Goal: Task Accomplishment & Management: Manage account settings

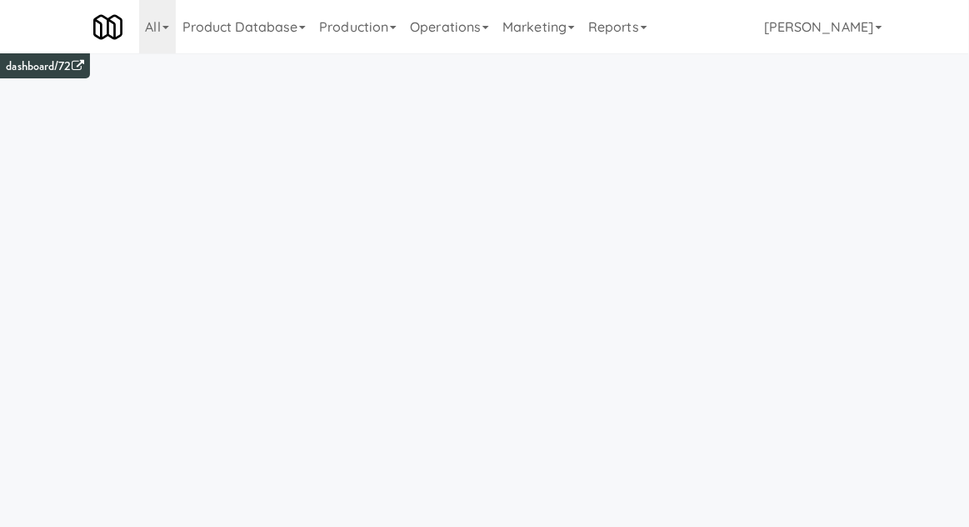
click at [462, 42] on link "Operations" at bounding box center [449, 26] width 92 height 53
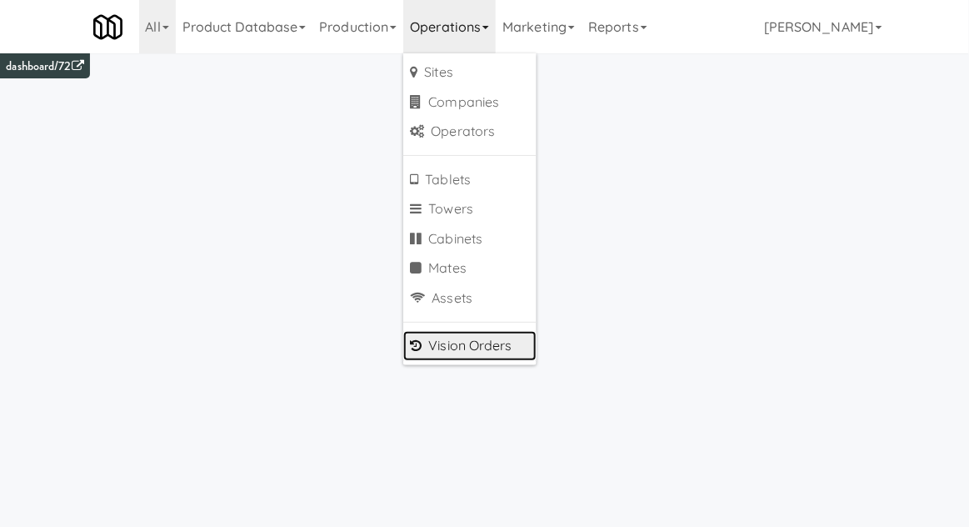
click at [442, 347] on link "Vision Orders" at bounding box center [469, 346] width 133 height 30
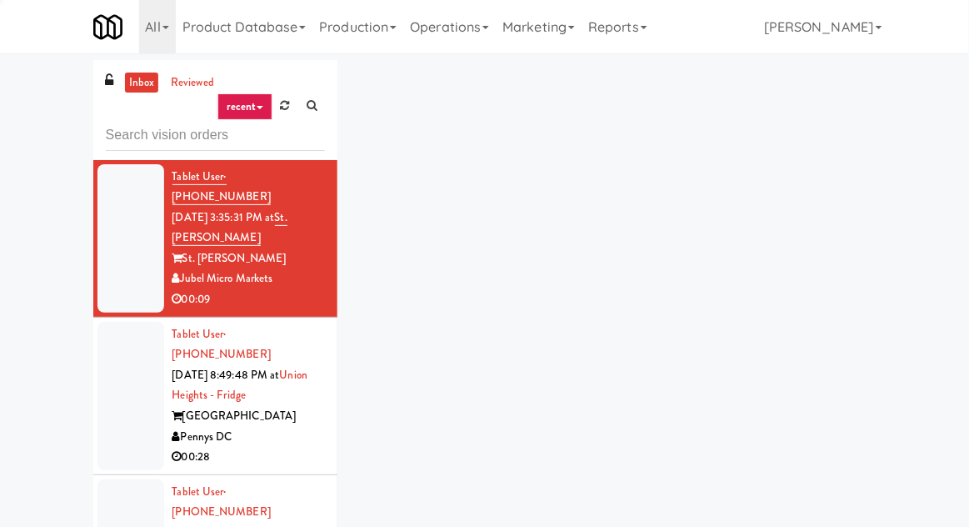
click at [177, 125] on input "text" at bounding box center [215, 135] width 219 height 31
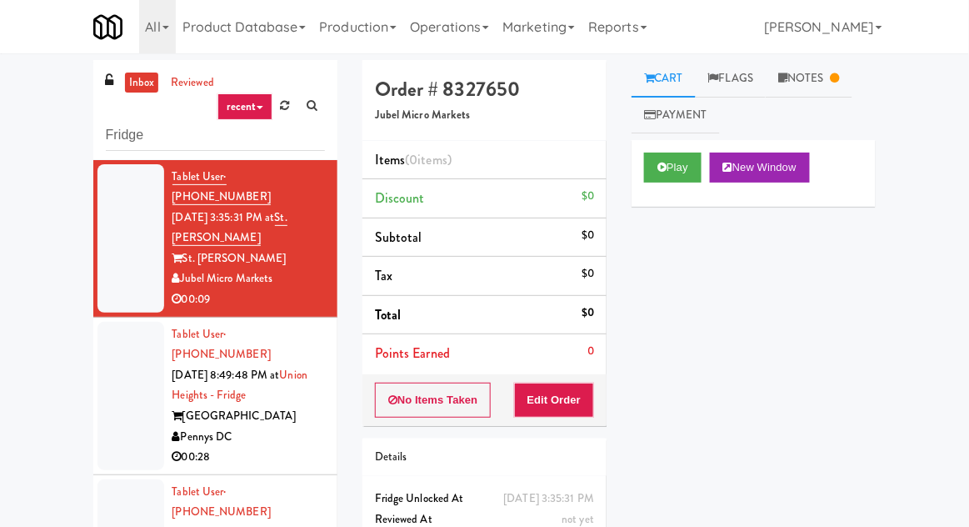
type input "Fridge"
click at [44, 133] on div "inbox reviewed recent all unclear take inventory issue suspicious failed recent…" at bounding box center [484, 366] width 969 height 612
click at [97, 395] on div at bounding box center [130, 396] width 67 height 148
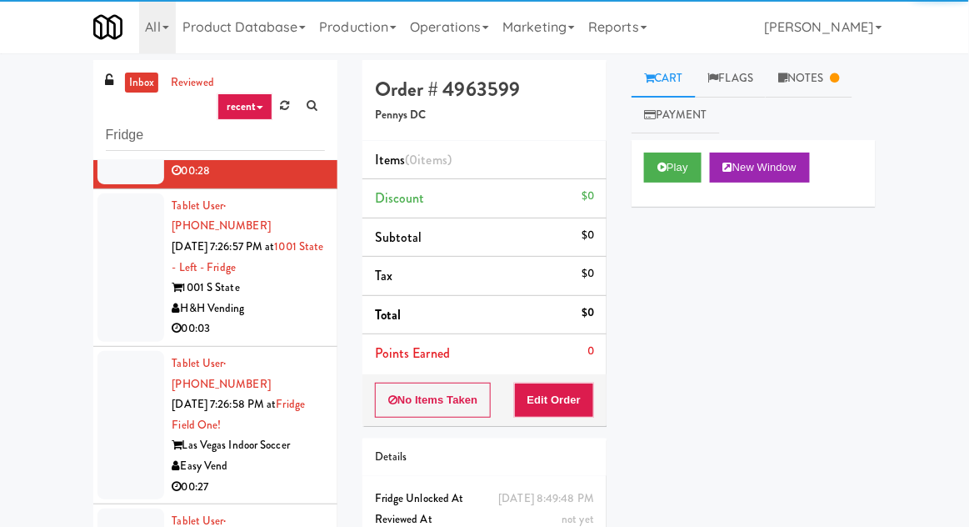
scroll to position [290, 0]
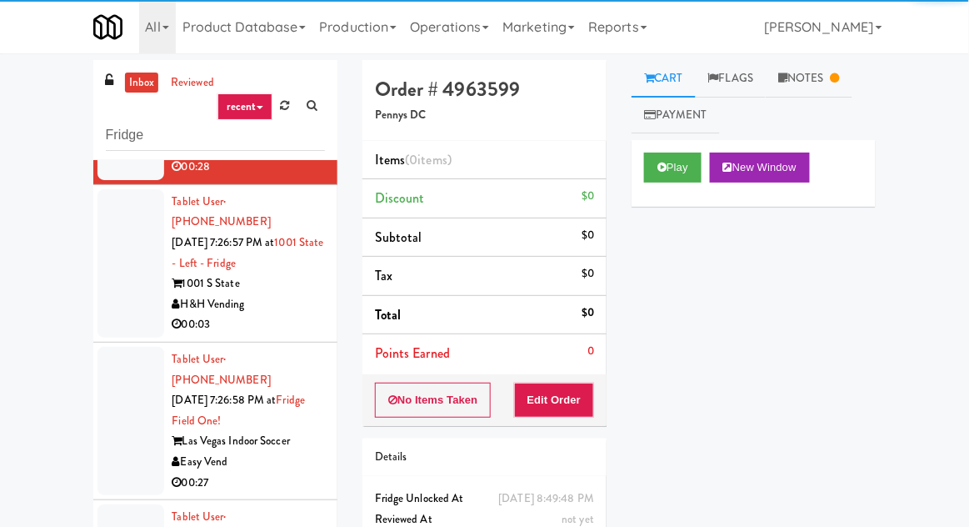
click at [113, 252] on div at bounding box center [130, 263] width 67 height 148
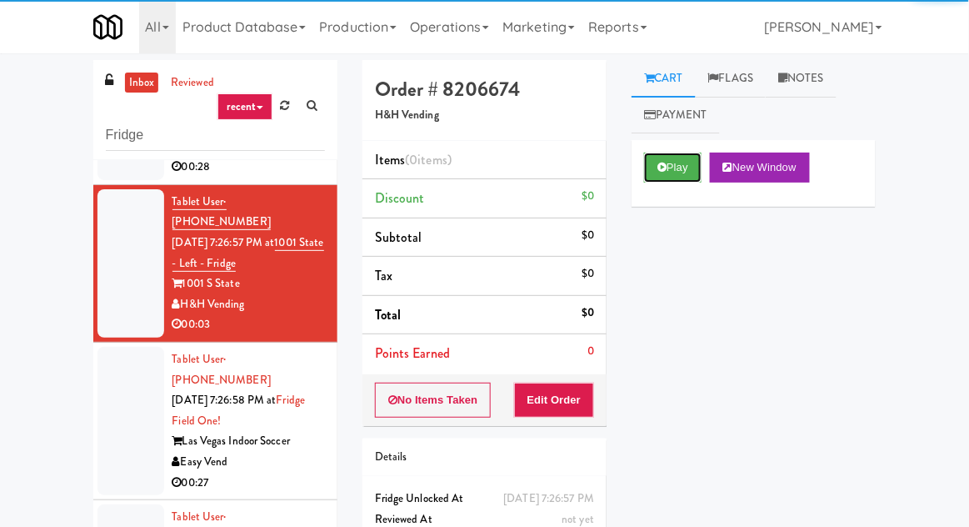
click at [672, 178] on button "Play" at bounding box center [672, 167] width 57 height 30
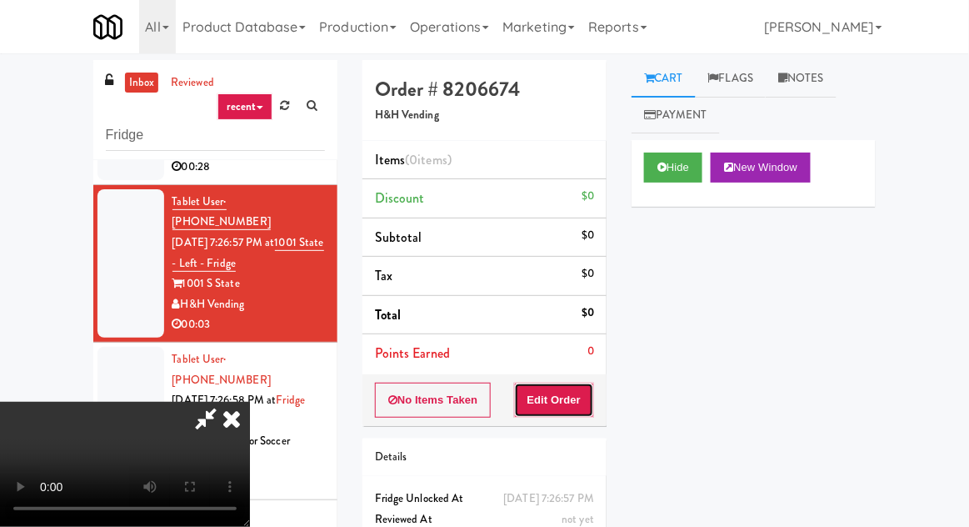
click at [591, 398] on button "Edit Order" at bounding box center [554, 399] width 81 height 35
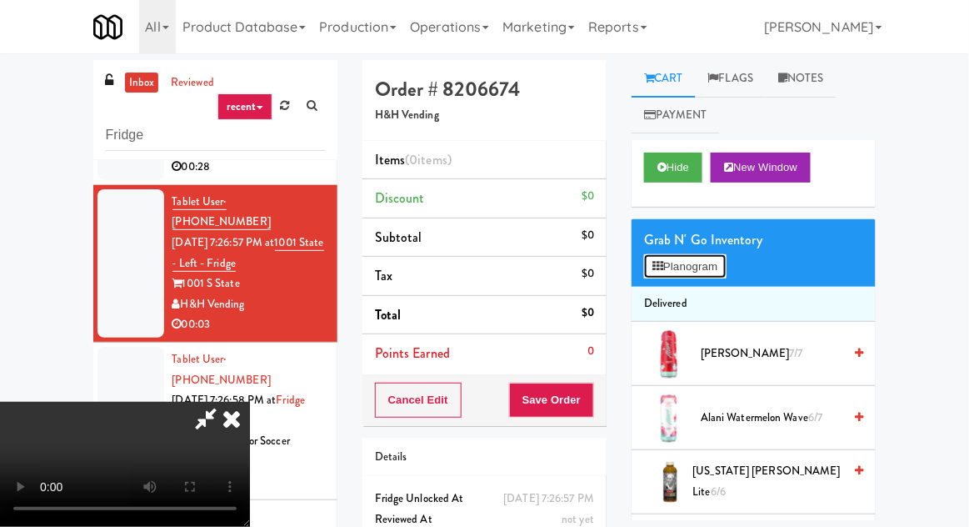
click at [684, 260] on button "Planogram" at bounding box center [685, 266] width 82 height 25
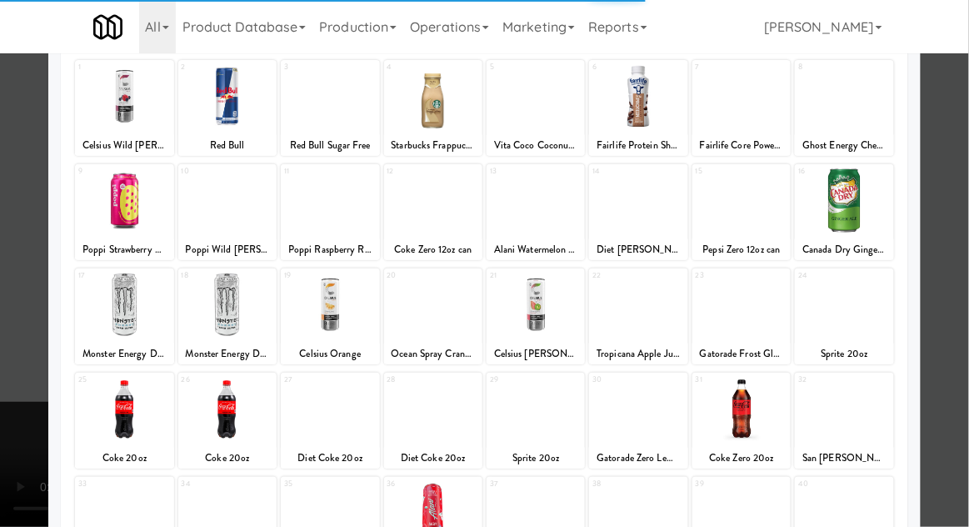
scroll to position [211, 0]
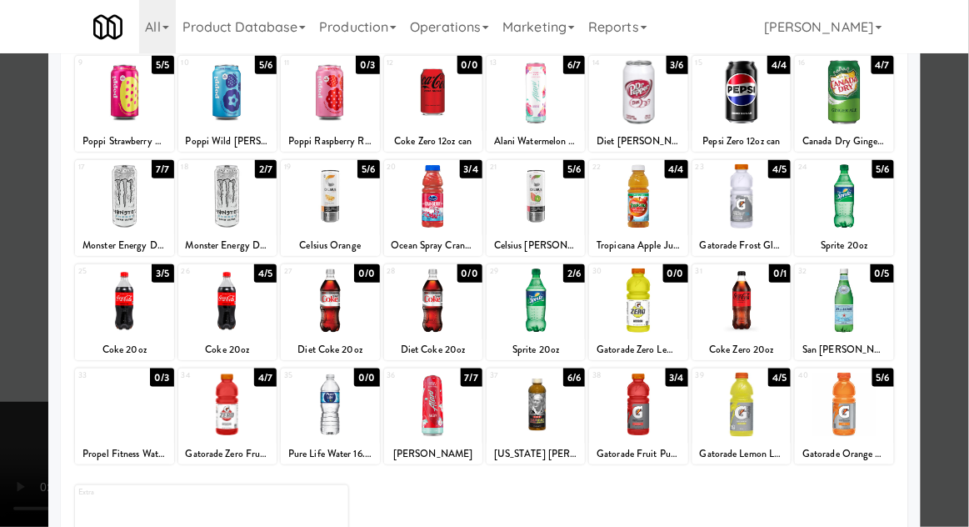
click at [751, 411] on div at bounding box center [741, 404] width 98 height 64
click at [20, 464] on div at bounding box center [484, 263] width 969 height 527
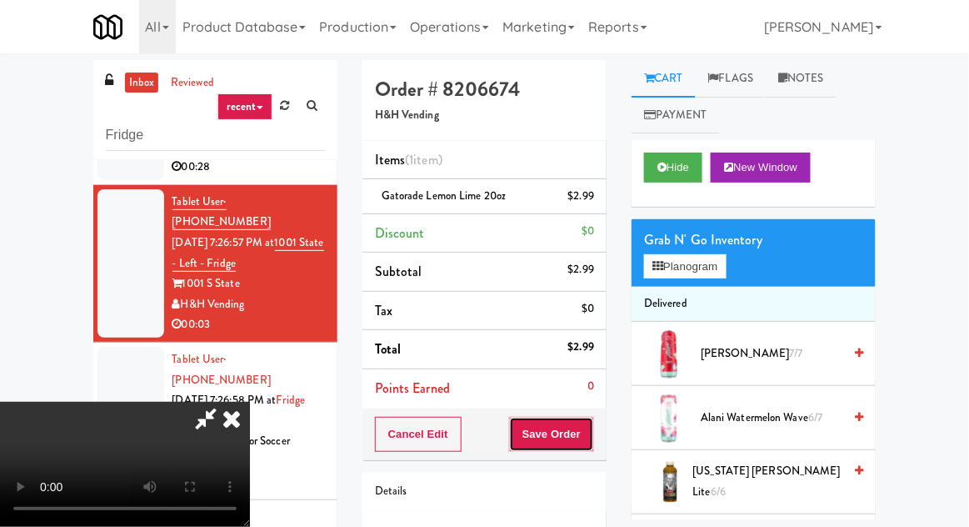
click at [590, 440] on button "Save Order" at bounding box center [551, 434] width 85 height 35
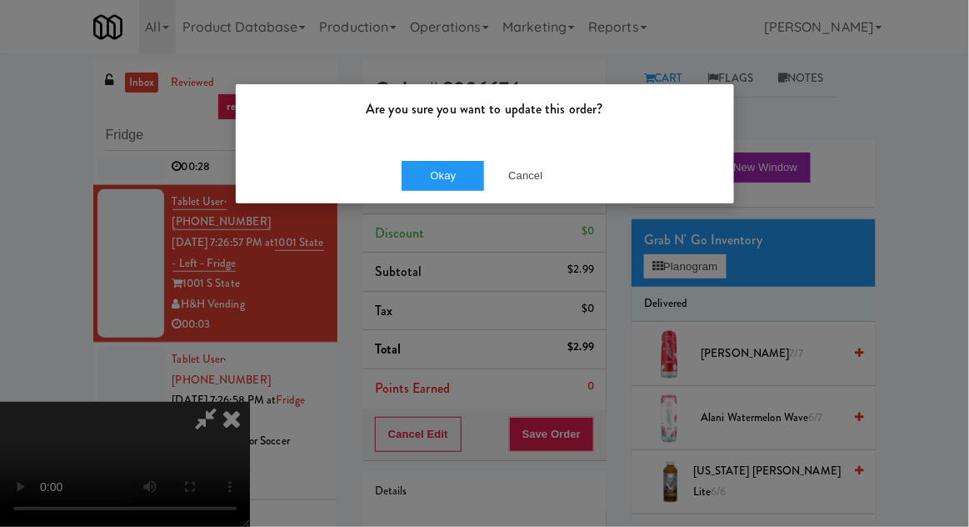
click at [447, 201] on div "Okay Cancel" at bounding box center [485, 175] width 498 height 56
click at [427, 185] on button "Okay" at bounding box center [443, 176] width 83 height 30
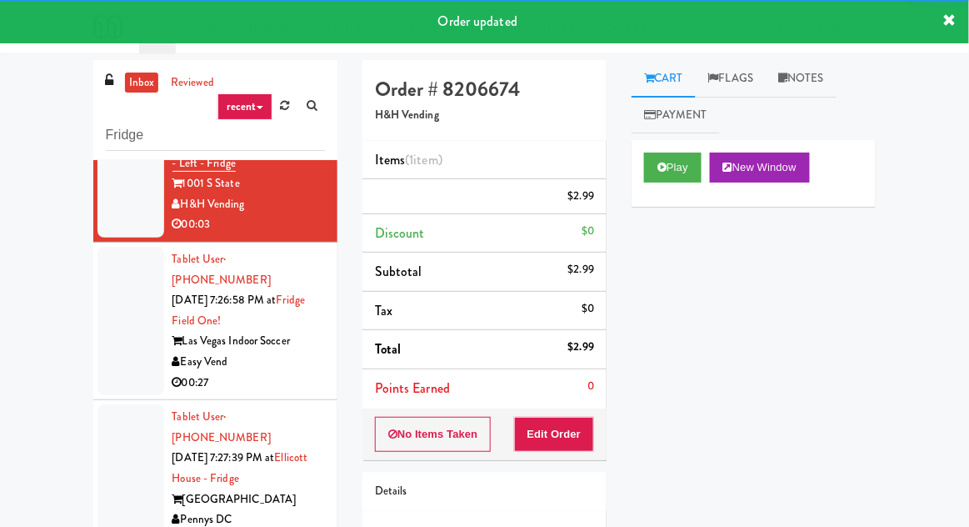
scroll to position [407, 0]
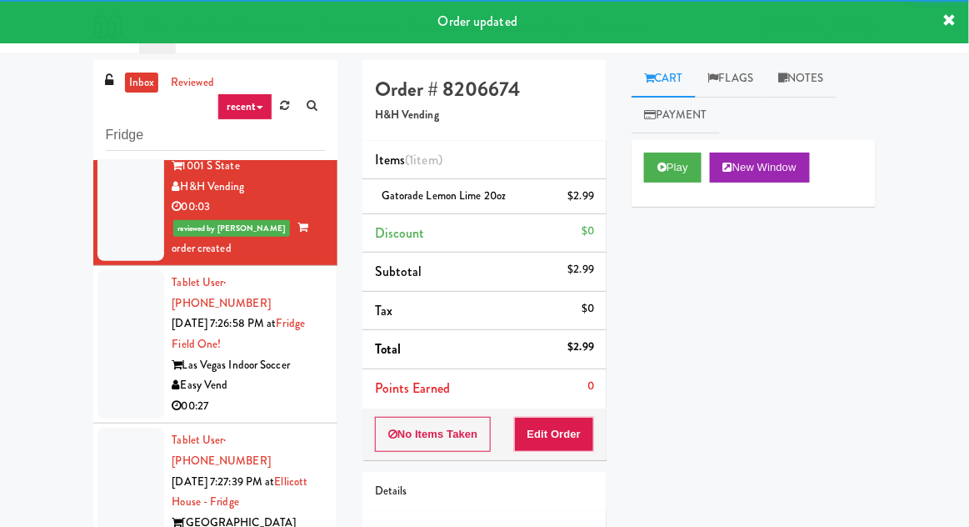
click at [108, 278] on div at bounding box center [130, 344] width 67 height 148
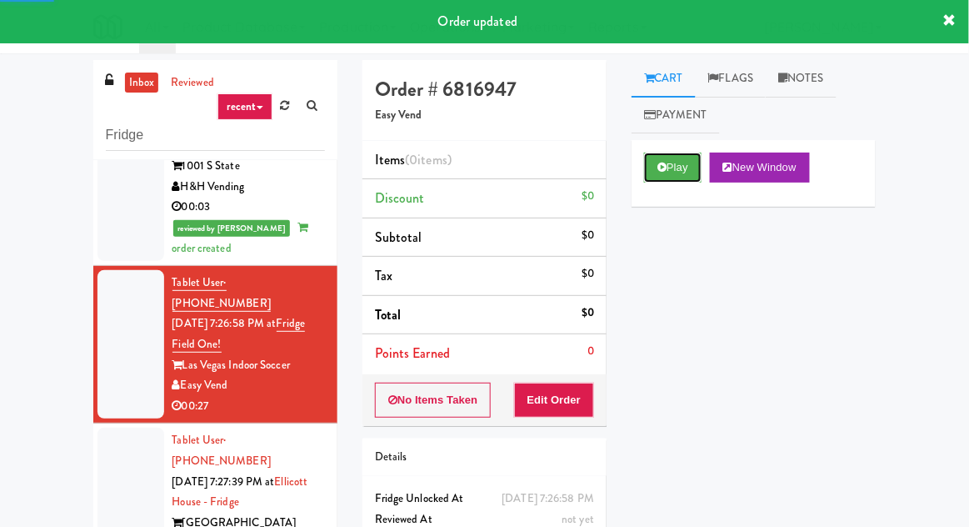
click at [654, 166] on button "Play" at bounding box center [672, 167] width 57 height 30
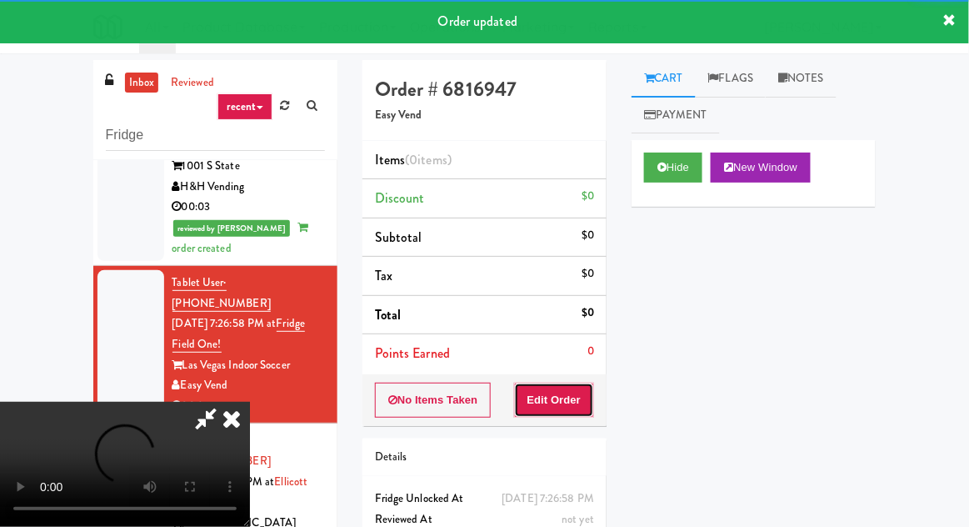
click at [569, 401] on button "Edit Order" at bounding box center [554, 399] width 81 height 35
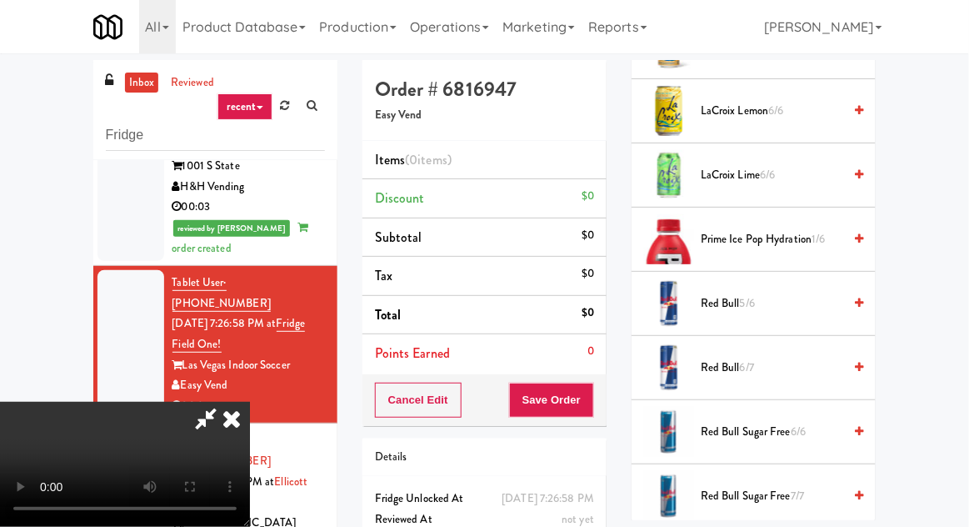
scroll to position [1695, 0]
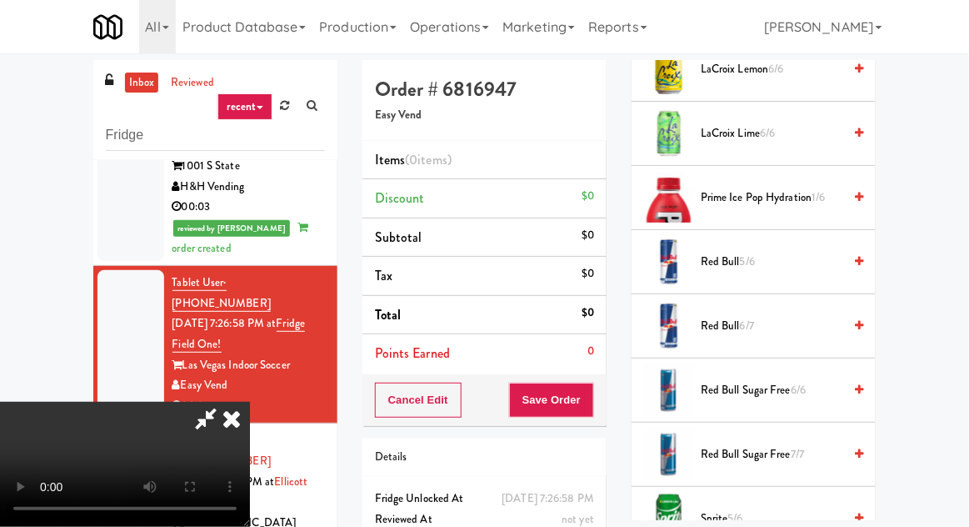
click at [708, 508] on span "Sprite 5/6" at bounding box center [772, 518] width 142 height 21
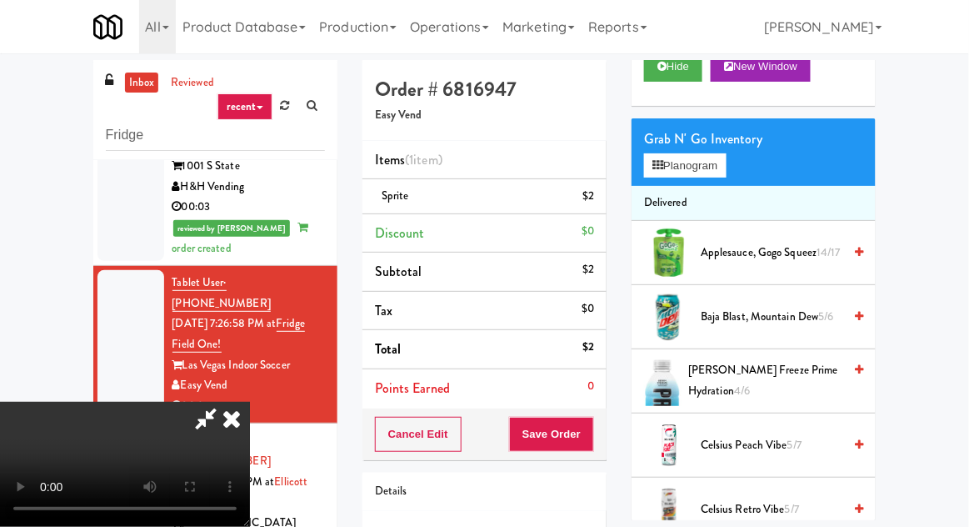
scroll to position [0, 0]
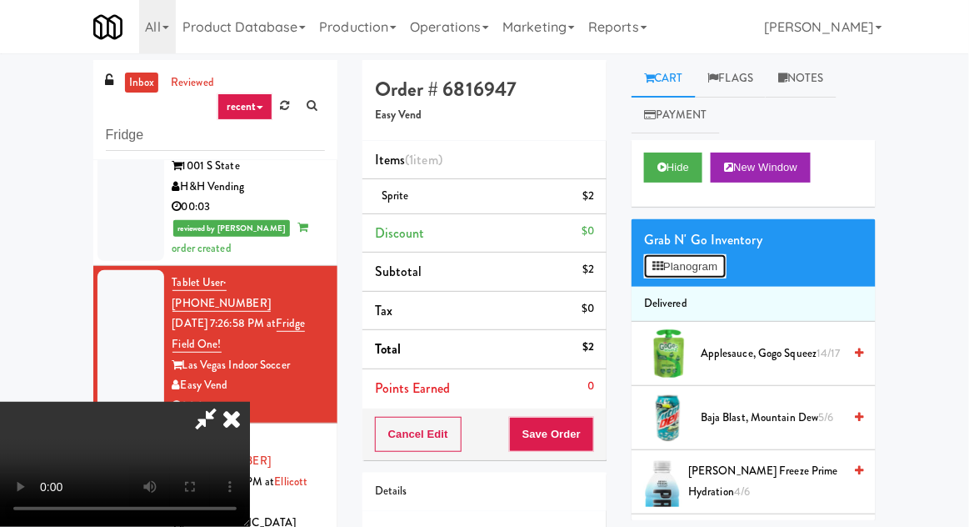
click at [681, 267] on button "Planogram" at bounding box center [685, 266] width 82 height 25
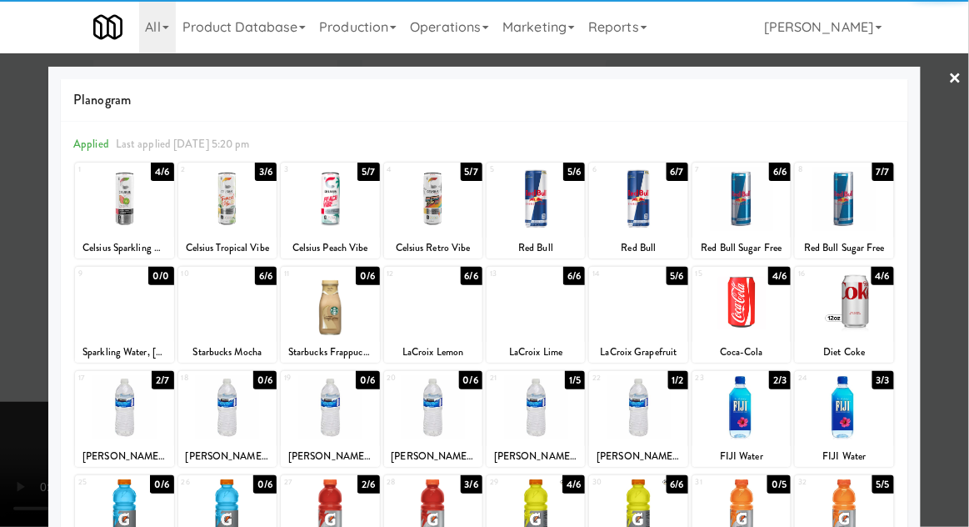
click at [637, 404] on div at bounding box center [638, 407] width 98 height 64
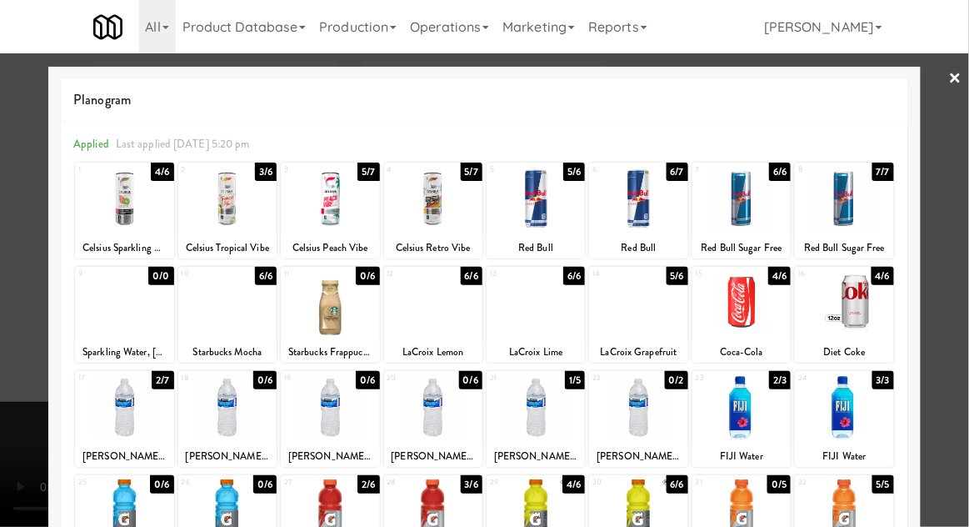
click at [11, 367] on div at bounding box center [484, 263] width 969 height 527
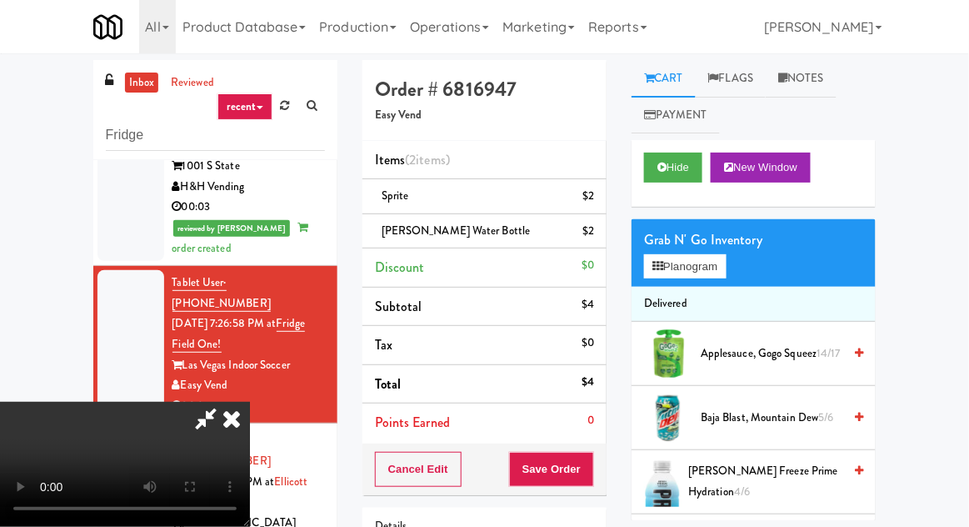
click at [721, 241] on div "Grab N' Go Inventory" at bounding box center [753, 239] width 219 height 25
click at [677, 267] on button "Planogram" at bounding box center [685, 266] width 82 height 25
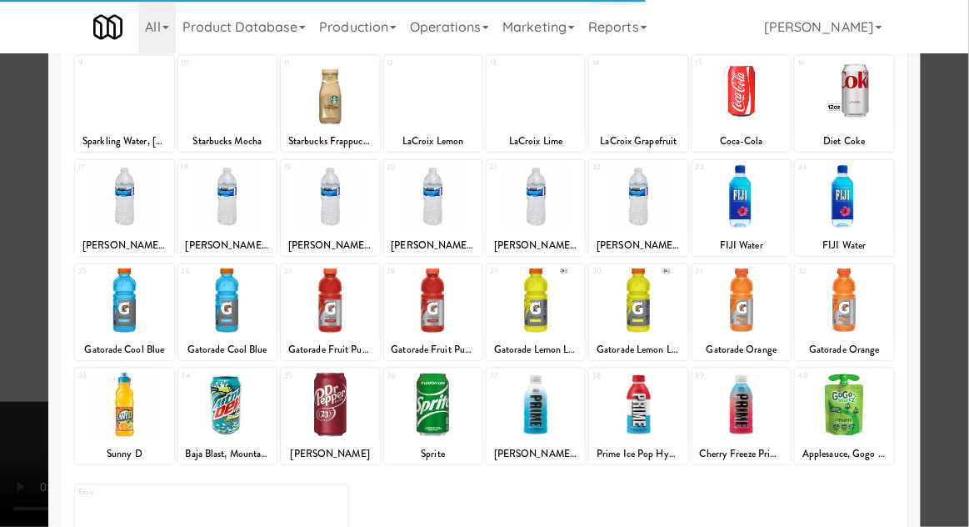
scroll to position [204, 0]
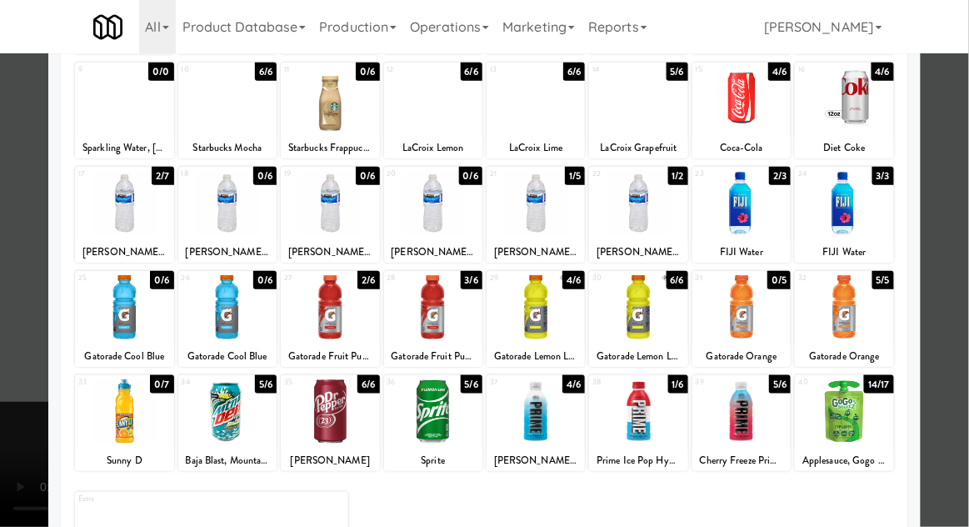
click at [632, 400] on div at bounding box center [638, 411] width 98 height 64
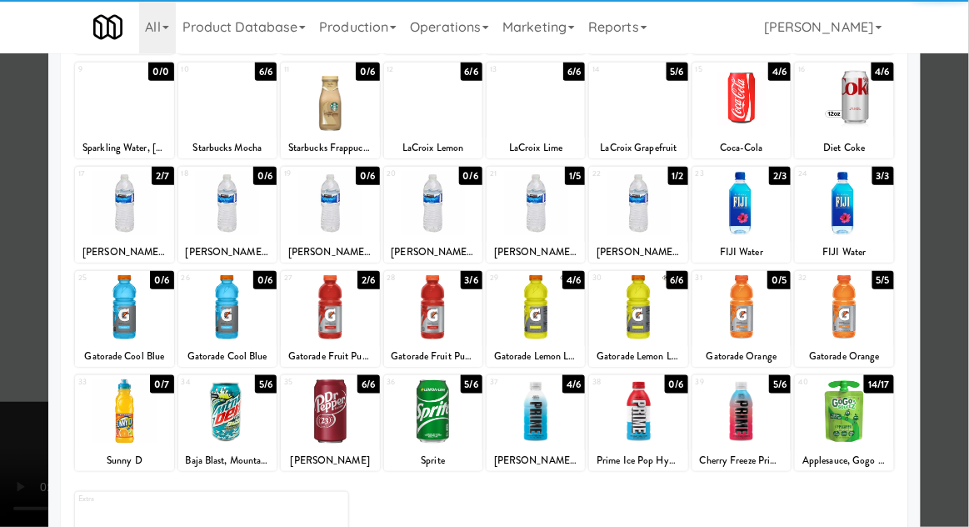
click at [16, 427] on div at bounding box center [484, 263] width 969 height 527
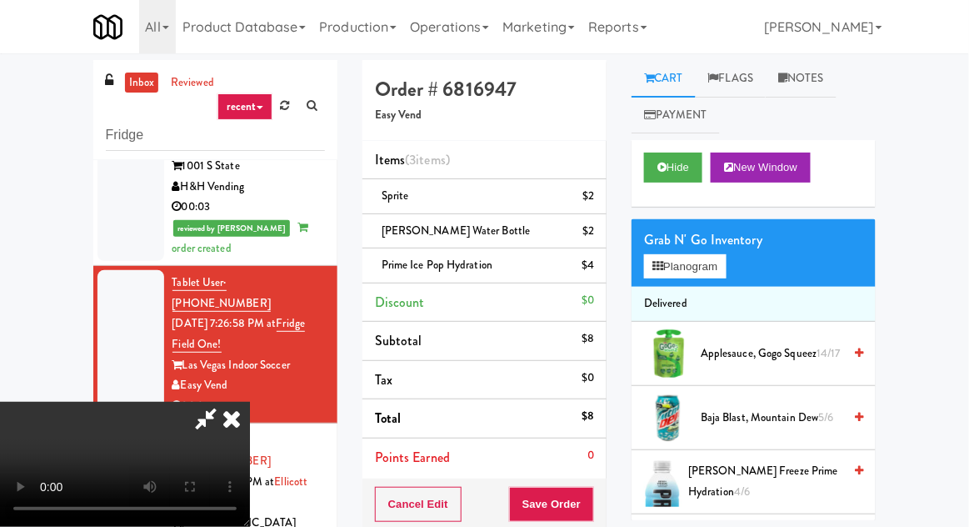
click at [669, 242] on div "Grab N' Go Inventory" at bounding box center [753, 239] width 219 height 25
click at [667, 274] on button "Planogram" at bounding box center [685, 266] width 82 height 25
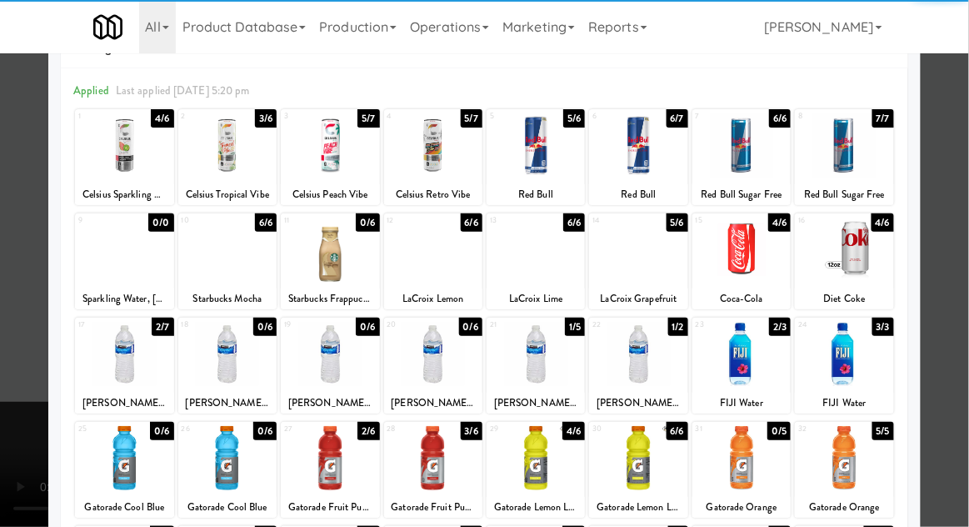
scroll to position [211, 0]
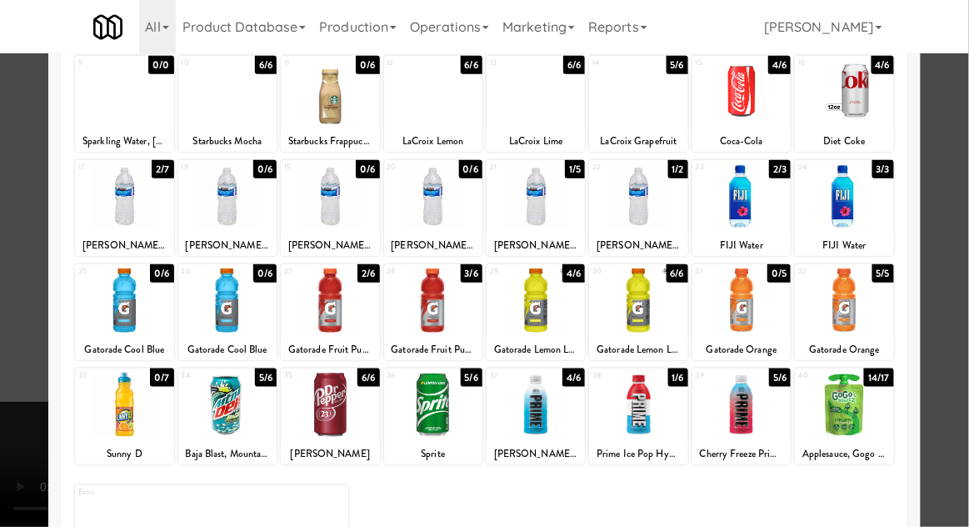
click at [749, 415] on div at bounding box center [741, 404] width 98 height 64
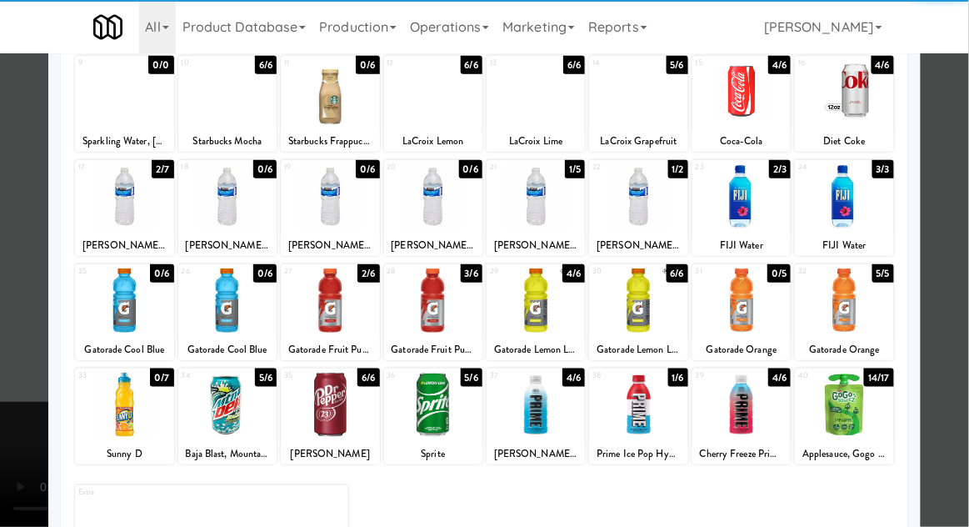
click at [27, 427] on div at bounding box center [484, 263] width 969 height 527
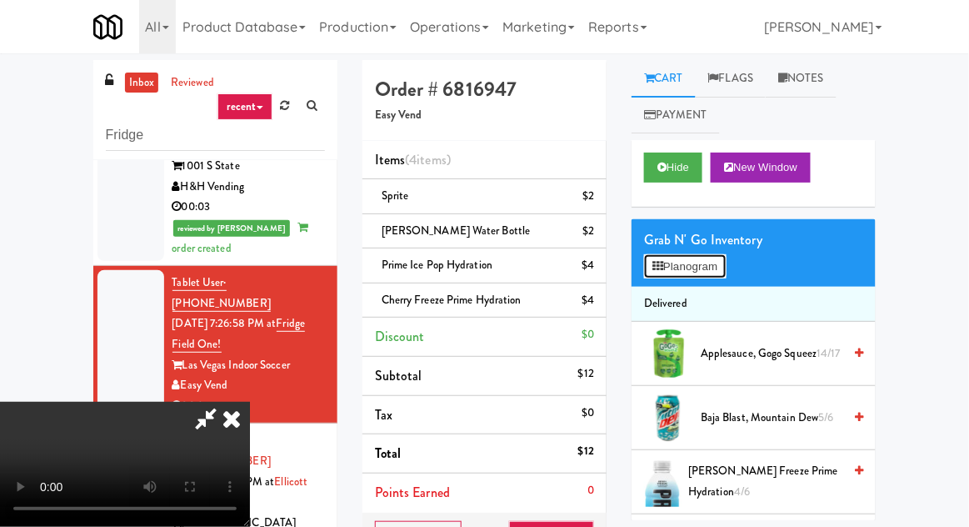
click at [676, 276] on button "Planogram" at bounding box center [685, 266] width 82 height 25
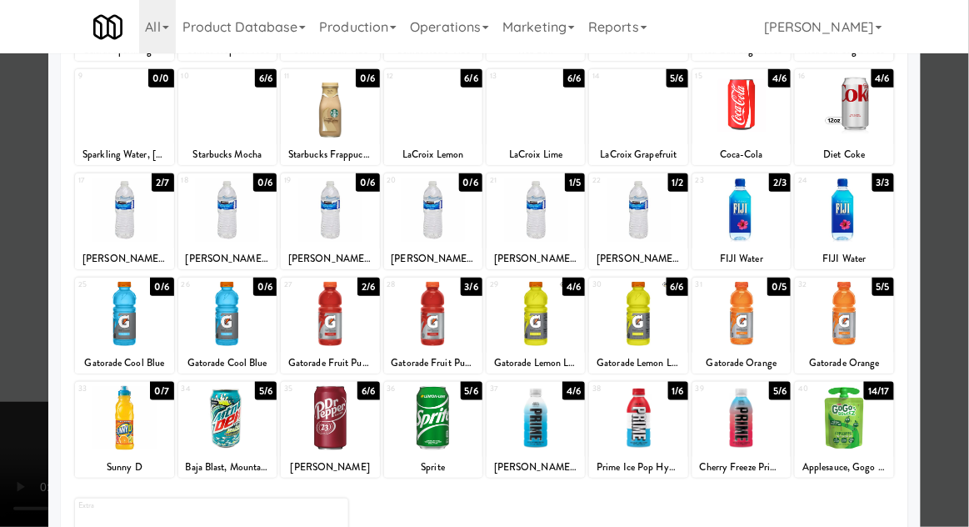
scroll to position [208, 0]
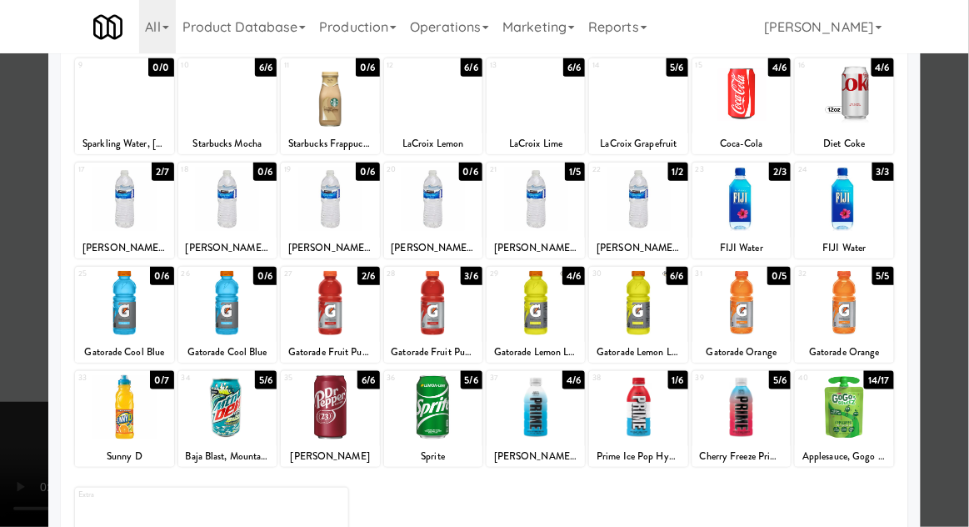
click at [571, 411] on div at bounding box center [536, 407] width 98 height 64
click at [19, 477] on div at bounding box center [484, 263] width 969 height 527
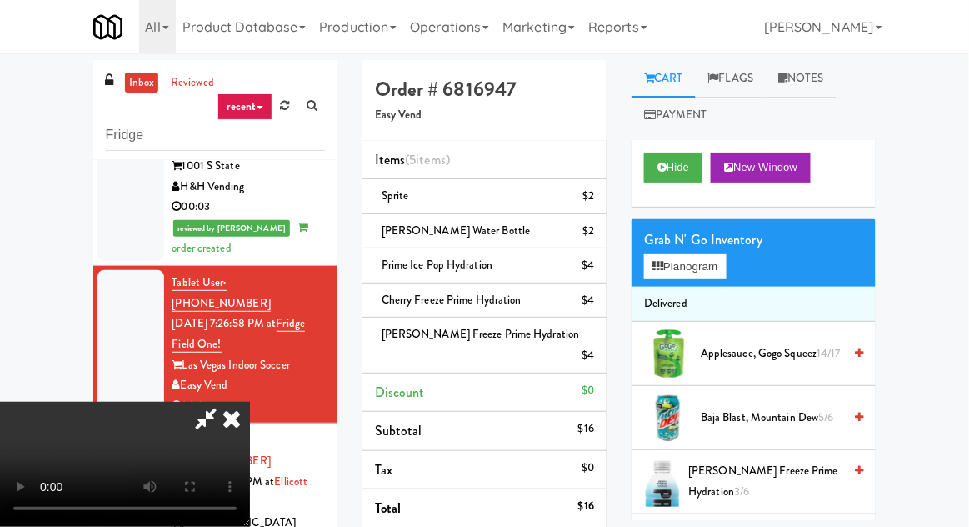
click at [225, 402] on icon at bounding box center [206, 418] width 38 height 33
click at [390, 302] on span "Cherry Freeze Prime Hydration" at bounding box center [452, 300] width 140 height 16
click at [587, 302] on link at bounding box center [592, 307] width 15 height 21
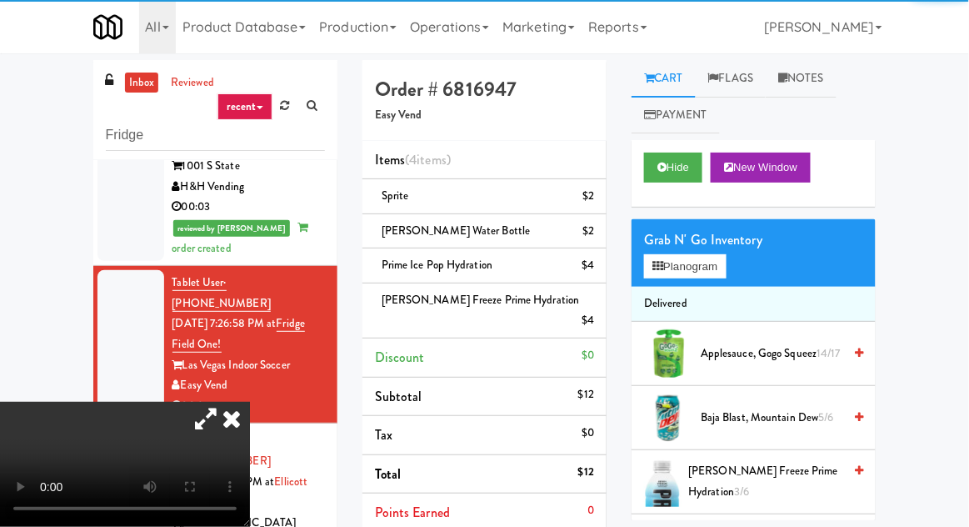
click at [225, 402] on icon at bounding box center [206, 418] width 38 height 33
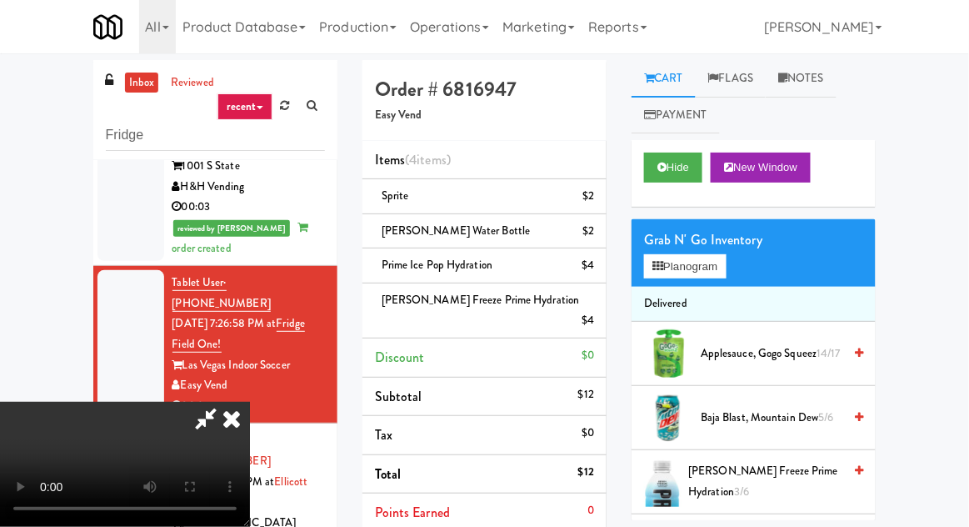
click at [225, 402] on icon at bounding box center [206, 418] width 38 height 33
click at [424, 231] on span "[PERSON_NAME] Water Bottle" at bounding box center [456, 230] width 149 height 16
click at [586, 238] on link at bounding box center [592, 237] width 15 height 21
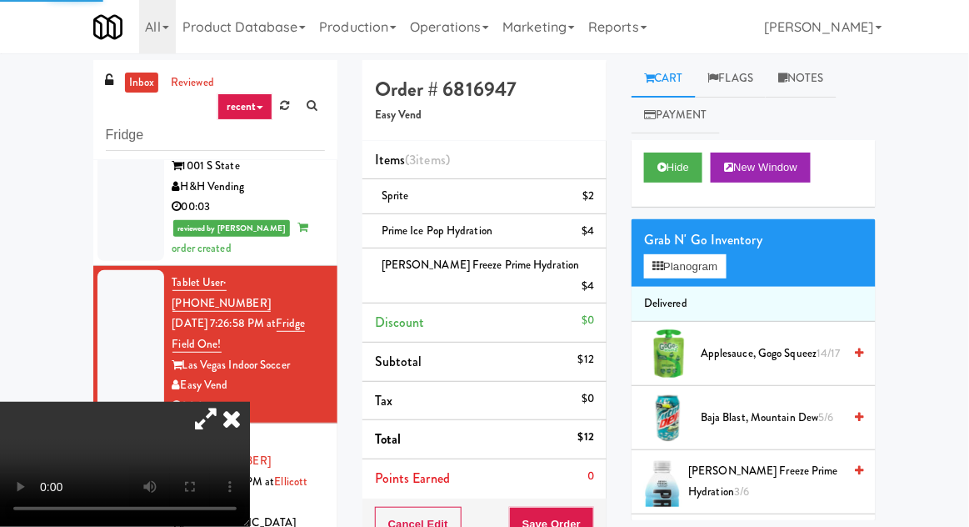
click at [225, 402] on icon at bounding box center [206, 418] width 38 height 33
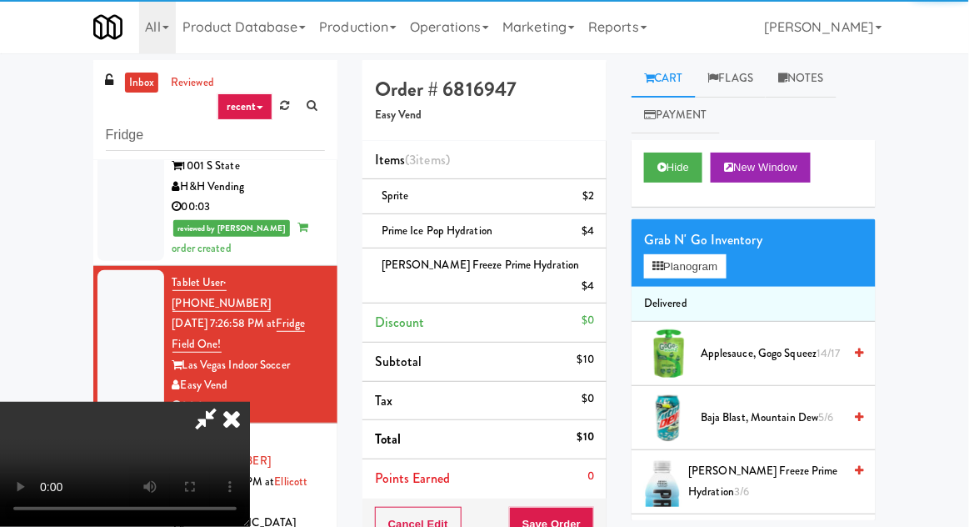
scroll to position [61, 0]
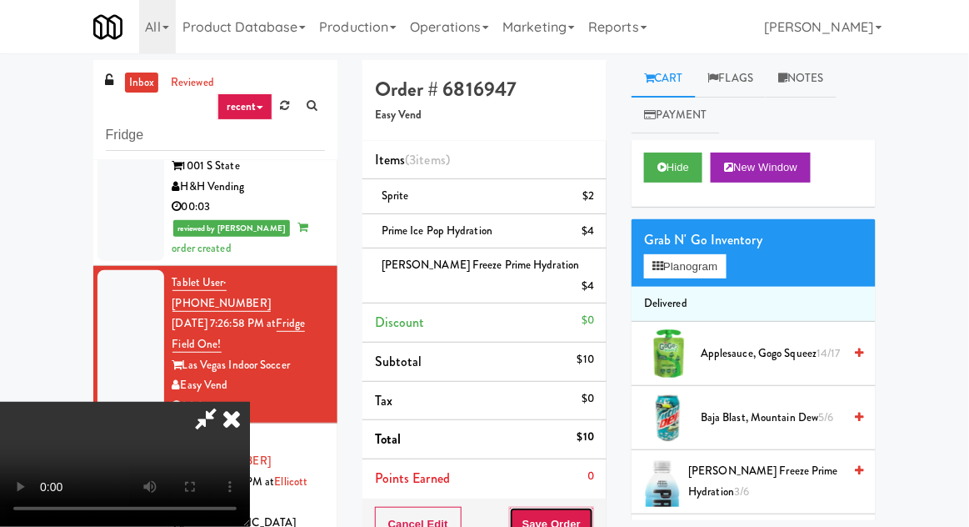
click at [591, 507] on button "Save Order" at bounding box center [551, 524] width 85 height 35
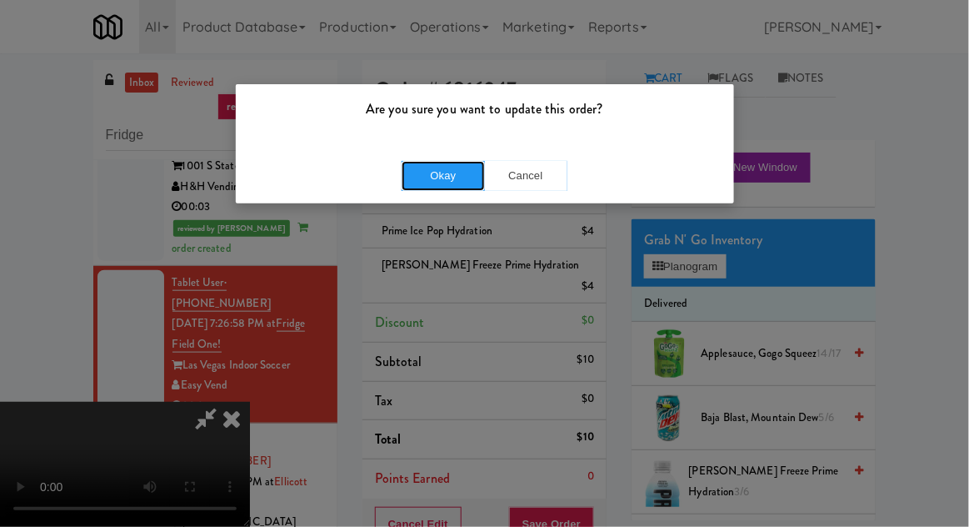
click at [434, 174] on button "Okay" at bounding box center [443, 176] width 83 height 30
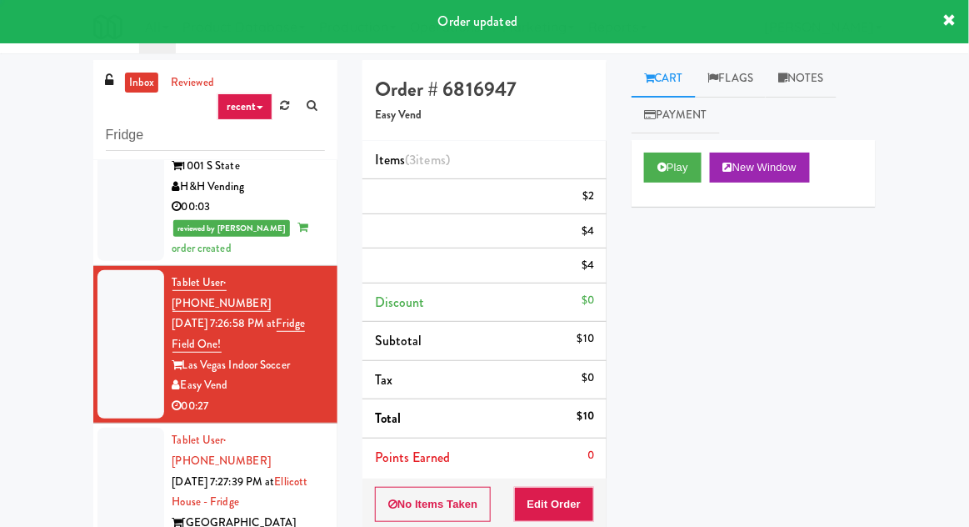
scroll to position [0, 0]
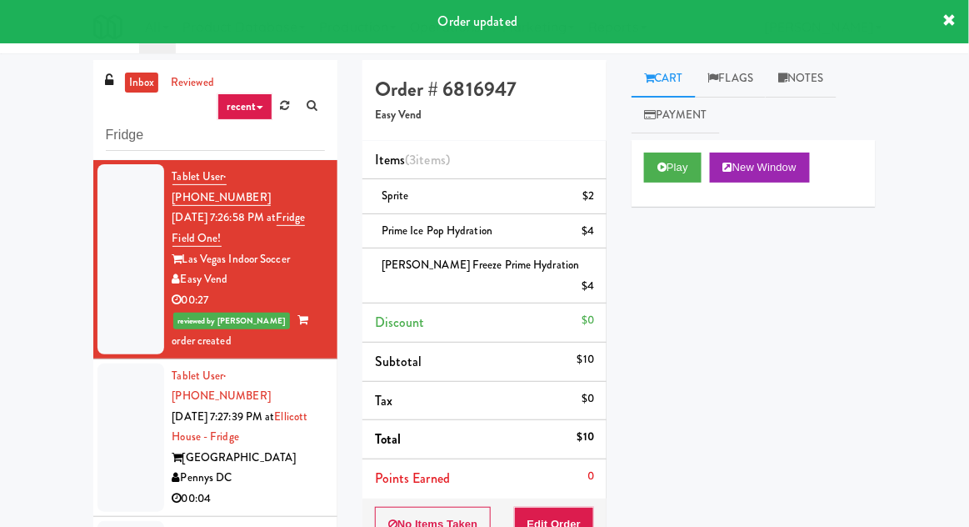
click at [100, 367] on div at bounding box center [130, 437] width 67 height 148
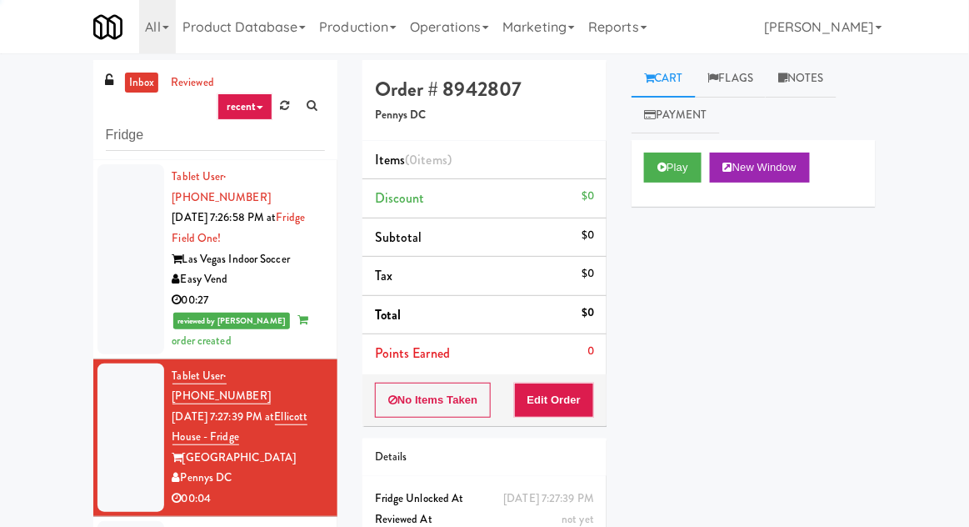
scroll to position [585, 0]
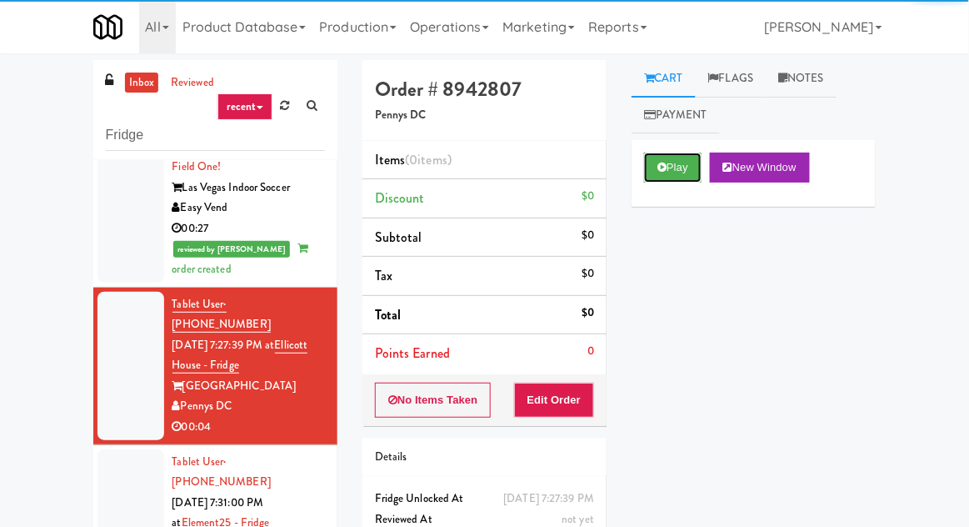
click at [647, 179] on button "Play" at bounding box center [672, 167] width 57 height 30
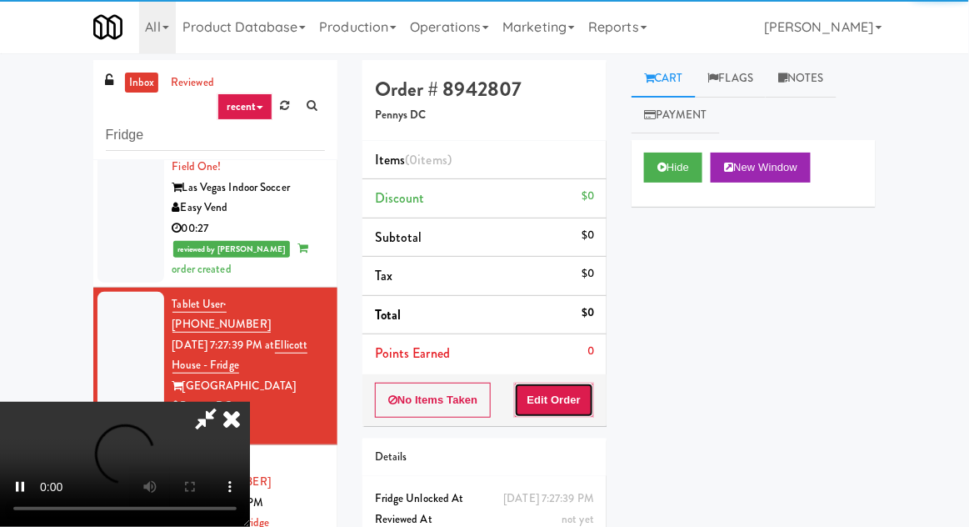
click at [567, 395] on button "Edit Order" at bounding box center [554, 399] width 81 height 35
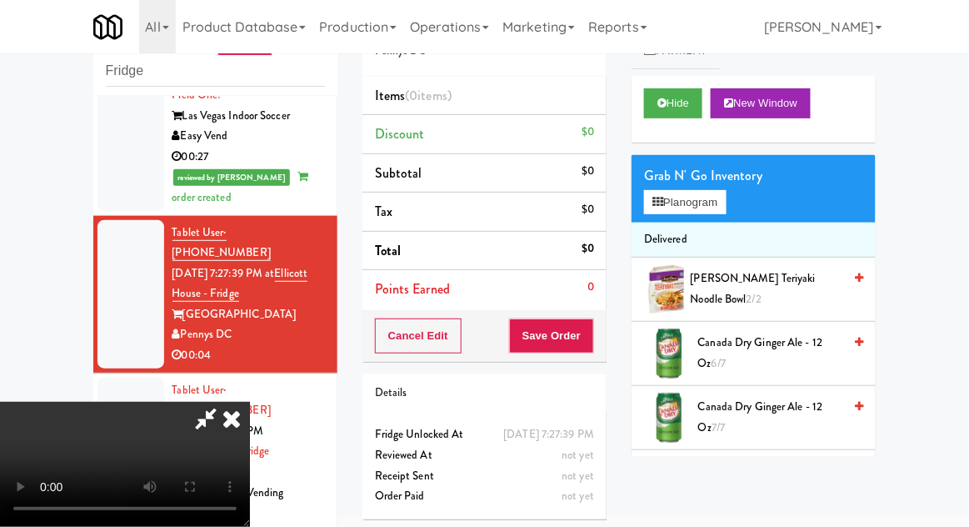
scroll to position [0, 0]
click at [656, 207] on button "Planogram" at bounding box center [685, 202] width 82 height 25
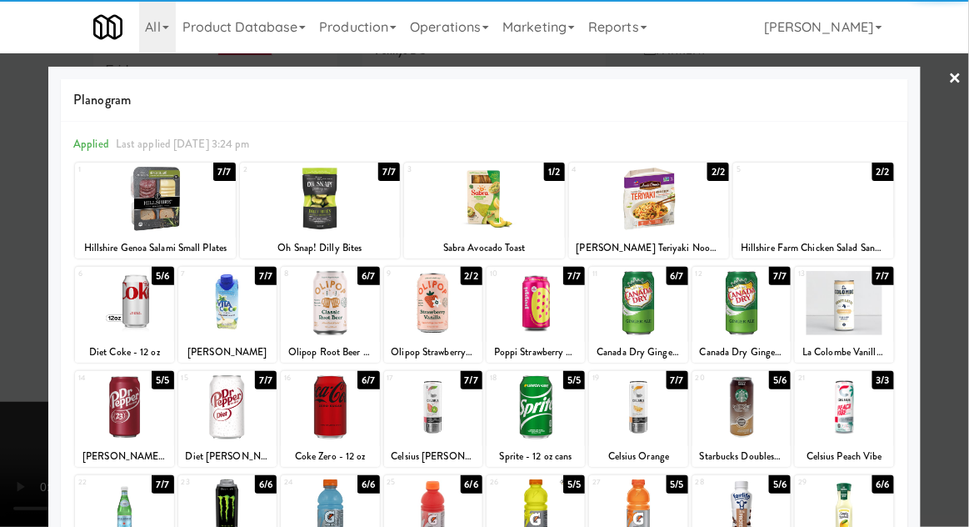
click at [114, 417] on div at bounding box center [124, 407] width 98 height 64
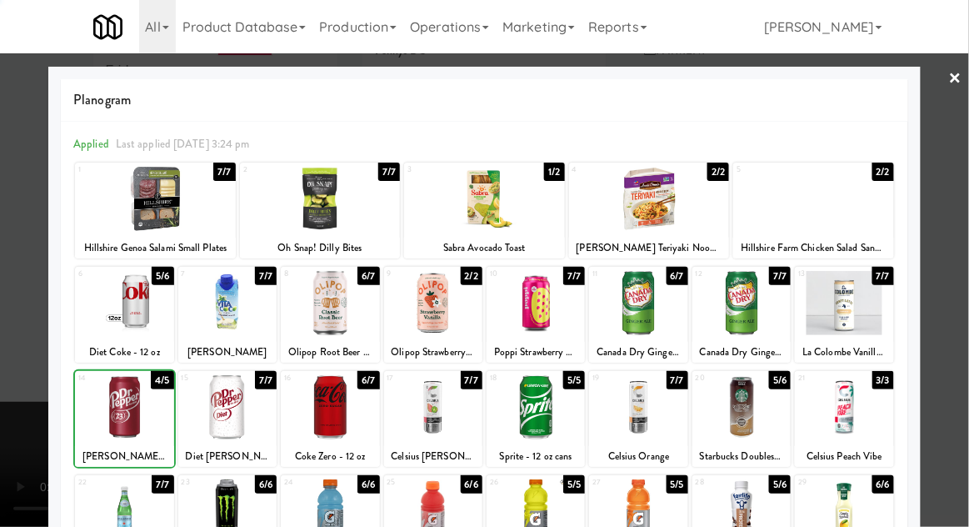
click at [18, 412] on div at bounding box center [484, 263] width 969 height 527
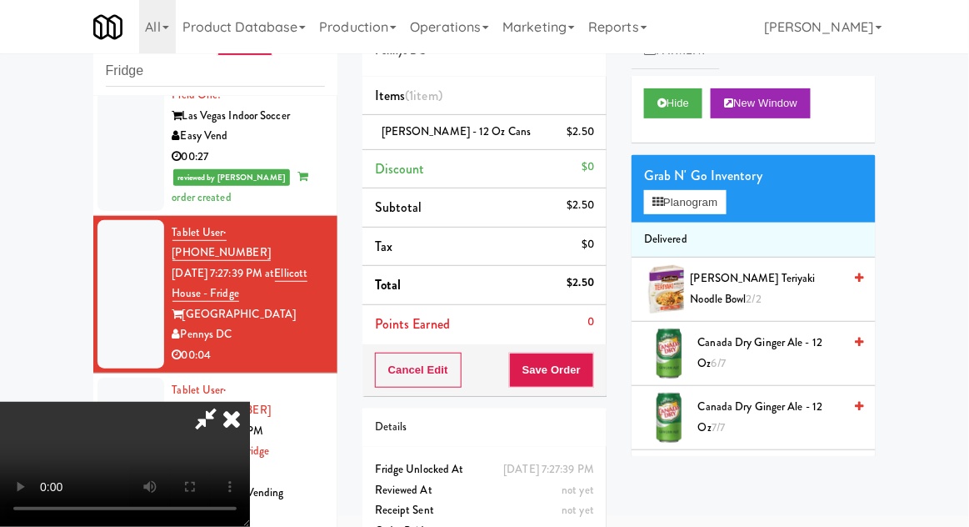
scroll to position [61, 0]
click at [586, 370] on button "Save Order" at bounding box center [551, 369] width 85 height 35
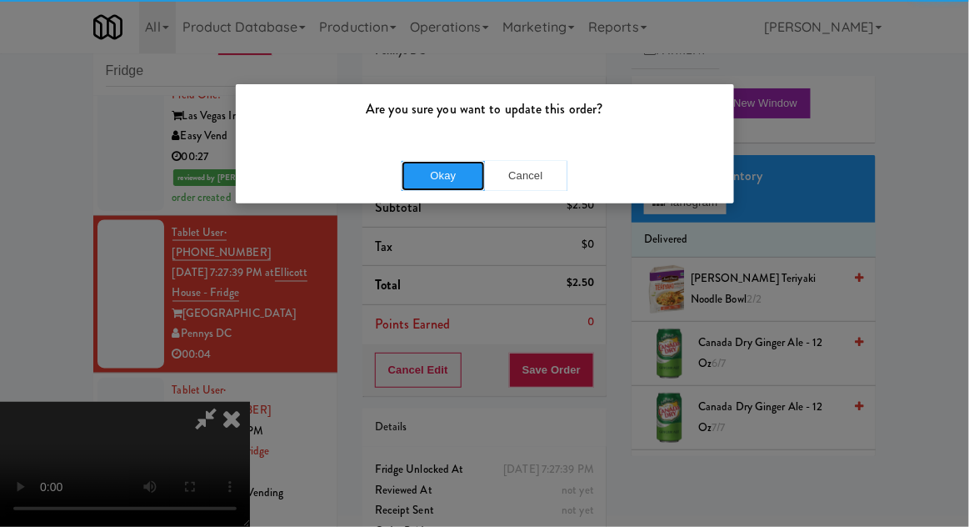
click at [444, 180] on button "Okay" at bounding box center [443, 176] width 83 height 30
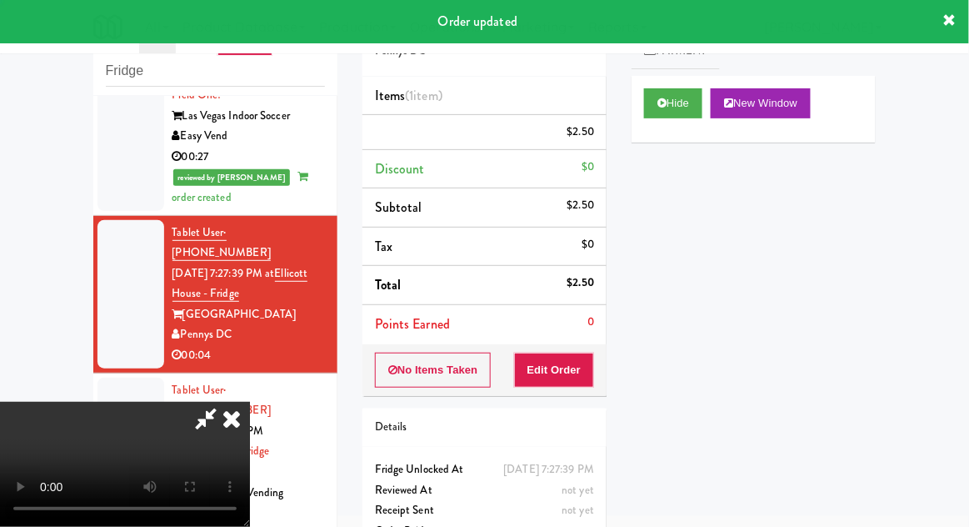
scroll to position [0, 0]
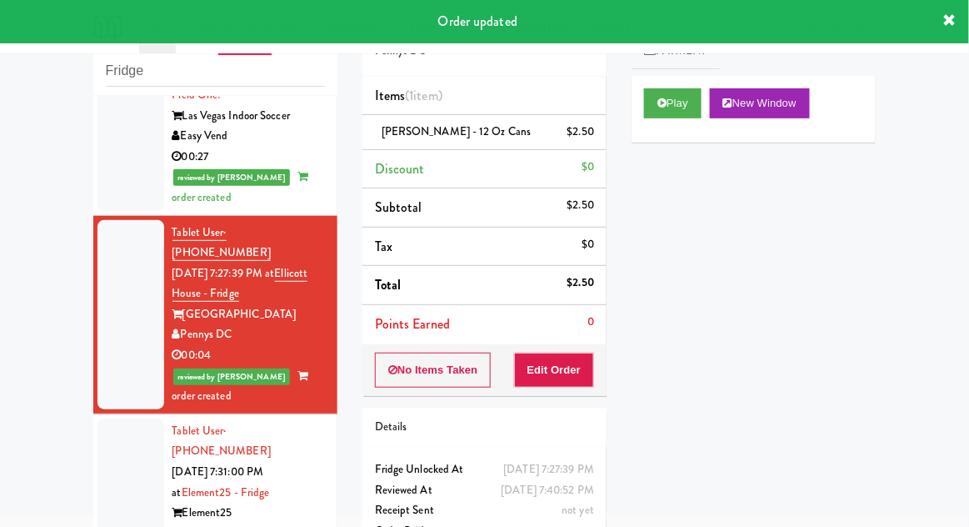
click at [71, 372] on div "inbox reviewed recent all unclear take inventory issue suspicious failed recent…" at bounding box center [484, 302] width 969 height 612
click at [135, 423] on div at bounding box center [130, 492] width 67 height 148
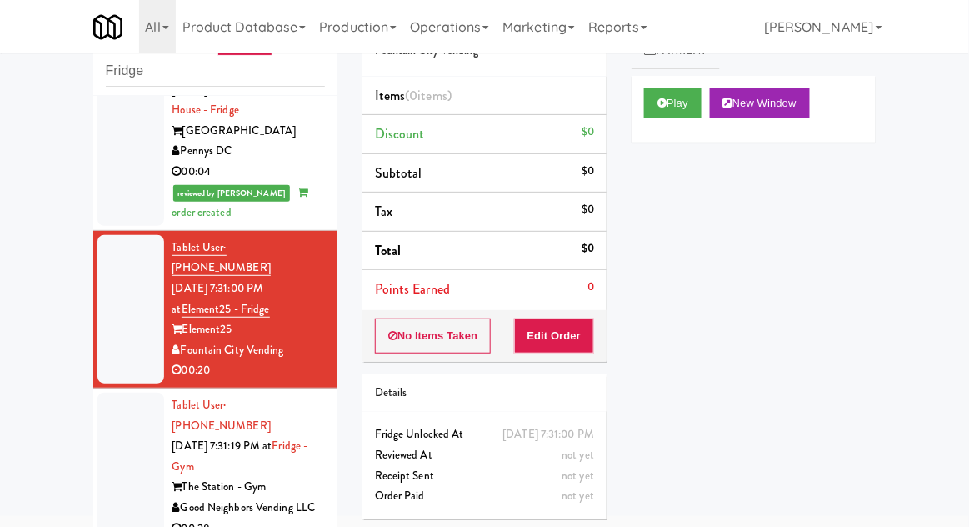
scroll to position [808, 0]
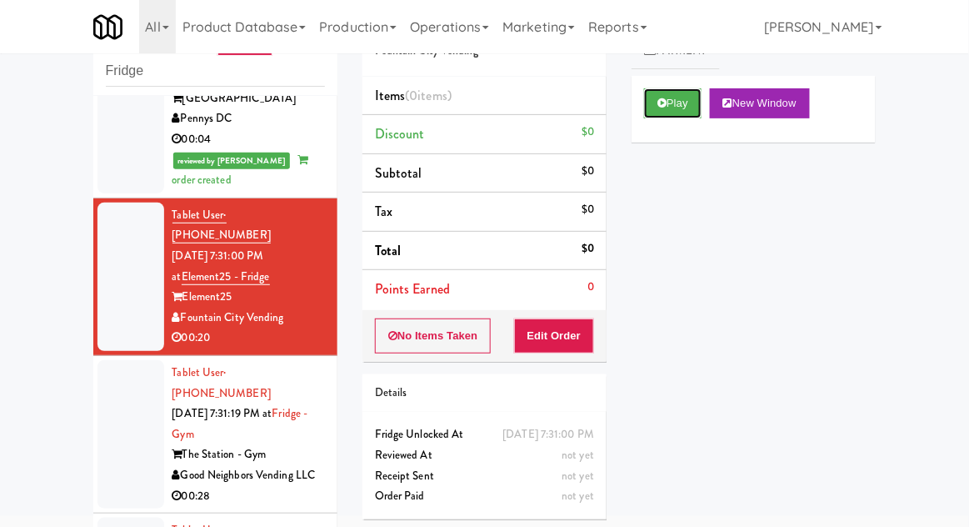
click at [678, 93] on button "Play" at bounding box center [672, 103] width 57 height 30
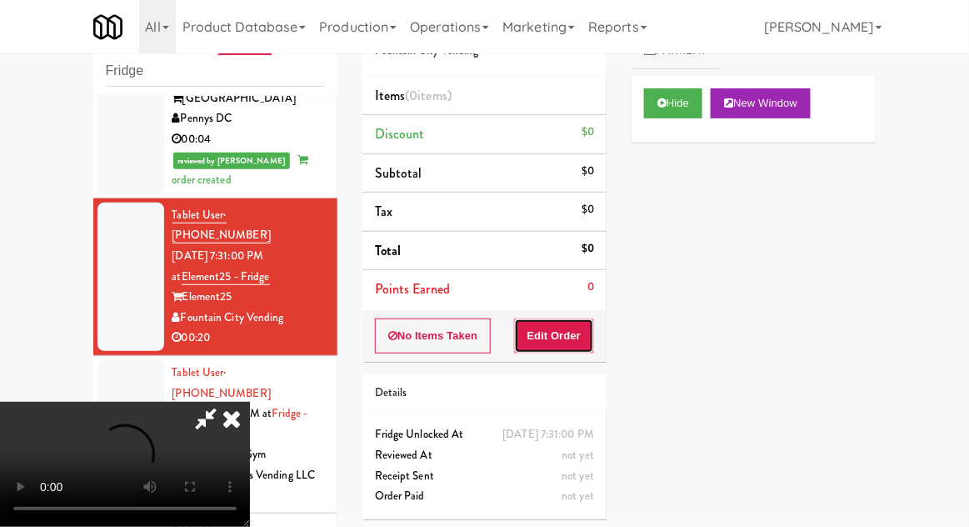
click at [535, 332] on button "Edit Order" at bounding box center [554, 335] width 81 height 35
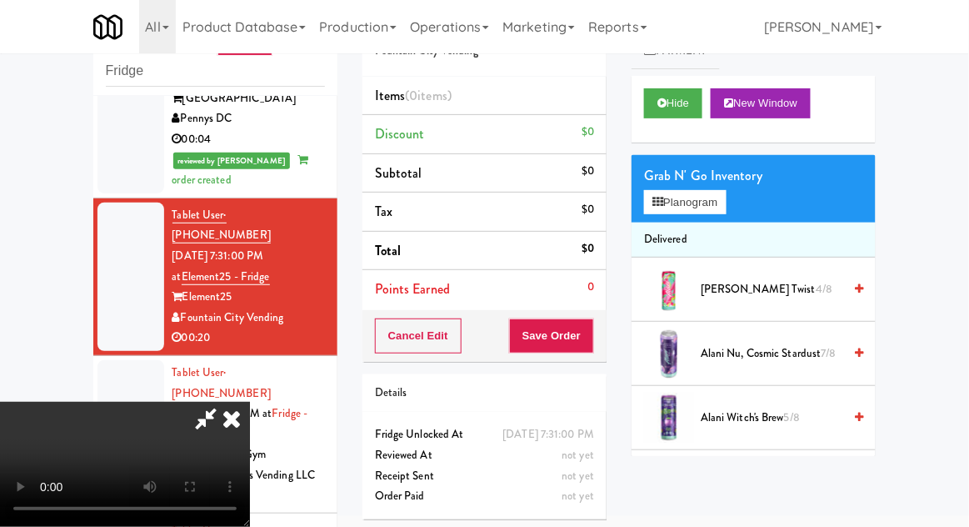
scroll to position [0, 0]
click at [678, 193] on button "Planogram" at bounding box center [685, 202] width 82 height 25
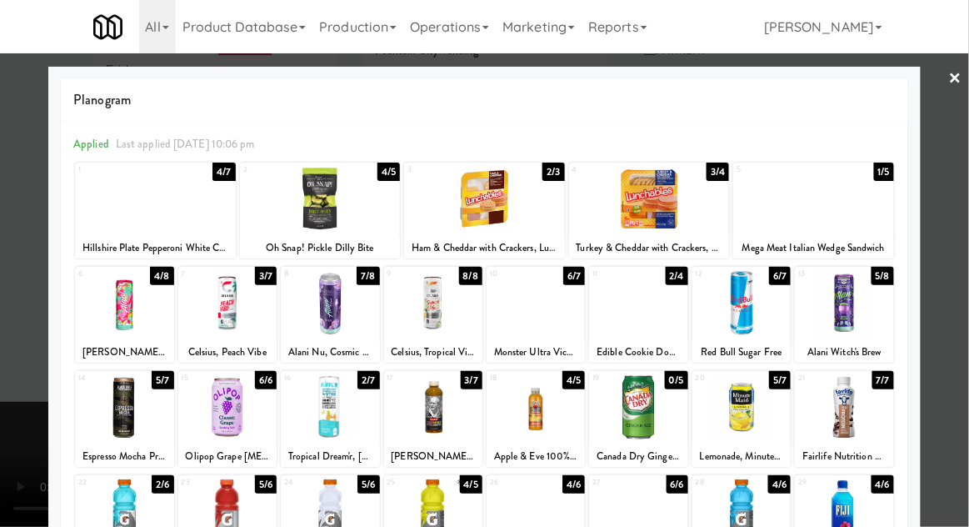
click at [332, 294] on div at bounding box center [330, 303] width 98 height 64
click at [20, 394] on div at bounding box center [484, 263] width 969 height 527
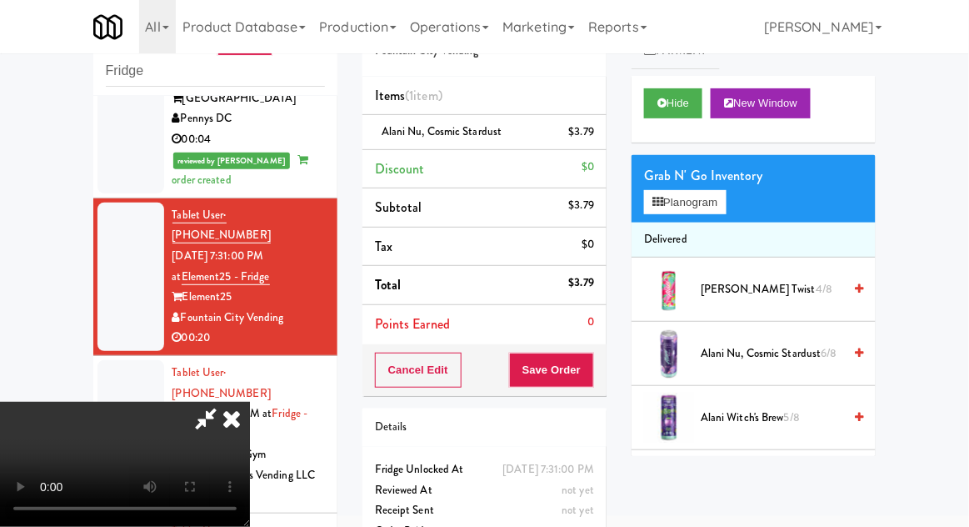
scroll to position [61, 0]
click at [590, 375] on button "Save Order" at bounding box center [551, 369] width 85 height 35
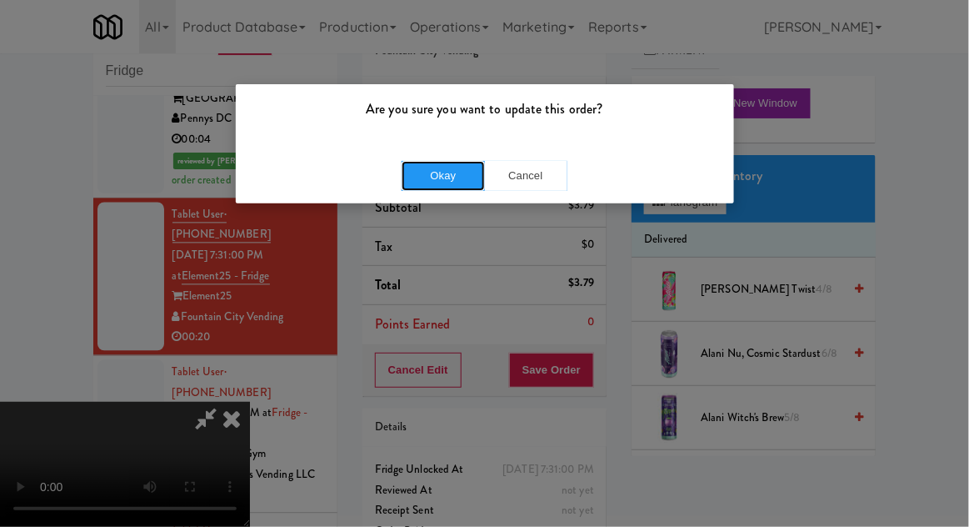
click at [456, 167] on button "Okay" at bounding box center [443, 176] width 83 height 30
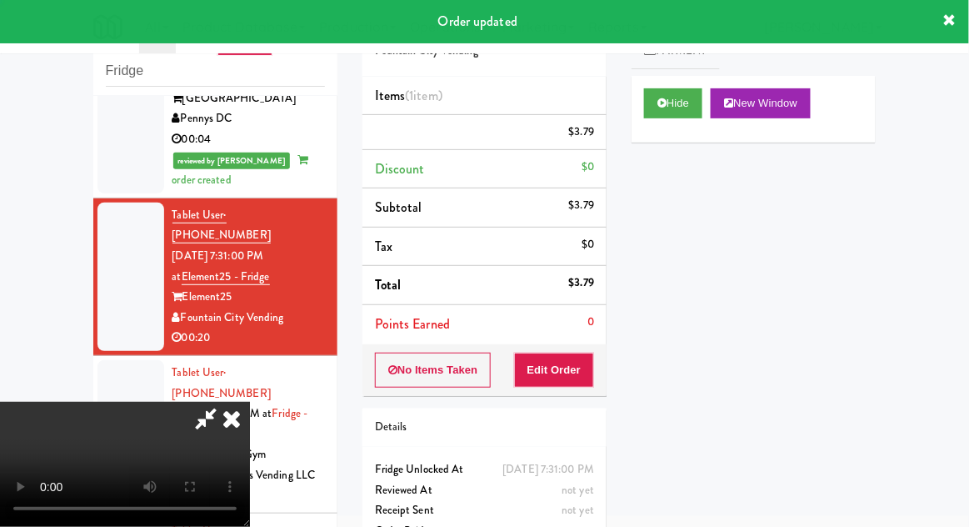
scroll to position [0, 0]
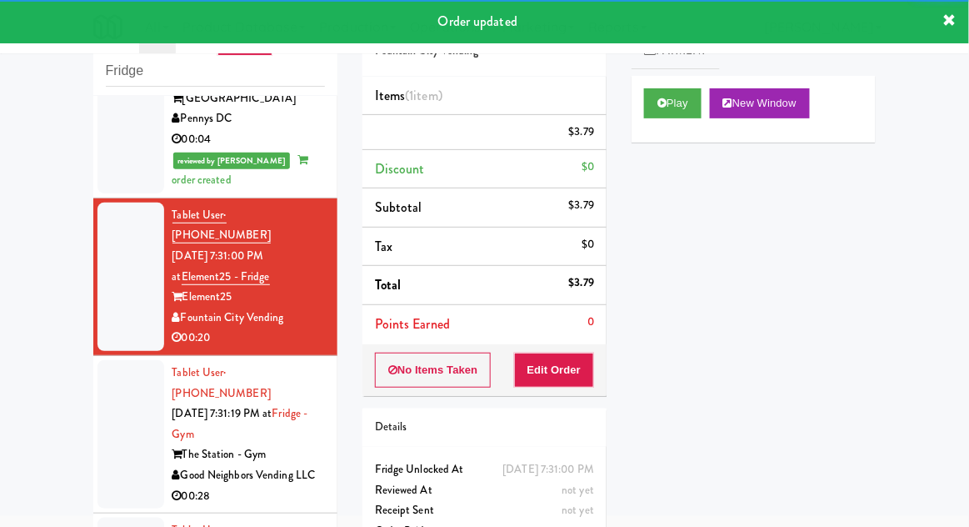
click at [100, 360] on div at bounding box center [130, 434] width 67 height 148
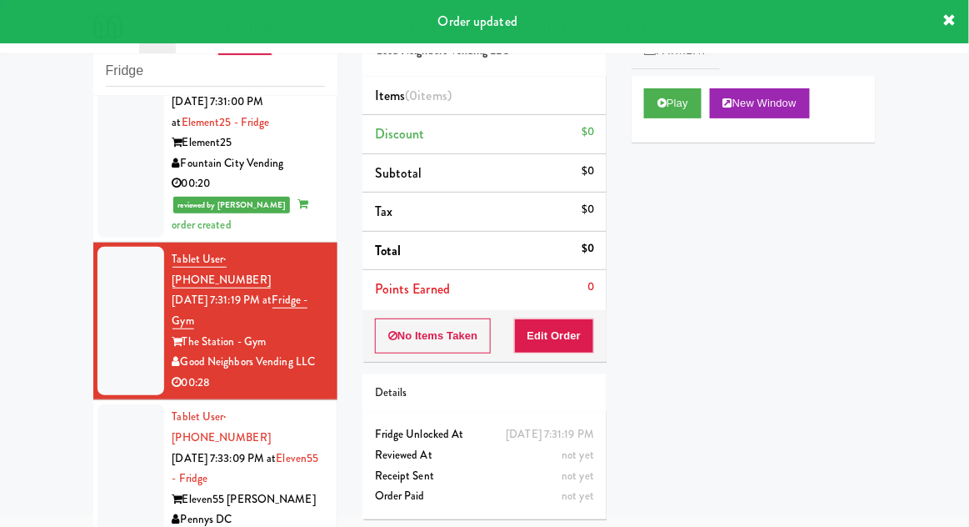
scroll to position [966, 0]
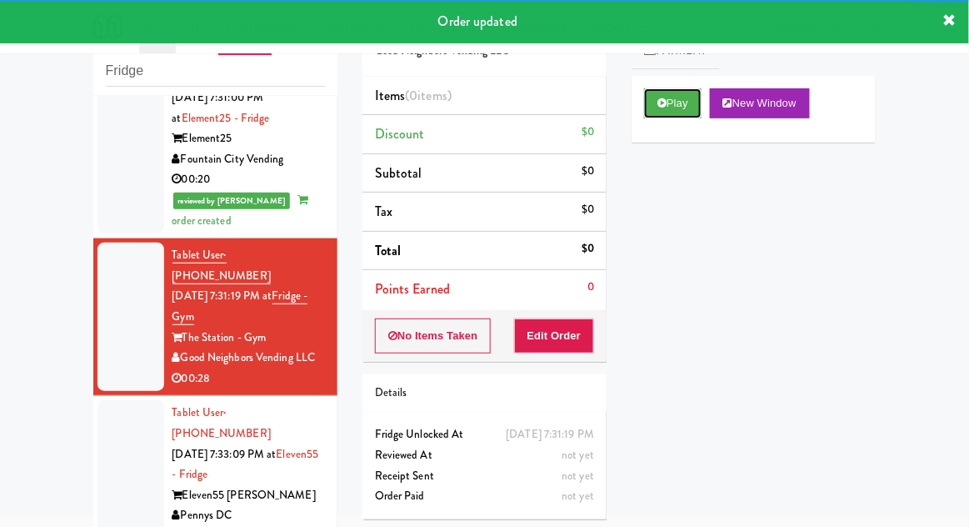
click at [661, 108] on button "Play" at bounding box center [672, 103] width 57 height 30
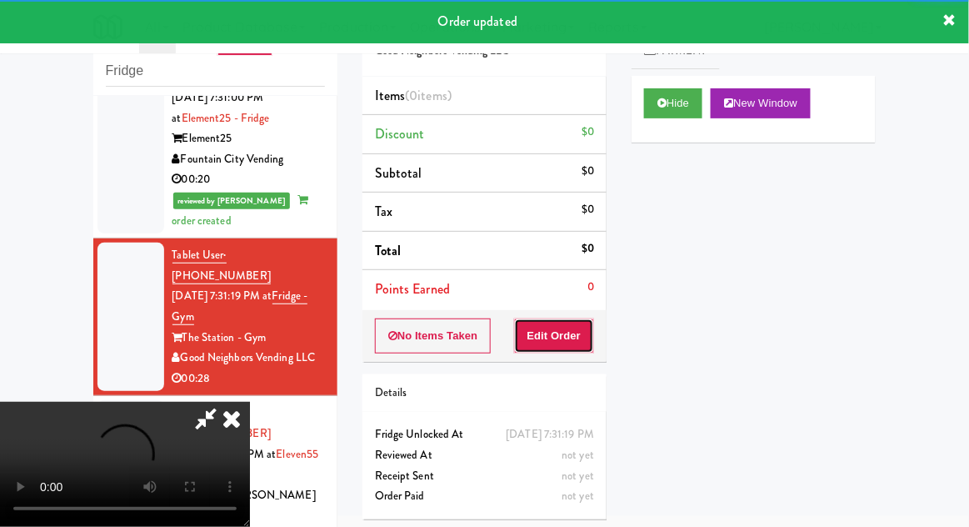
click at [579, 330] on button "Edit Order" at bounding box center [554, 335] width 81 height 35
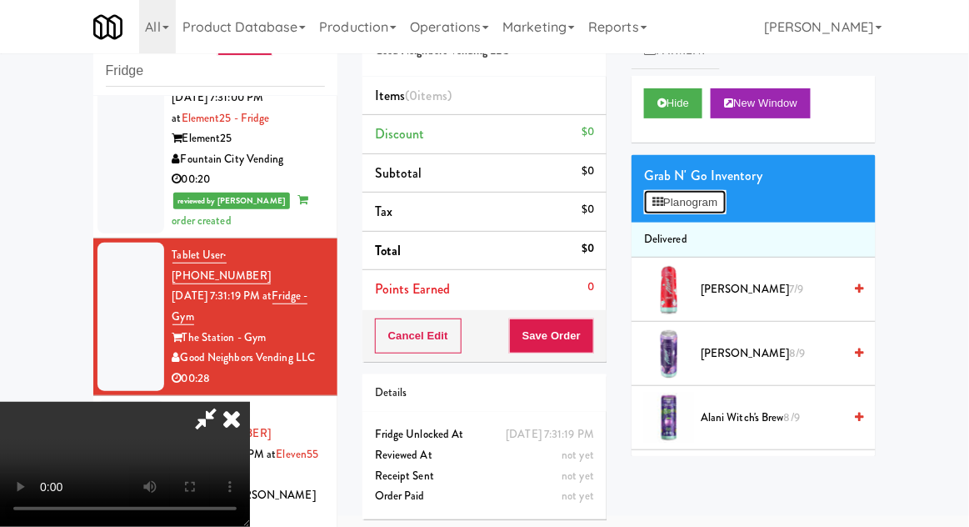
click at [672, 202] on button "Planogram" at bounding box center [685, 202] width 82 height 25
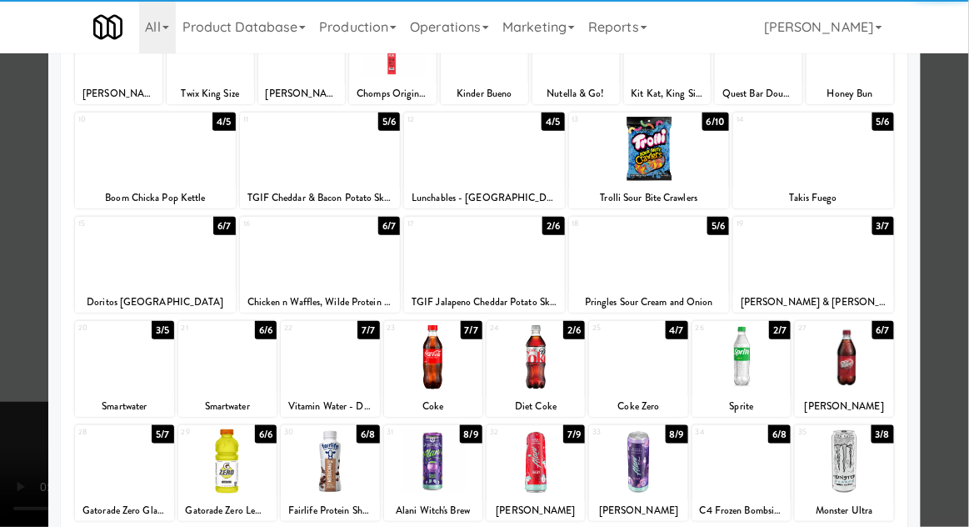
scroll to position [147, 0]
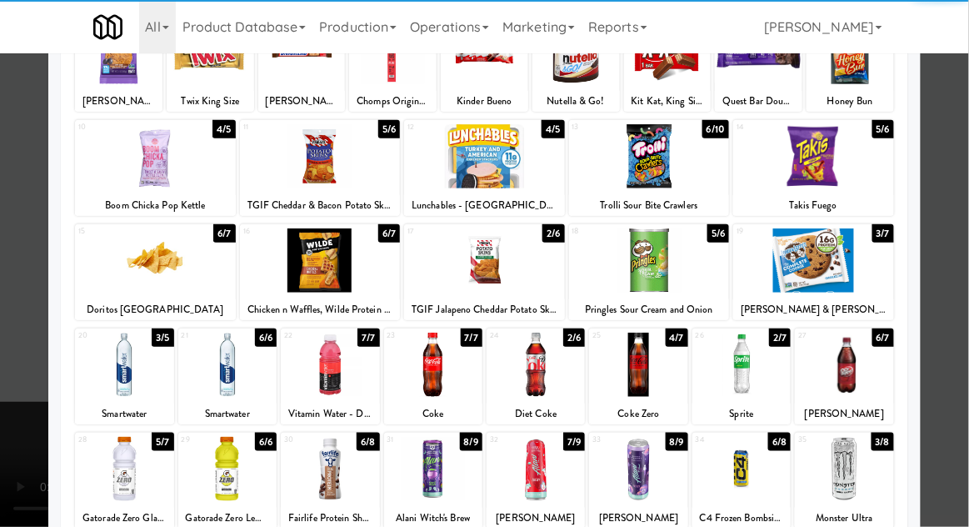
click at [527, 355] on div at bounding box center [536, 364] width 98 height 64
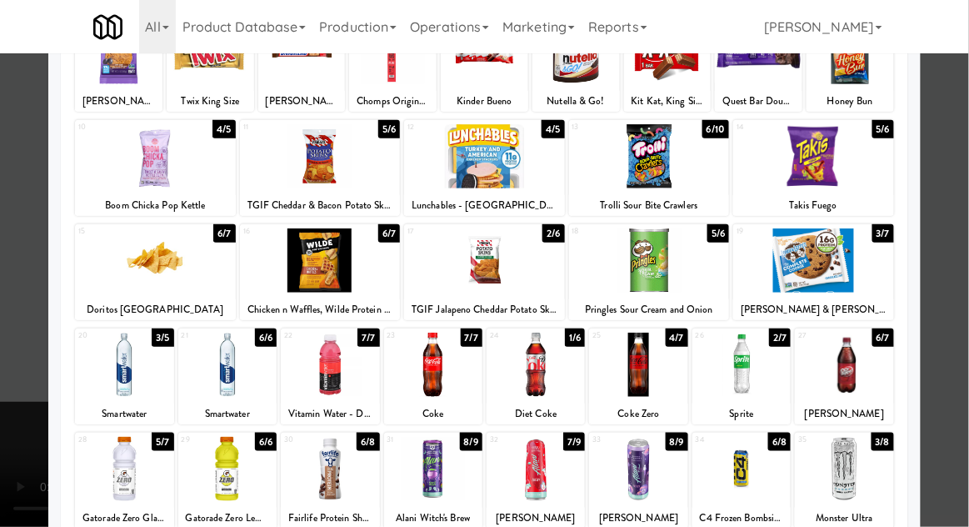
click at [11, 441] on div at bounding box center [484, 263] width 969 height 527
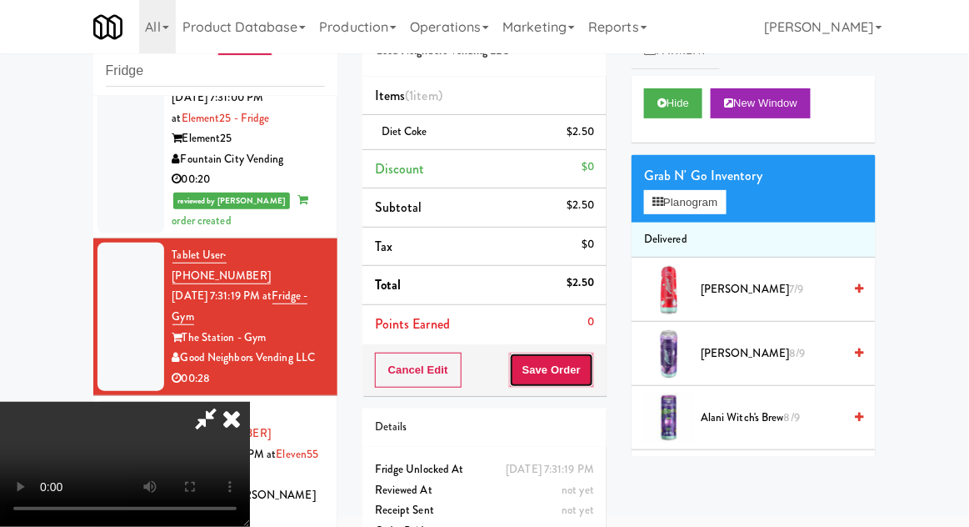
click at [586, 367] on button "Save Order" at bounding box center [551, 369] width 85 height 35
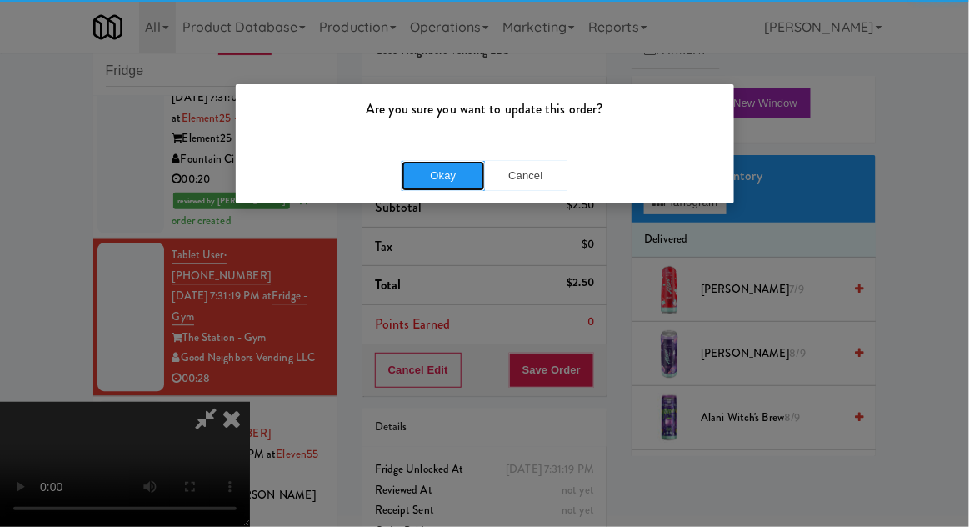
click at [444, 177] on button "Okay" at bounding box center [443, 176] width 83 height 30
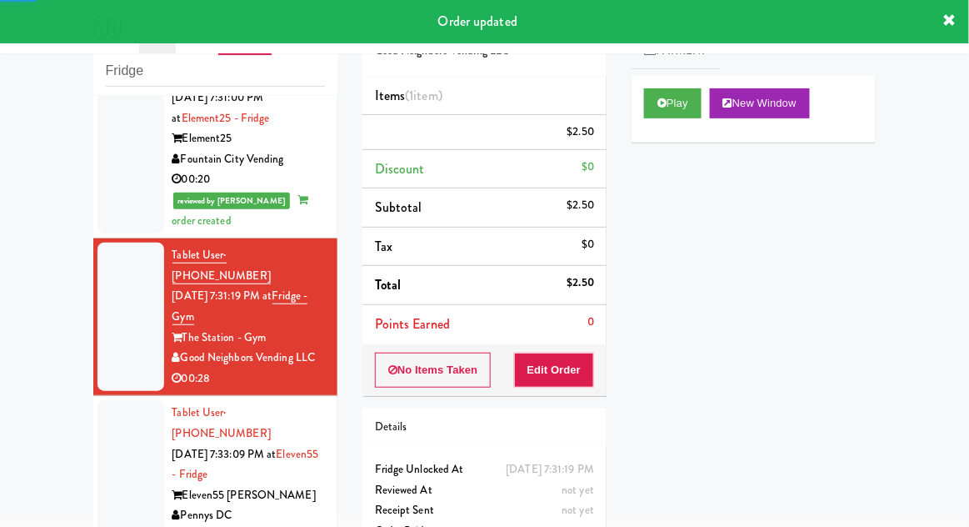
click at [115, 400] on div at bounding box center [130, 474] width 67 height 148
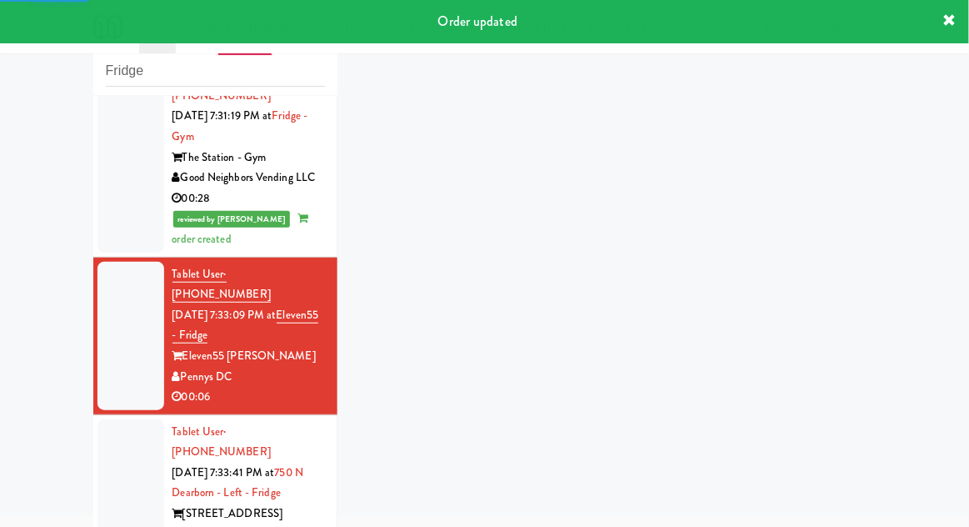
scroll to position [1145, 0]
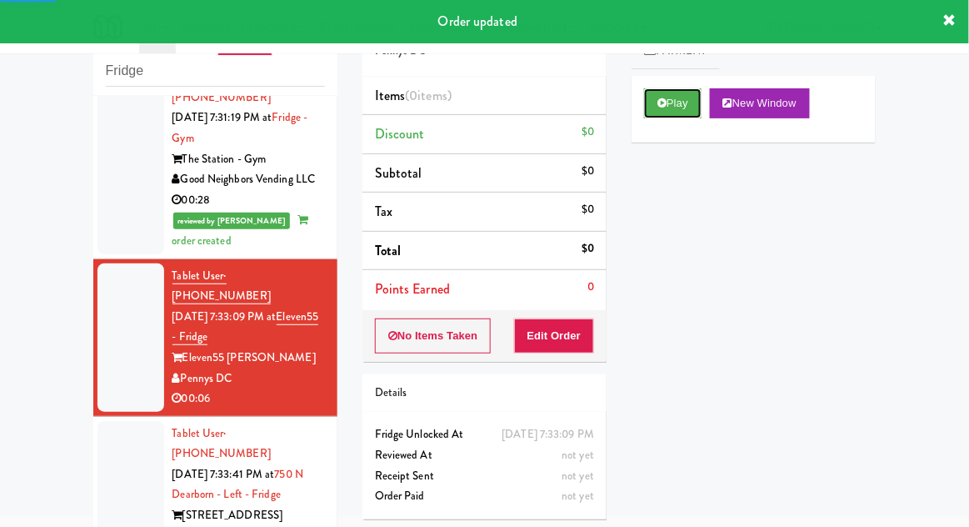
click at [651, 106] on button "Play" at bounding box center [672, 103] width 57 height 30
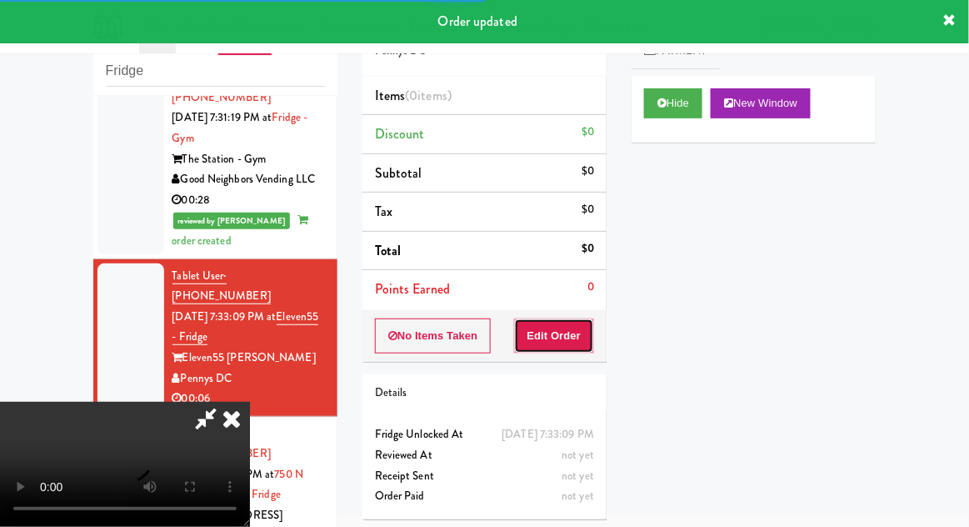
click at [581, 331] on button "Edit Order" at bounding box center [554, 335] width 81 height 35
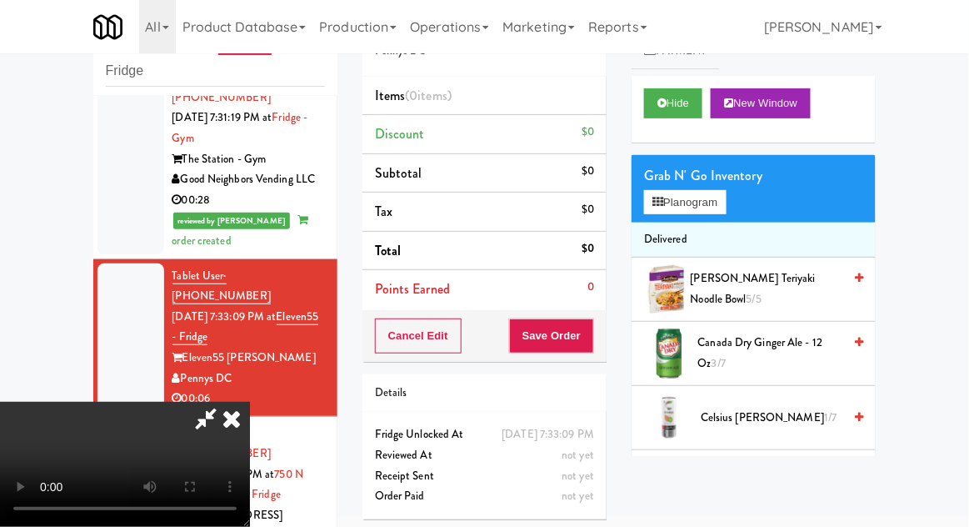
scroll to position [0, 0]
click at [659, 202] on icon at bounding box center [657, 202] width 11 height 11
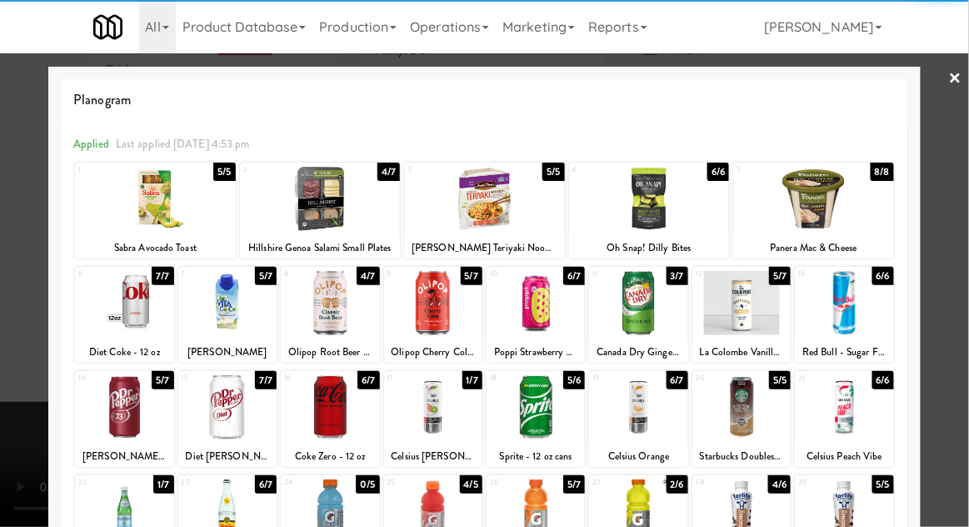
click at [324, 310] on div at bounding box center [330, 303] width 98 height 64
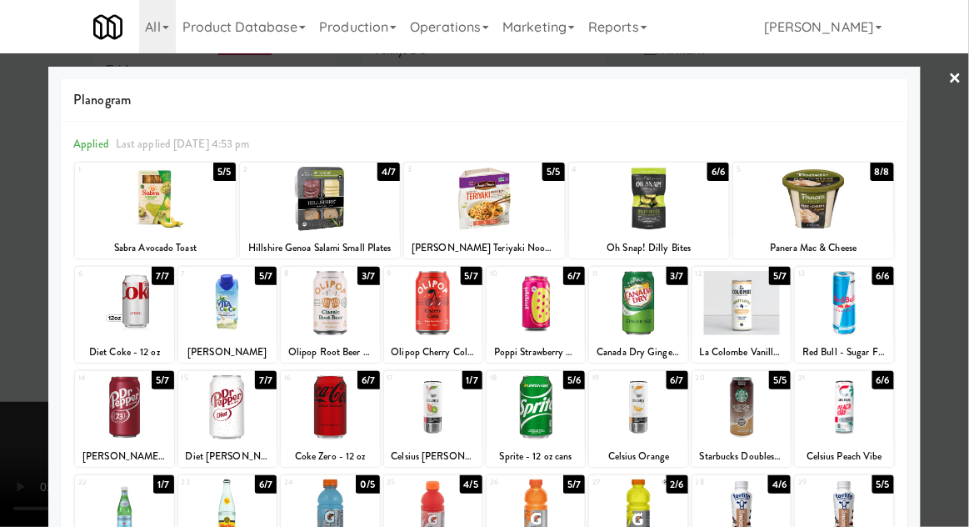
click at [4, 463] on div at bounding box center [484, 263] width 969 height 527
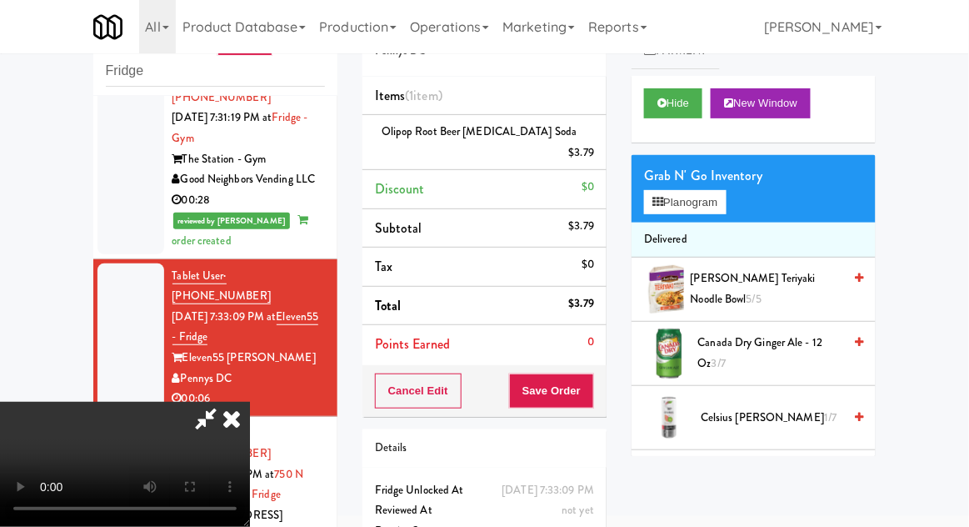
scroll to position [61, 0]
click at [593, 373] on button "Save Order" at bounding box center [551, 390] width 85 height 35
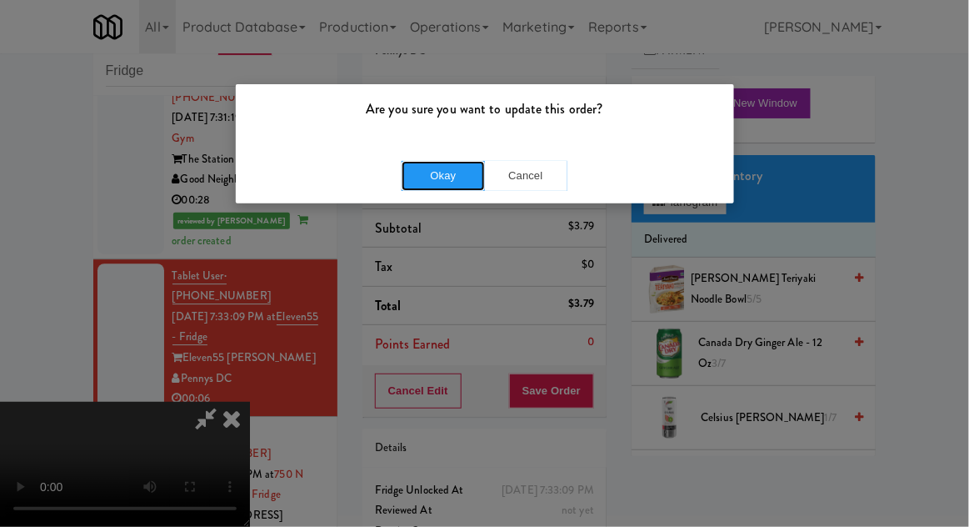
click at [439, 182] on button "Okay" at bounding box center [443, 176] width 83 height 30
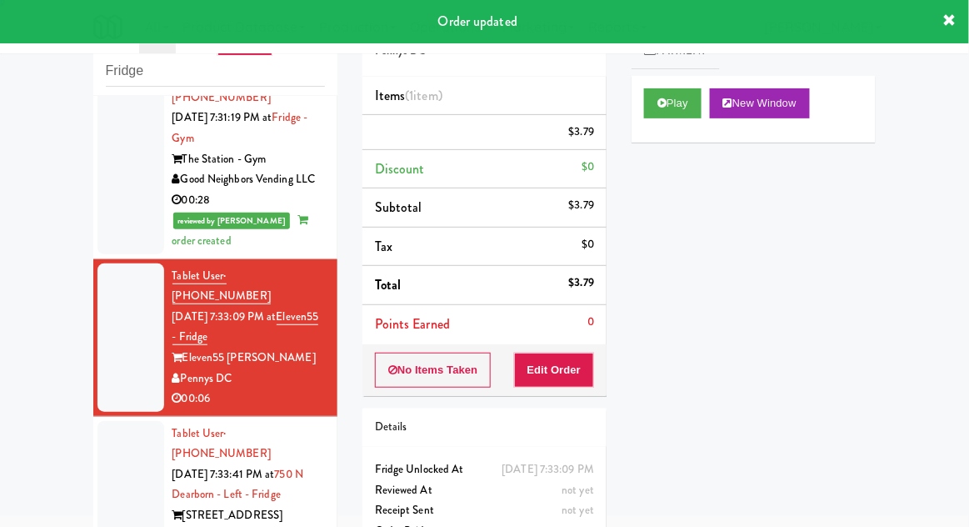
scroll to position [0, 0]
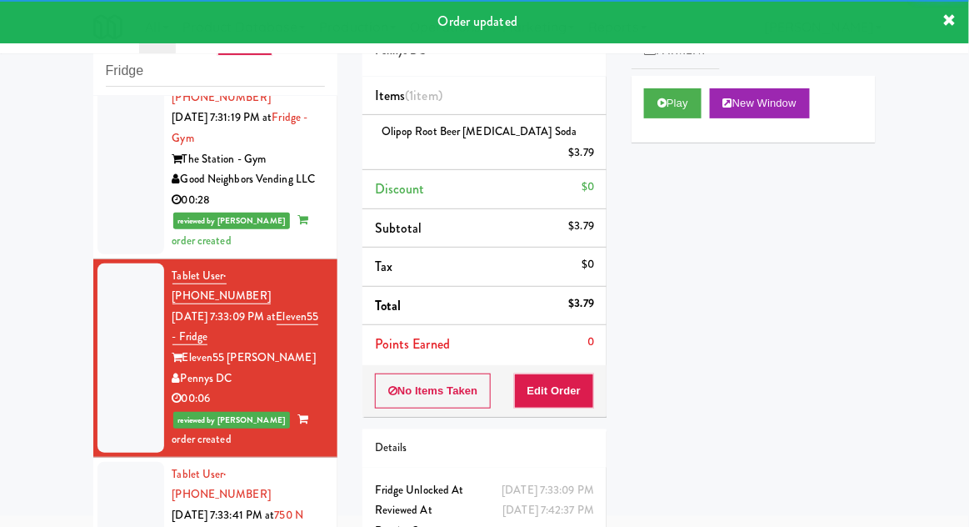
click at [128, 462] on div at bounding box center [130, 536] width 67 height 148
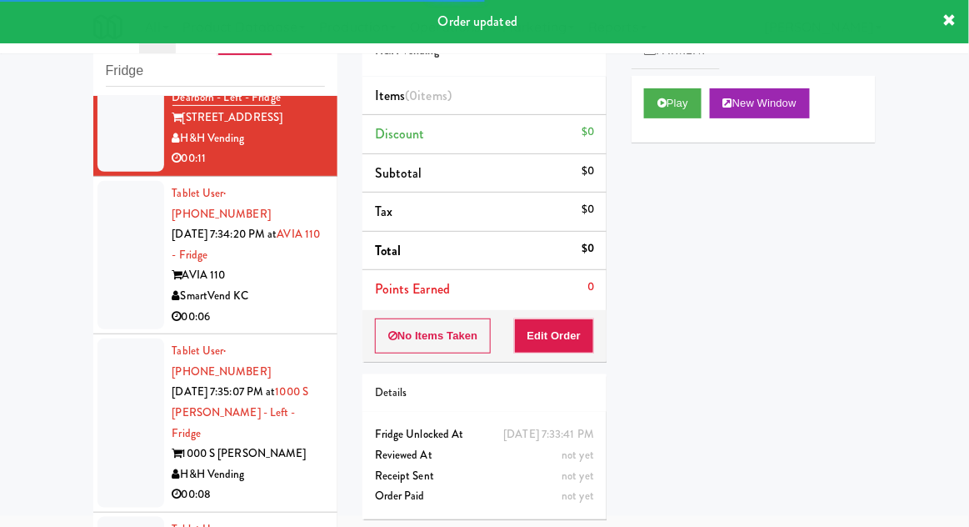
scroll to position [1589, 0]
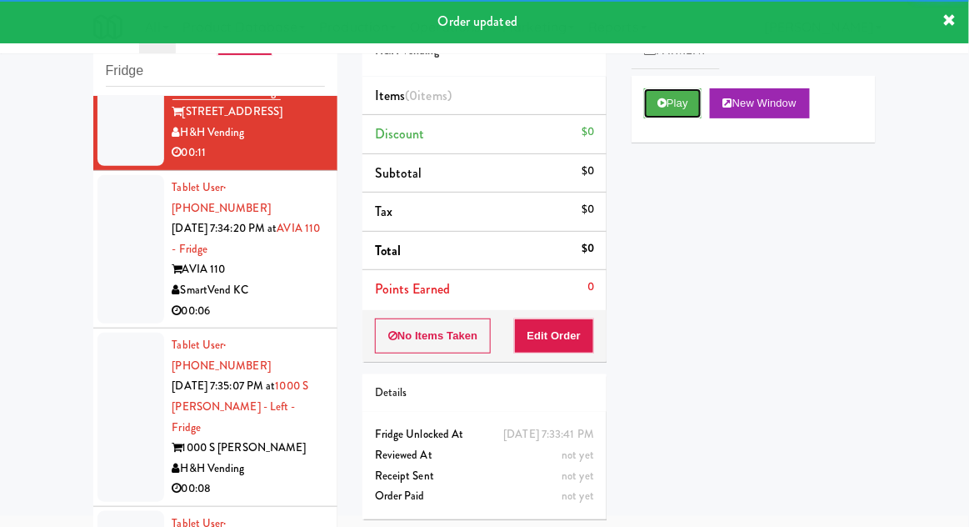
click at [665, 108] on button "Play" at bounding box center [672, 103] width 57 height 30
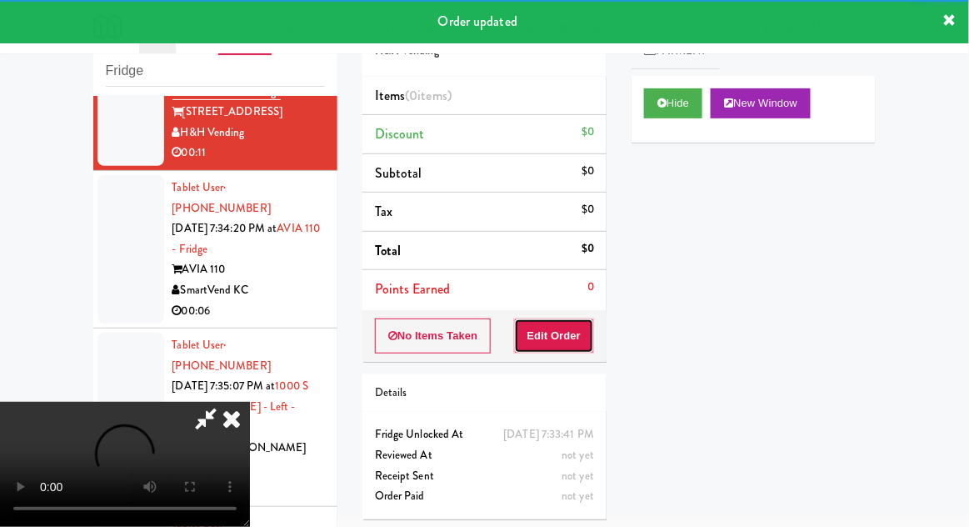
click at [573, 318] on button "Edit Order" at bounding box center [554, 335] width 81 height 35
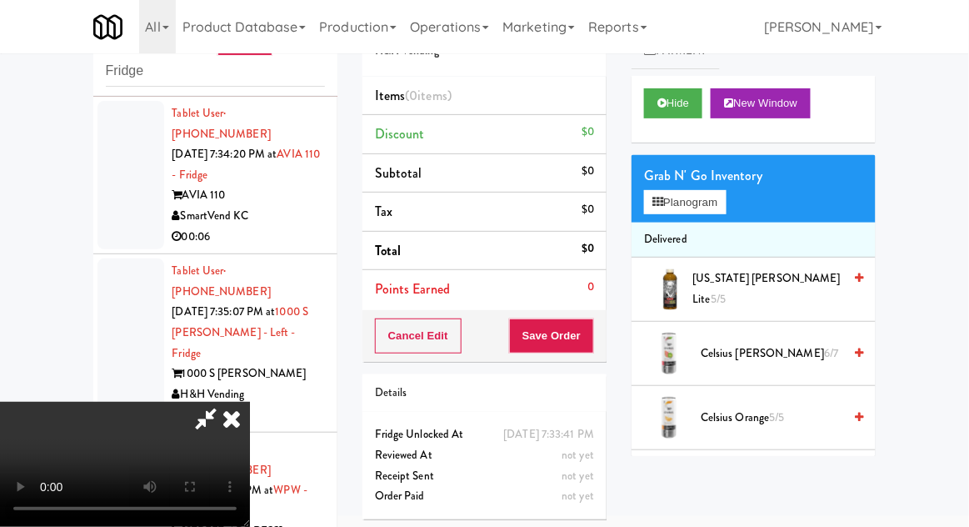
scroll to position [61, 0]
click at [691, 203] on button "Planogram" at bounding box center [685, 202] width 82 height 25
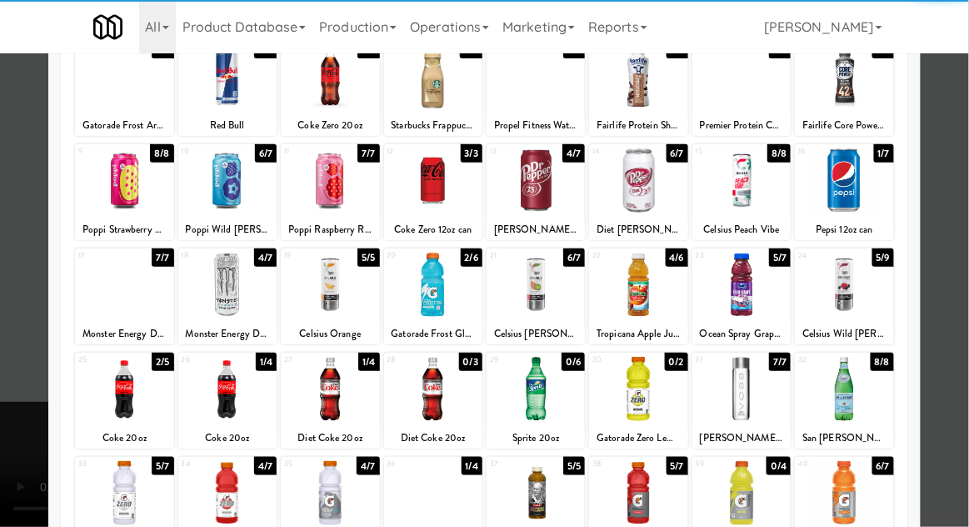
scroll to position [211, 0]
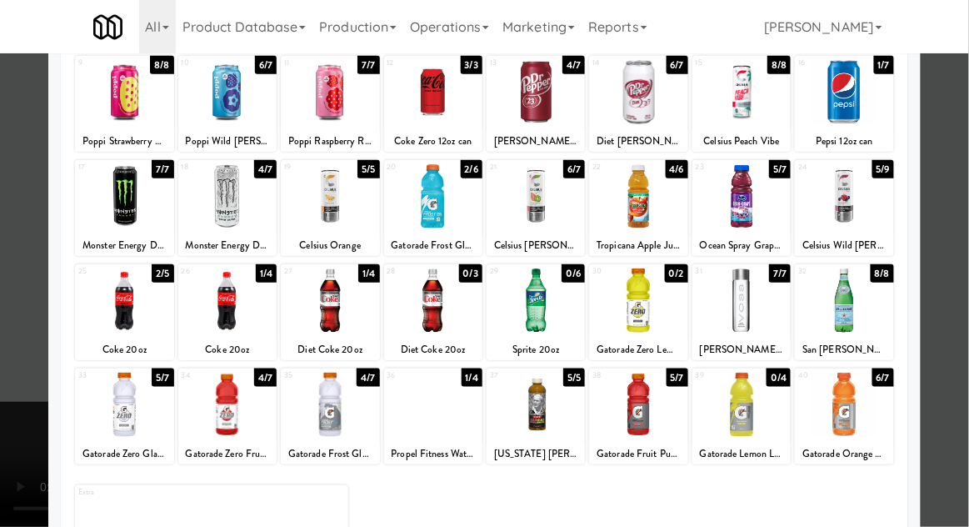
click at [232, 409] on div at bounding box center [227, 404] width 98 height 64
click at [1, 379] on div at bounding box center [484, 263] width 969 height 527
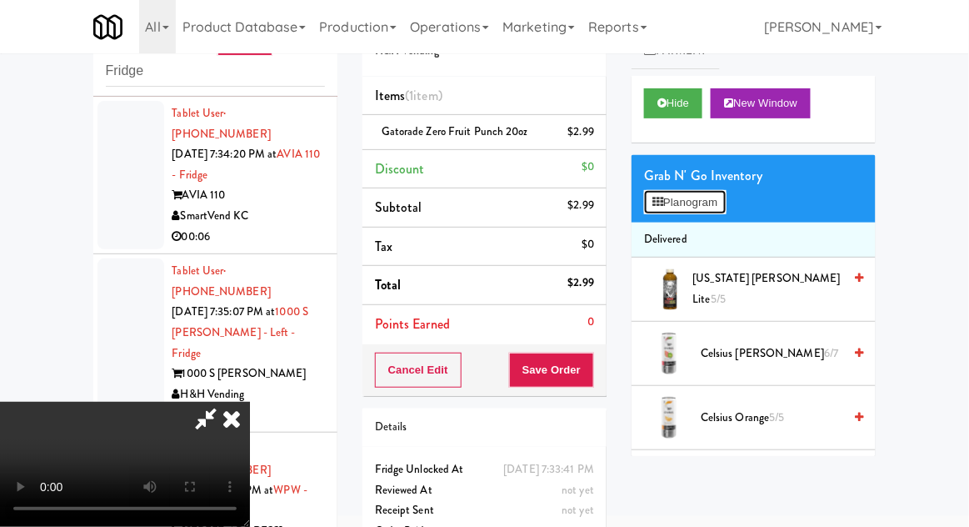
click at [713, 201] on button "Planogram" at bounding box center [685, 202] width 82 height 25
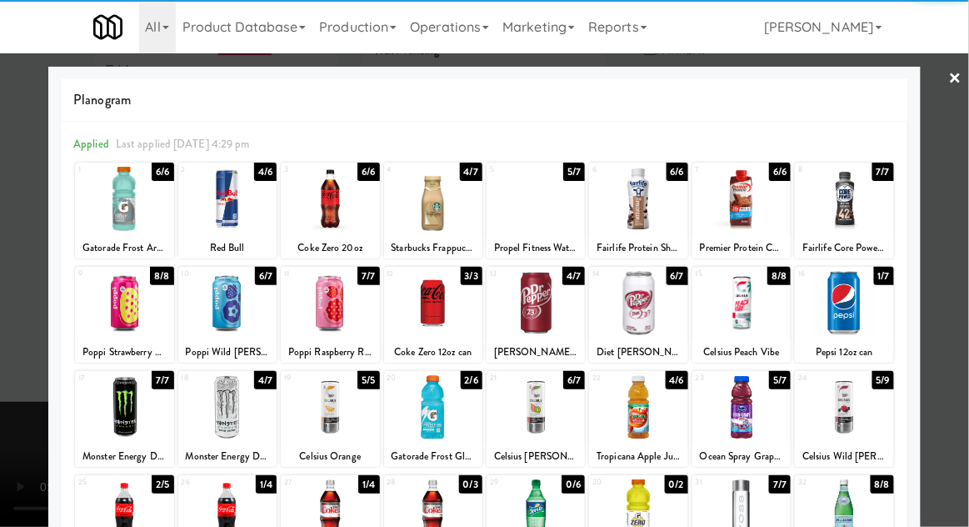
click at [642, 407] on div at bounding box center [638, 407] width 98 height 64
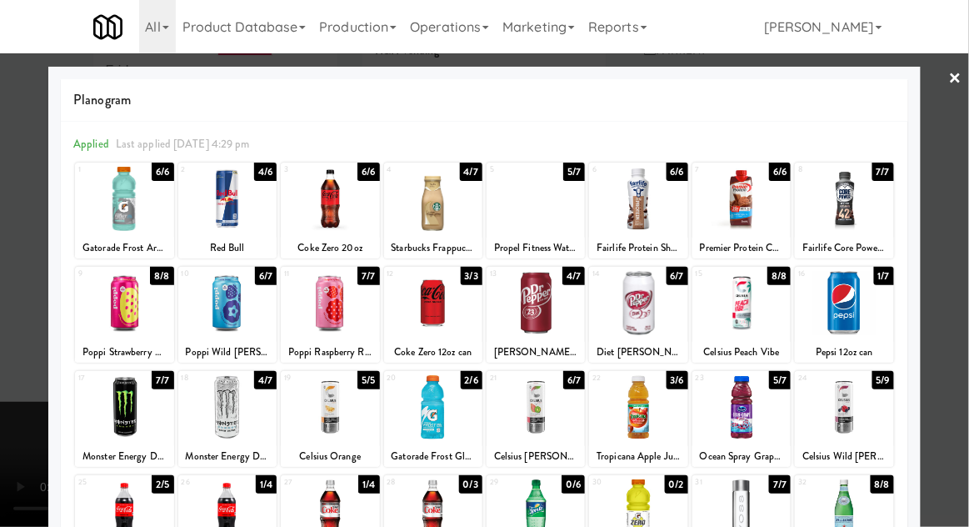
click at [12, 415] on div at bounding box center [484, 263] width 969 height 527
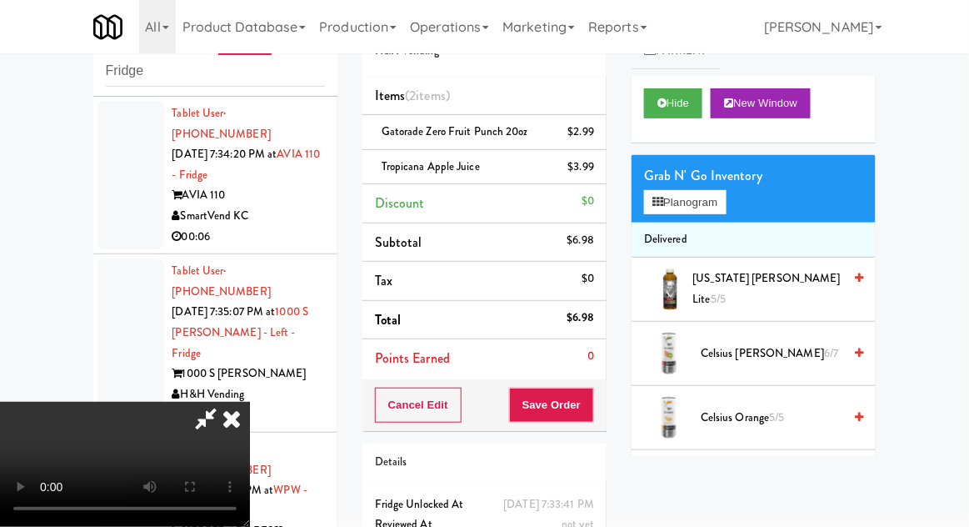
scroll to position [76, 0]
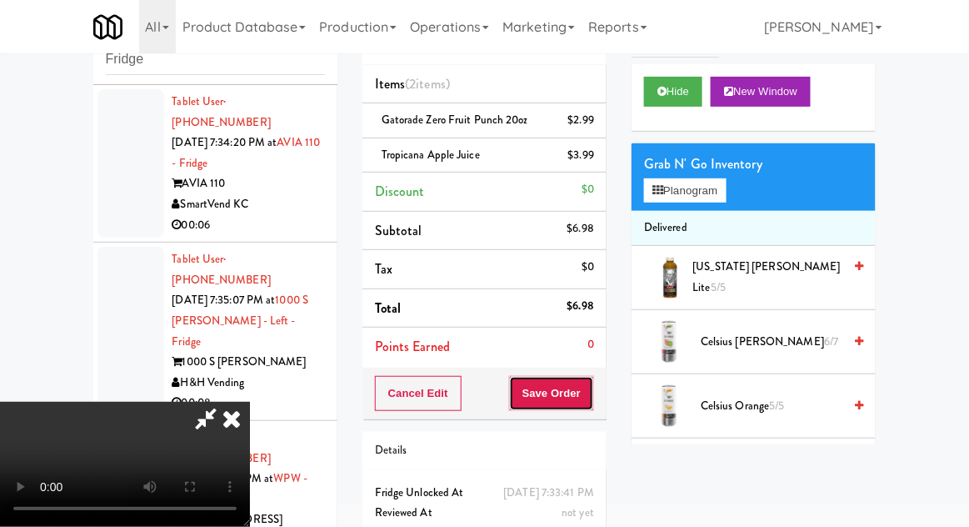
click at [591, 381] on button "Save Order" at bounding box center [551, 393] width 85 height 35
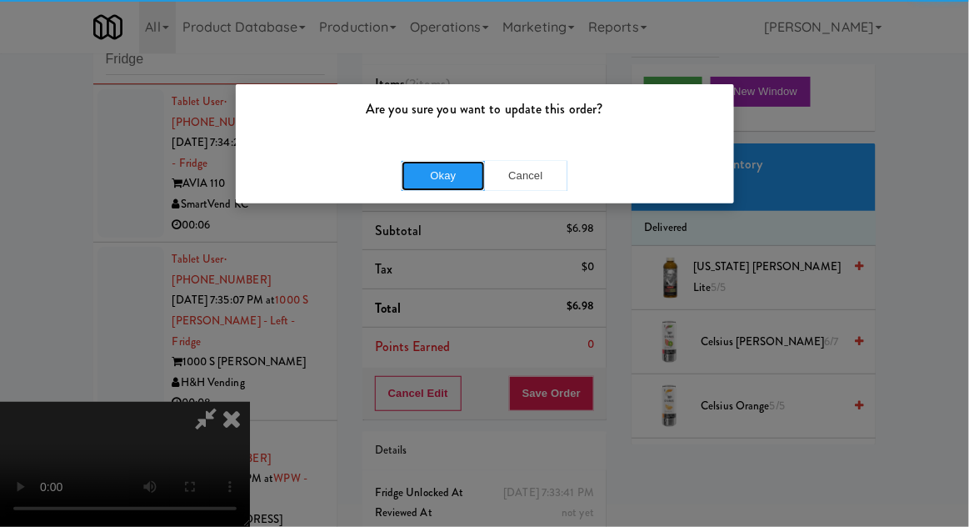
click at [463, 183] on button "Okay" at bounding box center [443, 176] width 83 height 30
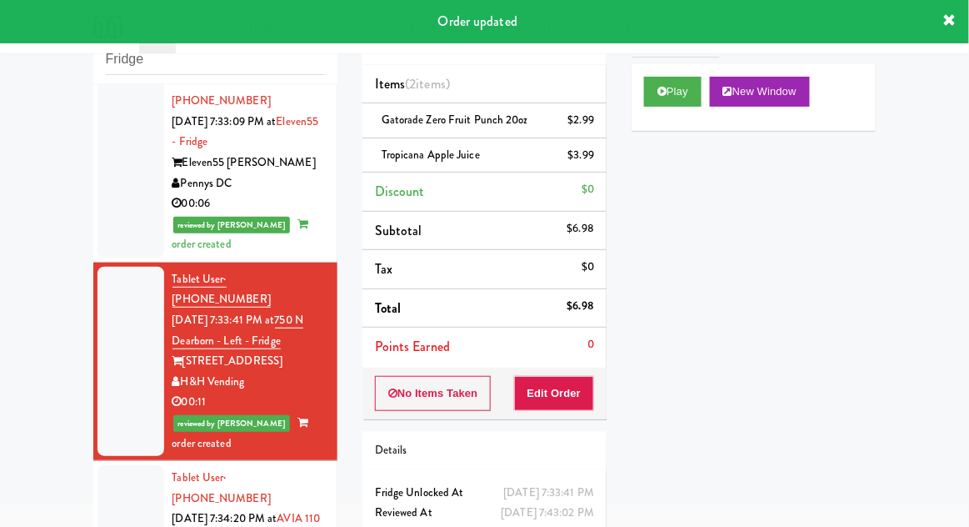
scroll to position [1330, 0]
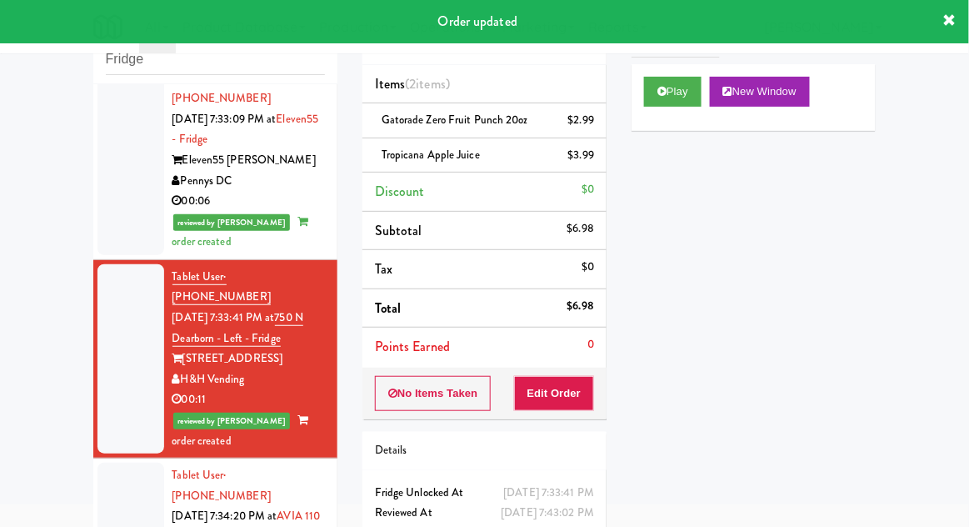
click at [126, 462] on div at bounding box center [130, 536] width 67 height 148
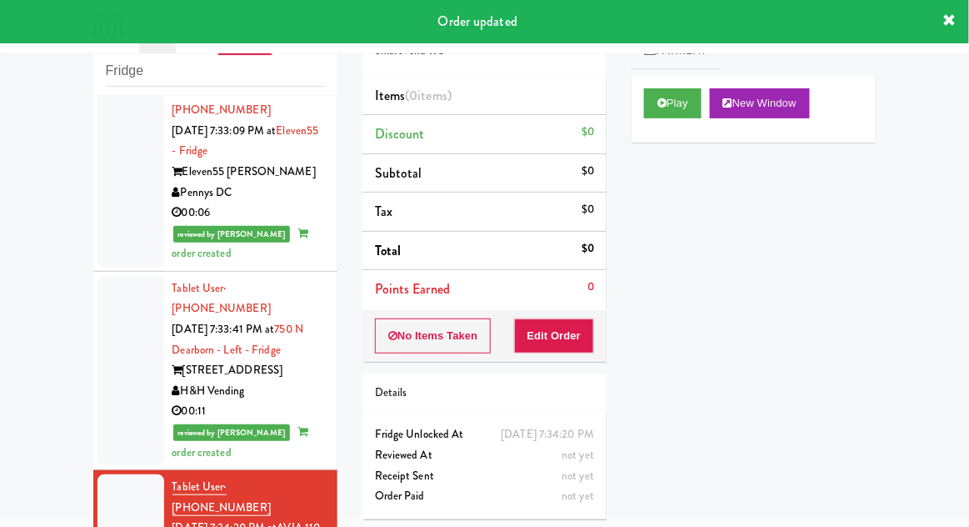
scroll to position [1704, 0]
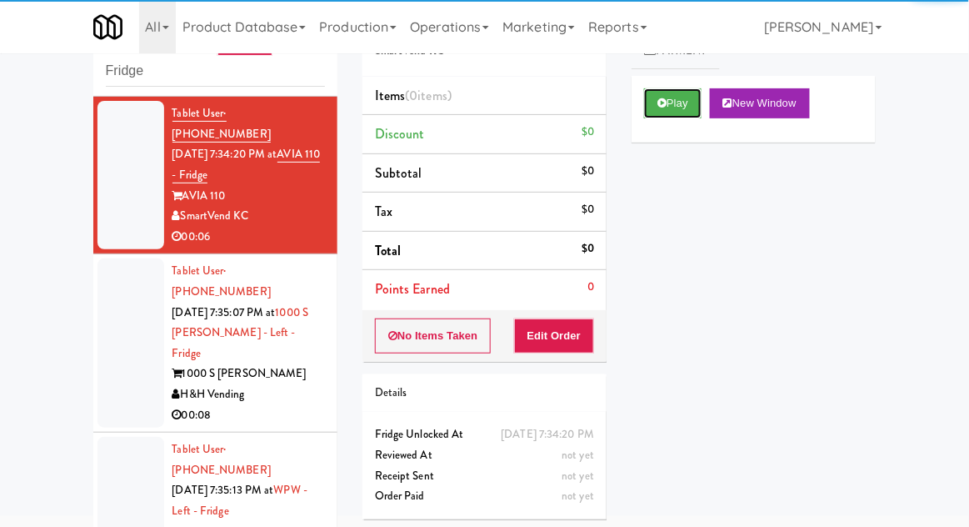
click at [652, 102] on button "Play" at bounding box center [672, 103] width 57 height 30
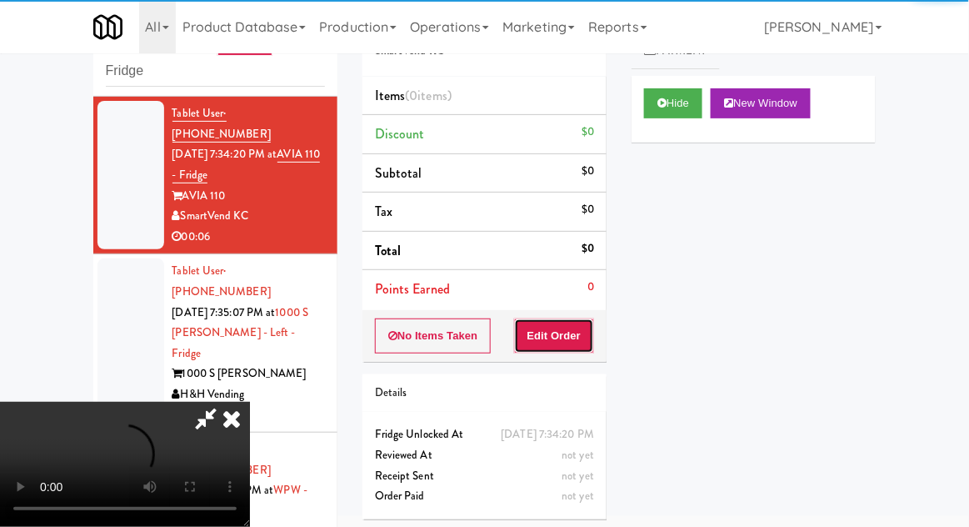
click at [561, 342] on button "Edit Order" at bounding box center [554, 335] width 81 height 35
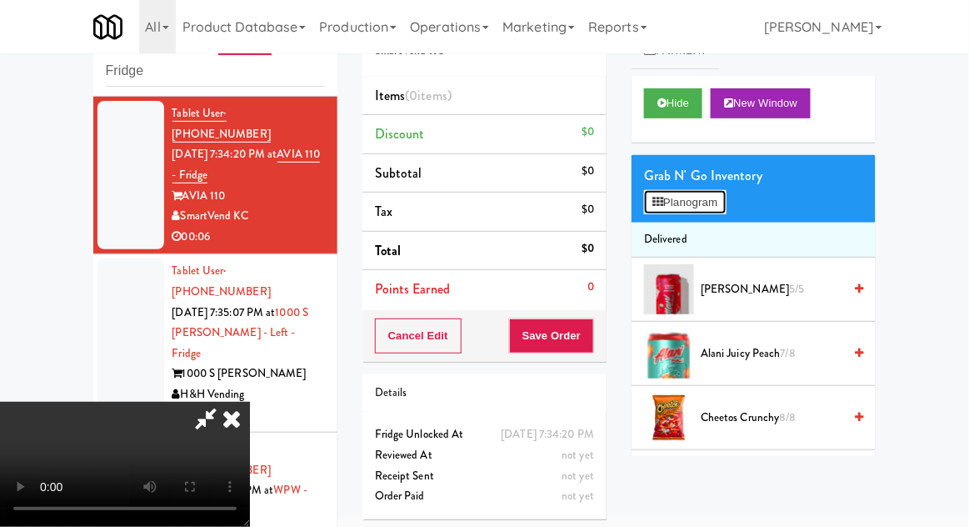
click at [676, 191] on button "Planogram" at bounding box center [685, 202] width 82 height 25
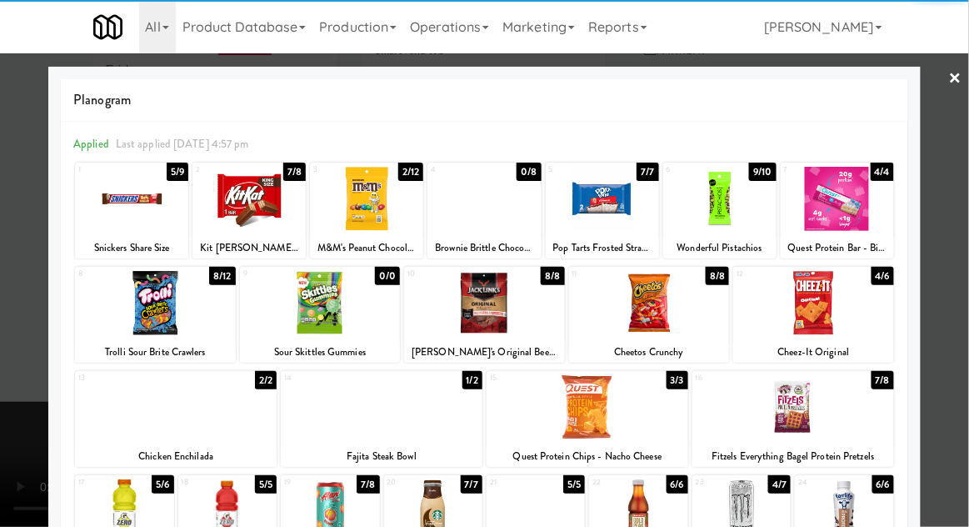
click at [177, 302] on div at bounding box center [155, 303] width 161 height 64
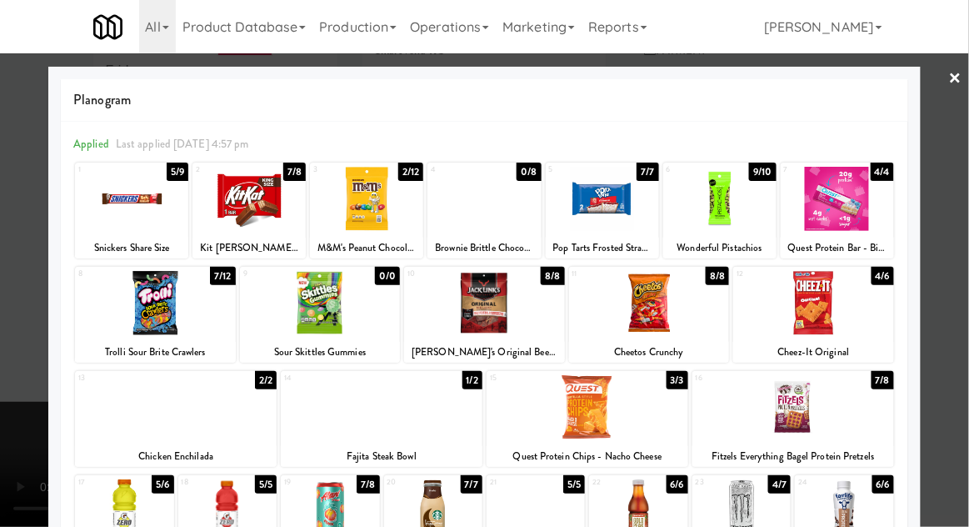
click at [30, 476] on div at bounding box center [484, 263] width 969 height 527
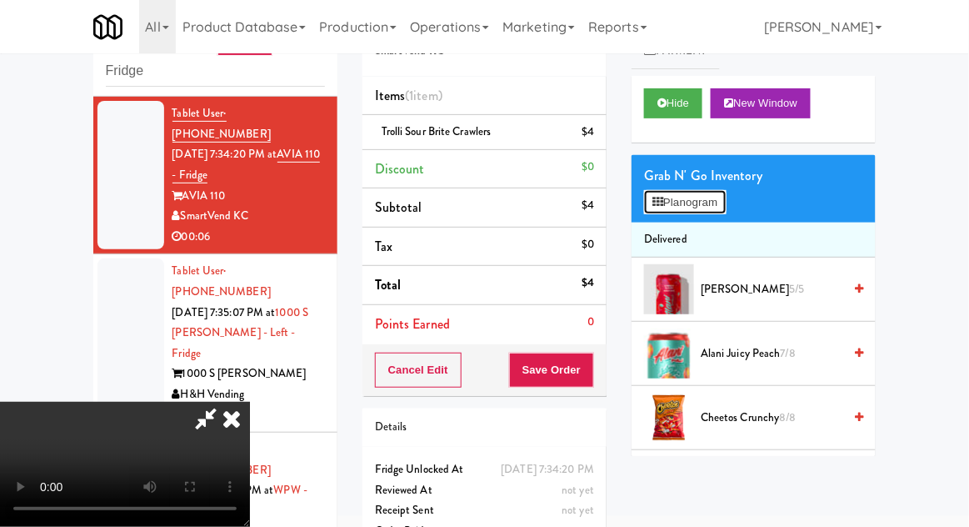
click at [670, 198] on button "Planogram" at bounding box center [685, 202] width 82 height 25
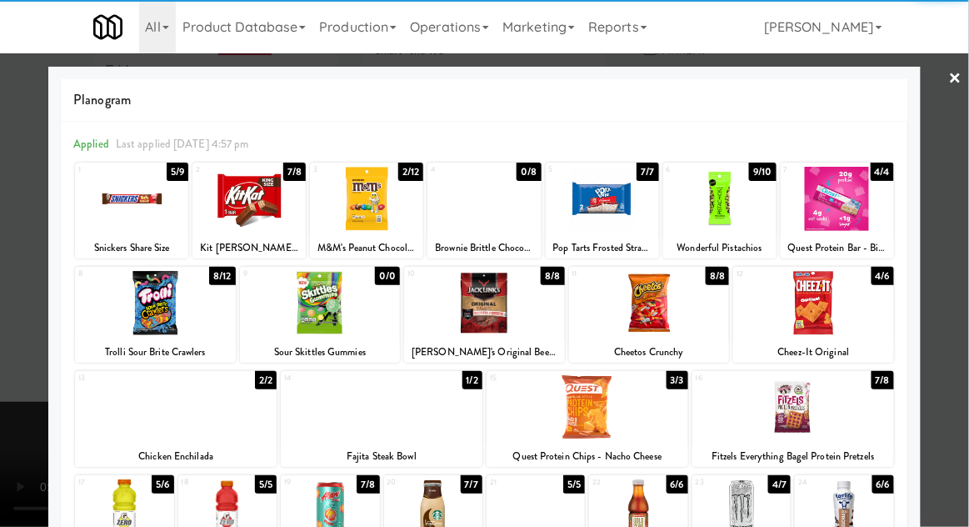
click at [367, 203] on div at bounding box center [366, 199] width 113 height 64
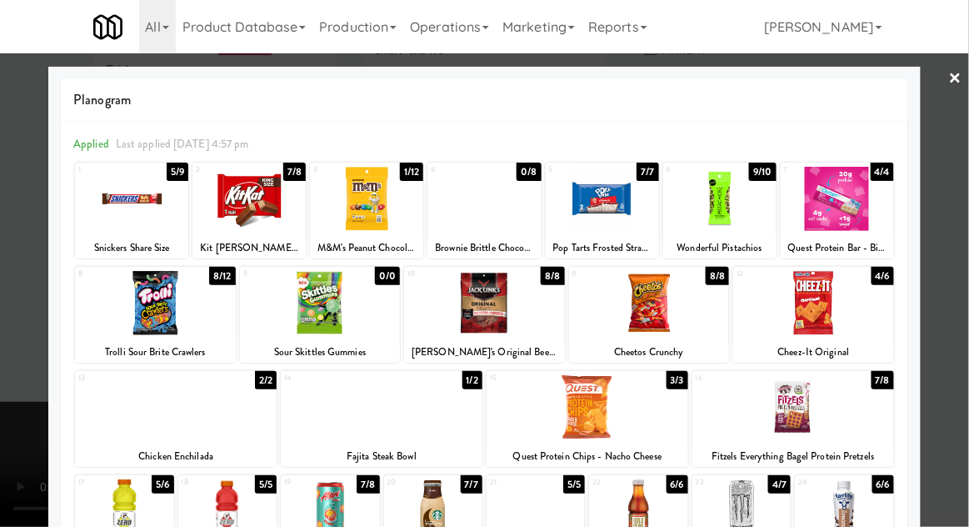
click at [29, 425] on div at bounding box center [484, 263] width 969 height 527
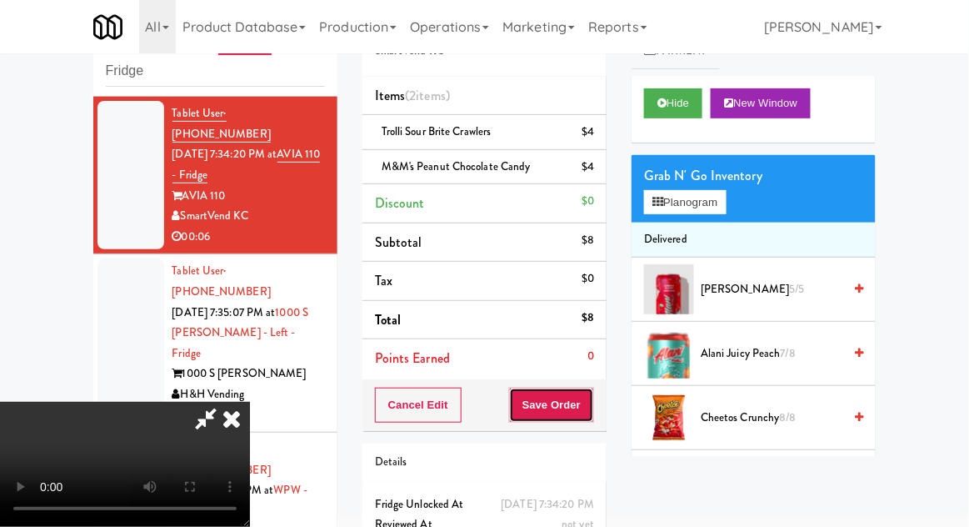
click at [584, 412] on button "Save Order" at bounding box center [551, 404] width 85 height 35
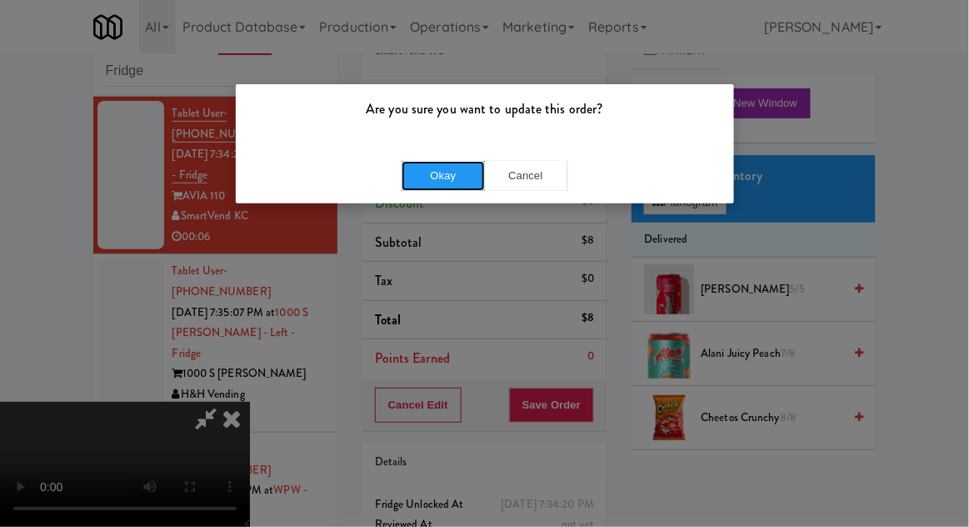
click at [436, 174] on button "Okay" at bounding box center [443, 176] width 83 height 30
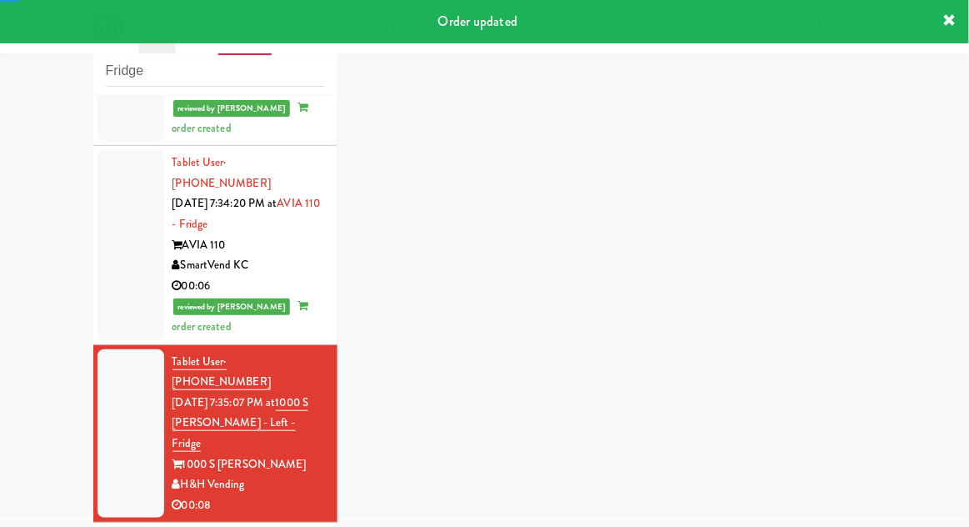
scroll to position [1744, 0]
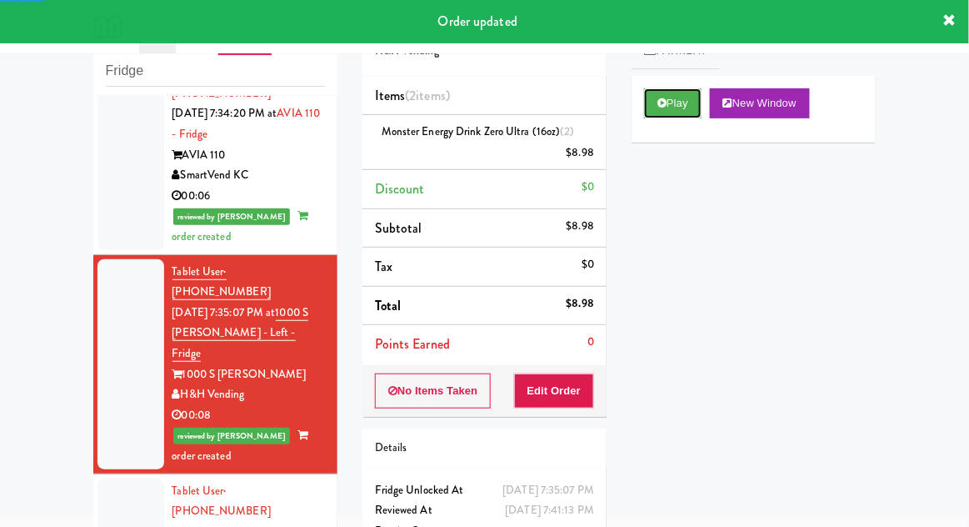
click at [666, 101] on icon at bounding box center [661, 102] width 9 height 11
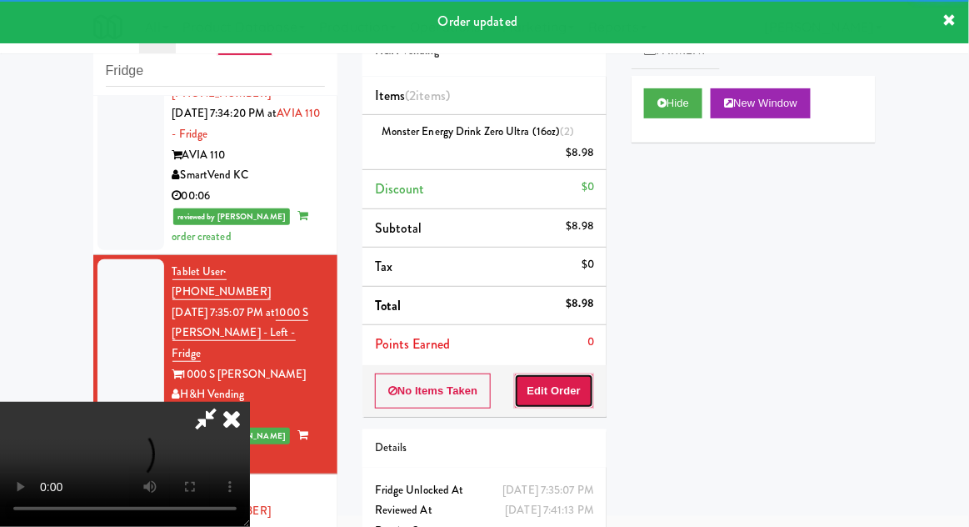
click at [586, 373] on button "Edit Order" at bounding box center [554, 390] width 81 height 35
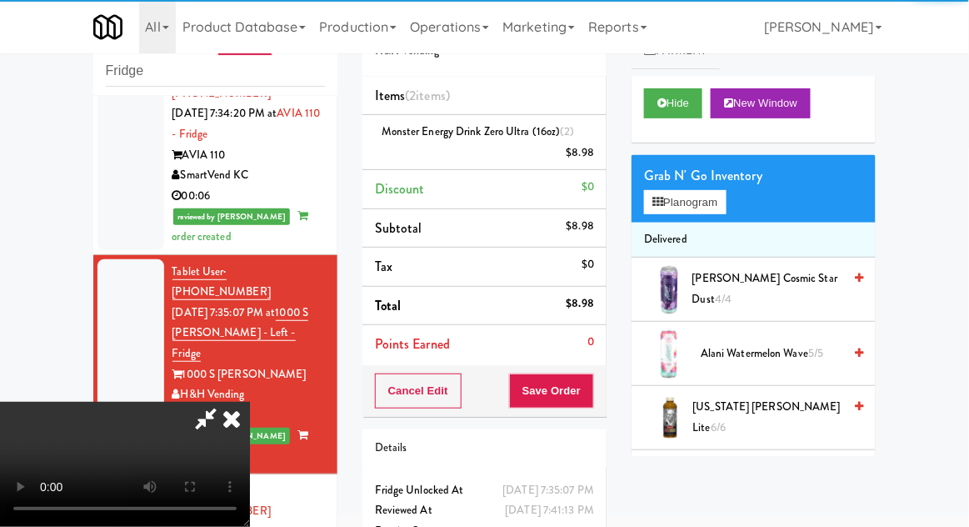
click at [233, 435] on icon at bounding box center [231, 418] width 37 height 33
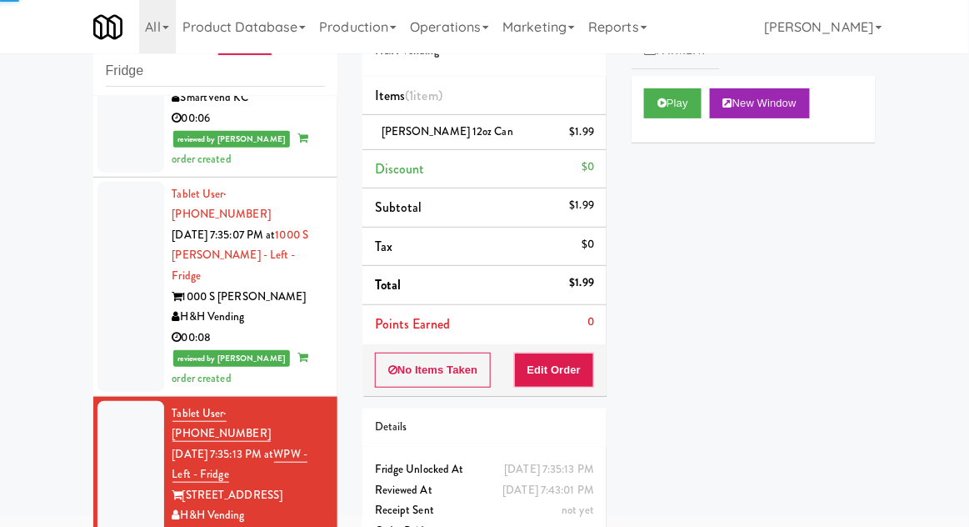
scroll to position [1827, 0]
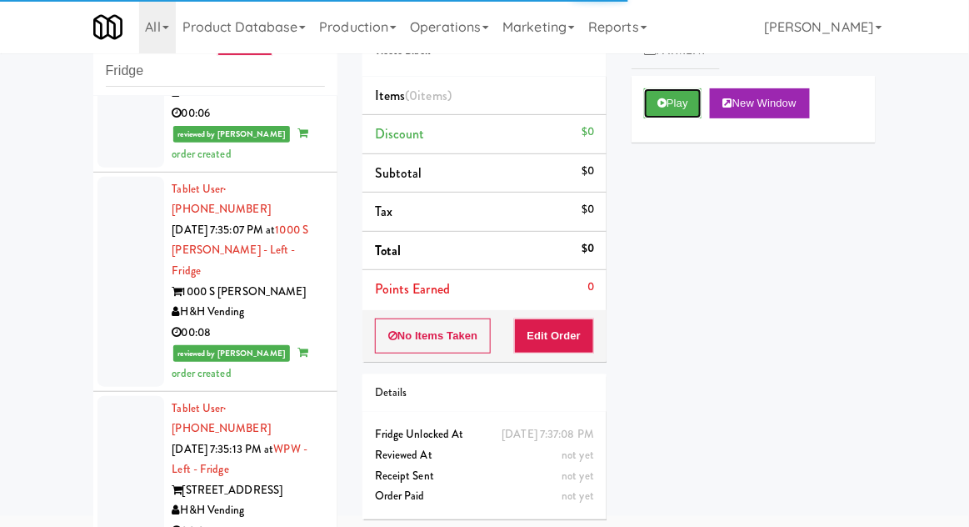
click at [668, 113] on button "Play" at bounding box center [672, 103] width 57 height 30
click at [572, 327] on button "Edit Order" at bounding box center [554, 335] width 81 height 35
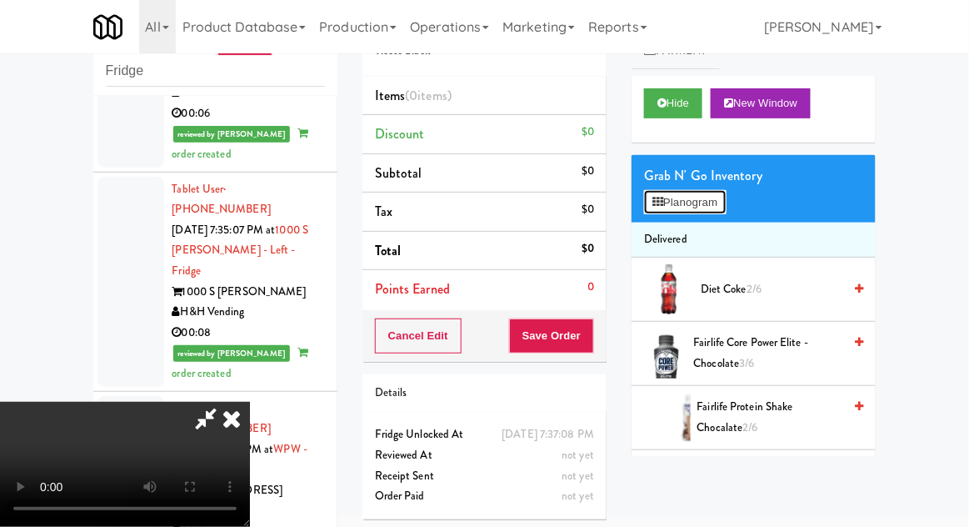
click at [687, 205] on button "Planogram" at bounding box center [685, 202] width 82 height 25
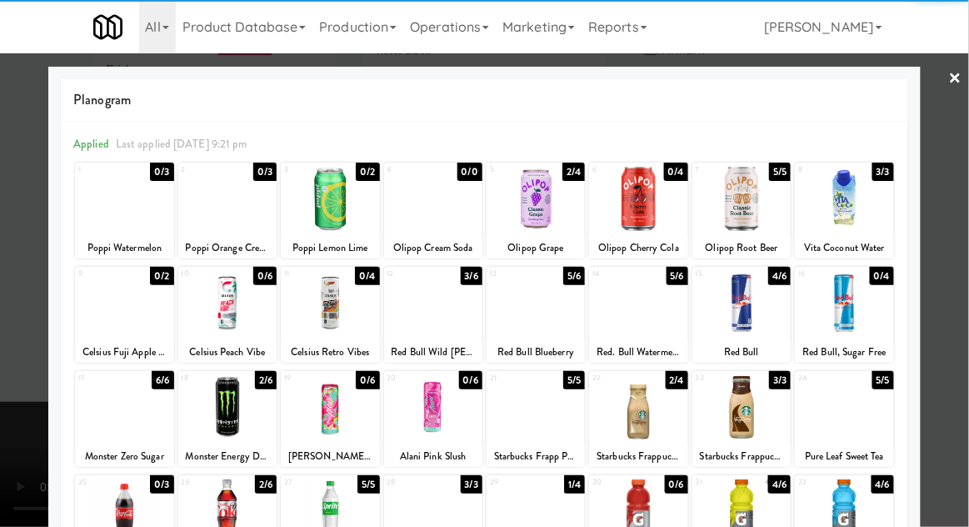
click at [650, 322] on div at bounding box center [638, 303] width 98 height 64
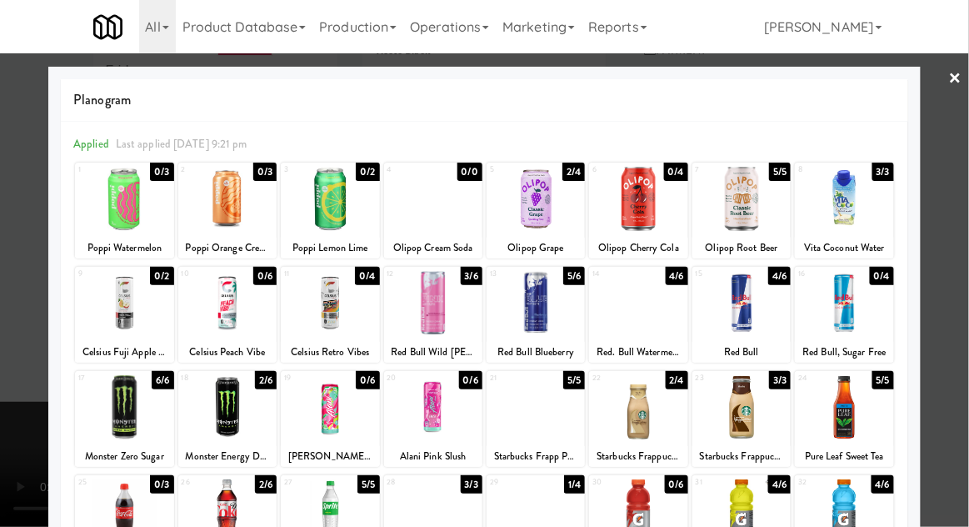
click at [36, 407] on div at bounding box center [484, 263] width 969 height 527
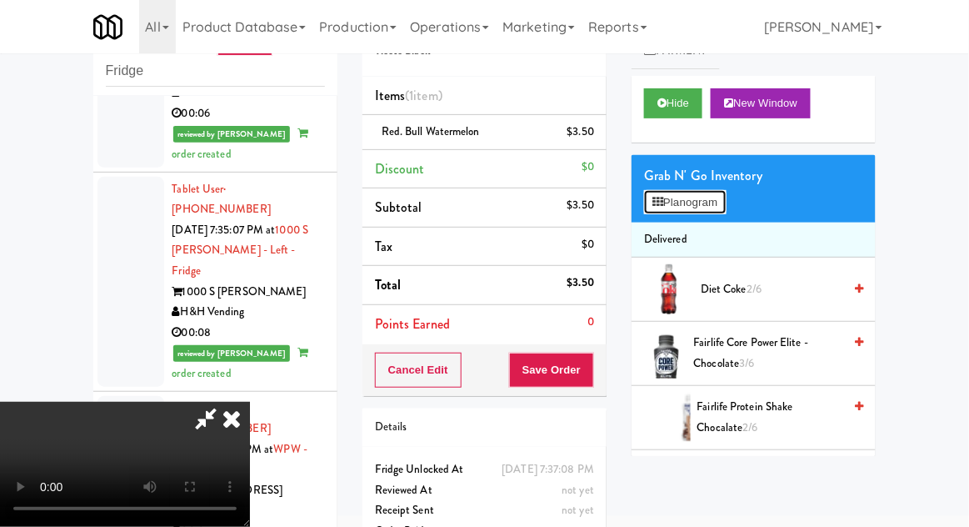
click at [686, 194] on button "Planogram" at bounding box center [685, 202] width 82 height 25
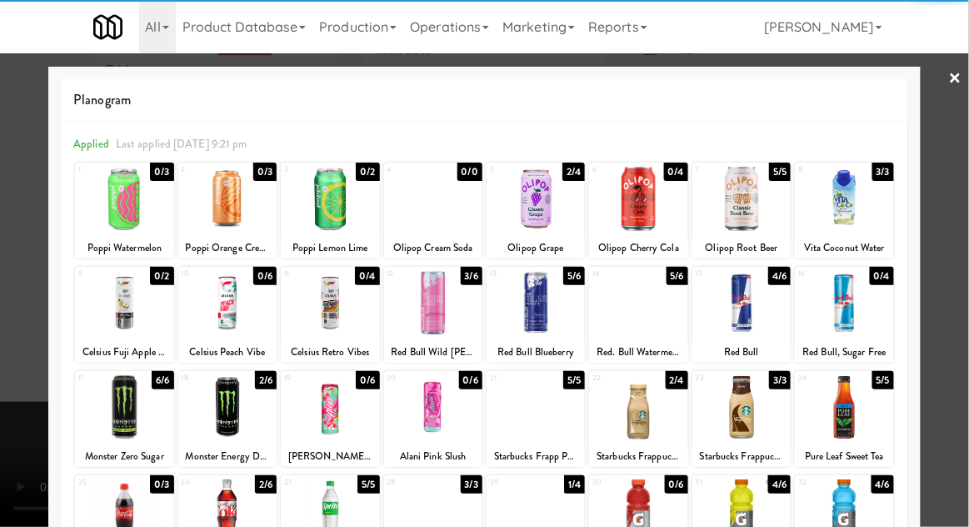
click at [557, 297] on div at bounding box center [536, 303] width 98 height 64
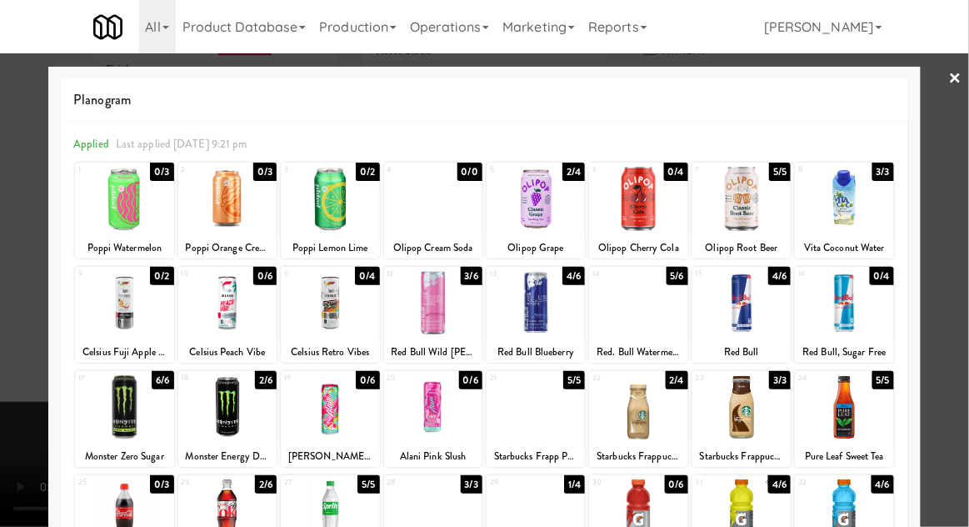
click at [10, 375] on div at bounding box center [484, 263] width 969 height 527
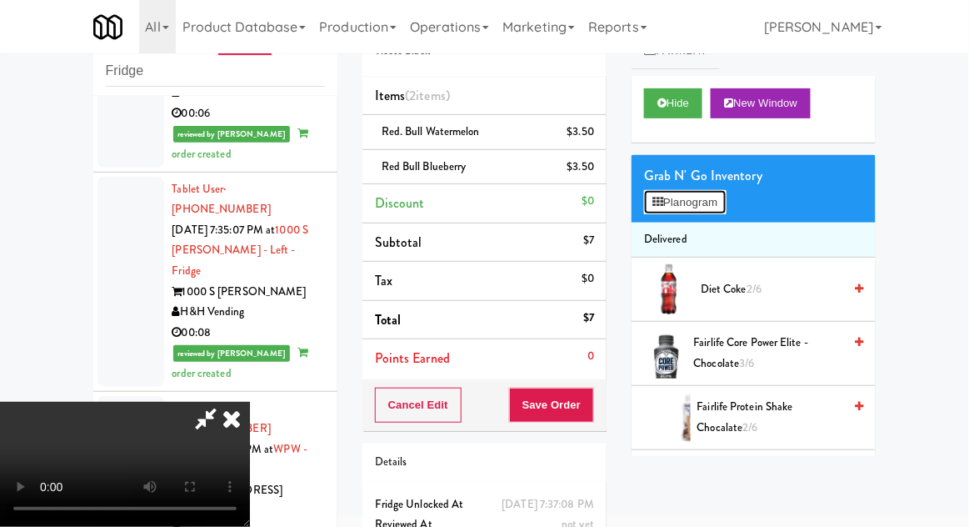
click at [681, 210] on button "Planogram" at bounding box center [685, 202] width 82 height 25
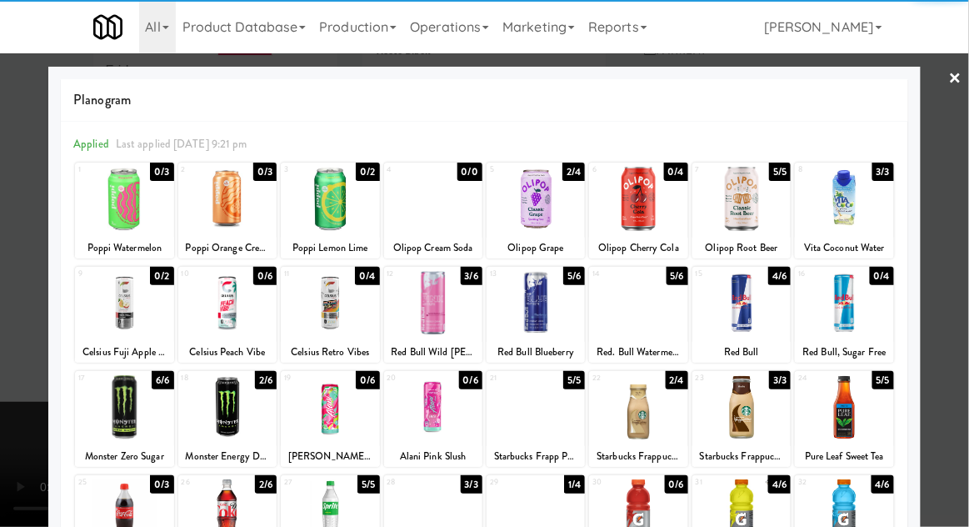
click at [746, 322] on div at bounding box center [741, 303] width 98 height 64
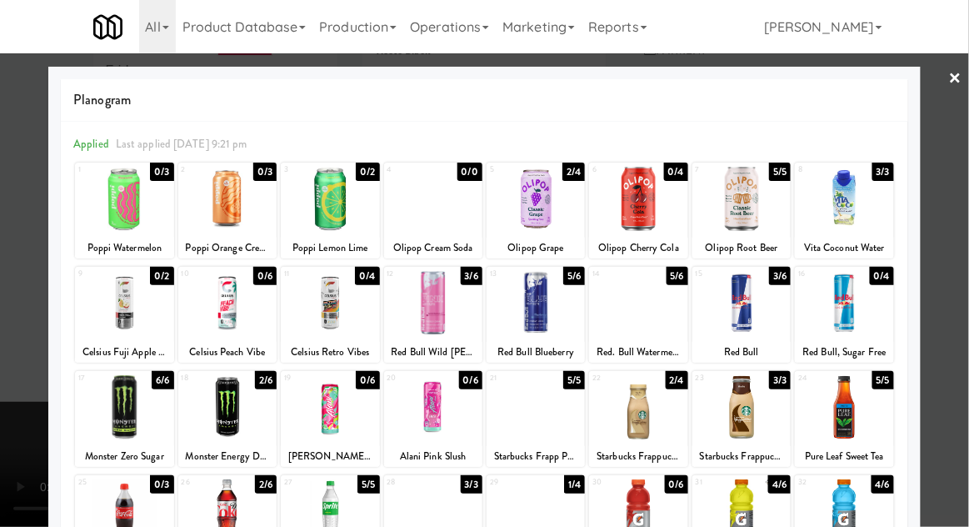
click at [1, 389] on div at bounding box center [484, 263] width 969 height 527
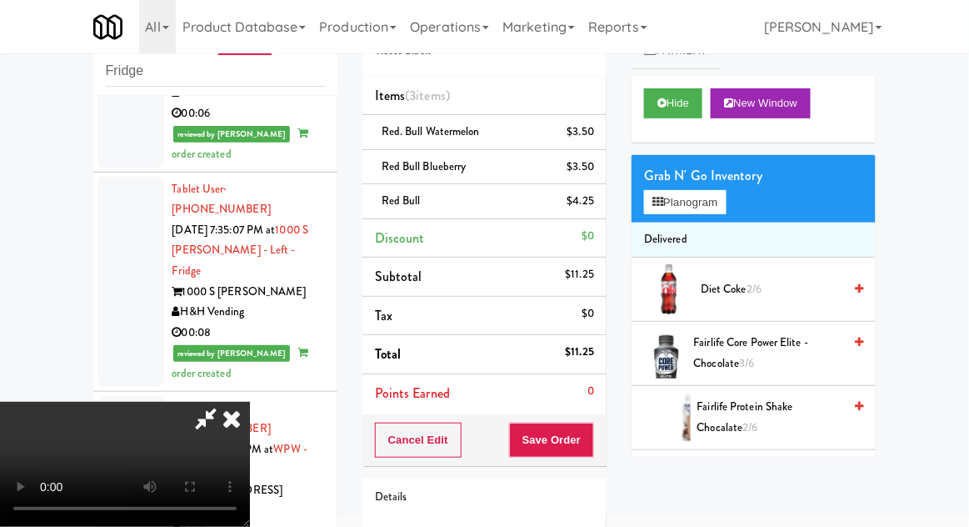
scroll to position [61, 0]
click at [594, 431] on button "Save Order" at bounding box center [551, 439] width 85 height 35
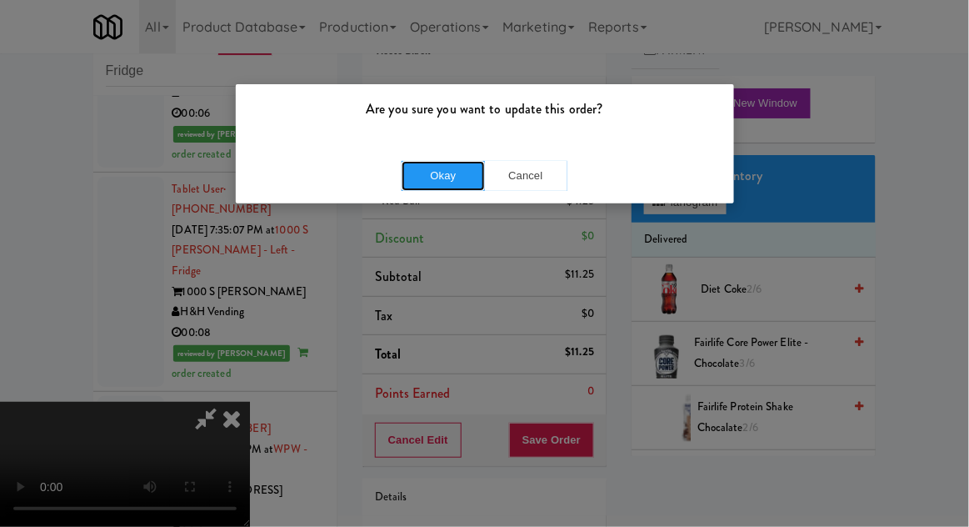
click at [457, 177] on button "Okay" at bounding box center [443, 176] width 83 height 30
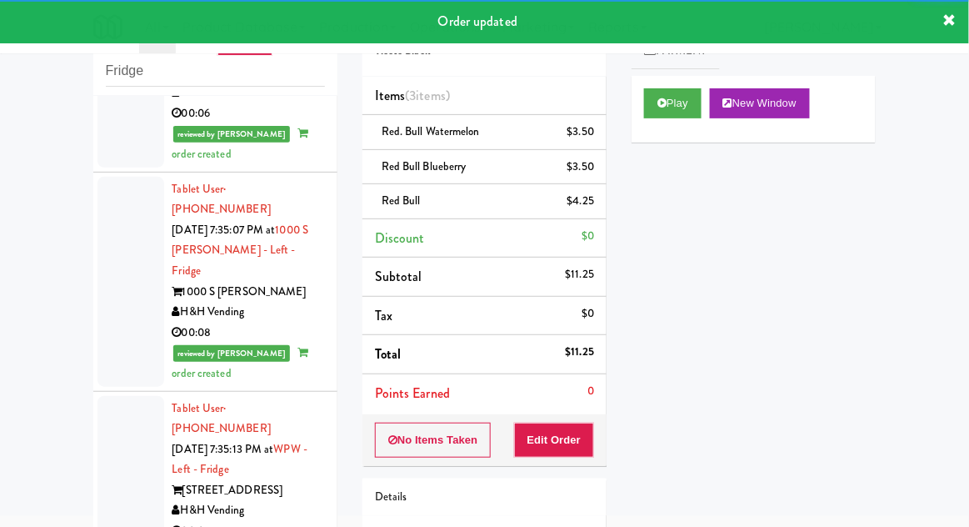
scroll to position [1868, 0]
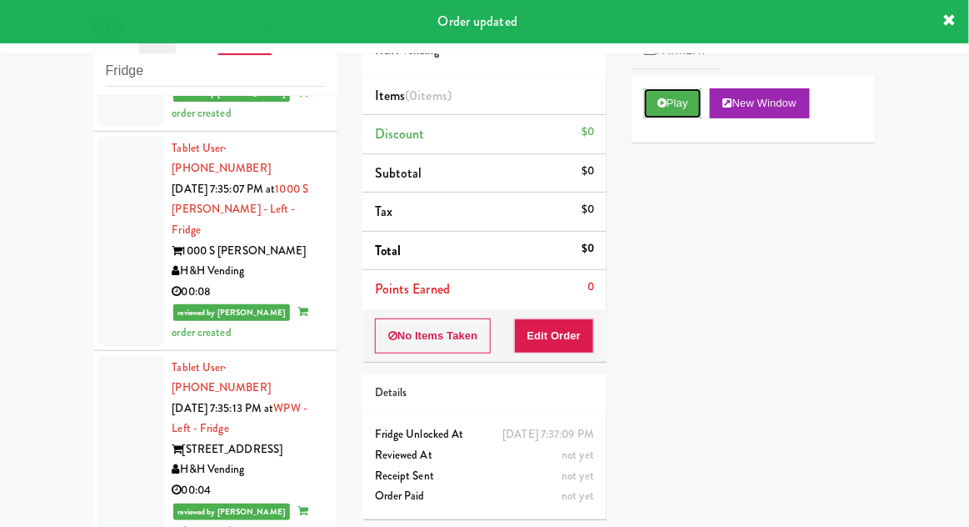
click at [646, 109] on button "Play" at bounding box center [672, 103] width 57 height 30
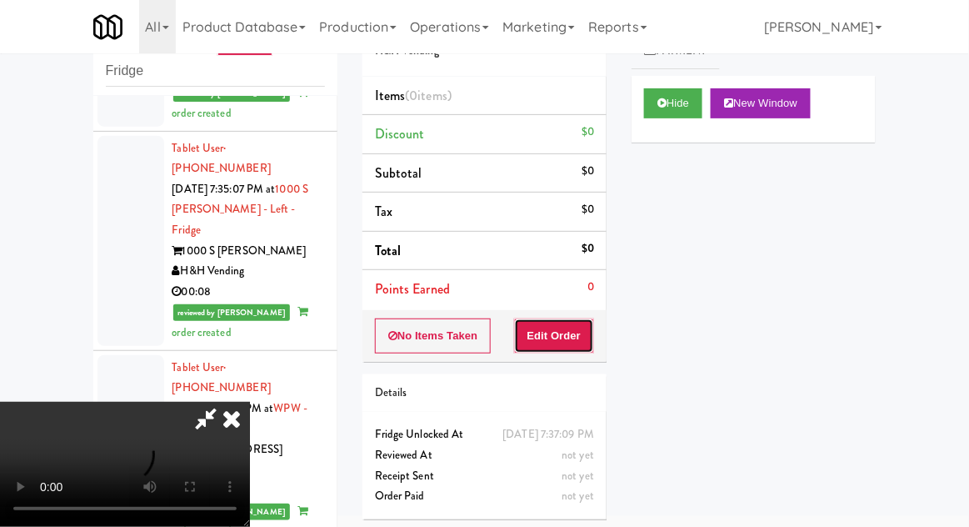
click at [538, 318] on button "Edit Order" at bounding box center [554, 335] width 81 height 35
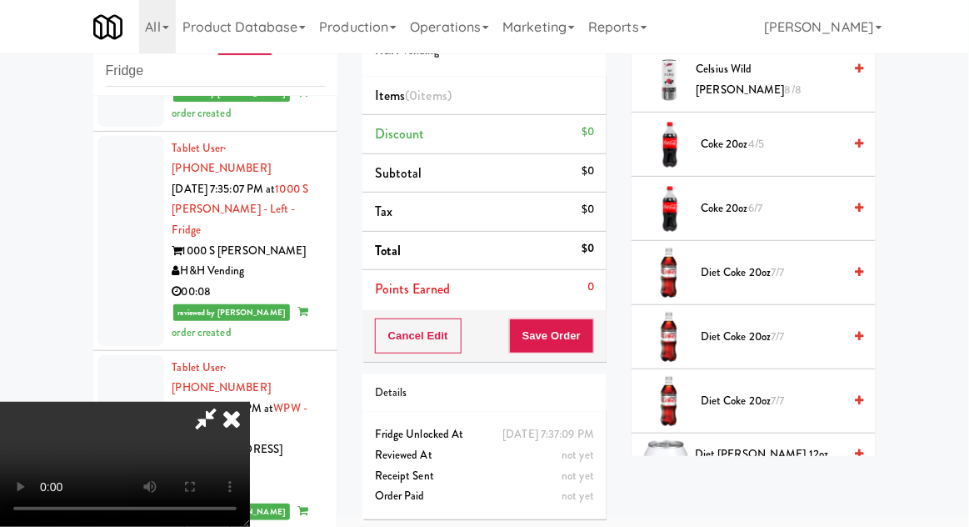
scroll to position [660, 0]
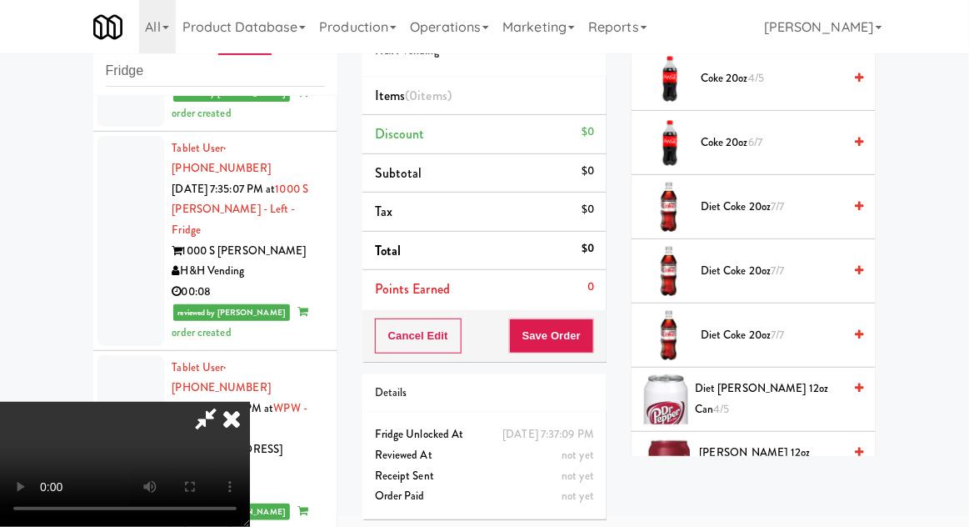
click at [746, 398] on span "Diet [PERSON_NAME] 12oz can 4/5" at bounding box center [768, 398] width 147 height 41
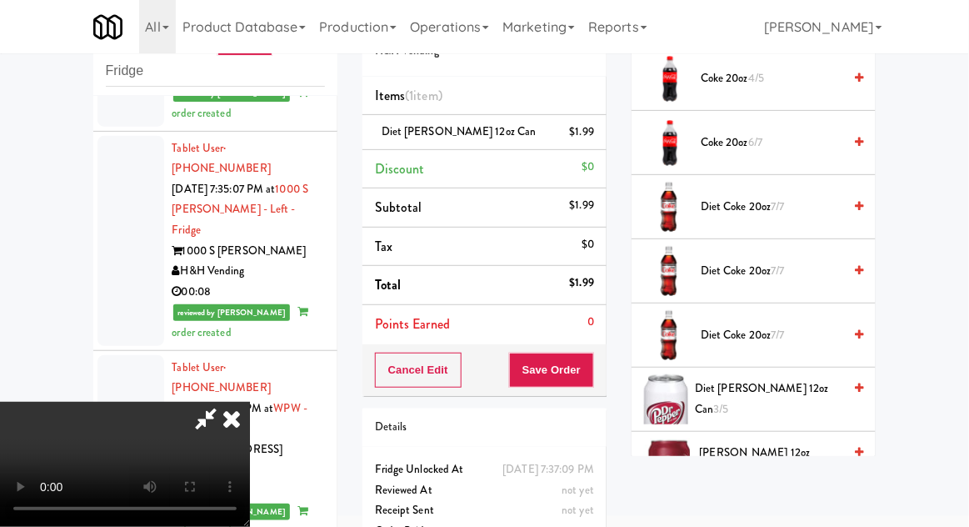
click at [723, 397] on span "Diet [PERSON_NAME] 12oz can 3/5" at bounding box center [768, 398] width 147 height 41
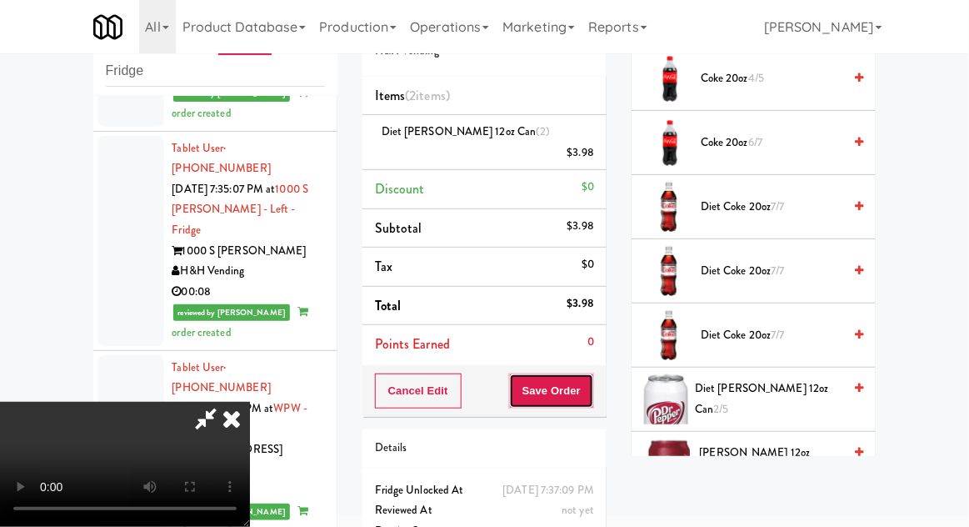
click at [591, 382] on button "Save Order" at bounding box center [551, 390] width 85 height 35
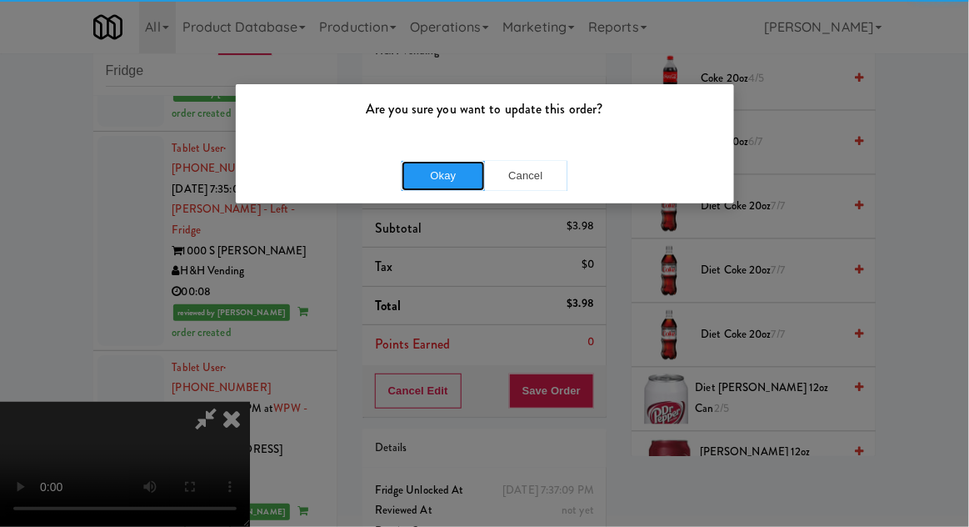
click at [447, 185] on button "Okay" at bounding box center [443, 176] width 83 height 30
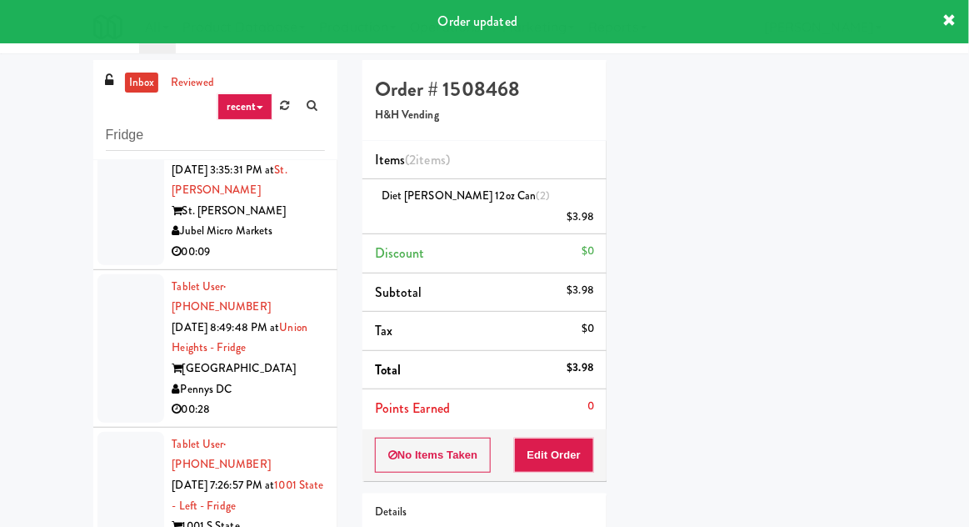
scroll to position [0, 0]
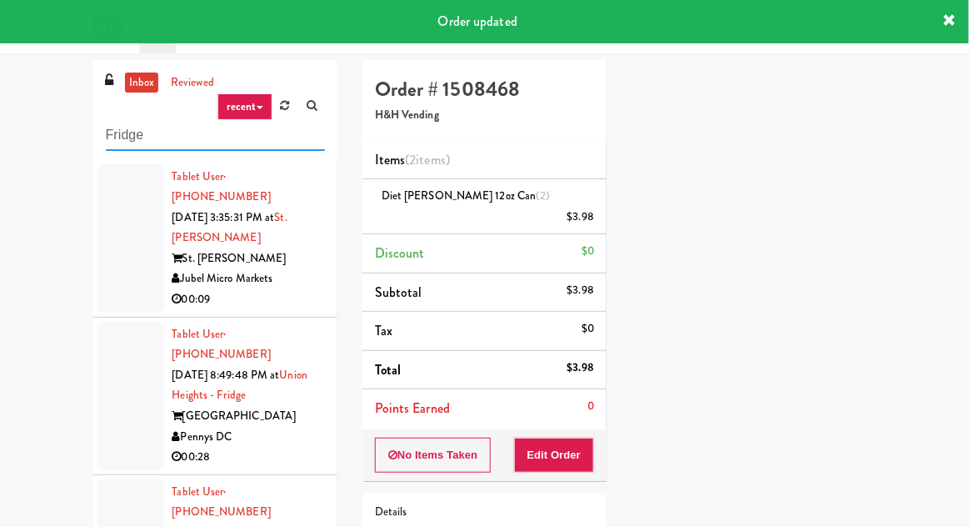
click at [120, 142] on input "Fridge" at bounding box center [215, 135] width 219 height 31
click at [112, 141] on input "Fridge" at bounding box center [215, 135] width 219 height 31
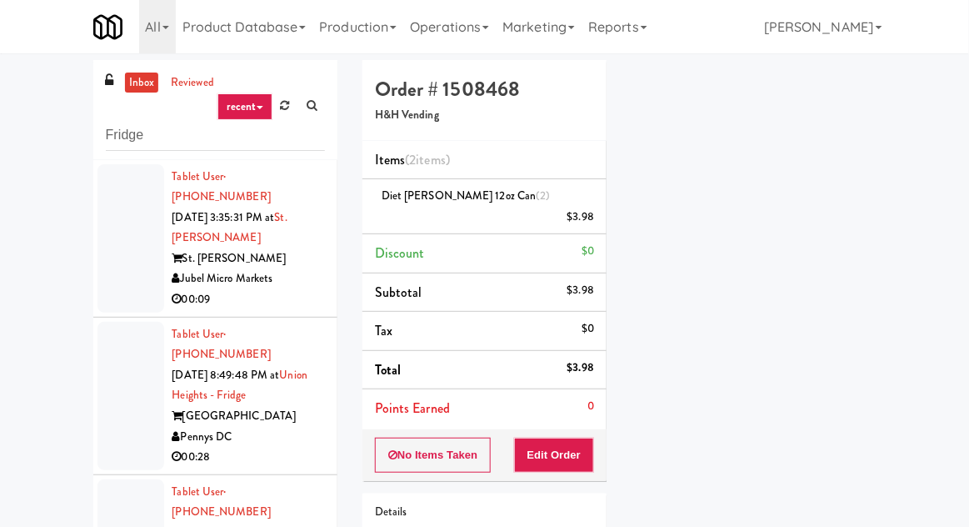
click at [27, 150] on div "inbox reviewed recent all unclear take inventory issue suspicious failed recent…" at bounding box center [484, 366] width 969 height 612
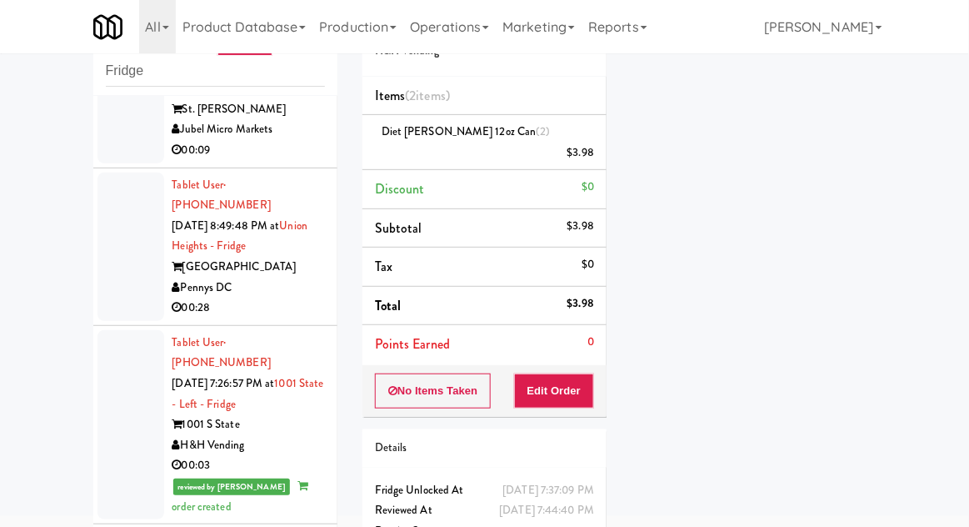
scroll to position [86, 0]
click at [113, 262] on div at bounding box center [130, 246] width 67 height 148
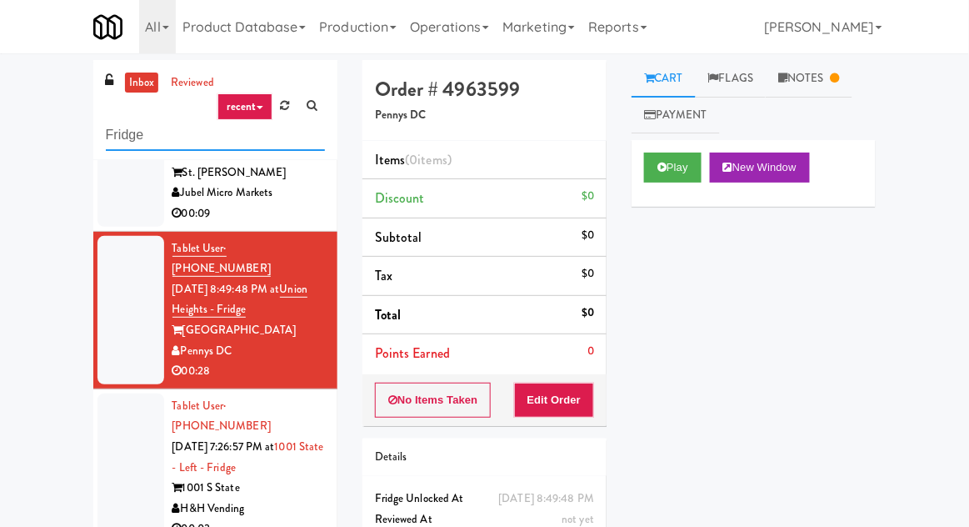
click at [121, 142] on input "Fridge" at bounding box center [215, 135] width 219 height 31
click at [123, 141] on input "Fridge" at bounding box center [215, 135] width 219 height 31
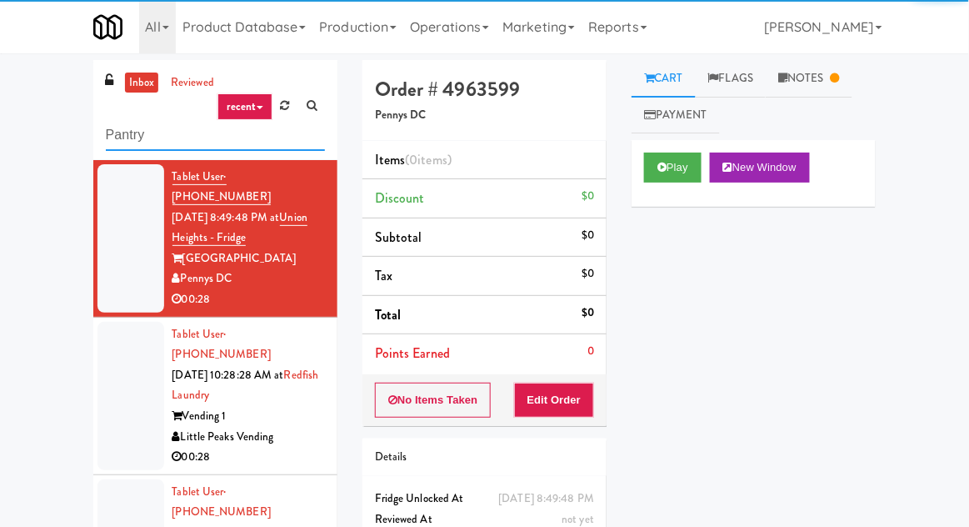
type input "Pantry"
click at [22, 117] on div "inbox reviewed recent all unclear take inventory issue suspicious failed recent…" at bounding box center [484, 366] width 969 height 612
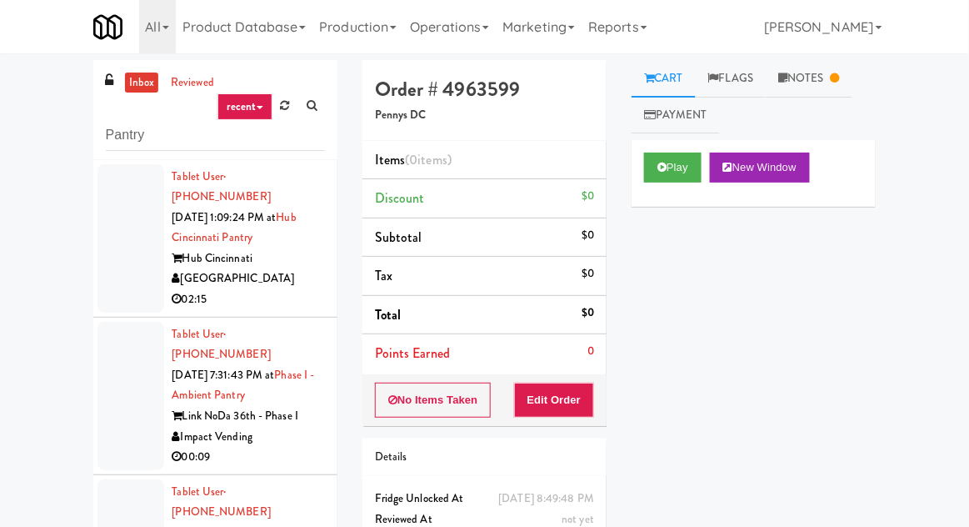
click at [104, 255] on div at bounding box center [130, 238] width 67 height 148
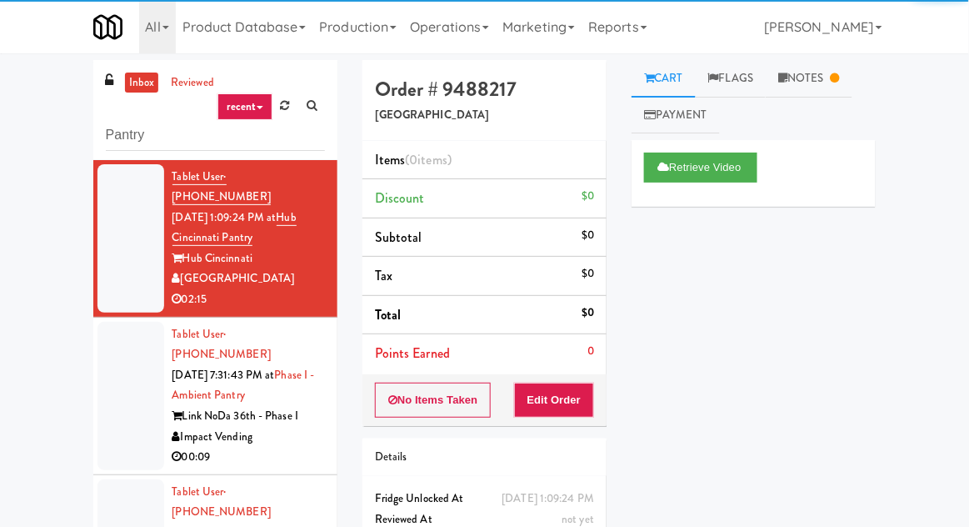
click at [122, 372] on div at bounding box center [130, 396] width 67 height 148
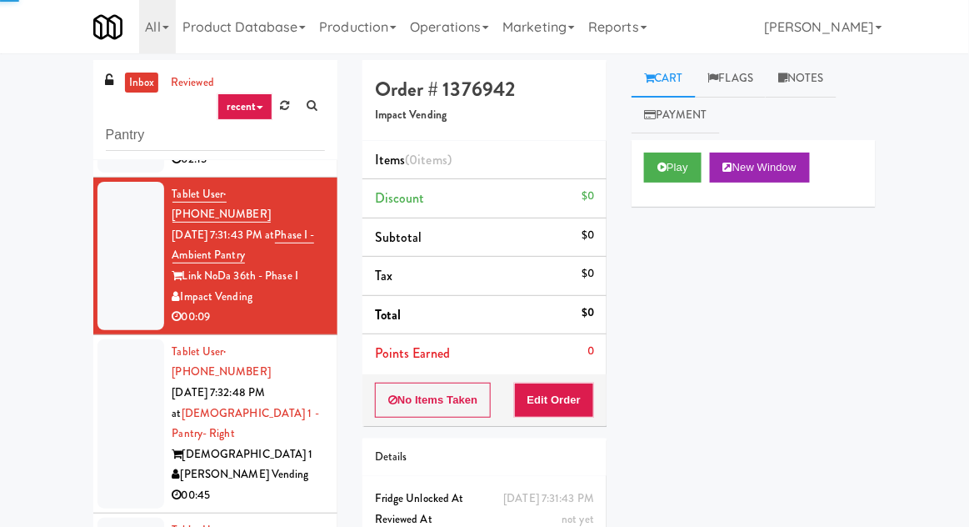
scroll to position [147, 0]
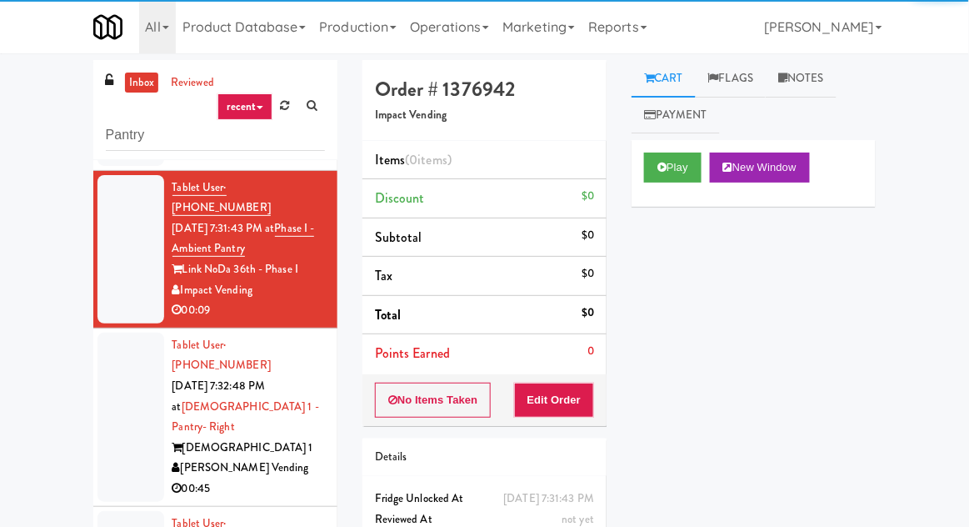
click at [671, 197] on div "Play New Window" at bounding box center [753, 173] width 244 height 67
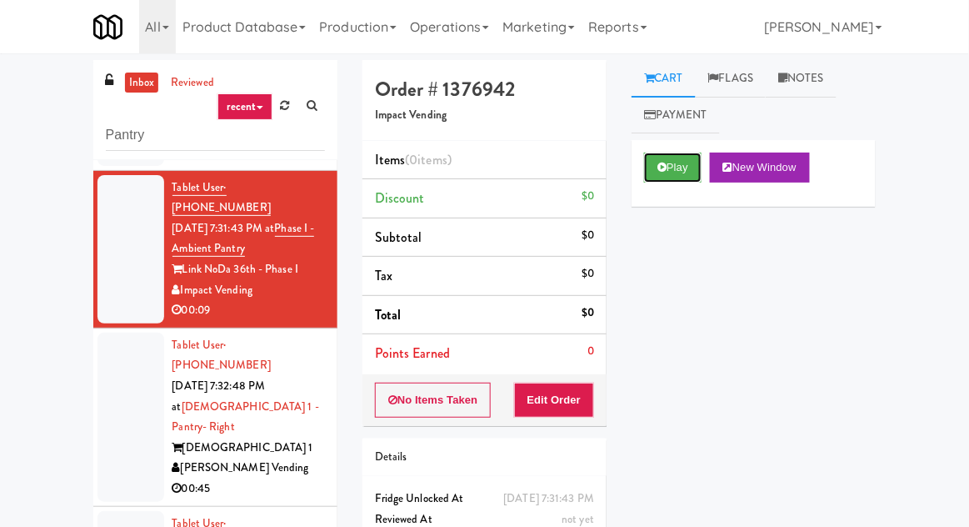
click at [656, 182] on button "Play" at bounding box center [672, 167] width 57 height 30
click at [556, 392] on button "Edit Order" at bounding box center [554, 399] width 81 height 35
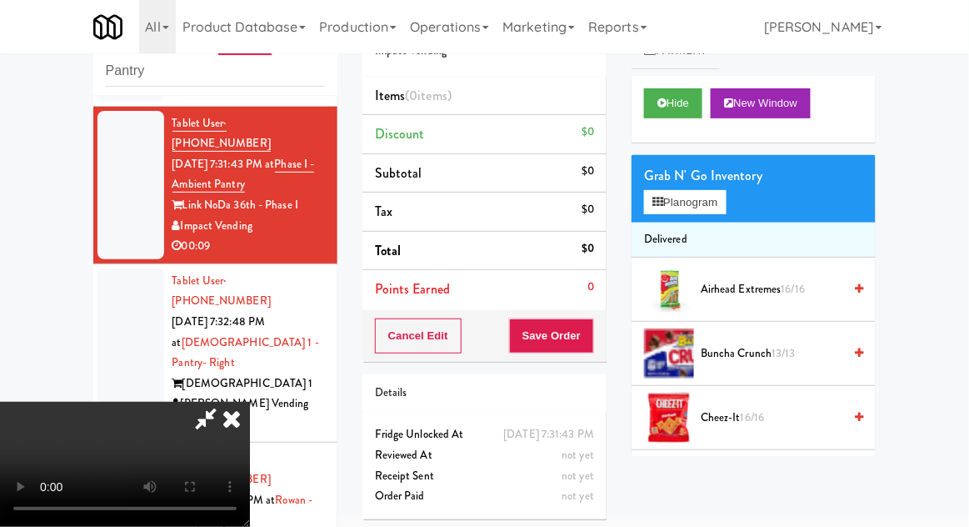
scroll to position [0, 0]
click at [680, 193] on button "Planogram" at bounding box center [685, 202] width 82 height 25
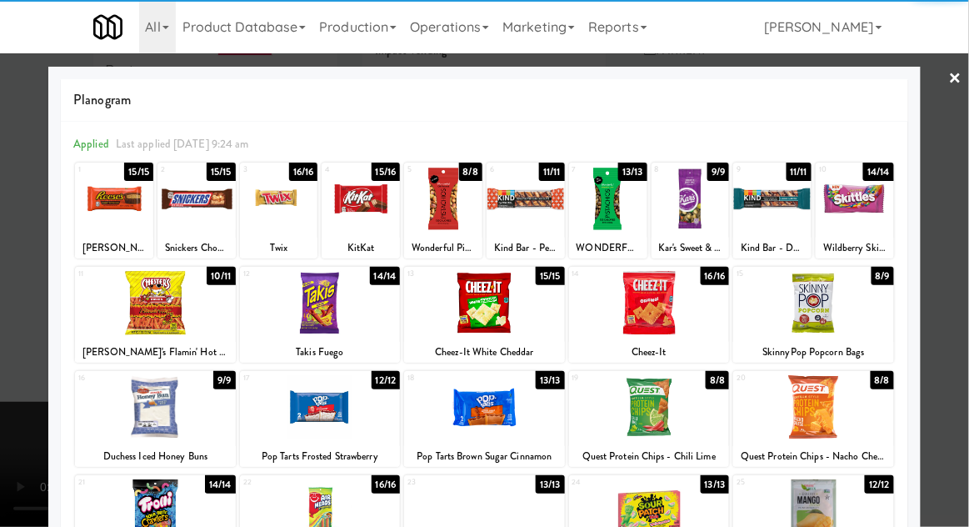
click at [147, 320] on div at bounding box center [155, 303] width 161 height 64
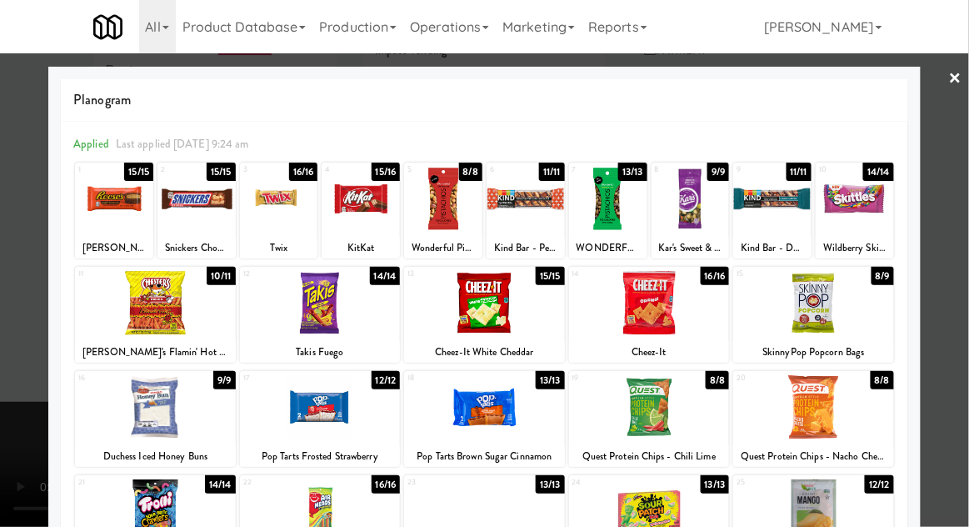
click at [5, 500] on div at bounding box center [484, 263] width 969 height 527
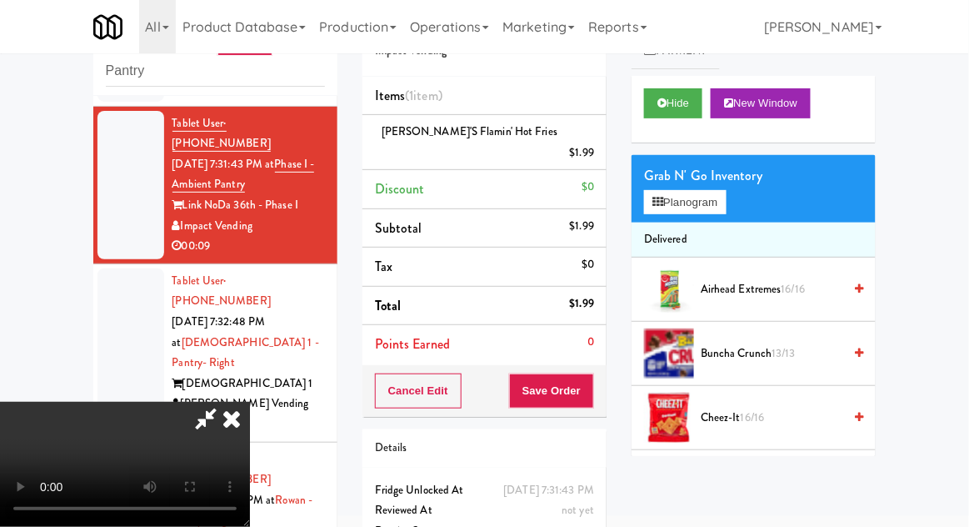
scroll to position [61, 0]
click at [591, 375] on button "Save Order" at bounding box center [551, 390] width 85 height 35
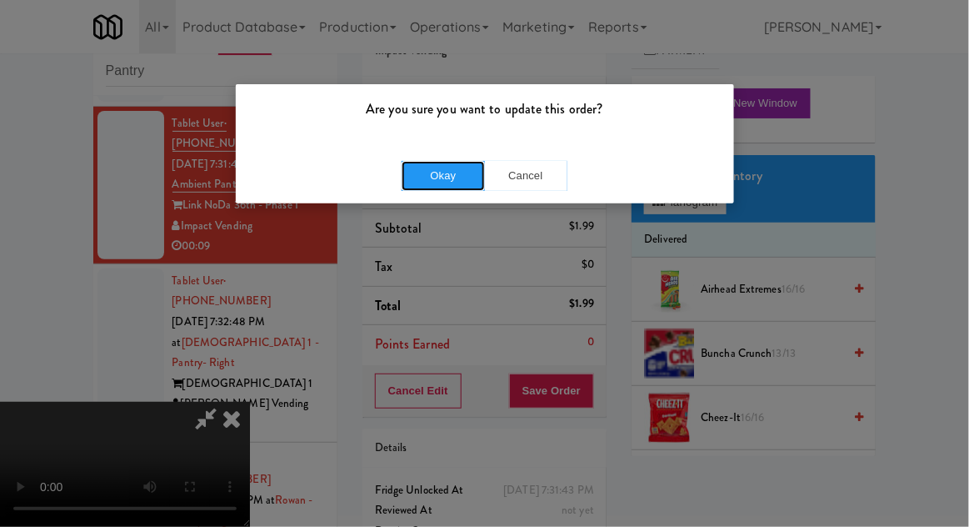
click at [438, 172] on button "Okay" at bounding box center [443, 176] width 83 height 30
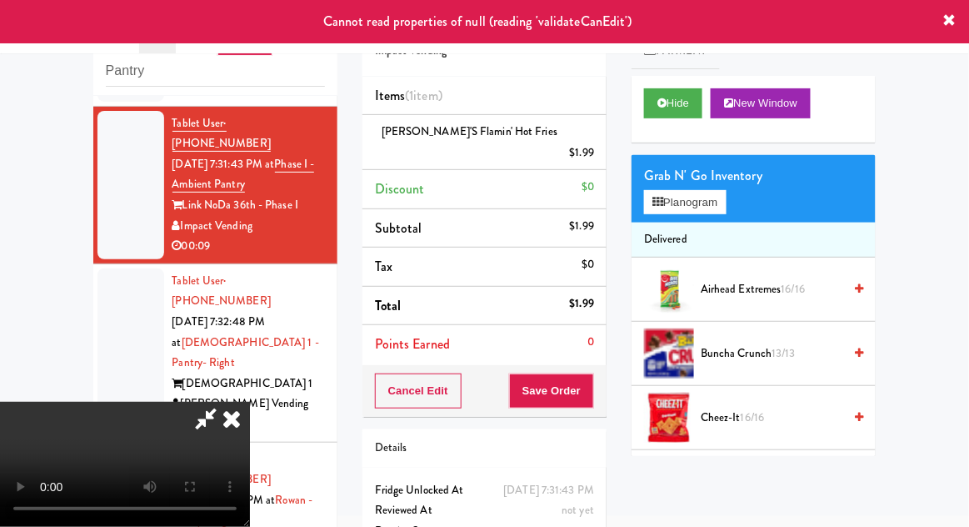
scroll to position [0, 0]
click at [250, 402] on icon at bounding box center [231, 418] width 37 height 33
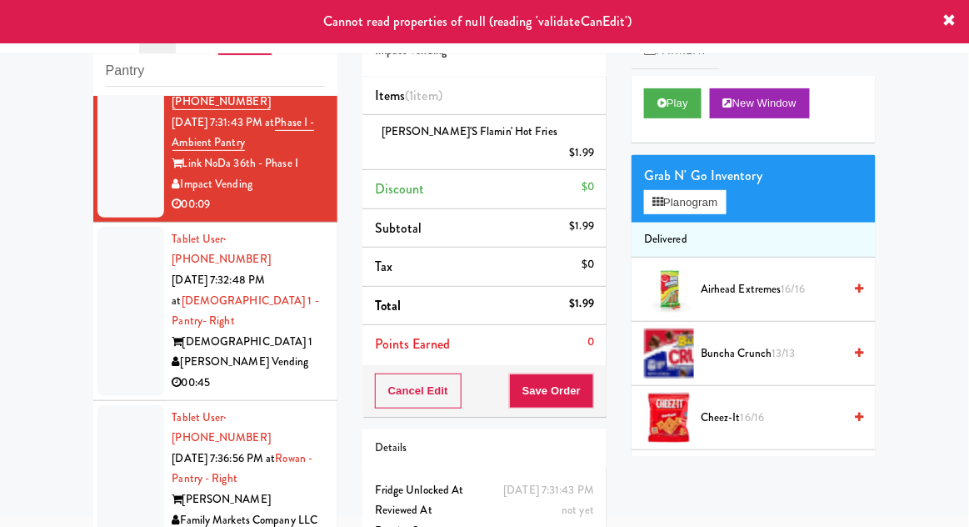
scroll to position [213, 0]
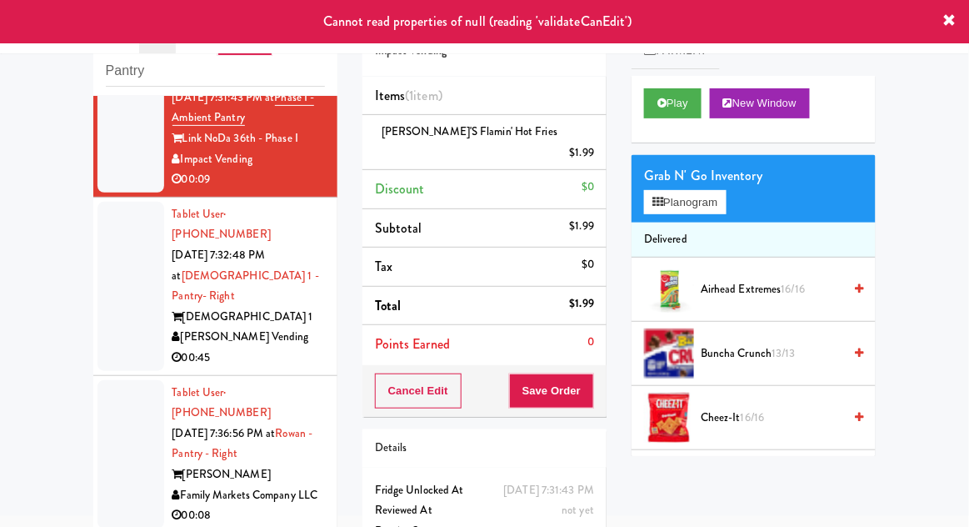
click at [121, 256] on div at bounding box center [130, 286] width 67 height 169
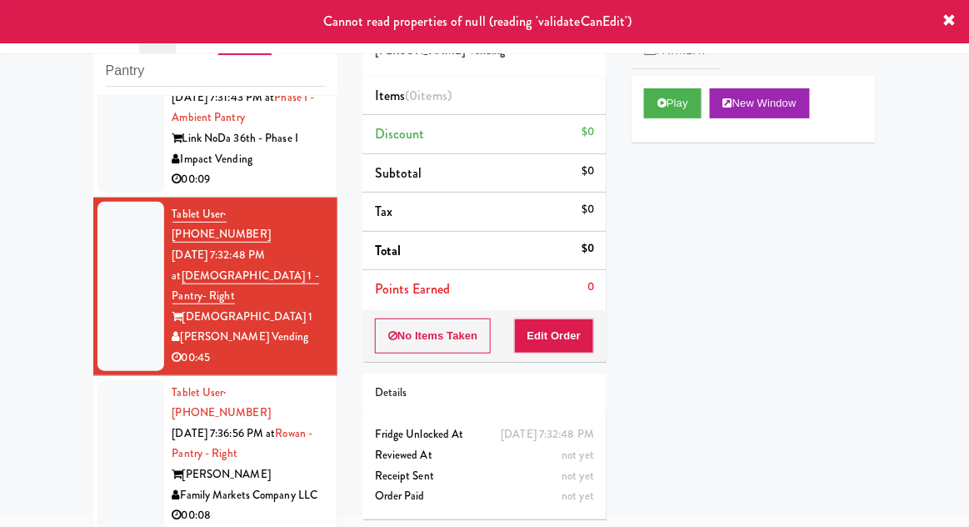
click at [126, 143] on div at bounding box center [130, 118] width 67 height 148
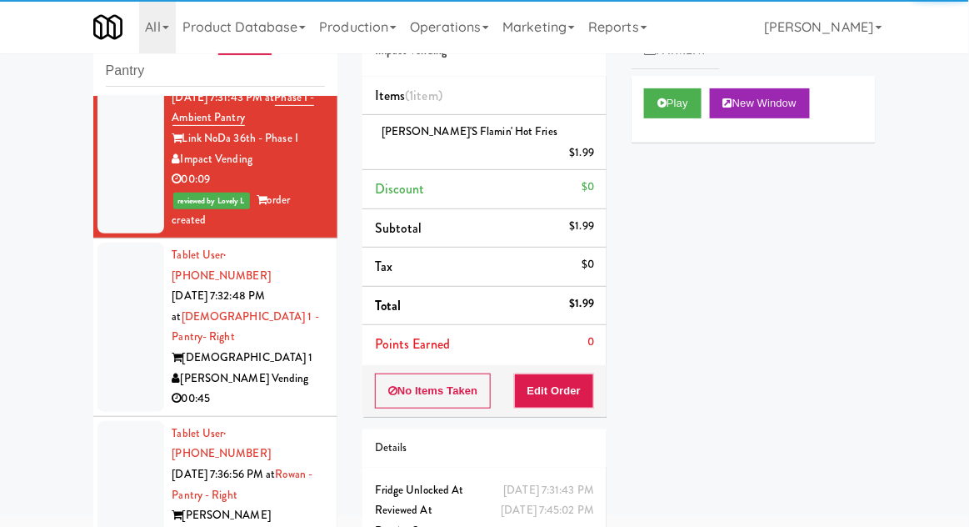
click at [136, 280] on div at bounding box center [130, 326] width 67 height 169
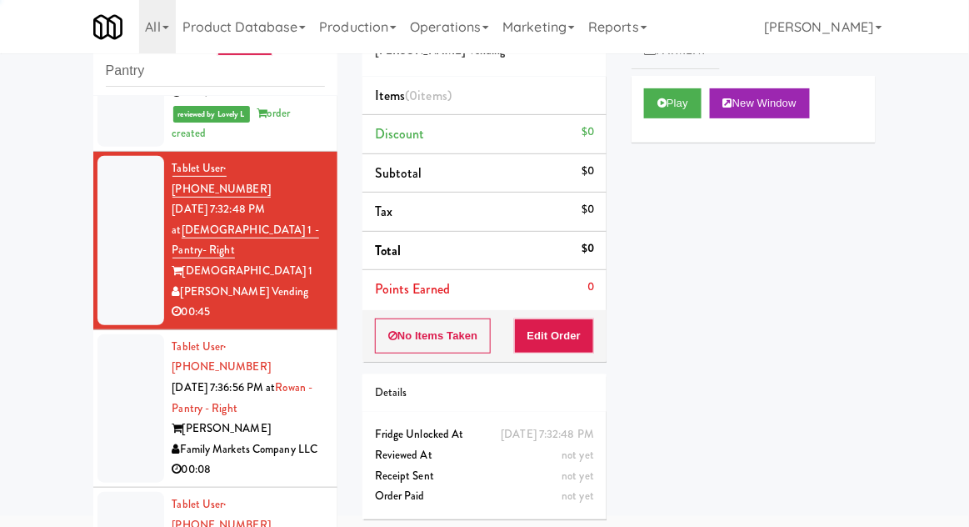
scroll to position [301, 0]
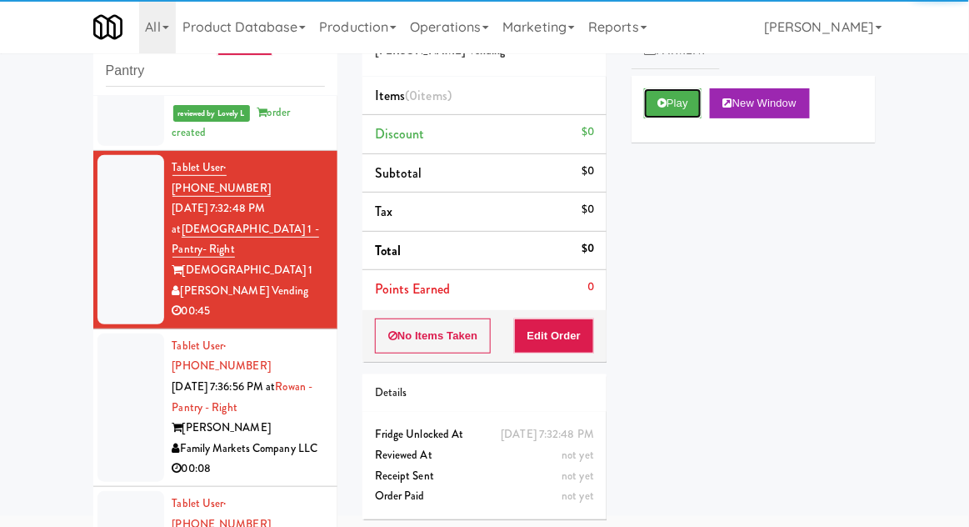
click at [665, 110] on button "Play" at bounding box center [672, 103] width 57 height 30
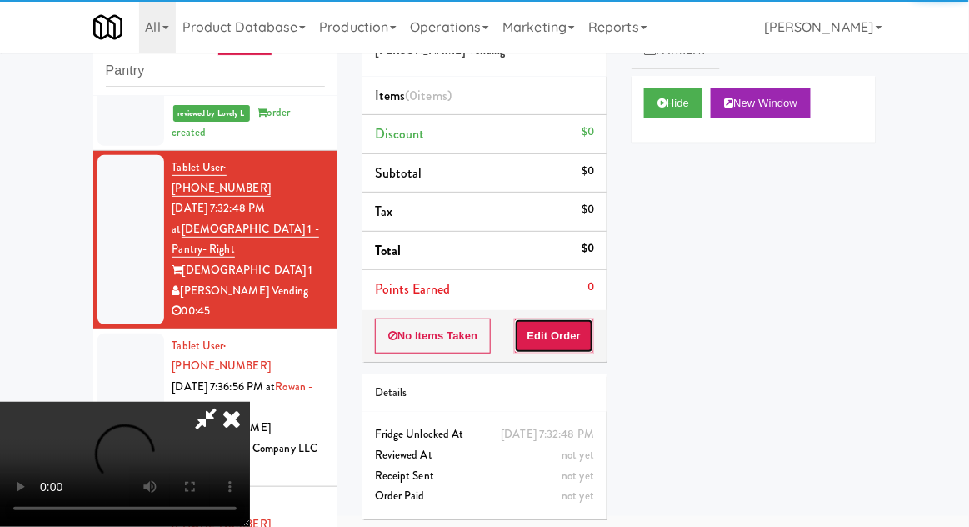
click at [588, 323] on button "Edit Order" at bounding box center [554, 335] width 81 height 35
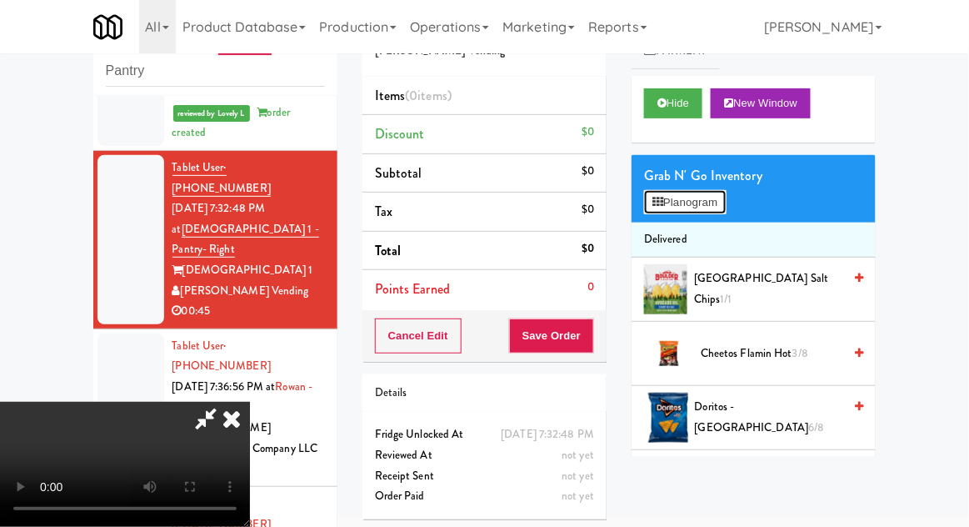
click at [702, 191] on button "Planogram" at bounding box center [685, 202] width 82 height 25
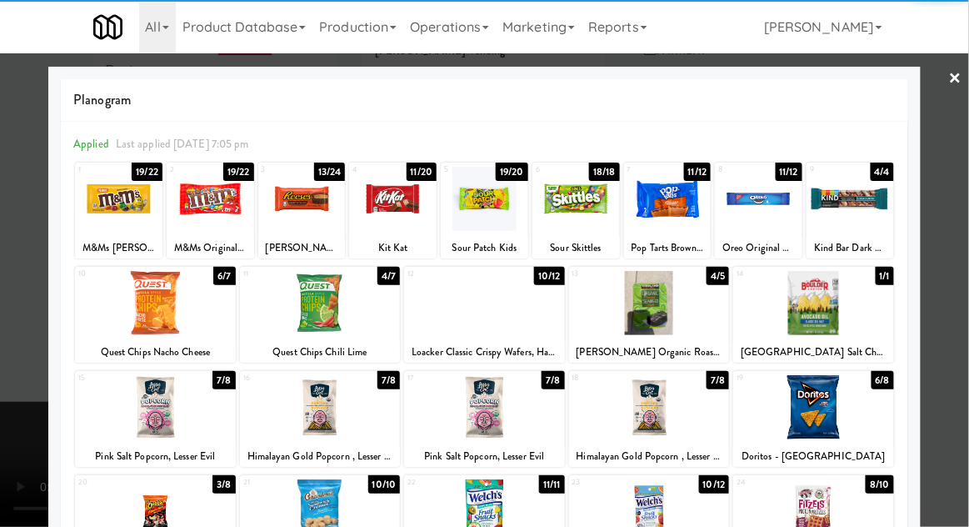
click at [828, 411] on div at bounding box center [813, 407] width 161 height 64
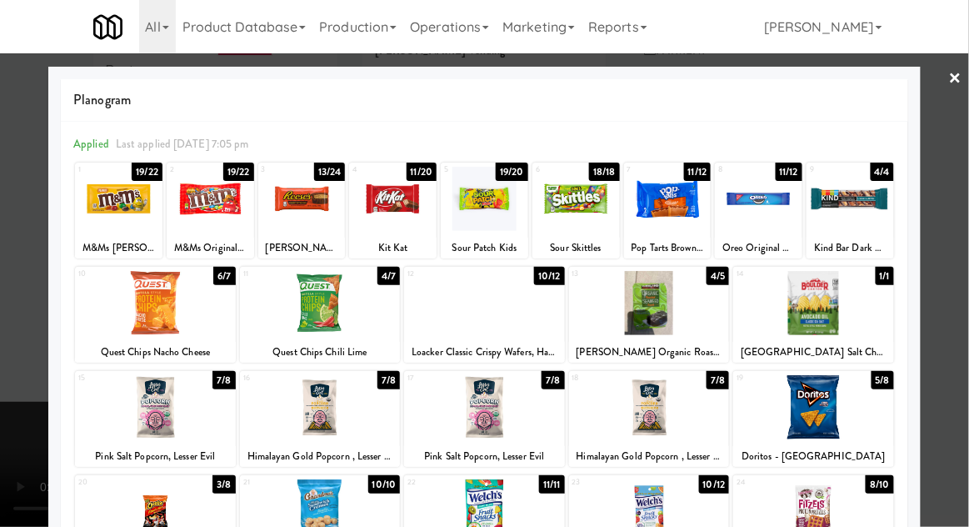
click at [21, 447] on div at bounding box center [484, 263] width 969 height 527
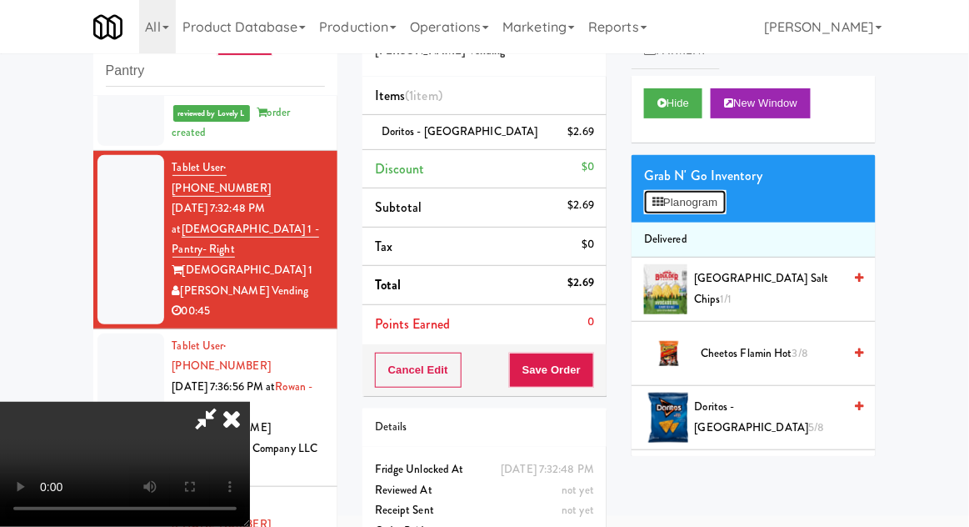
click at [684, 193] on button "Planogram" at bounding box center [685, 202] width 82 height 25
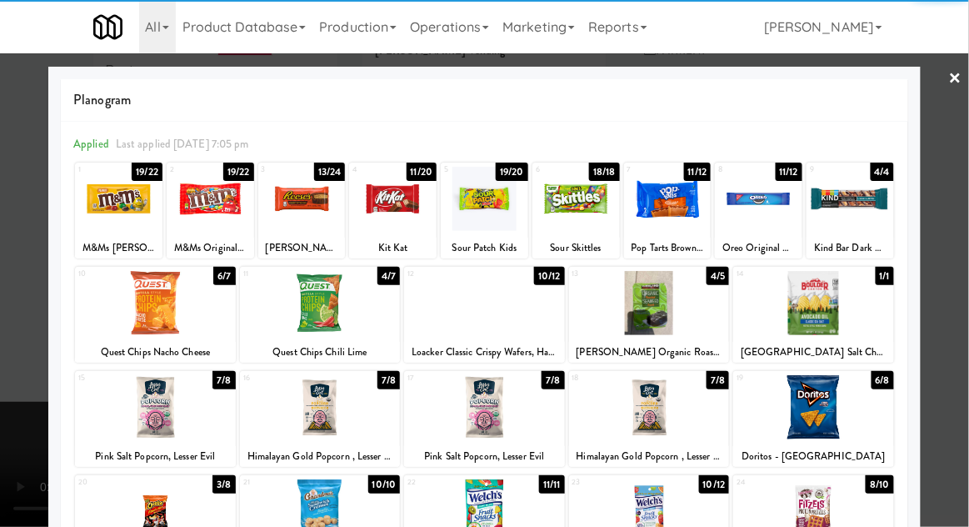
click at [571, 211] on div at bounding box center [575, 199] width 87 height 64
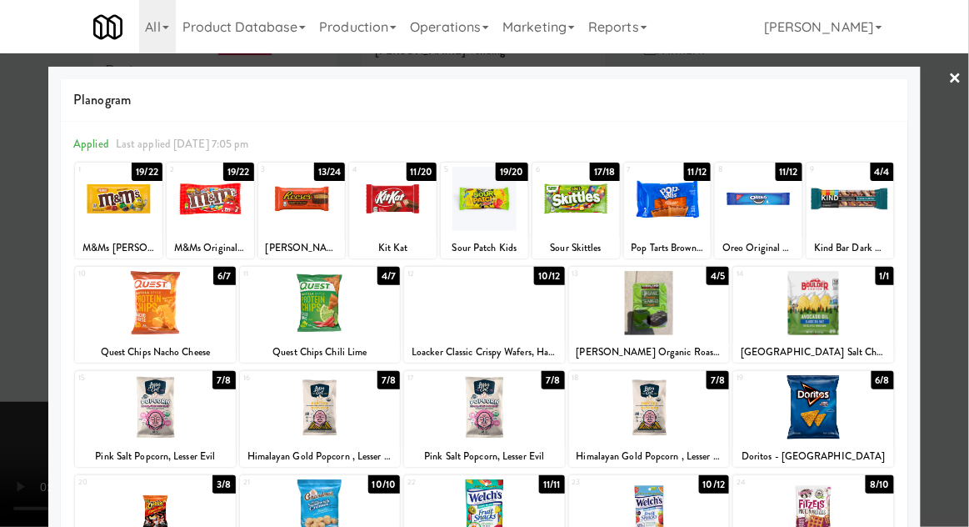
click at [21, 407] on div at bounding box center [484, 263] width 969 height 527
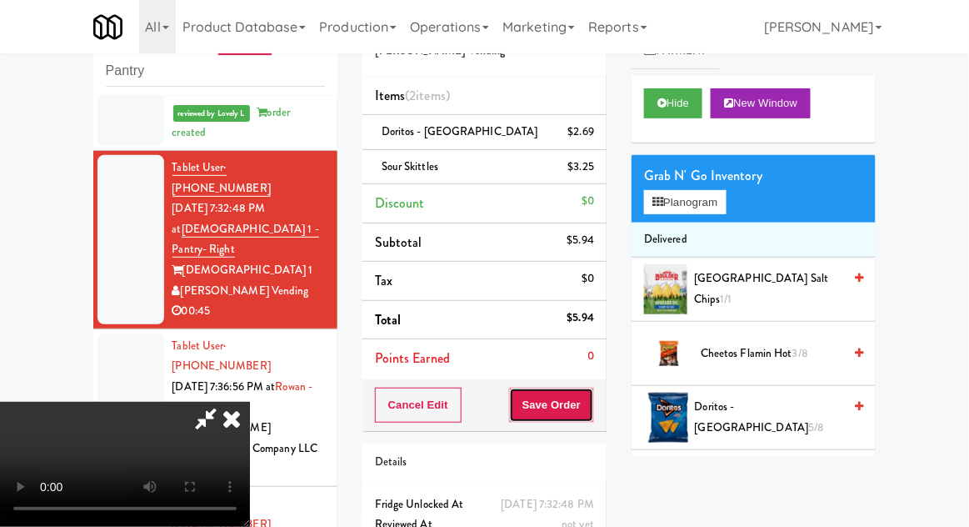
click at [593, 414] on button "Save Order" at bounding box center [551, 404] width 85 height 35
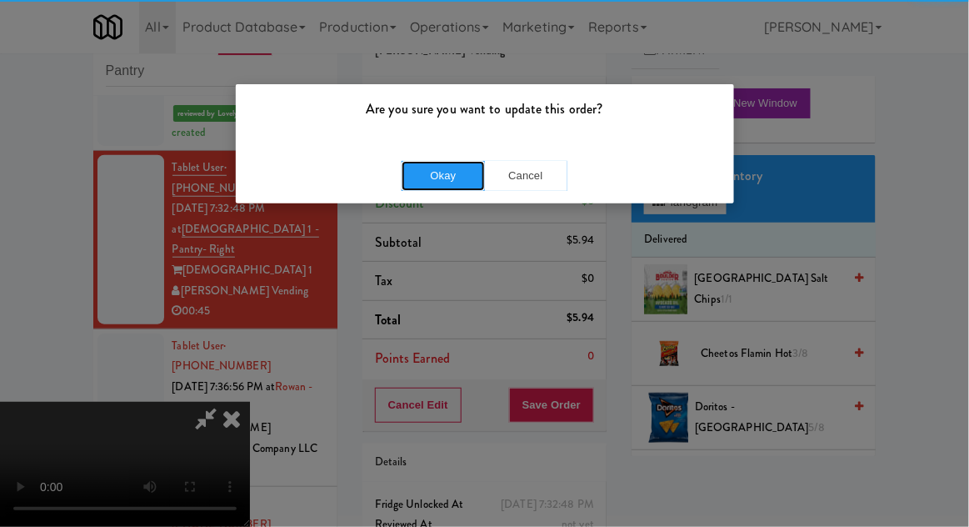
click at [447, 176] on button "Okay" at bounding box center [443, 176] width 83 height 30
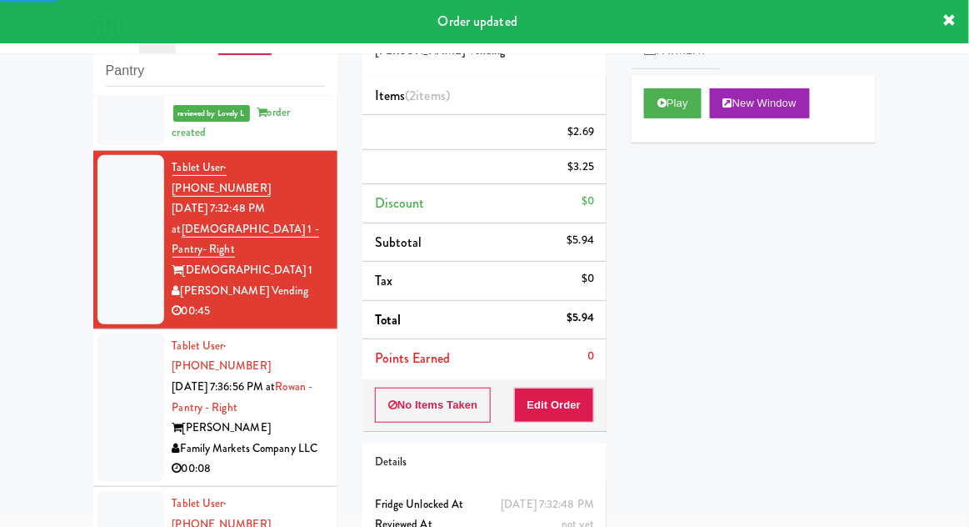
click at [115, 333] on div at bounding box center [130, 407] width 67 height 148
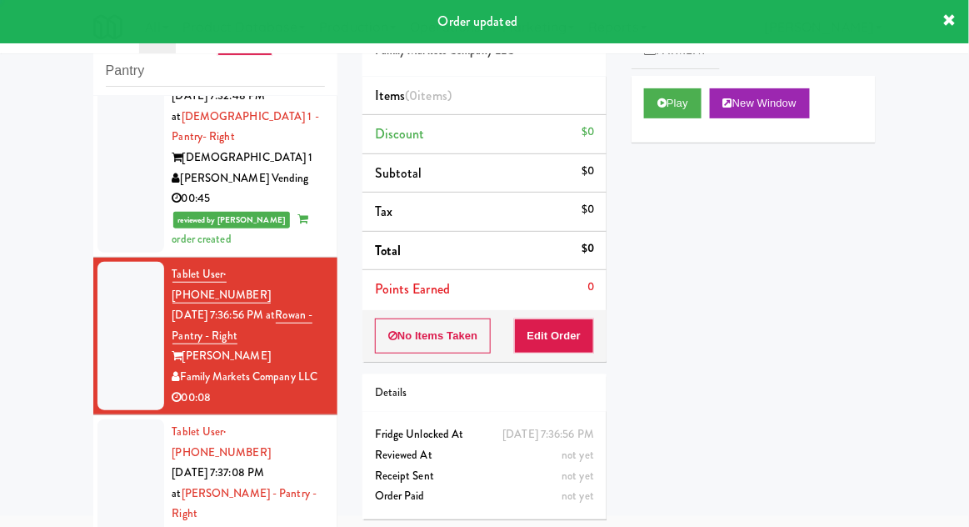
scroll to position [467, 0]
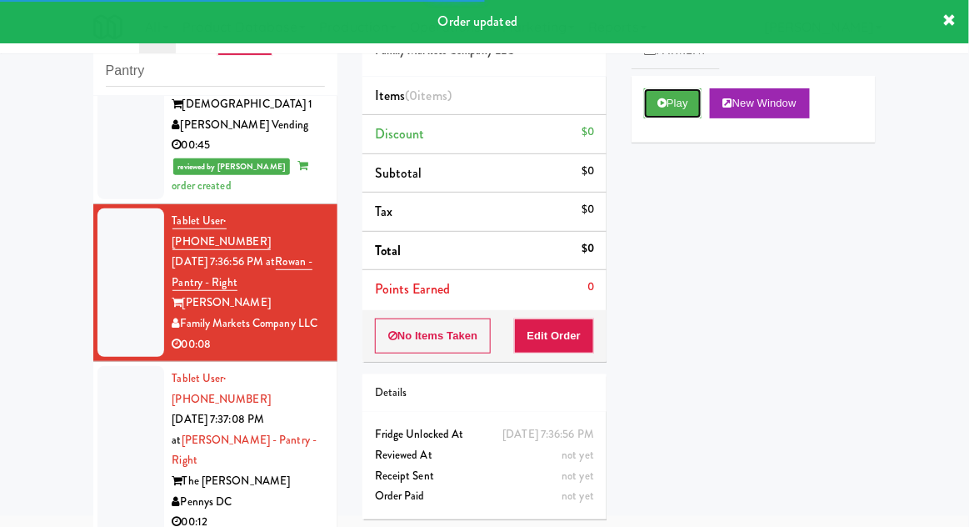
click at [652, 101] on button "Play" at bounding box center [672, 103] width 57 height 30
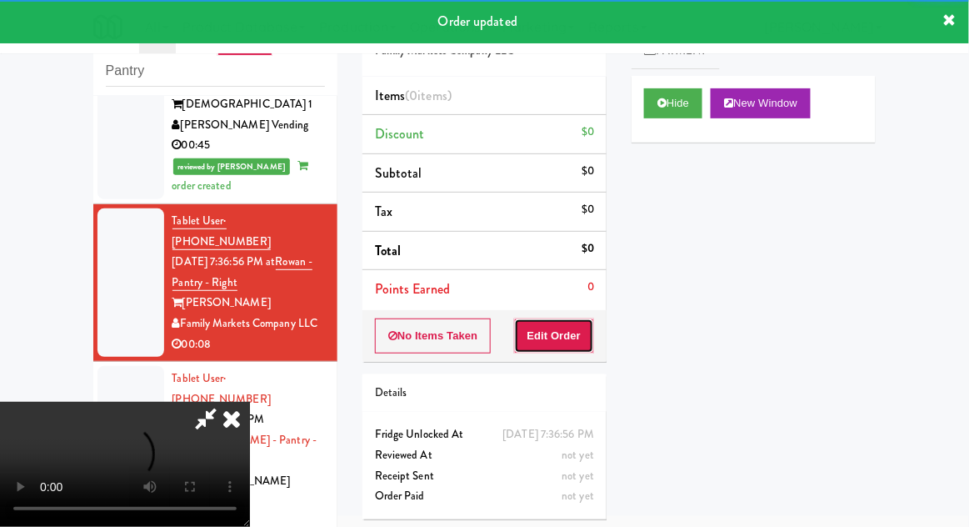
click at [566, 330] on button "Edit Order" at bounding box center [554, 335] width 81 height 35
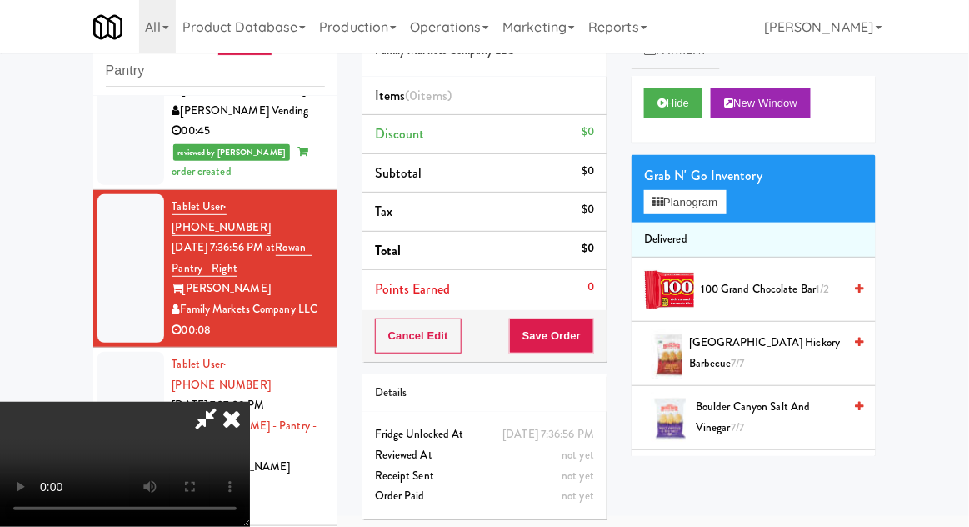
scroll to position [0, 0]
click at [674, 191] on button "Planogram" at bounding box center [685, 202] width 82 height 25
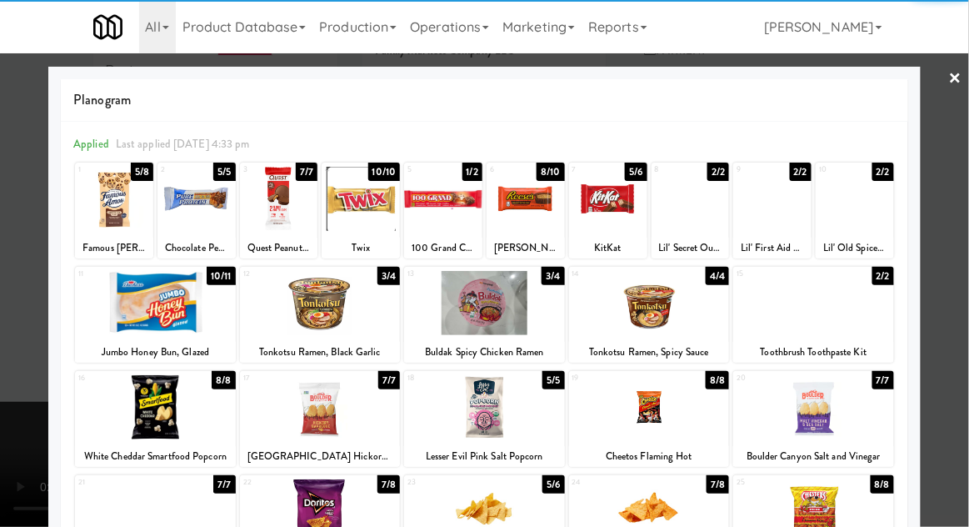
click at [368, 210] on div at bounding box center [361, 199] width 78 height 64
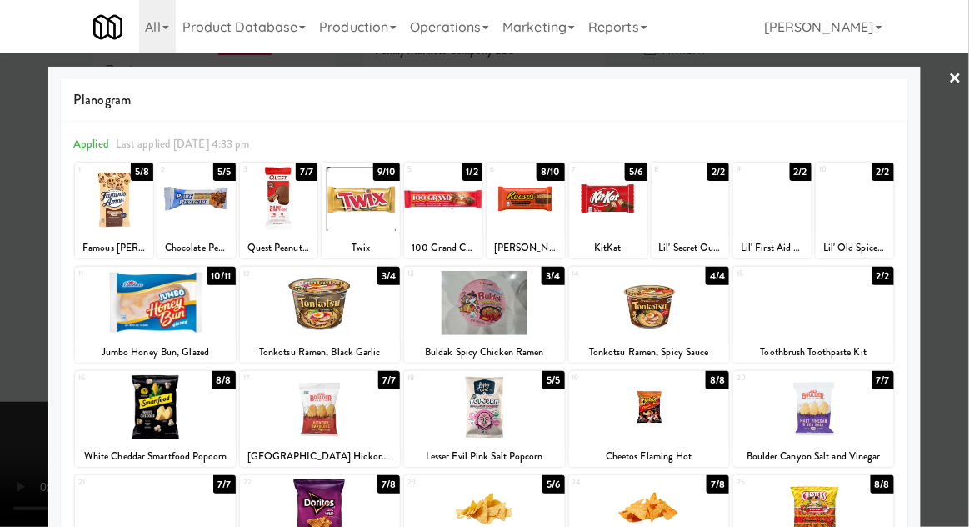
click at [367, 215] on div at bounding box center [361, 199] width 78 height 64
click at [12, 395] on div at bounding box center [484, 263] width 969 height 527
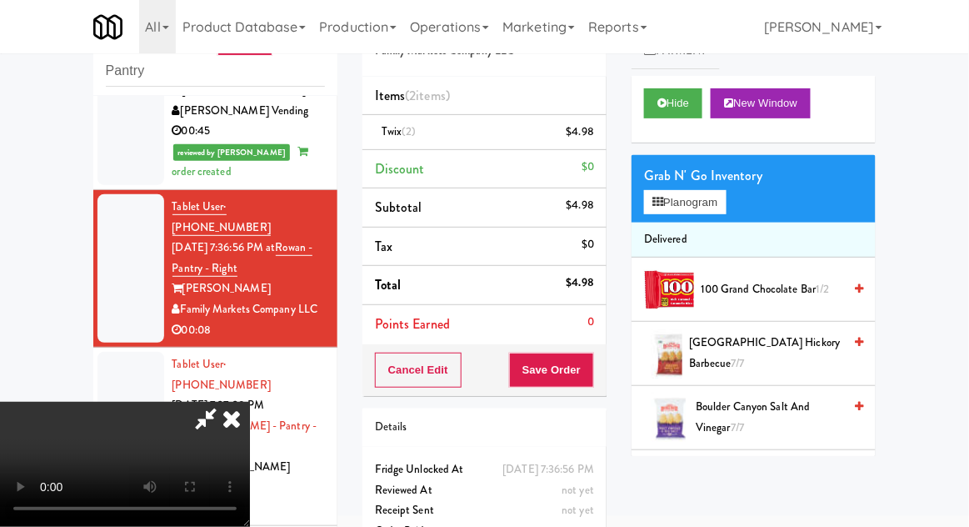
scroll to position [61, 0]
click at [591, 357] on button "Save Order" at bounding box center [551, 369] width 85 height 35
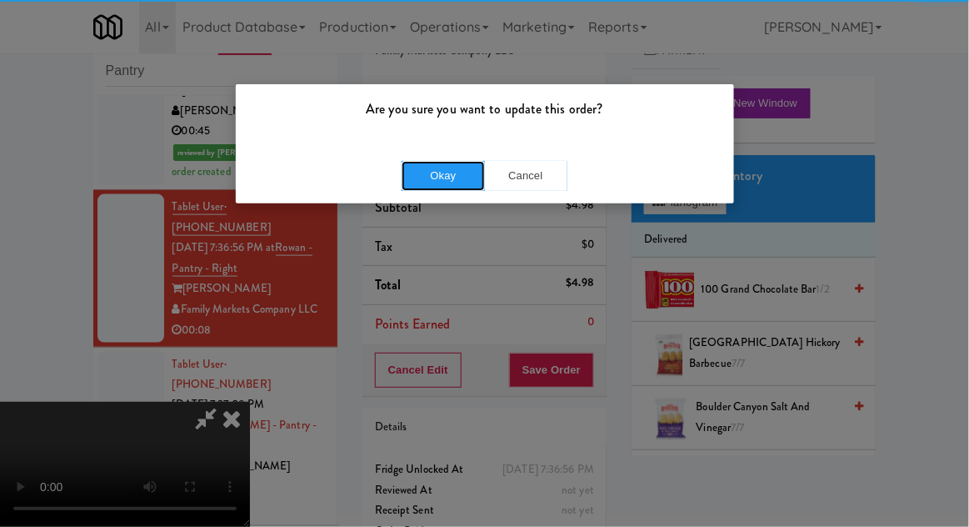
click at [432, 184] on button "Okay" at bounding box center [443, 176] width 83 height 30
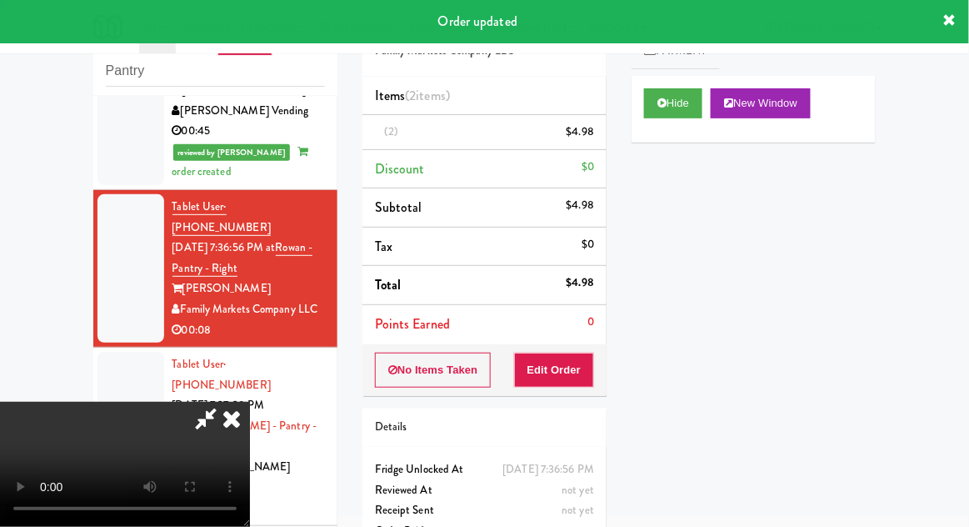
scroll to position [0, 0]
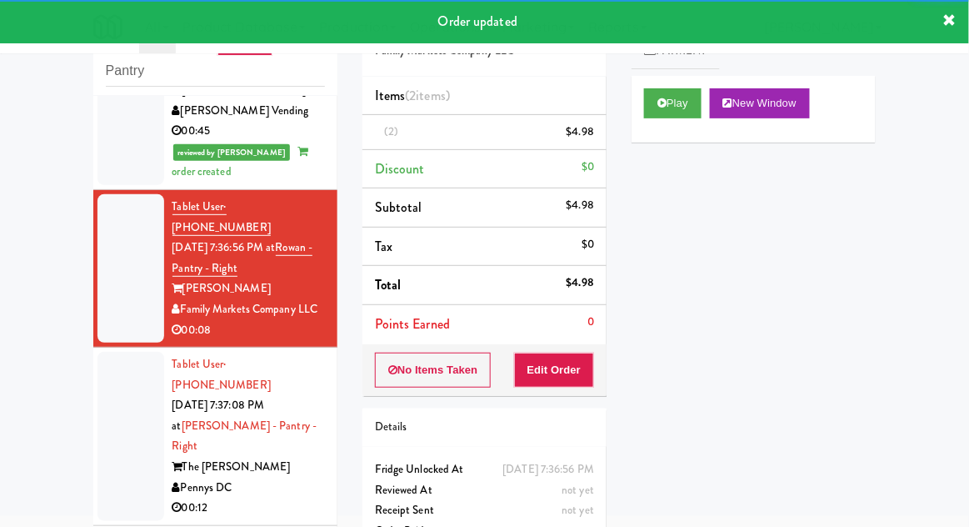
click at [107, 352] on div at bounding box center [130, 436] width 67 height 169
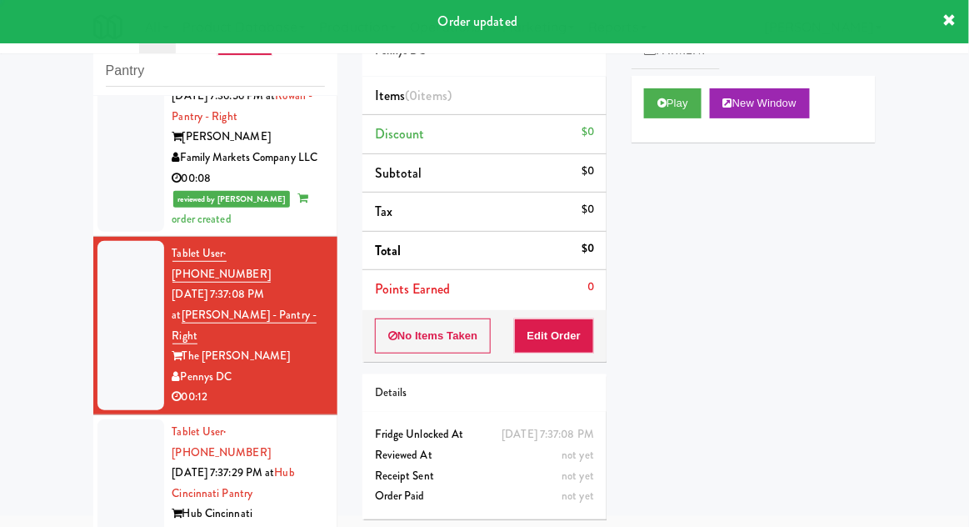
scroll to position [638, 0]
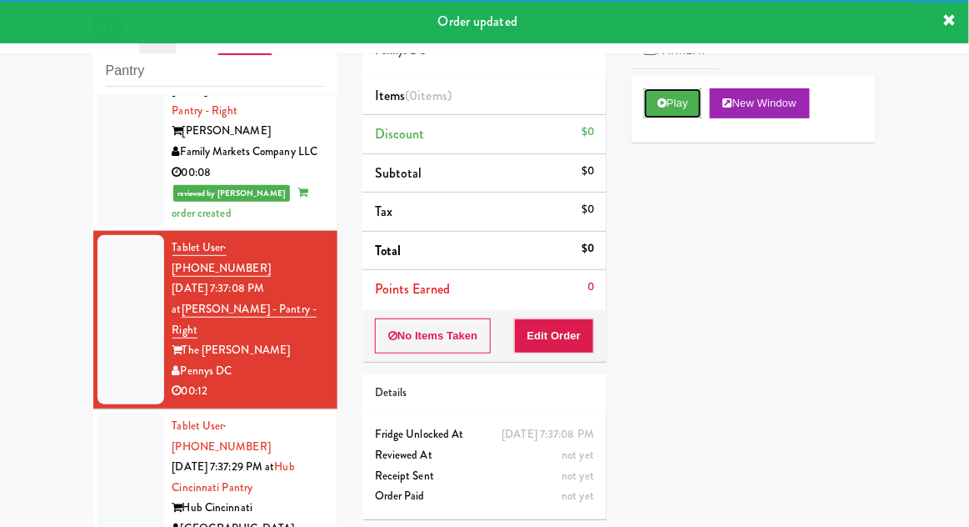
click at [661, 103] on icon at bounding box center [661, 102] width 9 height 11
click at [579, 331] on button "Edit Order" at bounding box center [554, 335] width 81 height 35
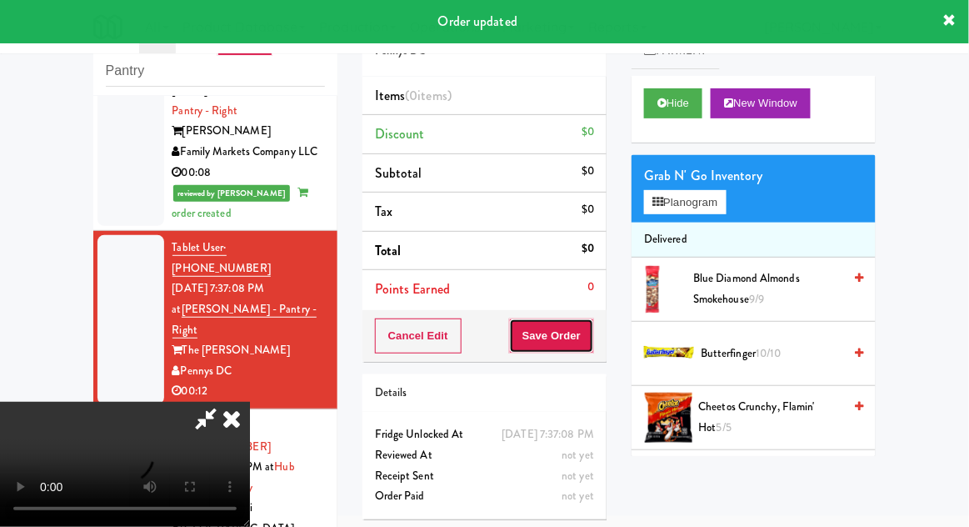
click at [555, 345] on button "Save Order" at bounding box center [551, 335] width 85 height 35
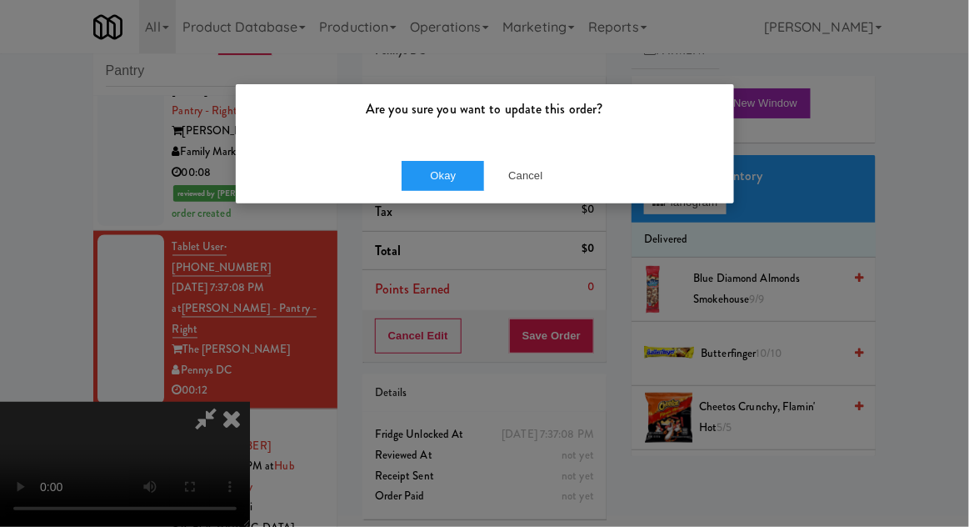
click at [526, 172] on button "Cancel" at bounding box center [525, 176] width 83 height 30
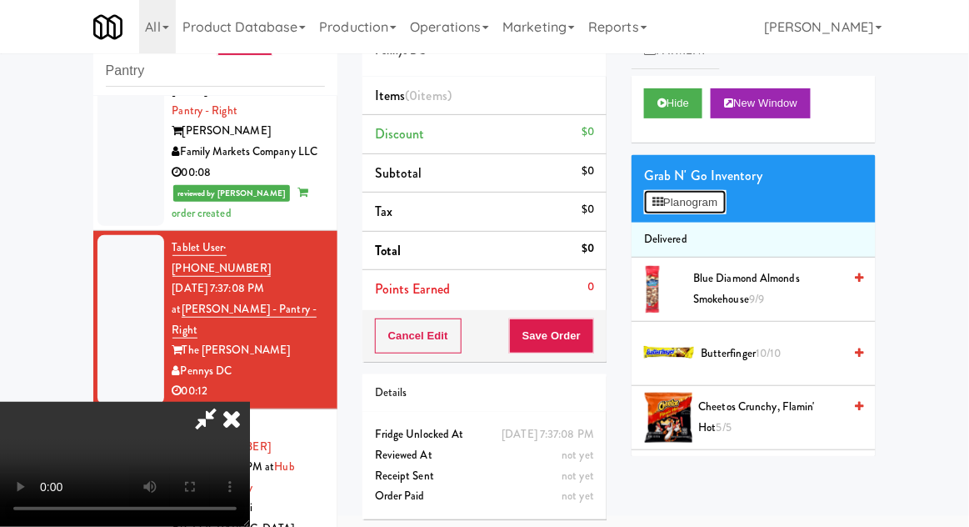
click at [697, 199] on button "Planogram" at bounding box center [685, 202] width 82 height 25
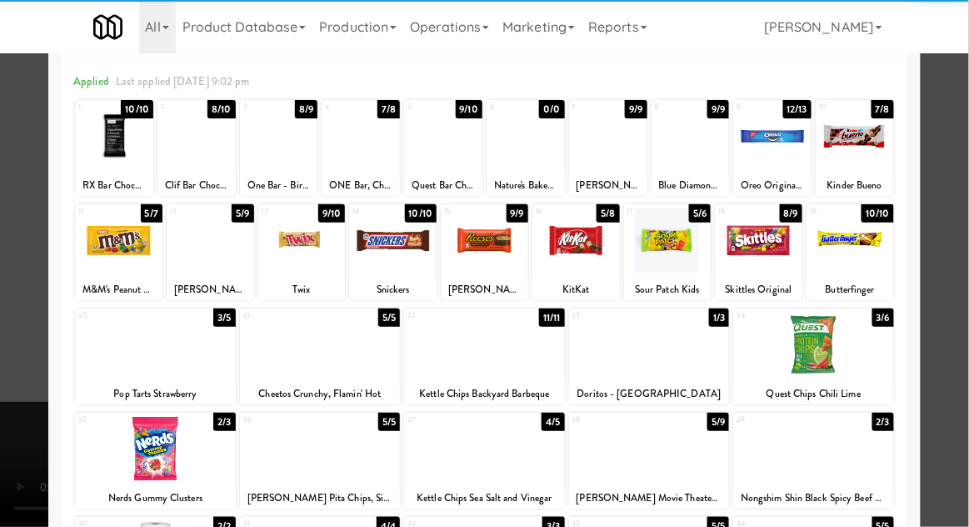
scroll to position [111, 0]
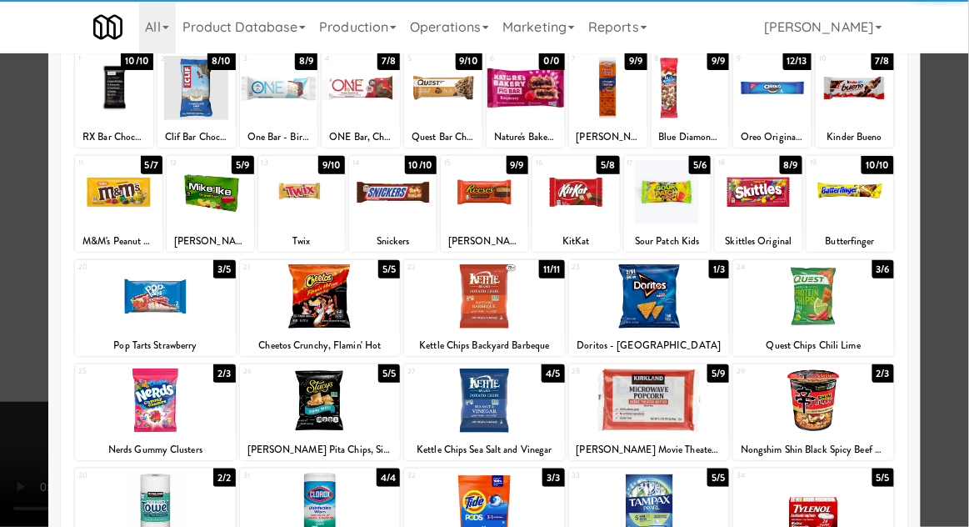
click at [488, 400] on div at bounding box center [484, 400] width 161 height 64
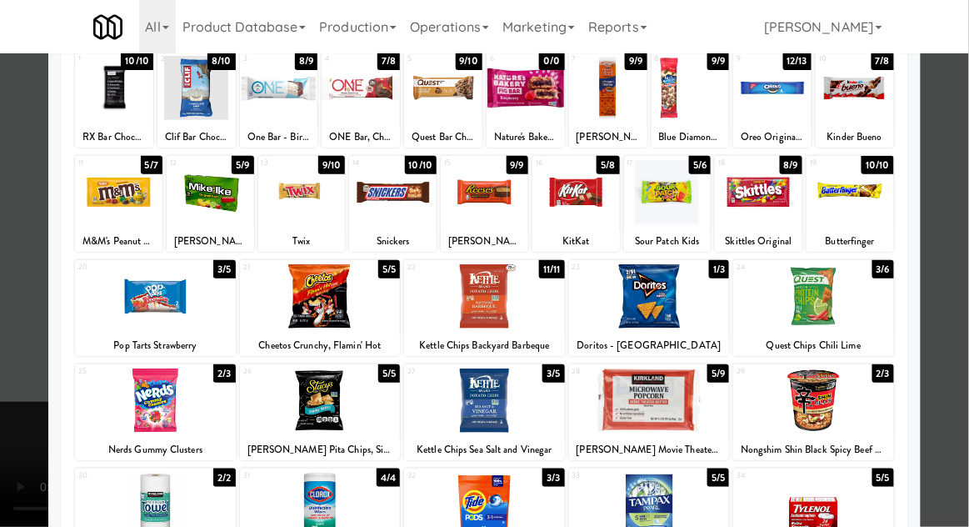
click at [24, 469] on div at bounding box center [484, 263] width 969 height 527
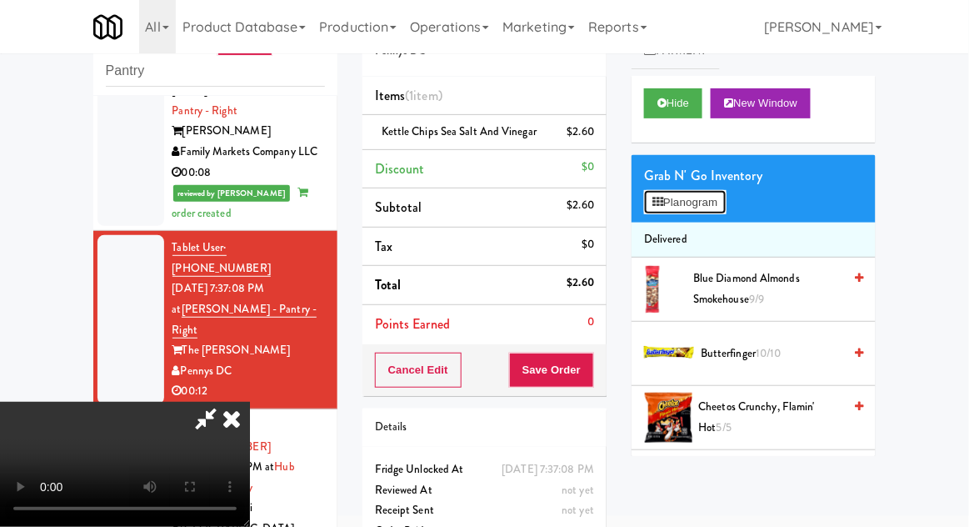
click at [691, 202] on button "Planogram" at bounding box center [685, 202] width 82 height 25
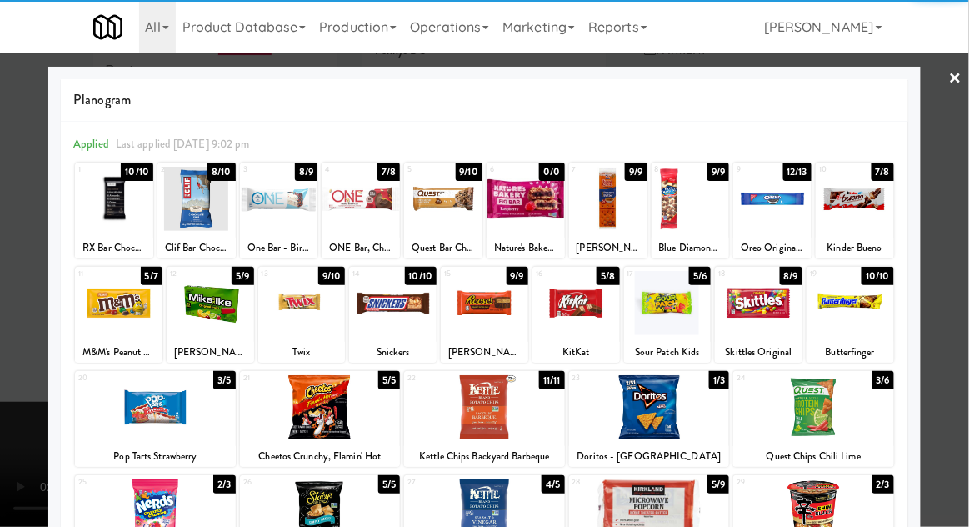
click at [492, 513] on div at bounding box center [484, 511] width 161 height 64
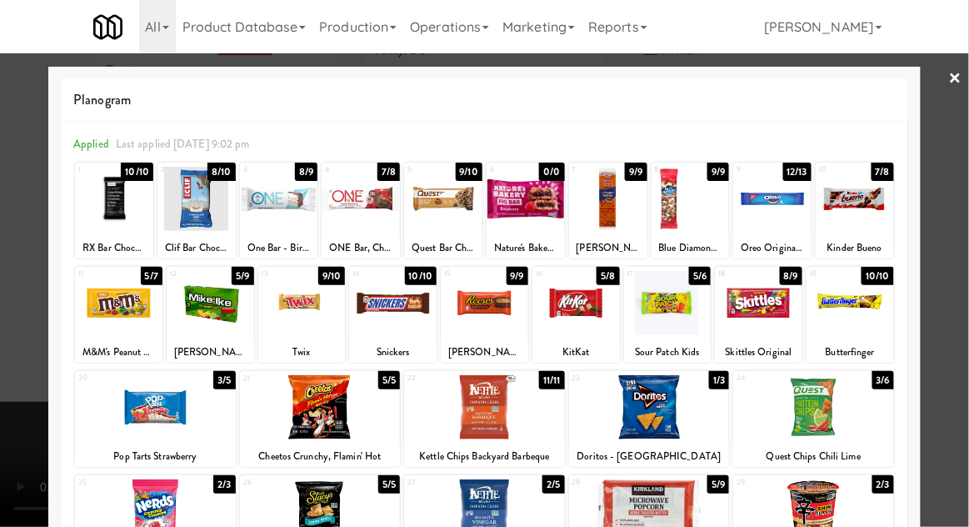
click at [6, 423] on div at bounding box center [484, 263] width 969 height 527
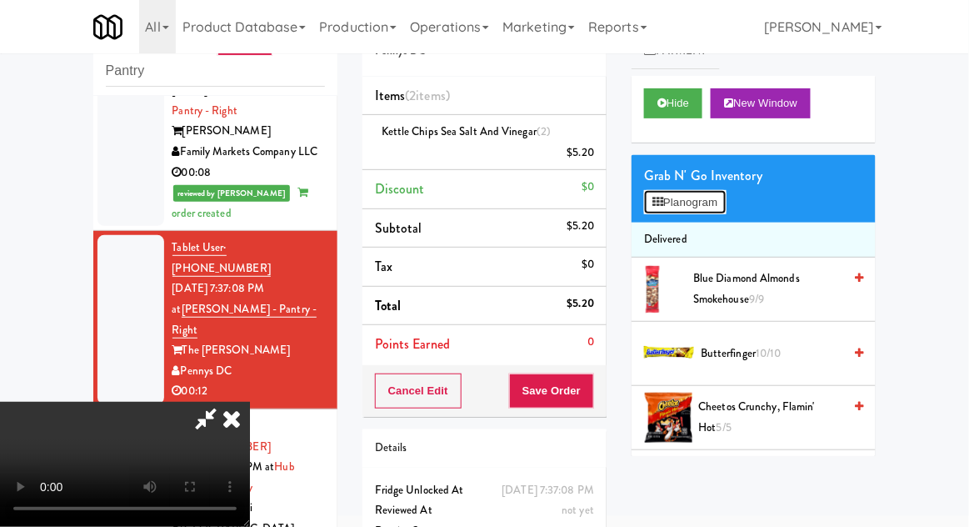
click at [667, 208] on button "Planogram" at bounding box center [685, 202] width 82 height 25
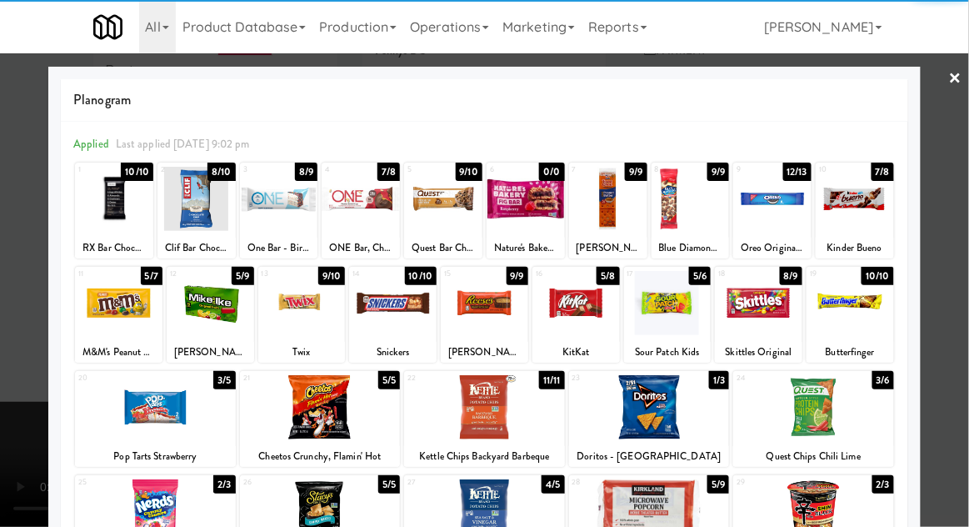
click at [507, 507] on div at bounding box center [484, 511] width 161 height 64
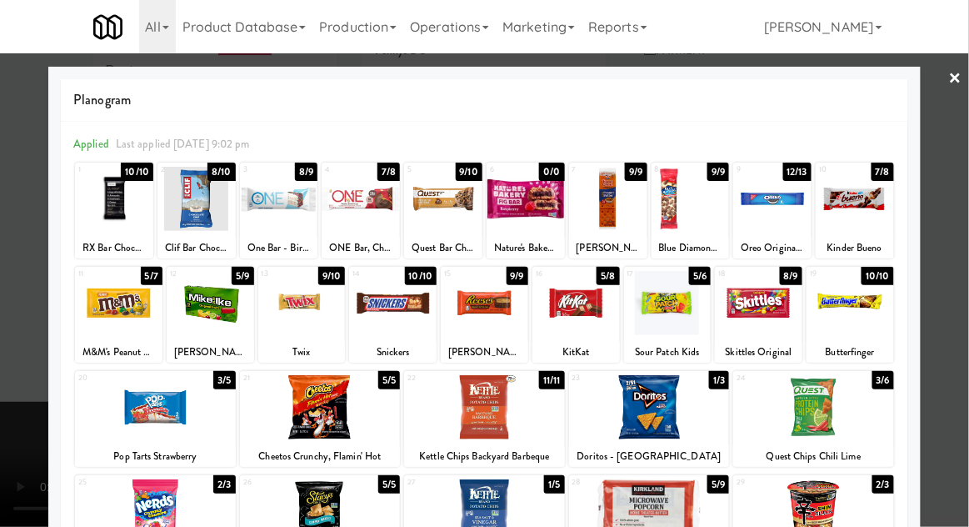
click at [6, 437] on div at bounding box center [484, 263] width 969 height 527
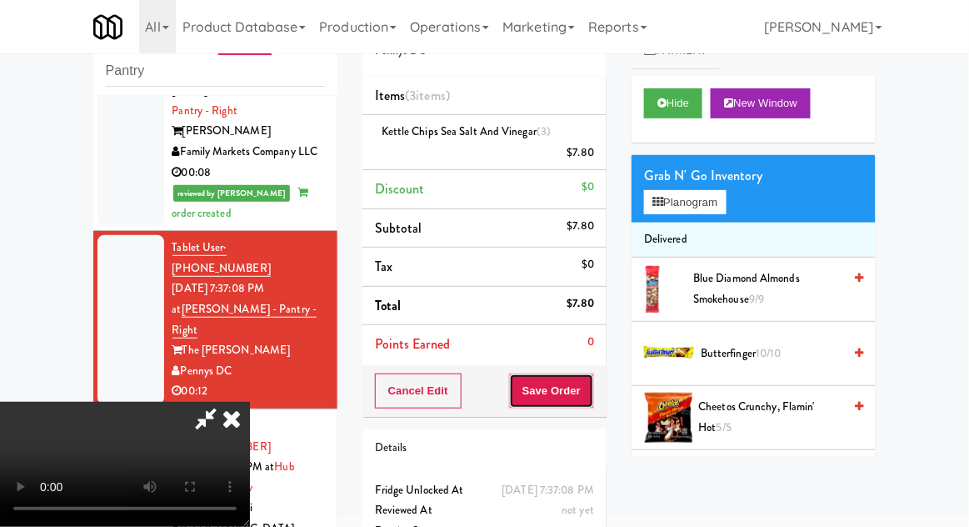
click at [586, 388] on button "Save Order" at bounding box center [551, 390] width 85 height 35
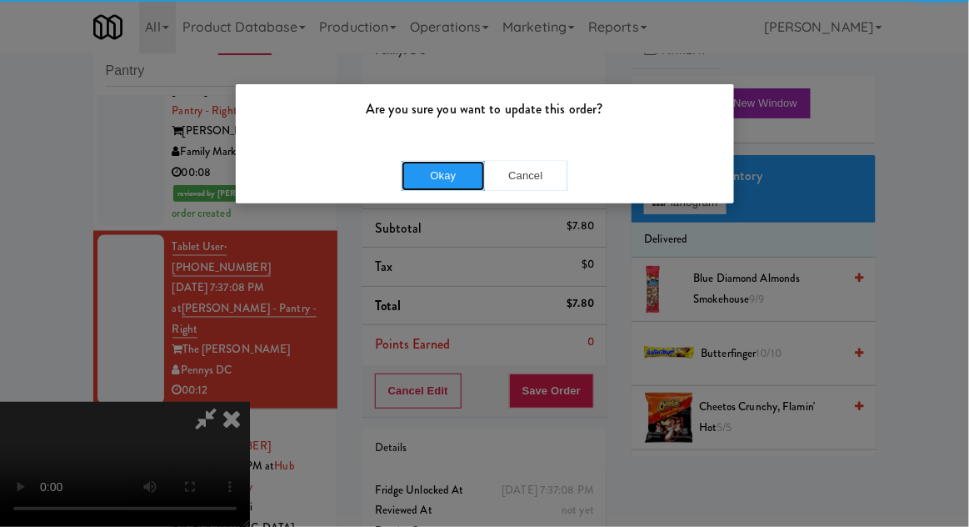
click at [418, 171] on button "Okay" at bounding box center [443, 176] width 83 height 30
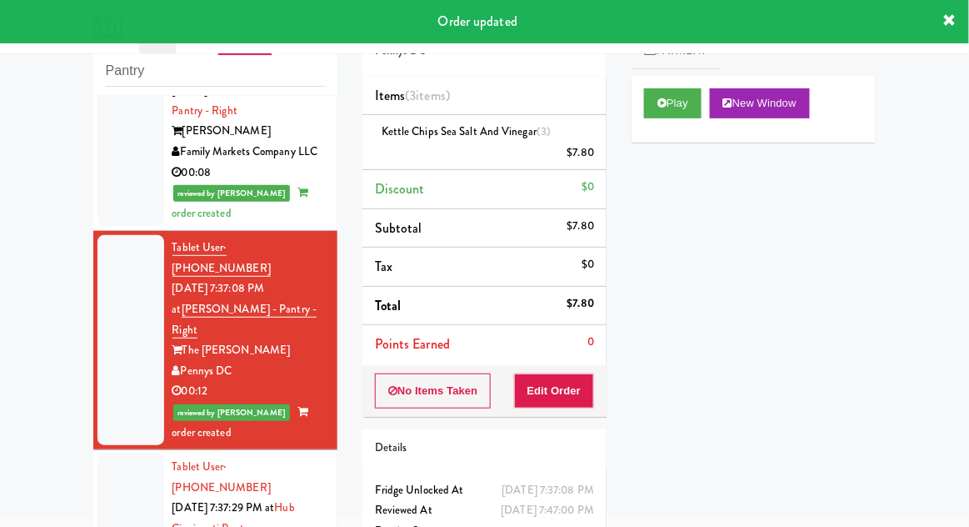
click at [97, 454] on div at bounding box center [130, 528] width 67 height 148
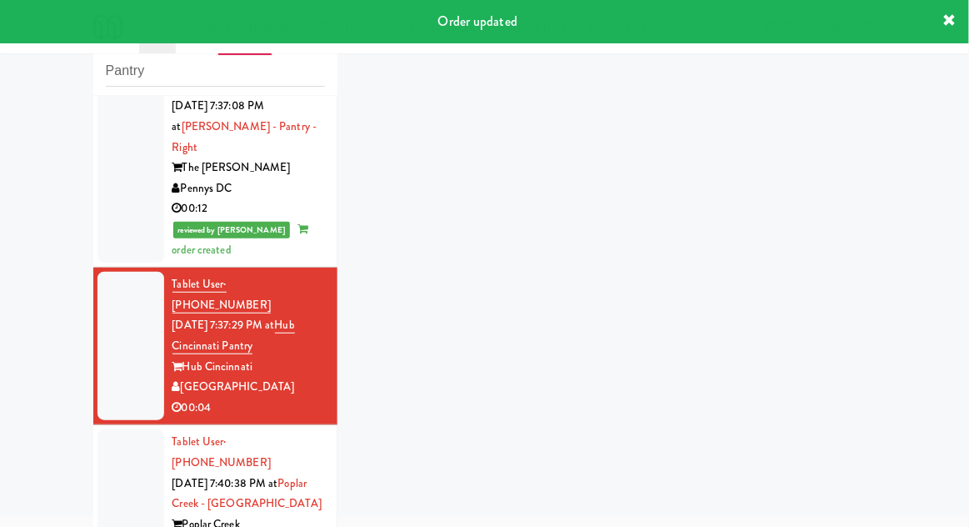
scroll to position [824, 0]
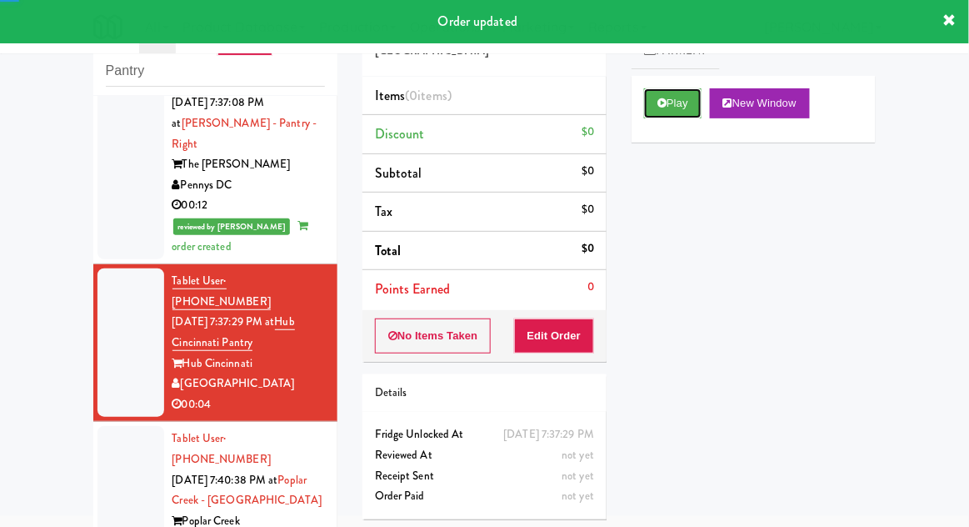
click at [674, 107] on button "Play" at bounding box center [672, 103] width 57 height 30
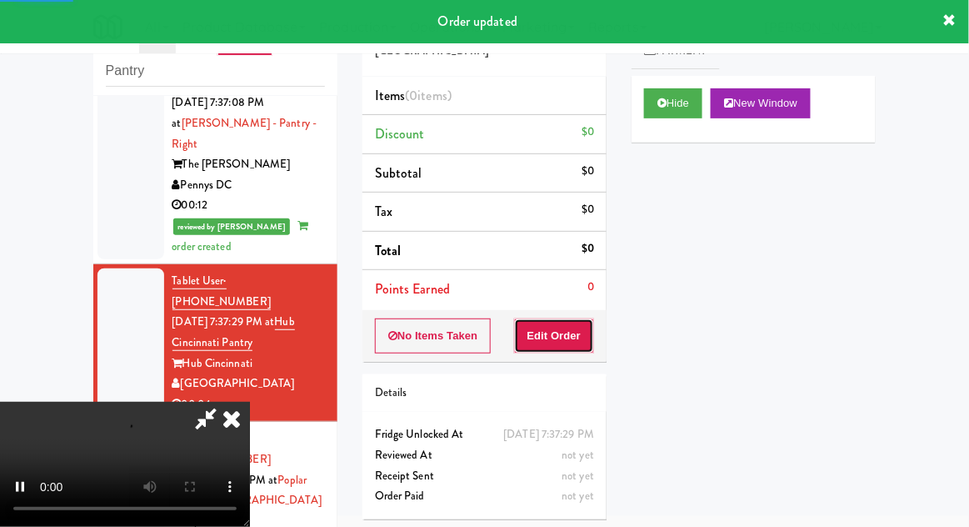
click at [552, 326] on button "Edit Order" at bounding box center [554, 335] width 81 height 35
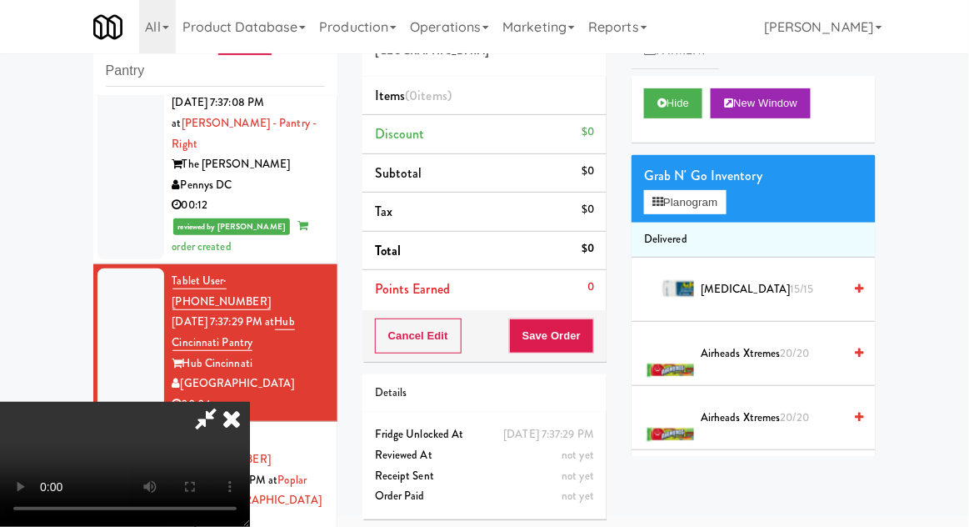
scroll to position [0, 0]
click at [690, 199] on button "Planogram" at bounding box center [685, 202] width 82 height 25
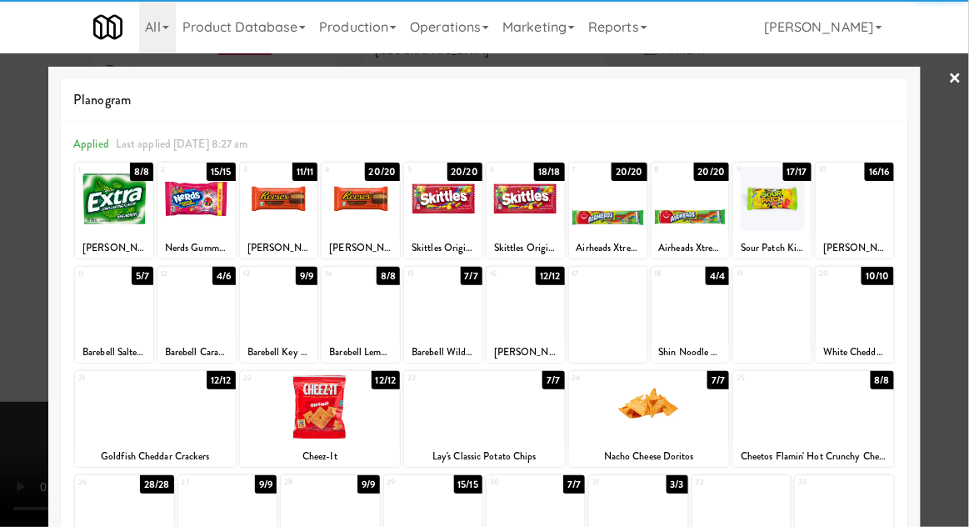
click at [614, 209] on div at bounding box center [608, 199] width 78 height 64
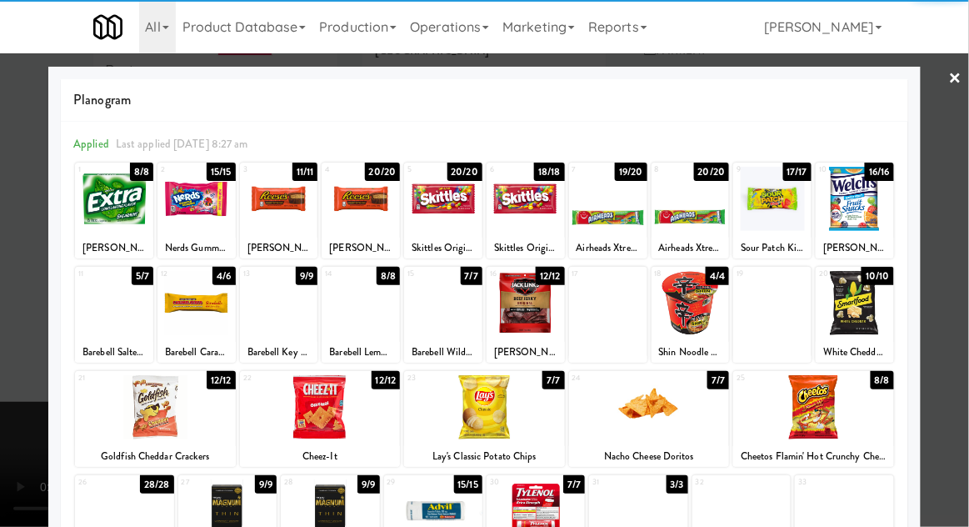
click at [17, 383] on div at bounding box center [484, 263] width 969 height 527
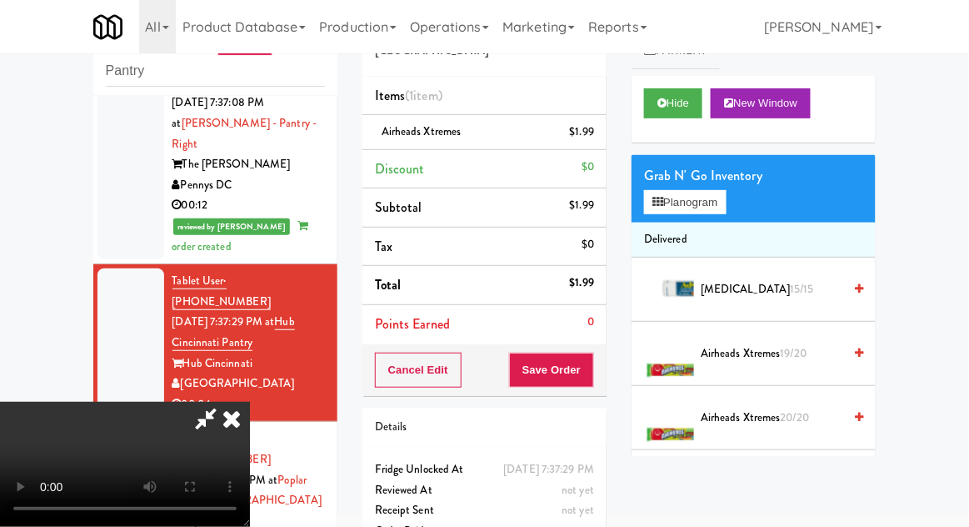
scroll to position [61, 0]
click at [591, 367] on button "Save Order" at bounding box center [551, 369] width 85 height 35
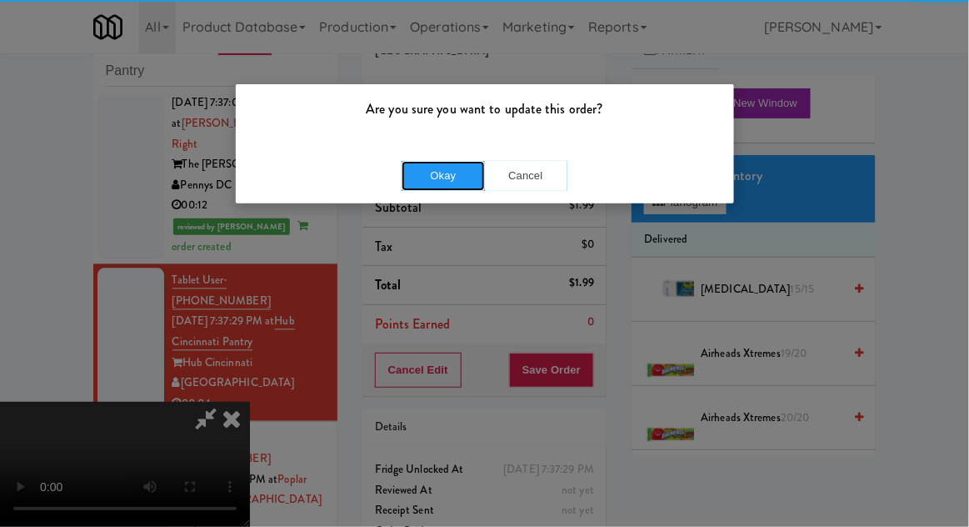
click at [441, 166] on button "Okay" at bounding box center [443, 176] width 83 height 30
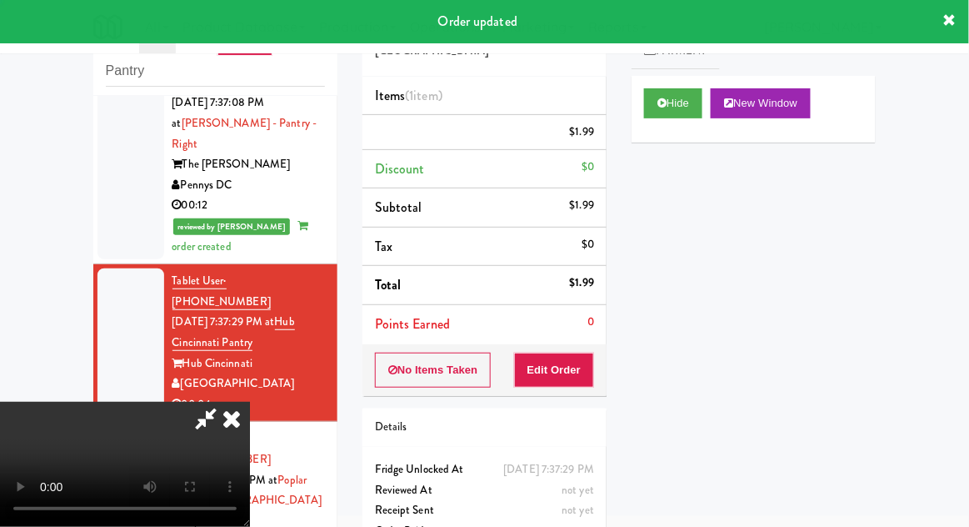
scroll to position [0, 0]
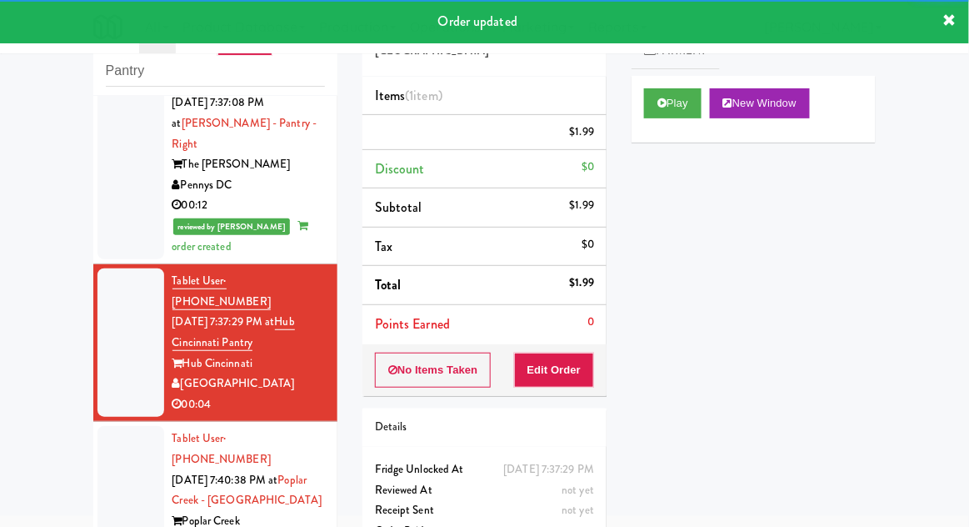
click at [119, 426] on div at bounding box center [130, 500] width 67 height 148
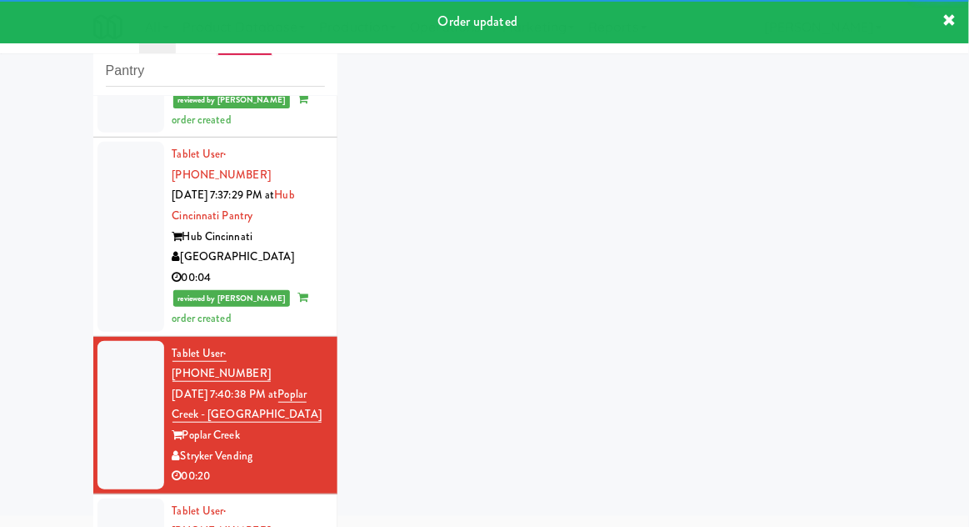
scroll to position [1074, 0]
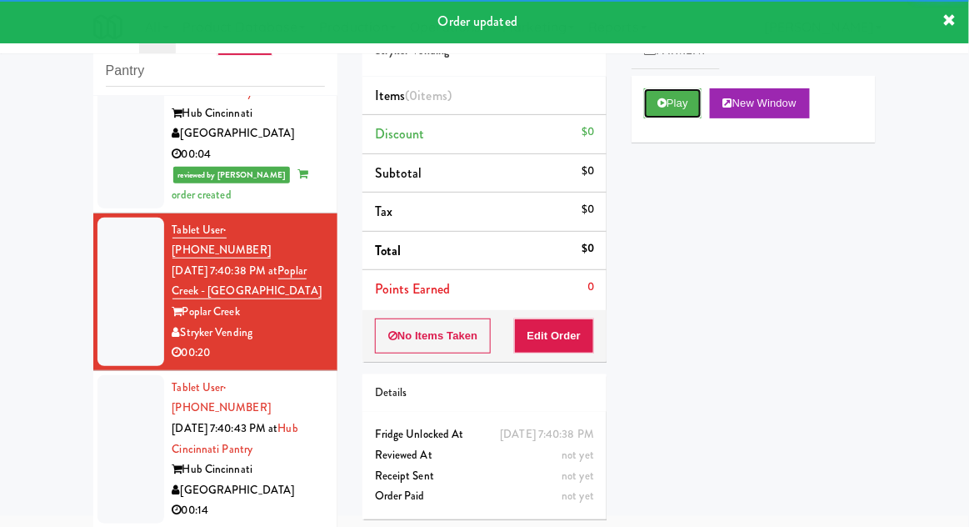
click at [670, 101] on button "Play" at bounding box center [672, 103] width 57 height 30
click at [572, 324] on button "Edit Order" at bounding box center [554, 335] width 81 height 35
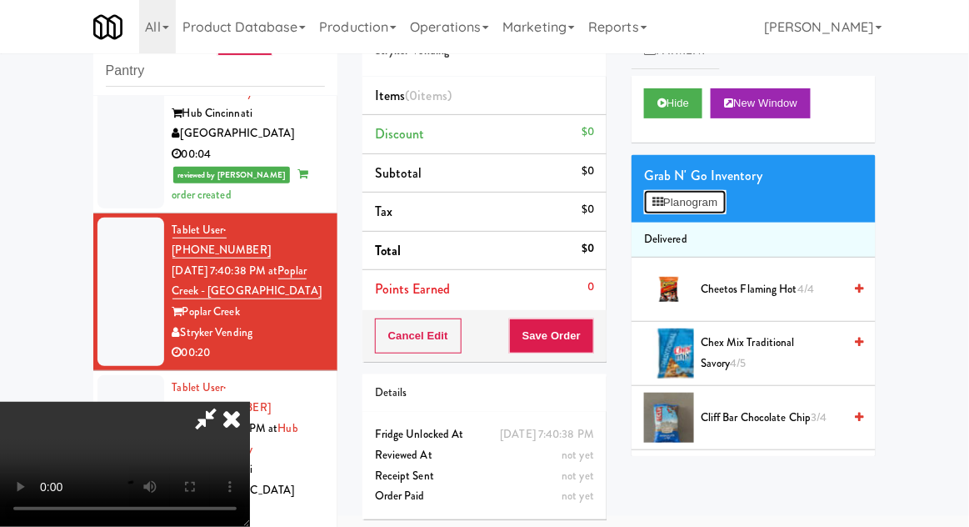
click at [660, 198] on icon at bounding box center [657, 202] width 11 height 11
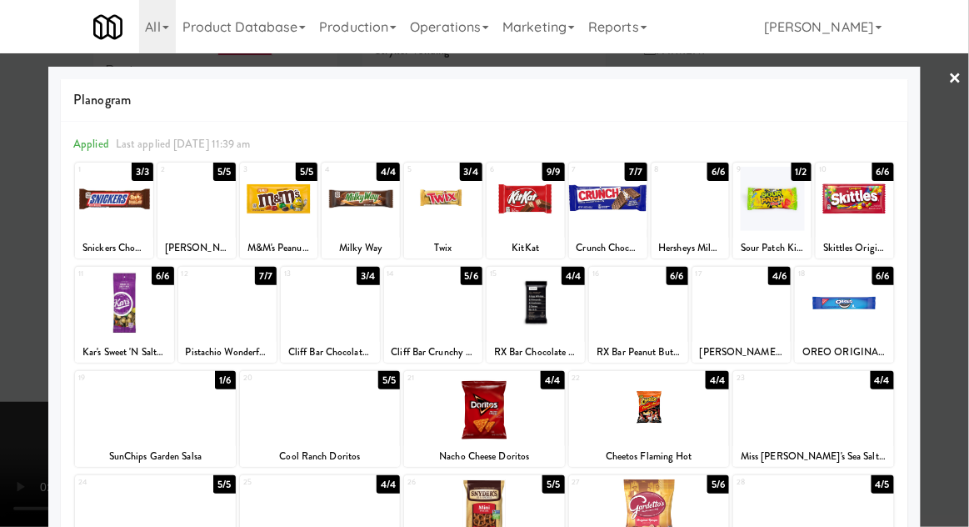
click at [121, 209] on div at bounding box center [114, 199] width 78 height 64
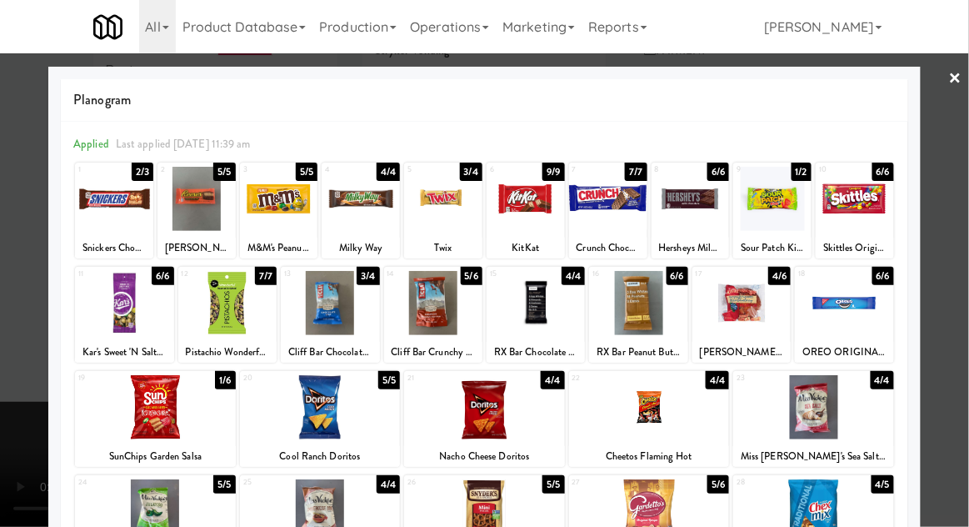
click at [10, 498] on div at bounding box center [484, 263] width 969 height 527
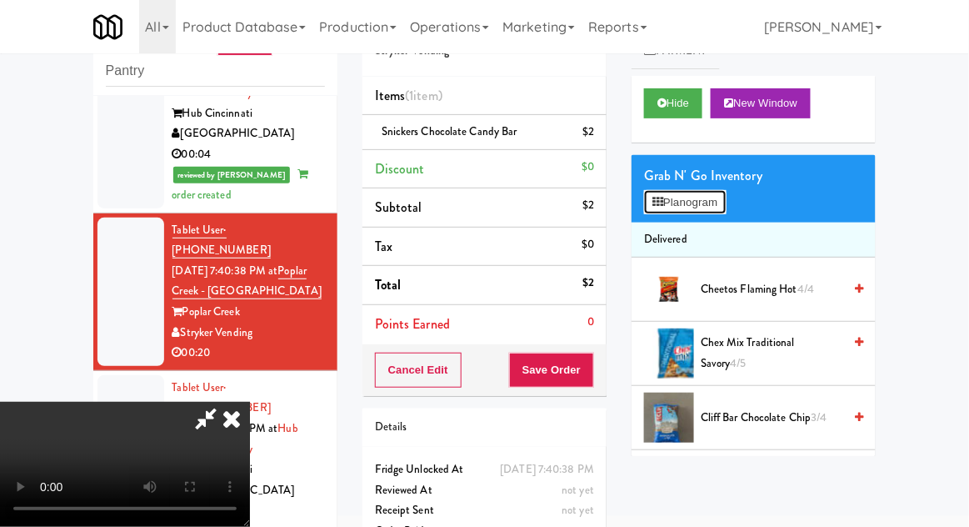
click at [684, 205] on button "Planogram" at bounding box center [685, 202] width 82 height 25
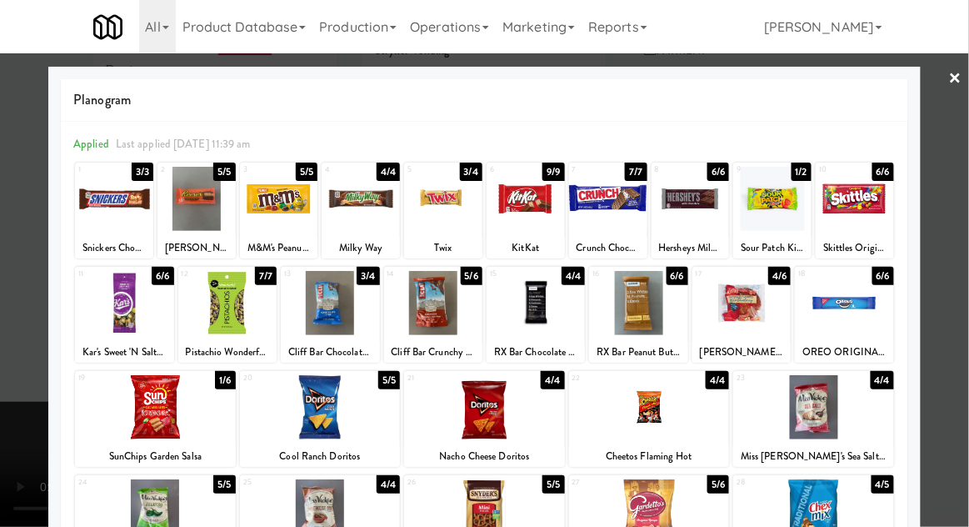
click at [26, 459] on div at bounding box center [484, 263] width 969 height 527
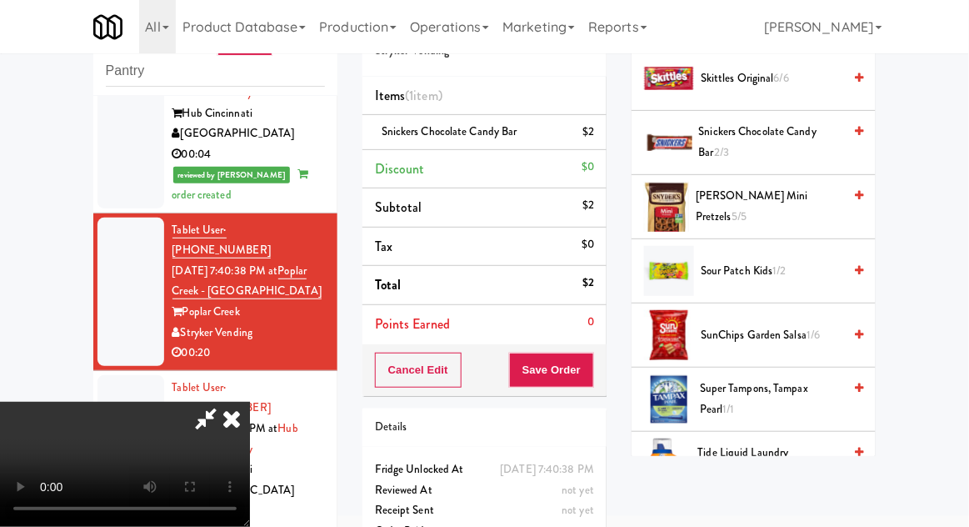
scroll to position [2024, 0]
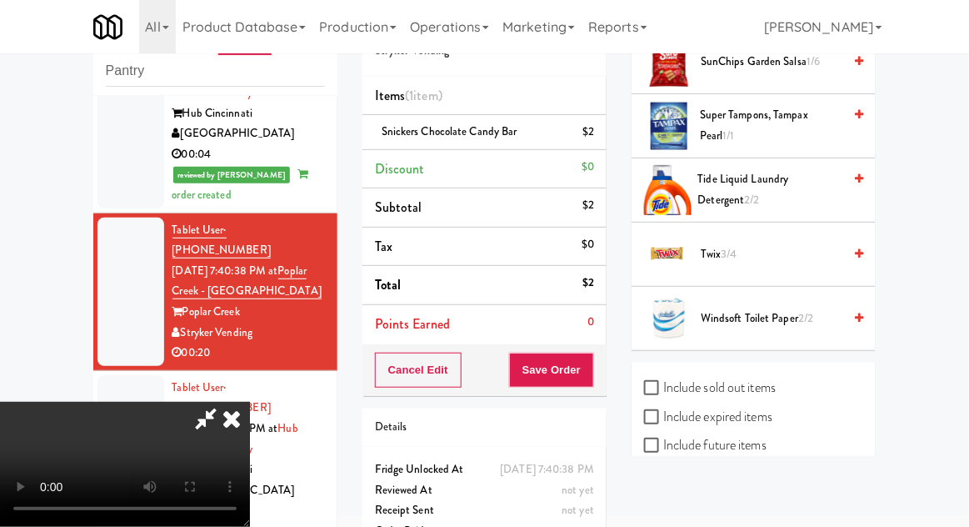
click at [720, 250] on span "Twix 3/4" at bounding box center [772, 254] width 142 height 21
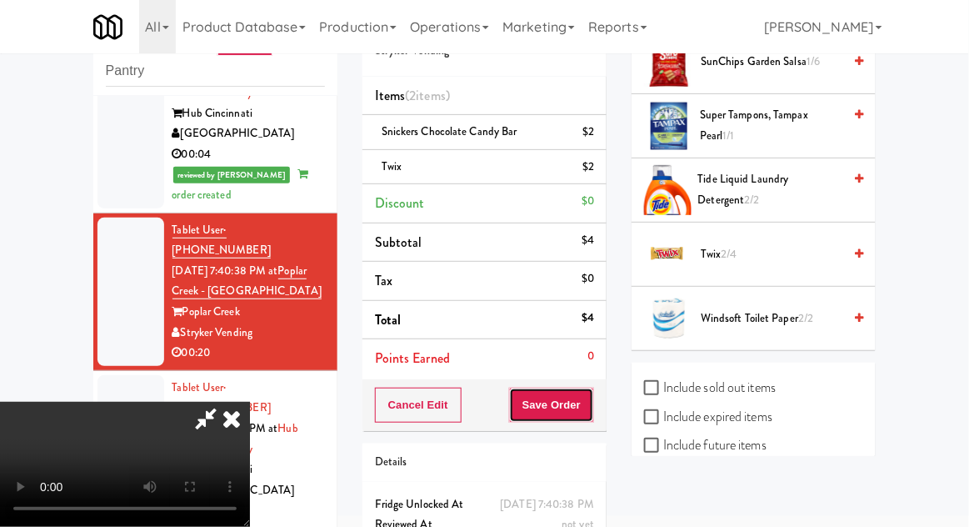
click at [588, 403] on button "Save Order" at bounding box center [551, 404] width 85 height 35
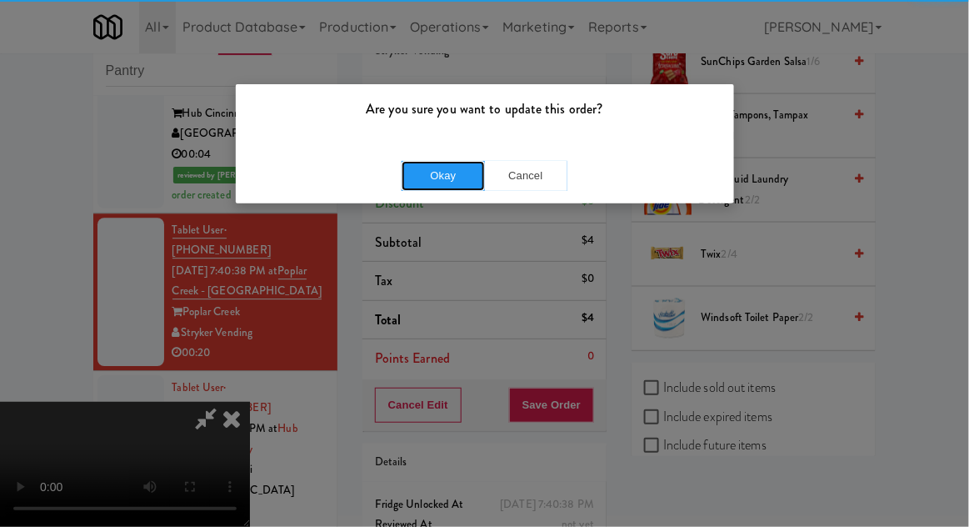
click at [449, 176] on button "Okay" at bounding box center [443, 176] width 83 height 30
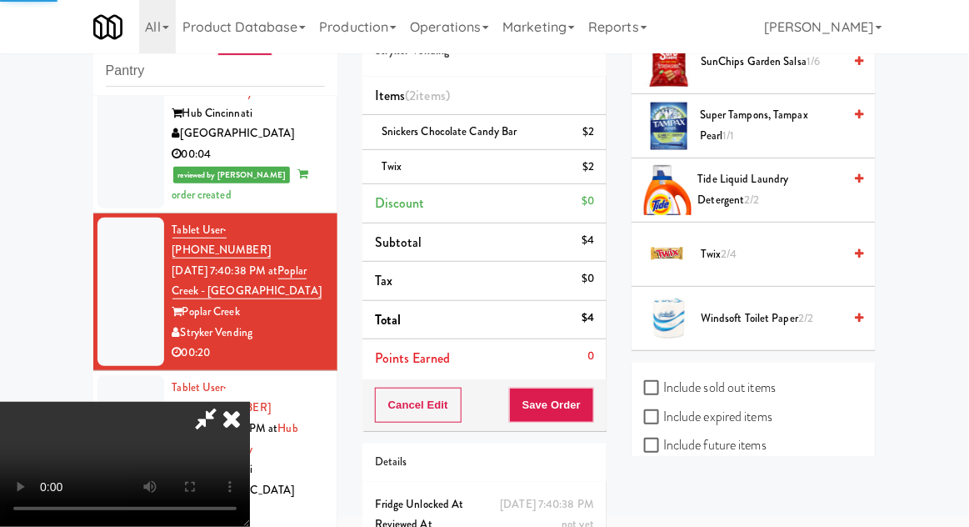
scroll to position [164, 0]
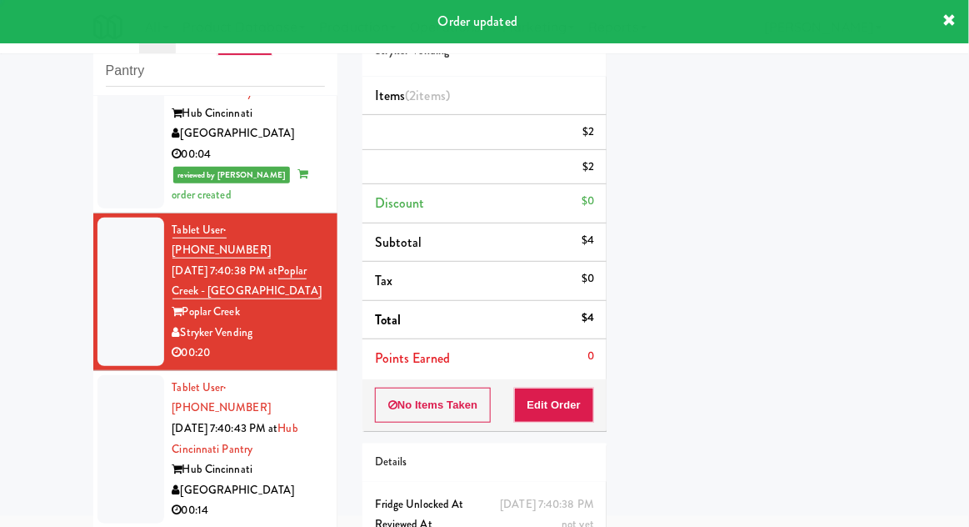
click at [94, 371] on li "Tablet User · (614) 218-2442 [DATE] 7:40:43 PM at [GEOGRAPHIC_DATA] Pantry Hub …" at bounding box center [215, 449] width 244 height 157
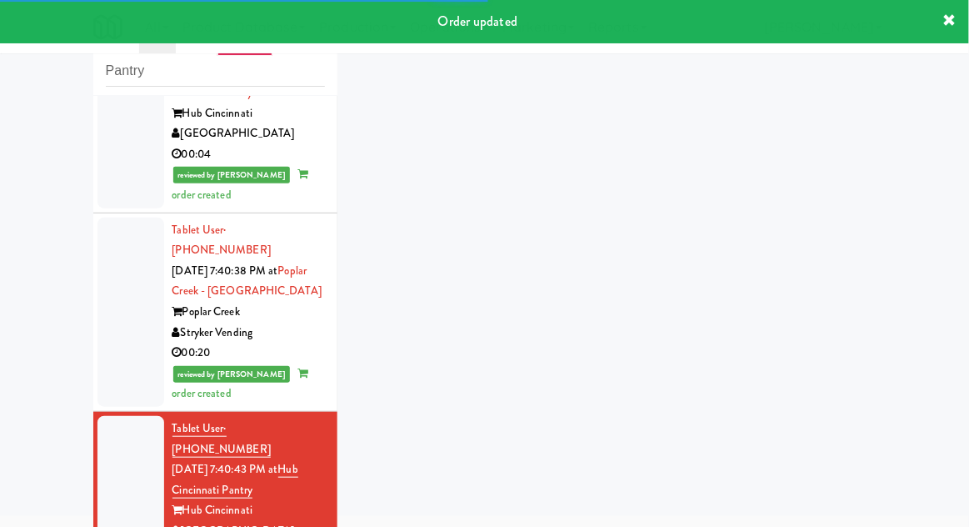
scroll to position [1115, 0]
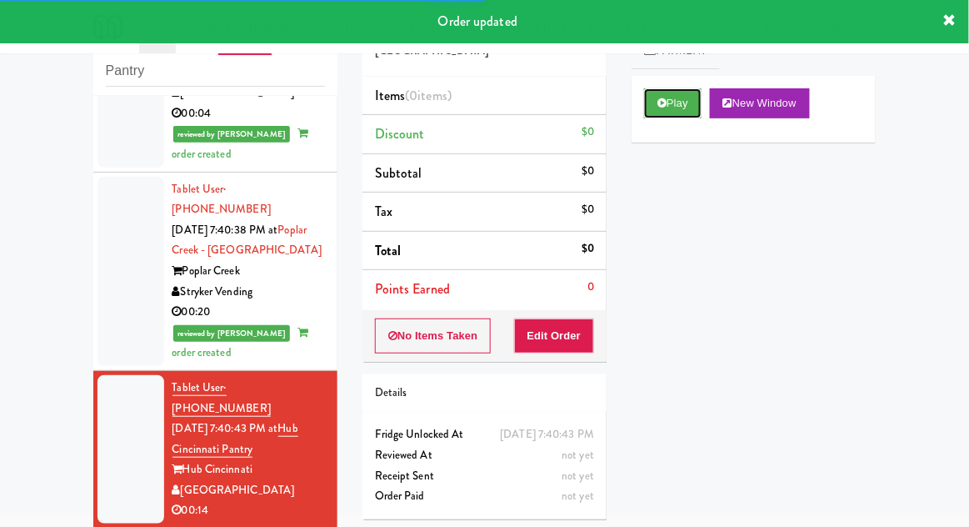
click at [656, 110] on button "Play" at bounding box center [672, 103] width 57 height 30
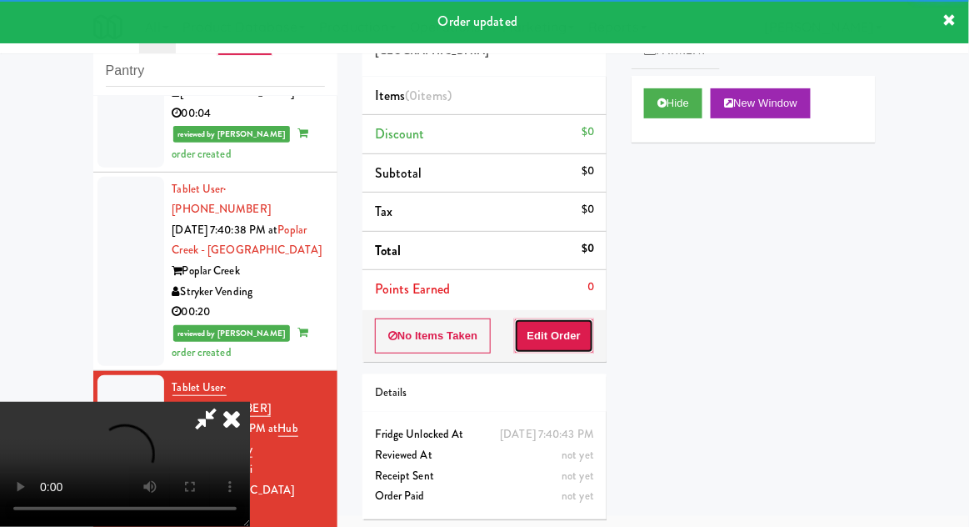
click at [569, 348] on button "Edit Order" at bounding box center [554, 335] width 81 height 35
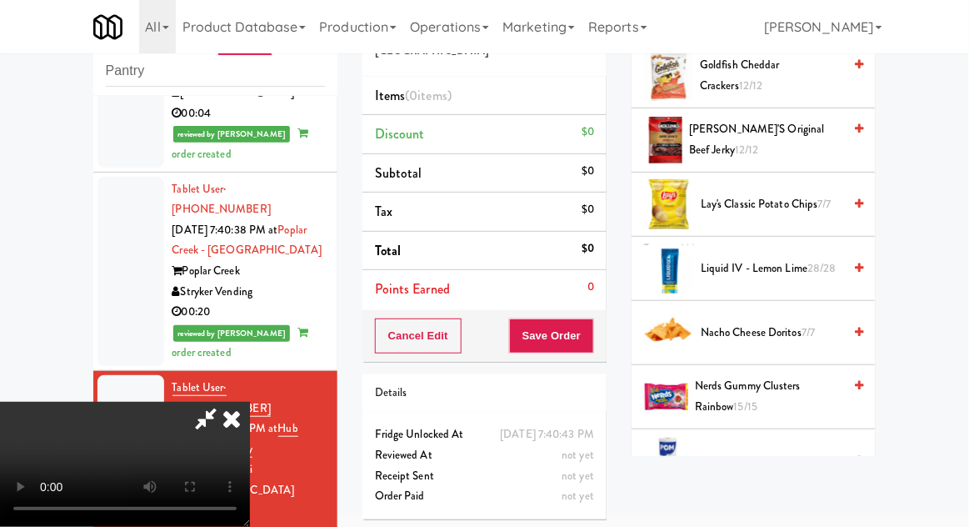
scroll to position [915, 0]
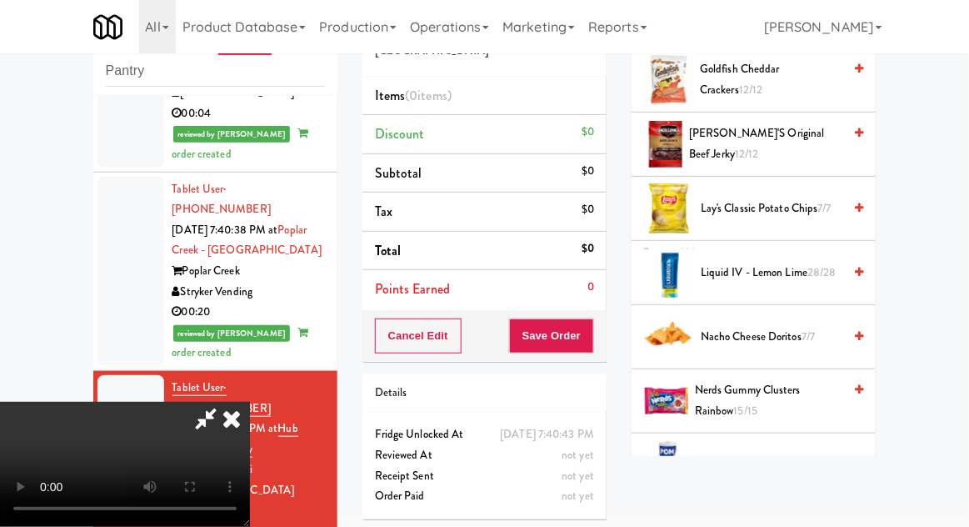
click at [745, 400] on span "Nerds Gummy Clusters Rainbow 15/15" at bounding box center [768, 400] width 147 height 41
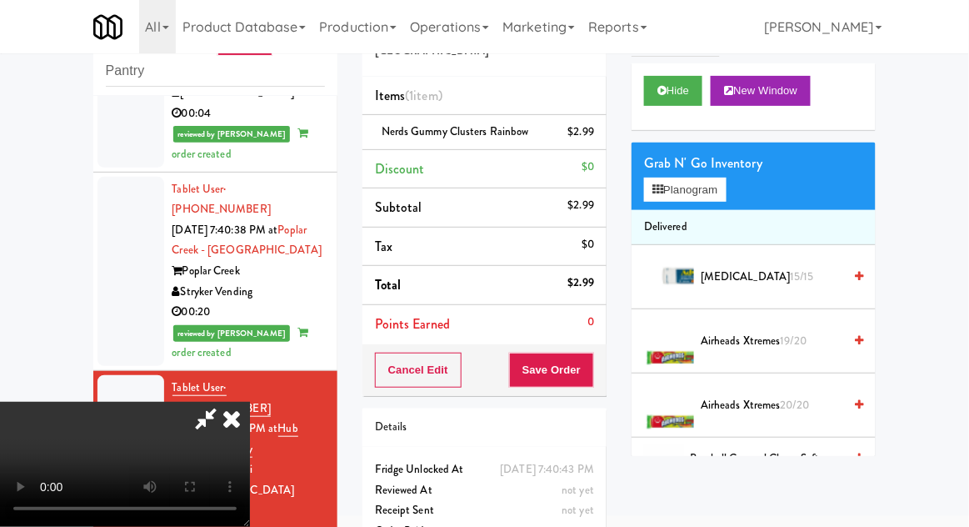
scroll to position [0, 0]
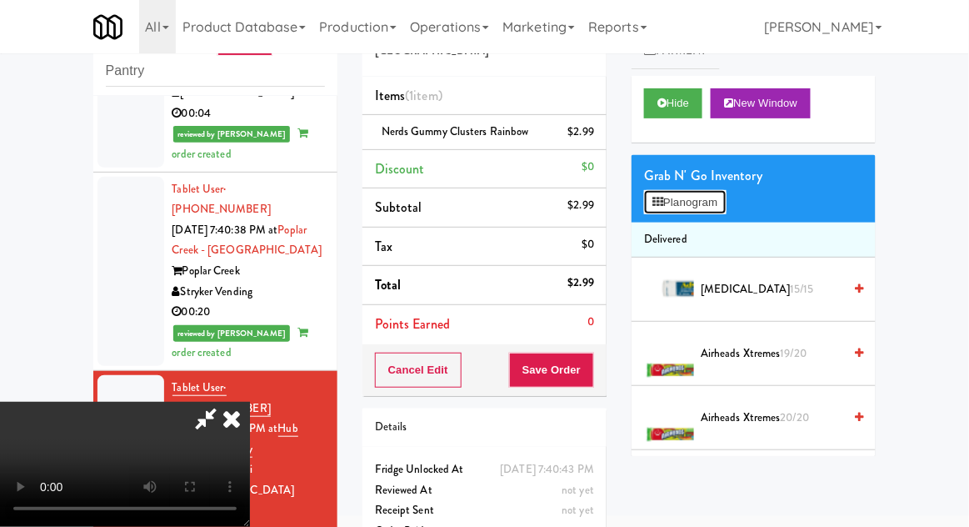
click at [667, 203] on button "Planogram" at bounding box center [685, 202] width 82 height 25
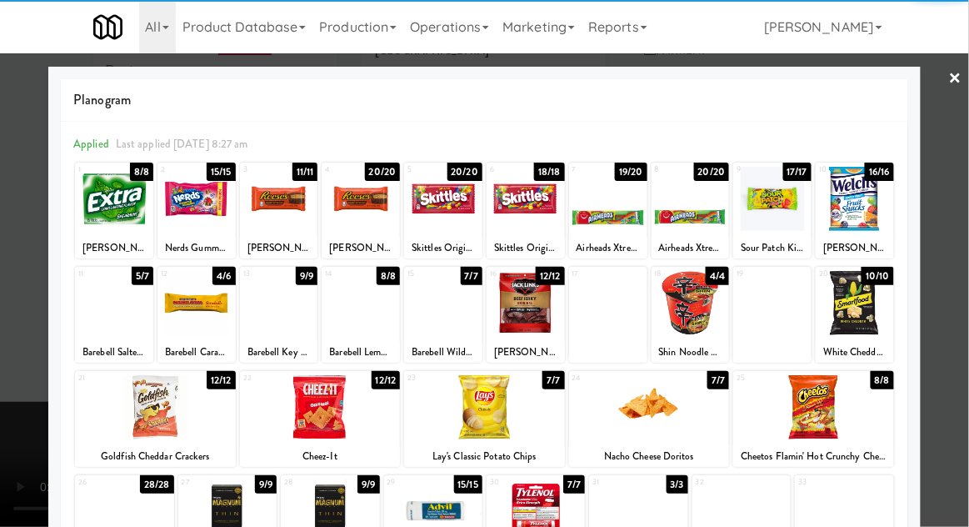
click at [618, 202] on div at bounding box center [608, 199] width 78 height 64
click at [7, 346] on div at bounding box center [484, 263] width 969 height 527
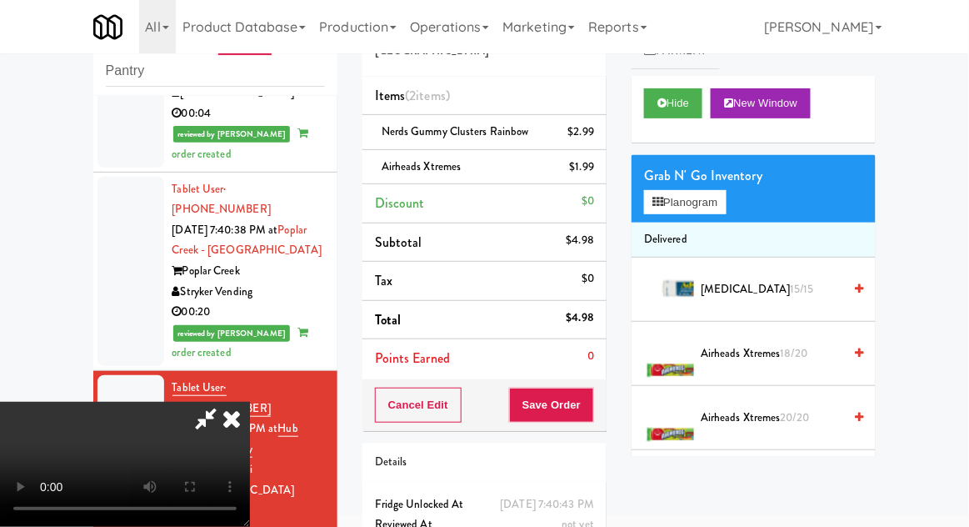
click at [225, 402] on icon at bounding box center [206, 418] width 38 height 33
click at [522, 123] on span "Nerds Gummy Clusters Rainbow" at bounding box center [455, 131] width 147 height 16
click at [596, 139] on icon at bounding box center [595, 137] width 8 height 11
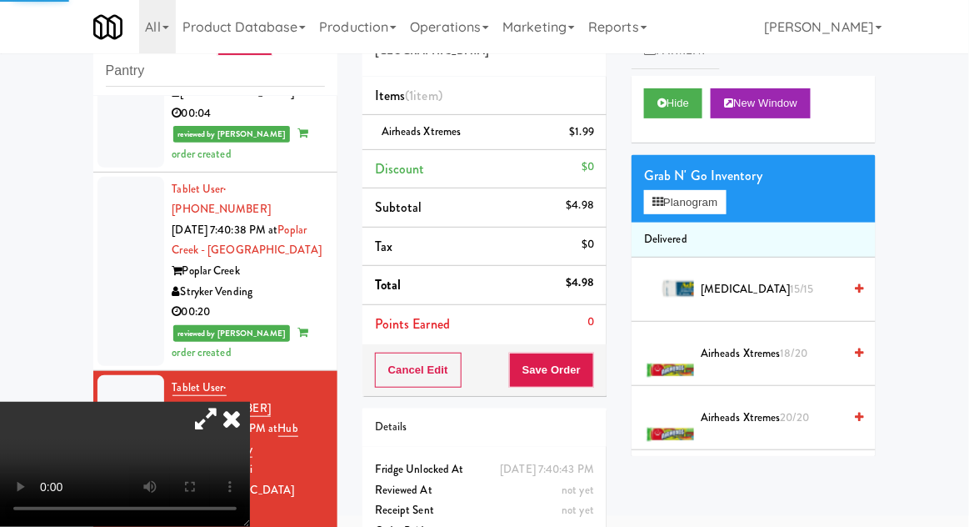
click at [225, 402] on icon at bounding box center [206, 418] width 38 height 33
click at [591, 374] on button "Save Order" at bounding box center [551, 369] width 85 height 35
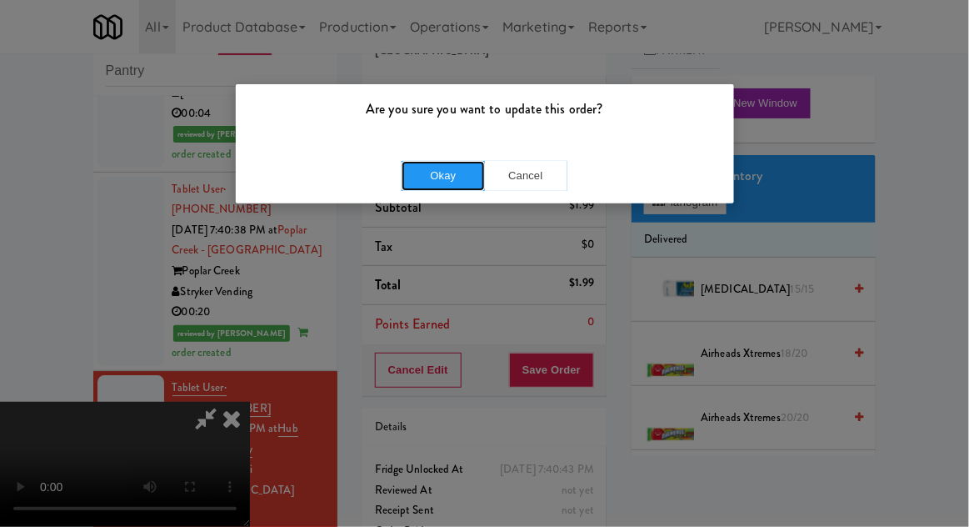
click at [464, 172] on button "Okay" at bounding box center [443, 176] width 83 height 30
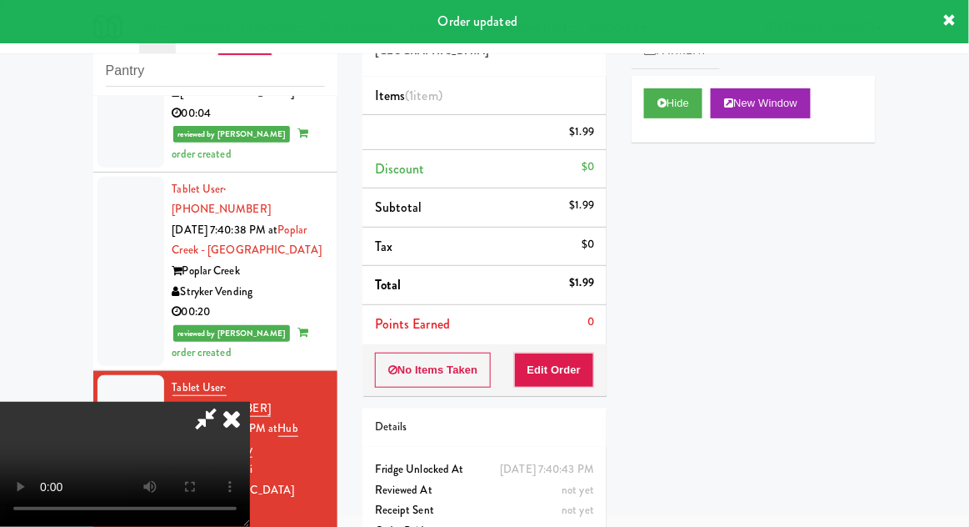
scroll to position [0, 0]
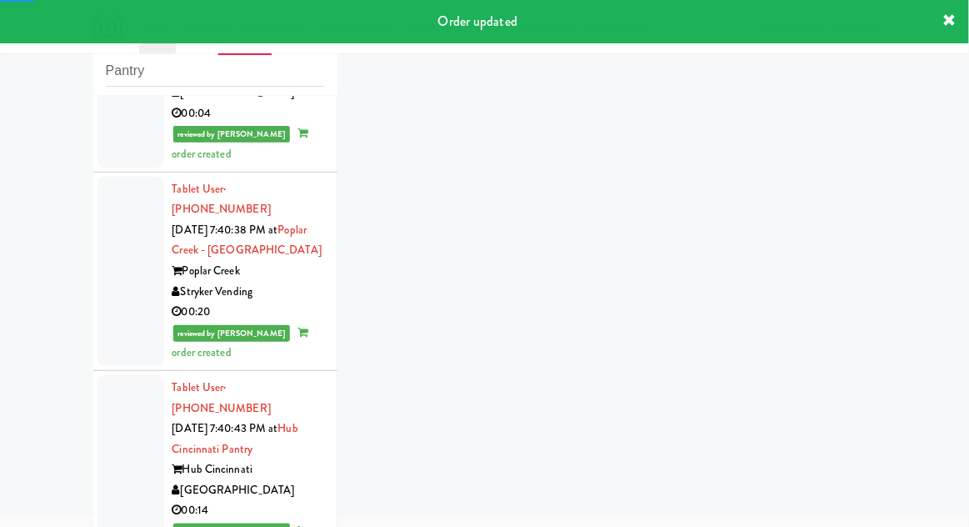
scroll to position [1156, 0]
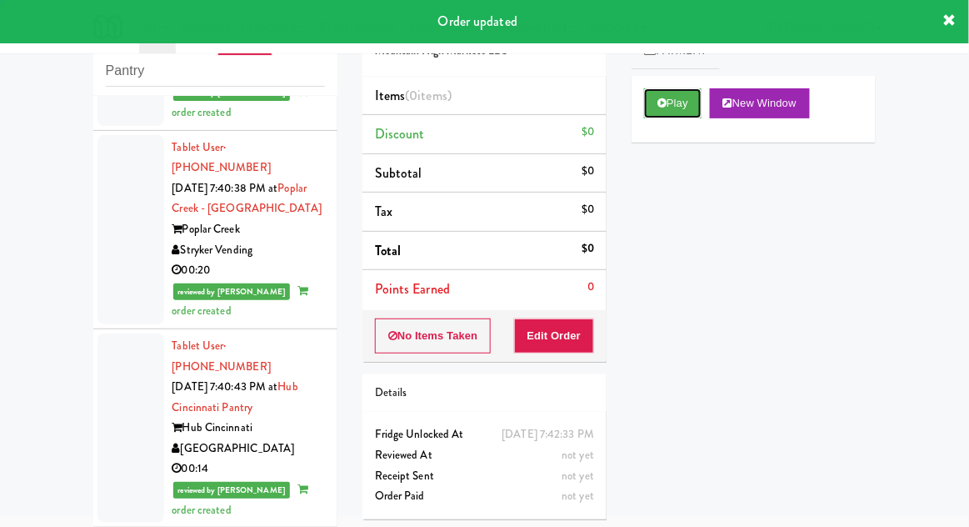
click at [648, 107] on button "Play" at bounding box center [672, 103] width 57 height 30
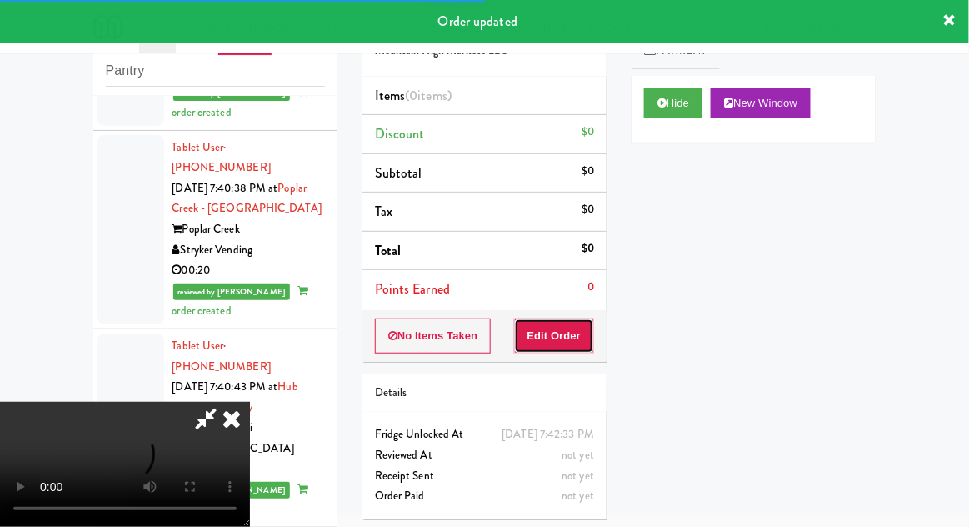
click at [566, 337] on button "Edit Order" at bounding box center [554, 335] width 81 height 35
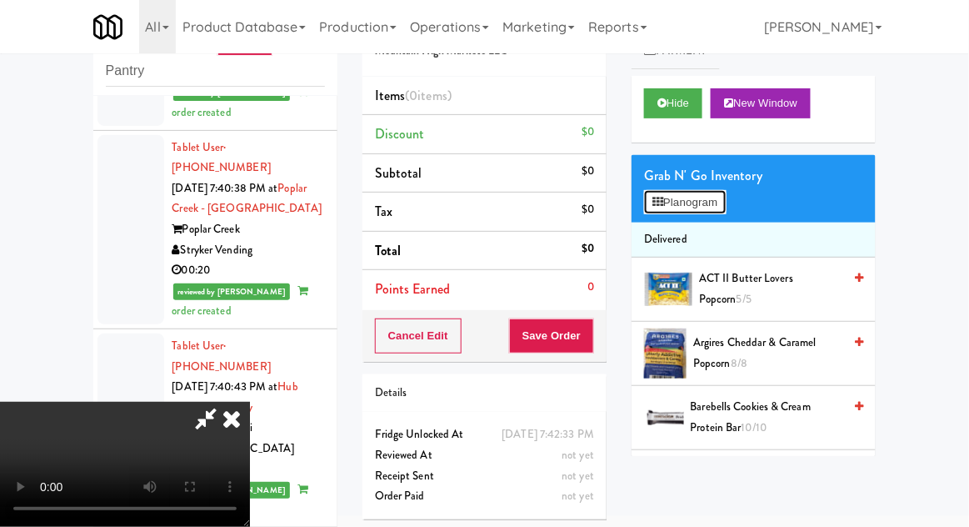
click at [663, 192] on button "Planogram" at bounding box center [685, 202] width 82 height 25
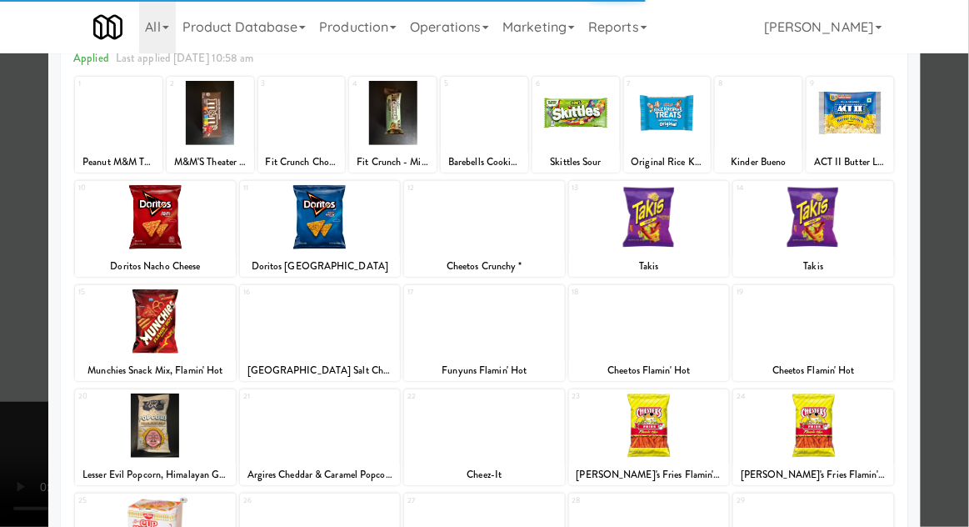
scroll to position [176, 0]
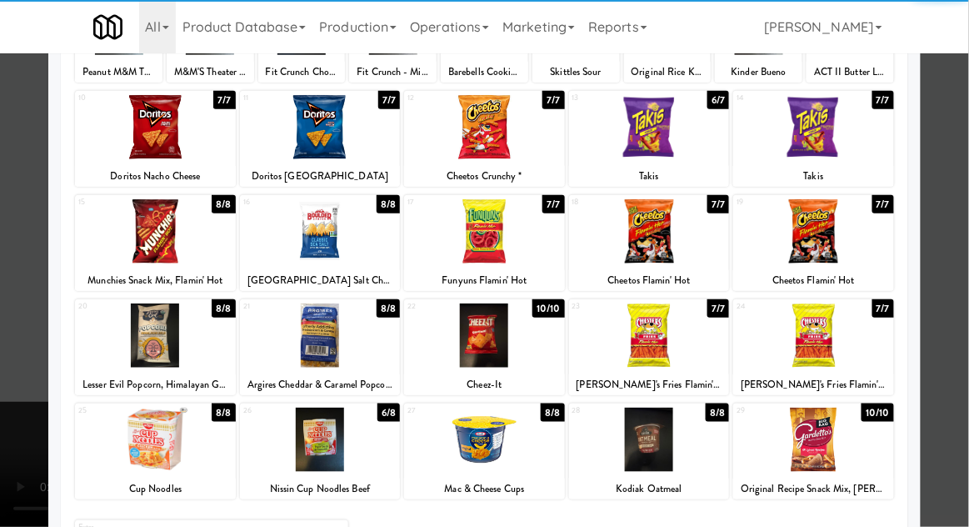
click at [644, 340] on div at bounding box center [649, 335] width 161 height 64
click at [2, 457] on div at bounding box center [484, 263] width 969 height 527
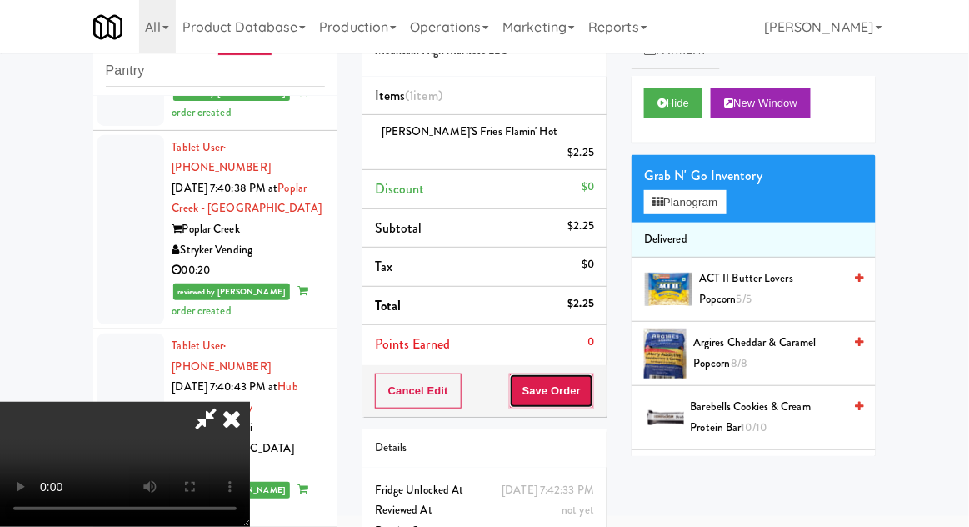
click at [588, 377] on button "Save Order" at bounding box center [551, 390] width 85 height 35
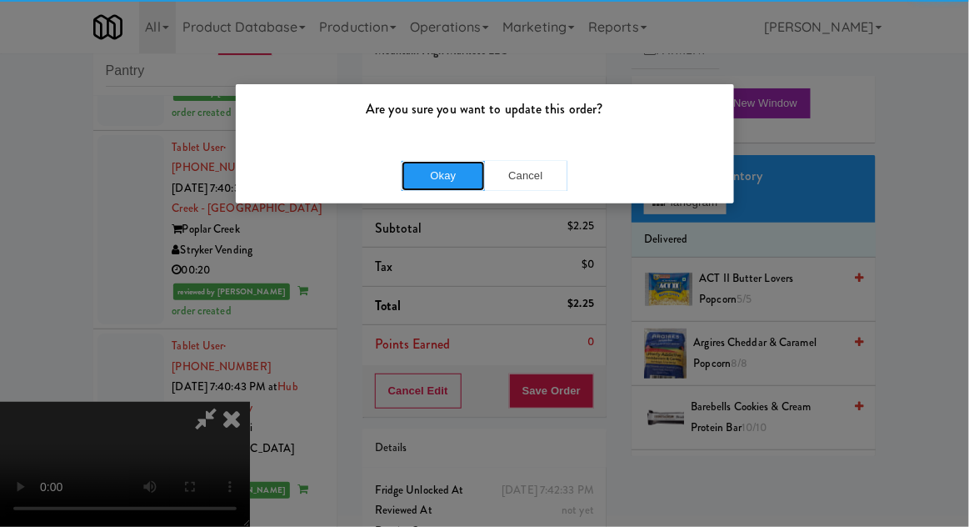
click at [445, 171] on button "Okay" at bounding box center [443, 176] width 83 height 30
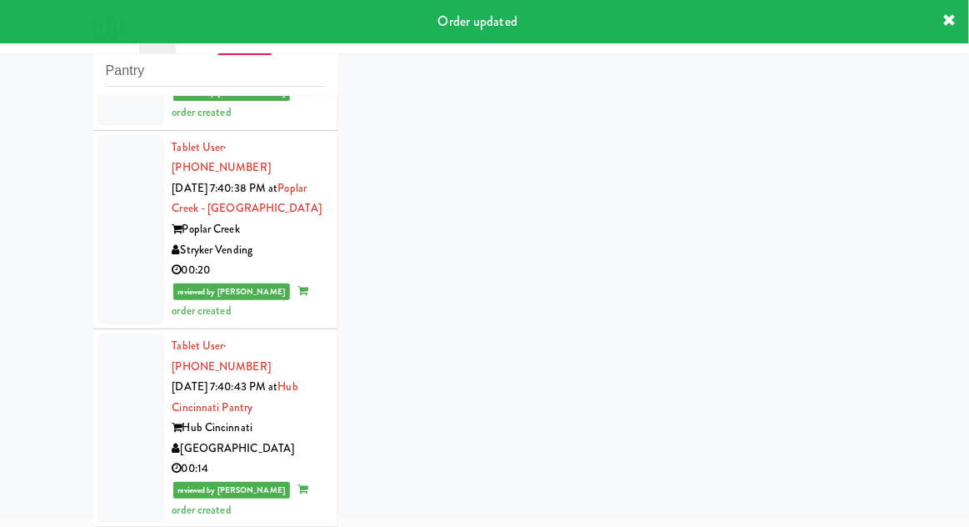
scroll to position [1197, 0]
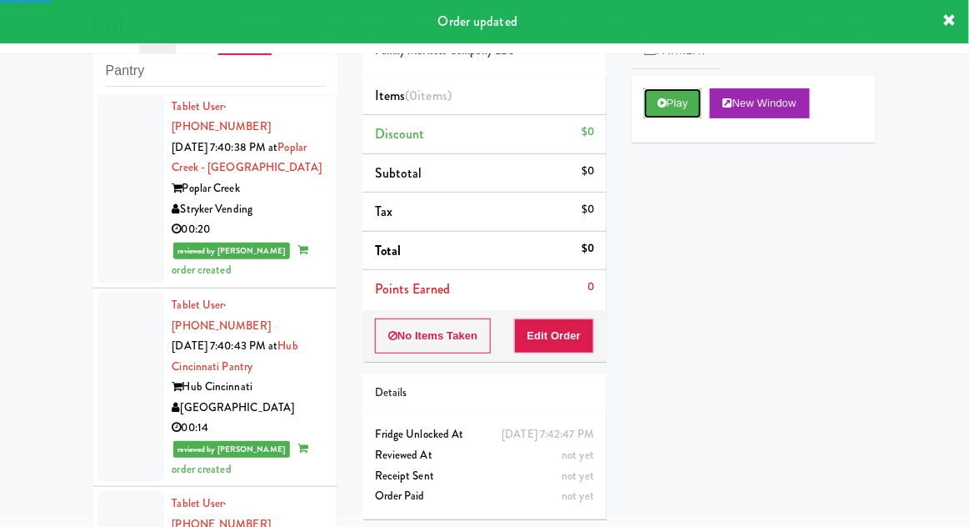
click at [656, 114] on button "Play" at bounding box center [672, 103] width 57 height 30
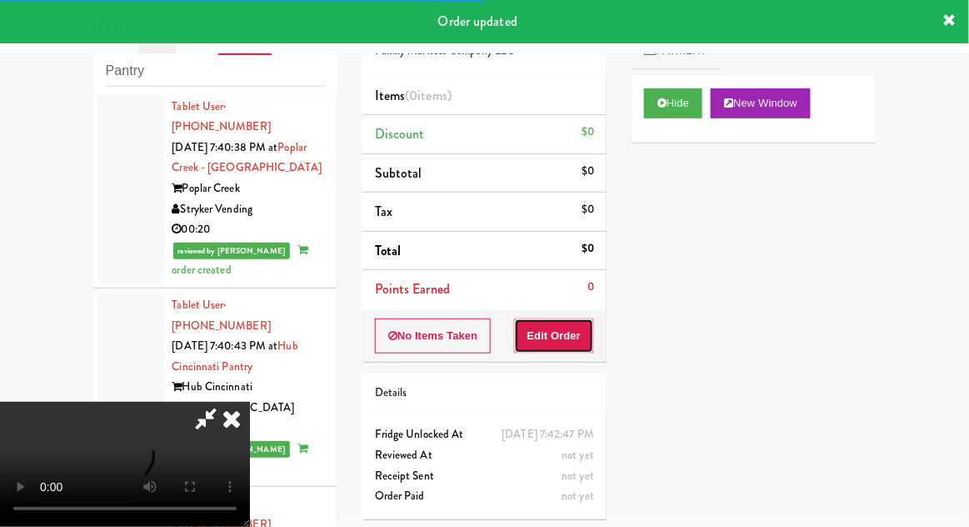
click at [567, 338] on button "Edit Order" at bounding box center [554, 335] width 81 height 35
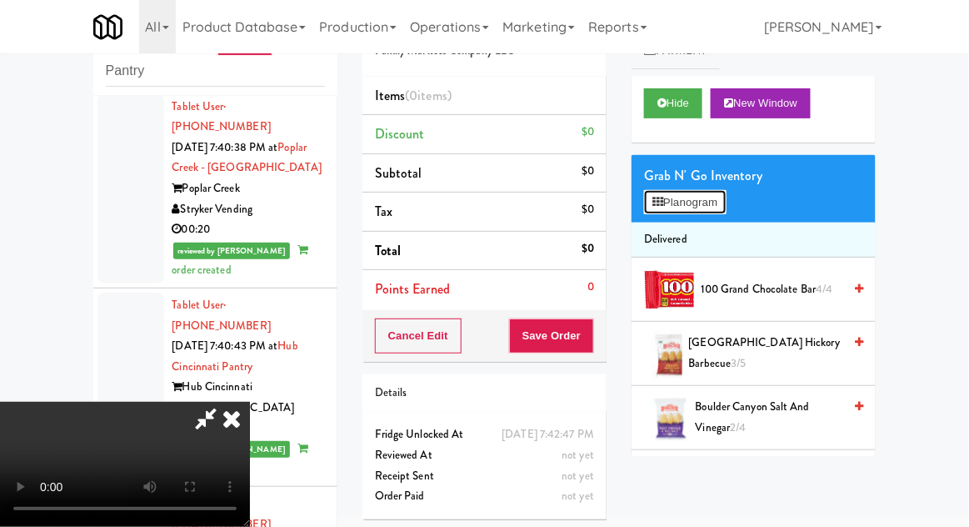
click at [681, 198] on button "Planogram" at bounding box center [685, 202] width 82 height 25
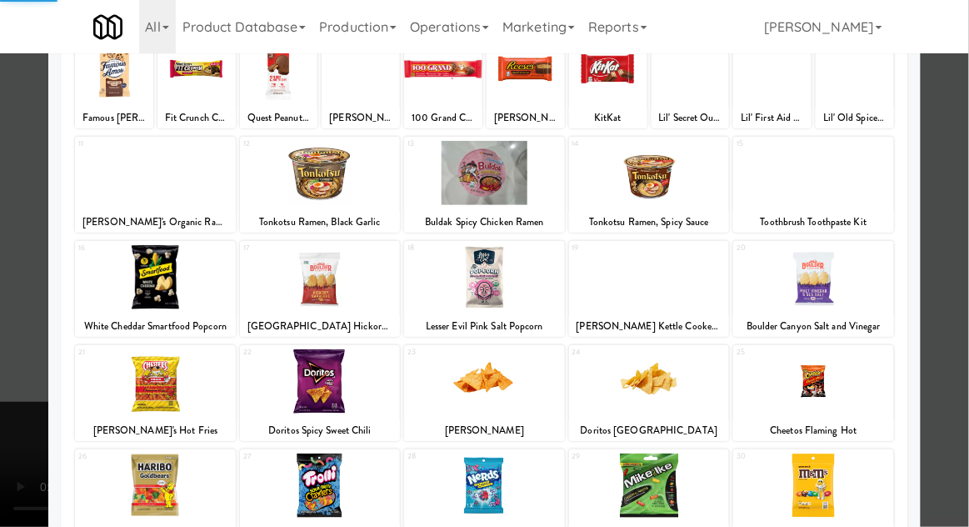
scroll to position [211, 0]
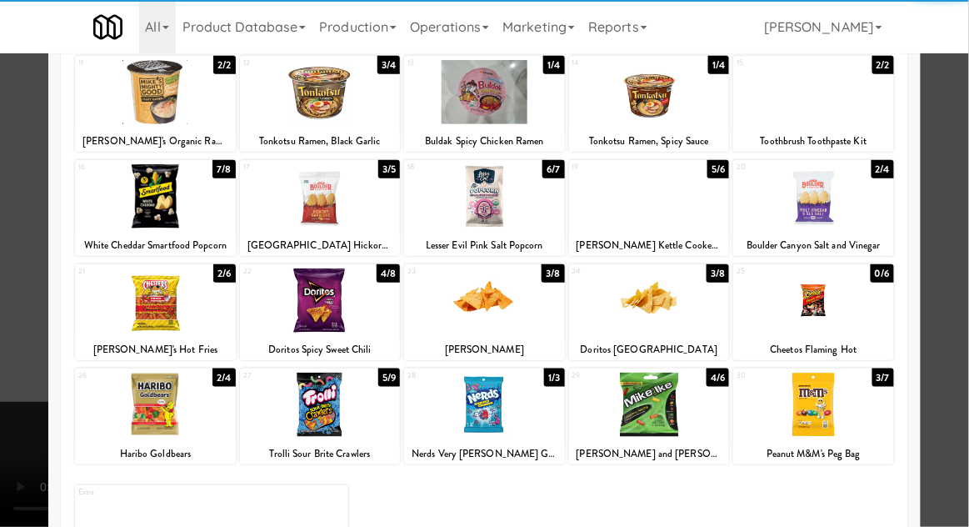
click at [804, 432] on div at bounding box center [813, 404] width 161 height 64
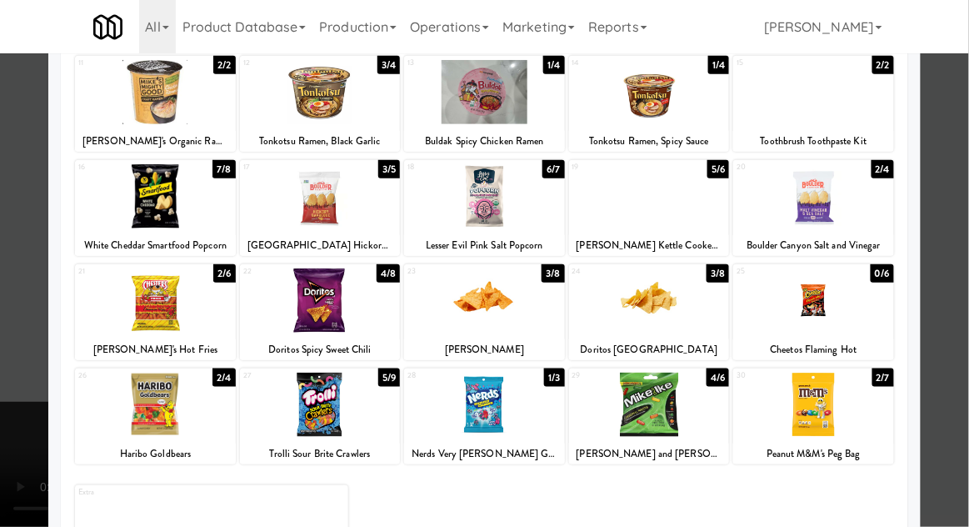
click at [5, 517] on div at bounding box center [484, 263] width 969 height 527
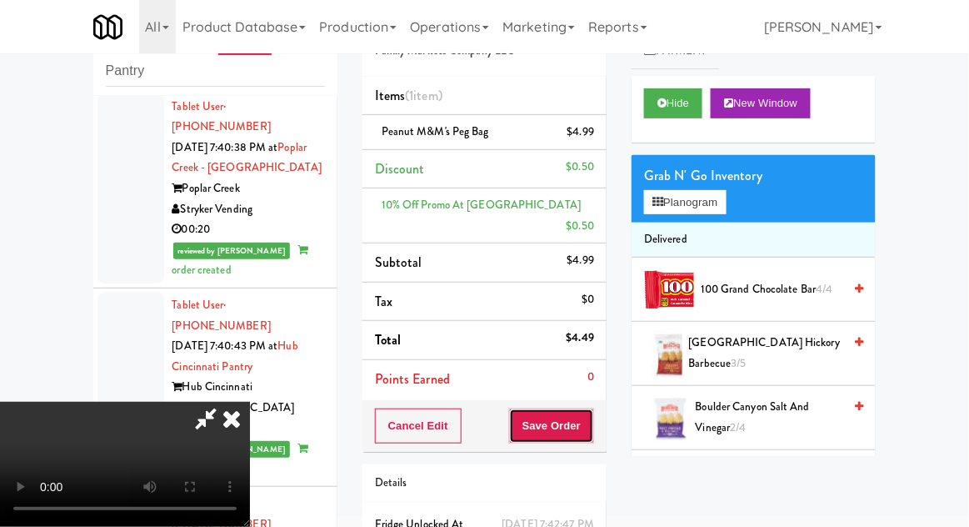
click at [588, 417] on button "Save Order" at bounding box center [551, 425] width 85 height 35
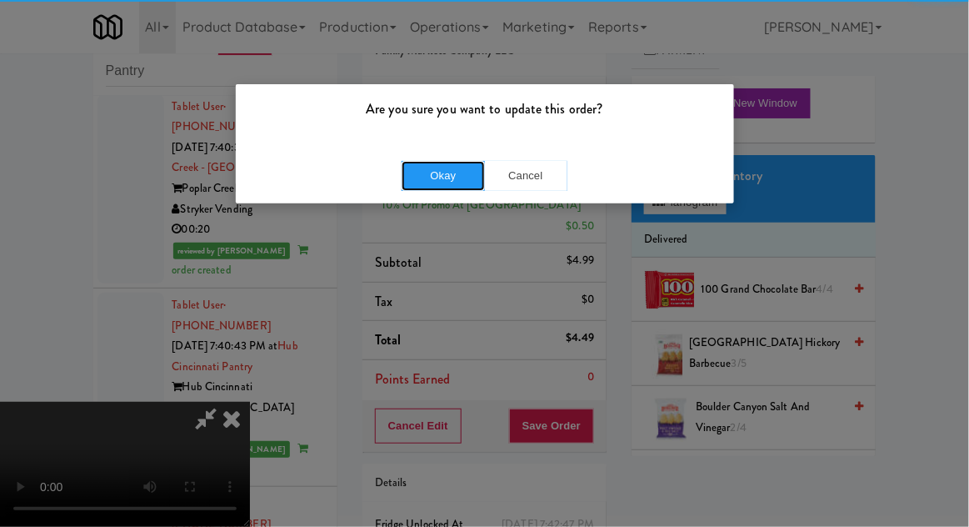
click at [440, 187] on button "Okay" at bounding box center [443, 176] width 83 height 30
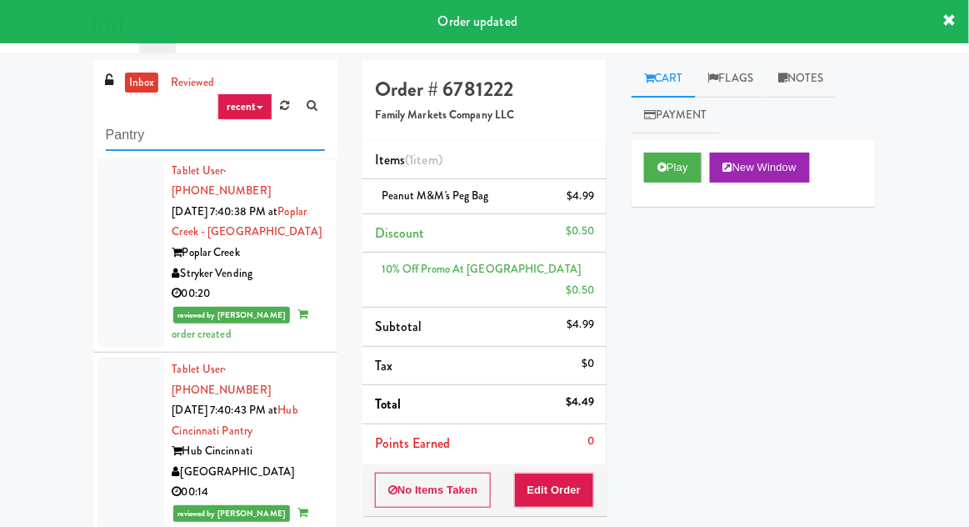
click at [124, 137] on input "Pantry" at bounding box center [215, 135] width 219 height 31
click at [112, 140] on input "Pantry" at bounding box center [215, 135] width 219 height 31
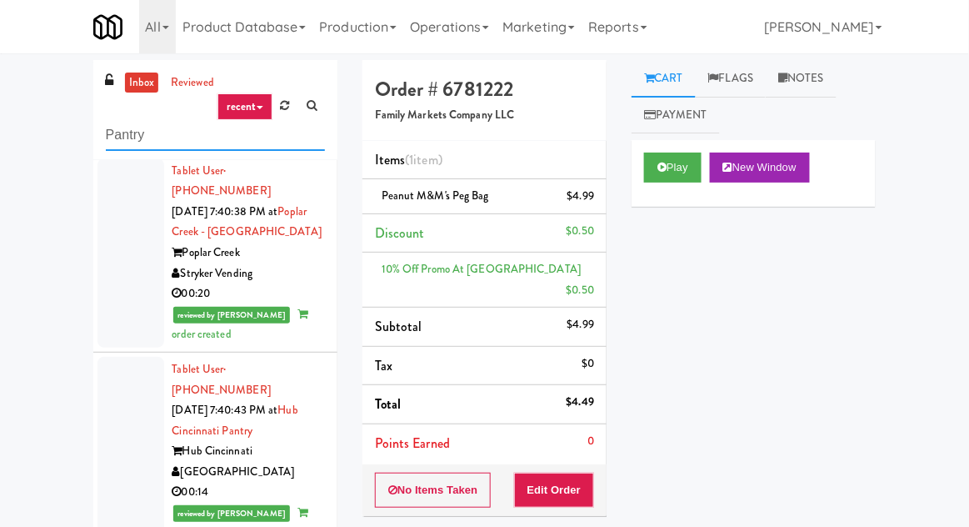
click at [137, 137] on input "Pantry" at bounding box center [215, 135] width 219 height 31
click at [132, 134] on input "Pantry" at bounding box center [215, 135] width 219 height 31
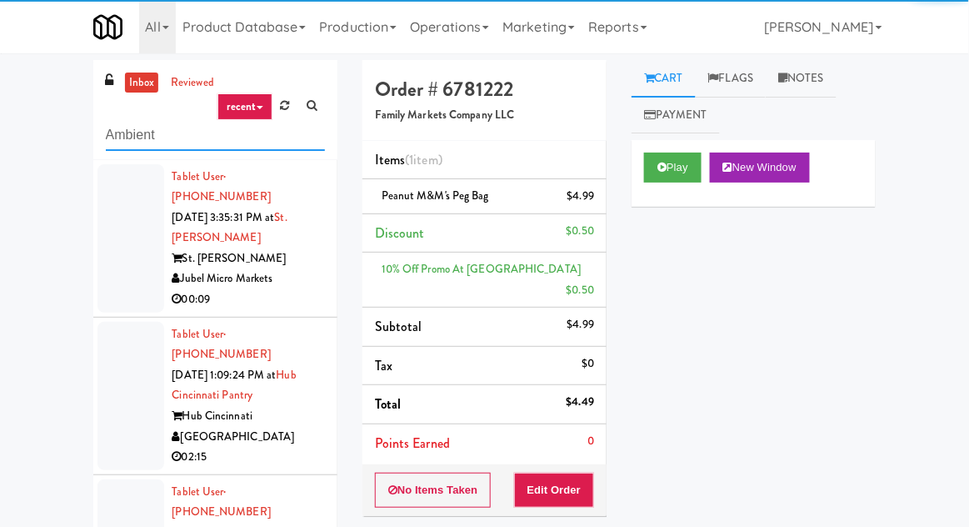
type input "Ambient"
click at [42, 127] on div "inbox reviewed recent all unclear take inventory issue suspicious failed recent…" at bounding box center [484, 373] width 969 height 626
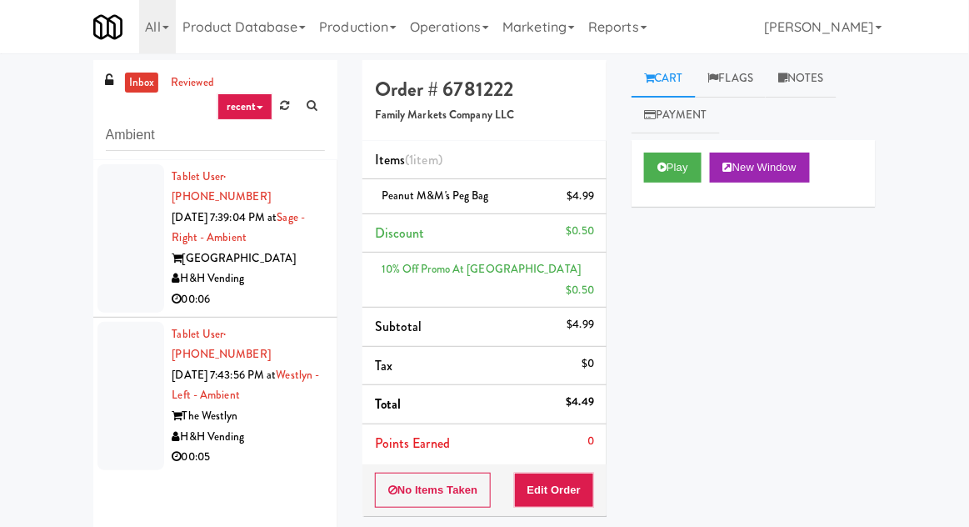
scroll to position [76, 0]
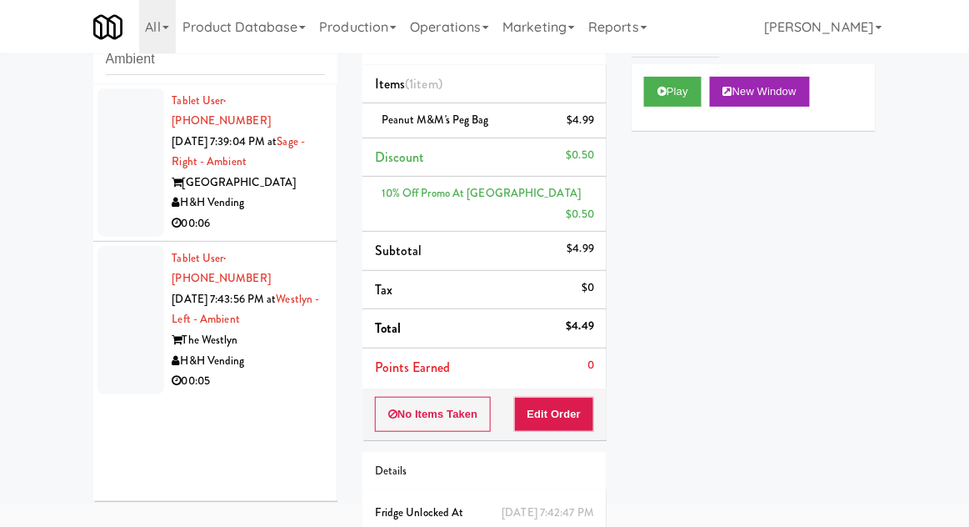
click at [102, 188] on div at bounding box center [130, 162] width 67 height 148
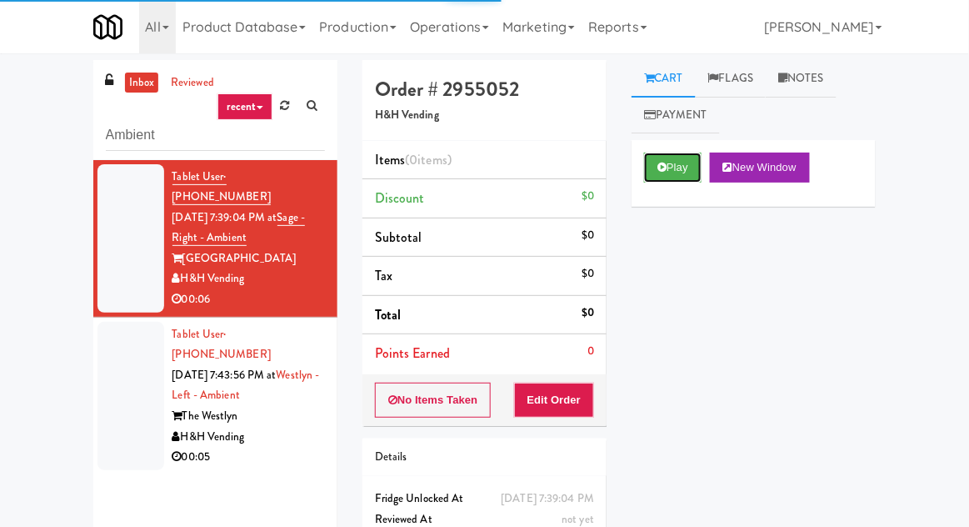
click at [656, 180] on button "Play" at bounding box center [672, 167] width 57 height 30
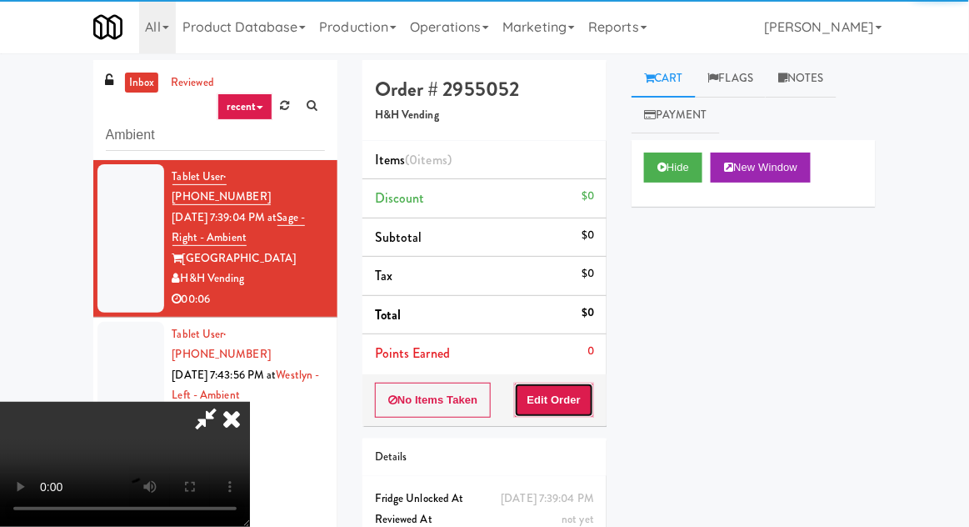
click at [568, 401] on button "Edit Order" at bounding box center [554, 399] width 81 height 35
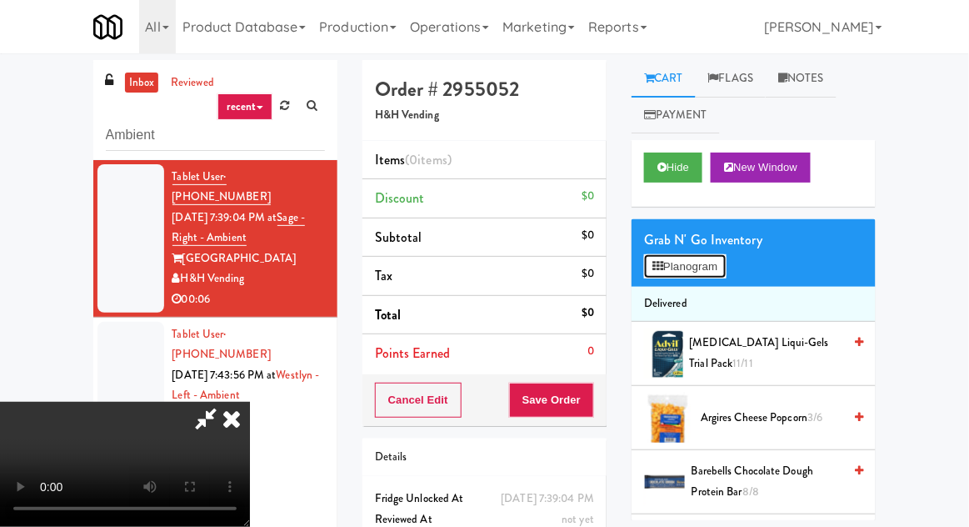
click at [661, 265] on icon at bounding box center [657, 266] width 11 height 11
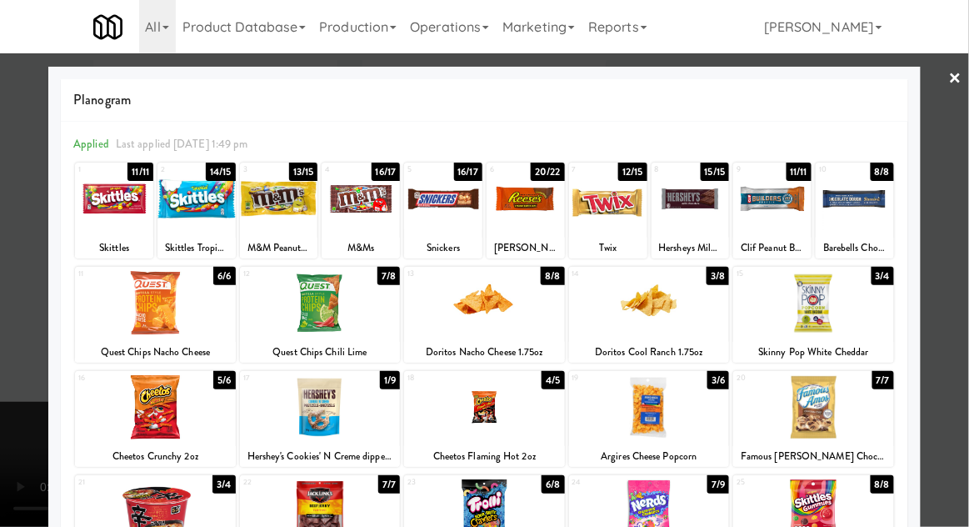
click at [16, 373] on div at bounding box center [484, 263] width 969 height 527
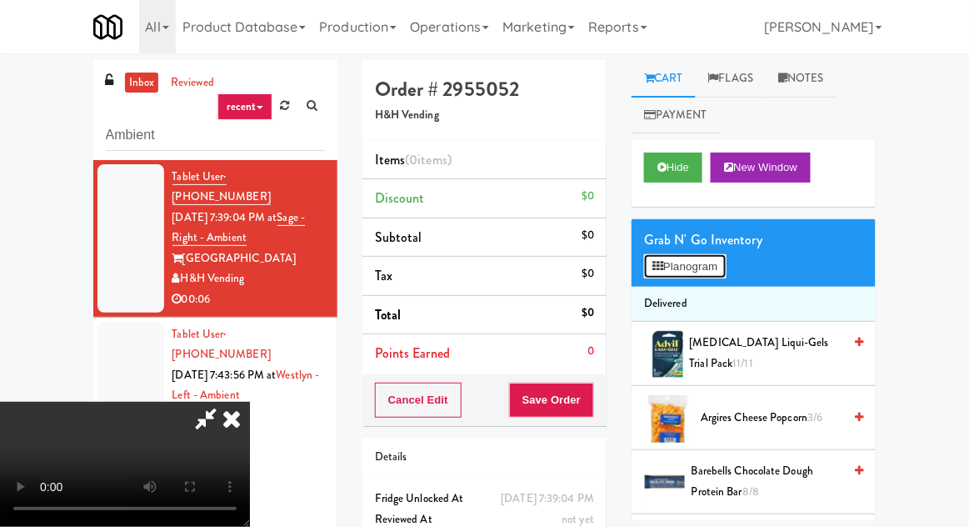
click at [689, 257] on button "Planogram" at bounding box center [685, 266] width 82 height 25
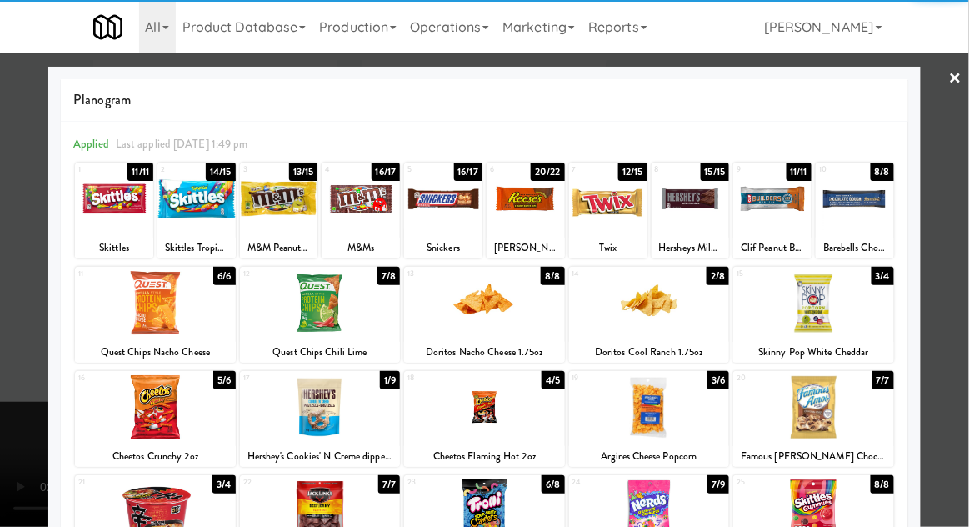
click at [650, 322] on div at bounding box center [649, 303] width 161 height 64
click at [1, 442] on div at bounding box center [484, 263] width 969 height 527
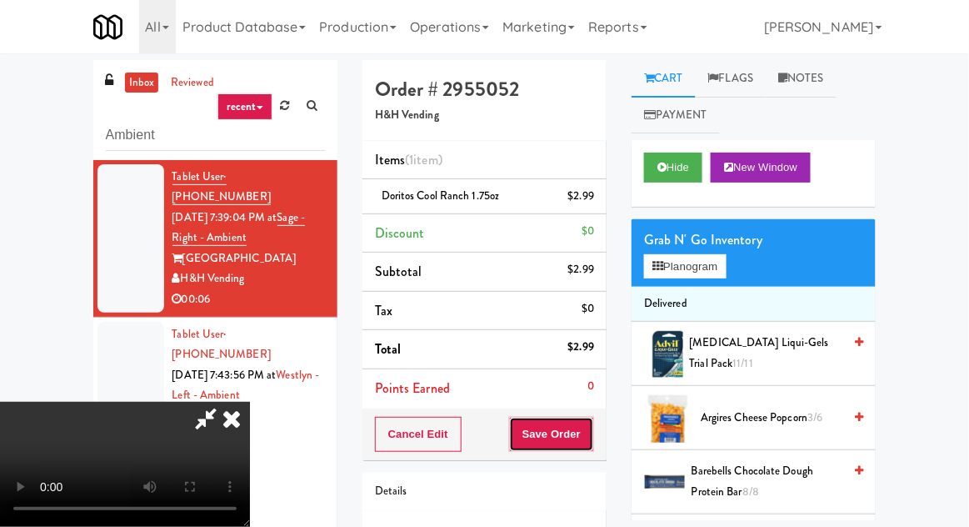
click at [586, 436] on button "Save Order" at bounding box center [551, 434] width 85 height 35
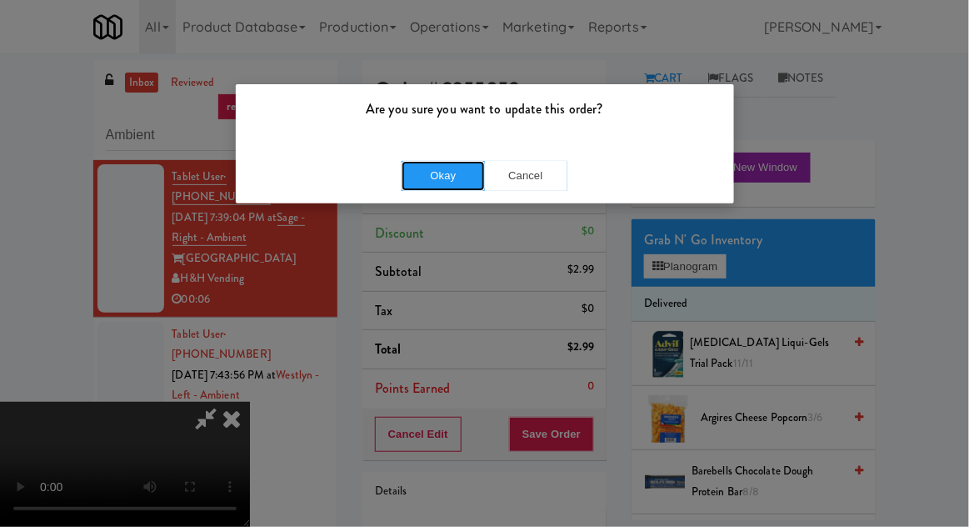
click at [432, 175] on button "Okay" at bounding box center [443, 176] width 83 height 30
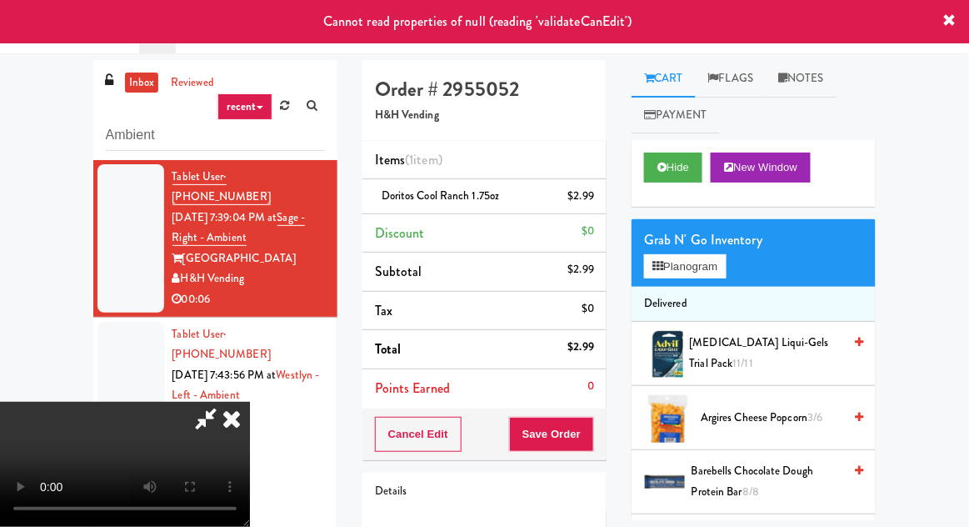
click at [250, 402] on icon at bounding box center [231, 418] width 37 height 33
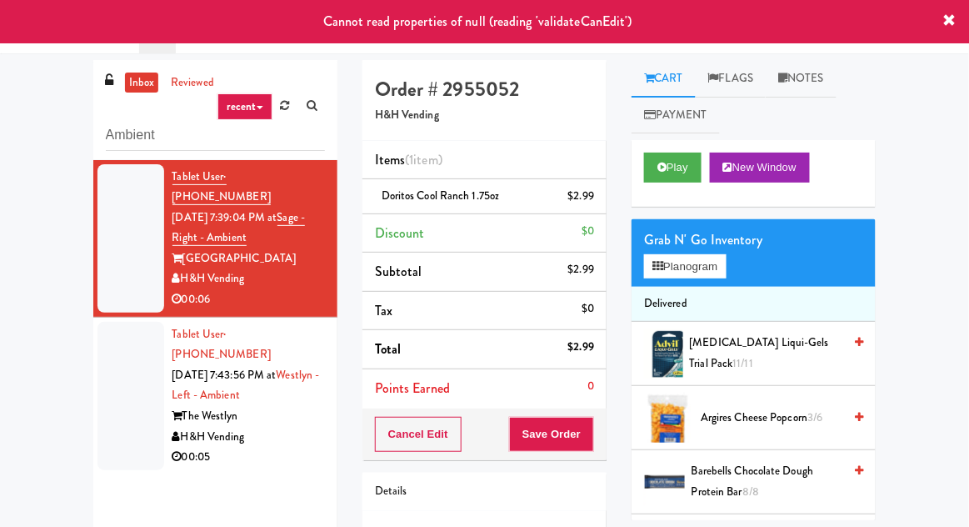
click at [95, 373] on li "Tablet User · (651) 239-0217 [DATE] 7:43:56 PM at [GEOGRAPHIC_DATA] - Left - Am…" at bounding box center [215, 395] width 244 height 157
click at [107, 247] on div at bounding box center [130, 238] width 67 height 148
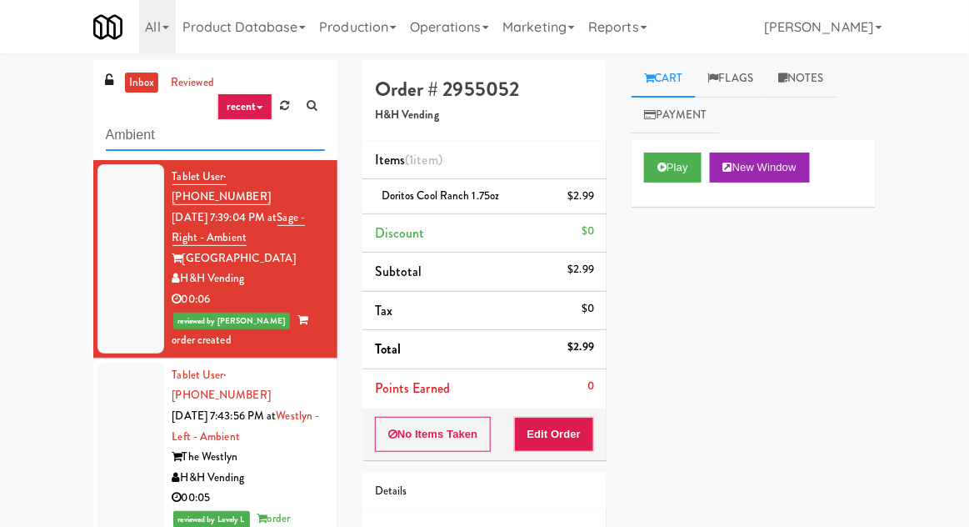
click at [127, 137] on input "Ambient" at bounding box center [215, 135] width 219 height 31
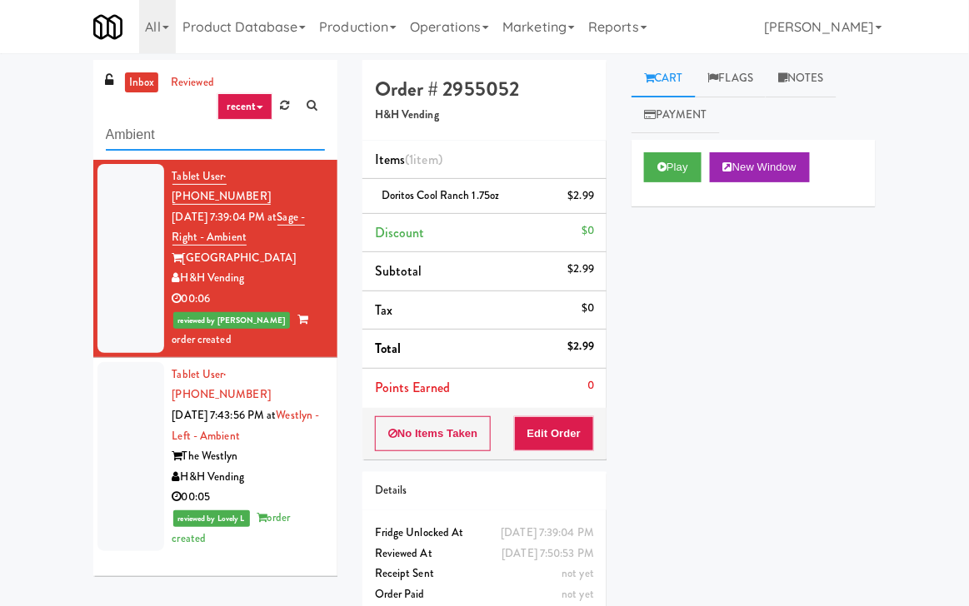
click at [127, 126] on input "Ambient" at bounding box center [215, 135] width 219 height 31
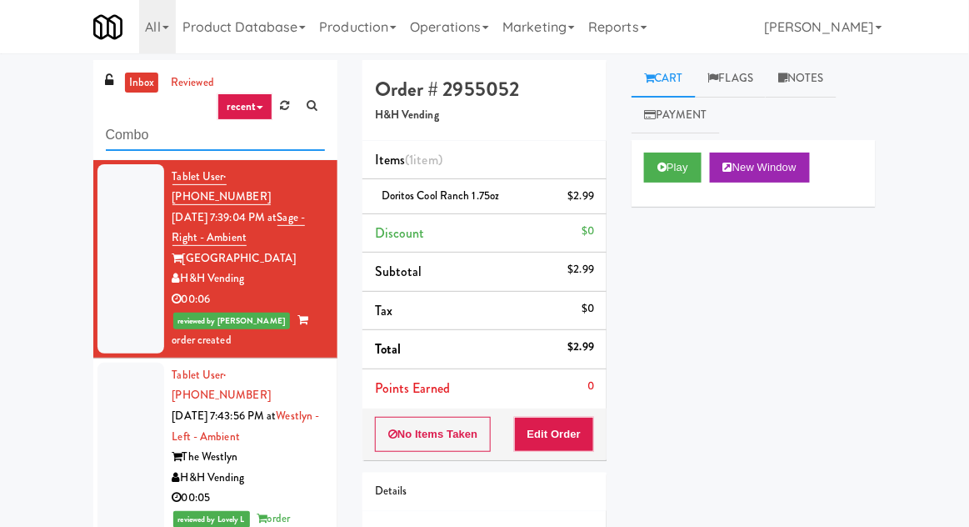
type input "Combo"
click at [1, 92] on div "inbox reviewed recent all unclear take inventory issue suspicious failed recent…" at bounding box center [484, 345] width 969 height 570
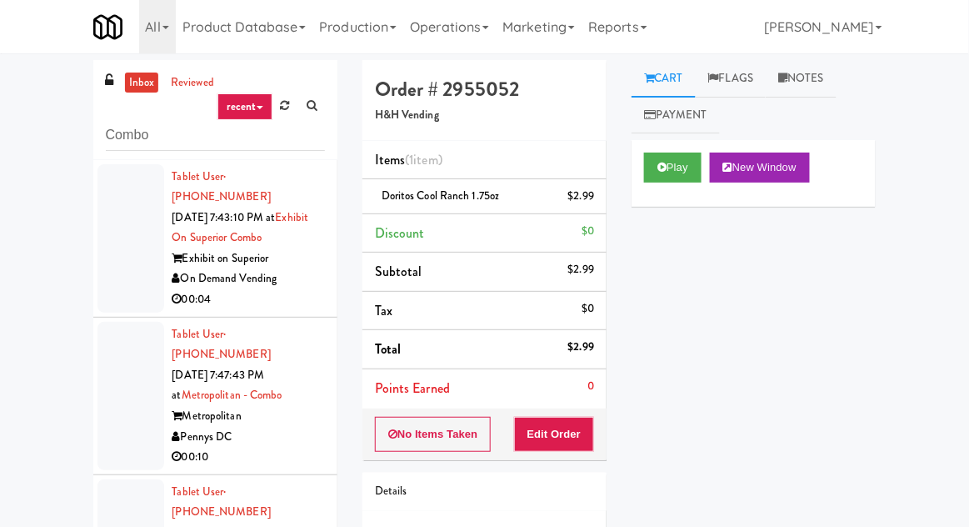
scroll to position [42, 0]
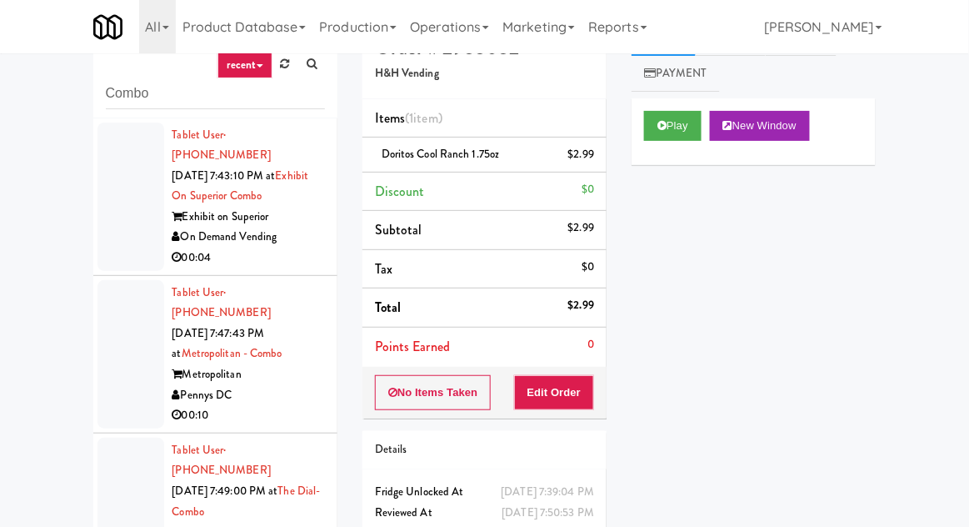
click at [97, 225] on div at bounding box center [130, 196] width 67 height 148
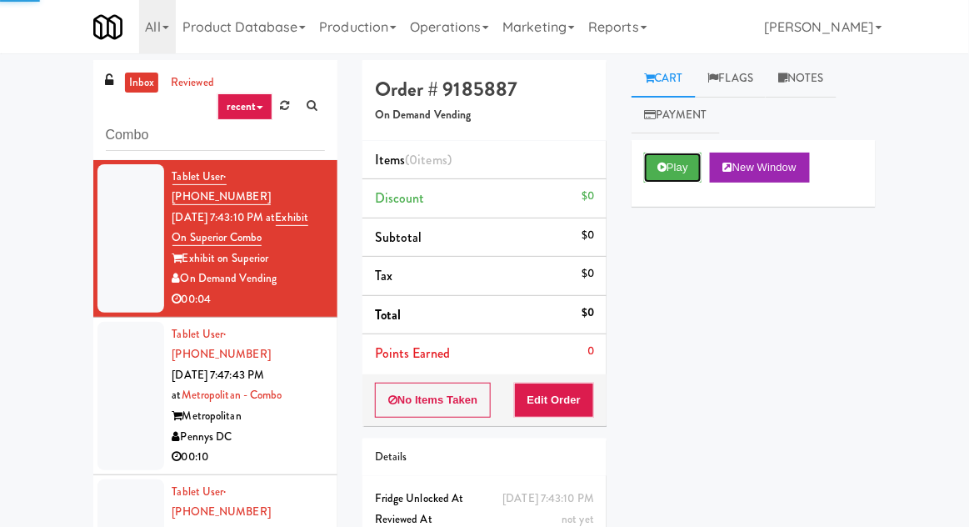
click at [691, 177] on button "Play" at bounding box center [672, 167] width 57 height 30
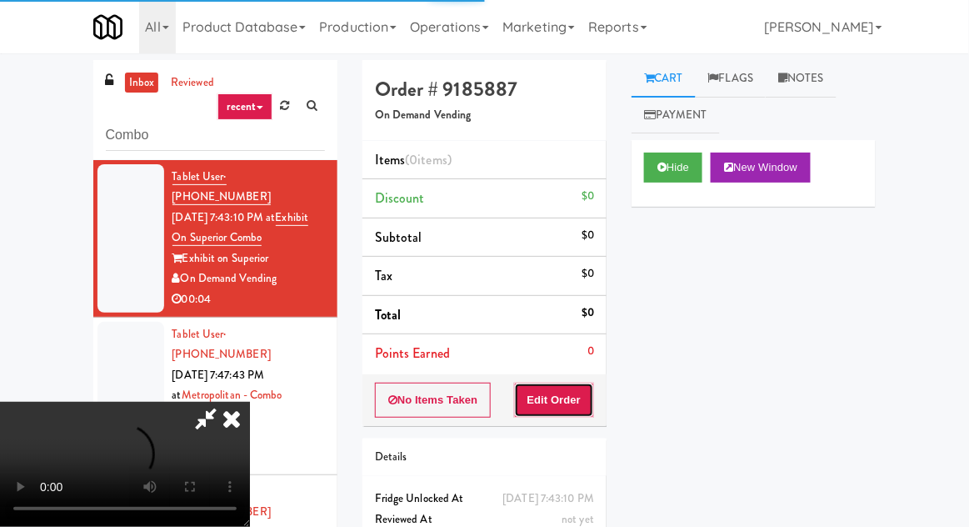
click at [573, 397] on button "Edit Order" at bounding box center [554, 399] width 81 height 35
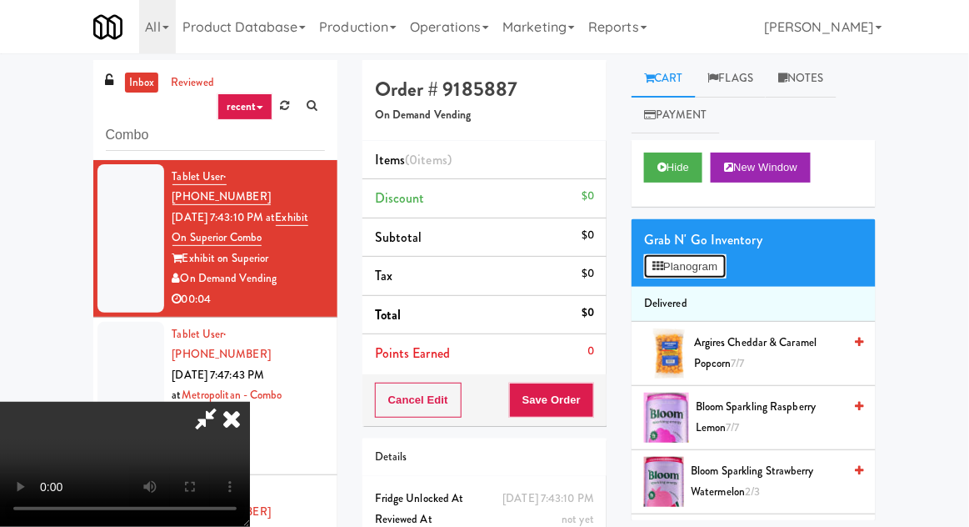
click at [720, 257] on button "Planogram" at bounding box center [685, 266] width 82 height 25
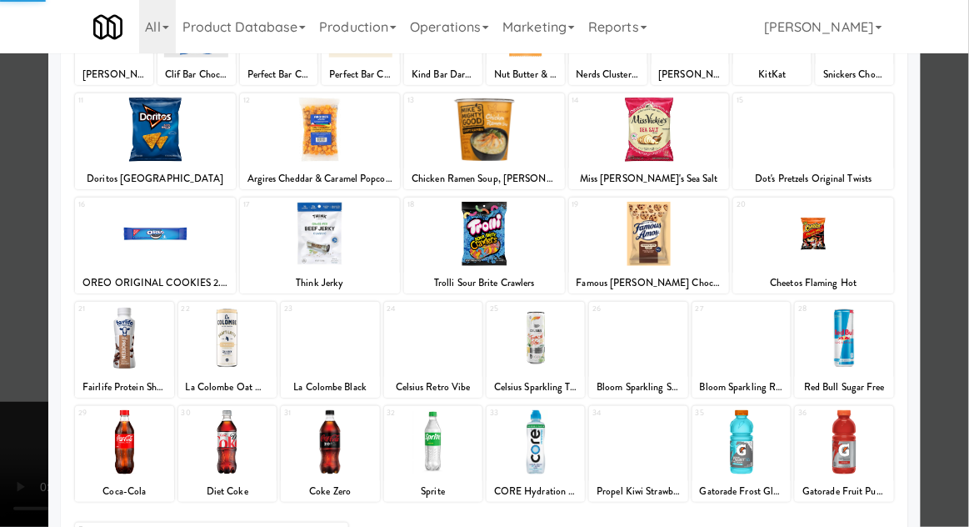
scroll to position [211, 0]
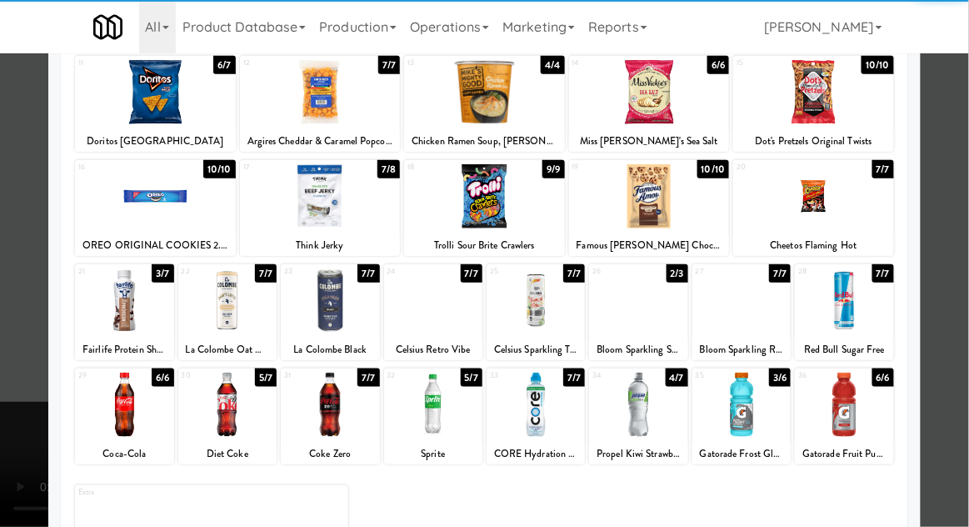
click at [117, 410] on div at bounding box center [124, 404] width 98 height 64
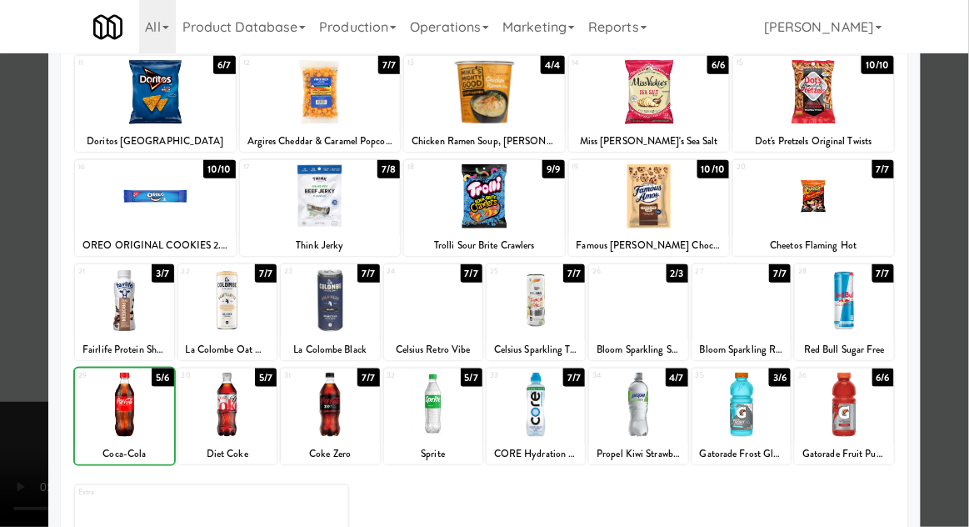
click at [945, 267] on div at bounding box center [484, 263] width 969 height 527
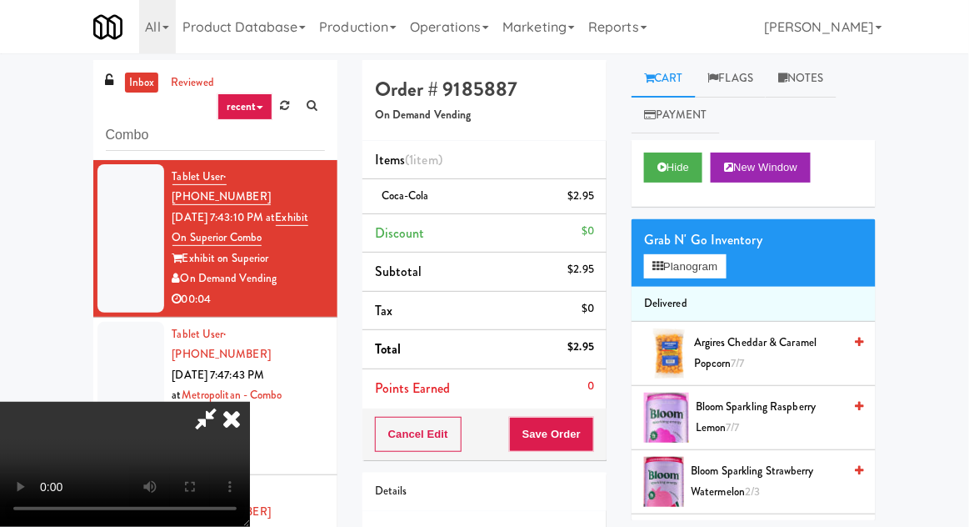
scroll to position [61, 0]
click at [589, 434] on button "Save Order" at bounding box center [551, 434] width 85 height 35
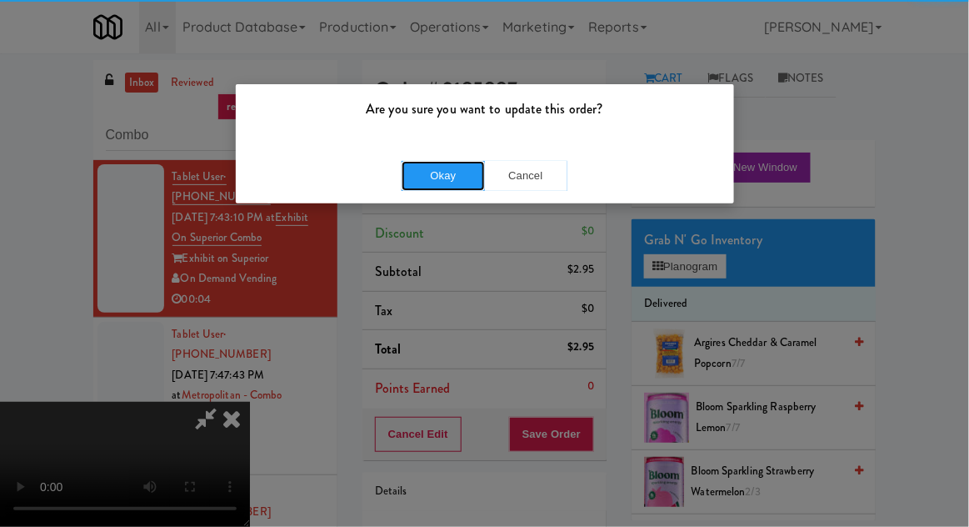
click at [409, 185] on button "Okay" at bounding box center [443, 176] width 83 height 30
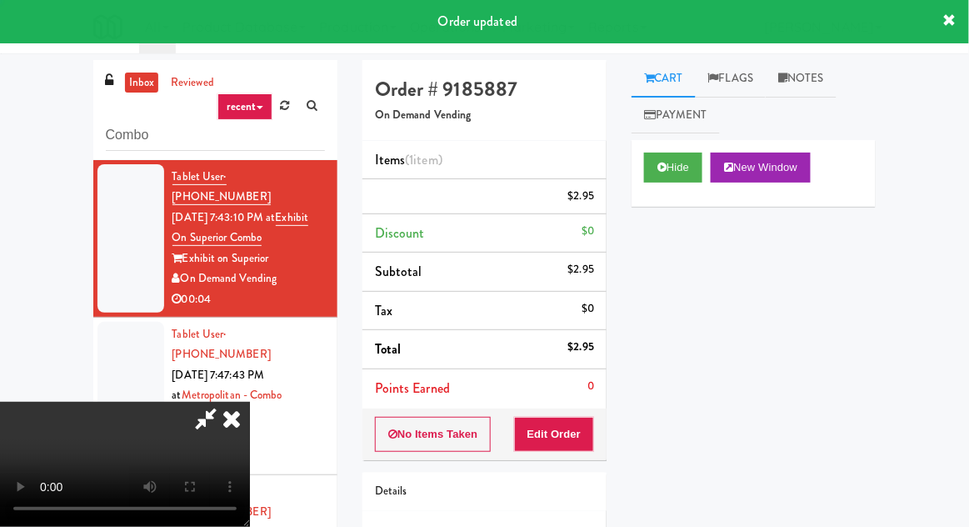
scroll to position [0, 0]
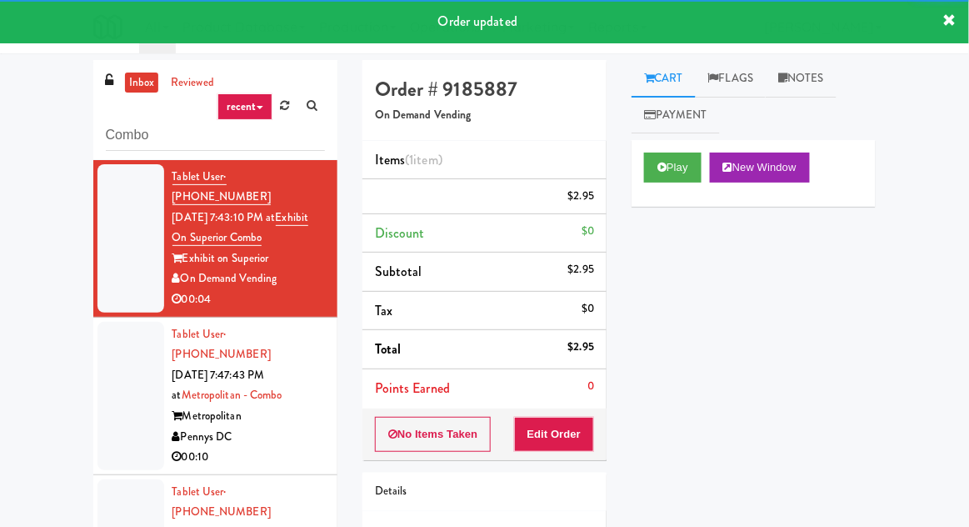
click at [105, 402] on div at bounding box center [130, 396] width 67 height 148
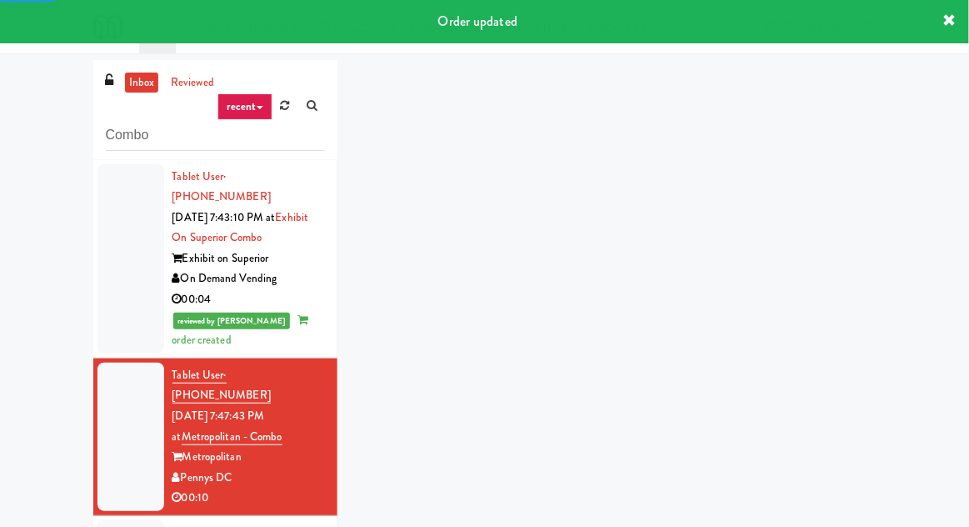
scroll to position [16, 0]
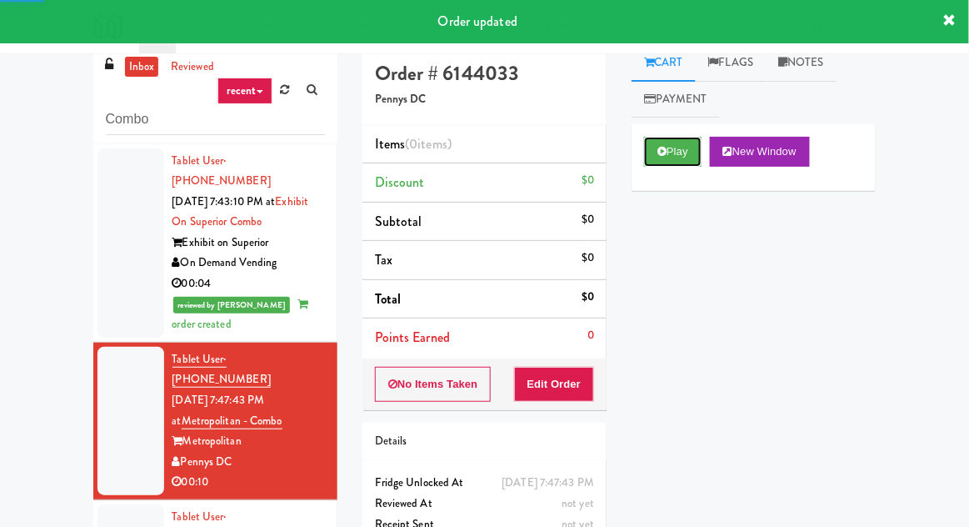
click at [682, 150] on button "Play" at bounding box center [672, 152] width 57 height 30
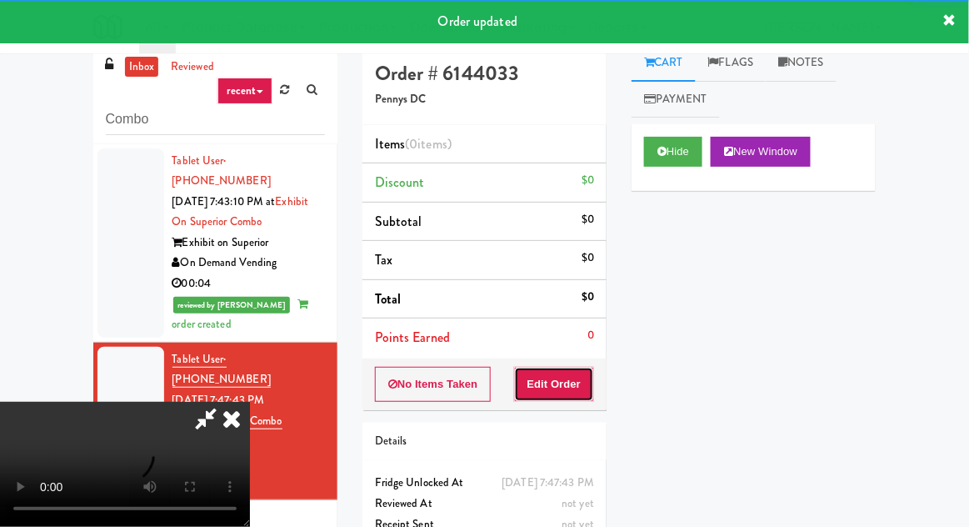
click at [566, 378] on button "Edit Order" at bounding box center [554, 384] width 81 height 35
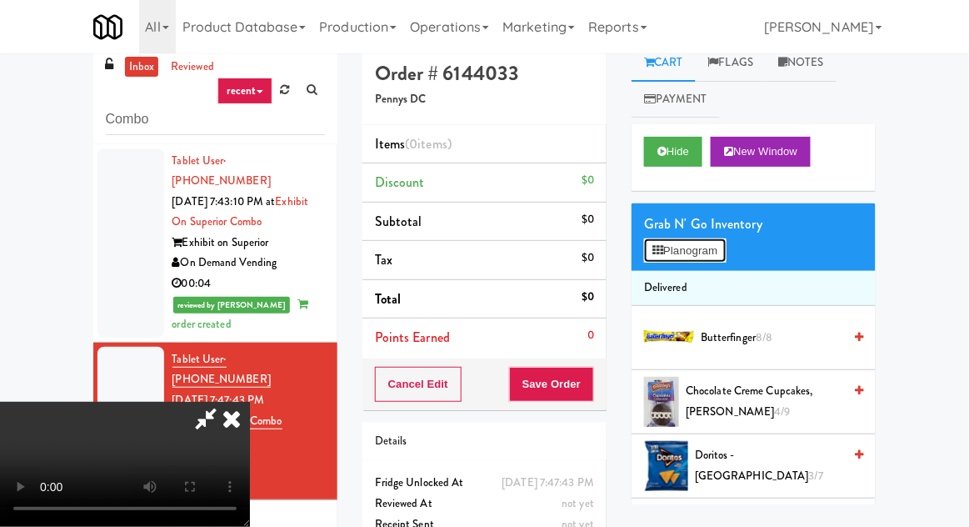
click at [724, 243] on button "Planogram" at bounding box center [685, 250] width 82 height 25
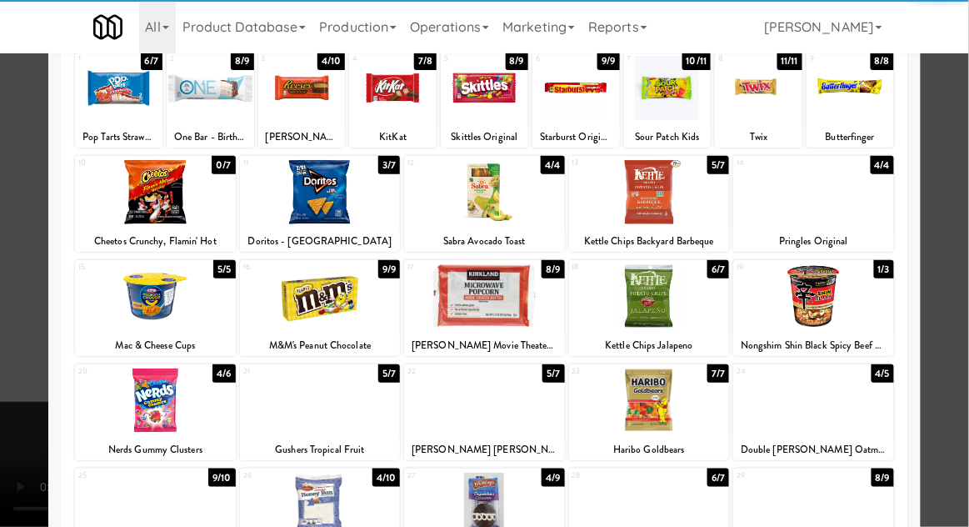
scroll to position [114, 0]
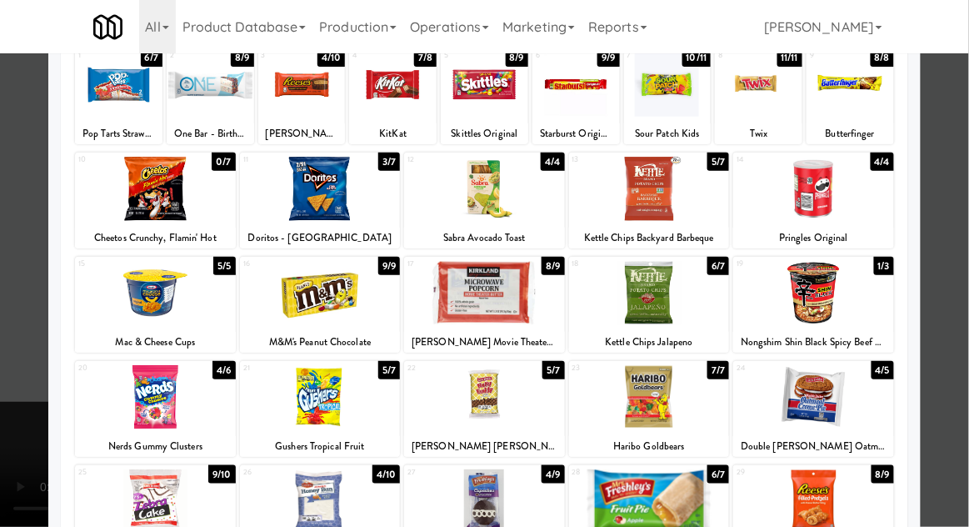
click at [461, 513] on div at bounding box center [484, 501] width 161 height 64
click at [966, 272] on div at bounding box center [484, 263] width 969 height 527
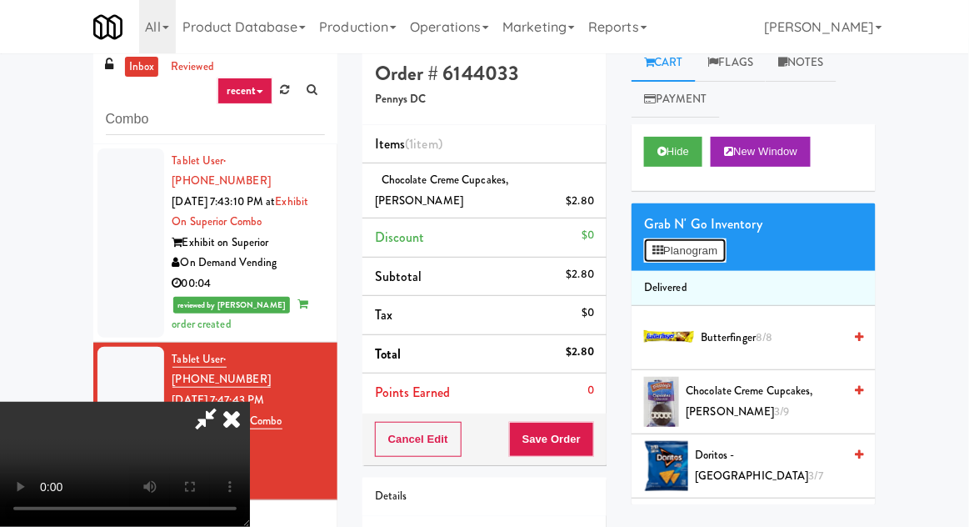
click at [720, 253] on button "Planogram" at bounding box center [685, 250] width 82 height 25
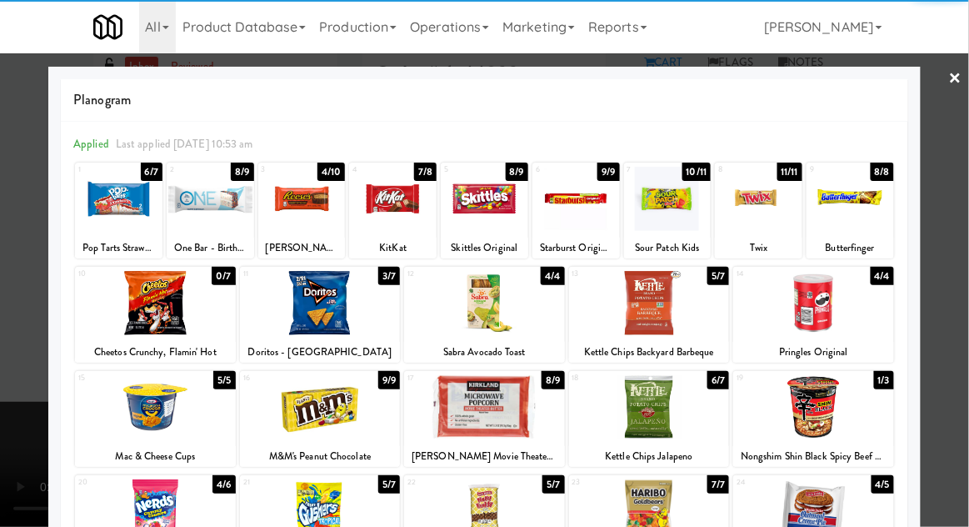
click at [304, 216] on div at bounding box center [301, 199] width 87 height 64
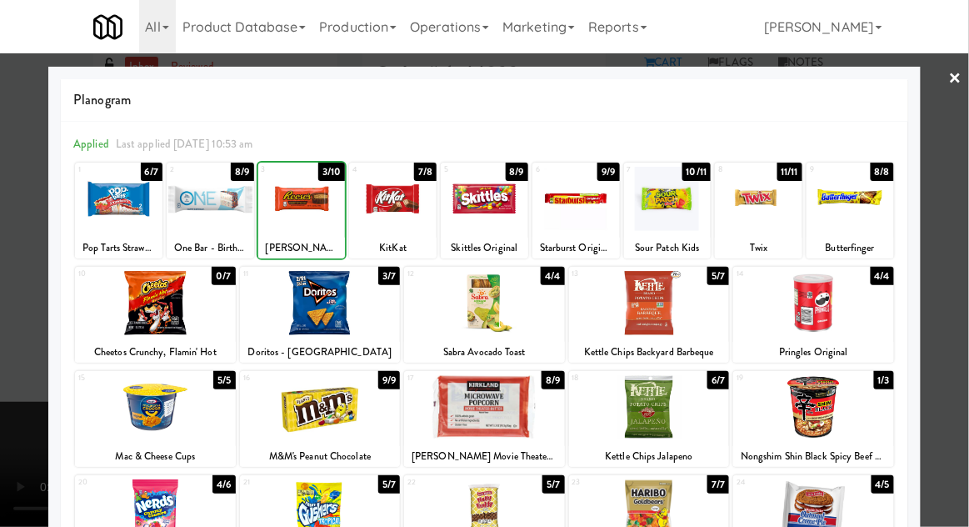
click at [967, 210] on div at bounding box center [484, 263] width 969 height 527
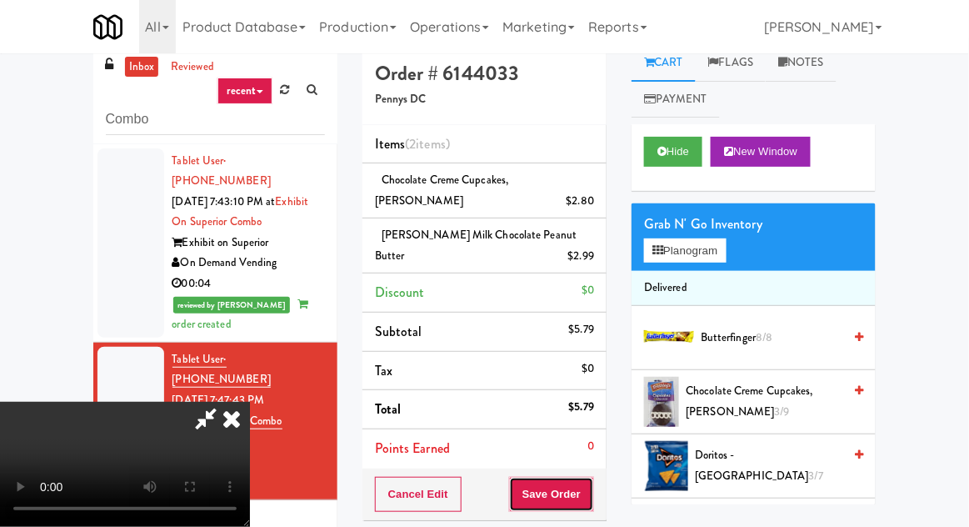
click at [587, 507] on button "Save Order" at bounding box center [551, 494] width 85 height 35
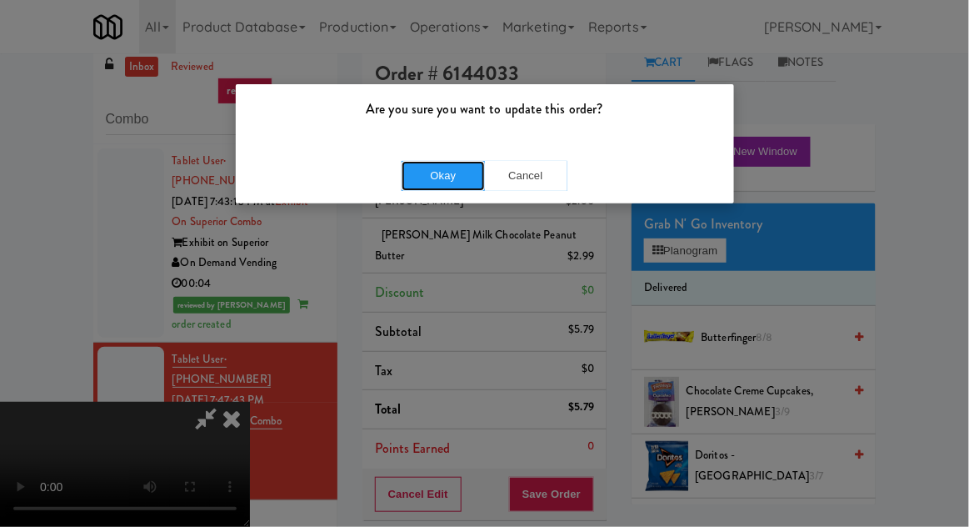
click at [409, 187] on button "Okay" at bounding box center [443, 176] width 83 height 30
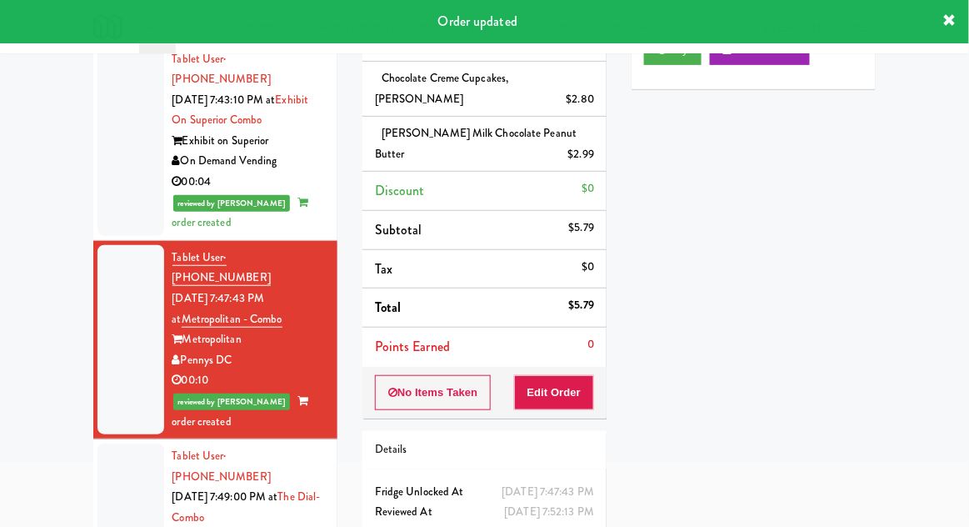
click at [116, 495] on div at bounding box center [130, 517] width 67 height 148
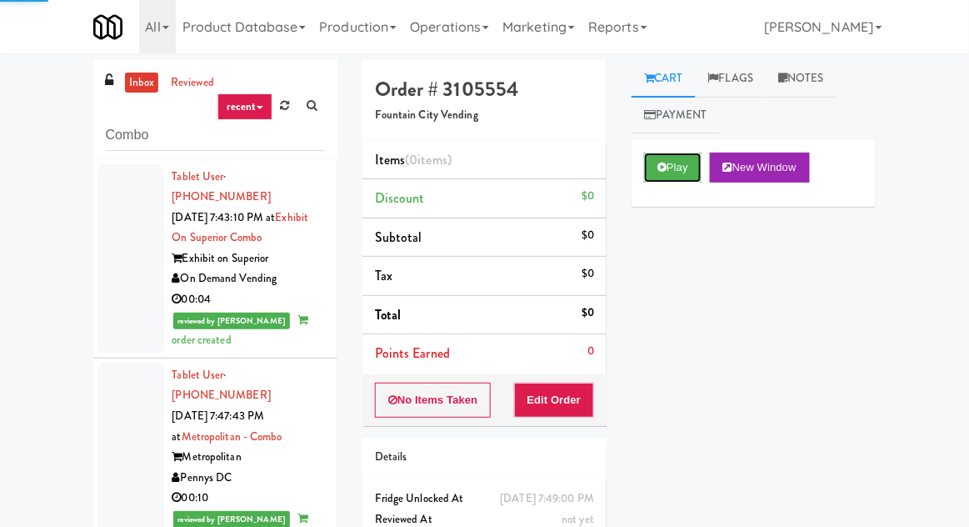
click at [689, 154] on button "Play" at bounding box center [672, 167] width 57 height 30
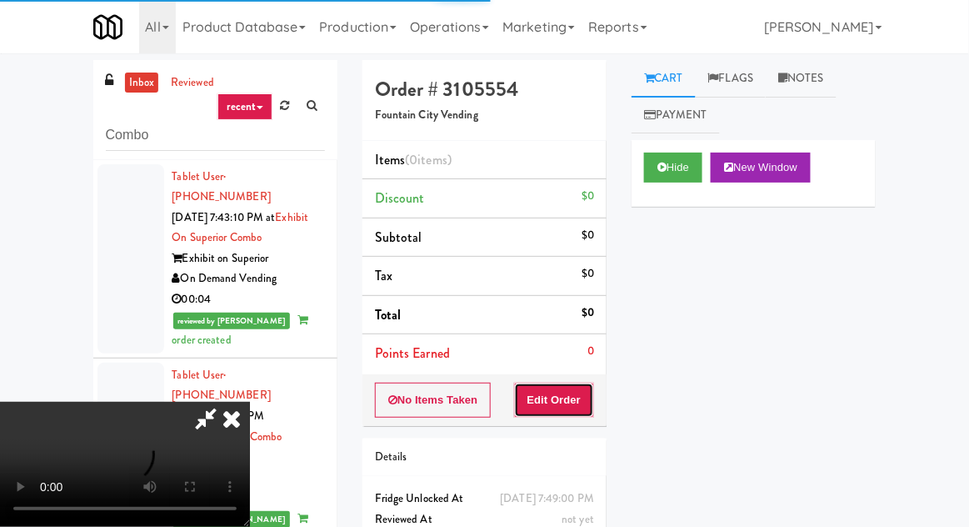
click at [566, 392] on button "Edit Order" at bounding box center [554, 399] width 81 height 35
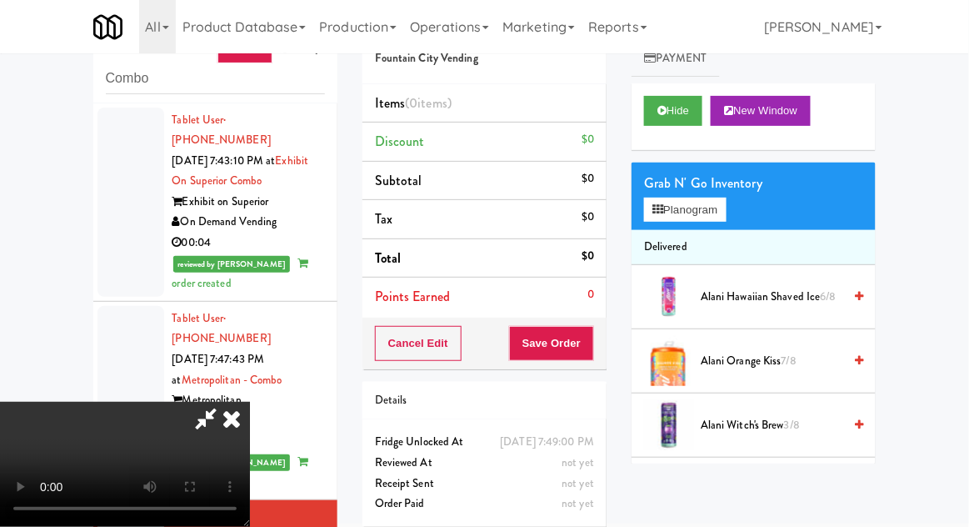
scroll to position [61, 0]
click at [719, 220] on button "Planogram" at bounding box center [685, 209] width 82 height 25
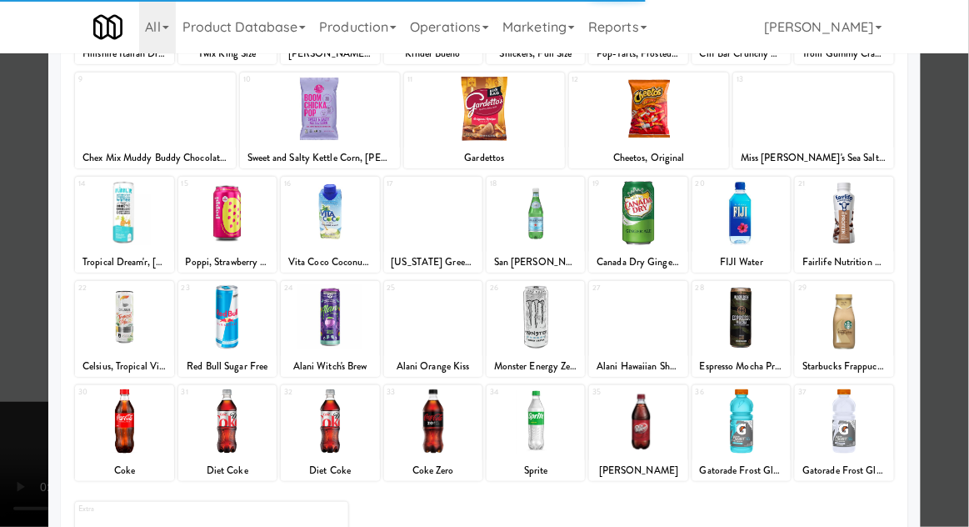
scroll to position [211, 0]
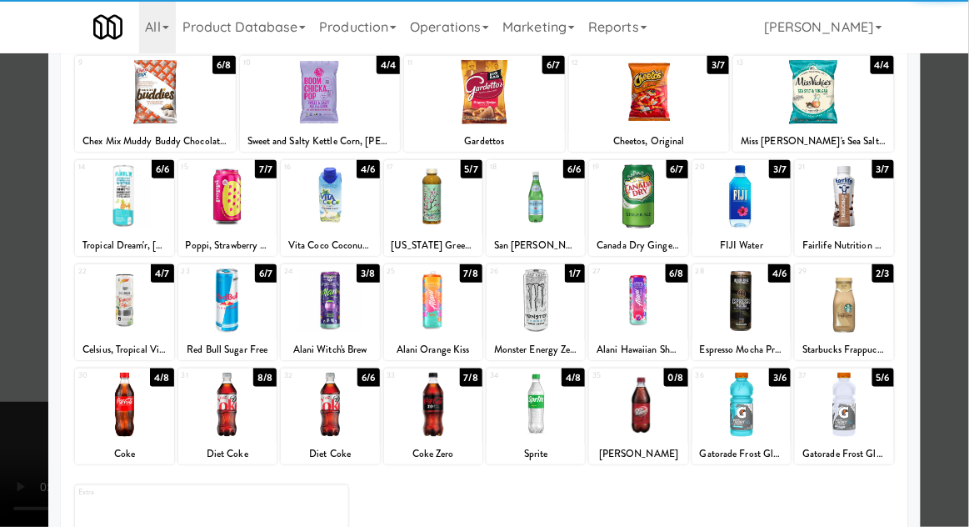
click at [761, 408] on div at bounding box center [741, 404] width 98 height 64
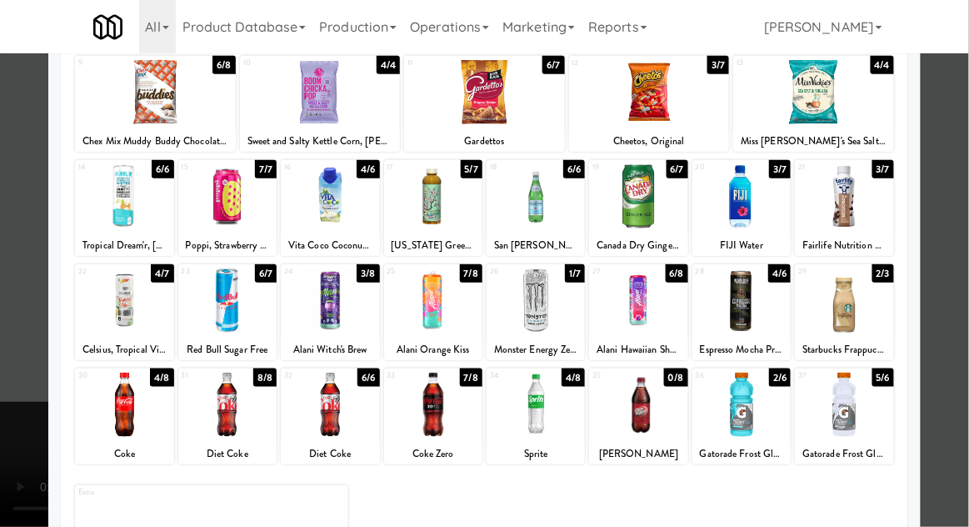
click at [967, 357] on div at bounding box center [484, 263] width 969 height 527
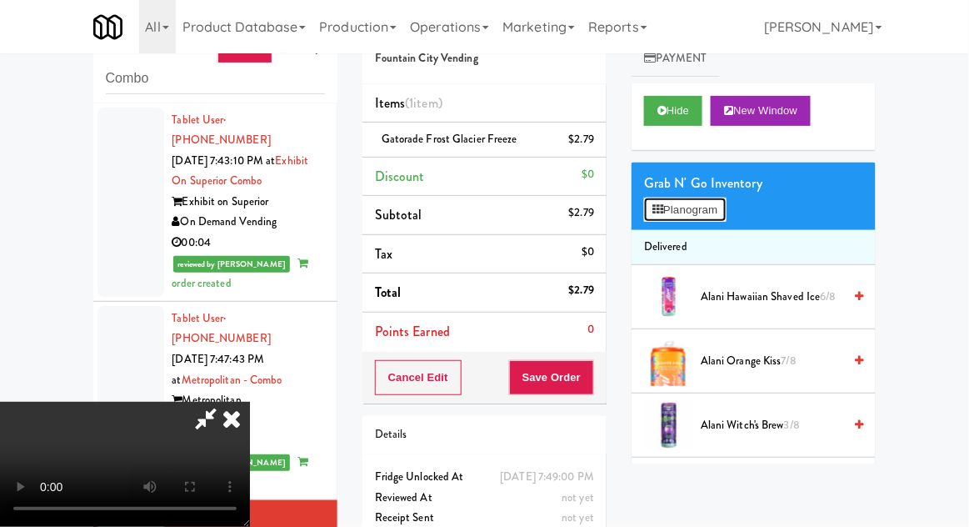
click at [710, 218] on button "Planogram" at bounding box center [685, 209] width 82 height 25
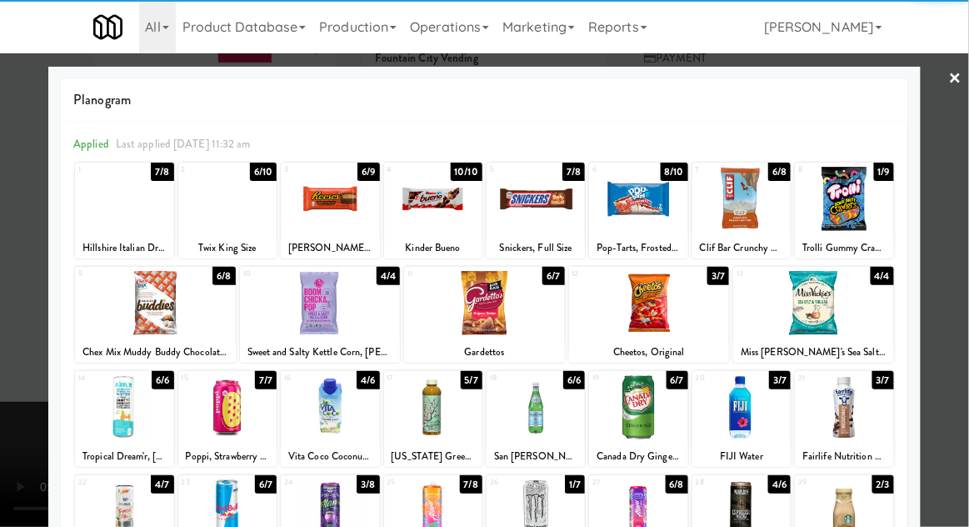
click at [867, 405] on div at bounding box center [844, 407] width 98 height 64
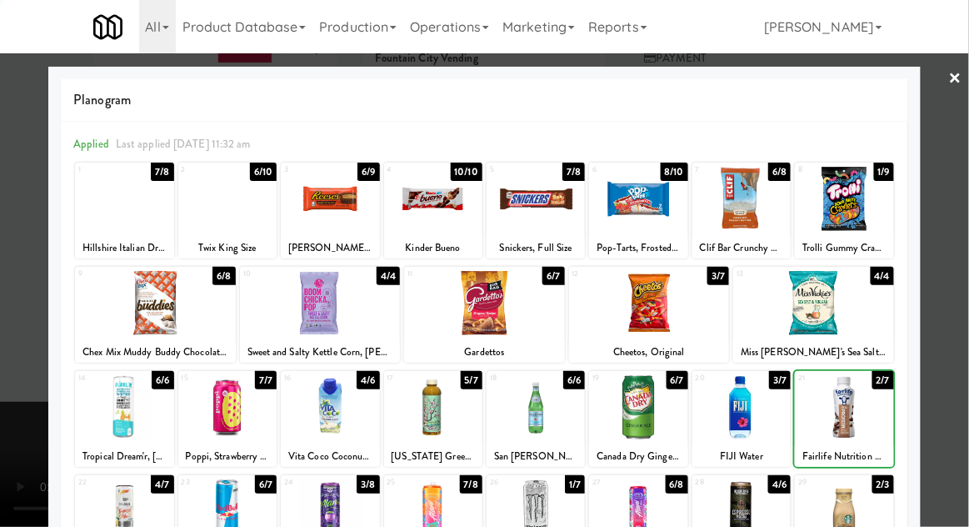
click at [947, 357] on div at bounding box center [484, 263] width 969 height 527
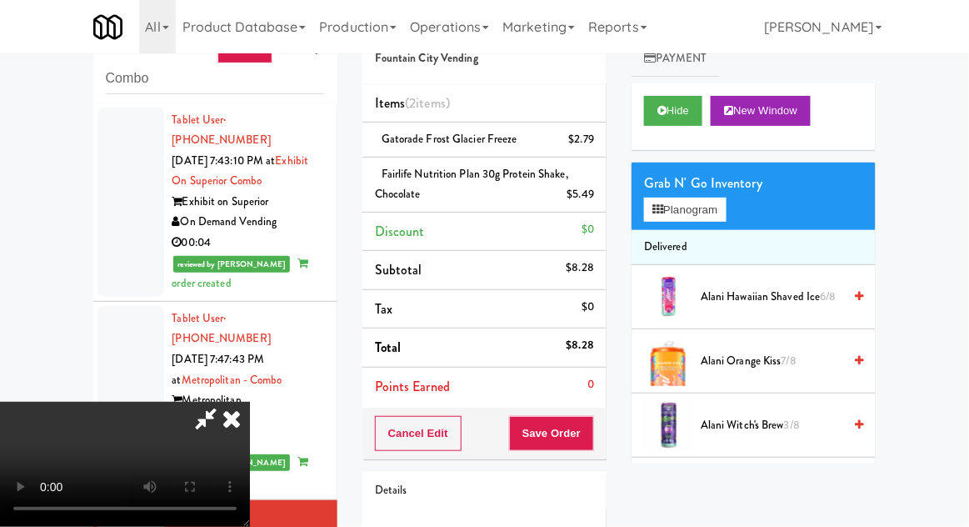
scroll to position [61, 0]
click at [590, 441] on button "Save Order" at bounding box center [551, 433] width 85 height 35
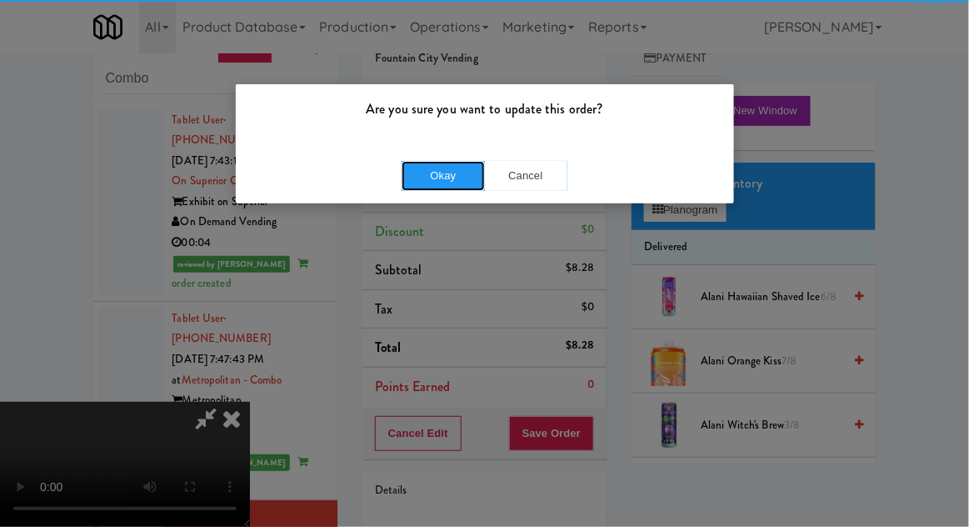
click at [418, 182] on button "Okay" at bounding box center [443, 176] width 83 height 30
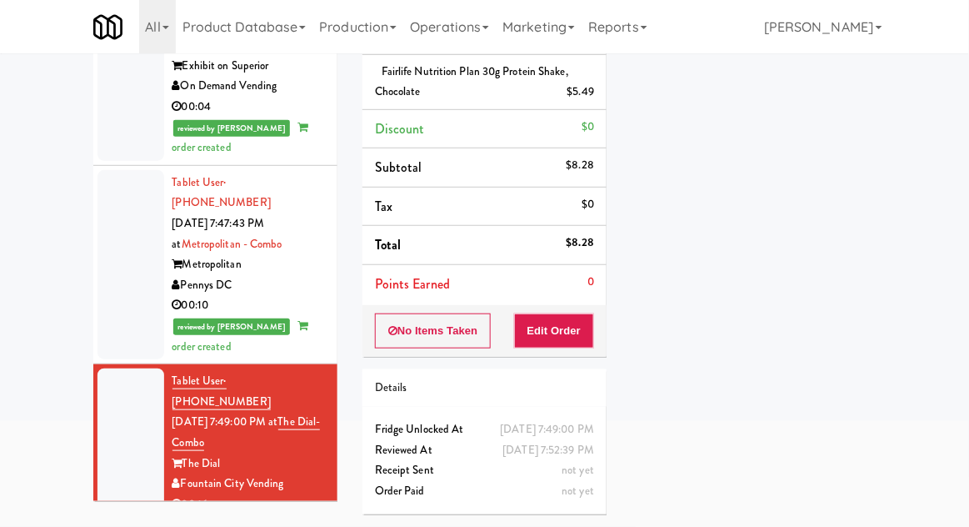
scroll to position [0, 0]
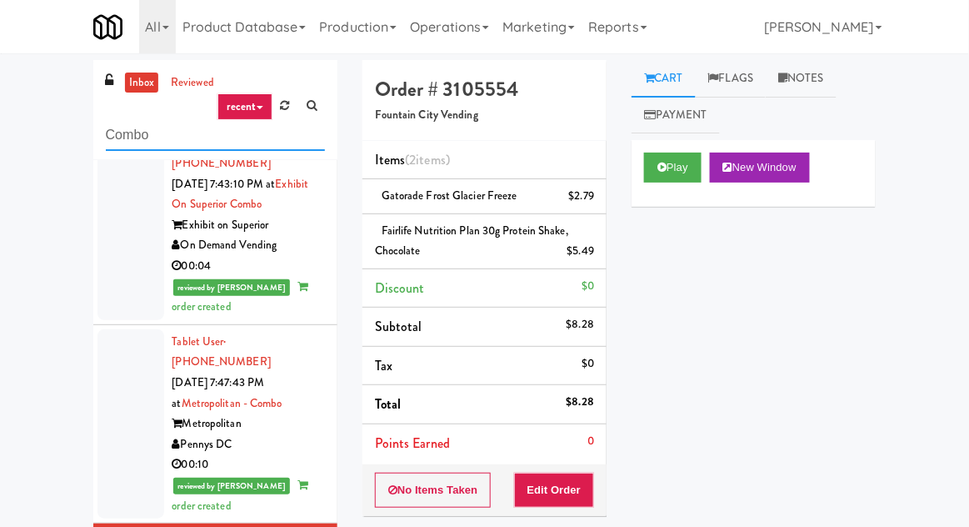
click at [128, 140] on input "Combo" at bounding box center [215, 135] width 219 height 31
click at [121, 135] on input "Combo" at bounding box center [215, 135] width 219 height 31
type input "Cooler"
click at [38, 103] on div "inbox reviewed recent all unclear take inventory issue suspicious failed recent…" at bounding box center [484, 373] width 969 height 626
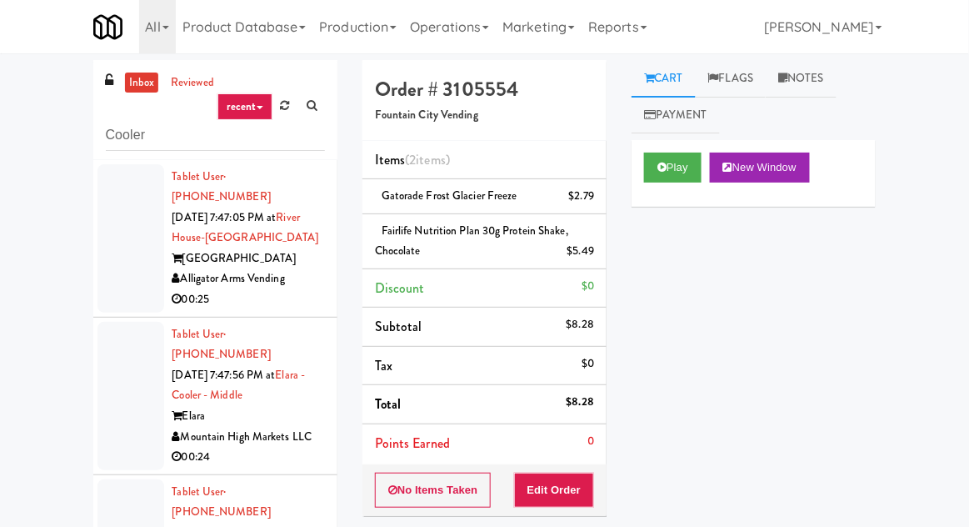
click at [113, 232] on div at bounding box center [130, 238] width 67 height 148
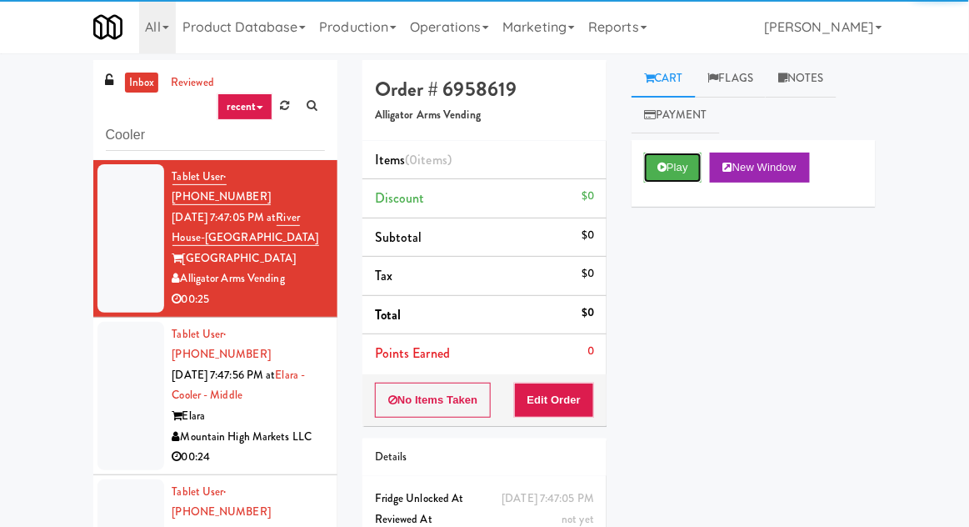
click at [688, 166] on button "Play" at bounding box center [672, 167] width 57 height 30
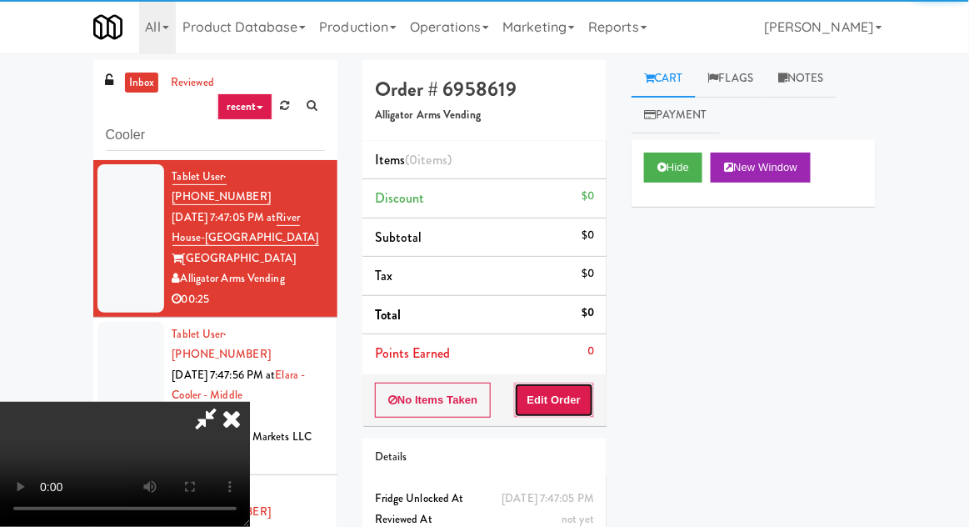
click at [571, 404] on button "Edit Order" at bounding box center [554, 399] width 81 height 35
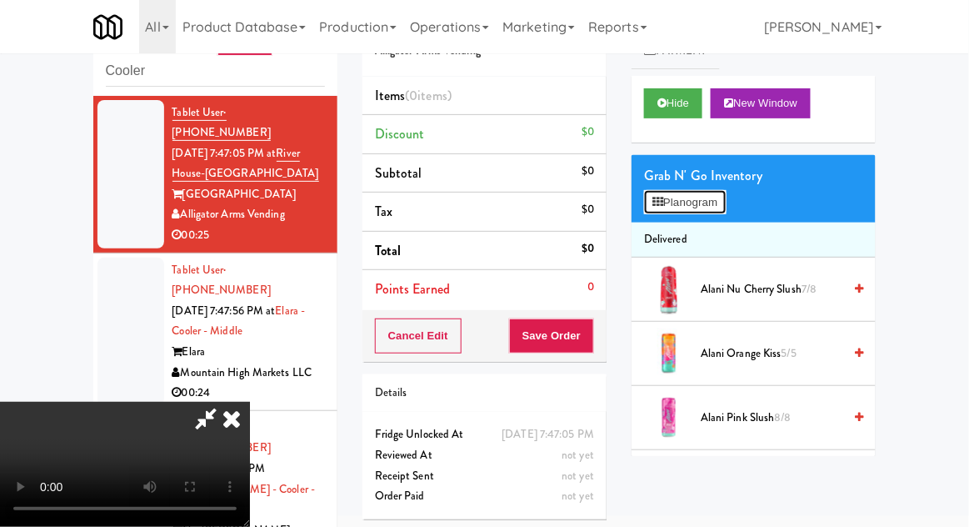
click at [714, 204] on button "Planogram" at bounding box center [685, 202] width 82 height 25
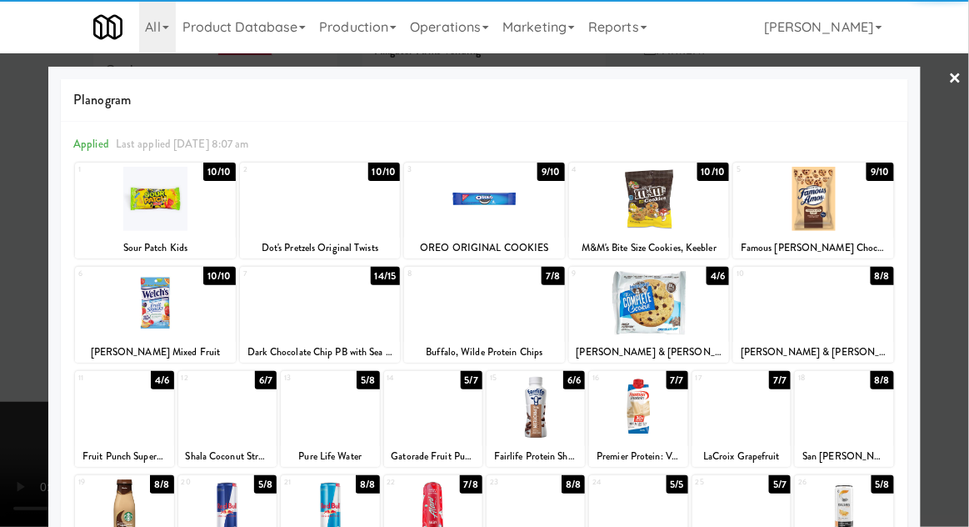
scroll to position [211, 0]
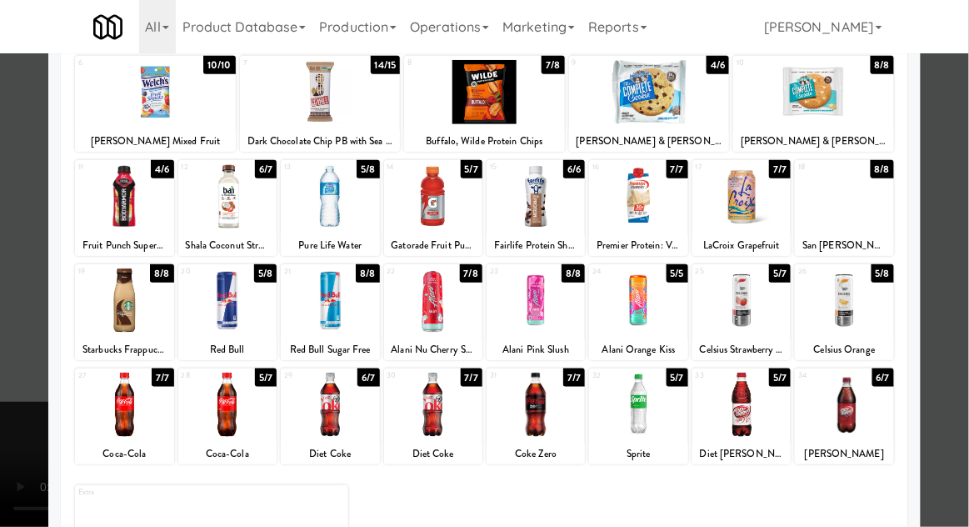
click at [431, 407] on div at bounding box center [433, 404] width 98 height 64
click at [965, 271] on div at bounding box center [484, 263] width 969 height 527
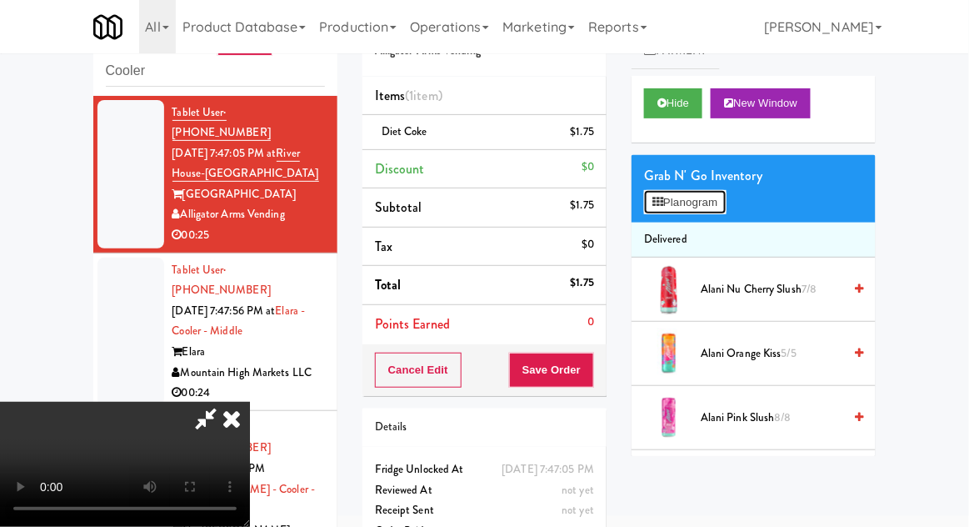
click at [722, 211] on button "Planogram" at bounding box center [685, 202] width 82 height 25
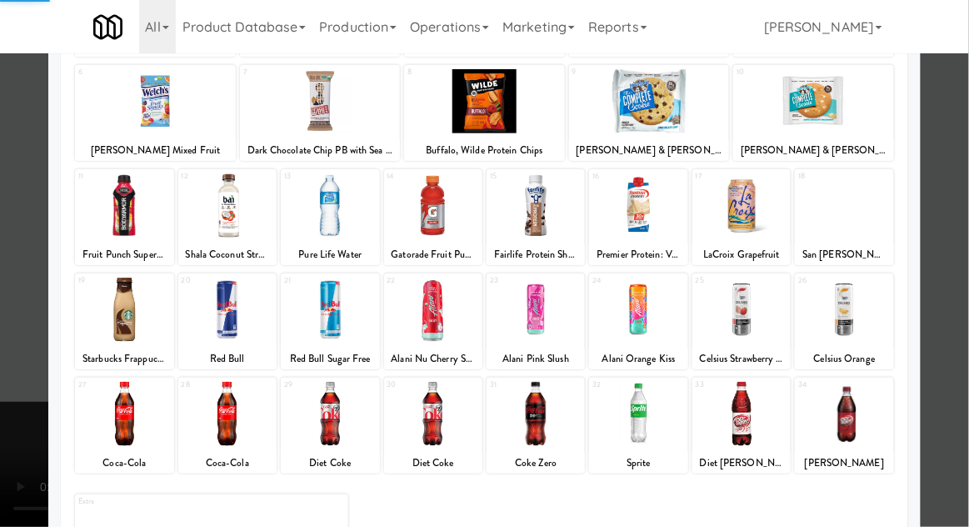
scroll to position [211, 0]
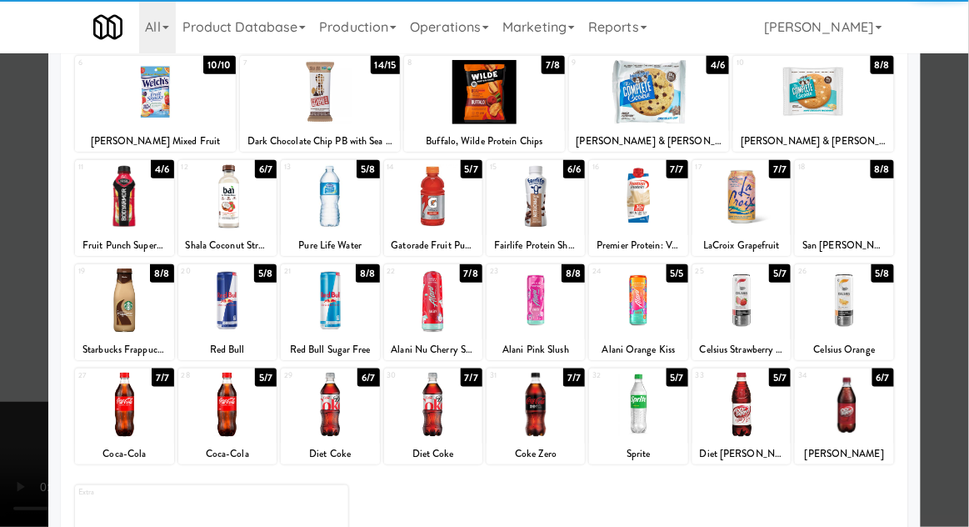
click at [327, 404] on div at bounding box center [330, 404] width 98 height 64
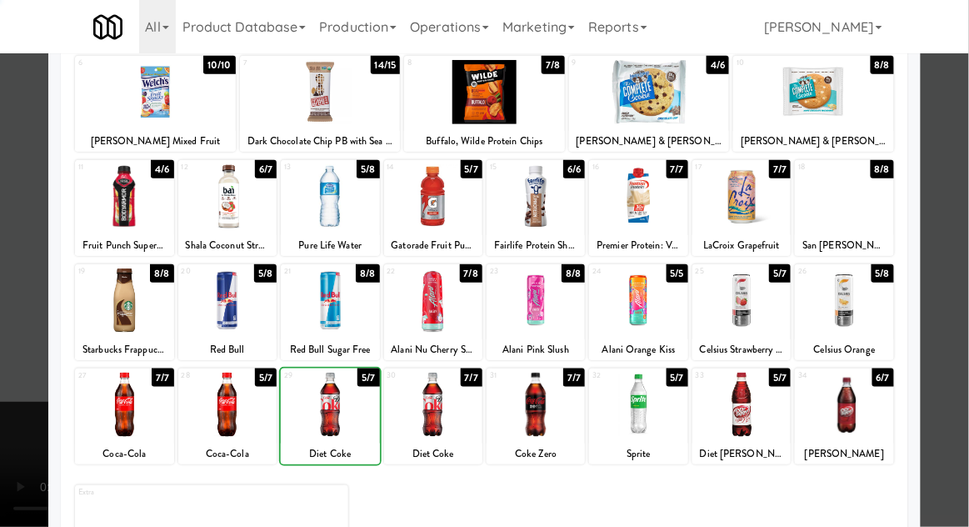
click at [961, 286] on div at bounding box center [484, 263] width 969 height 527
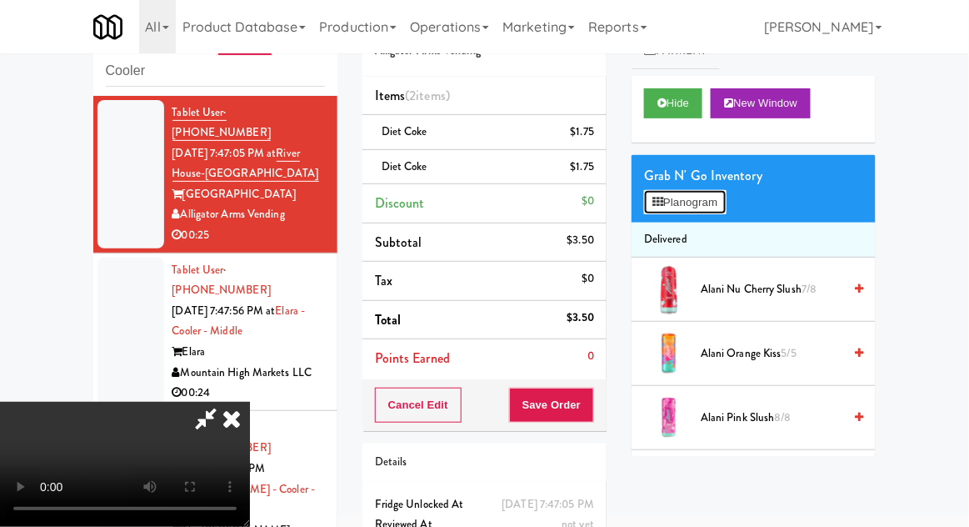
click at [706, 210] on button "Planogram" at bounding box center [685, 202] width 82 height 25
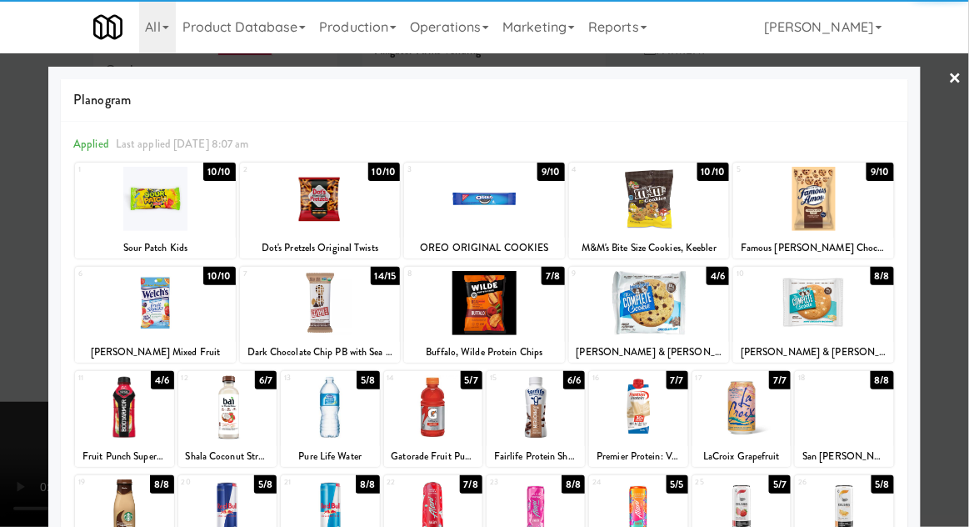
click at [148, 317] on div at bounding box center [155, 303] width 161 height 64
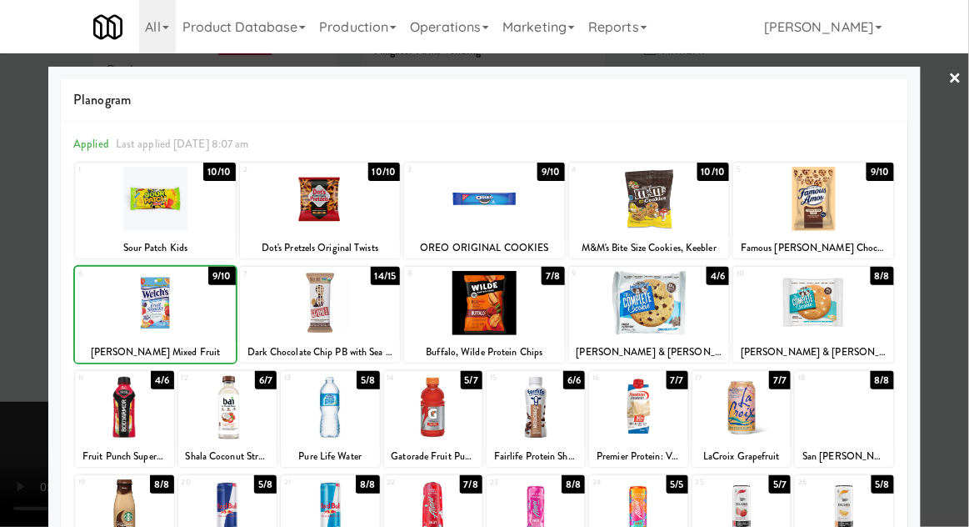
click at [963, 293] on div at bounding box center [484, 263] width 969 height 527
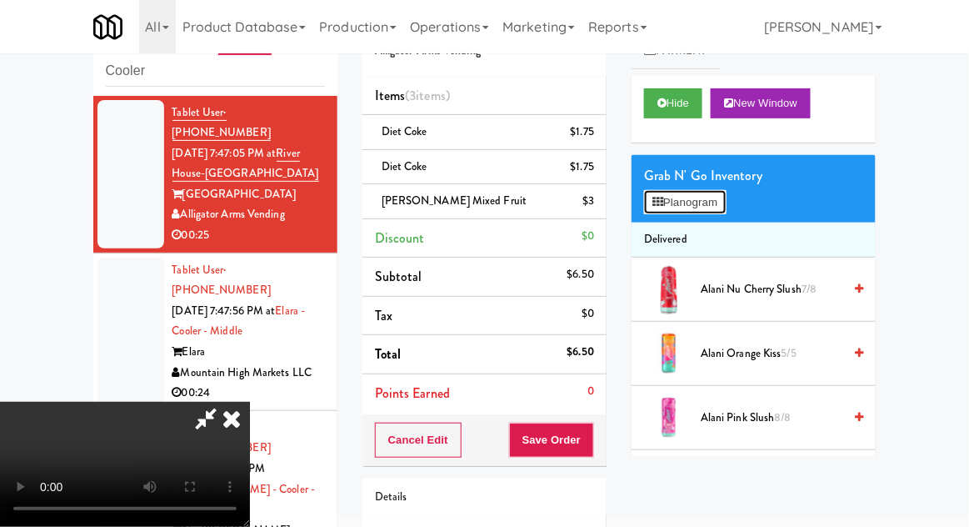
click at [726, 205] on button "Planogram" at bounding box center [685, 202] width 82 height 25
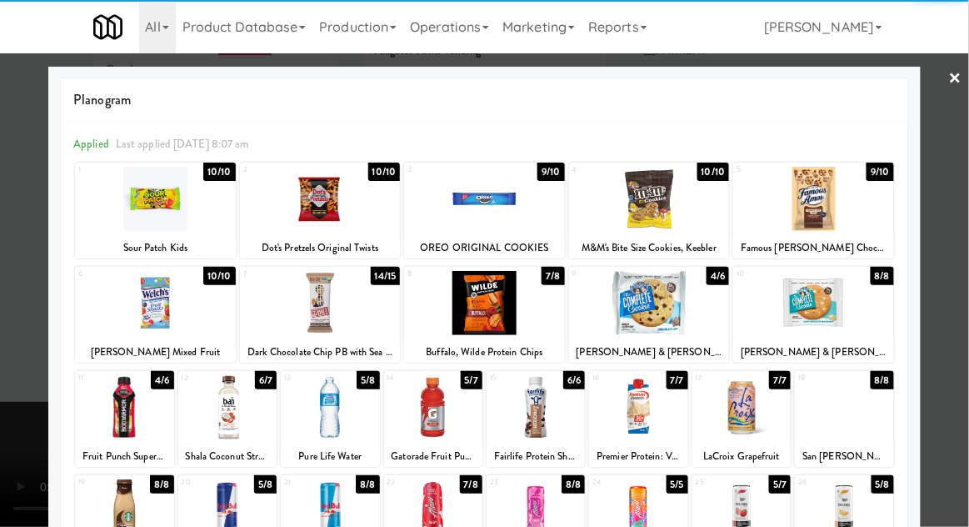
click at [434, 416] on div at bounding box center [433, 407] width 98 height 64
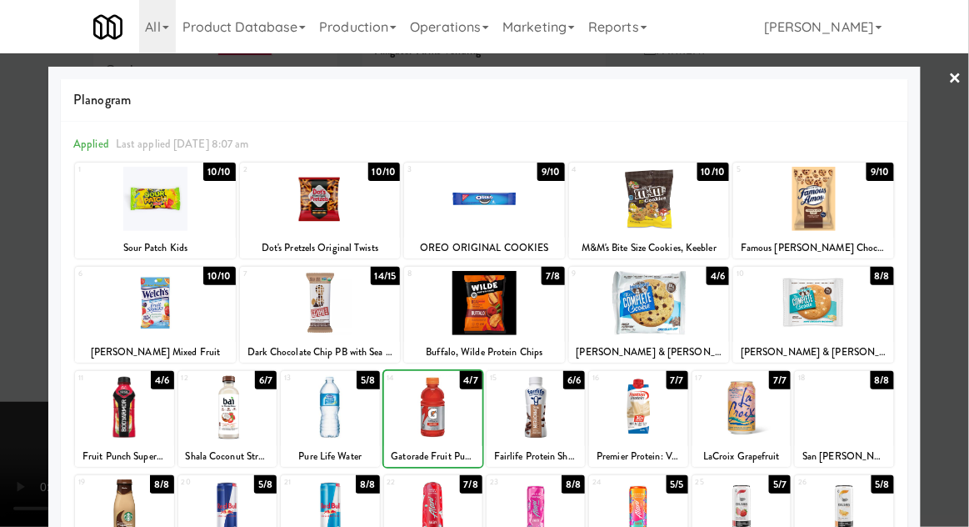
click at [967, 239] on div at bounding box center [484, 263] width 969 height 527
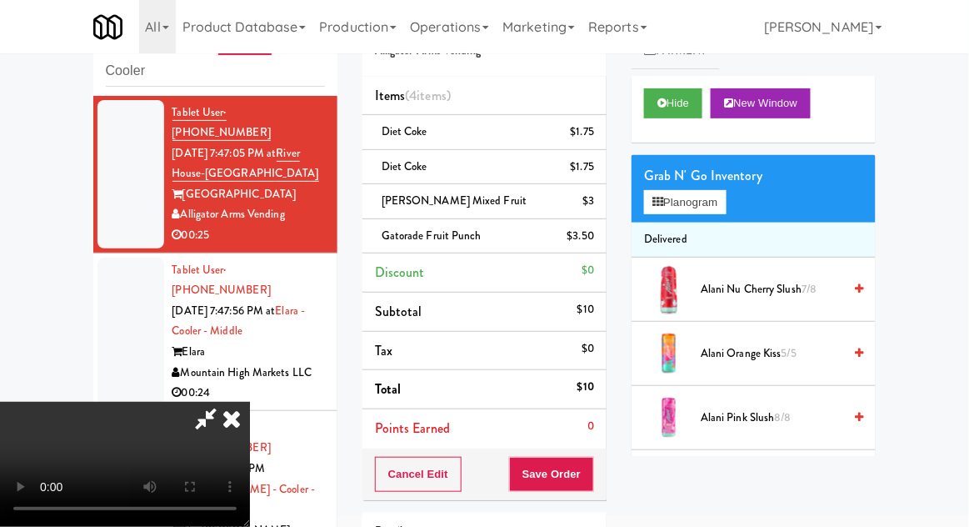
scroll to position [61, 0]
click at [585, 487] on button "Save Order" at bounding box center [551, 474] width 85 height 35
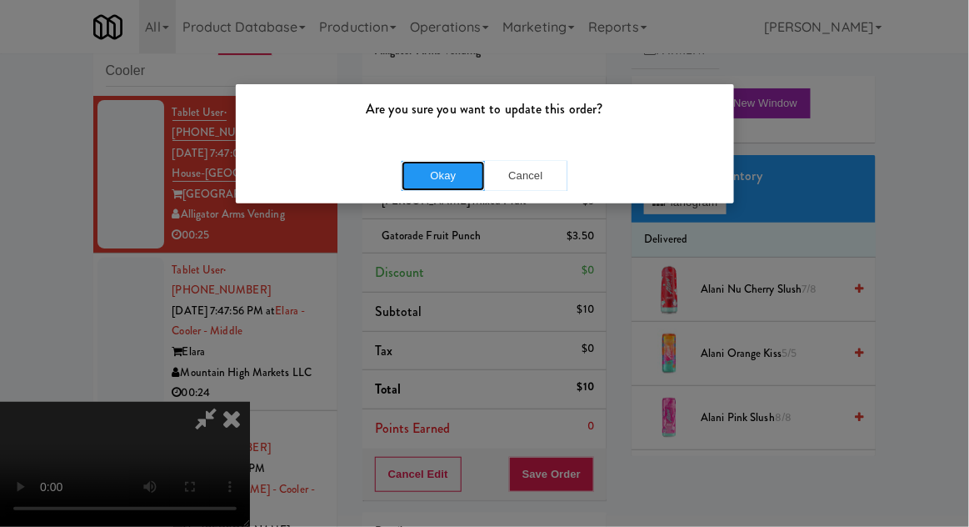
click at [442, 184] on button "Okay" at bounding box center [443, 176] width 83 height 30
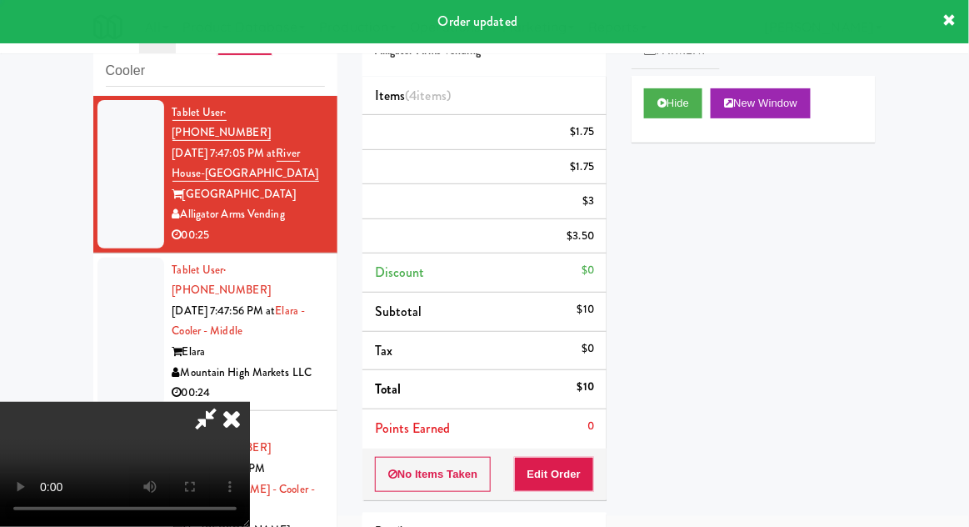
scroll to position [0, 0]
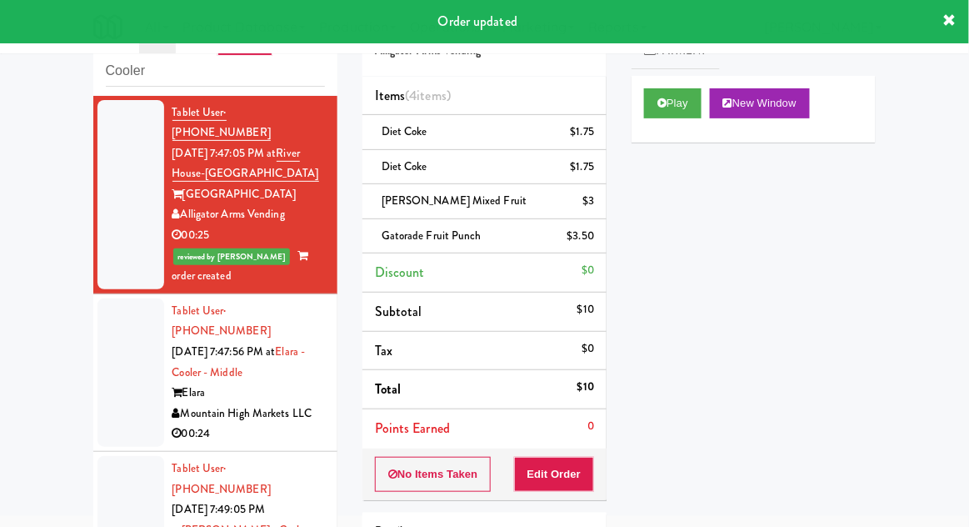
click at [109, 337] on div at bounding box center [130, 372] width 67 height 148
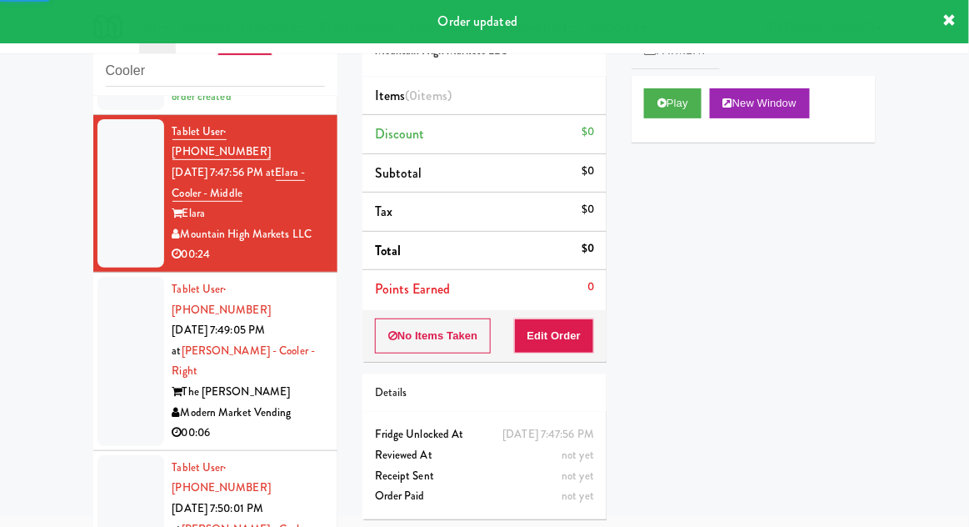
scroll to position [180, 0]
click at [696, 117] on button "Play" at bounding box center [672, 103] width 57 height 30
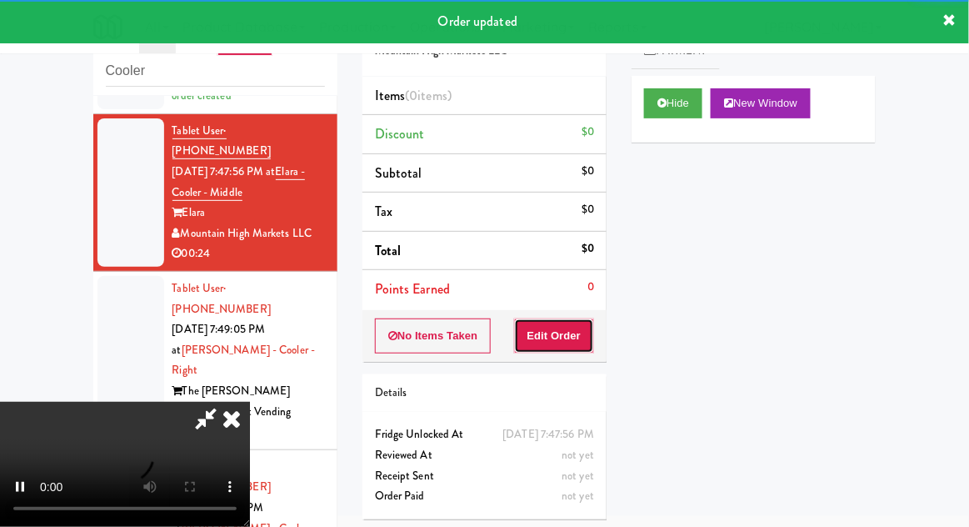
click at [576, 342] on button "Edit Order" at bounding box center [554, 335] width 81 height 35
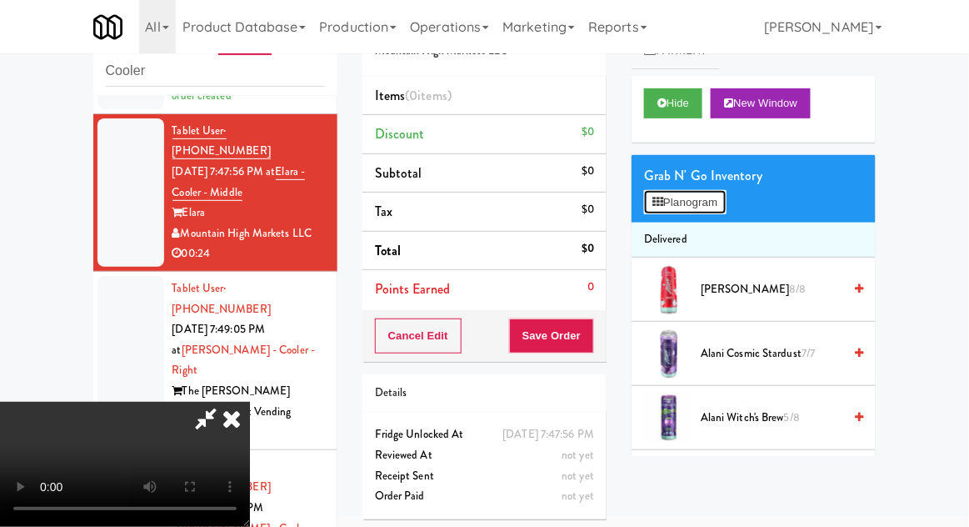
click at [726, 202] on button "Planogram" at bounding box center [685, 202] width 82 height 25
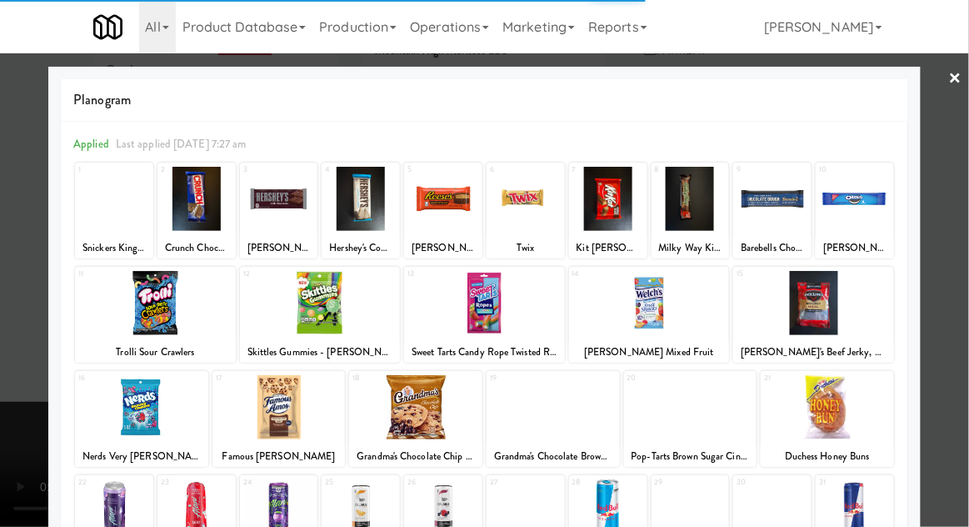
scroll to position [211, 0]
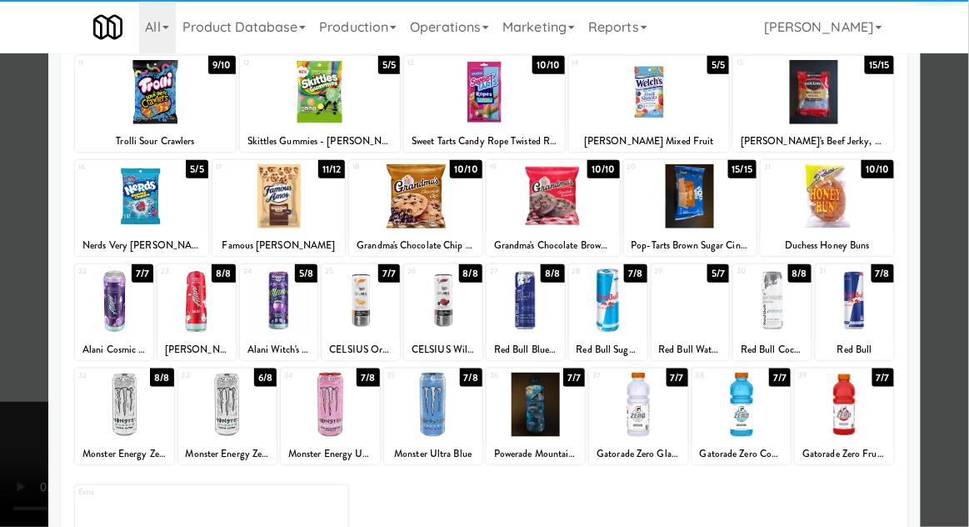
click at [275, 316] on div at bounding box center [279, 300] width 78 height 64
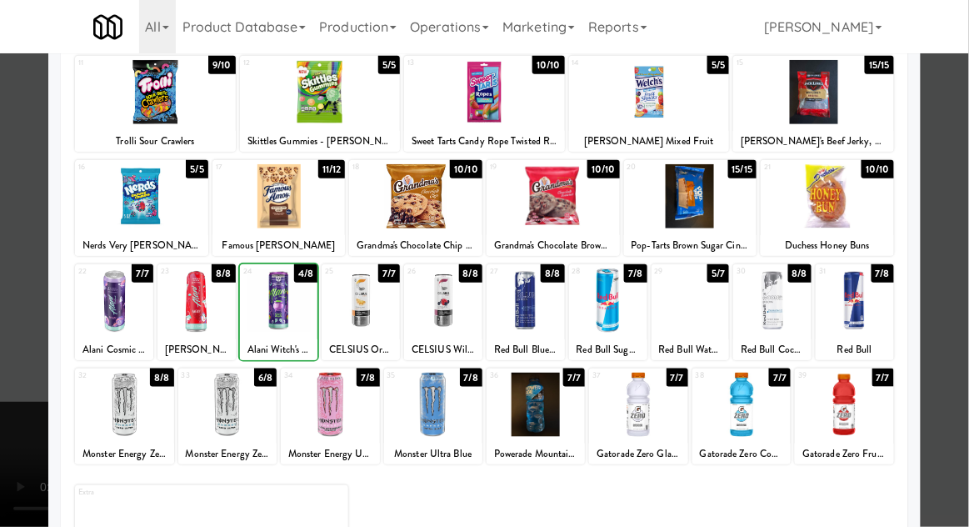
click at [951, 258] on div at bounding box center [484, 263] width 969 height 527
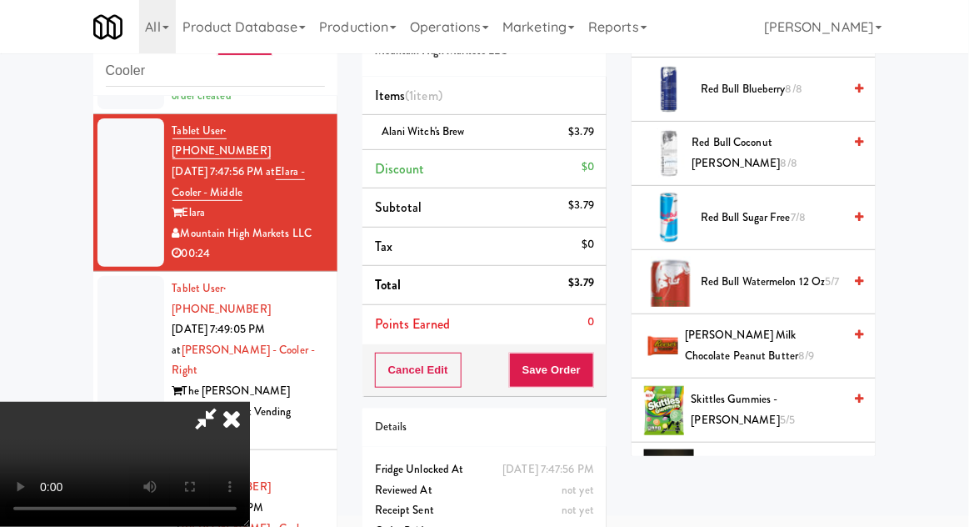
scroll to position [1997, 0]
click at [798, 346] on span "[PERSON_NAME] Milk Chocolate Peanut Butter 8/9" at bounding box center [763, 344] width 157 height 41
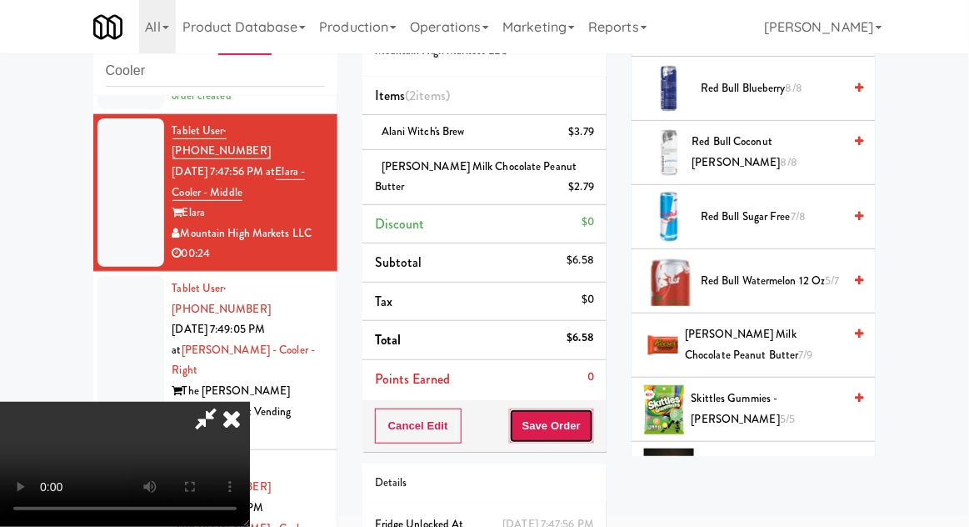
click at [586, 430] on button "Save Order" at bounding box center [551, 425] width 85 height 35
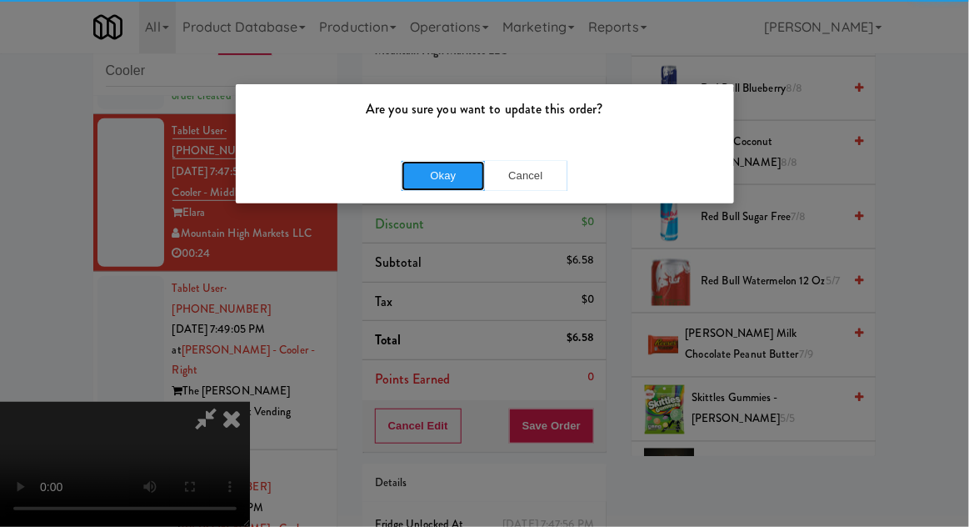
click at [415, 182] on button "Okay" at bounding box center [443, 176] width 83 height 30
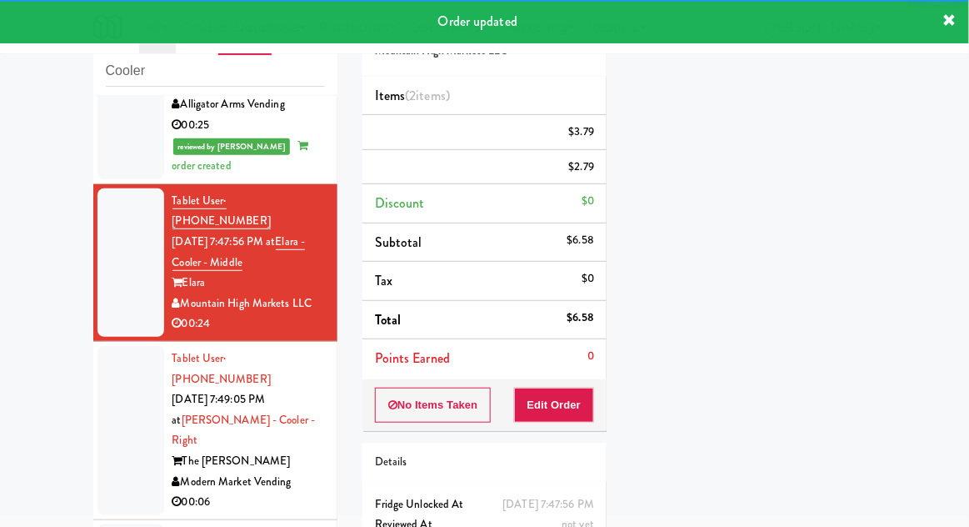
scroll to position [0, 0]
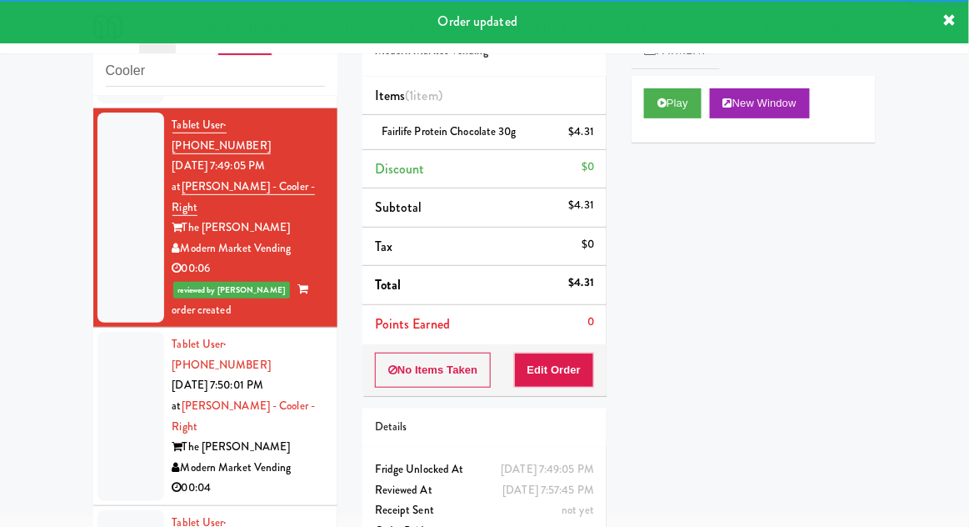
click at [124, 345] on div at bounding box center [130, 416] width 67 height 169
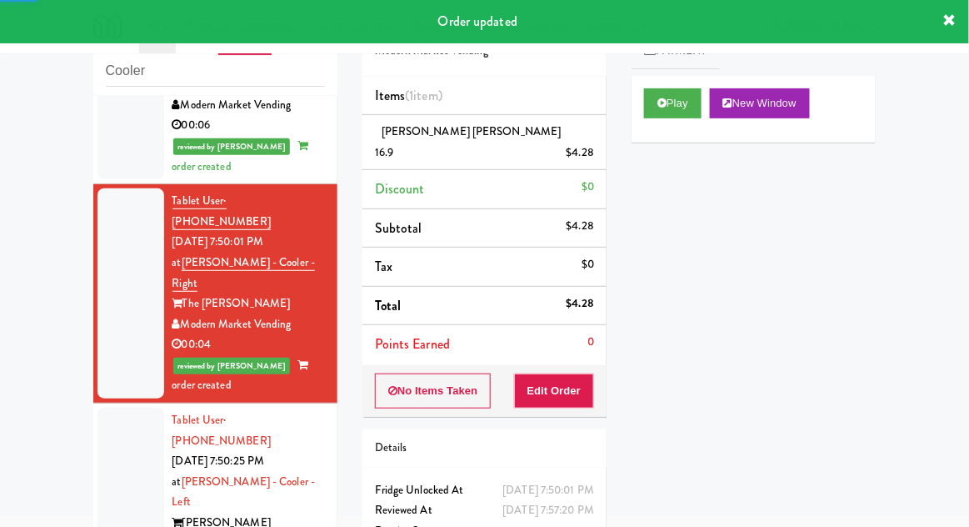
scroll to position [532, 0]
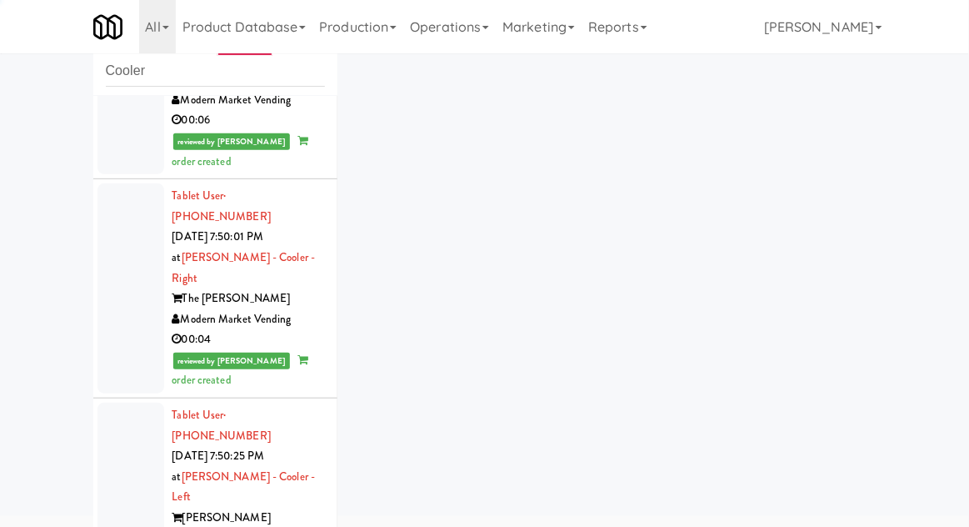
click at [117, 402] on div at bounding box center [130, 486] width 67 height 169
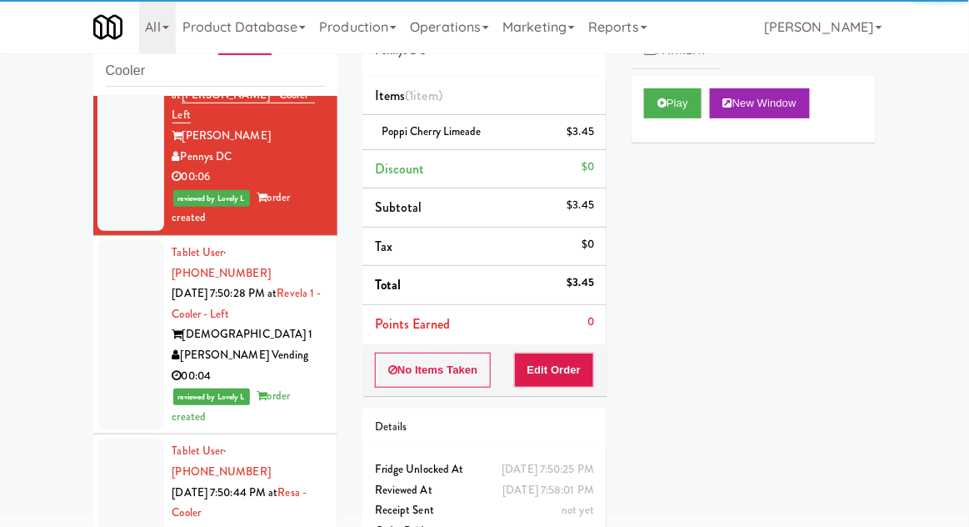
scroll to position [915, 0]
click at [121, 437] on div at bounding box center [130, 511] width 67 height 148
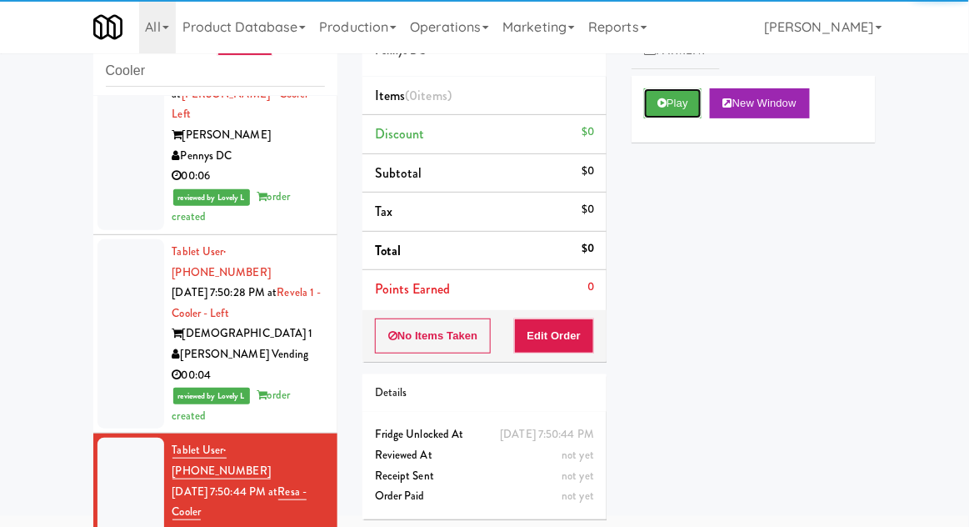
click at [683, 105] on button "Play" at bounding box center [672, 103] width 57 height 30
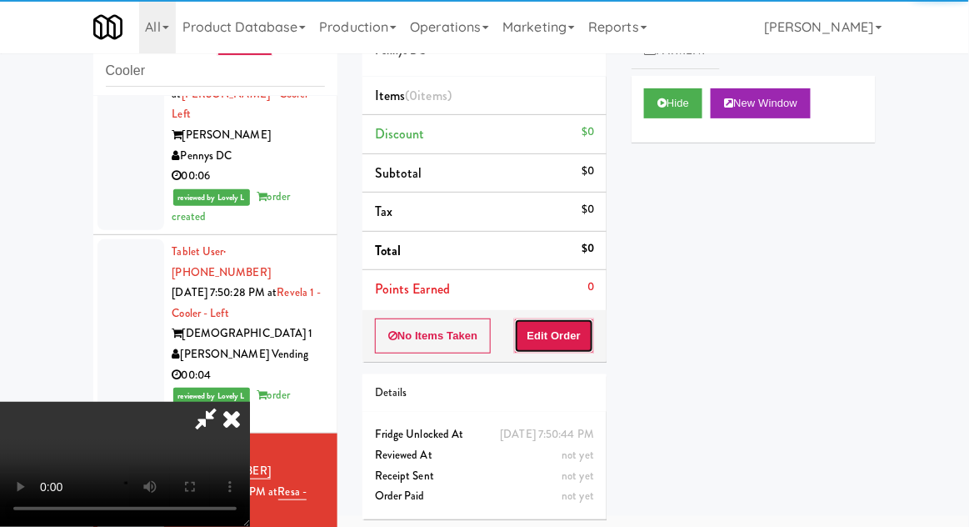
click at [573, 332] on button "Edit Order" at bounding box center [554, 335] width 81 height 35
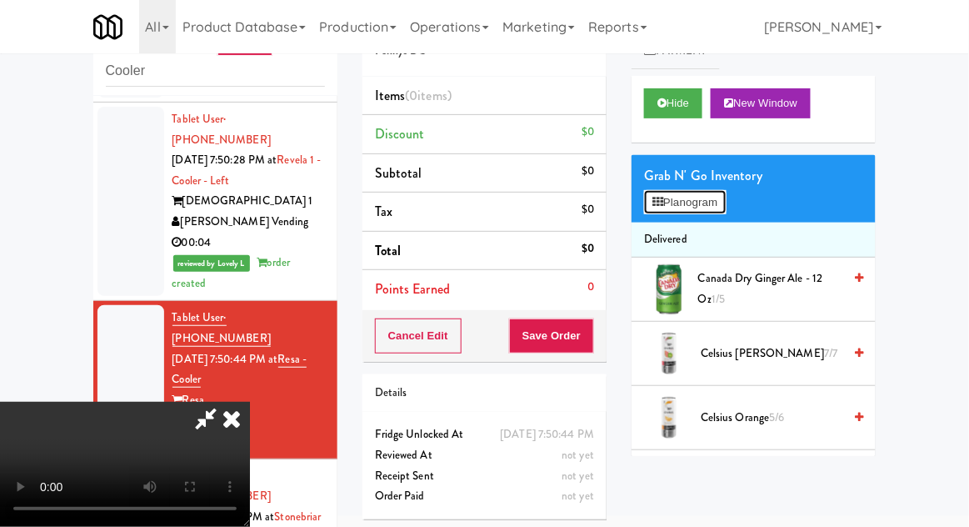
click at [716, 212] on button "Planogram" at bounding box center [685, 202] width 82 height 25
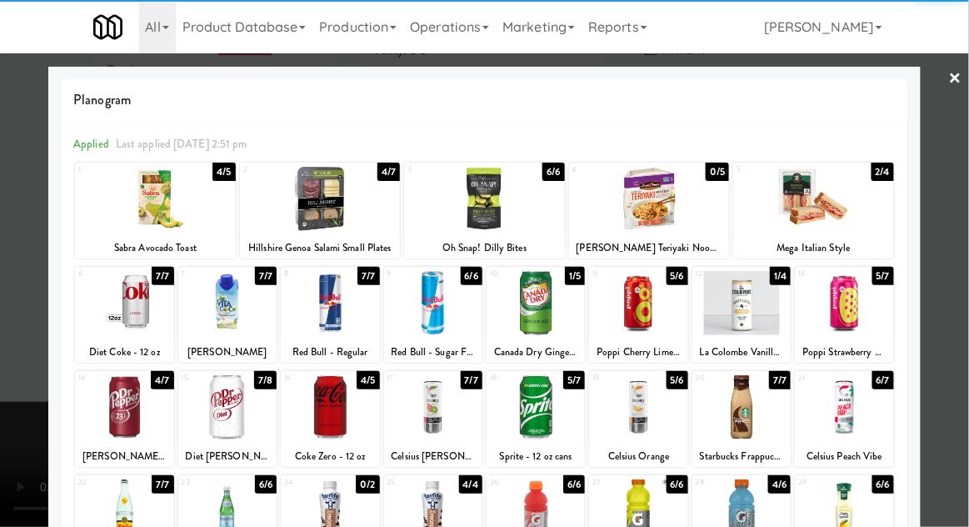
scroll to position [211, 0]
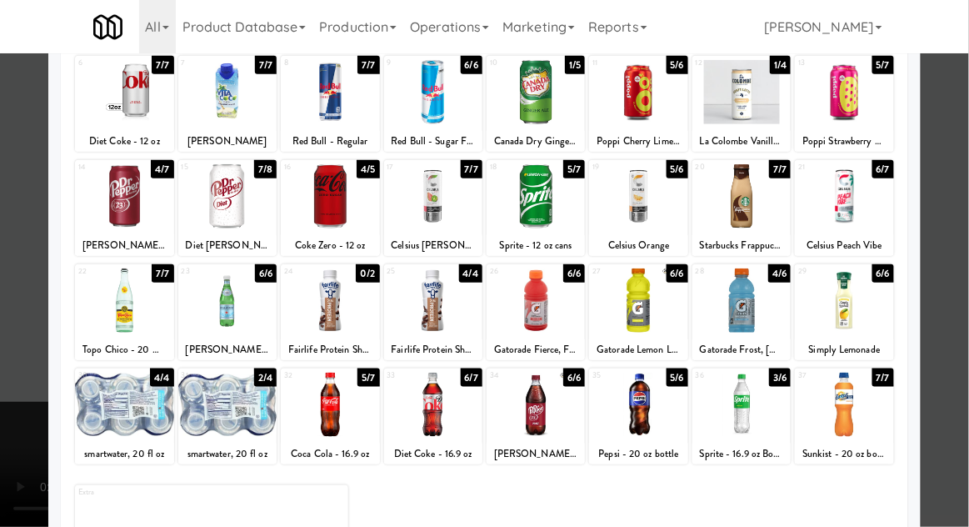
click at [223, 398] on div at bounding box center [227, 404] width 98 height 64
click at [961, 254] on div at bounding box center [484, 263] width 969 height 527
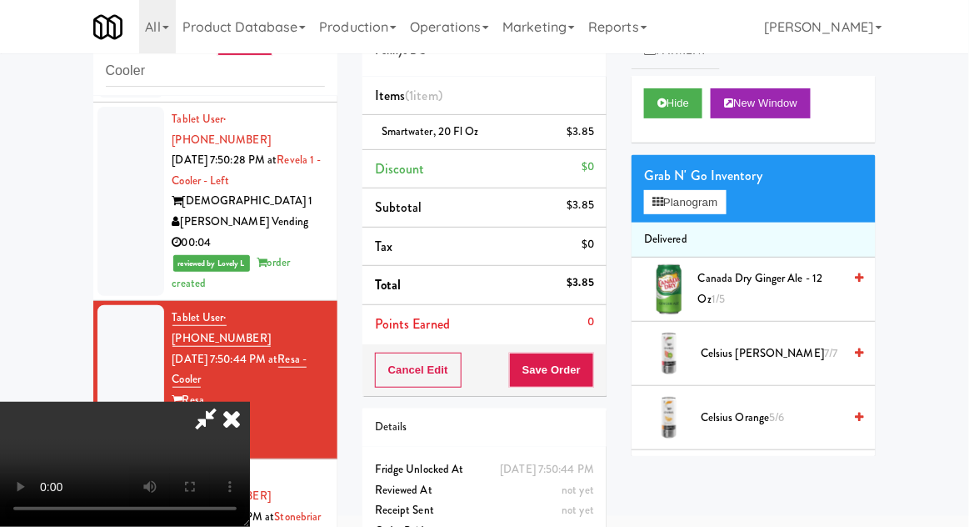
scroll to position [61, 0]
click at [594, 376] on button "Save Order" at bounding box center [551, 369] width 85 height 35
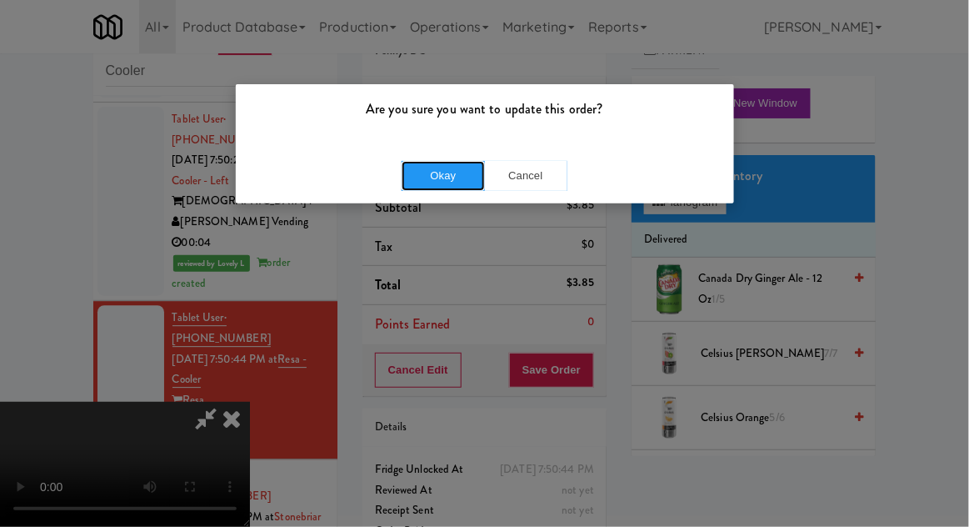
click at [425, 183] on button "Okay" at bounding box center [443, 176] width 83 height 30
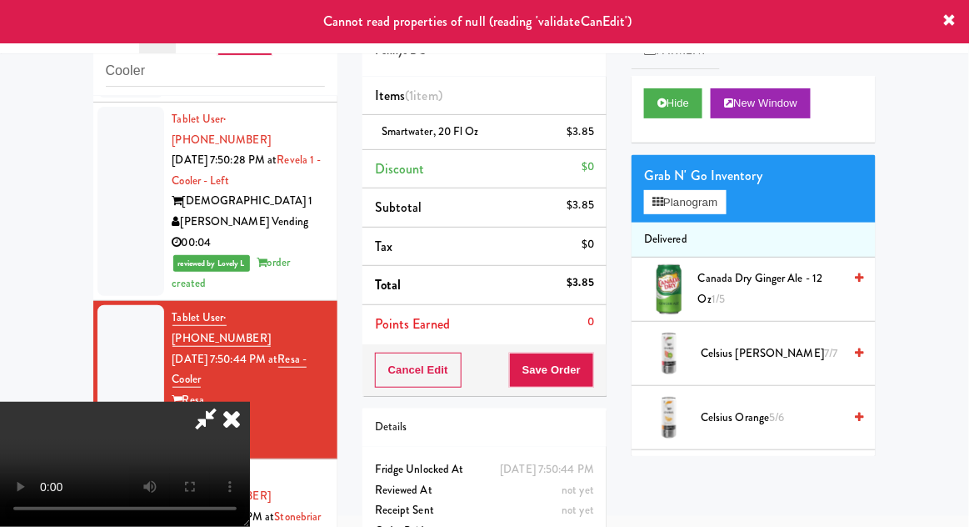
scroll to position [0, 0]
click at [250, 402] on icon at bounding box center [231, 418] width 37 height 33
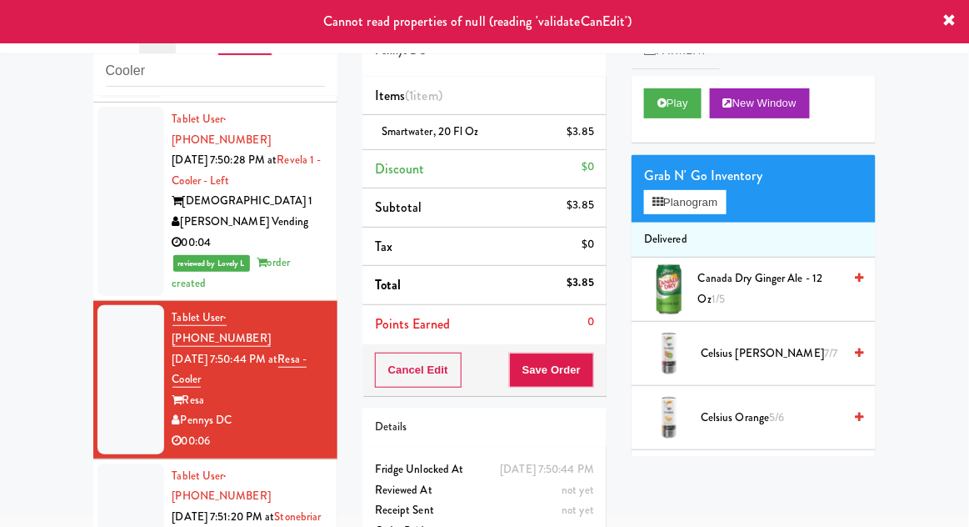
click at [114, 463] on div at bounding box center [130, 537] width 67 height 148
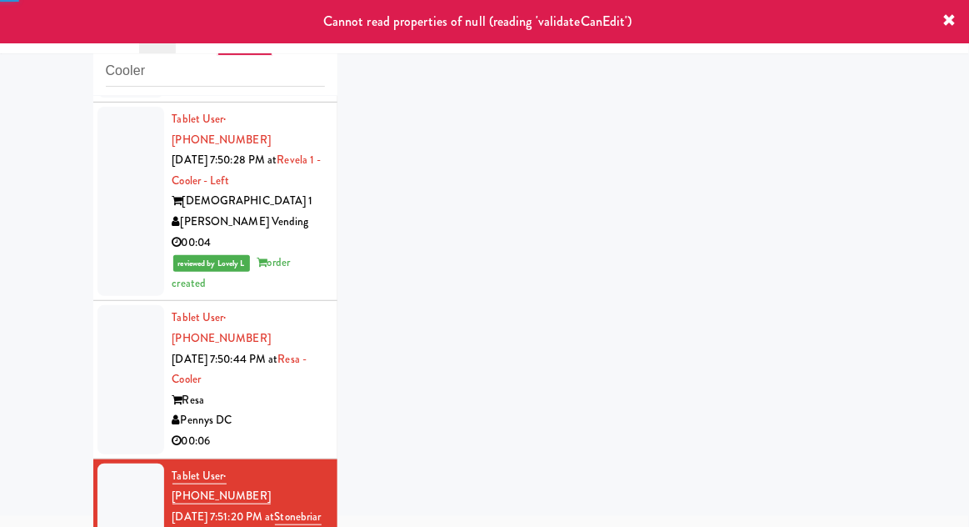
click at [108, 305] on div at bounding box center [130, 379] width 67 height 148
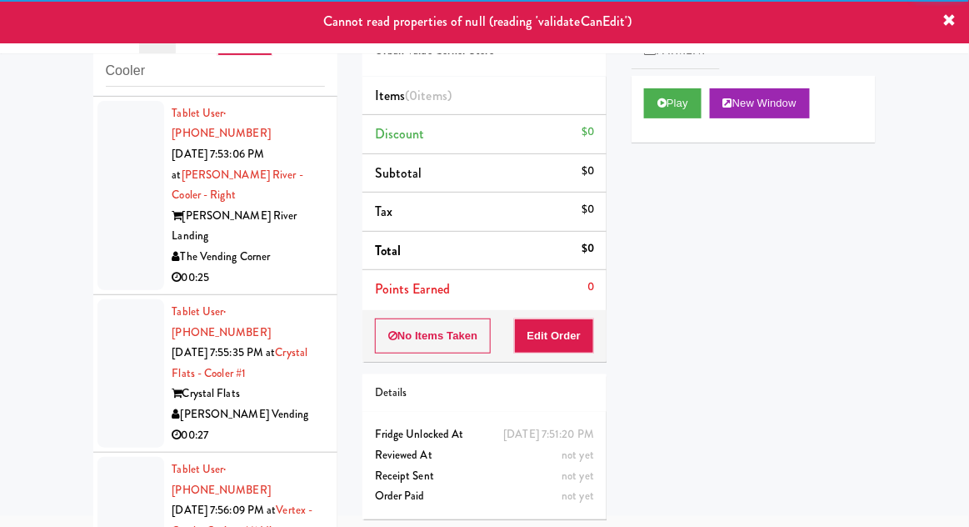
scroll to position [1998, 0]
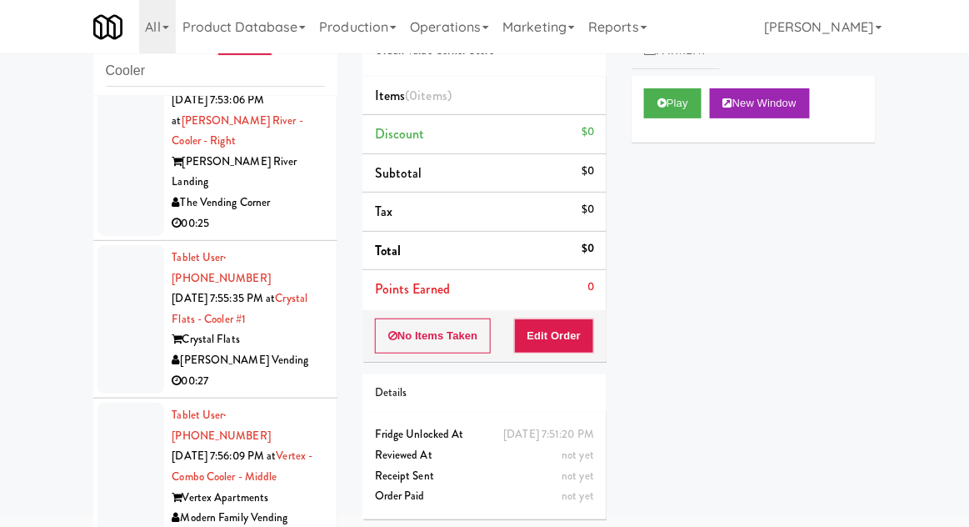
click at [691, 110] on button "Play" at bounding box center [672, 103] width 57 height 30
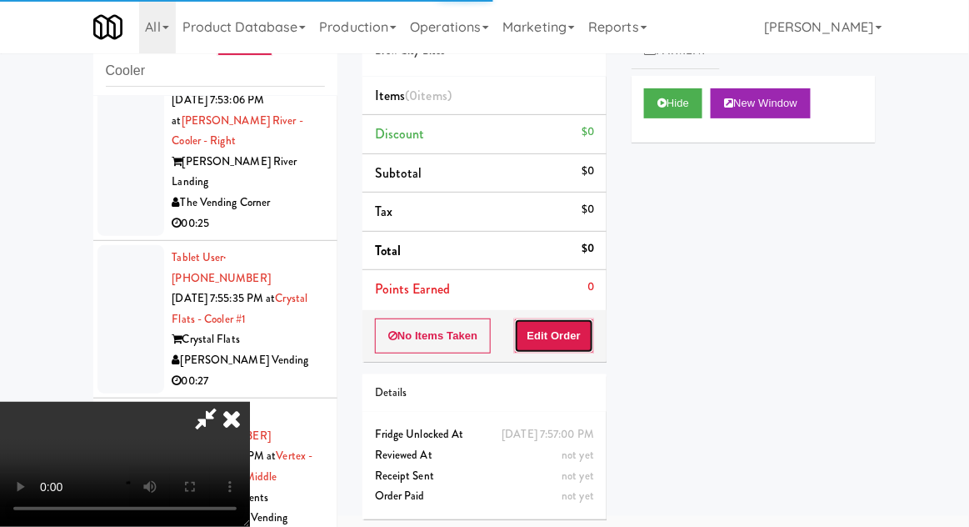
click at [579, 334] on button "Edit Order" at bounding box center [554, 335] width 81 height 35
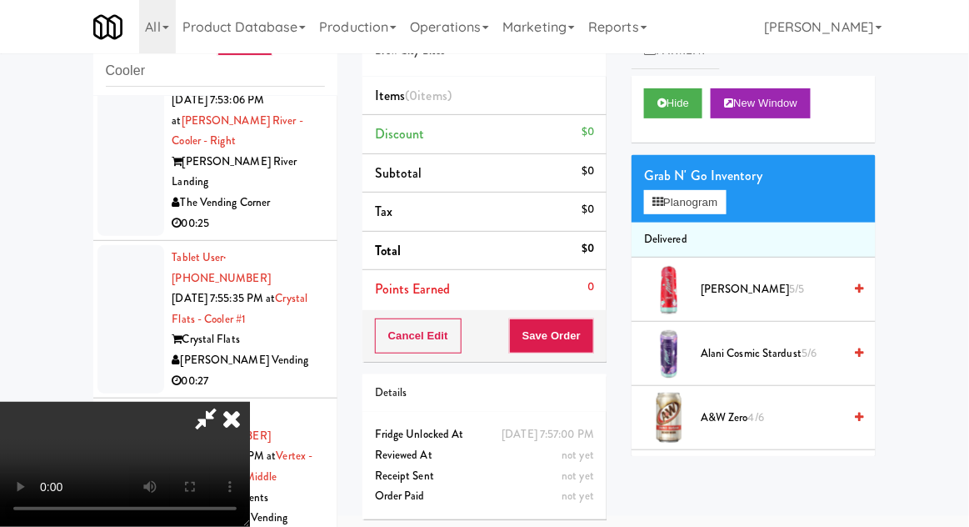
scroll to position [61, 0]
click at [706, 206] on button "Planogram" at bounding box center [685, 202] width 82 height 25
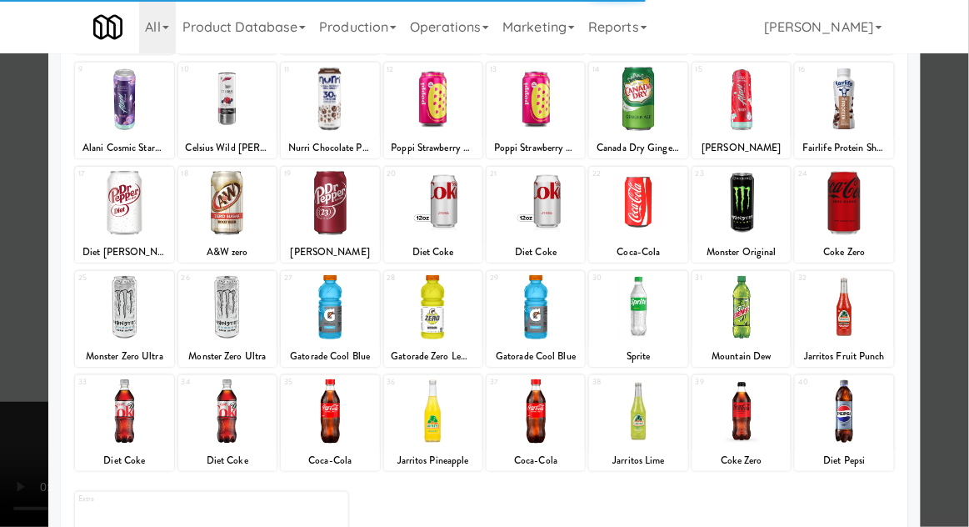
scroll to position [211, 0]
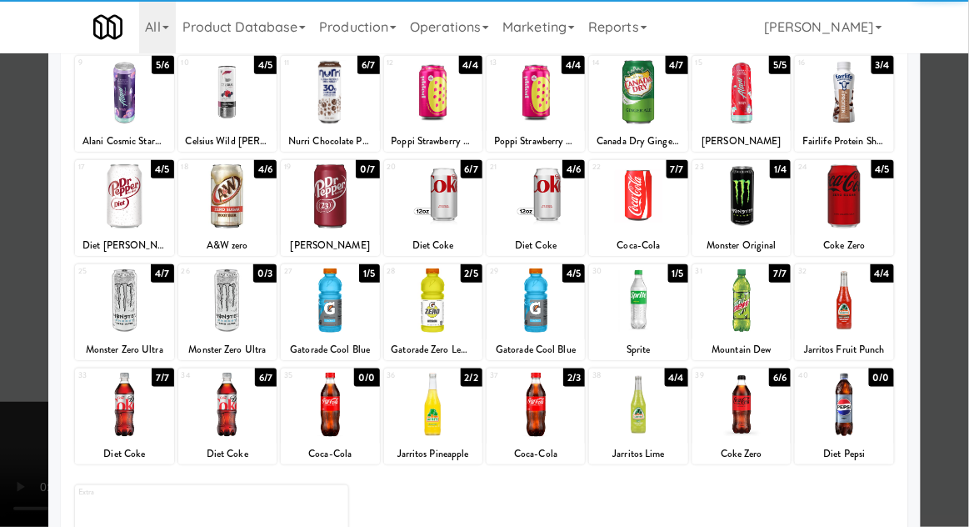
click at [760, 415] on div at bounding box center [741, 404] width 98 height 64
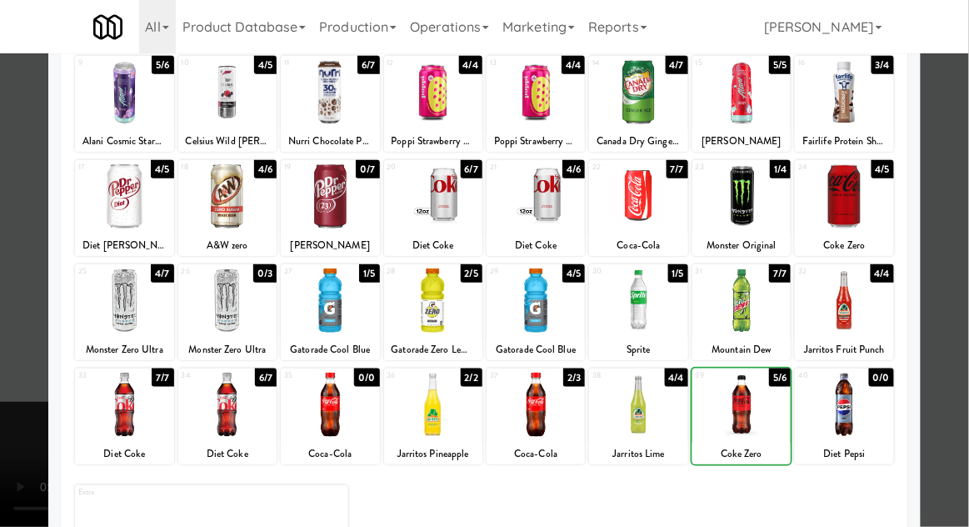
click at [966, 332] on div at bounding box center [484, 263] width 969 height 527
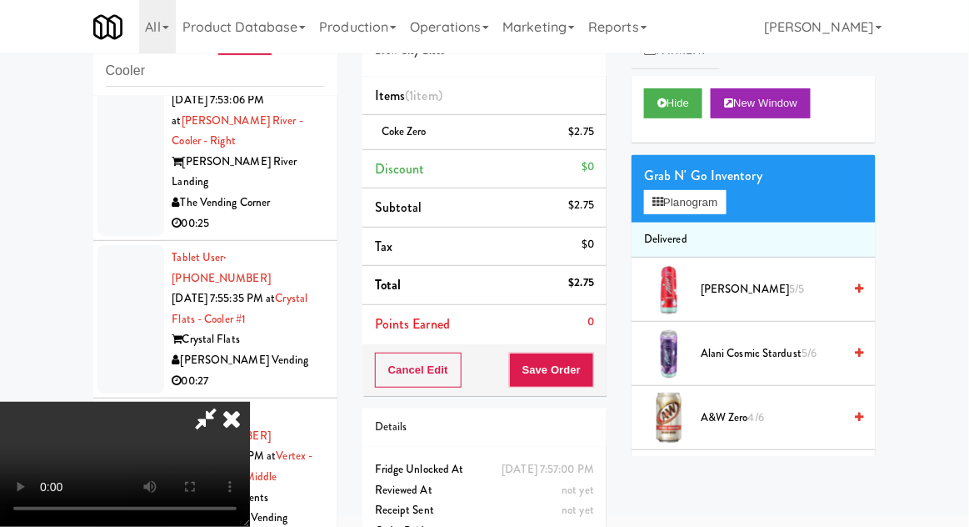
scroll to position [61, 0]
click at [593, 380] on button "Save Order" at bounding box center [551, 369] width 85 height 35
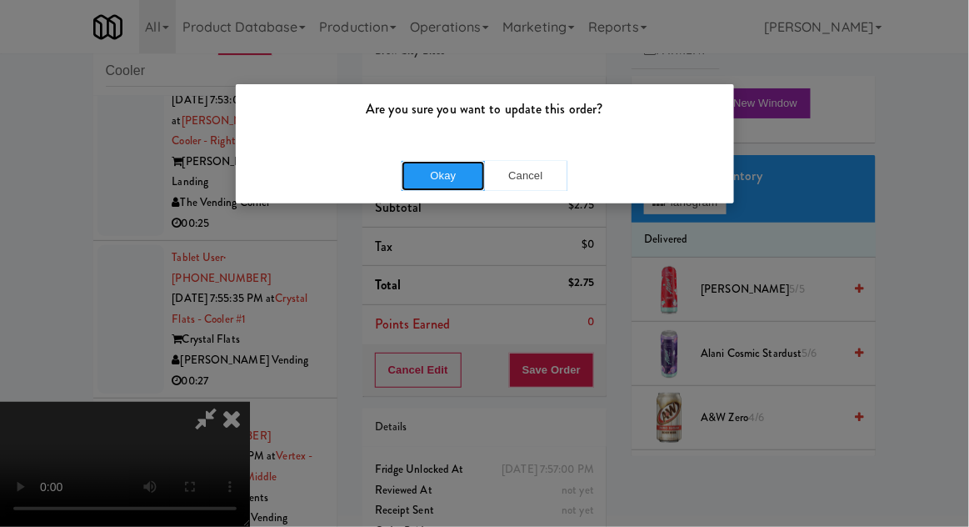
click at [450, 172] on button "Okay" at bounding box center [443, 176] width 83 height 30
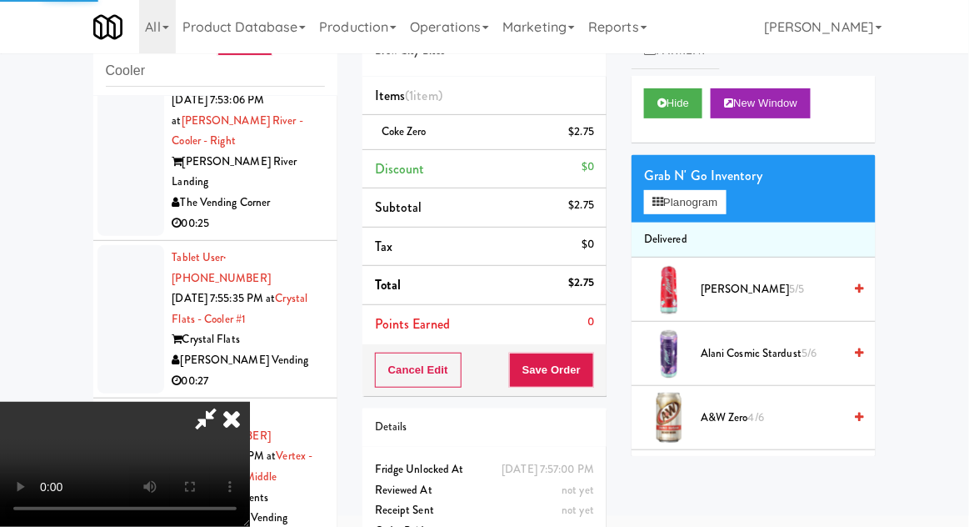
scroll to position [0, 0]
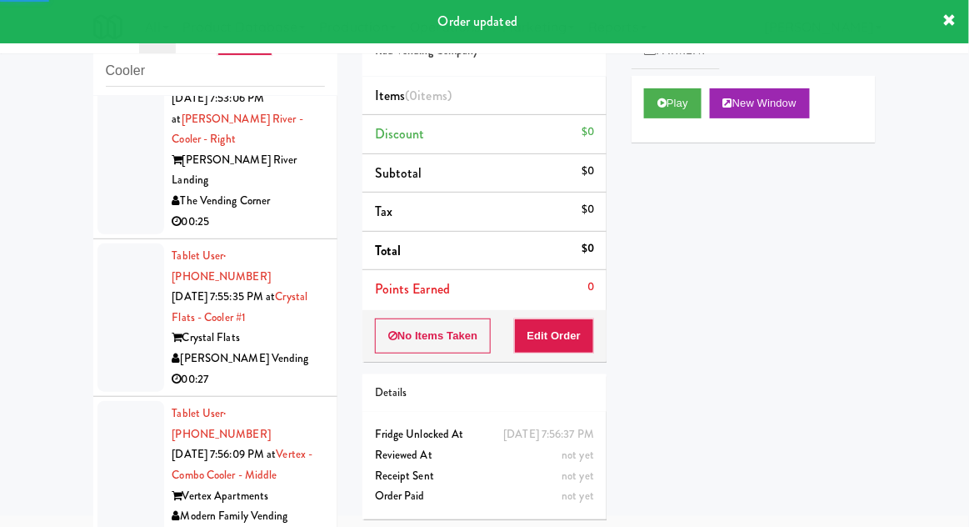
scroll to position [2039, 0]
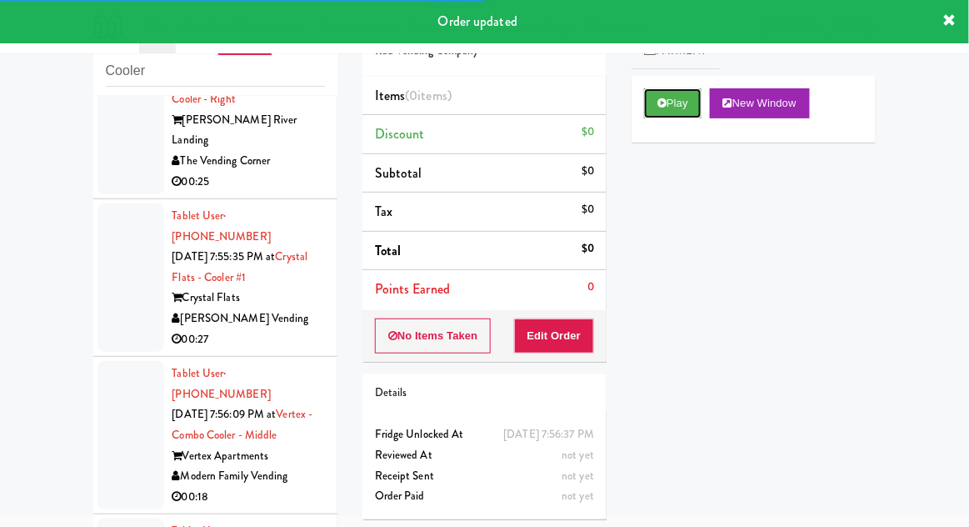
click at [678, 108] on button "Play" at bounding box center [672, 103] width 57 height 30
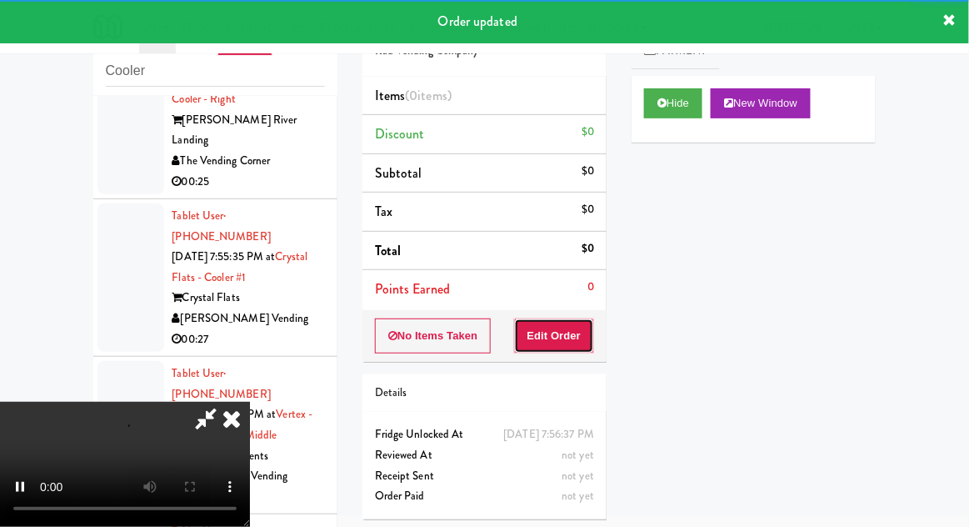
click at [577, 336] on button "Edit Order" at bounding box center [554, 335] width 81 height 35
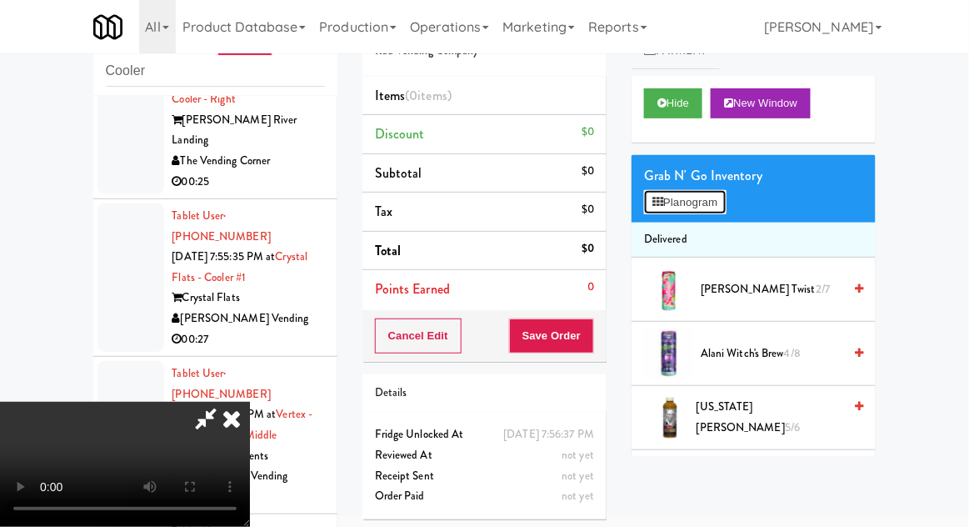
click at [726, 212] on button "Planogram" at bounding box center [685, 202] width 82 height 25
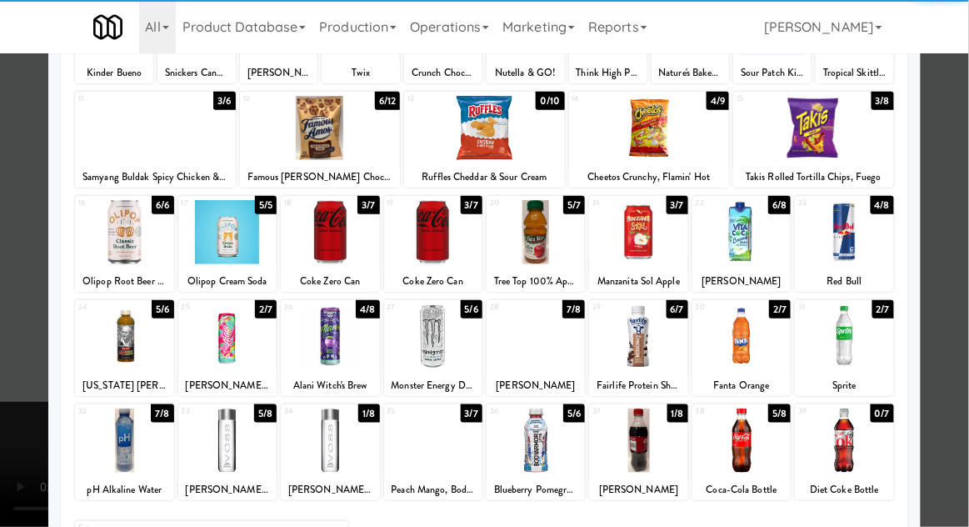
scroll to position [211, 0]
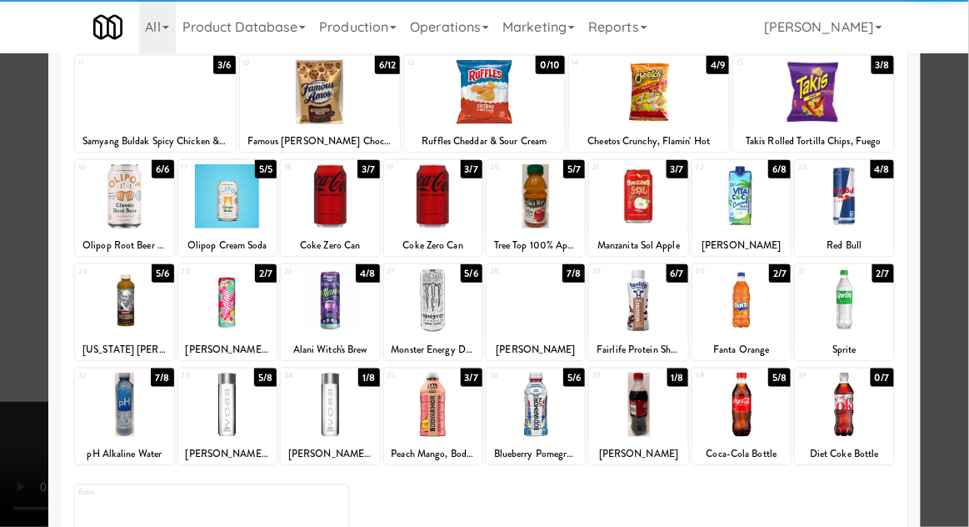
click at [229, 411] on div at bounding box center [227, 404] width 98 height 64
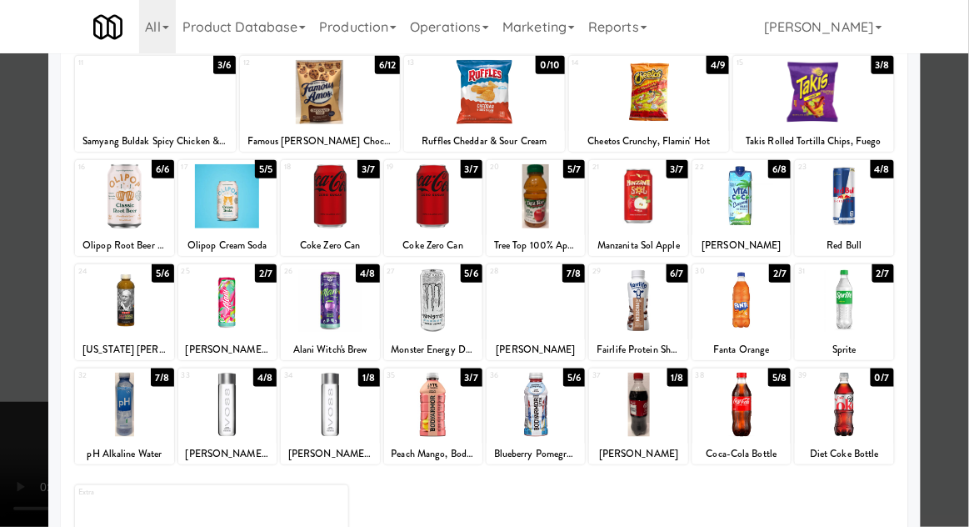
click at [319, 424] on div at bounding box center [330, 404] width 98 height 64
click at [967, 210] on div at bounding box center [484, 263] width 969 height 527
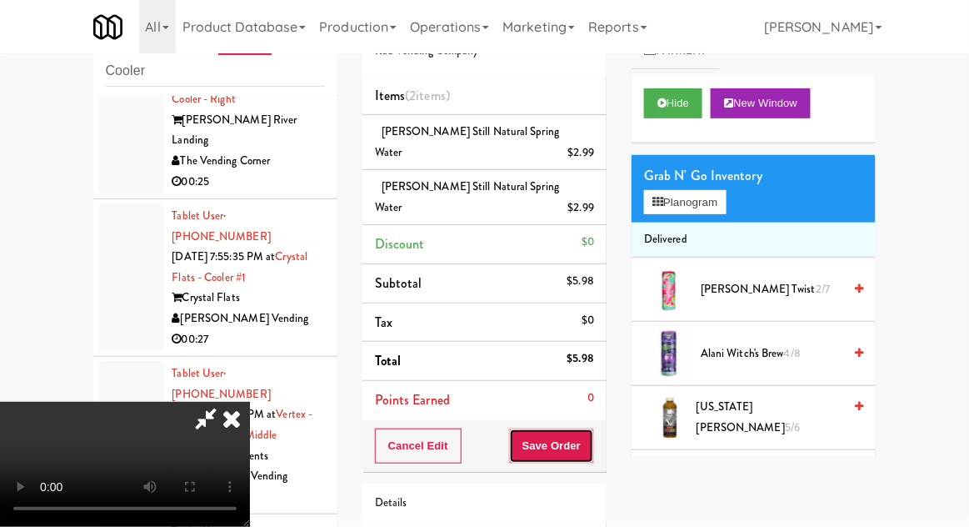
click at [591, 428] on button "Save Order" at bounding box center [551, 445] width 85 height 35
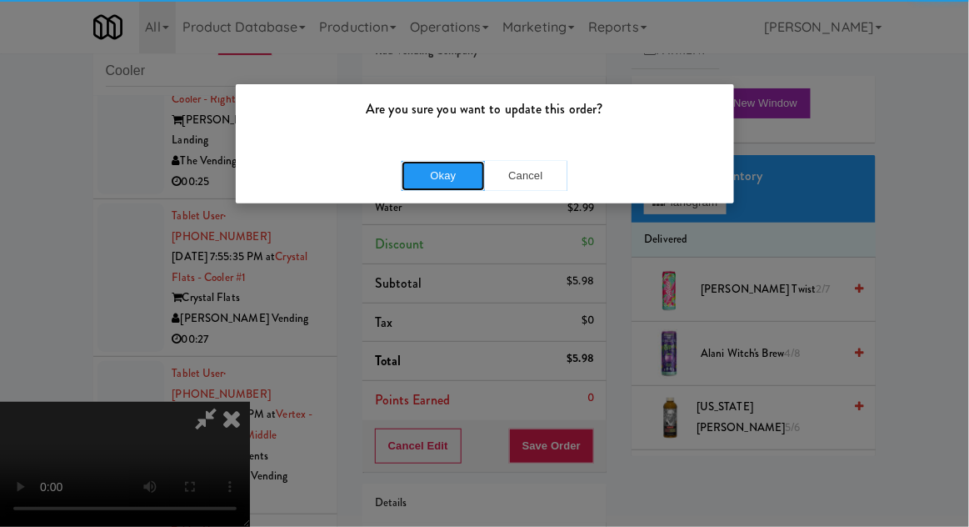
click at [447, 183] on button "Okay" at bounding box center [443, 176] width 83 height 30
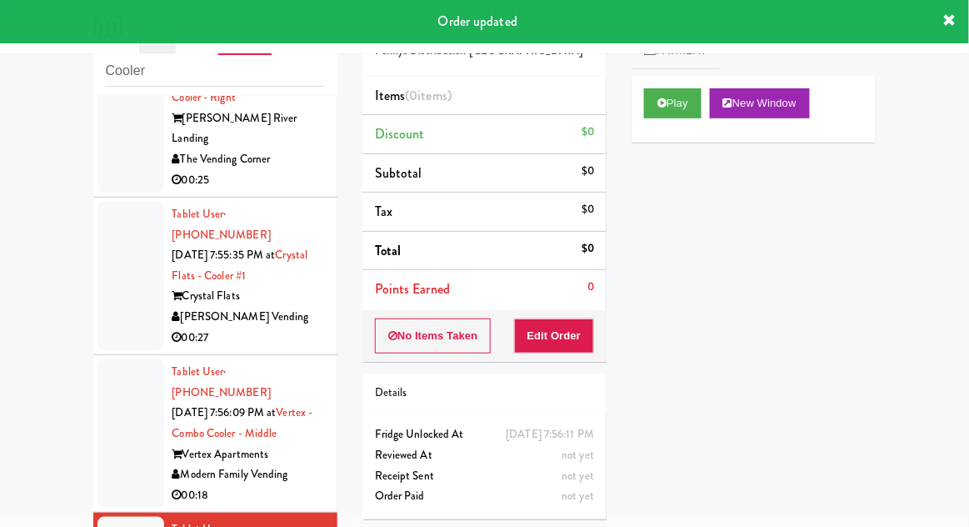
scroll to position [2080, 0]
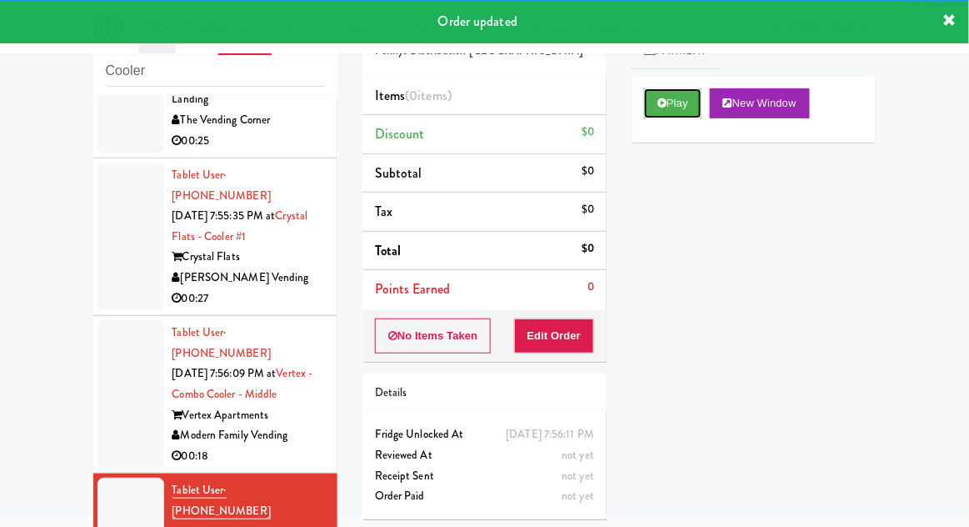
click at [690, 109] on button "Play" at bounding box center [672, 103] width 57 height 30
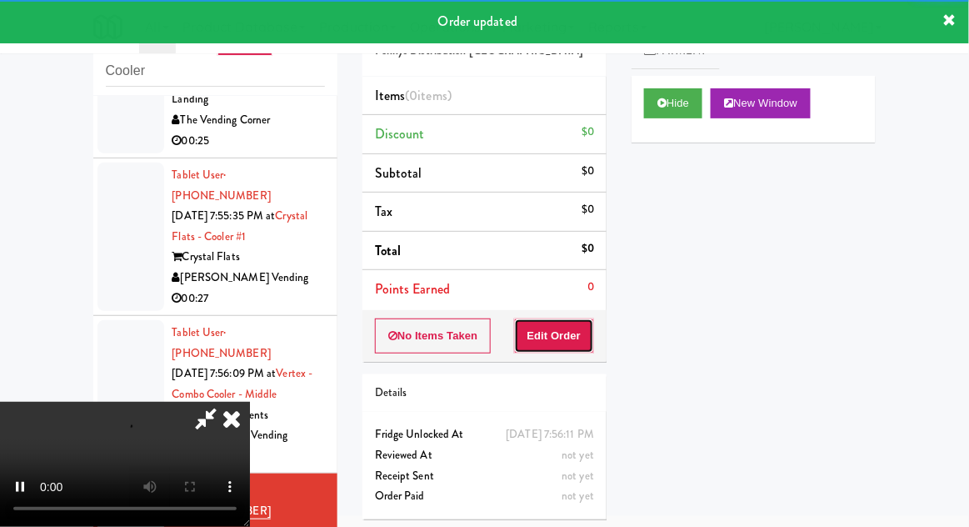
click at [581, 319] on button "Edit Order" at bounding box center [554, 335] width 81 height 35
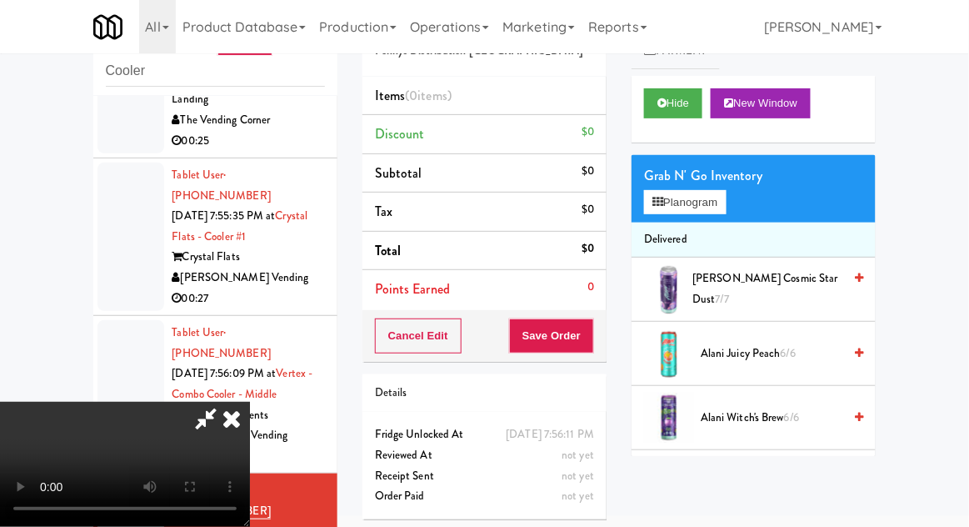
scroll to position [0, 0]
click at [713, 207] on button "Planogram" at bounding box center [685, 202] width 82 height 25
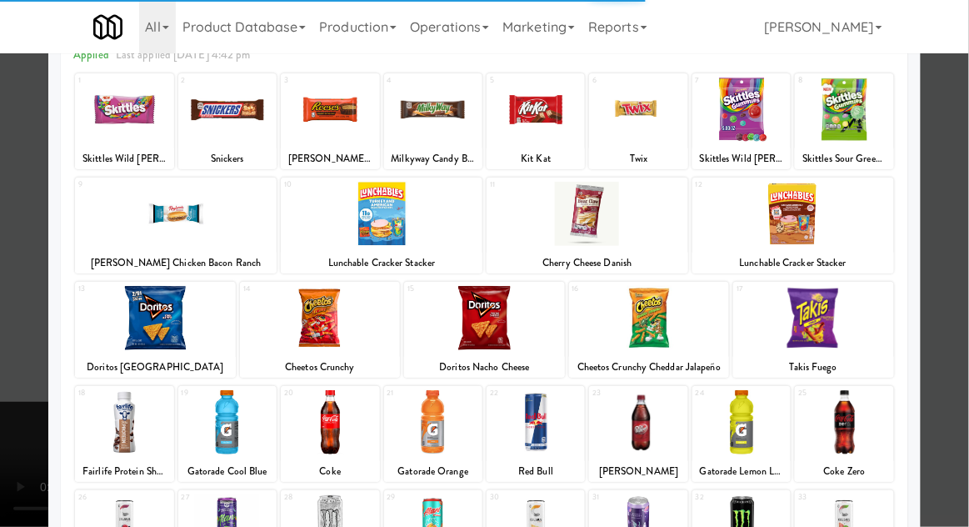
scroll to position [211, 0]
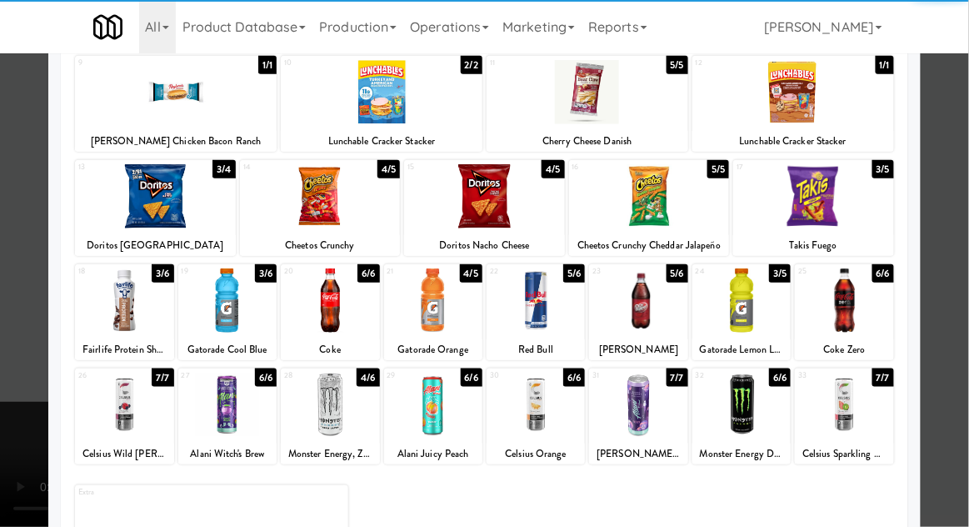
click at [156, 235] on div "Doritos [GEOGRAPHIC_DATA]" at bounding box center [155, 245] width 156 height 21
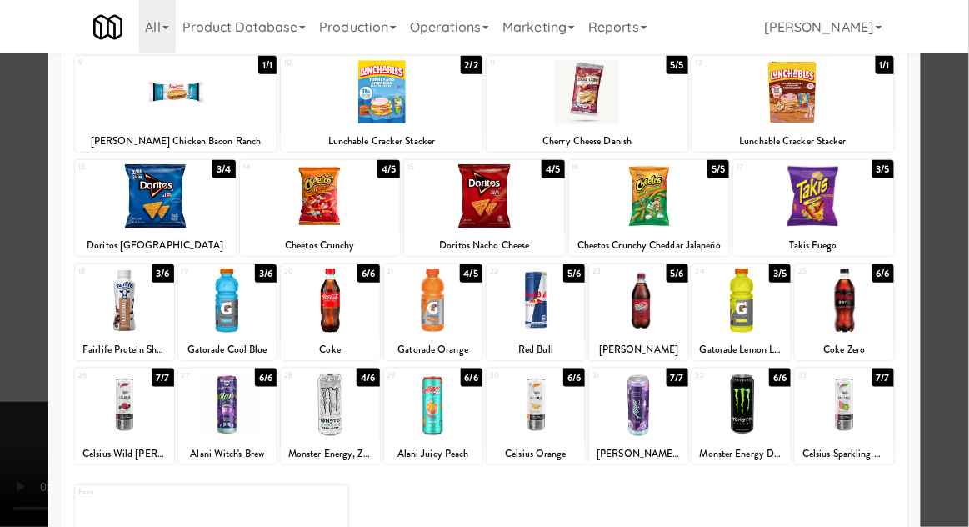
click at [960, 227] on div at bounding box center [484, 263] width 969 height 527
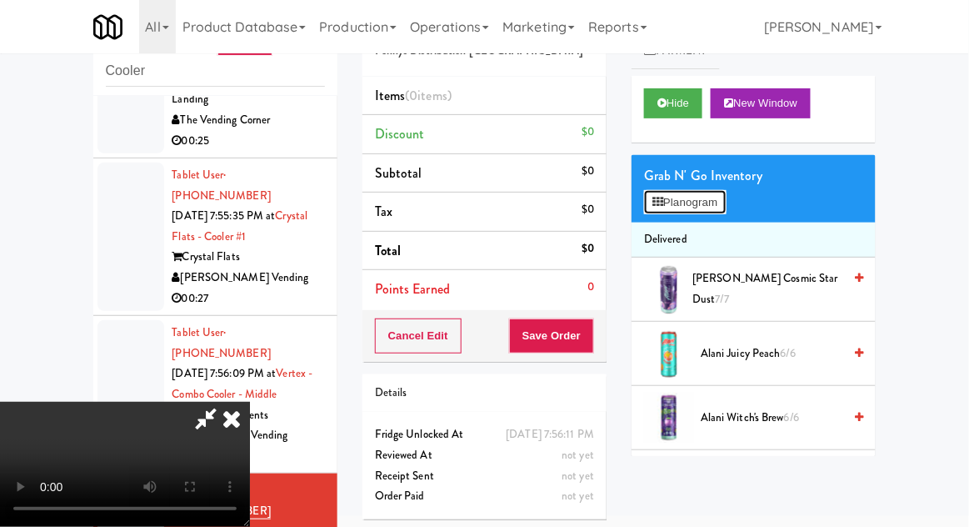
click at [705, 213] on button "Planogram" at bounding box center [685, 202] width 82 height 25
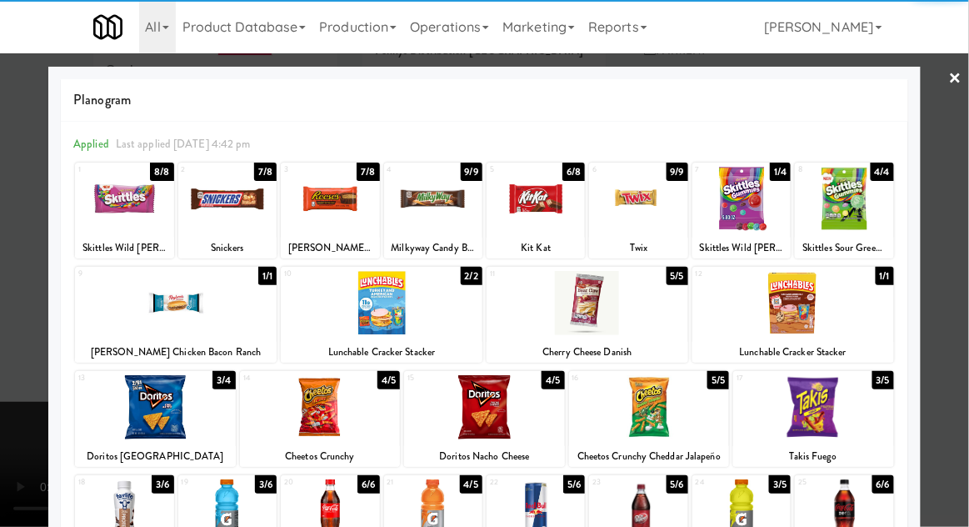
click at [156, 402] on div at bounding box center [155, 407] width 161 height 64
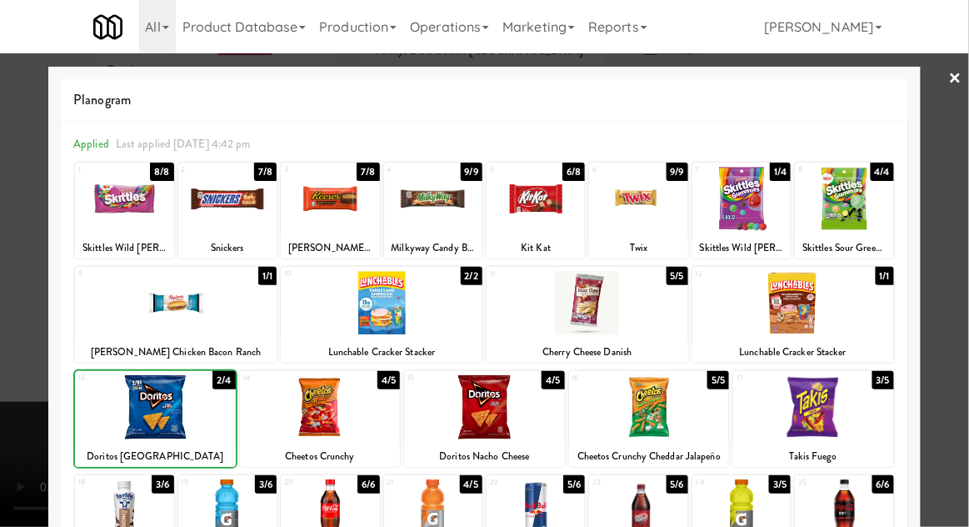
click at [966, 267] on div at bounding box center [484, 263] width 969 height 527
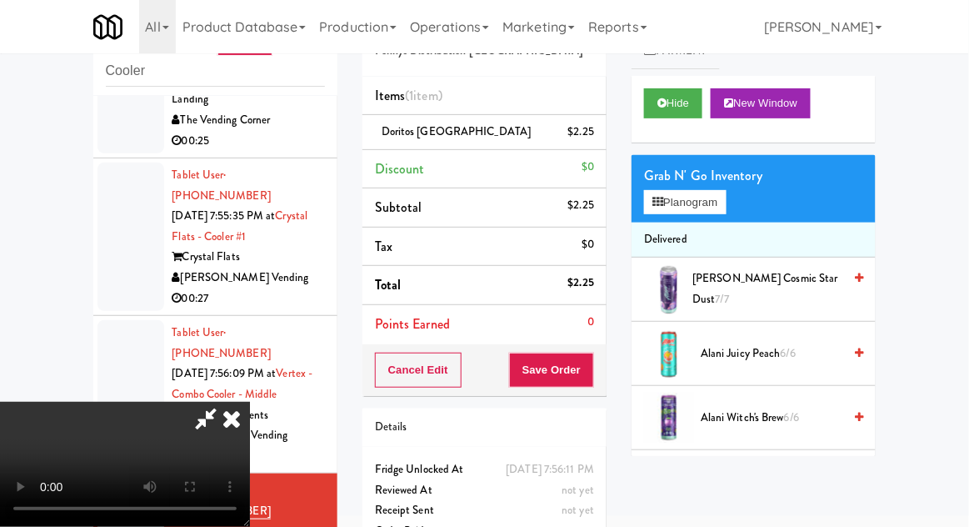
scroll to position [61, 0]
click at [592, 371] on button "Save Order" at bounding box center [551, 369] width 85 height 35
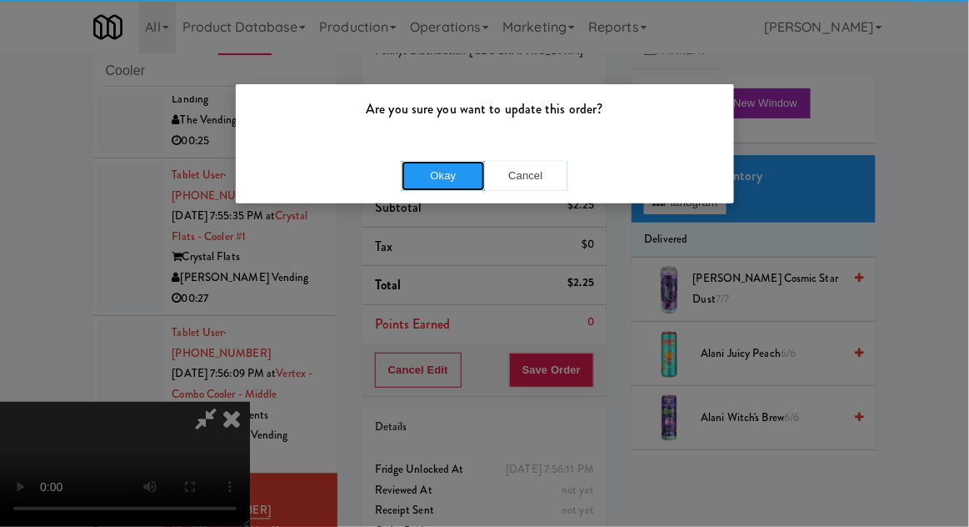
click at [437, 173] on button "Okay" at bounding box center [443, 176] width 83 height 30
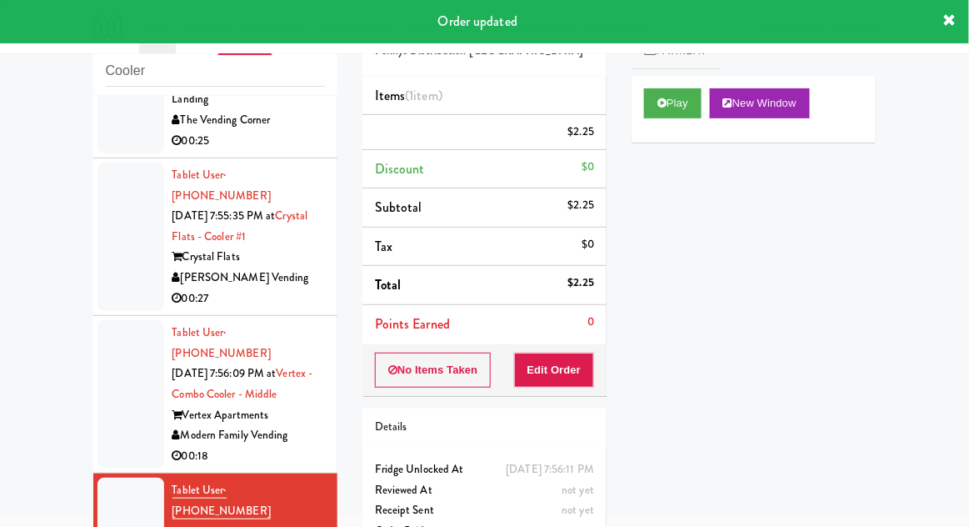
scroll to position [0, 0]
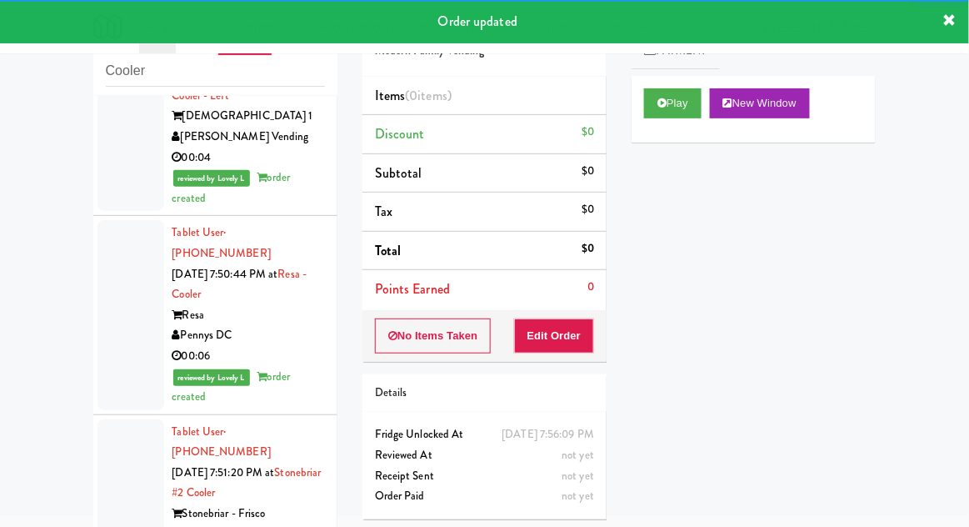
scroll to position [1128, 0]
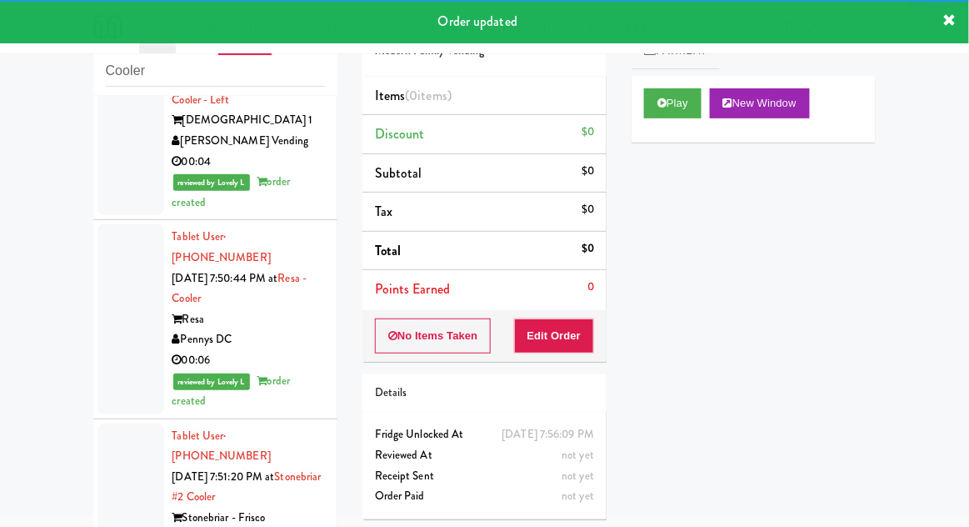
click at [121, 423] on div at bounding box center [130, 497] width 67 height 148
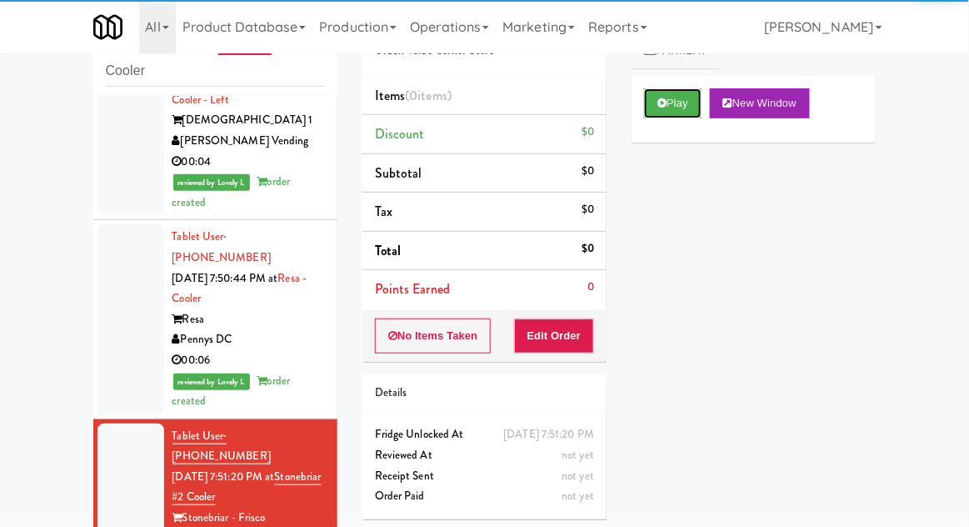
click at [691, 104] on button "Play" at bounding box center [672, 103] width 57 height 30
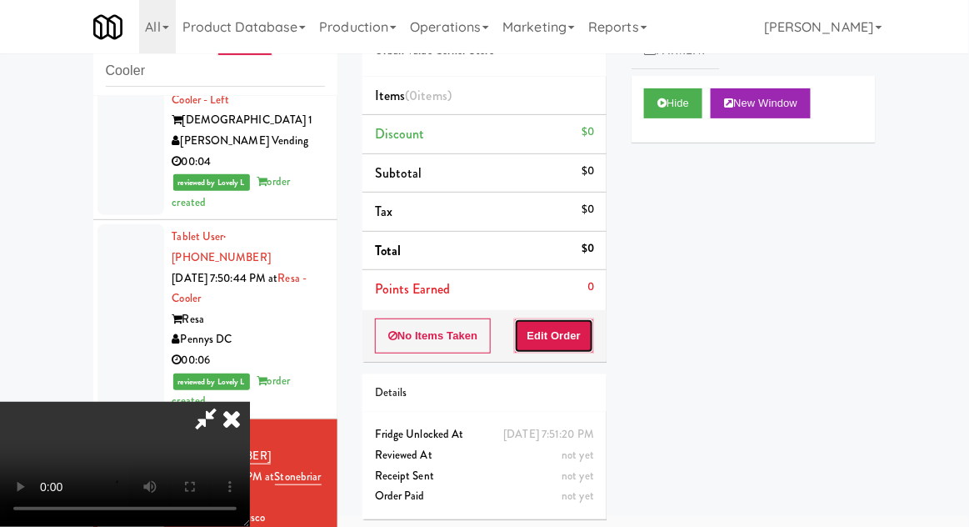
click at [571, 347] on button "Edit Order" at bounding box center [554, 335] width 81 height 35
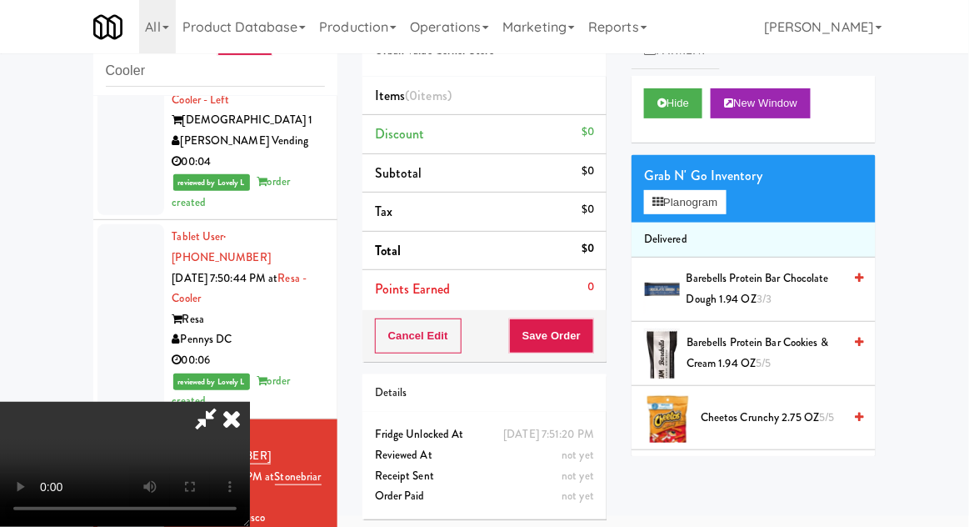
click at [740, 220] on div "Grab N' Go Inventory Planogram" at bounding box center [753, 188] width 244 height 67
click at [726, 210] on button "Planogram" at bounding box center [685, 202] width 82 height 25
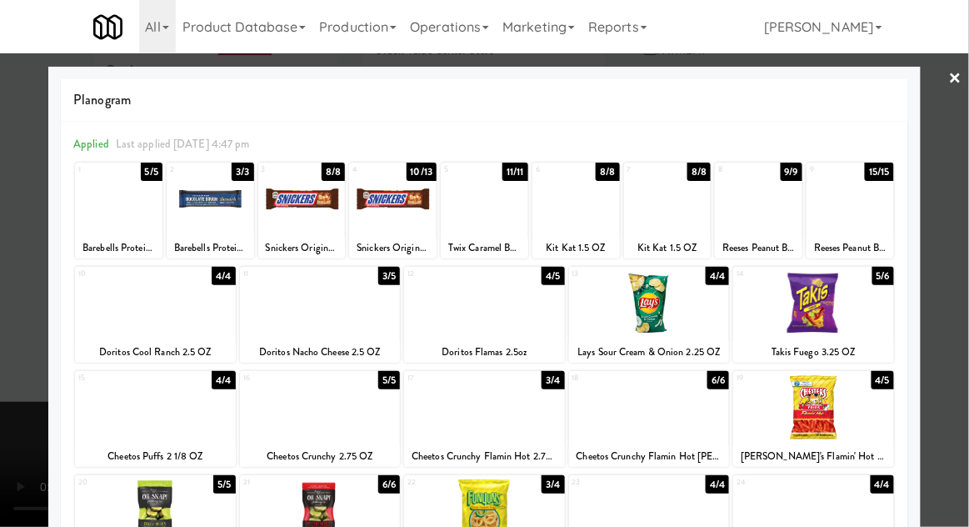
click at [671, 227] on div at bounding box center [667, 199] width 87 height 64
click at [675, 217] on div at bounding box center [667, 199] width 87 height 64
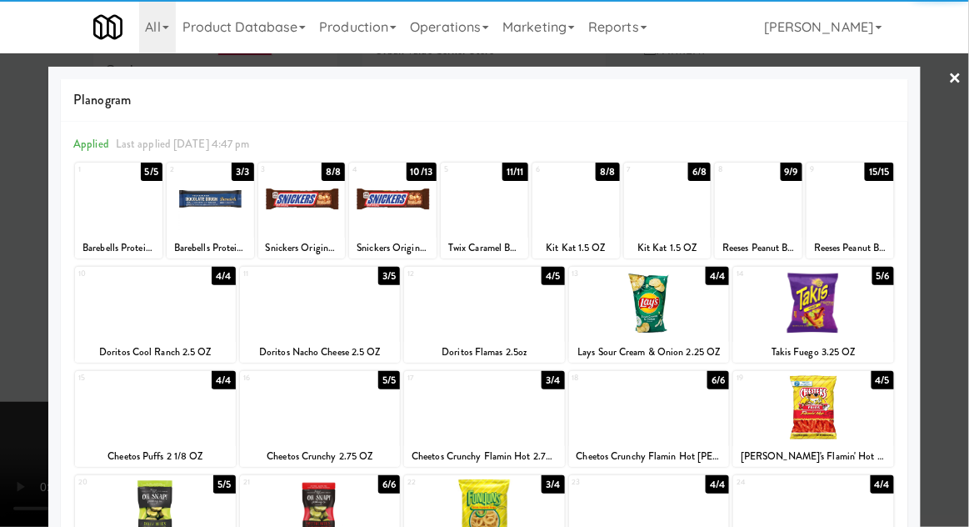
click at [967, 210] on div at bounding box center [484, 263] width 969 height 527
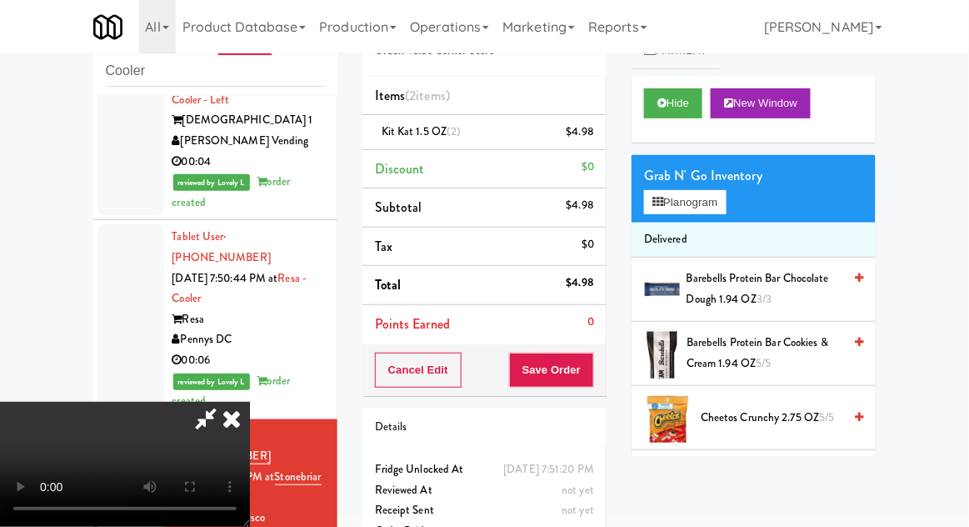
scroll to position [61, 0]
click at [584, 381] on button "Save Order" at bounding box center [551, 369] width 85 height 35
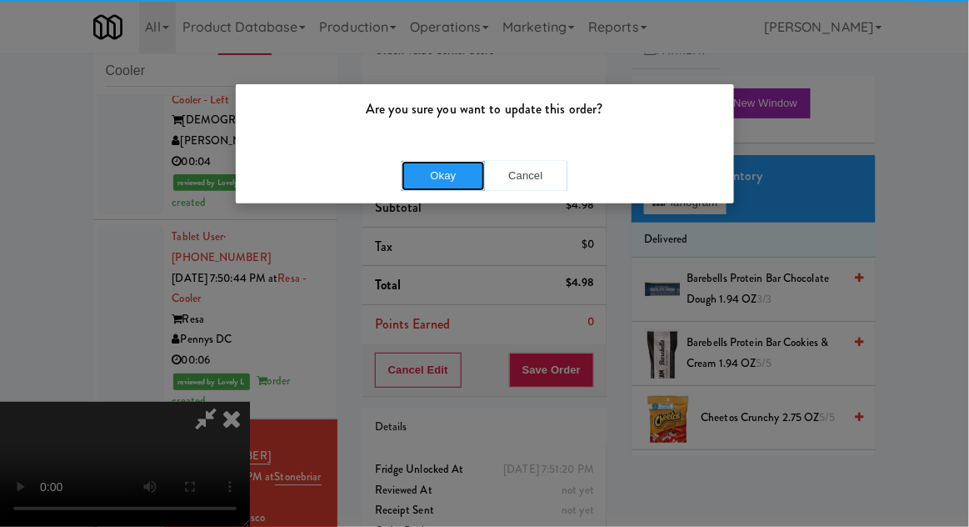
click at [458, 180] on button "Okay" at bounding box center [443, 176] width 83 height 30
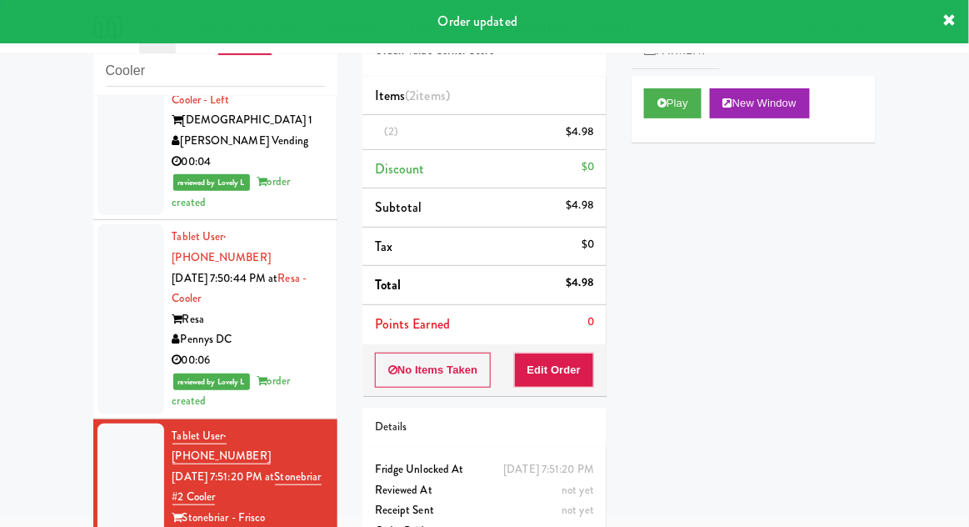
scroll to position [0, 0]
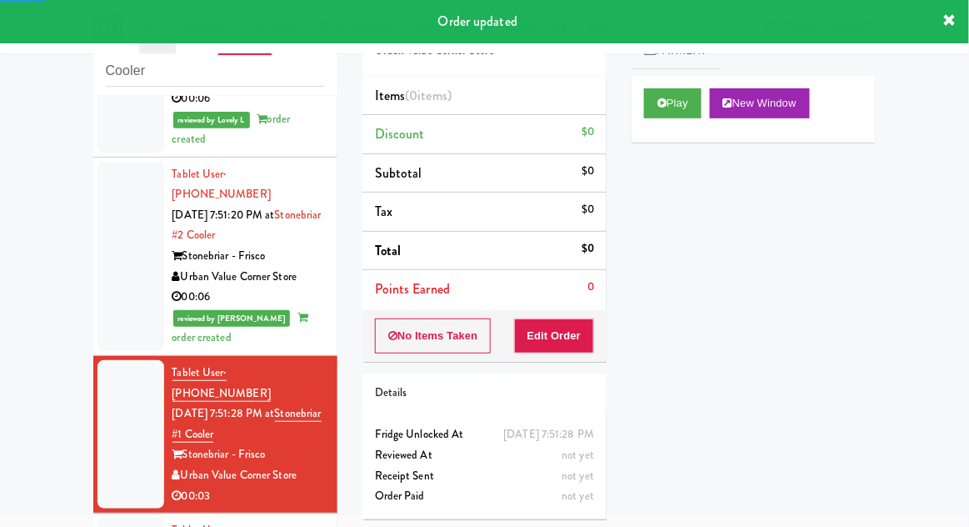
scroll to position [1408, 0]
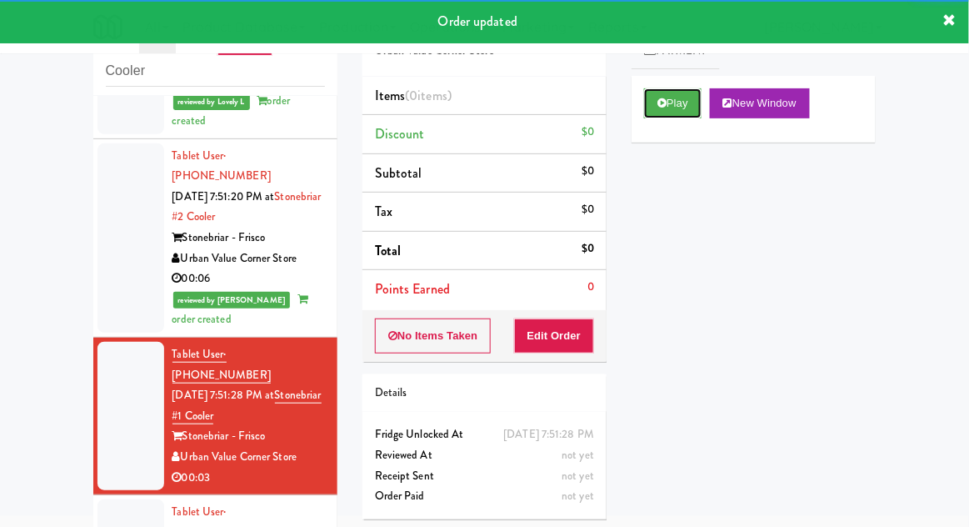
click at [681, 107] on button "Play" at bounding box center [672, 103] width 57 height 30
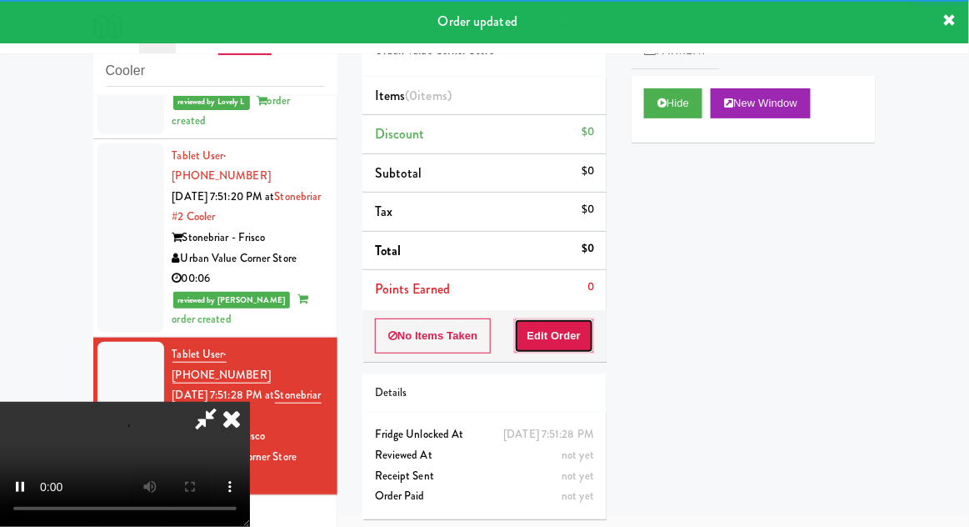
click at [574, 332] on button "Edit Order" at bounding box center [554, 335] width 81 height 35
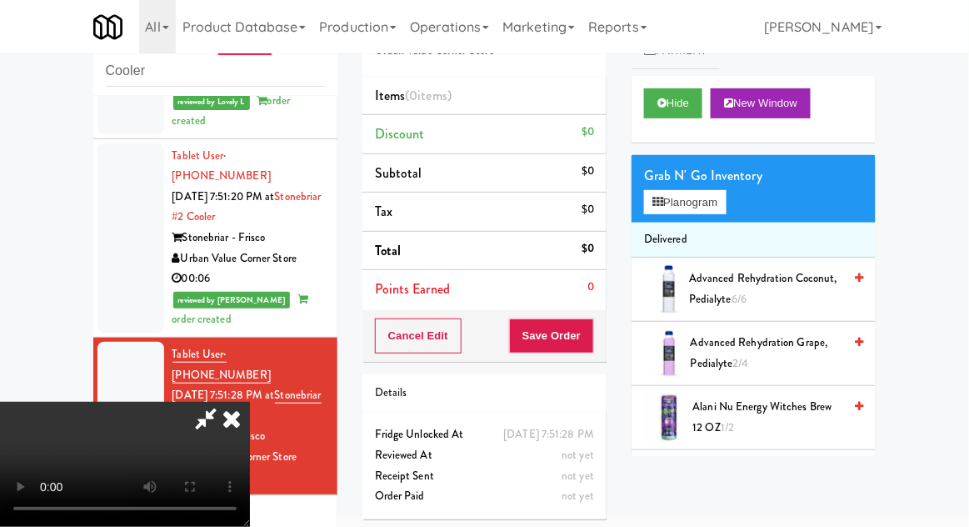
scroll to position [0, 0]
click at [703, 212] on button "Planogram" at bounding box center [685, 202] width 82 height 25
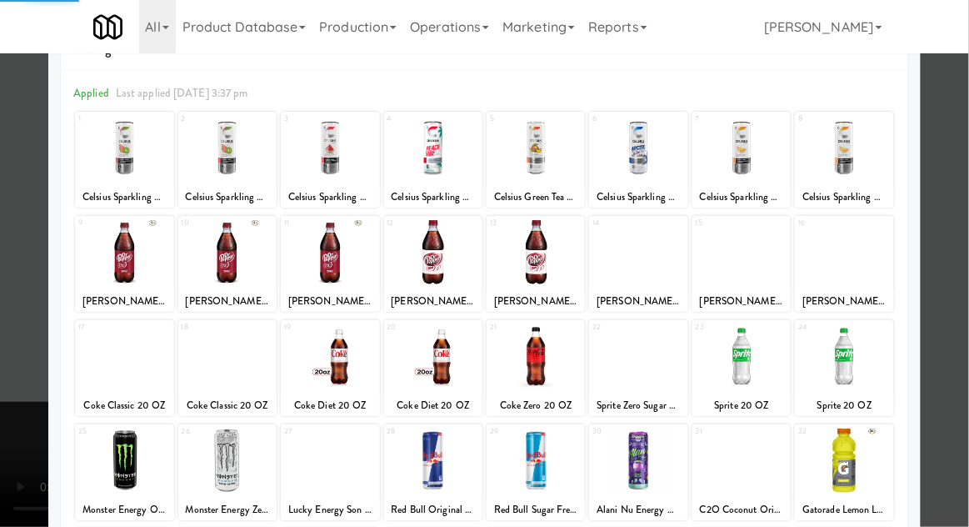
scroll to position [66, 0]
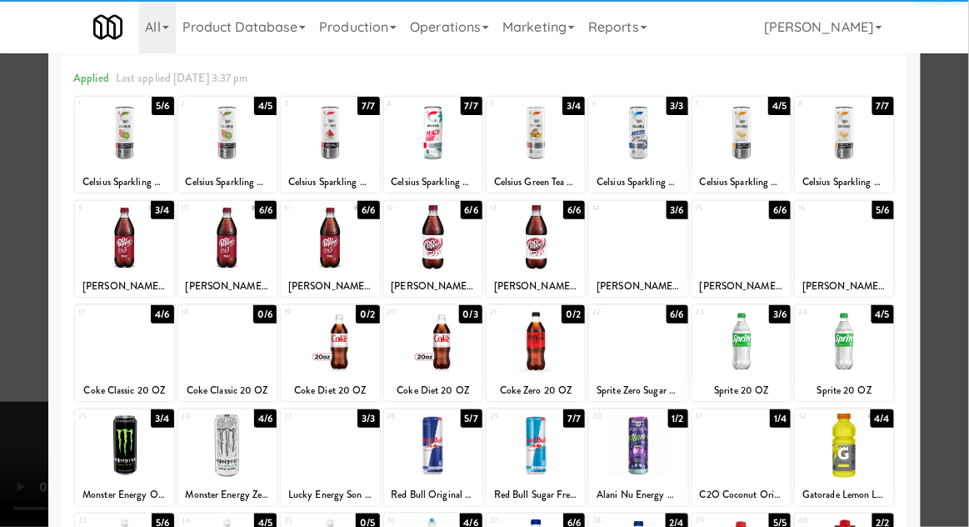
click at [742, 357] on div at bounding box center [741, 341] width 98 height 64
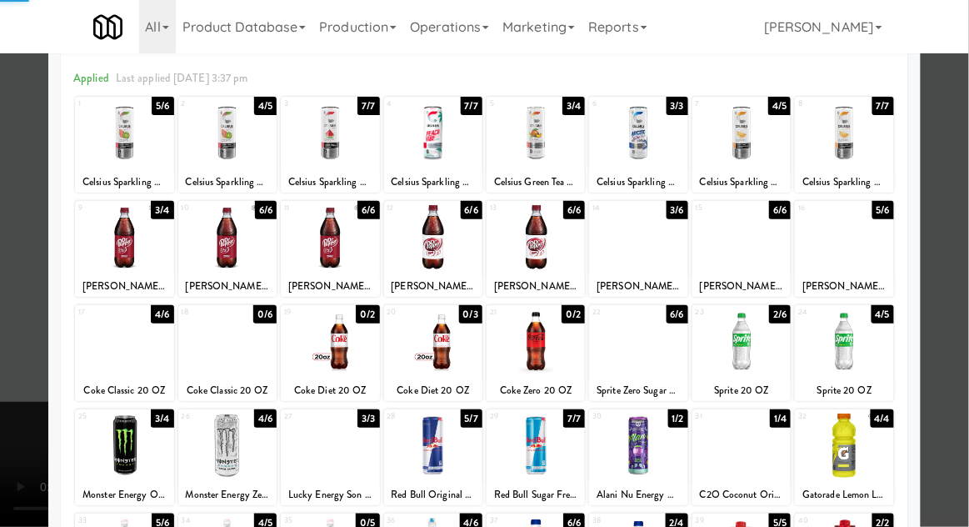
click at [961, 307] on div at bounding box center [484, 263] width 969 height 527
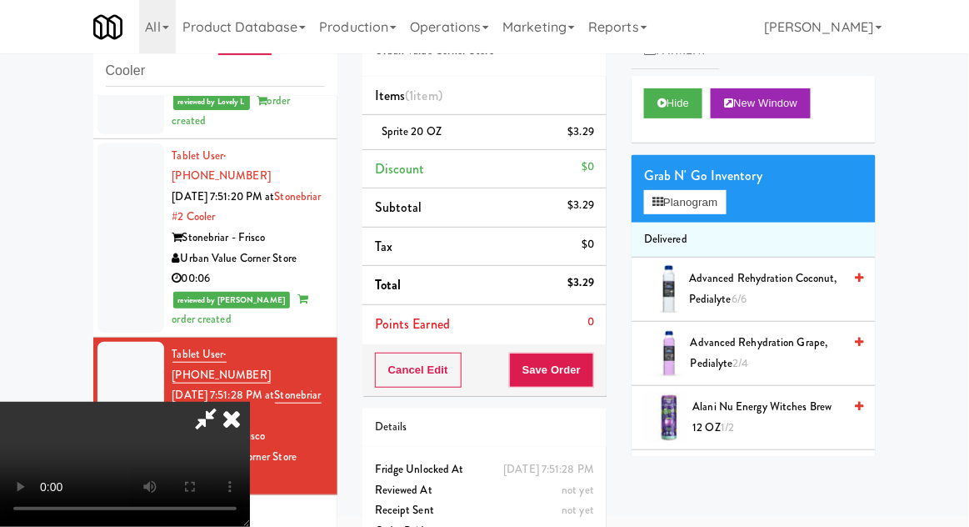
scroll to position [61, 0]
click at [591, 374] on button "Save Order" at bounding box center [551, 369] width 85 height 35
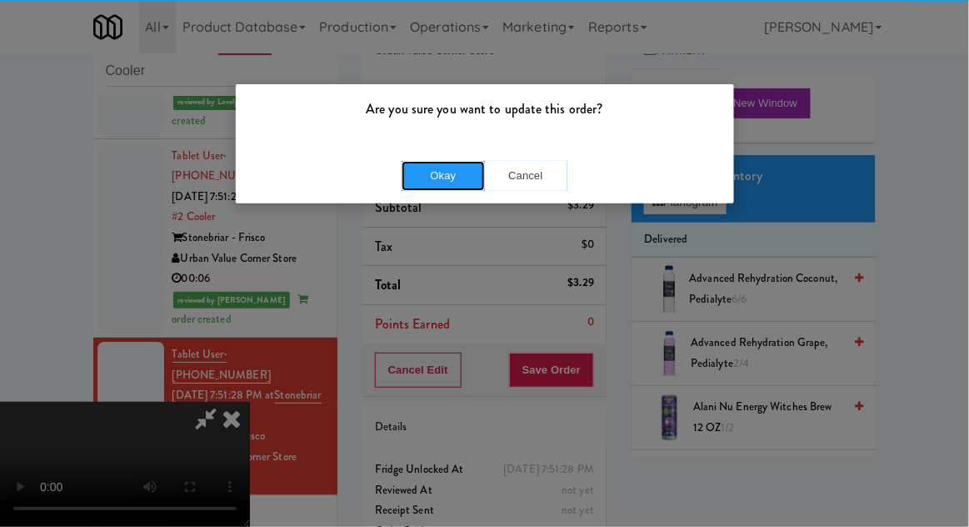
click at [431, 189] on button "Okay" at bounding box center [443, 176] width 83 height 30
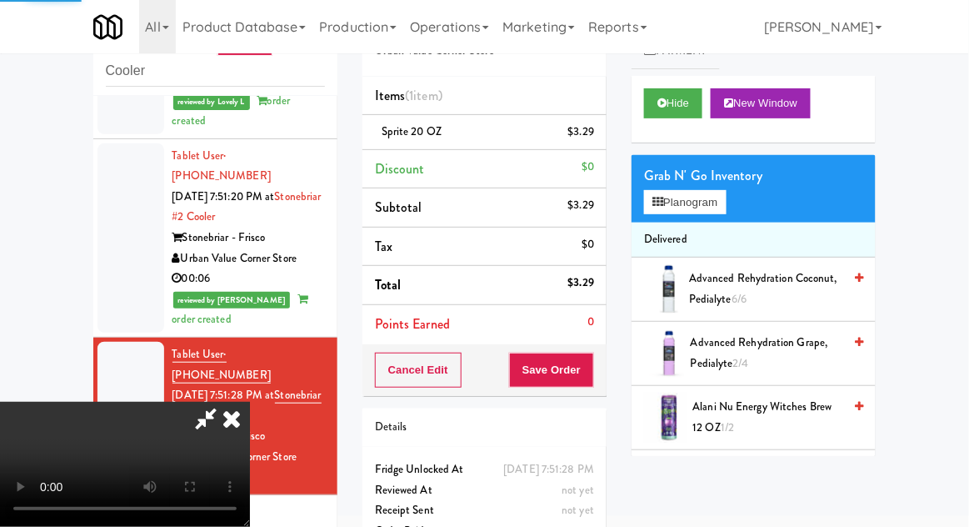
scroll to position [0, 0]
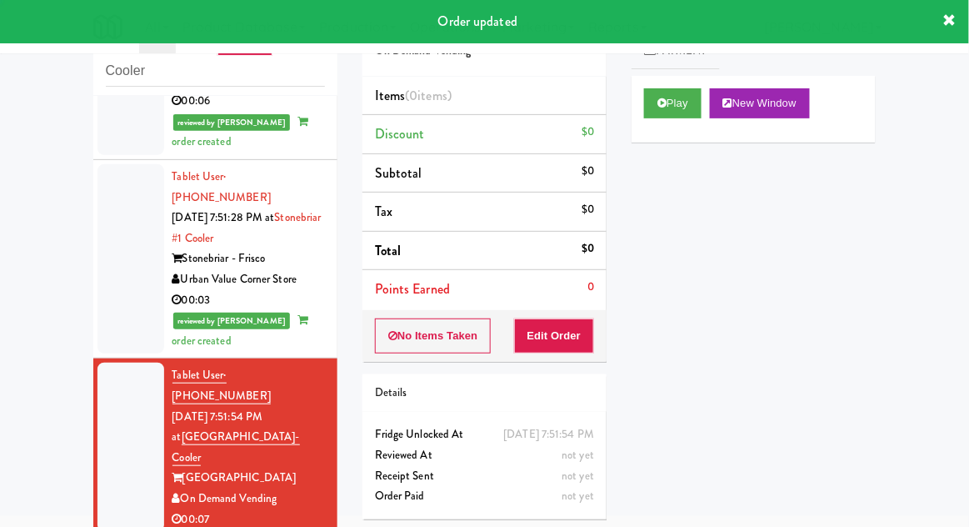
scroll to position [1594, 0]
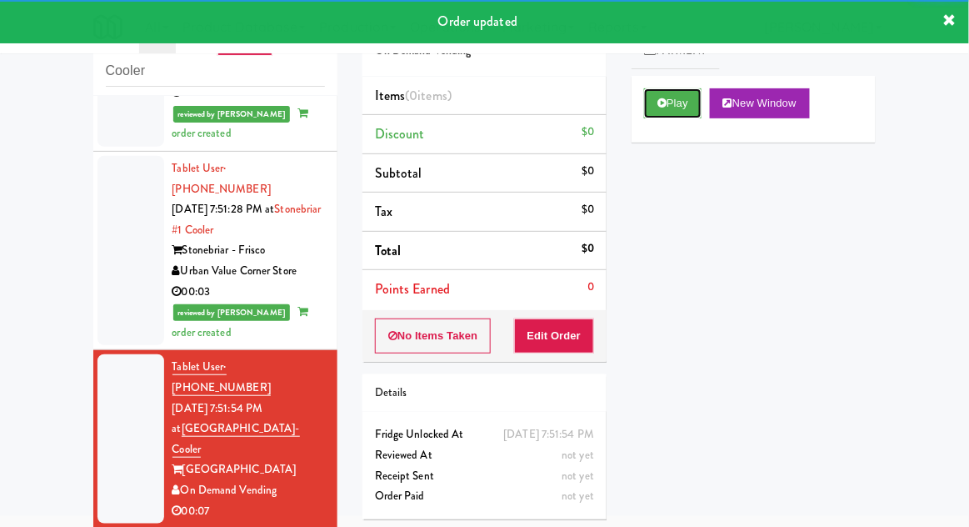
click at [686, 111] on button "Play" at bounding box center [672, 103] width 57 height 30
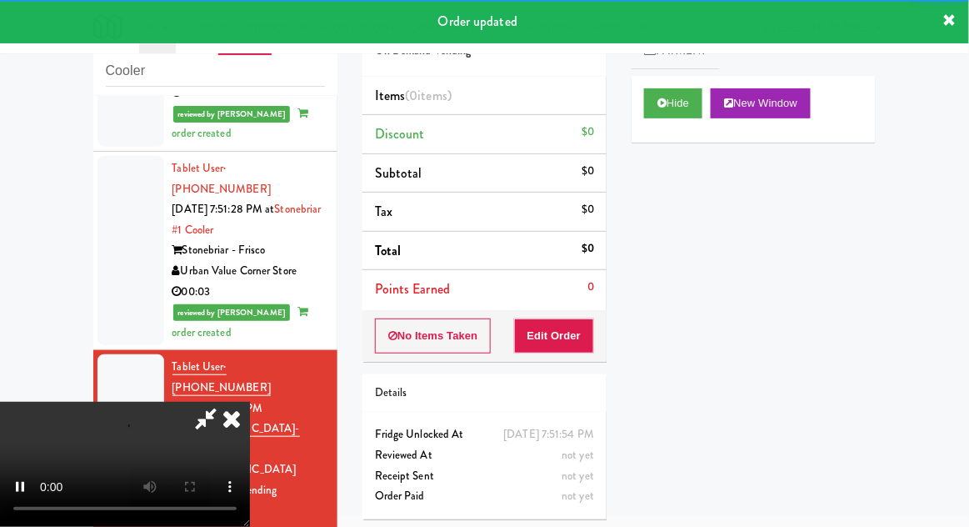
click at [571, 322] on button "Edit Order" at bounding box center [554, 335] width 81 height 35
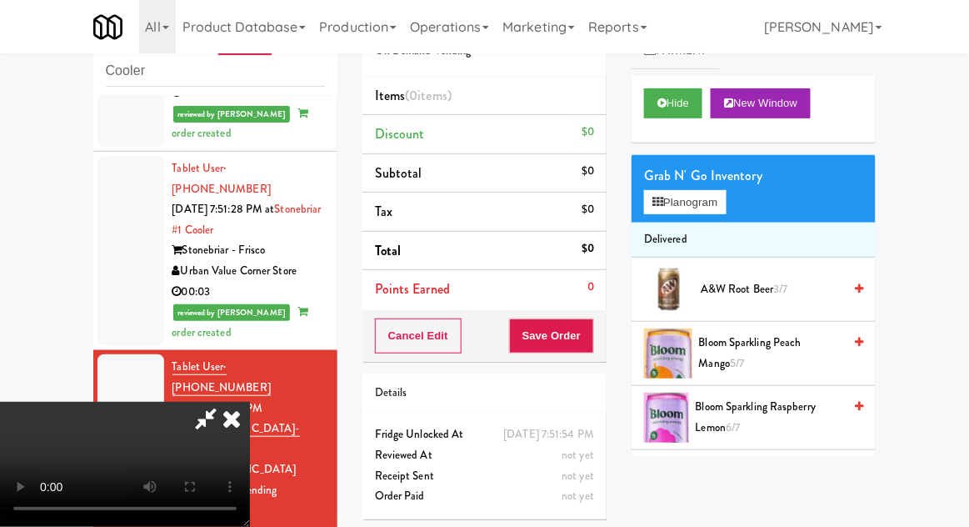
scroll to position [0, 0]
click at [723, 202] on button "Planogram" at bounding box center [685, 202] width 82 height 25
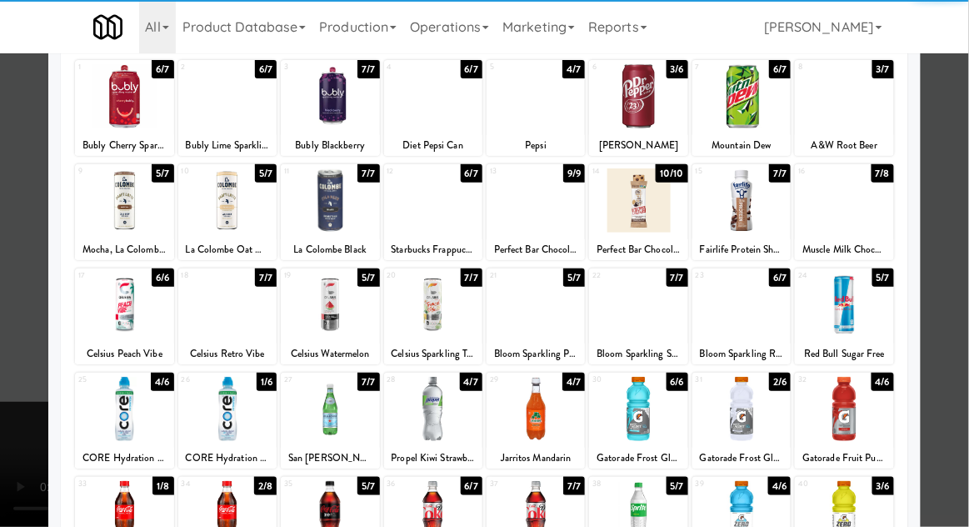
scroll to position [211, 0]
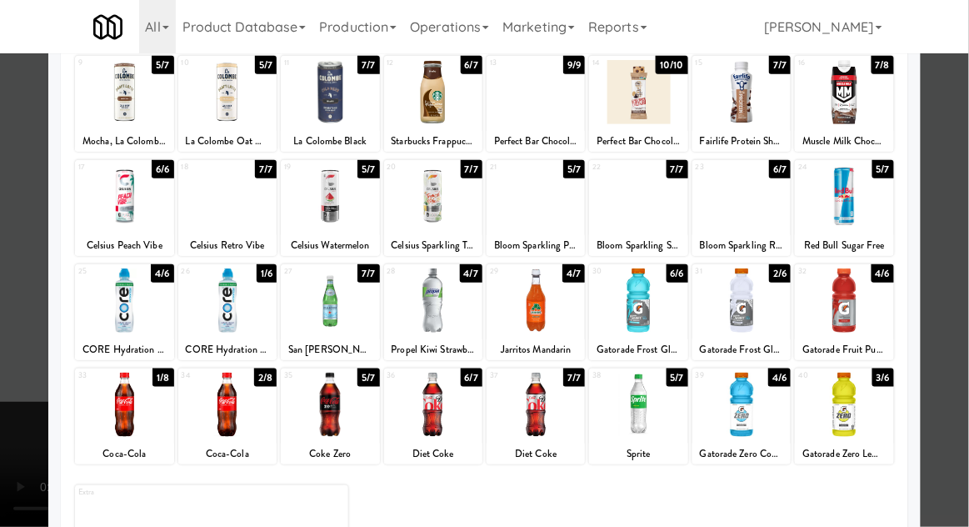
click at [329, 415] on div at bounding box center [330, 404] width 98 height 64
click at [427, 420] on div at bounding box center [433, 404] width 98 height 64
click at [1, 360] on div at bounding box center [484, 263] width 969 height 527
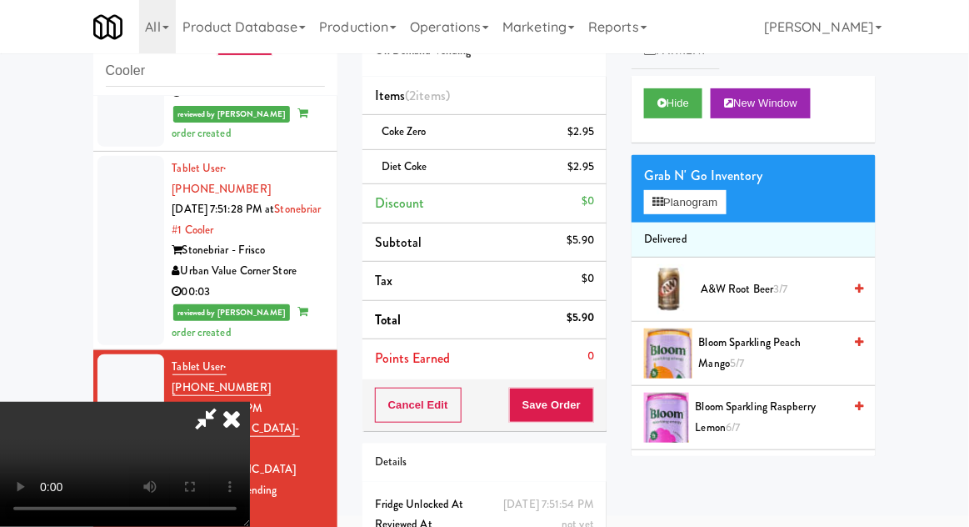
scroll to position [61, 0]
click at [591, 404] on button "Save Order" at bounding box center [551, 404] width 85 height 35
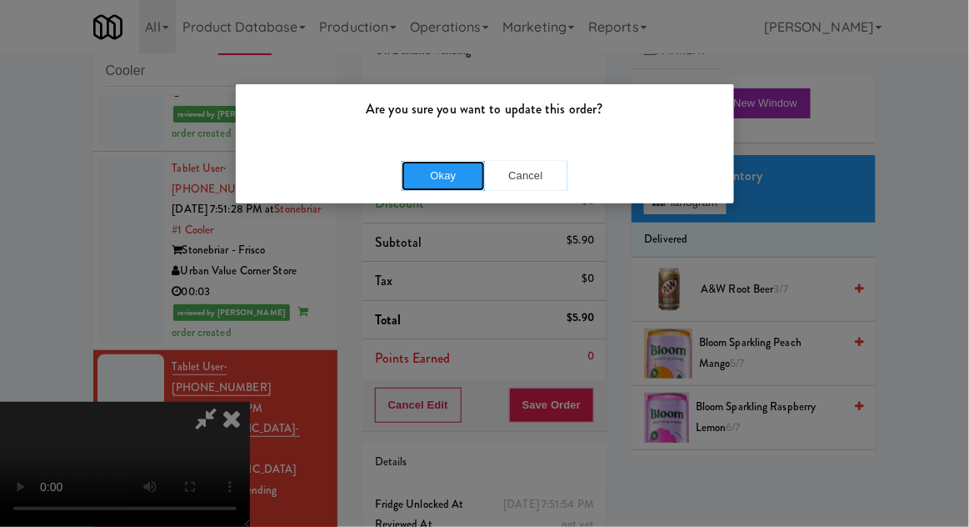
click at [427, 187] on button "Okay" at bounding box center [443, 176] width 83 height 30
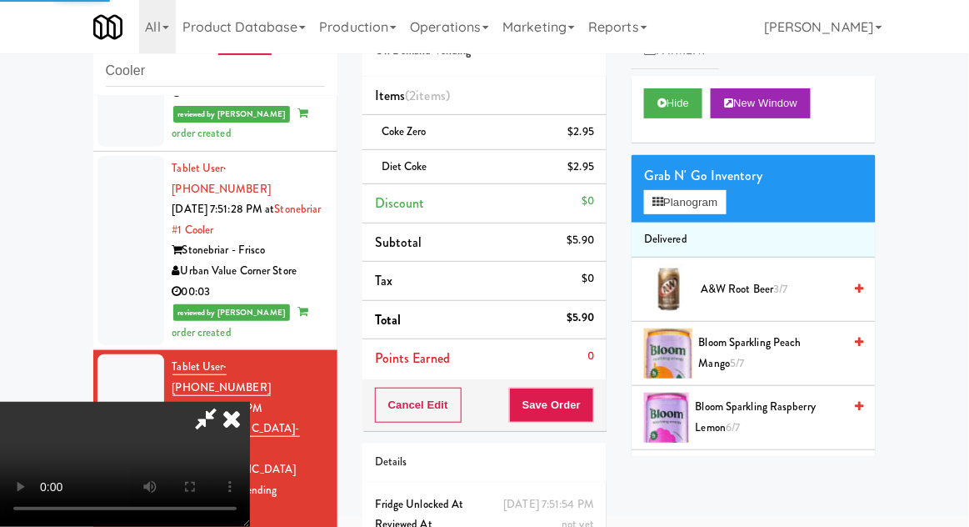
scroll to position [0, 0]
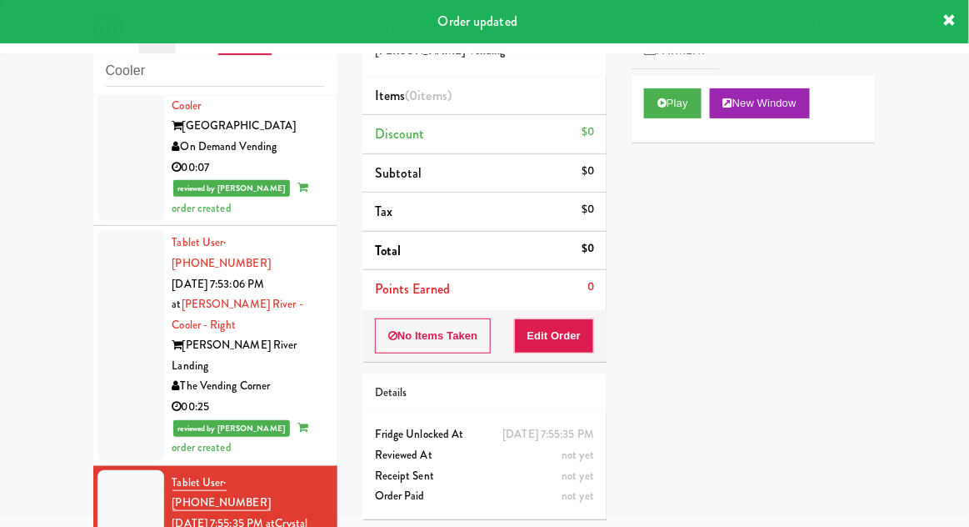
scroll to position [1939, 0]
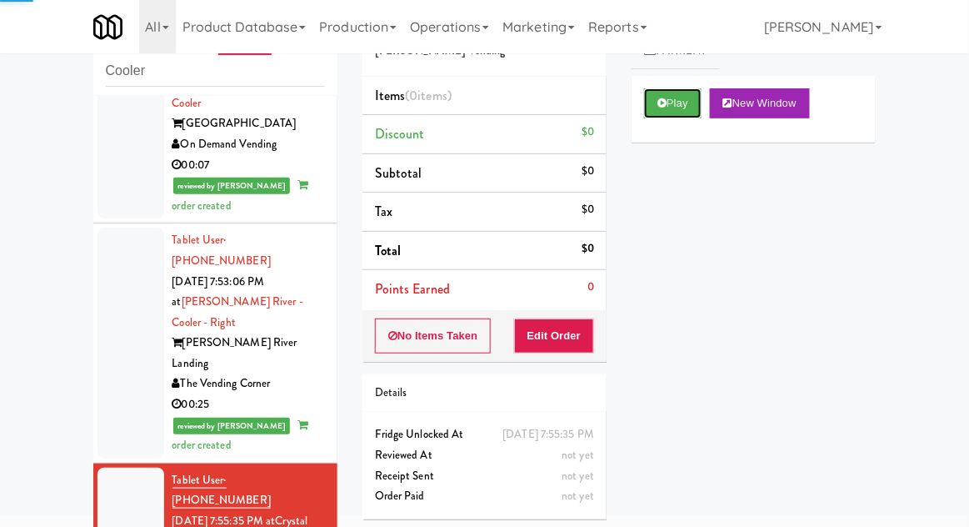
click at [681, 115] on button "Play" at bounding box center [672, 103] width 57 height 30
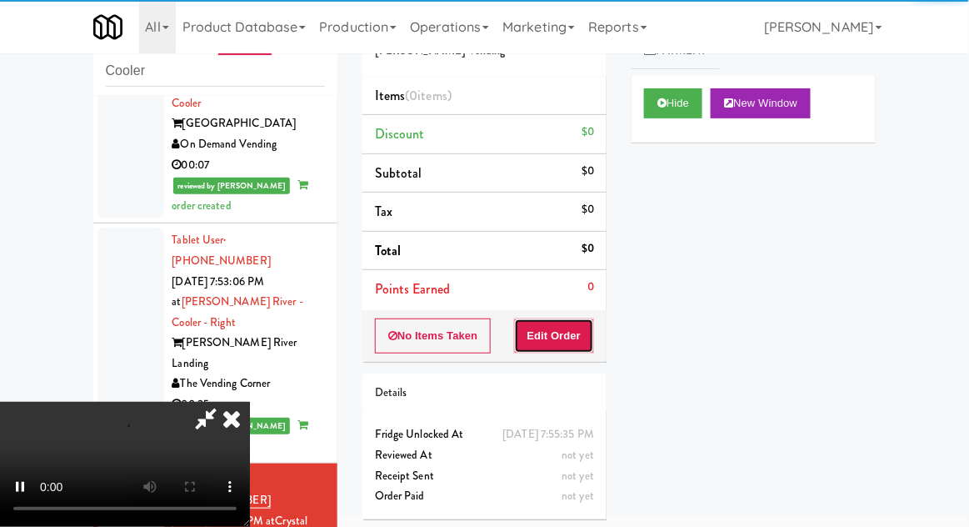
click at [572, 337] on button "Edit Order" at bounding box center [554, 335] width 81 height 35
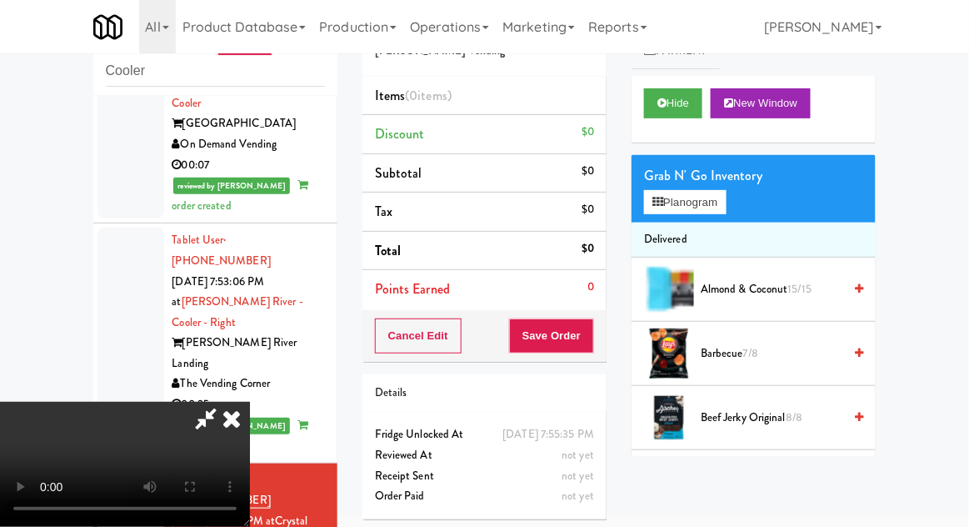
scroll to position [0, 0]
click at [707, 198] on button "Planogram" at bounding box center [685, 202] width 82 height 25
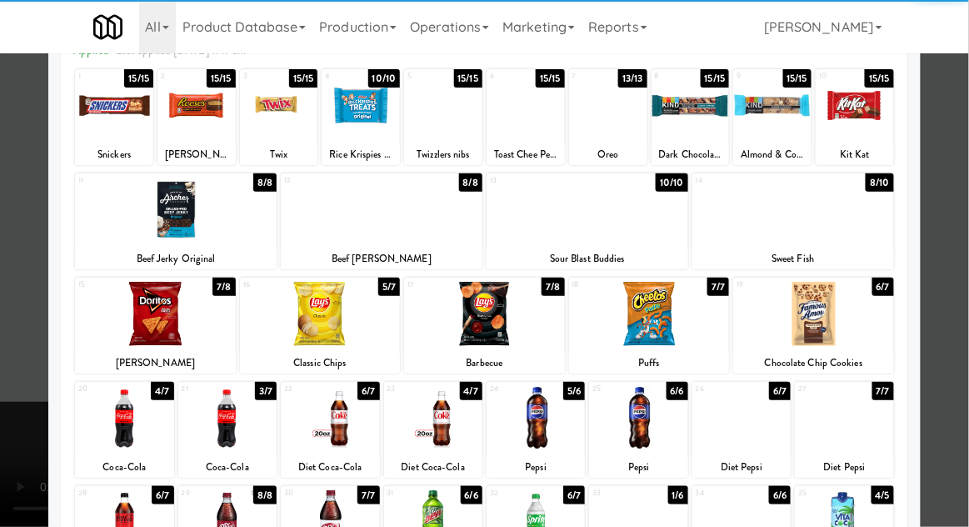
scroll to position [211, 0]
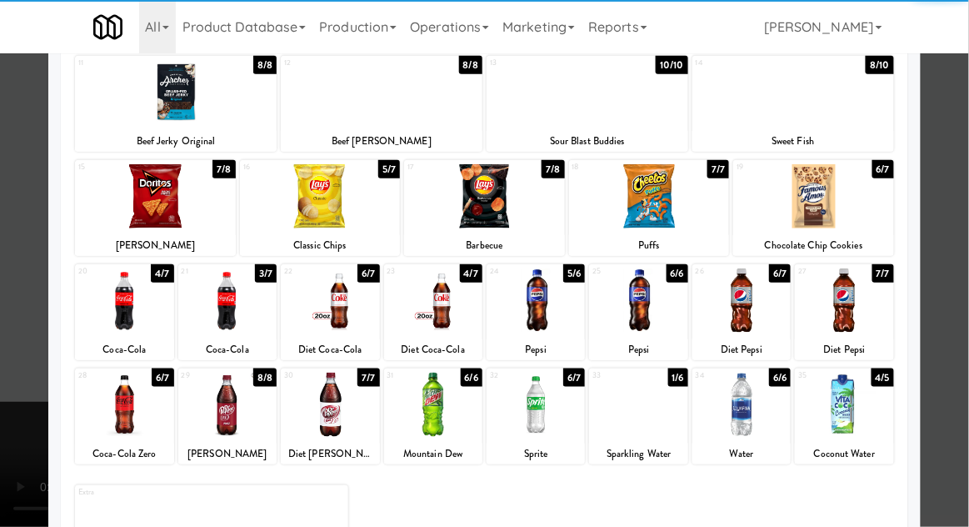
click at [110, 390] on div at bounding box center [124, 404] width 98 height 64
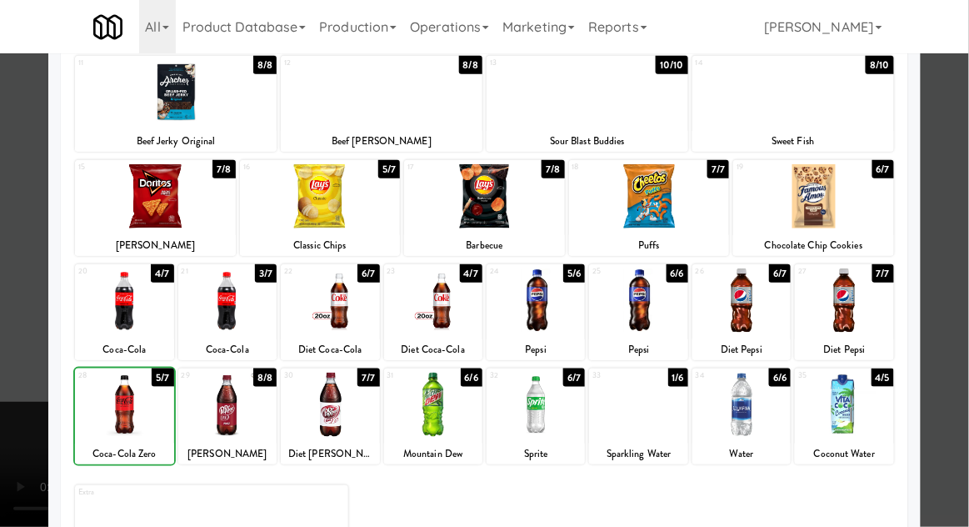
click at [22, 347] on div at bounding box center [484, 263] width 969 height 527
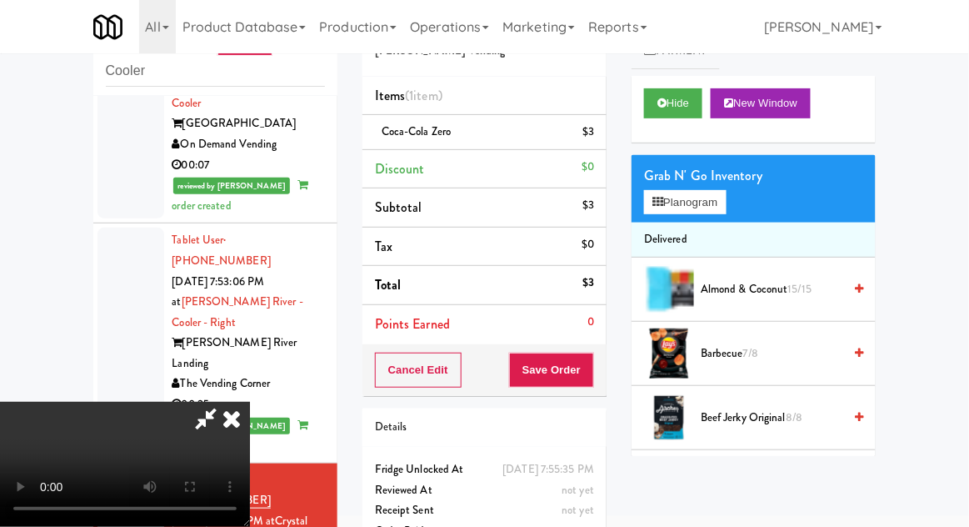
scroll to position [61, 0]
click at [713, 212] on button "Planogram" at bounding box center [685, 202] width 82 height 25
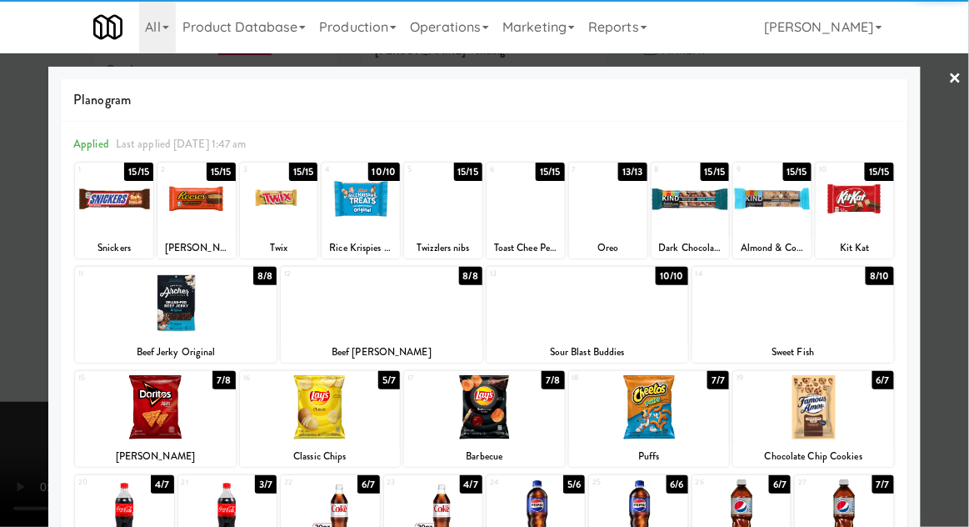
click at [278, 203] on div at bounding box center [279, 199] width 78 height 64
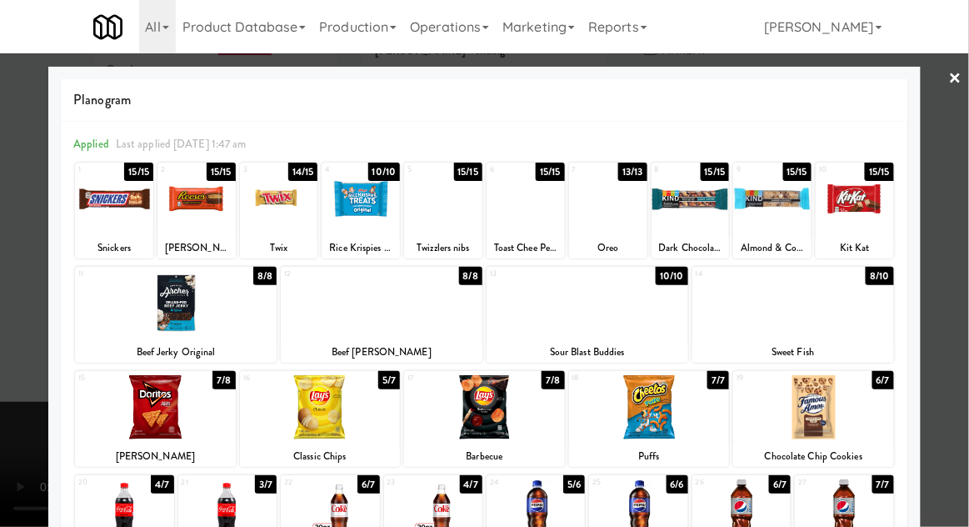
click at [964, 180] on div at bounding box center [484, 263] width 969 height 527
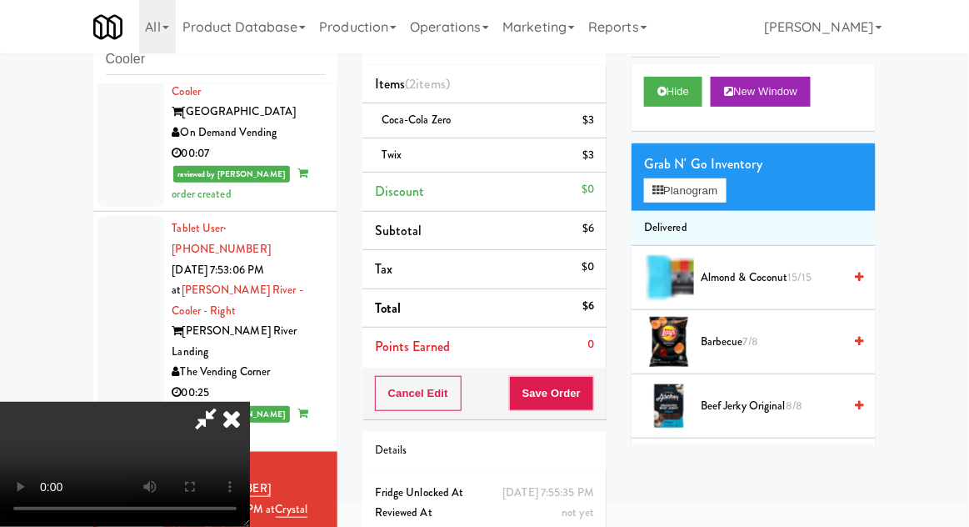
scroll to position [61, 0]
click at [593, 407] on button "Save Order" at bounding box center [551, 393] width 85 height 35
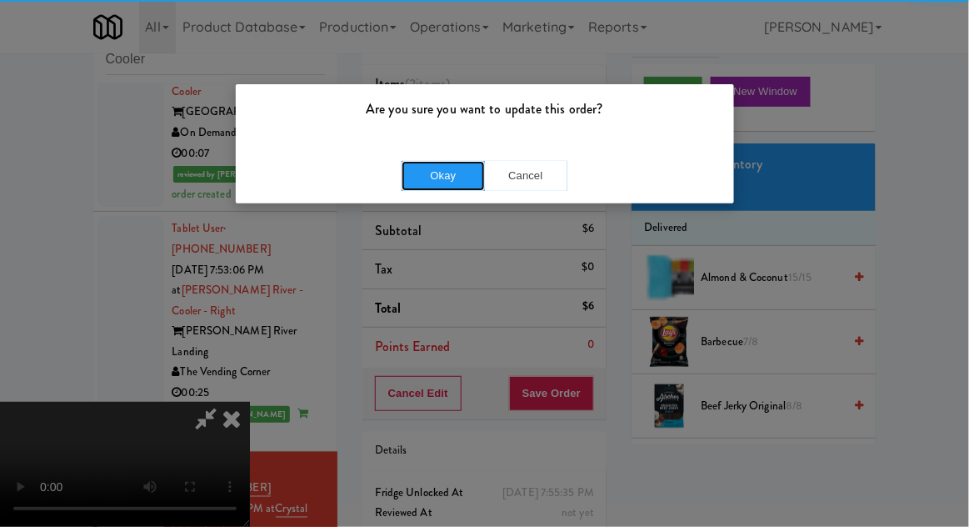
click at [433, 180] on button "Okay" at bounding box center [443, 176] width 83 height 30
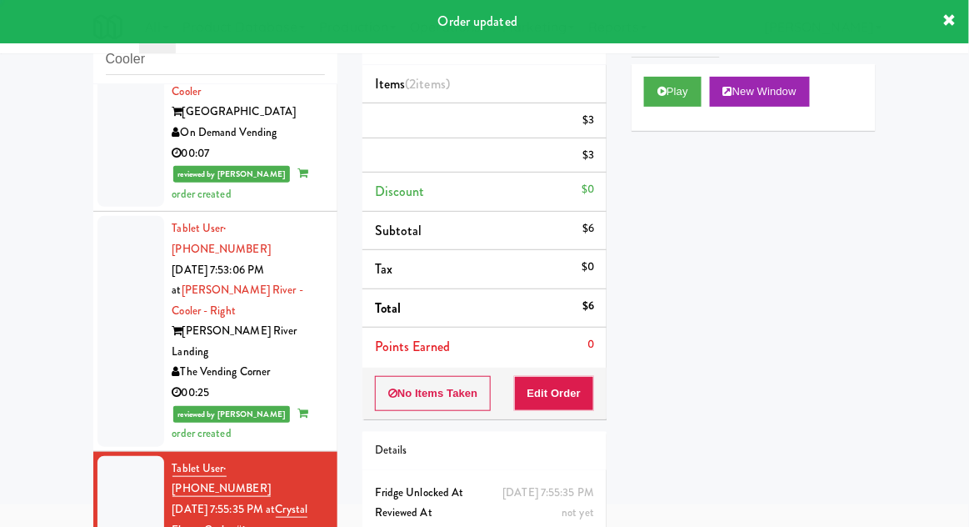
scroll to position [0, 0]
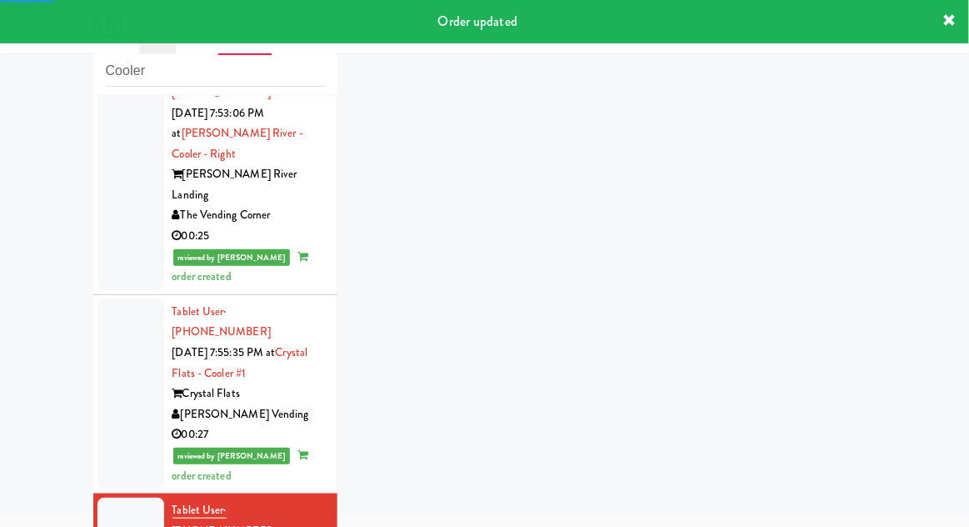
scroll to position [2326, 0]
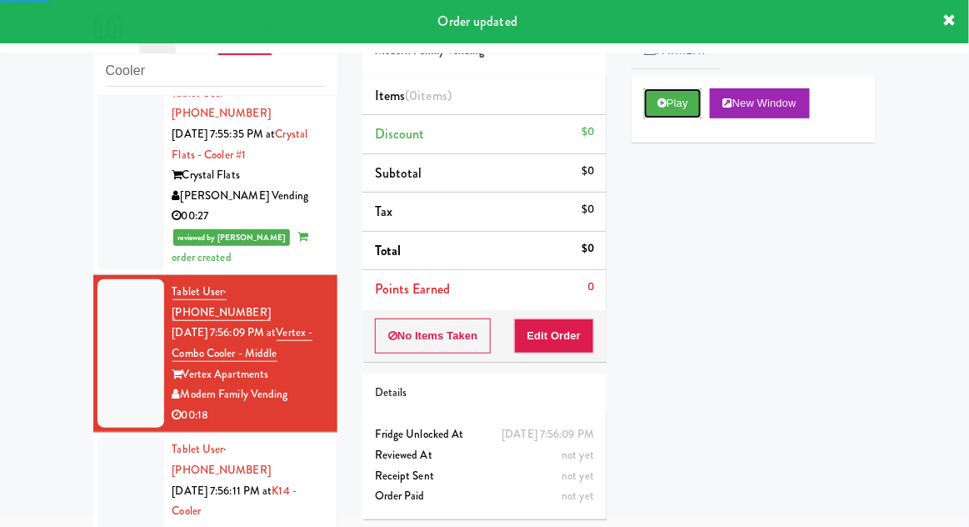
click at [696, 108] on button "Play" at bounding box center [672, 103] width 57 height 30
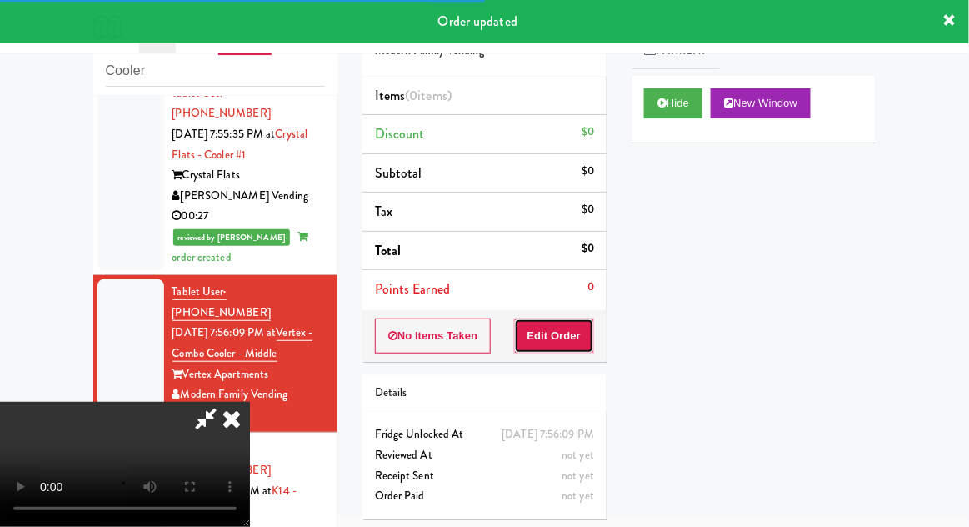
click at [575, 344] on button "Edit Order" at bounding box center [554, 335] width 81 height 35
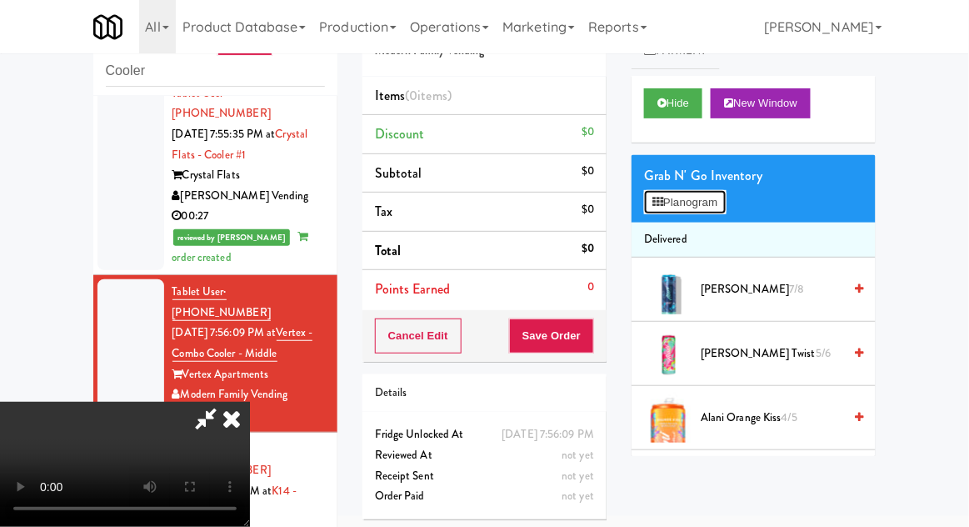
click at [711, 208] on button "Planogram" at bounding box center [685, 202] width 82 height 25
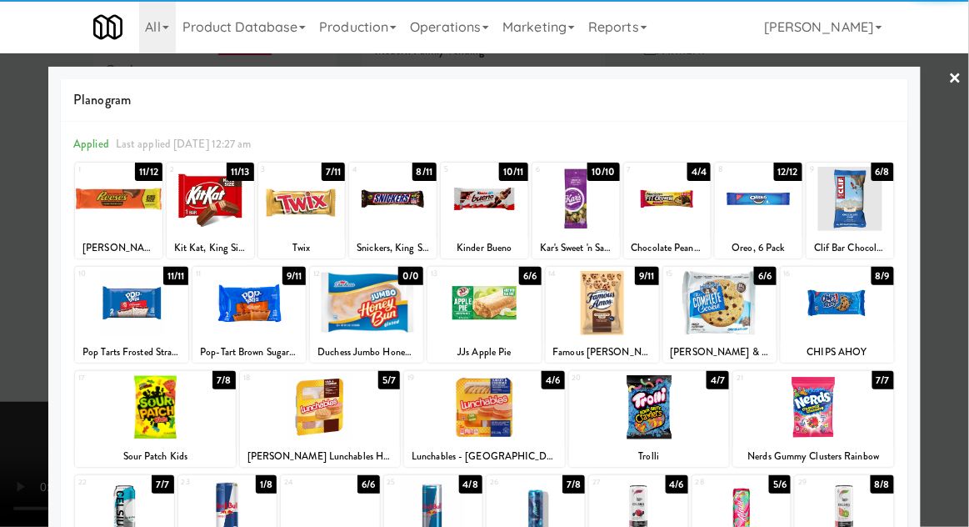
click at [211, 217] on div at bounding box center [210, 199] width 87 height 64
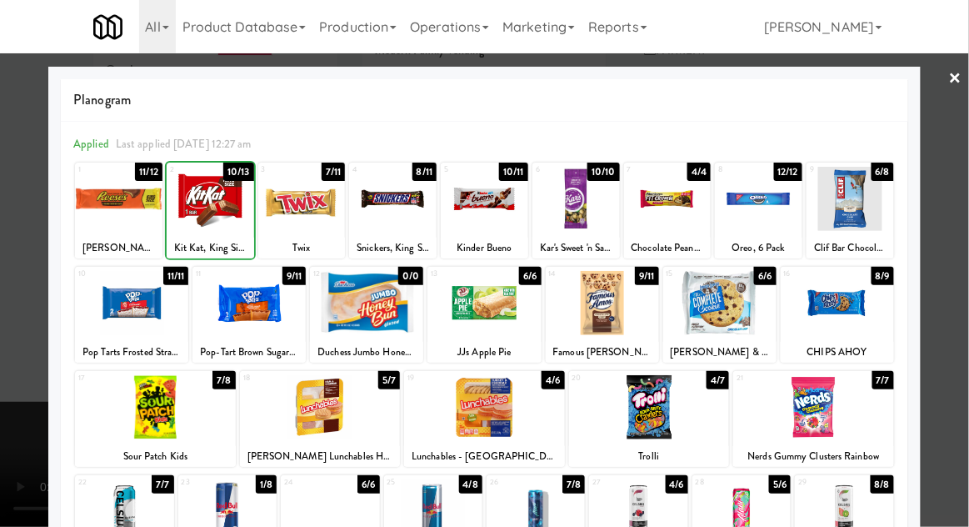
click at [958, 213] on div at bounding box center [484, 263] width 969 height 527
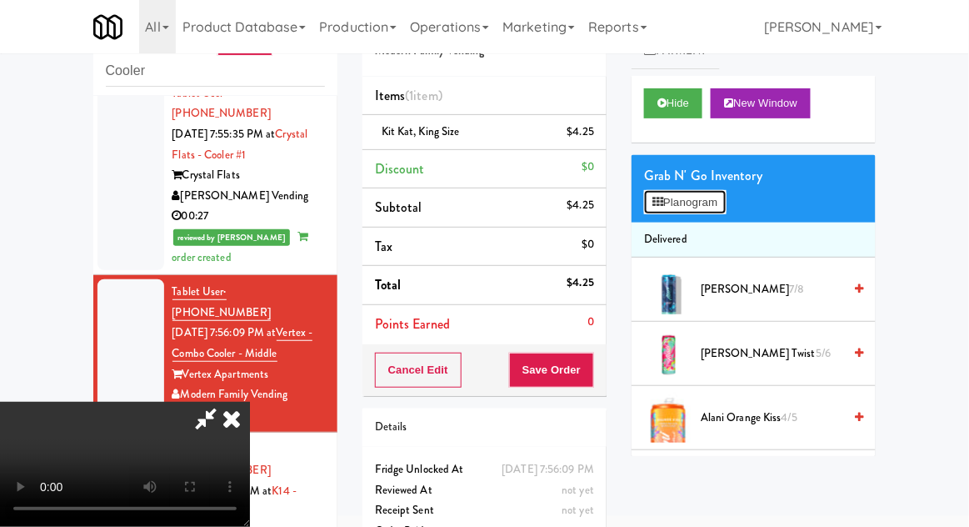
click at [726, 208] on button "Planogram" at bounding box center [685, 202] width 82 height 25
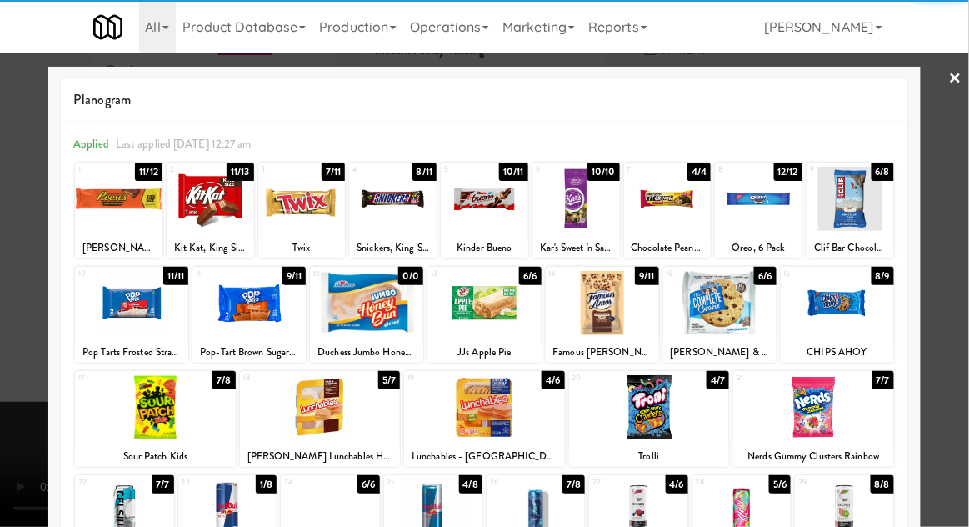
click at [683, 217] on div at bounding box center [667, 199] width 87 height 64
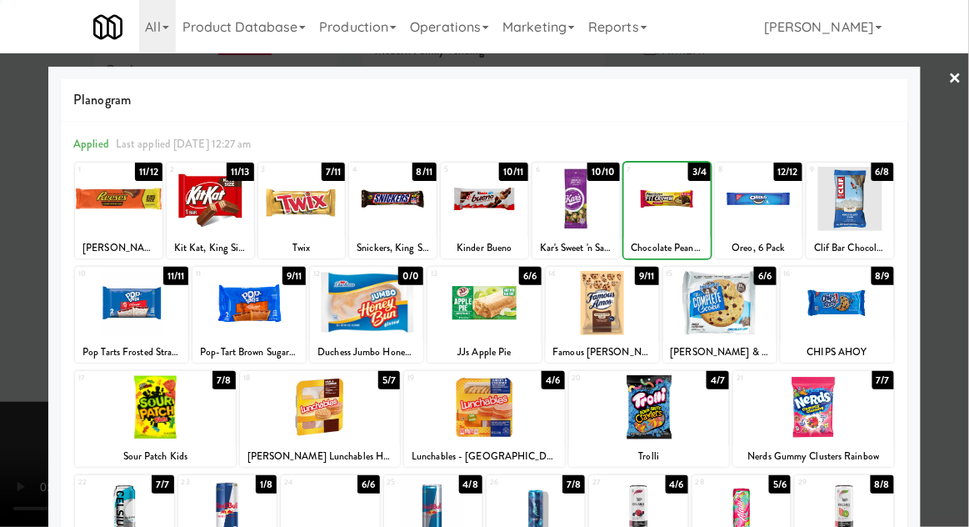
click at [966, 217] on div at bounding box center [484, 263] width 969 height 527
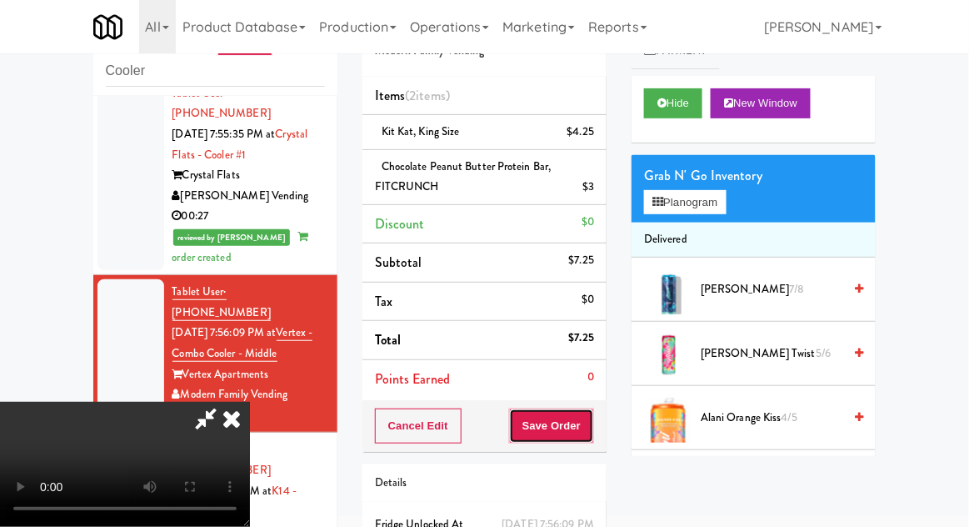
click at [593, 432] on button "Save Order" at bounding box center [551, 425] width 85 height 35
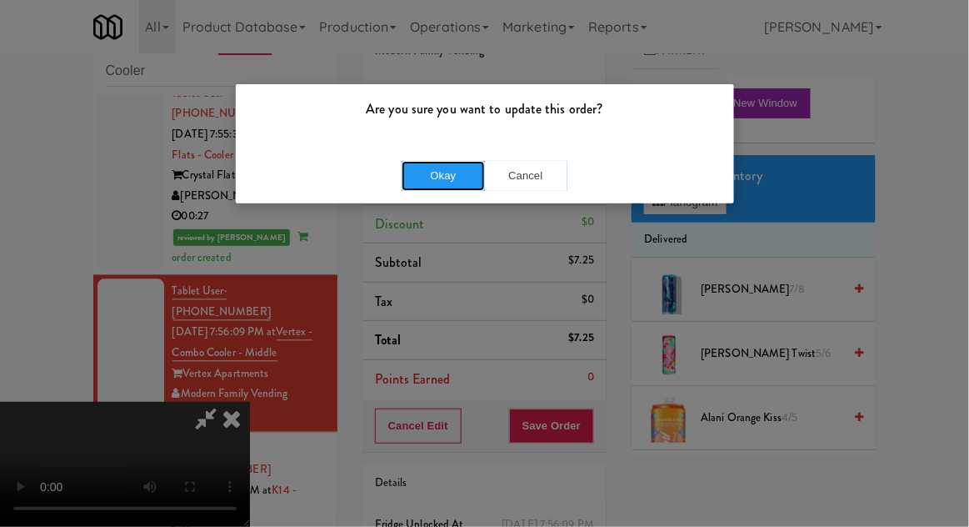
click at [432, 184] on button "Okay" at bounding box center [443, 176] width 83 height 30
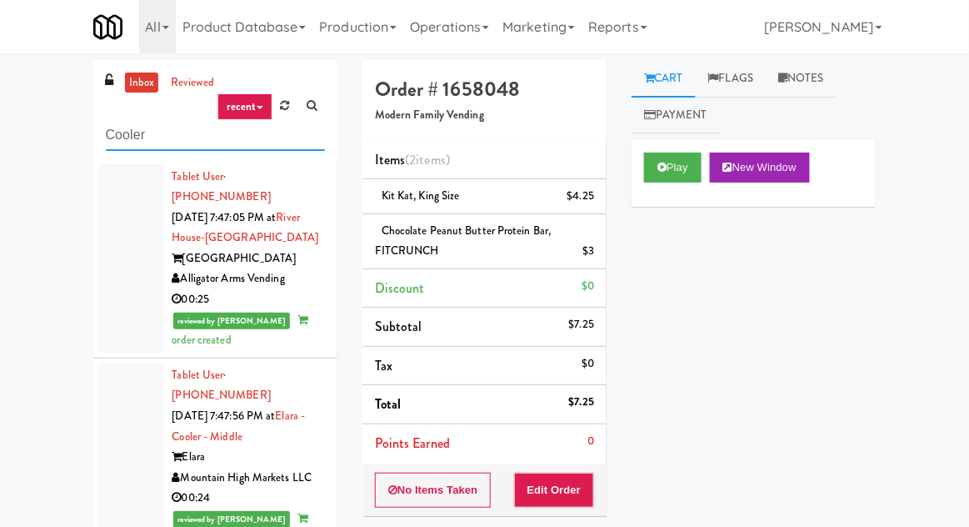
click at [120, 138] on input "Cooler" at bounding box center [215, 135] width 219 height 31
click at [125, 142] on input "Cooler" at bounding box center [215, 135] width 219 height 31
click at [126, 135] on input "Cooler" at bounding box center [215, 135] width 219 height 31
click at [48, 161] on div "inbox reviewed recent all unclear take inventory issue suspicious failed recent…" at bounding box center [484, 373] width 969 height 626
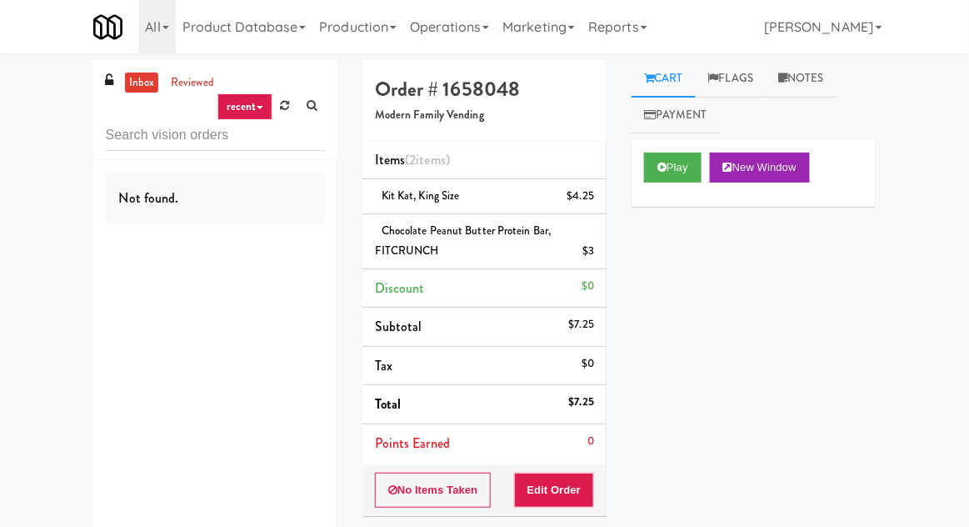
click at [138, 83] on link "inbox" at bounding box center [142, 82] width 34 height 21
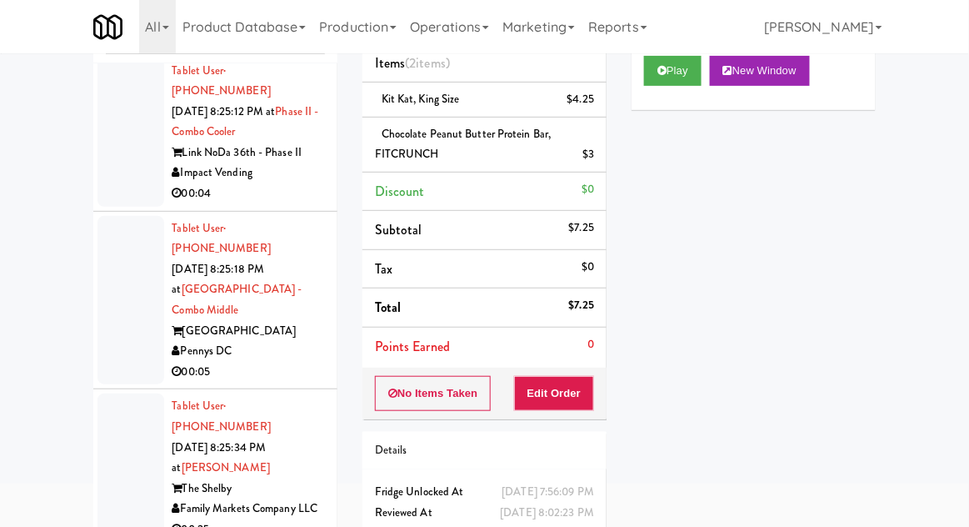
scroll to position [3649, 0]
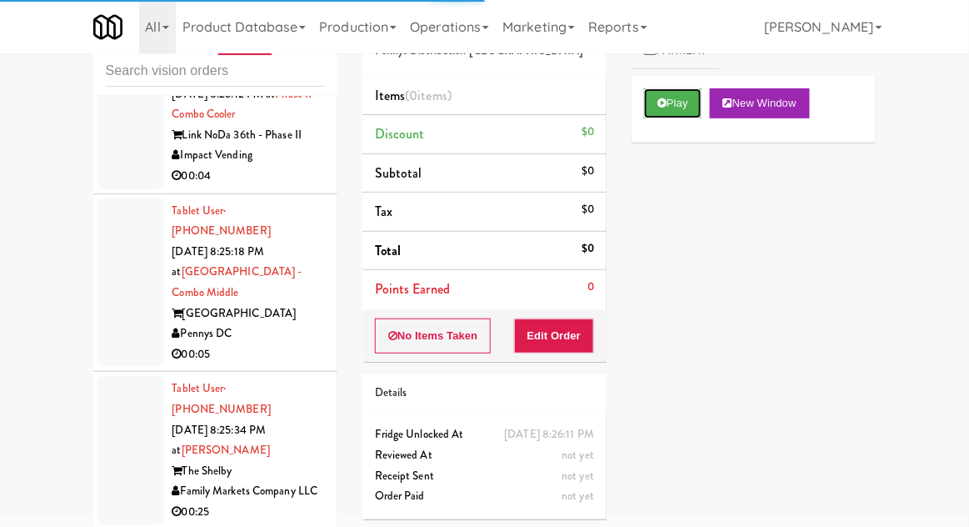
click at [691, 102] on button "Play" at bounding box center [672, 103] width 57 height 30
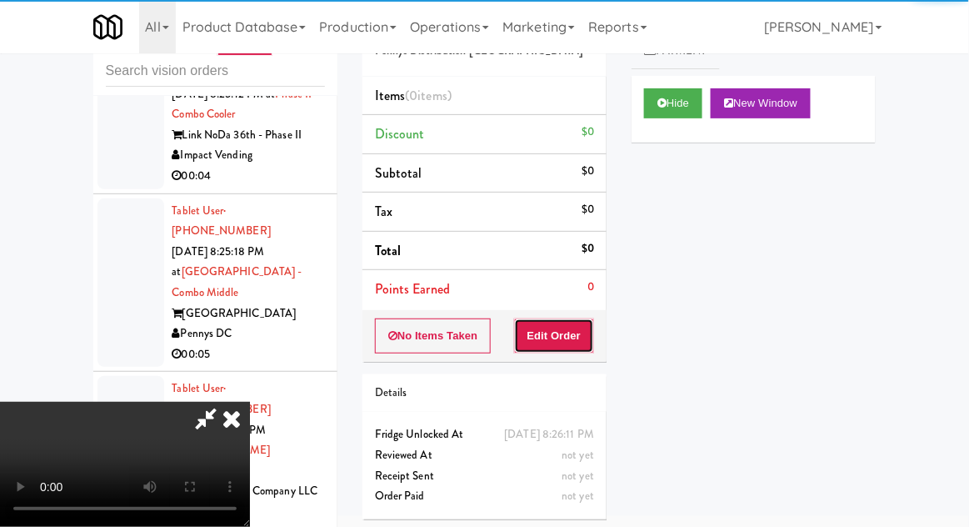
click at [565, 338] on button "Edit Order" at bounding box center [554, 335] width 81 height 35
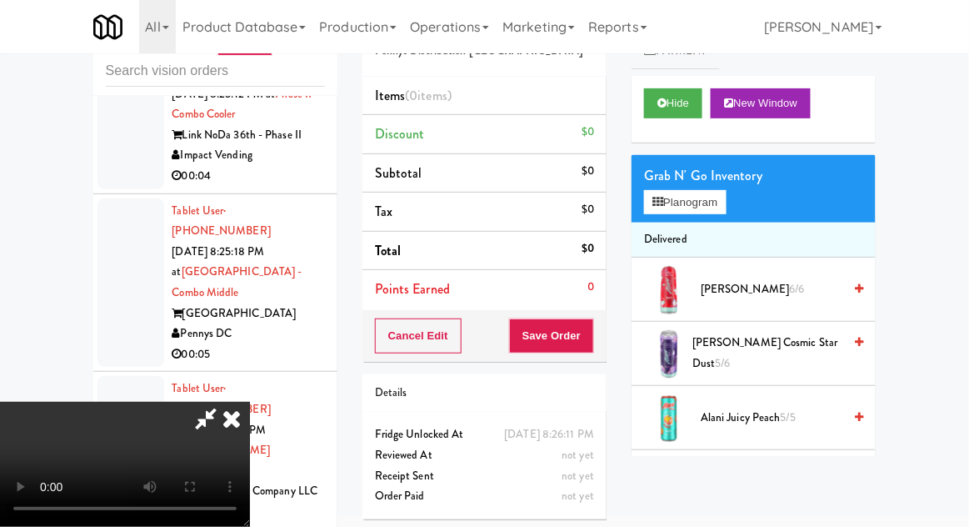
click at [721, 222] on li "Delivered" at bounding box center [753, 239] width 244 height 35
click at [726, 206] on button "Planogram" at bounding box center [685, 202] width 82 height 25
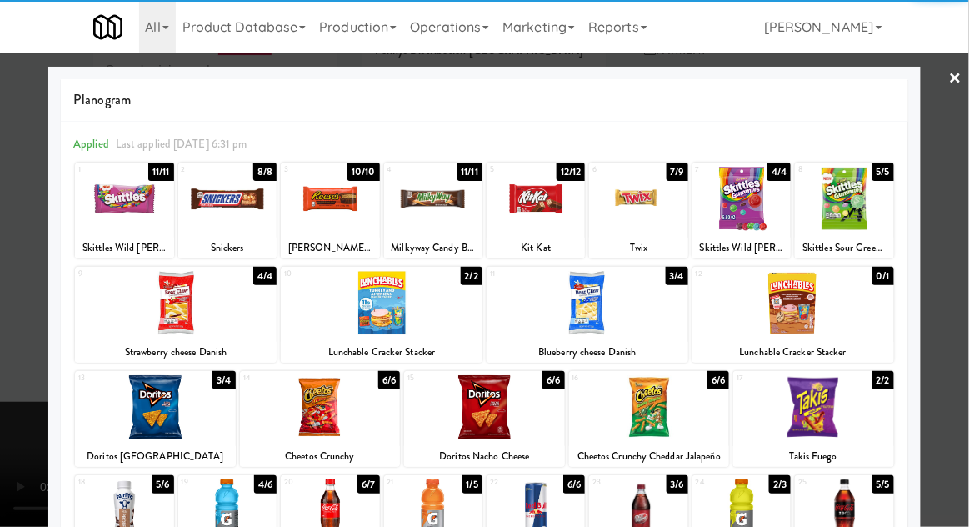
click at [284, 407] on div at bounding box center [320, 407] width 161 height 64
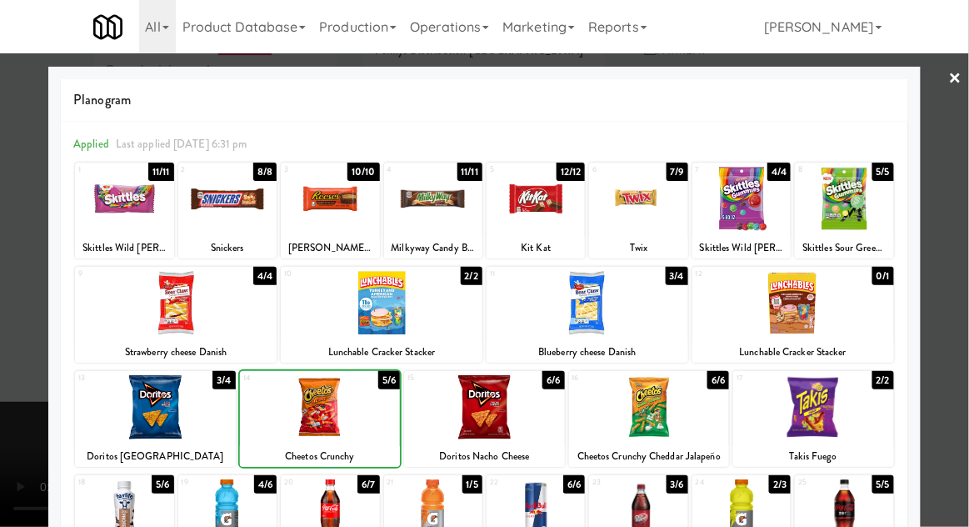
click at [967, 377] on div at bounding box center [484, 263] width 969 height 527
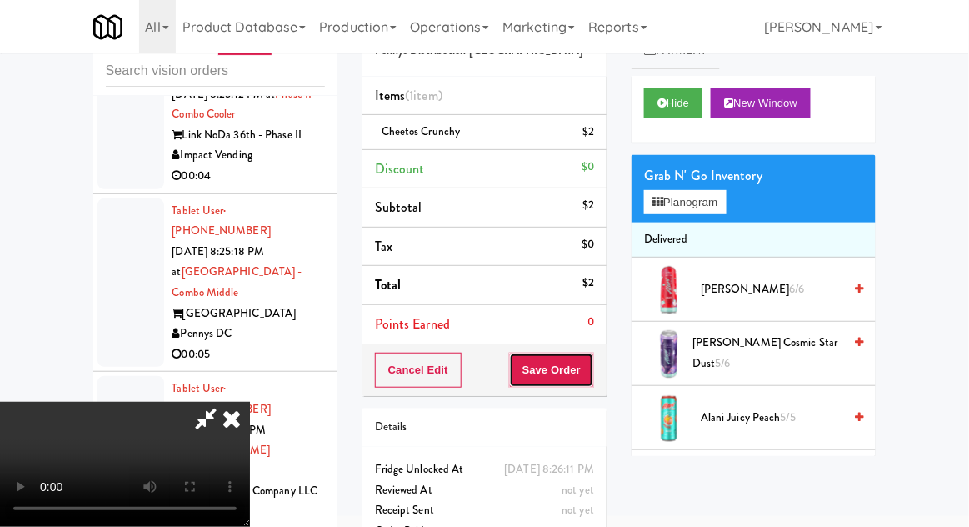
click at [588, 373] on button "Save Order" at bounding box center [551, 369] width 85 height 35
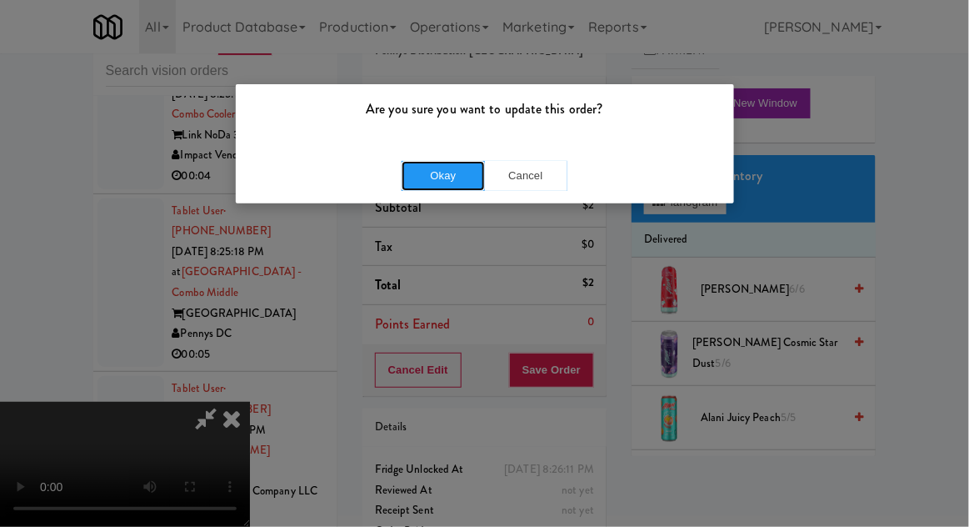
click at [431, 181] on button "Okay" at bounding box center [443, 176] width 83 height 30
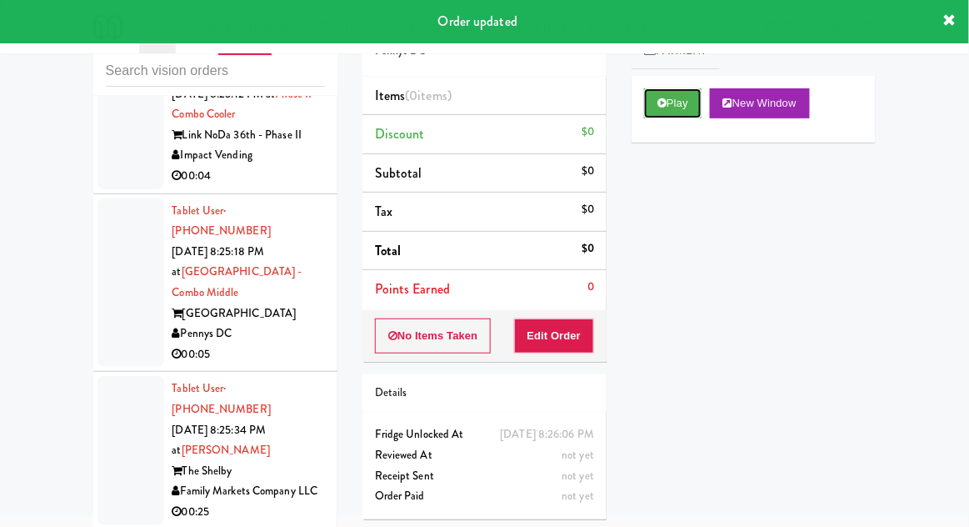
click at [680, 102] on button "Play" at bounding box center [672, 103] width 57 height 30
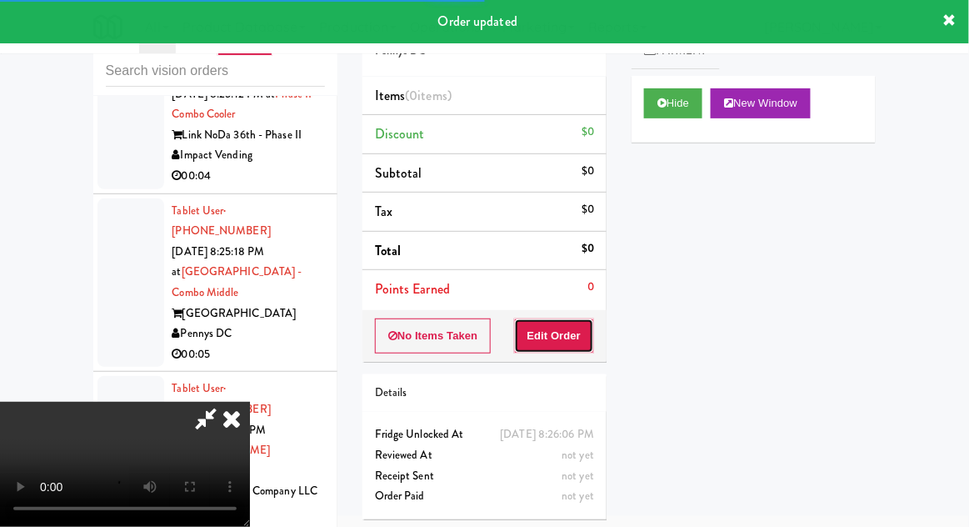
click at [568, 342] on button "Edit Order" at bounding box center [554, 335] width 81 height 35
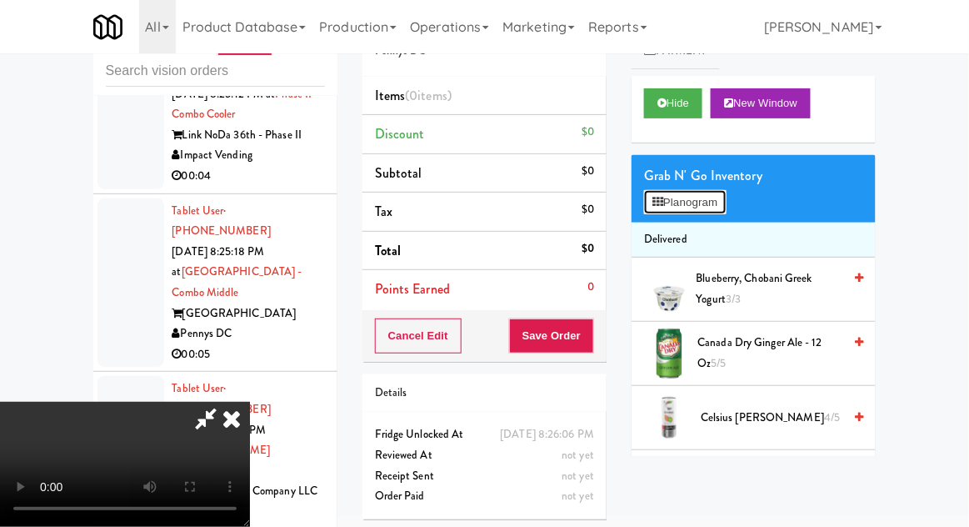
click at [711, 213] on button "Planogram" at bounding box center [685, 202] width 82 height 25
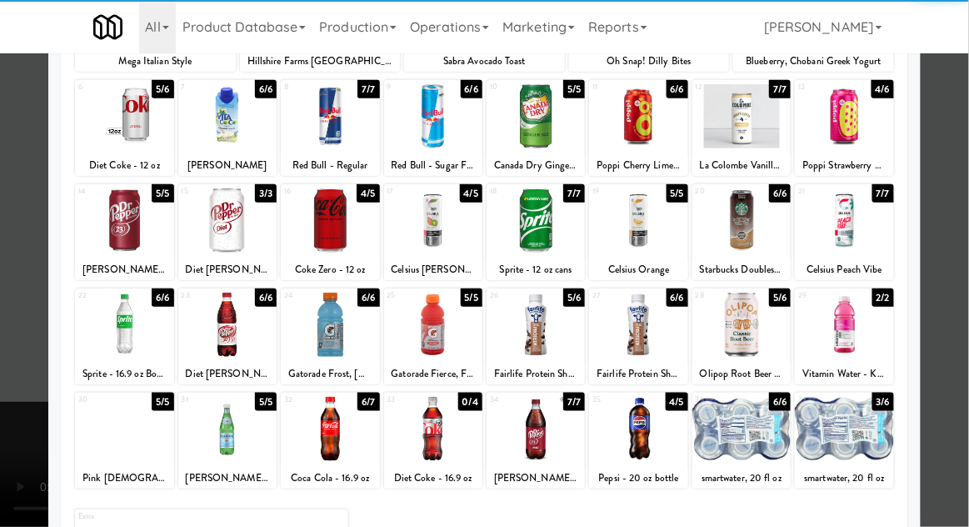
scroll to position [189, 0]
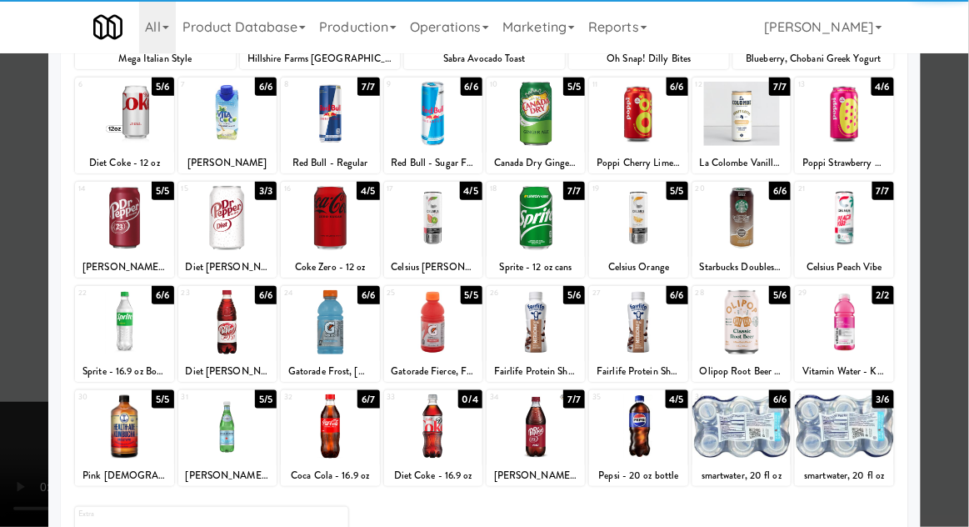
click at [226, 434] on div at bounding box center [227, 426] width 98 height 64
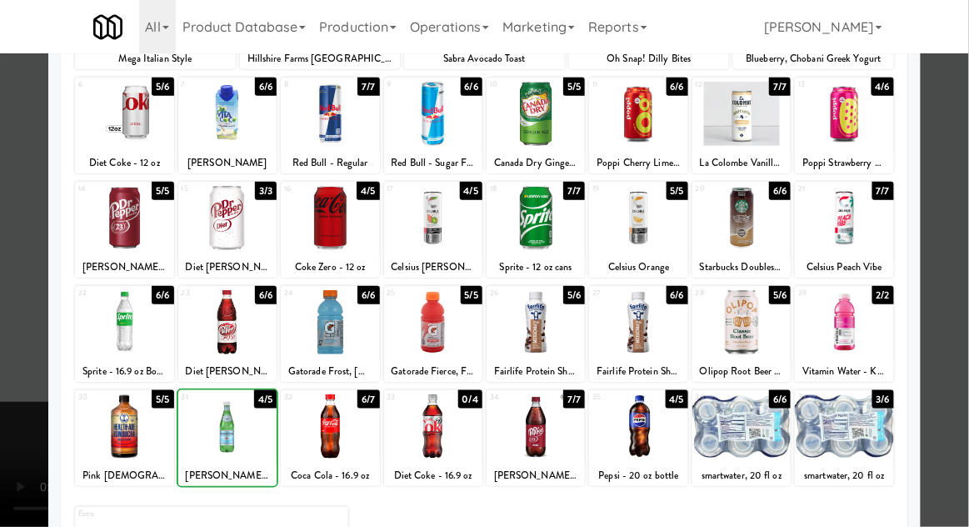
click at [225, 429] on div at bounding box center [227, 426] width 98 height 64
click at [965, 379] on div at bounding box center [484, 263] width 969 height 527
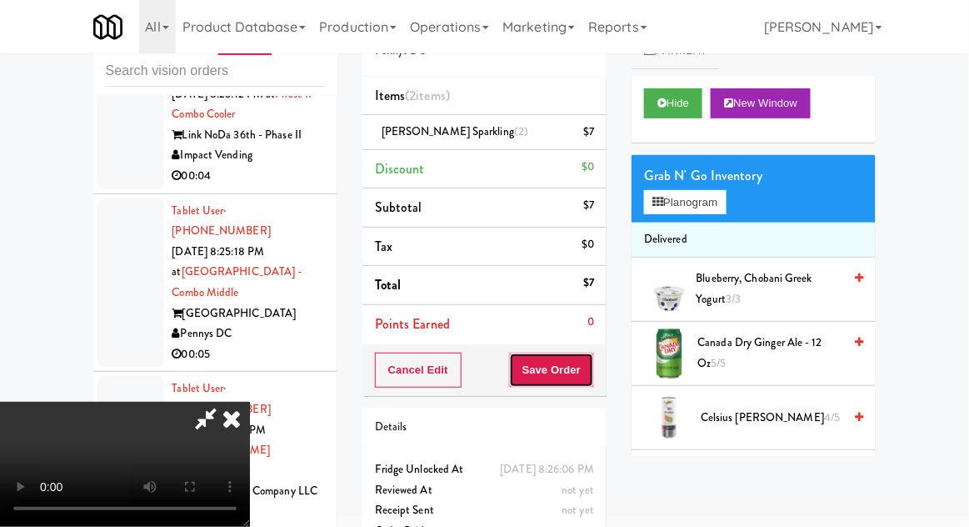
click at [593, 381] on button "Save Order" at bounding box center [551, 369] width 85 height 35
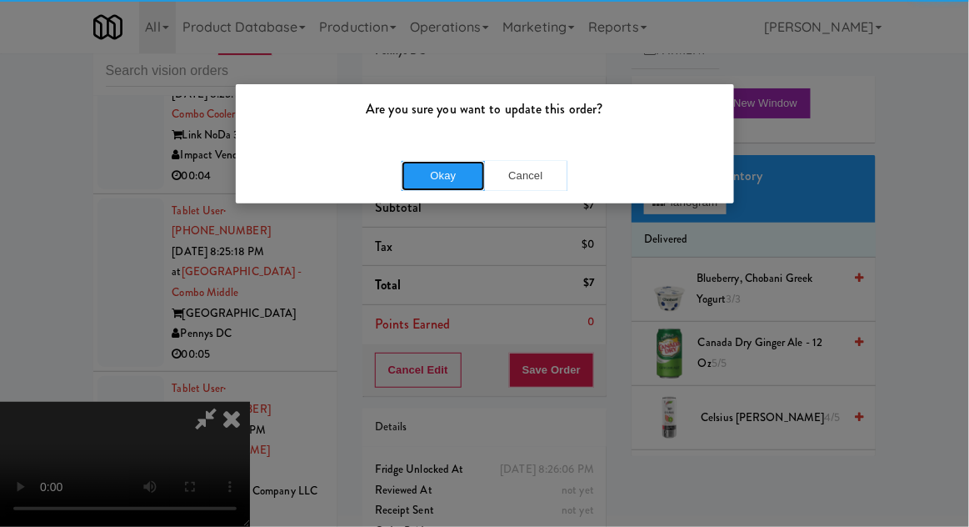
click at [427, 179] on button "Okay" at bounding box center [443, 176] width 83 height 30
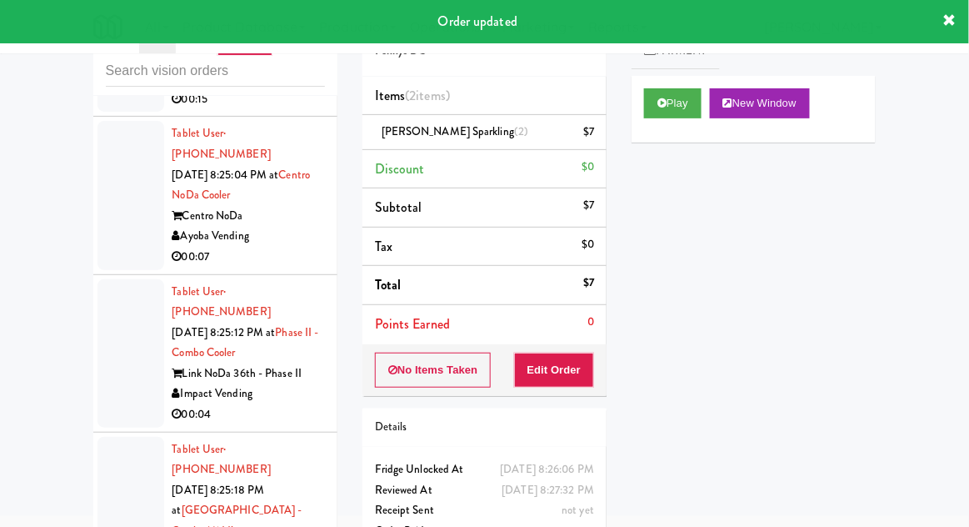
scroll to position [3407, 0]
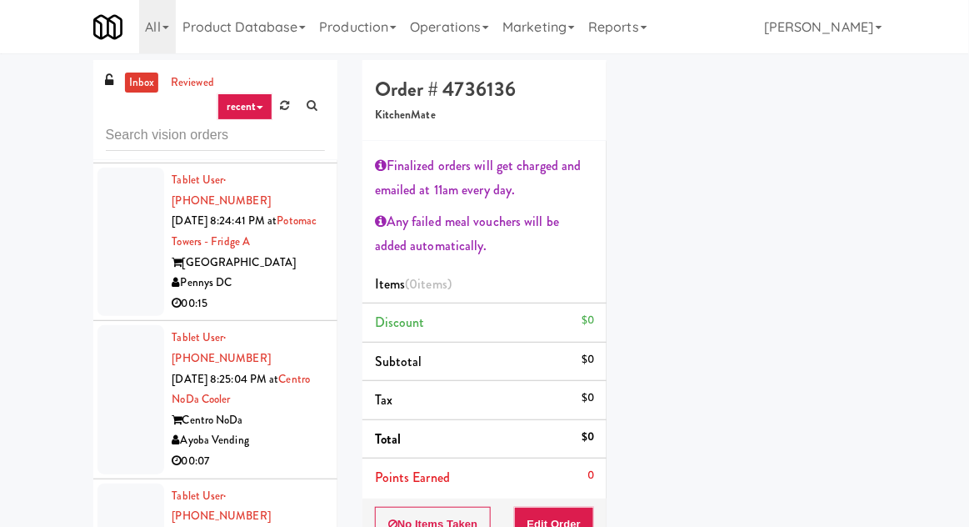
scroll to position [132, 0]
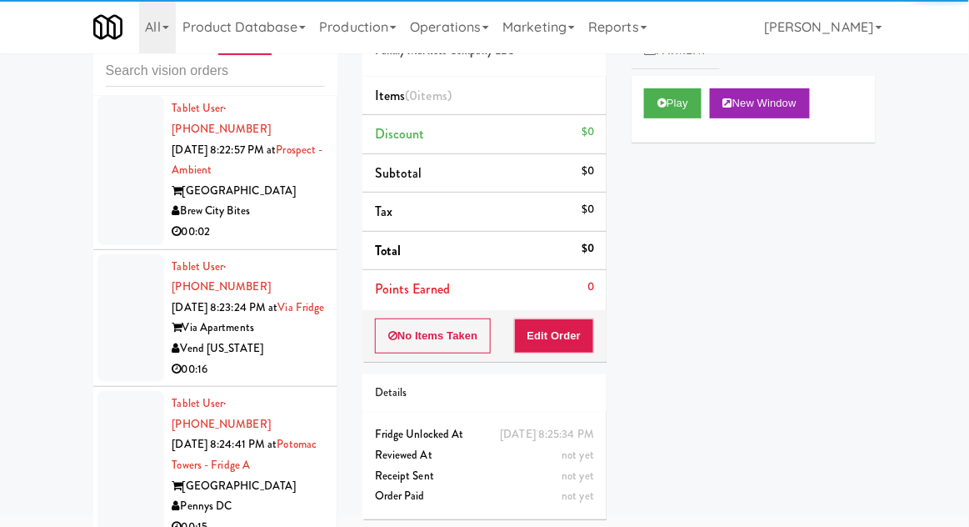
scroll to position [2983, 0]
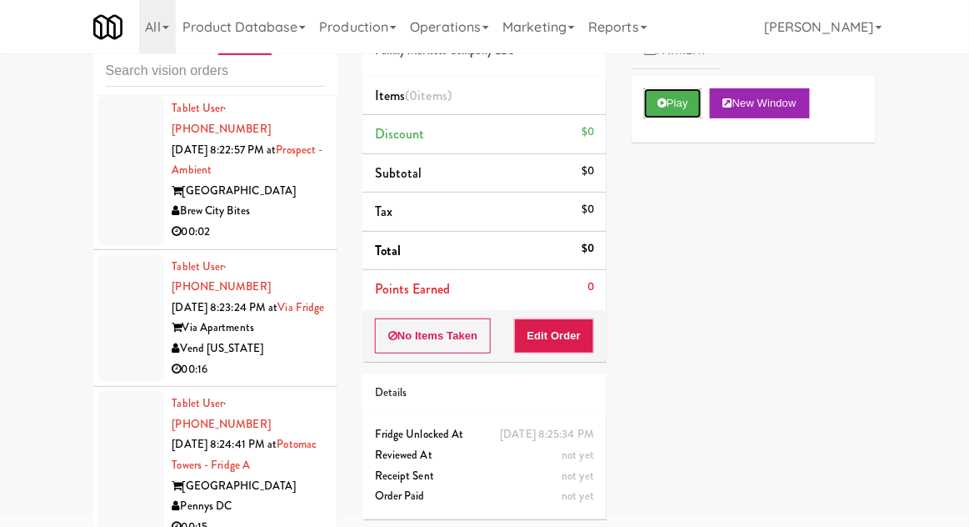
click at [679, 106] on button "Play" at bounding box center [672, 103] width 57 height 30
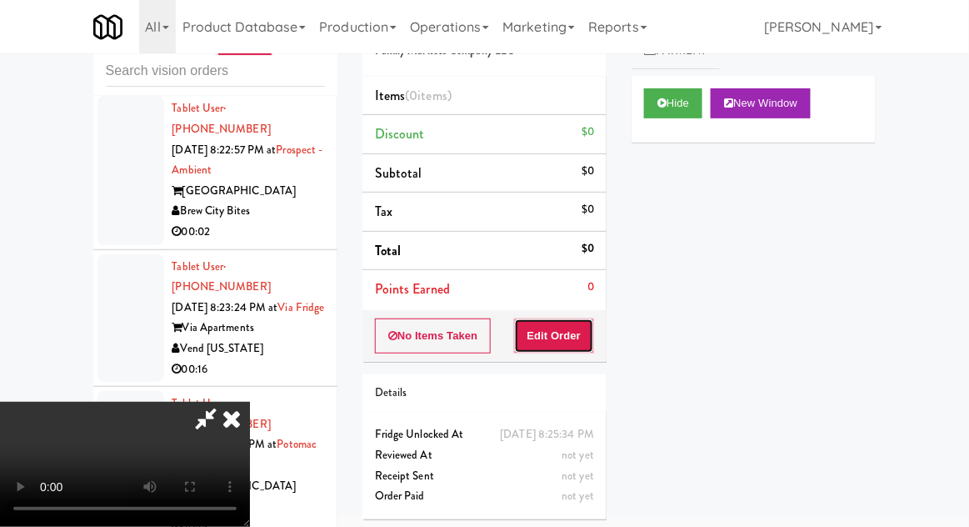
click at [559, 334] on button "Edit Order" at bounding box center [554, 335] width 81 height 35
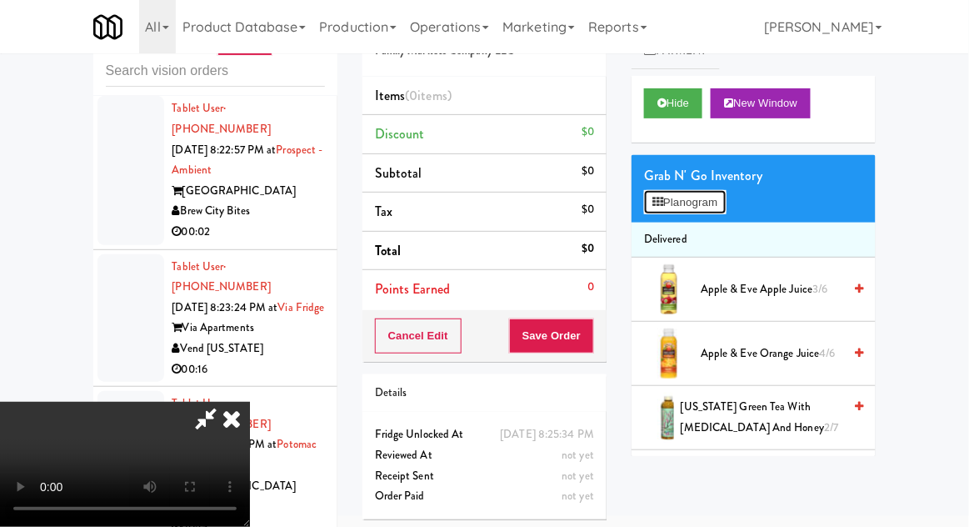
click at [701, 209] on button "Planogram" at bounding box center [685, 202] width 82 height 25
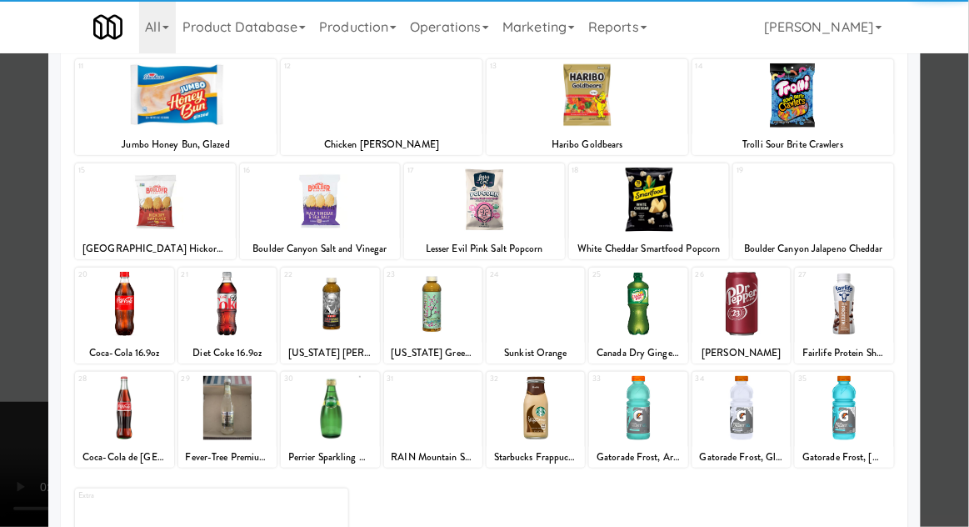
scroll to position [211, 0]
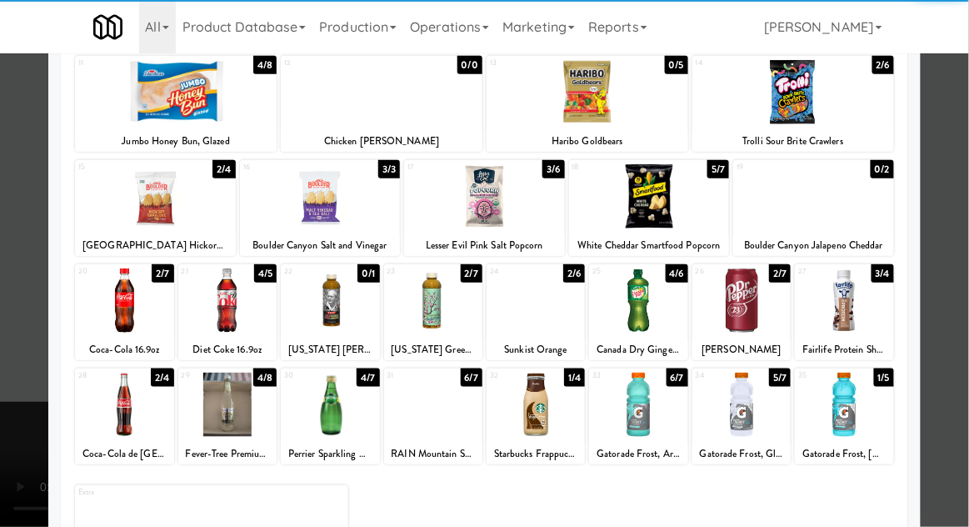
click at [232, 402] on div at bounding box center [227, 404] width 98 height 64
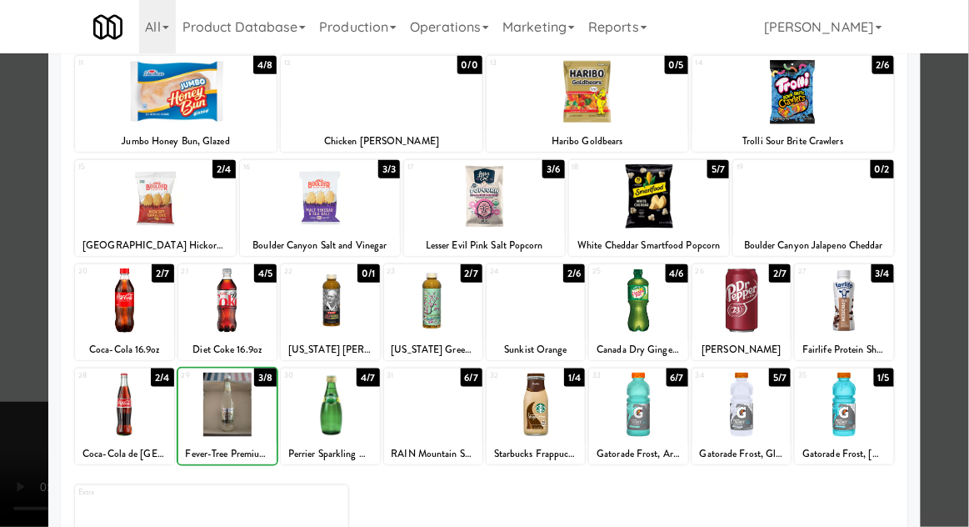
click at [959, 394] on div at bounding box center [484, 263] width 969 height 527
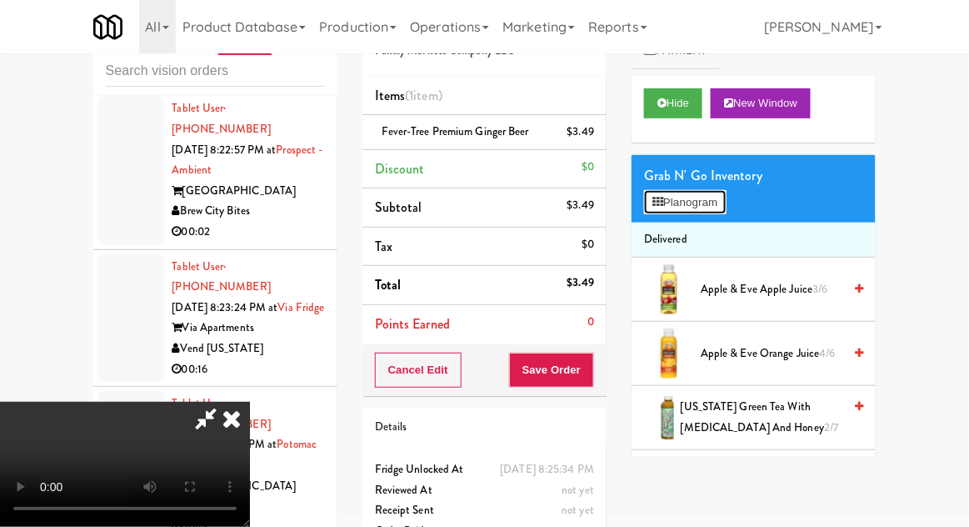
click at [713, 197] on button "Planogram" at bounding box center [685, 202] width 82 height 25
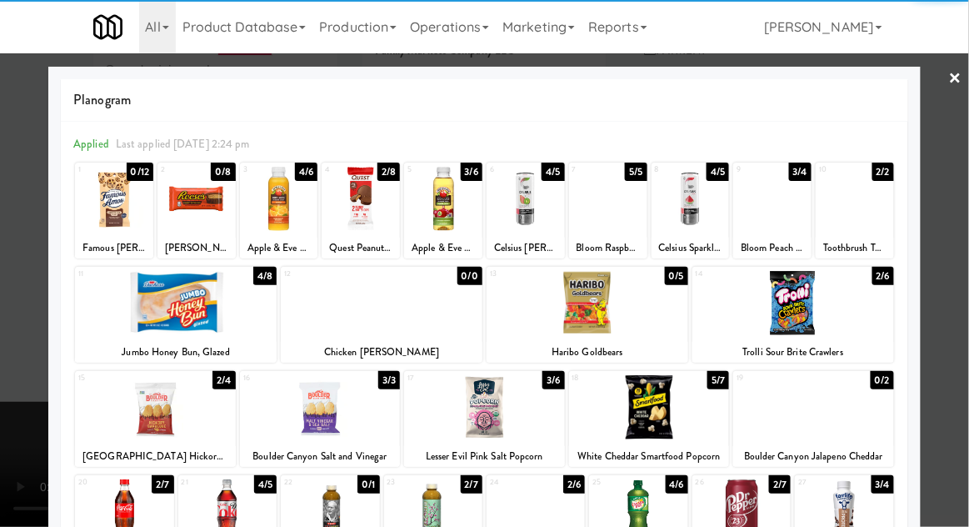
click at [691, 417] on div at bounding box center [649, 407] width 161 height 64
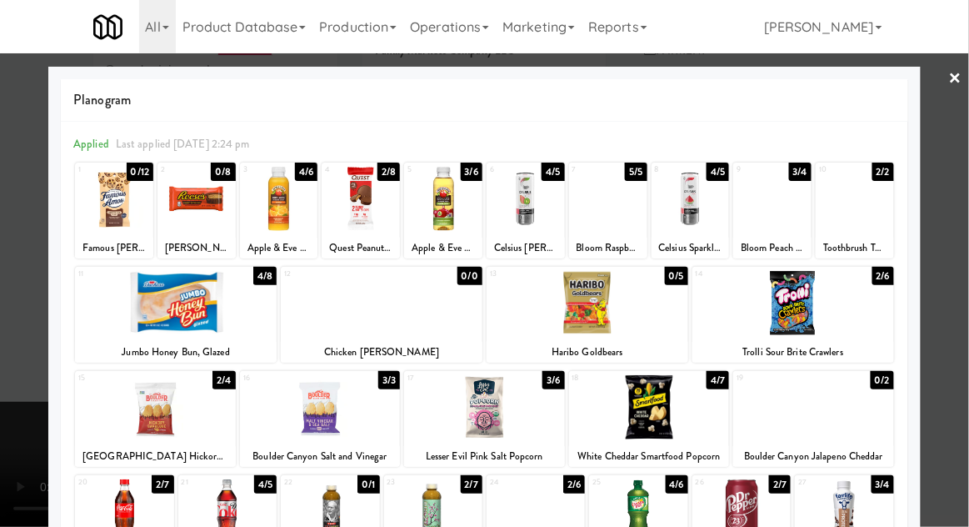
click at [967, 362] on div at bounding box center [484, 263] width 969 height 527
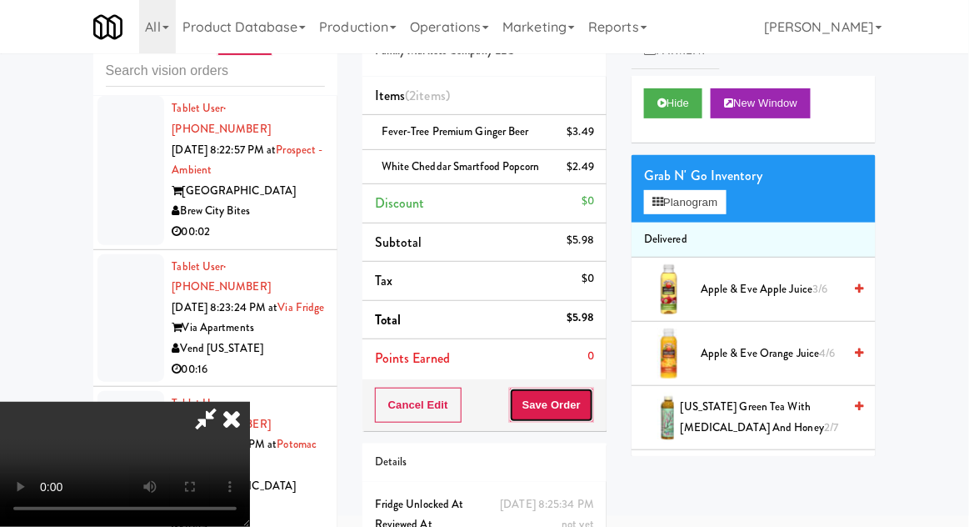
click at [586, 417] on button "Save Order" at bounding box center [551, 404] width 85 height 35
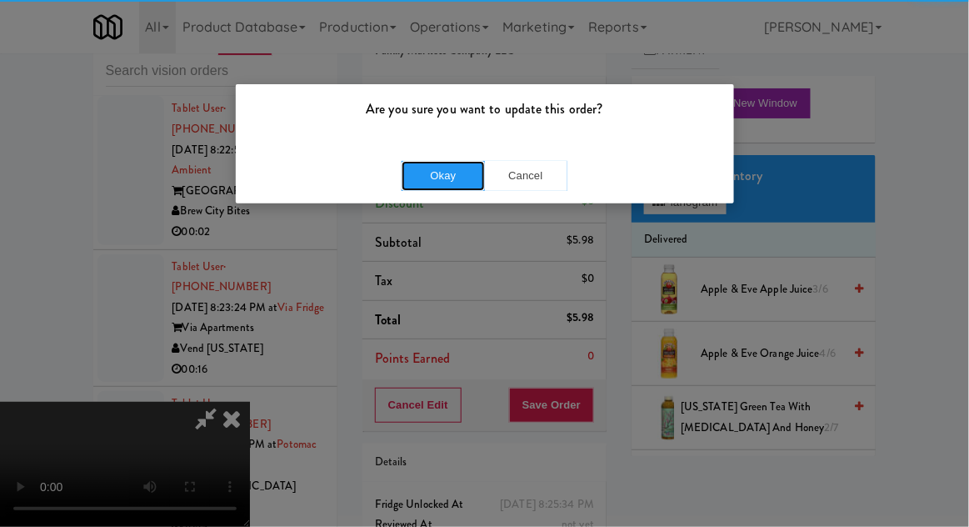
click at [447, 177] on button "Okay" at bounding box center [443, 176] width 83 height 30
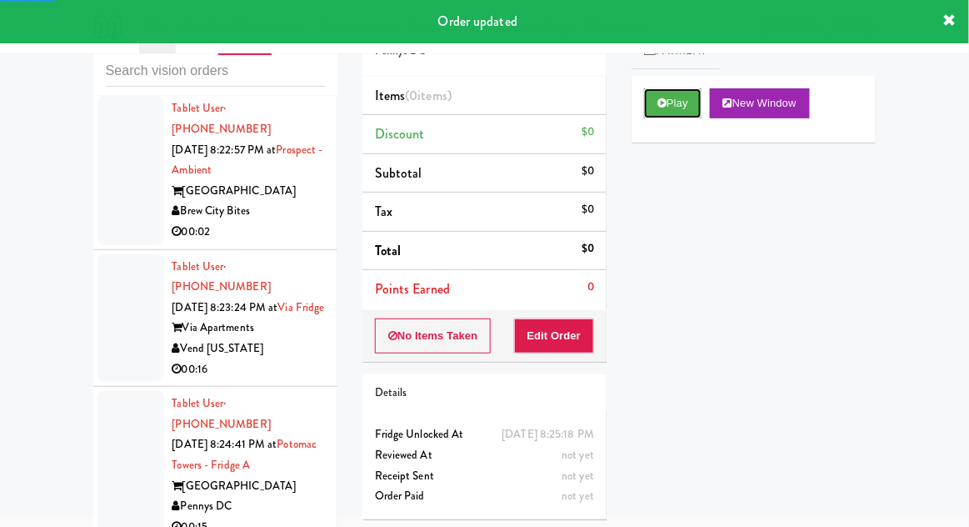
click at [682, 107] on button "Play" at bounding box center [672, 103] width 57 height 30
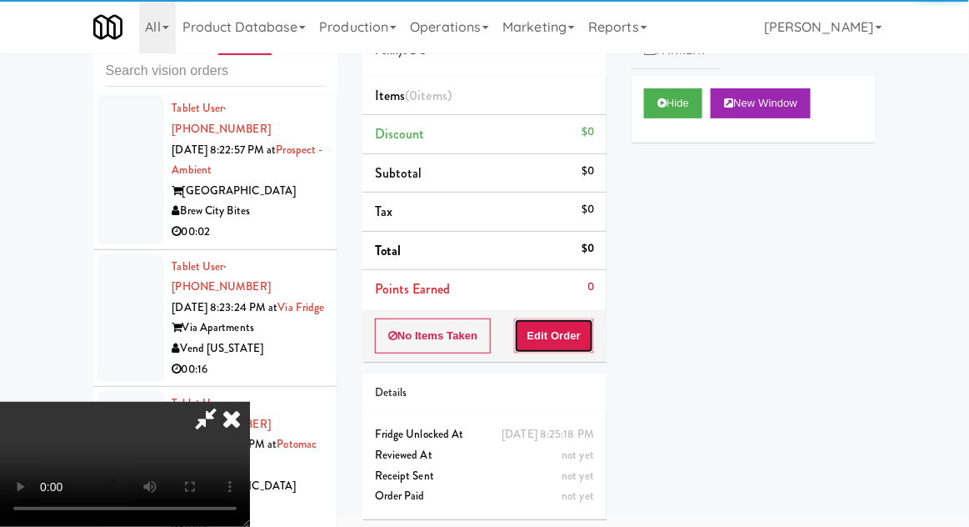
click at [555, 328] on button "Edit Order" at bounding box center [554, 335] width 81 height 35
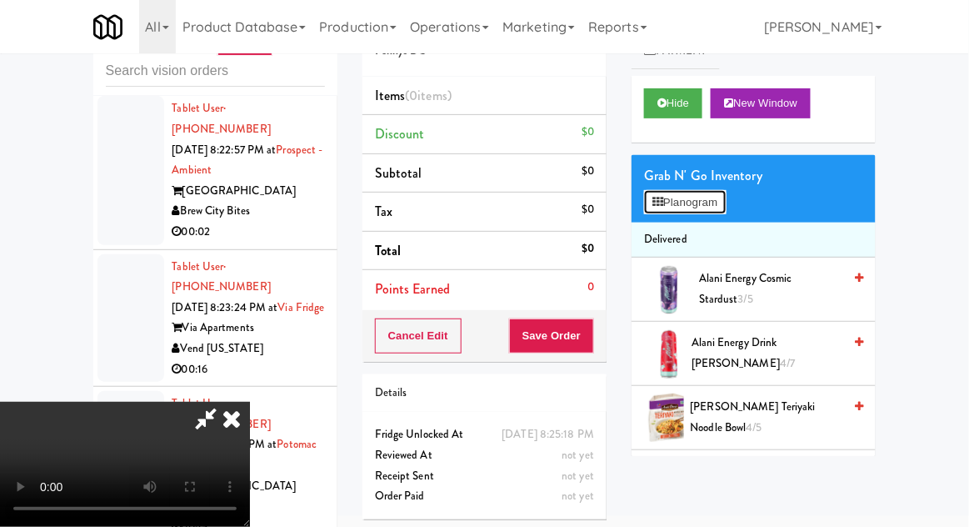
click at [691, 211] on button "Planogram" at bounding box center [685, 202] width 82 height 25
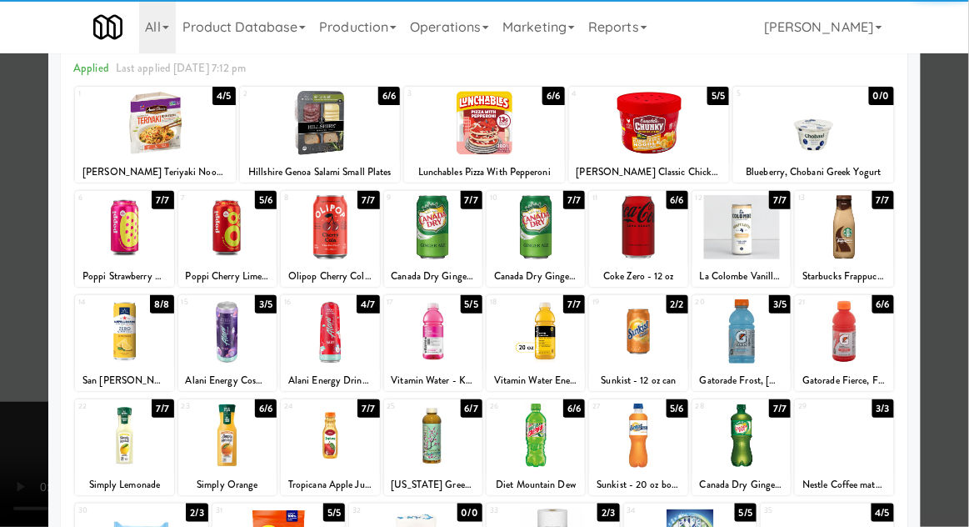
scroll to position [77, 0]
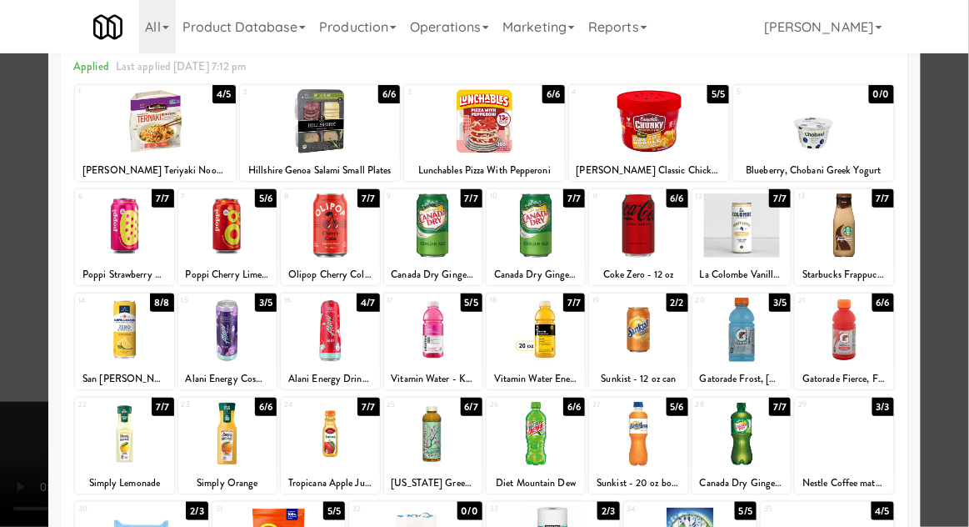
click at [660, 432] on div at bounding box center [638, 434] width 98 height 64
click at [1, 332] on div at bounding box center [484, 263] width 969 height 527
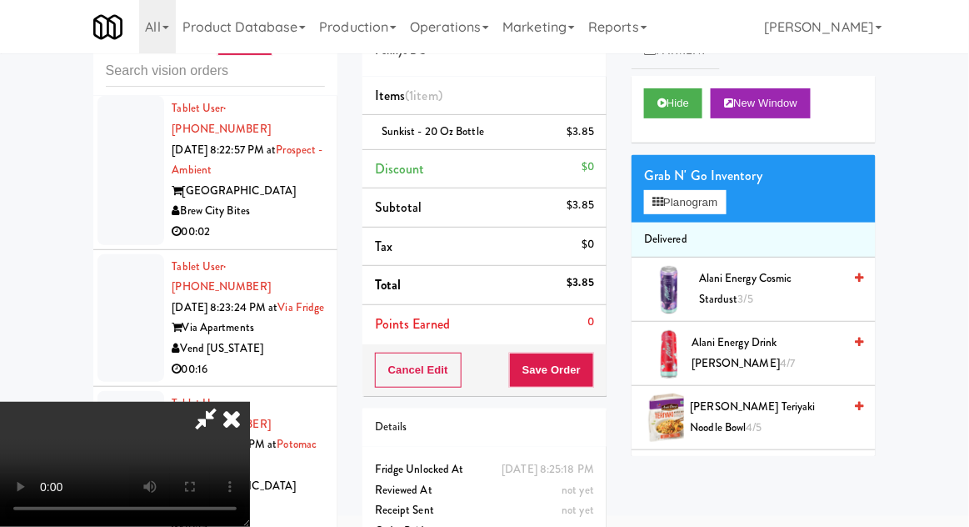
scroll to position [61, 0]
click at [591, 374] on button "Save Order" at bounding box center [551, 369] width 85 height 35
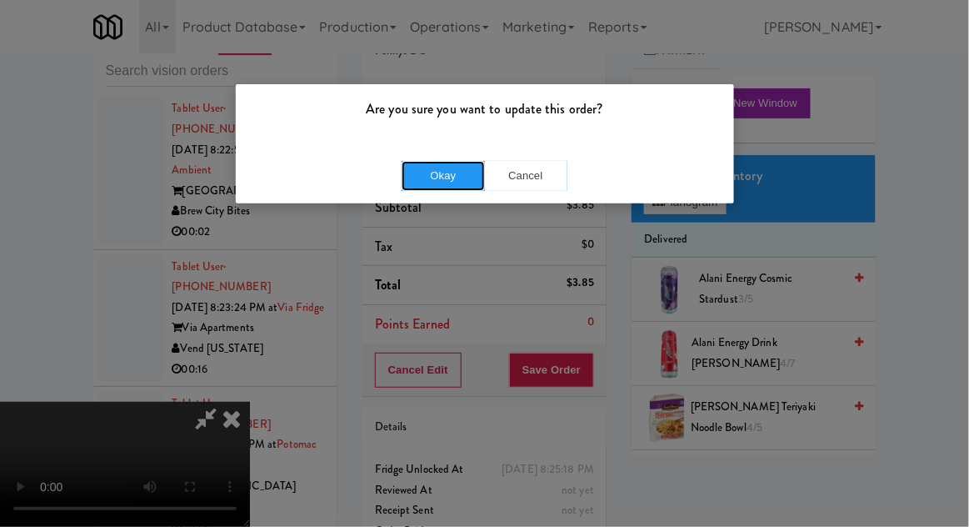
click at [428, 179] on button "Okay" at bounding box center [443, 176] width 83 height 30
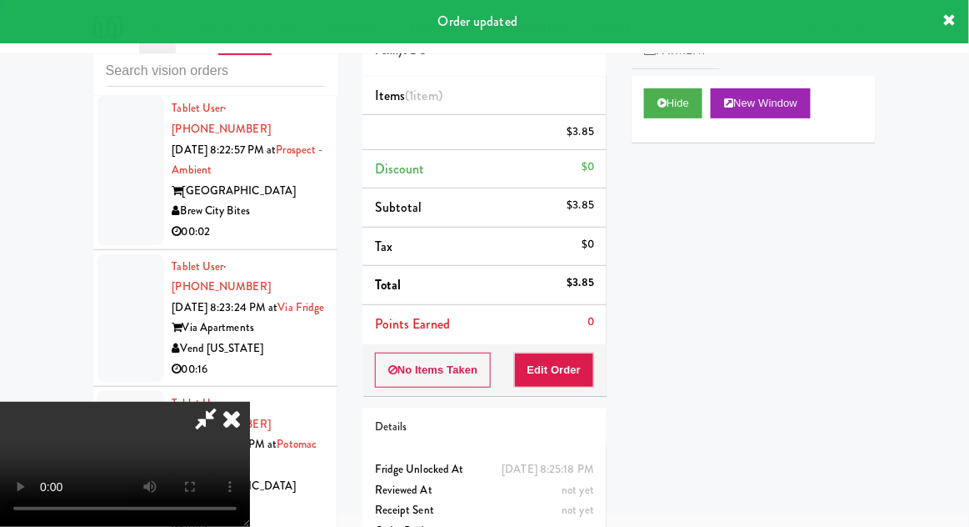
scroll to position [0, 0]
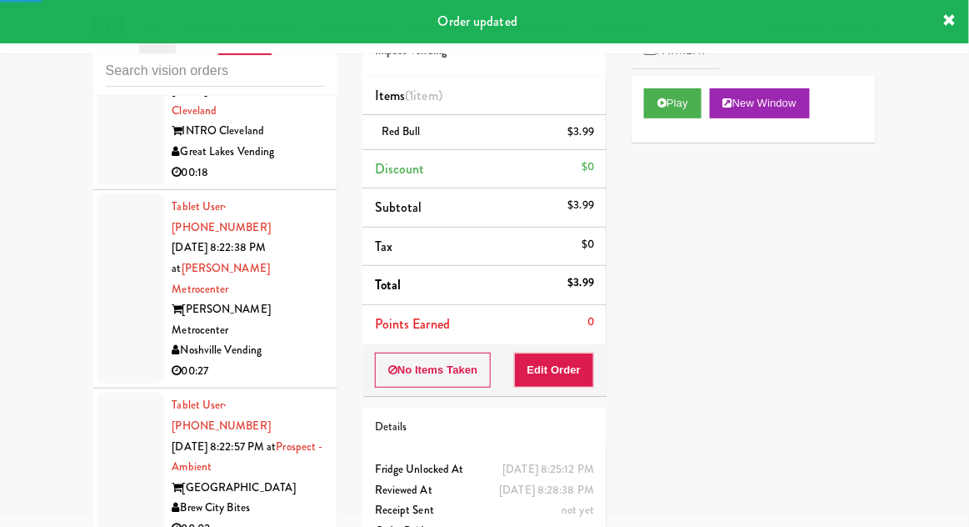
scroll to position [2687, 0]
click at [685, 99] on button "Play" at bounding box center [672, 103] width 57 height 30
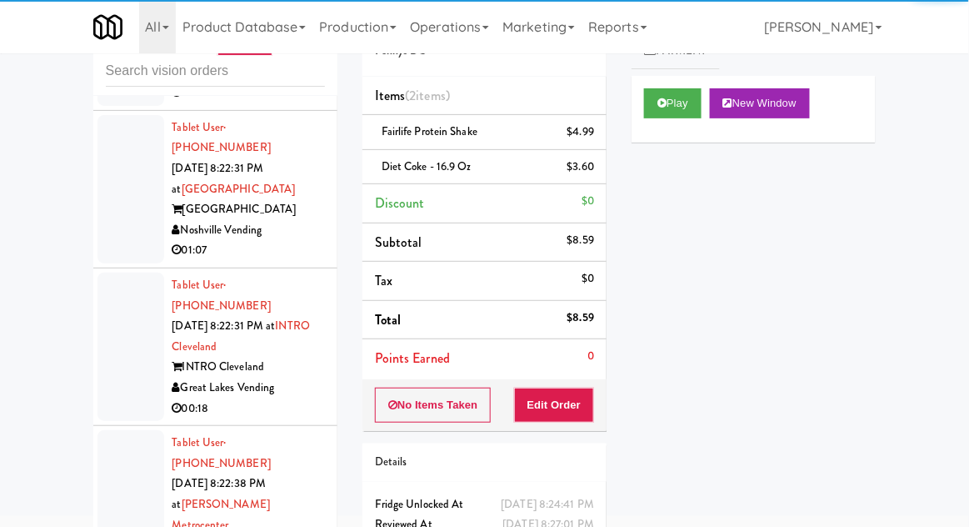
scroll to position [2451, 0]
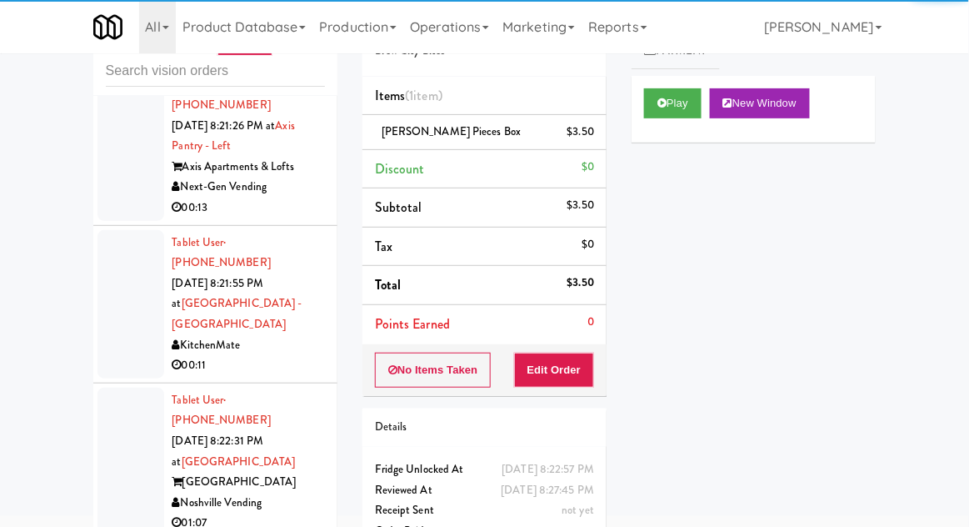
scroll to position [2131, 0]
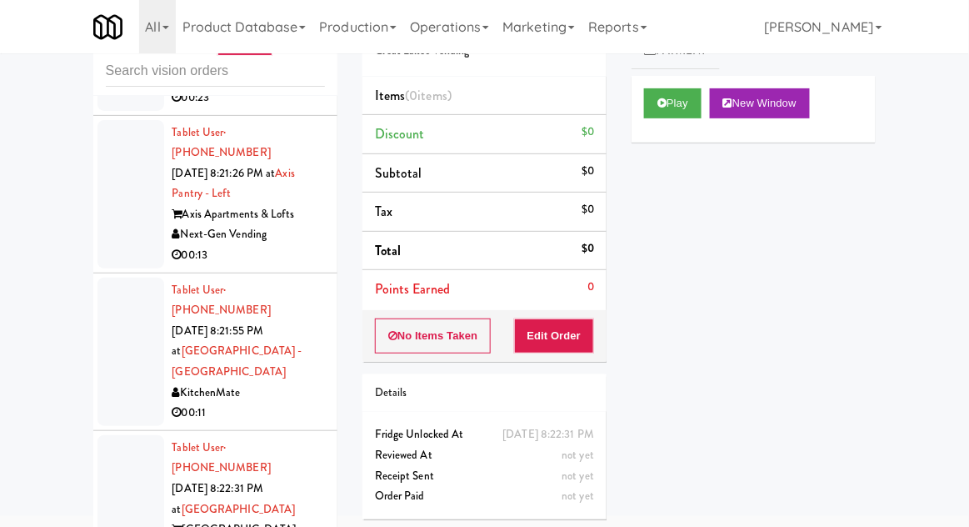
click at [686, 105] on button "Play" at bounding box center [672, 103] width 57 height 30
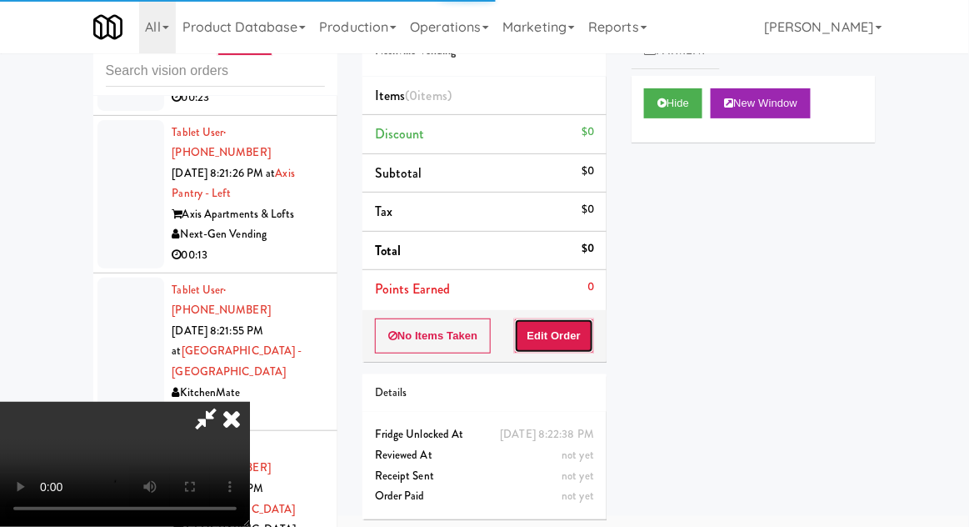
click at [568, 342] on button "Edit Order" at bounding box center [554, 335] width 81 height 35
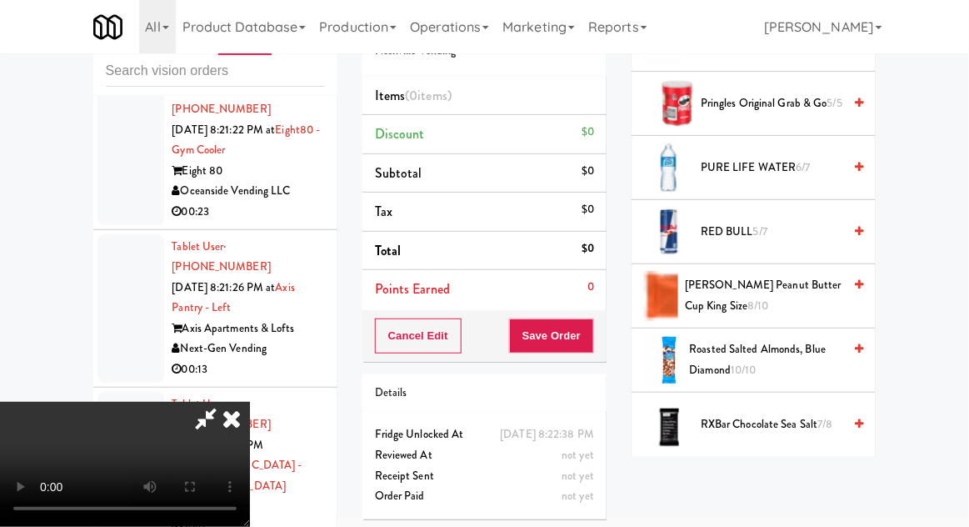
scroll to position [1599, 0]
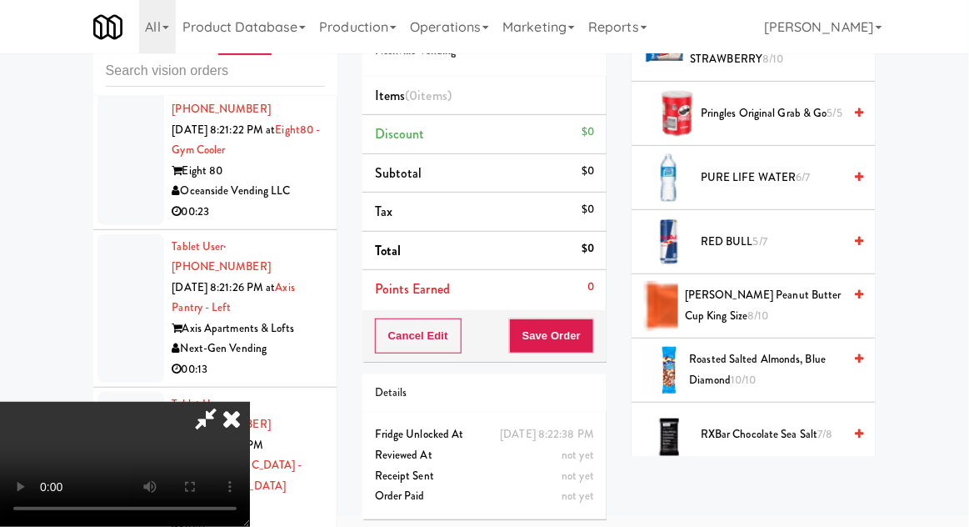
click at [801, 285] on span "[PERSON_NAME] Peanut Butter Cup King Size 8/10" at bounding box center [763, 305] width 157 height 41
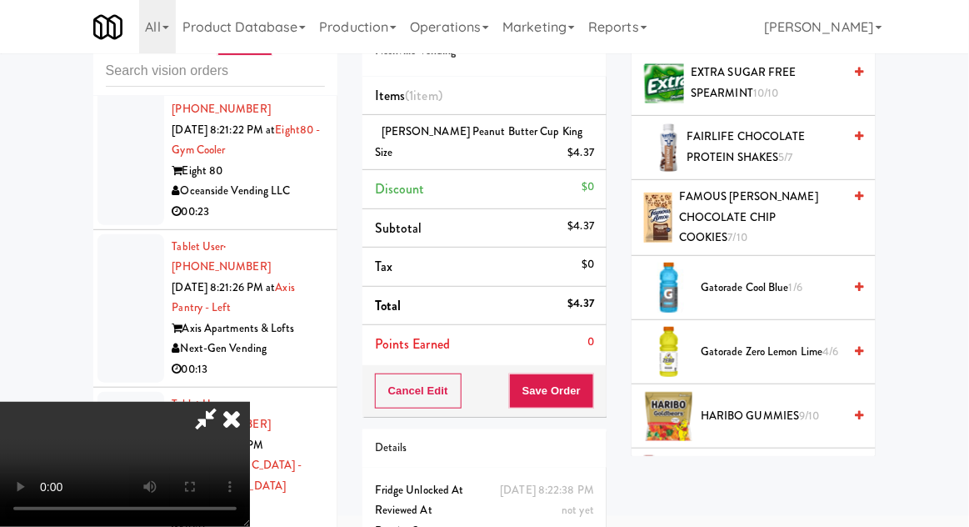
scroll to position [764, 0]
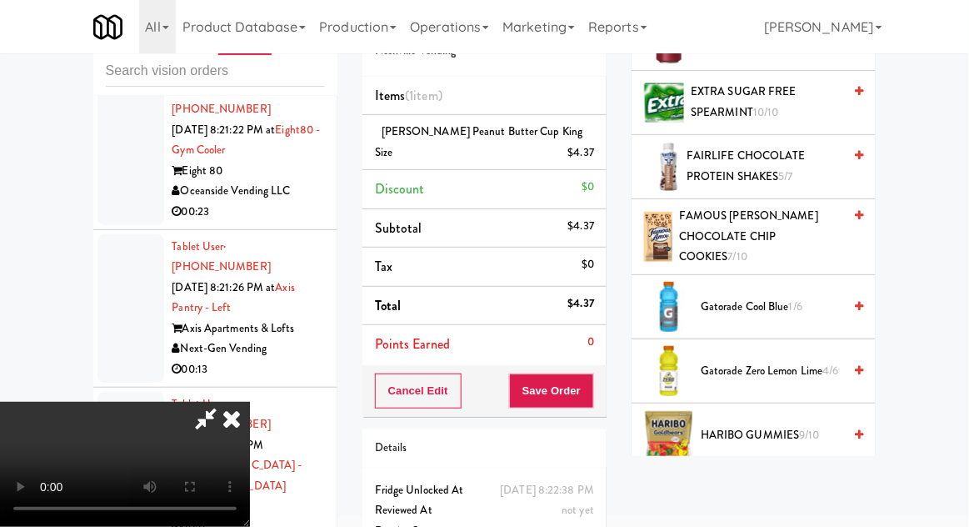
click at [800, 298] on span "1/6" at bounding box center [795, 306] width 13 height 16
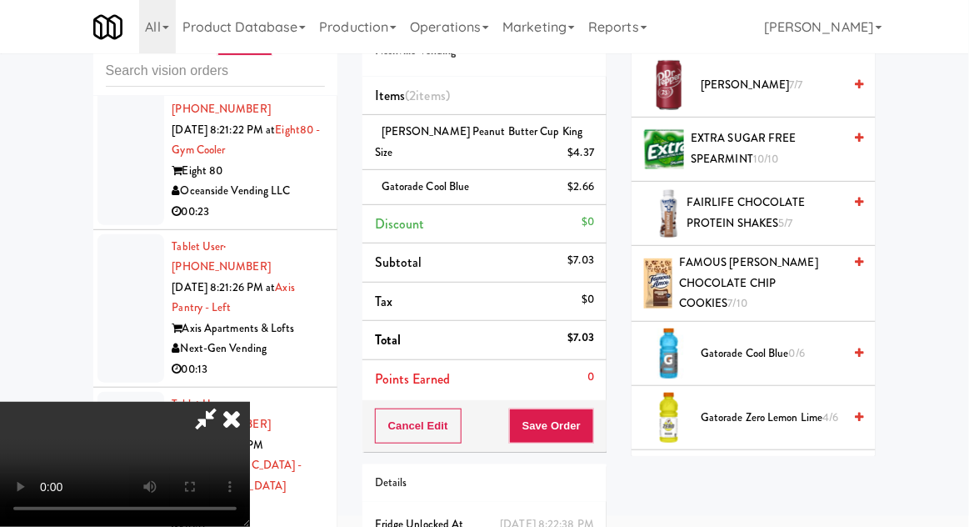
scroll to position [734, 0]
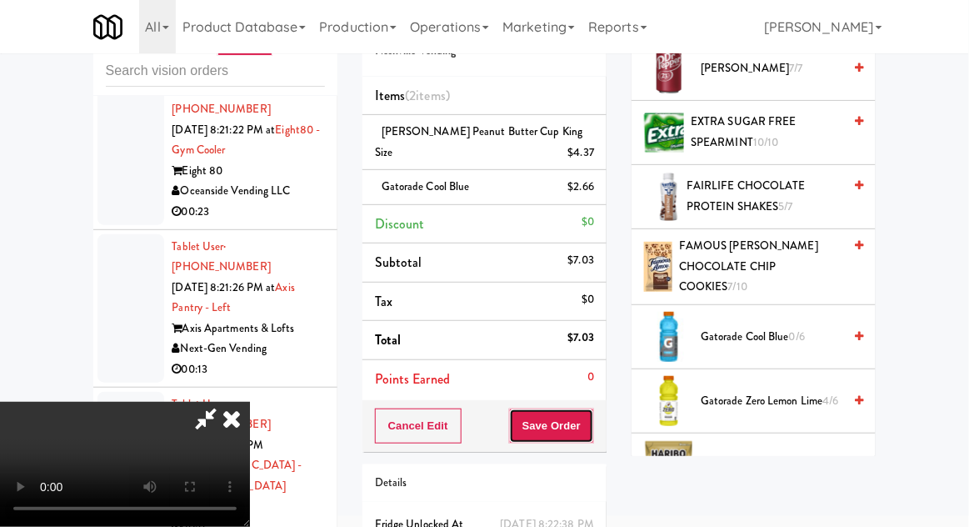
click at [591, 427] on button "Save Order" at bounding box center [551, 425] width 85 height 35
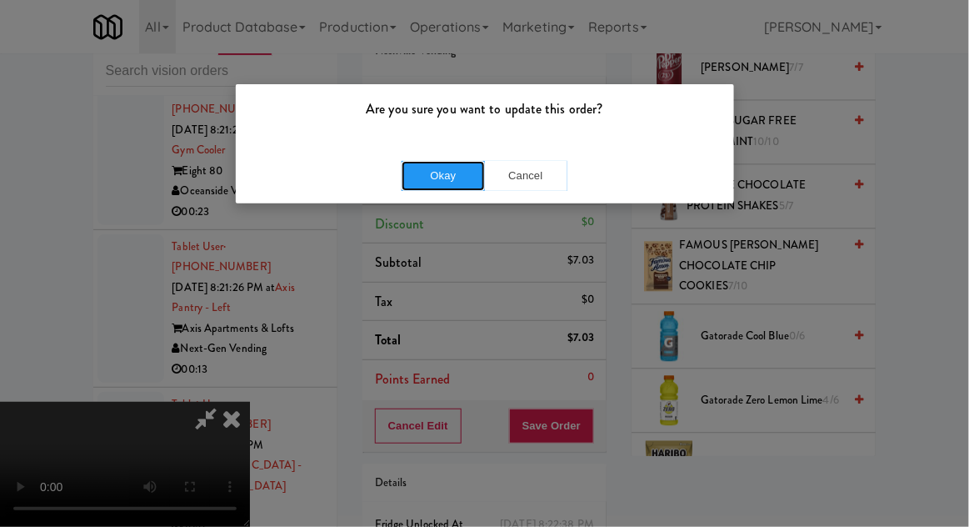
click at [425, 187] on button "Okay" at bounding box center [443, 176] width 83 height 30
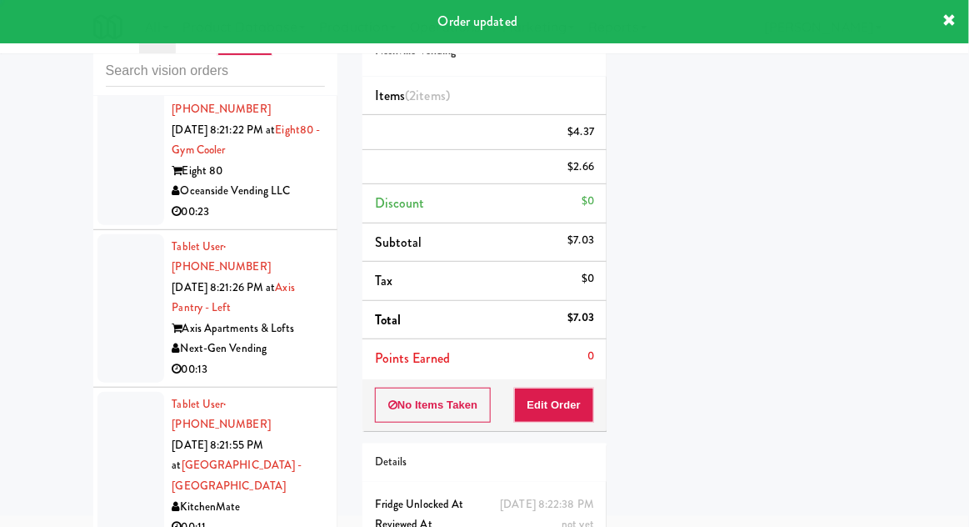
scroll to position [164, 0]
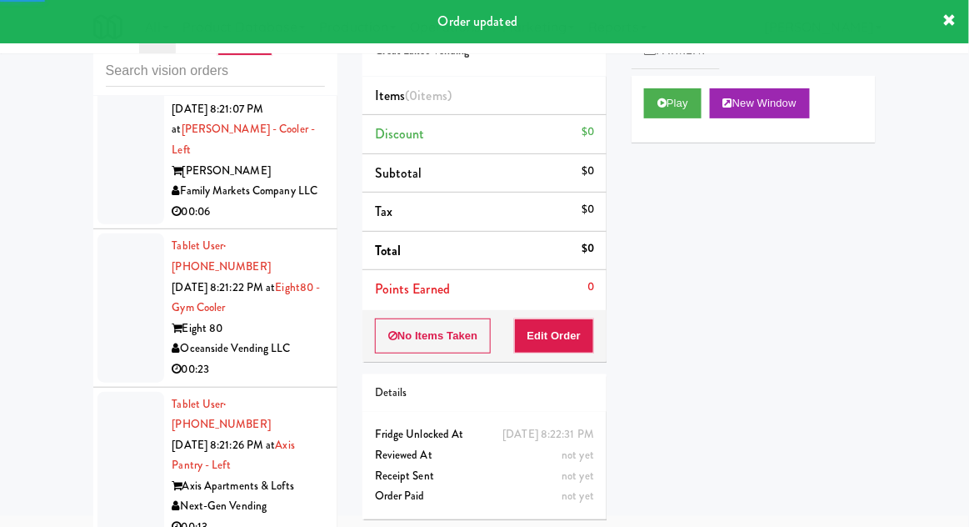
scroll to position [1866, 0]
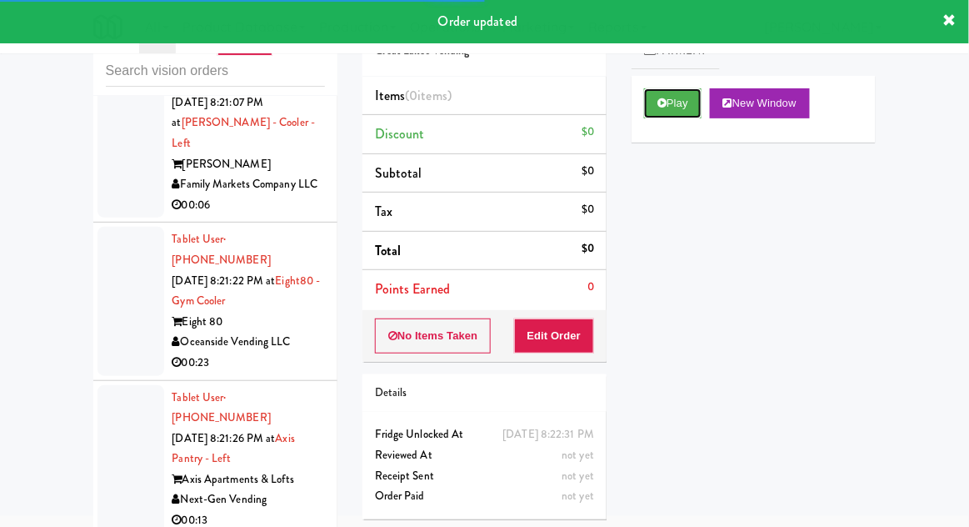
click at [683, 107] on button "Play" at bounding box center [672, 103] width 57 height 30
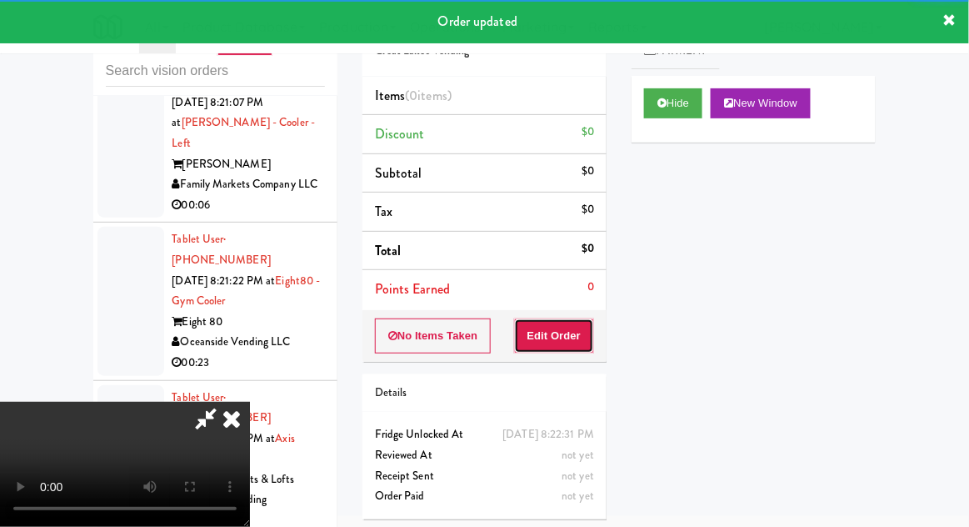
click at [576, 318] on button "Edit Order" at bounding box center [554, 335] width 81 height 35
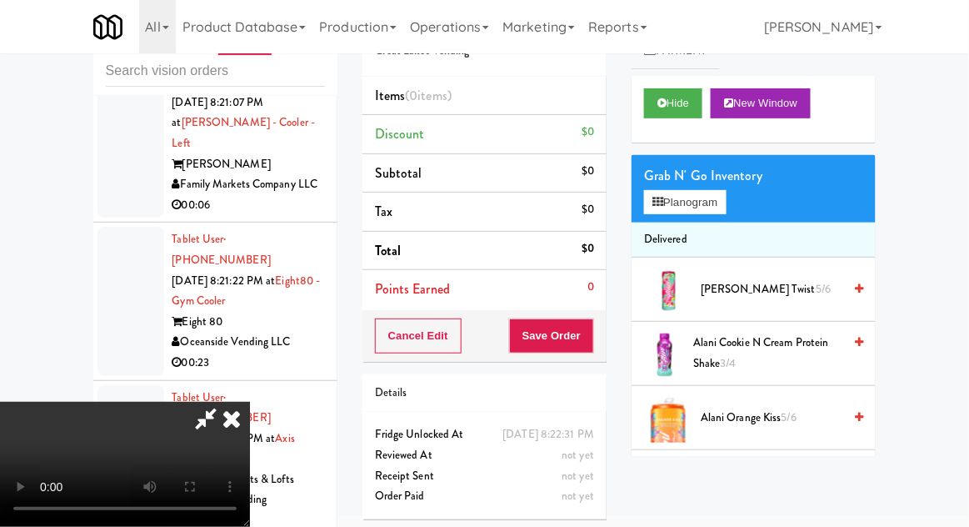
scroll to position [0, 0]
click at [711, 197] on button "Planogram" at bounding box center [685, 202] width 82 height 25
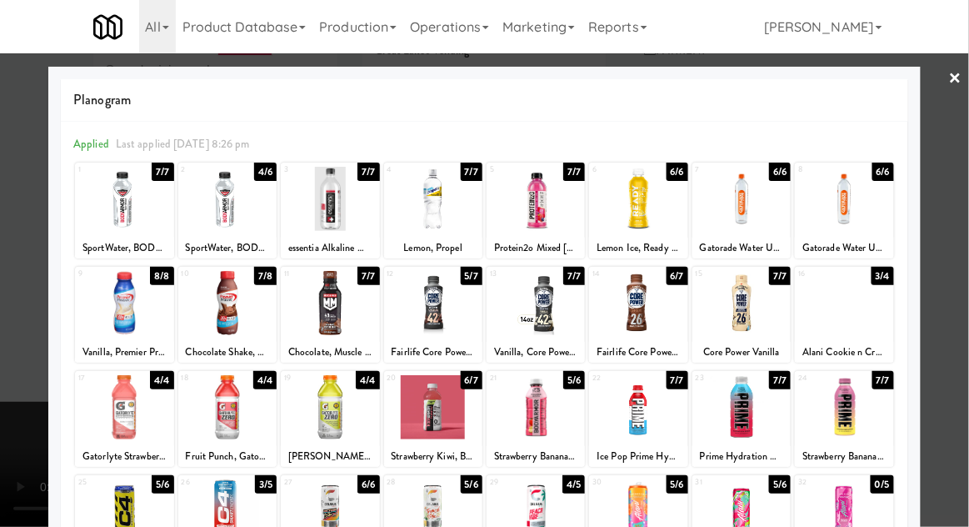
click at [748, 420] on div at bounding box center [741, 407] width 98 height 64
click at [961, 371] on div at bounding box center [484, 263] width 969 height 527
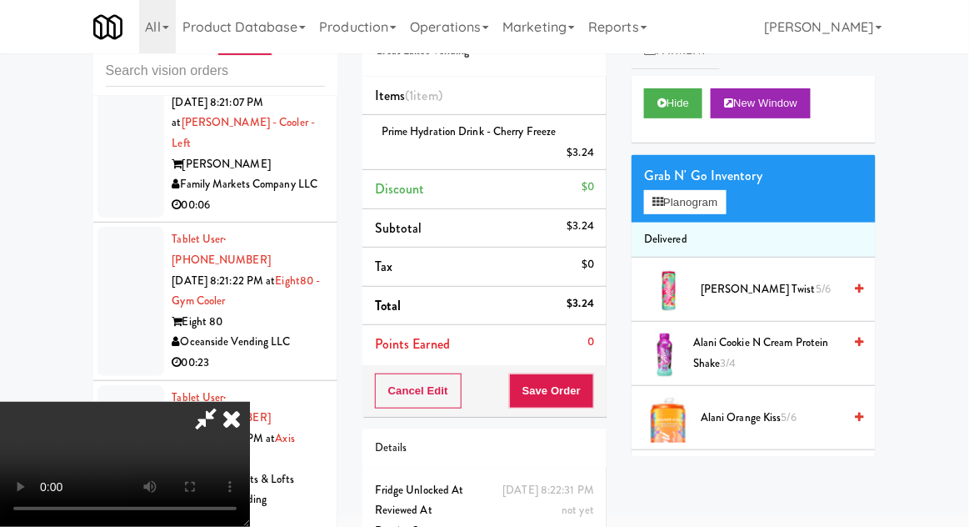
scroll to position [61, 0]
click at [590, 401] on button "Save Order" at bounding box center [551, 390] width 85 height 35
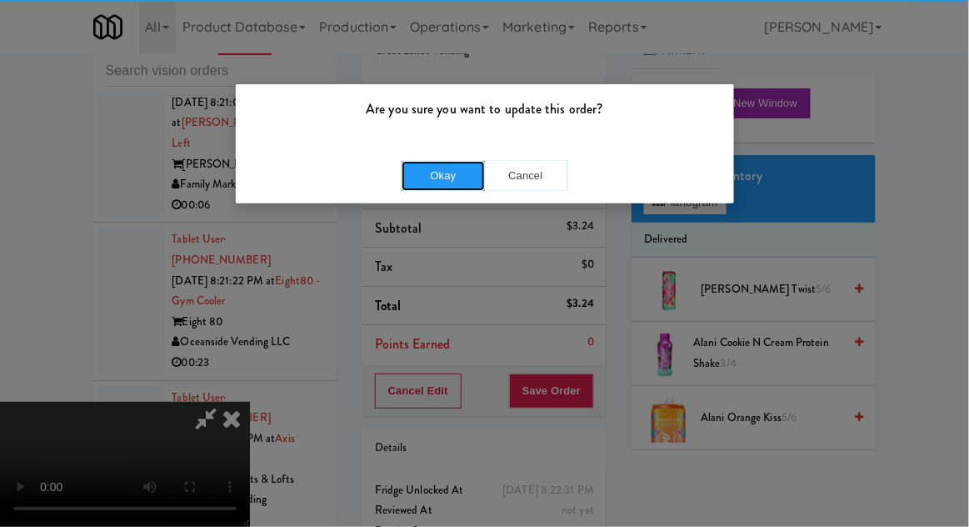
click at [417, 171] on button "Okay" at bounding box center [443, 176] width 83 height 30
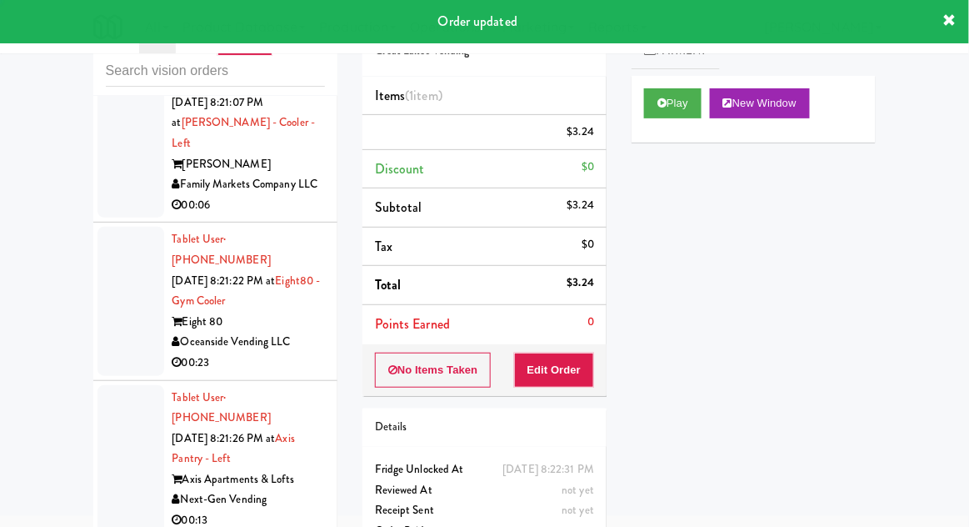
scroll to position [0, 0]
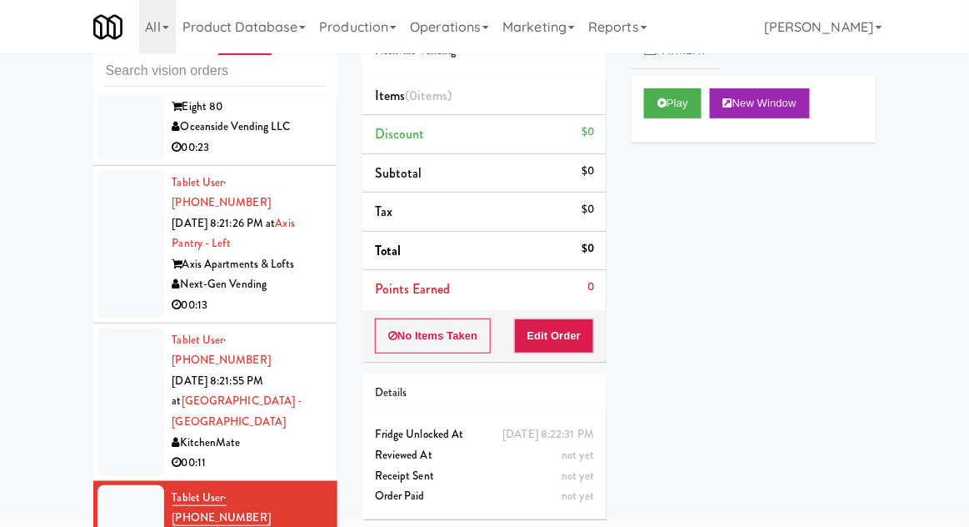
scroll to position [2080, 0]
click at [684, 106] on button "Play" at bounding box center [672, 103] width 57 height 30
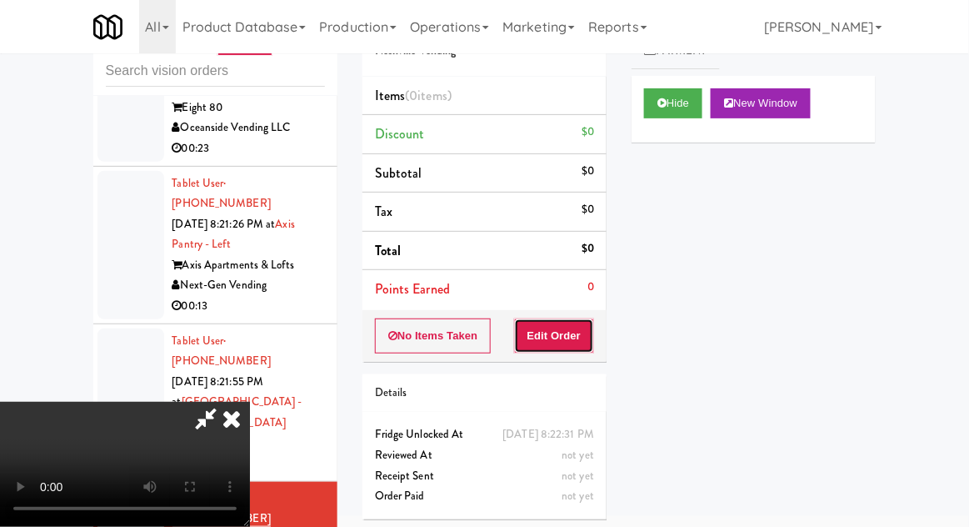
click at [561, 342] on button "Edit Order" at bounding box center [554, 335] width 81 height 35
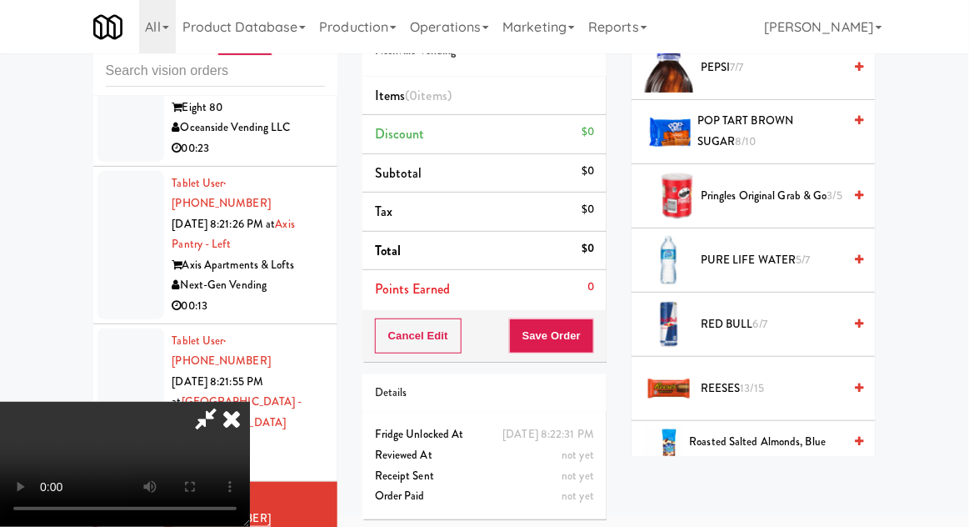
scroll to position [1585, 0]
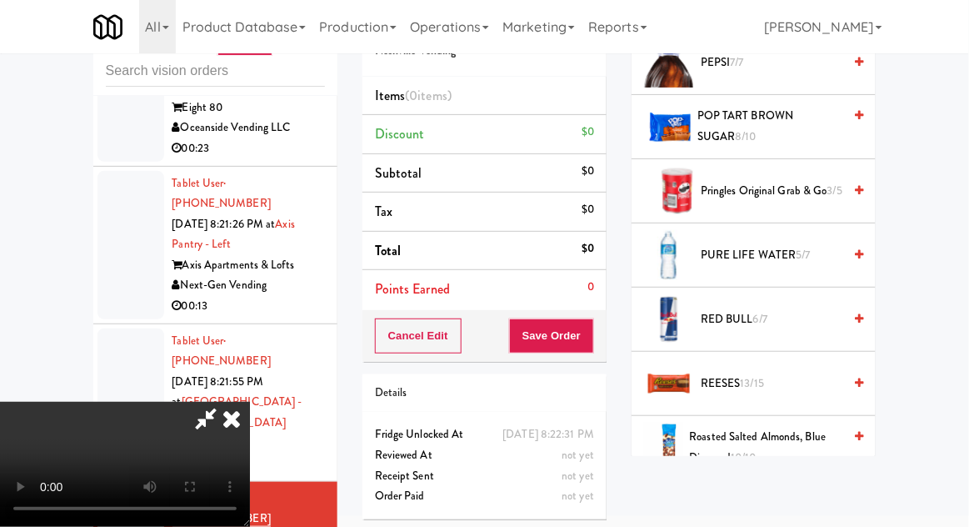
click at [777, 373] on span "[PERSON_NAME] 13/15" at bounding box center [772, 383] width 142 height 21
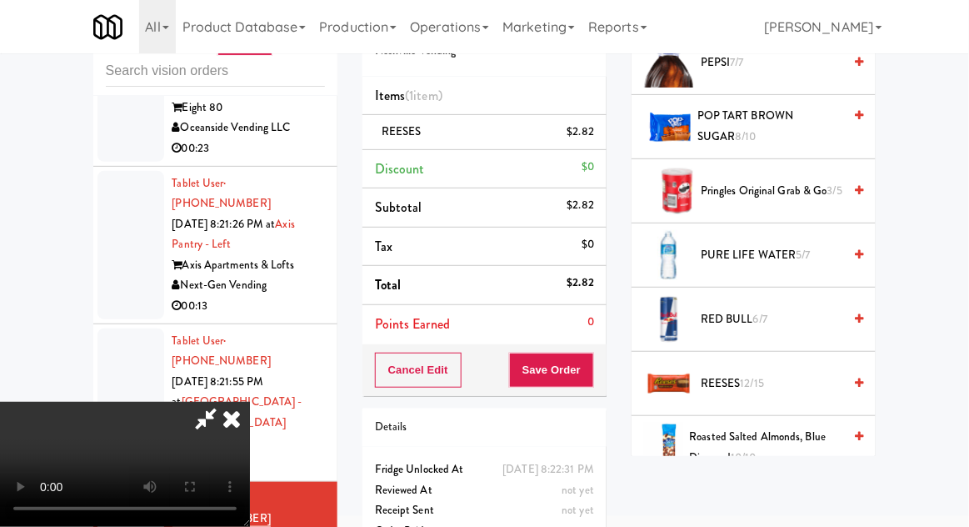
click at [603, 135] on li "[PERSON_NAME] $2.82" at bounding box center [484, 132] width 244 height 35
click at [597, 137] on icon at bounding box center [595, 137] width 8 height 11
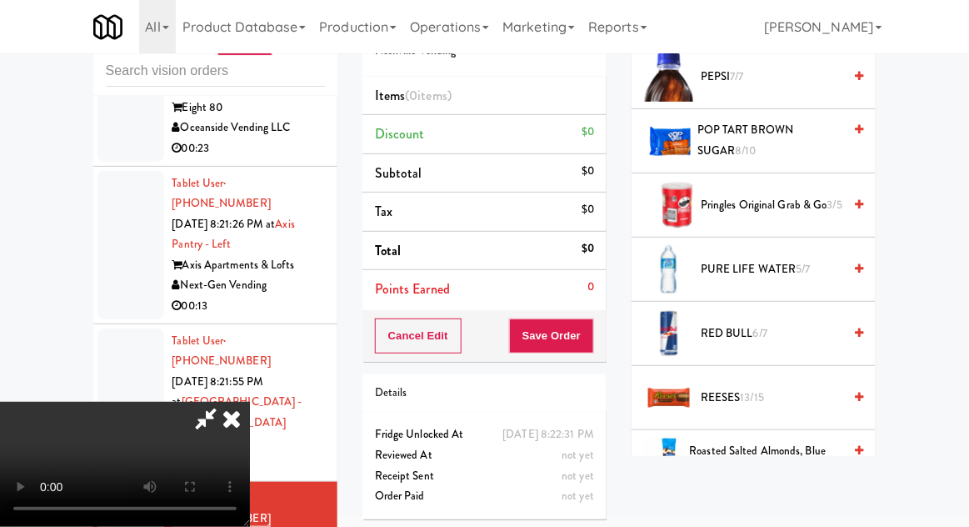
scroll to position [1567, 0]
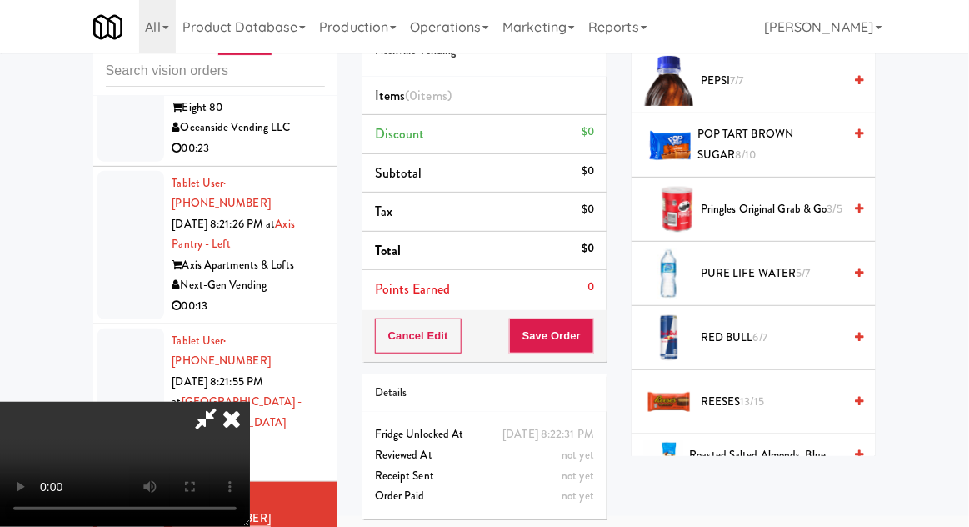
click at [756, 393] on span "13/15" at bounding box center [753, 401] width 24 height 16
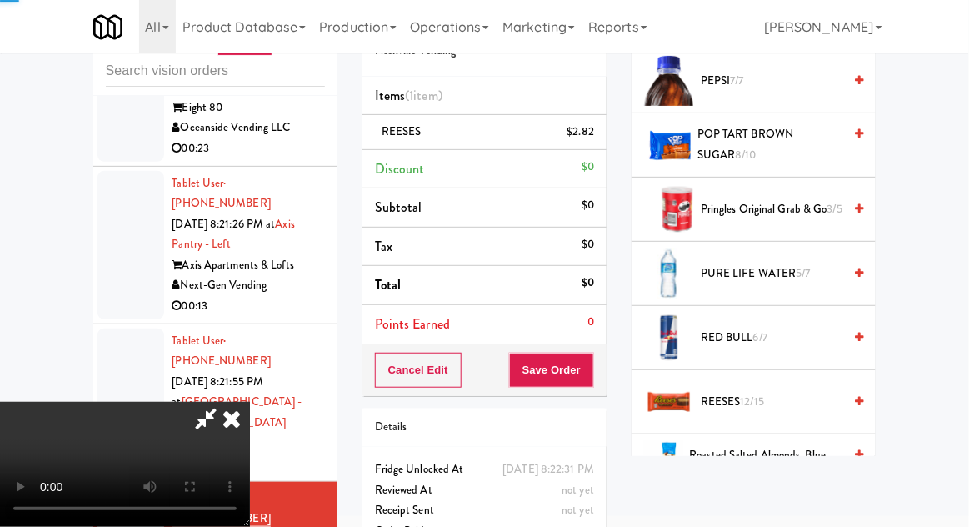
scroll to position [61, 0]
click at [591, 374] on button "Save Order" at bounding box center [551, 369] width 85 height 35
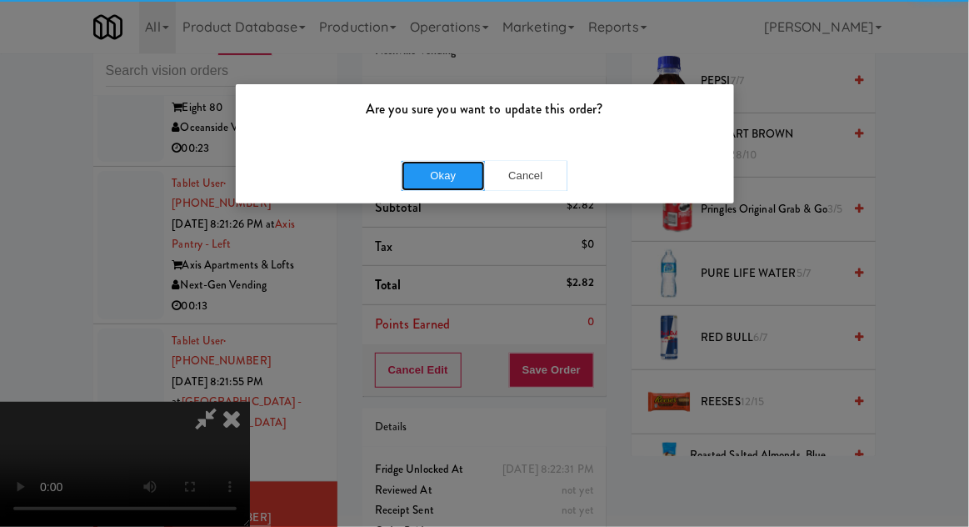
click at [432, 166] on button "Okay" at bounding box center [443, 176] width 83 height 30
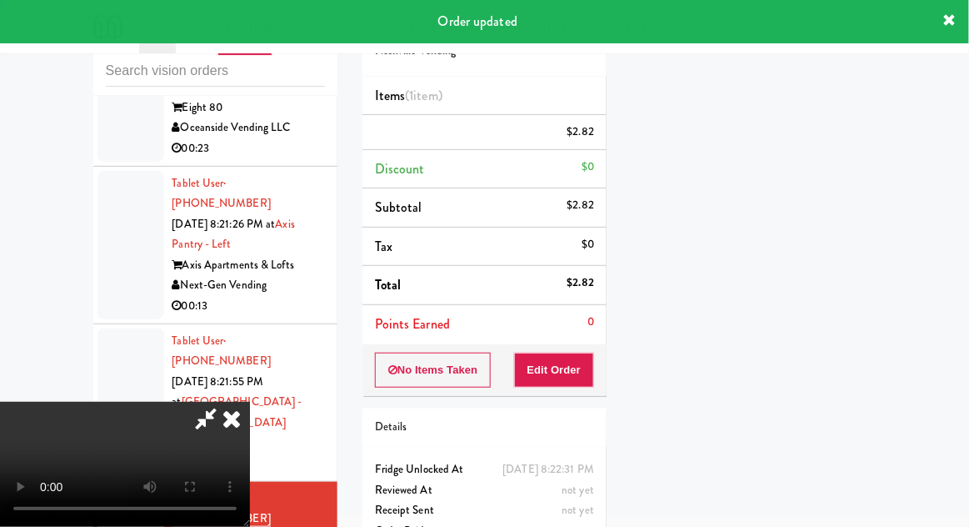
scroll to position [0, 0]
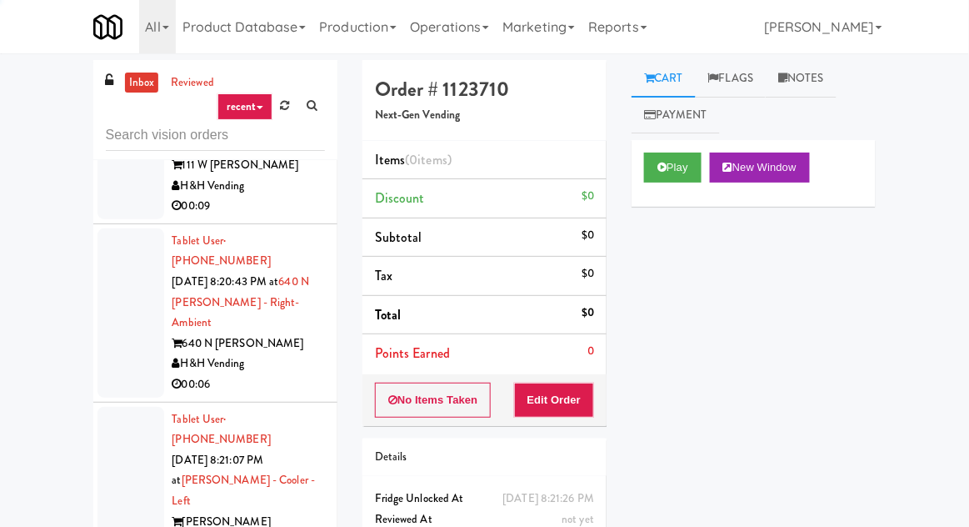
scroll to position [1576, 0]
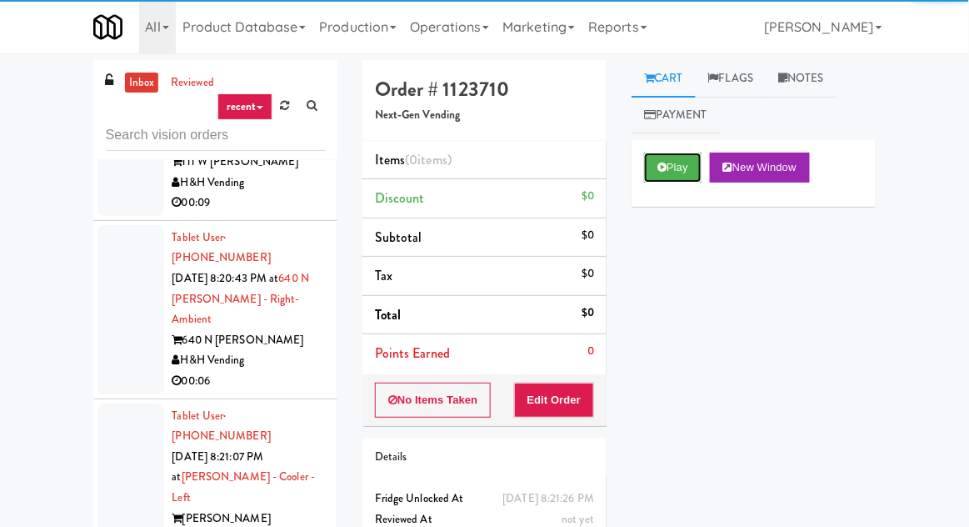
click at [684, 157] on button "Play" at bounding box center [672, 167] width 57 height 30
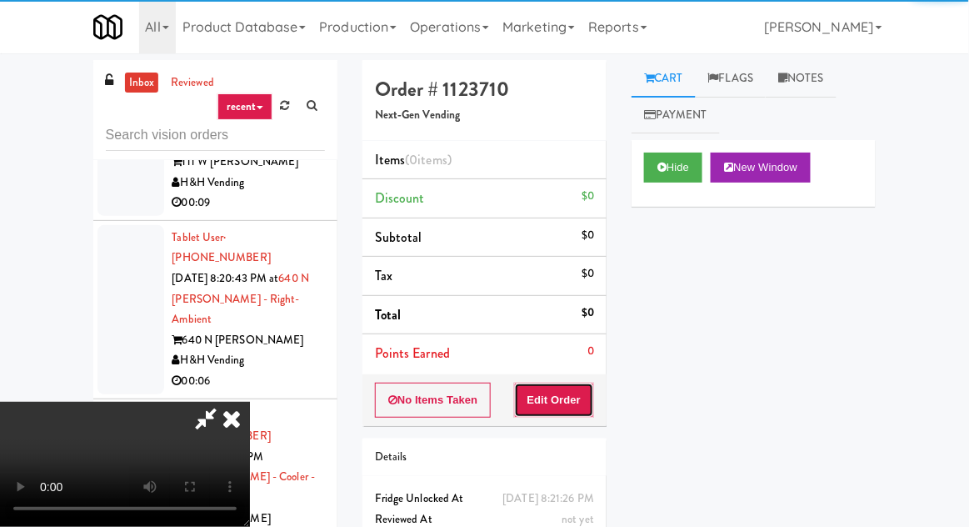
click at [591, 403] on button "Edit Order" at bounding box center [554, 399] width 81 height 35
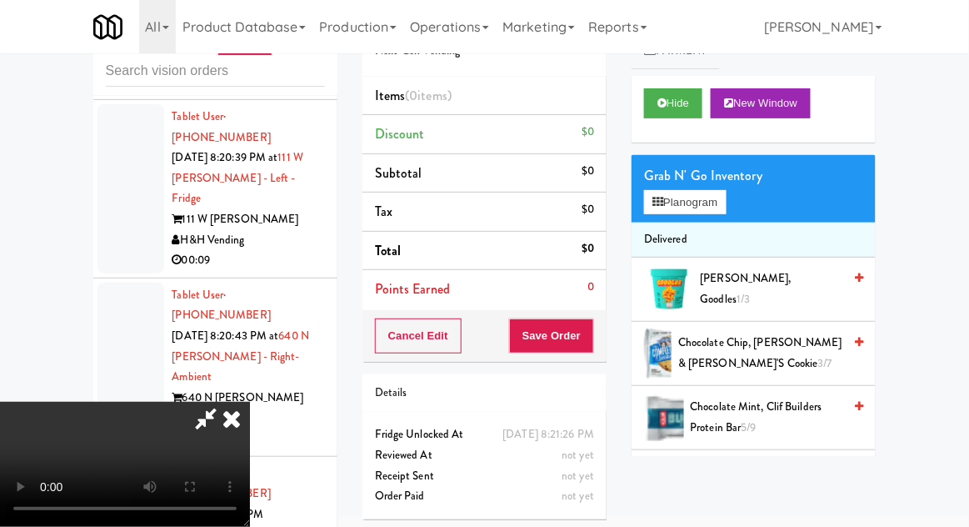
scroll to position [0, 0]
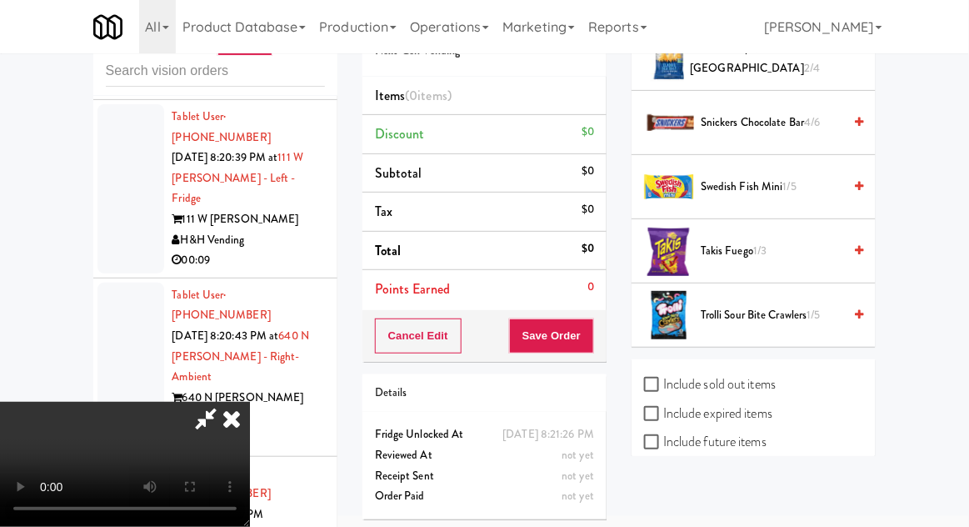
click at [747, 386] on label "Include sold out items" at bounding box center [710, 384] width 132 height 25
click at [663, 386] on input "Include sold out items" at bounding box center [653, 384] width 19 height 13
checkbox input "true"
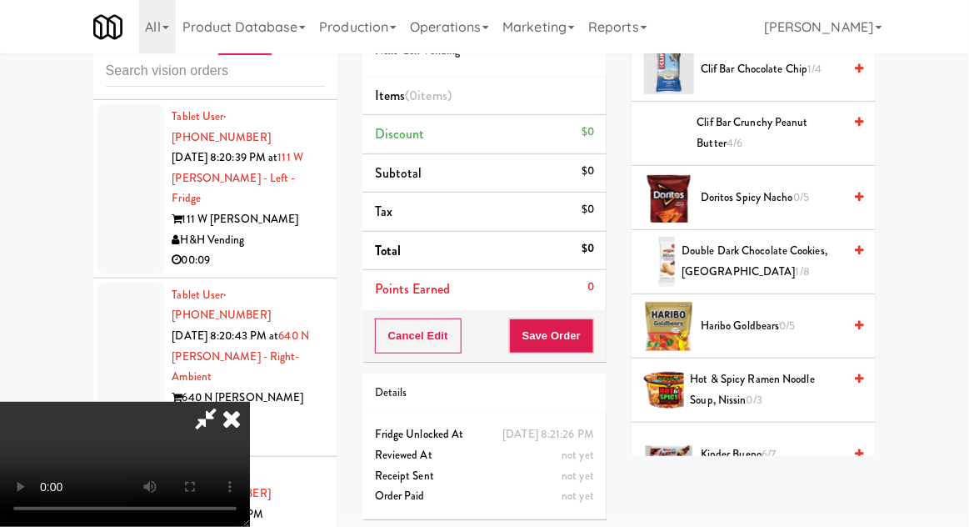
scroll to position [593, 0]
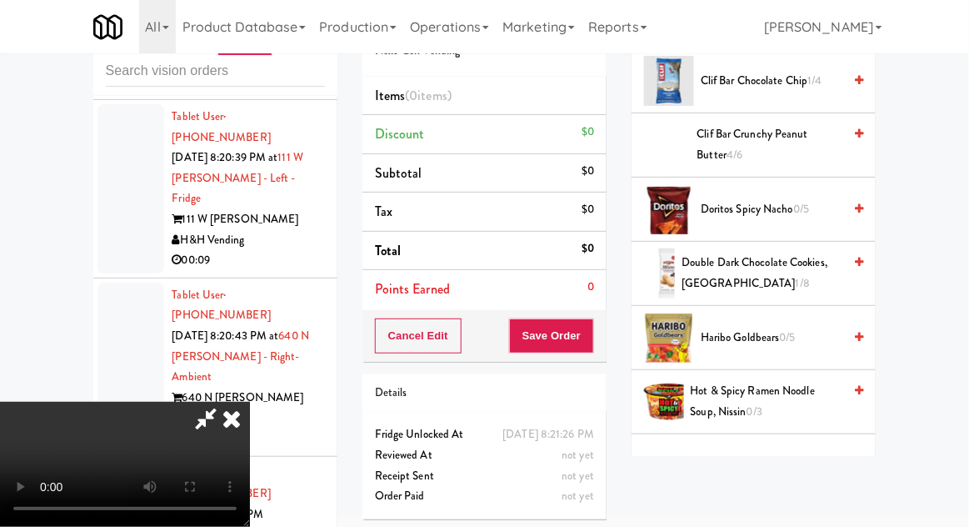
click at [783, 332] on span "0/5" at bounding box center [788, 337] width 16 height 16
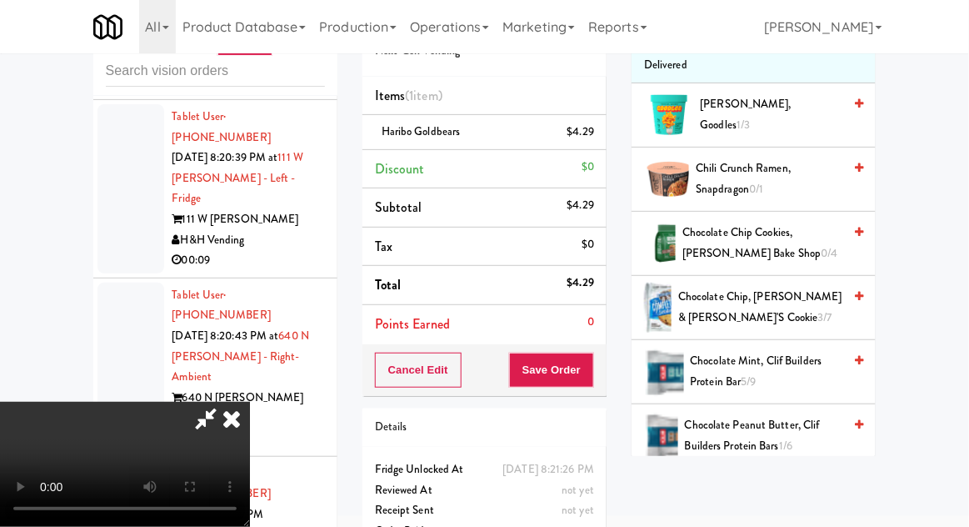
scroll to position [162, 0]
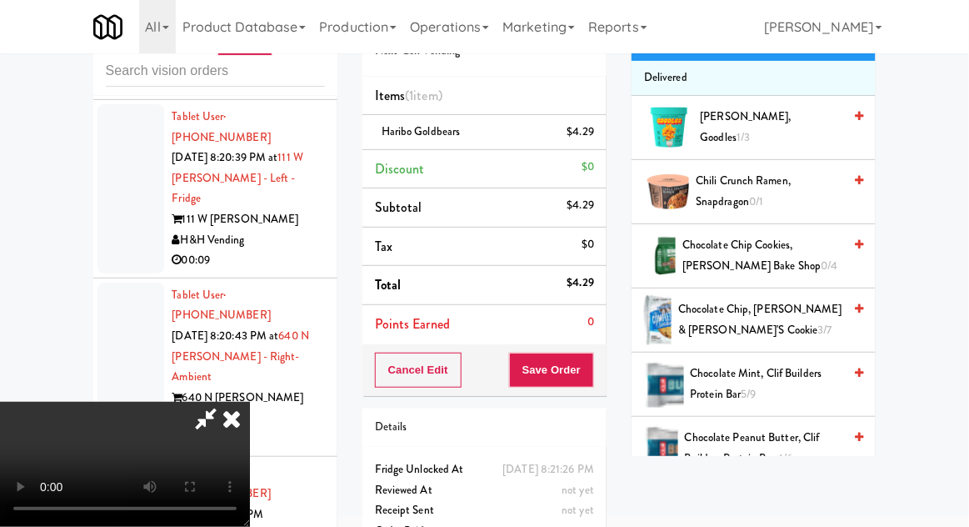
click at [821, 267] on span "0/4" at bounding box center [829, 265] width 17 height 16
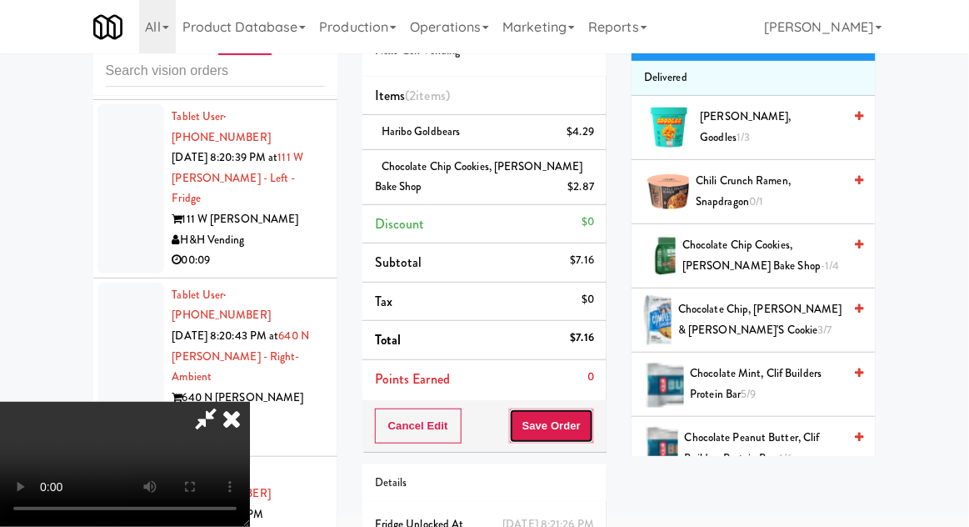
click at [590, 417] on button "Save Order" at bounding box center [551, 425] width 85 height 35
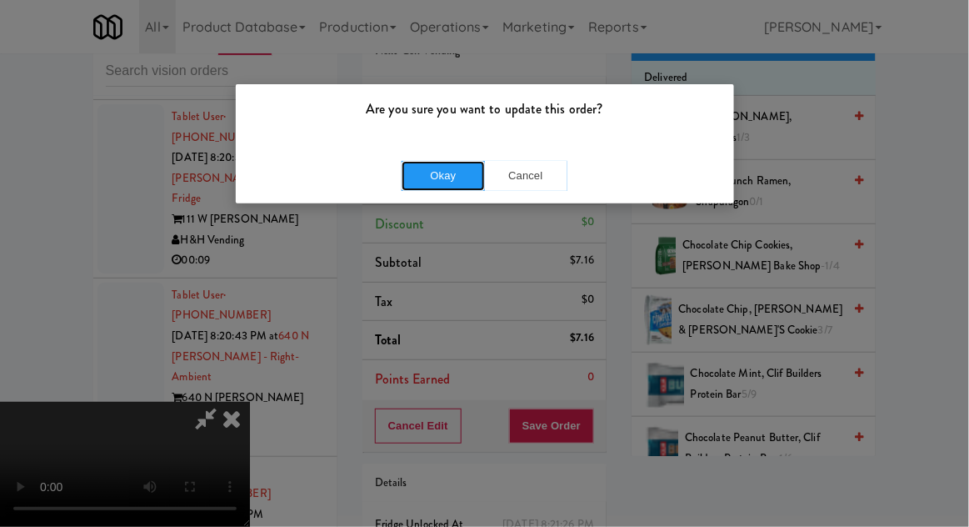
click at [447, 175] on button "Okay" at bounding box center [443, 176] width 83 height 30
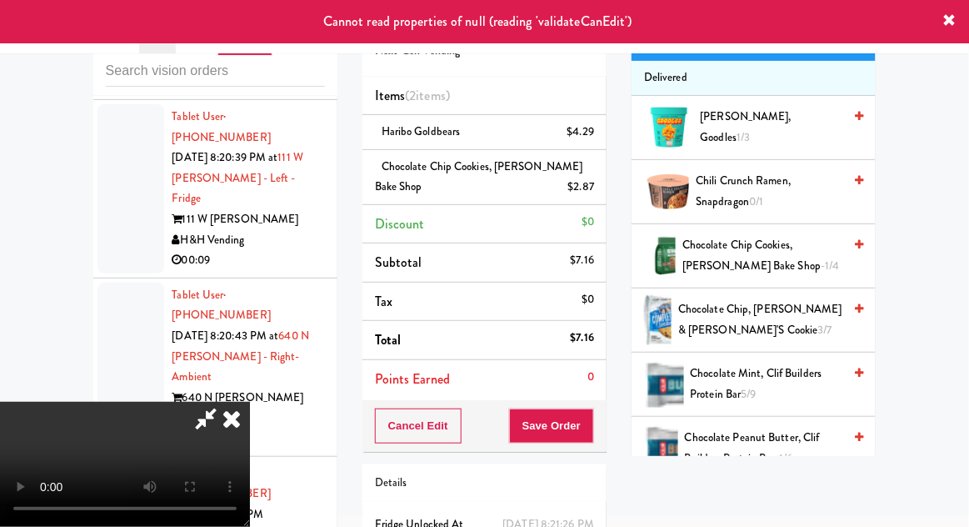
scroll to position [0, 0]
click at [250, 402] on icon at bounding box center [231, 418] width 37 height 33
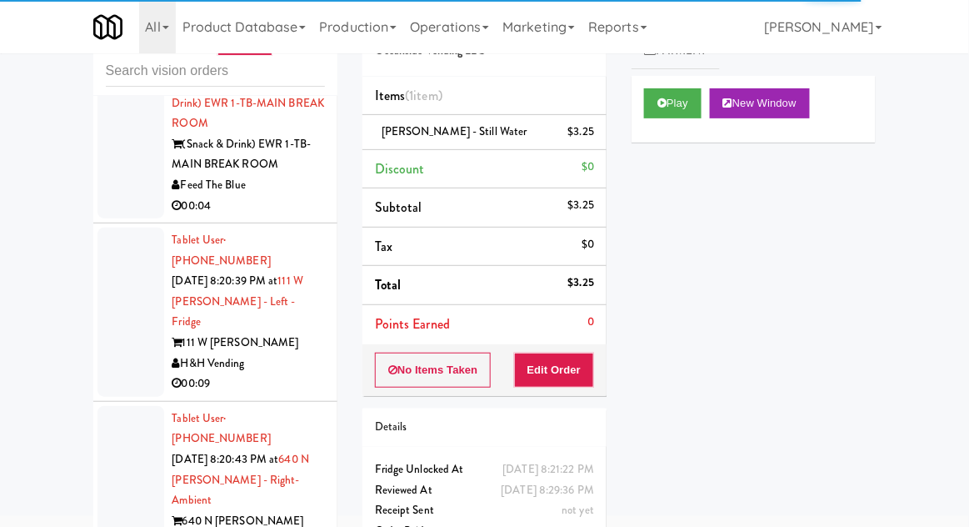
scroll to position [1326, 0]
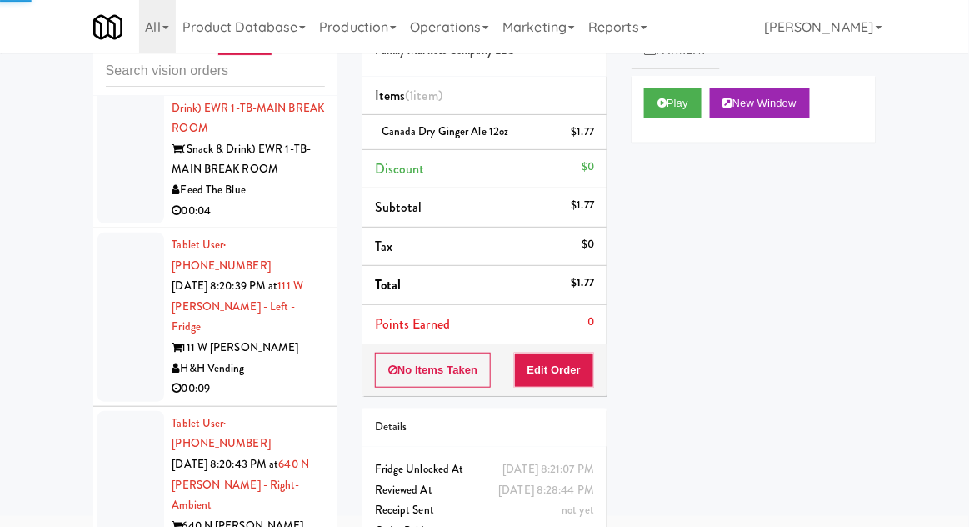
click at [125, 411] on div at bounding box center [130, 495] width 67 height 169
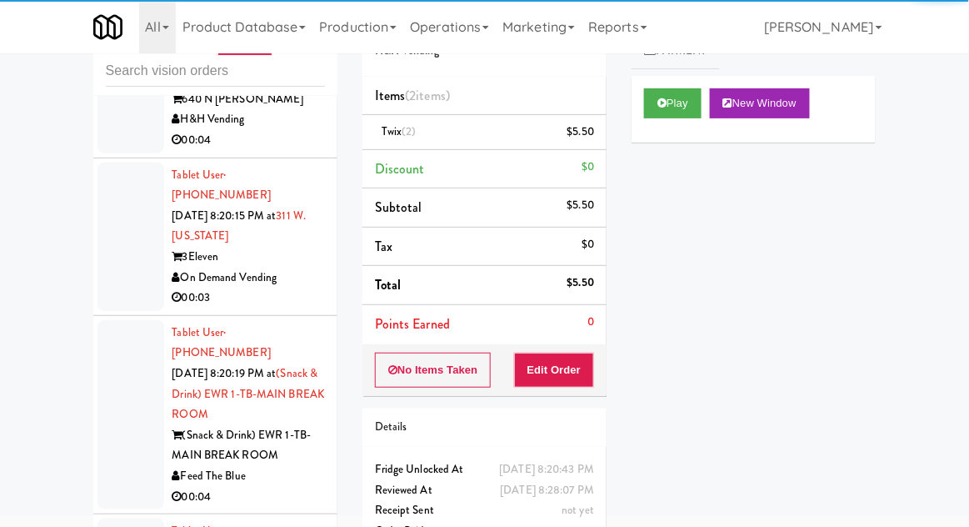
scroll to position [1028, 0]
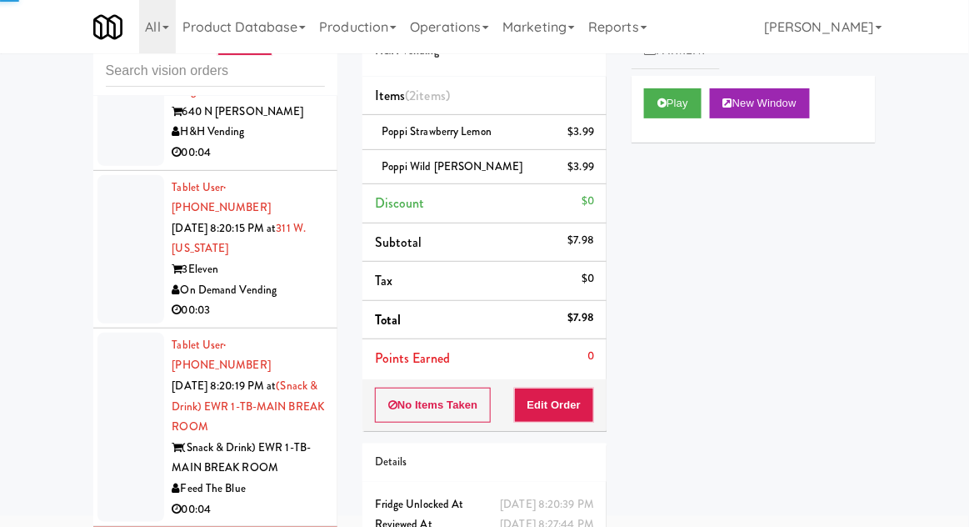
click at [123, 332] on div at bounding box center [130, 426] width 67 height 189
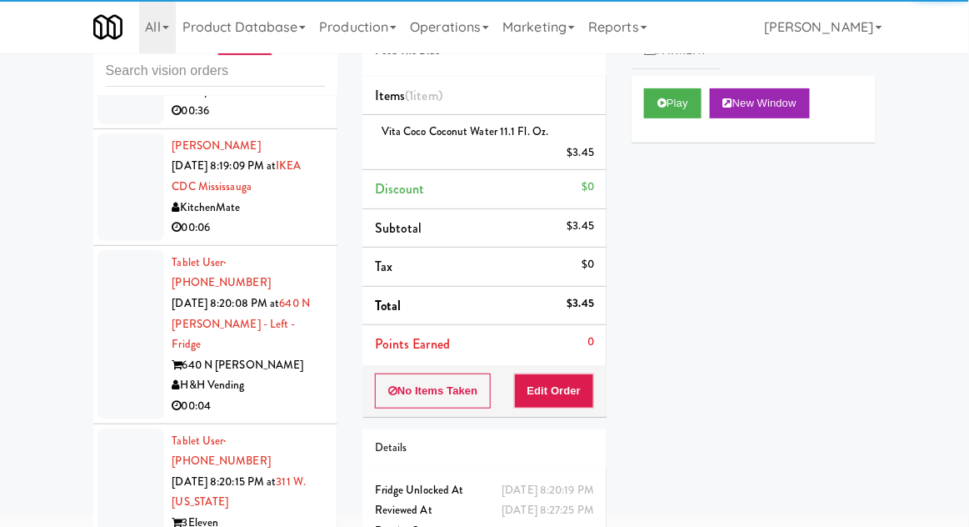
scroll to position [778, 0]
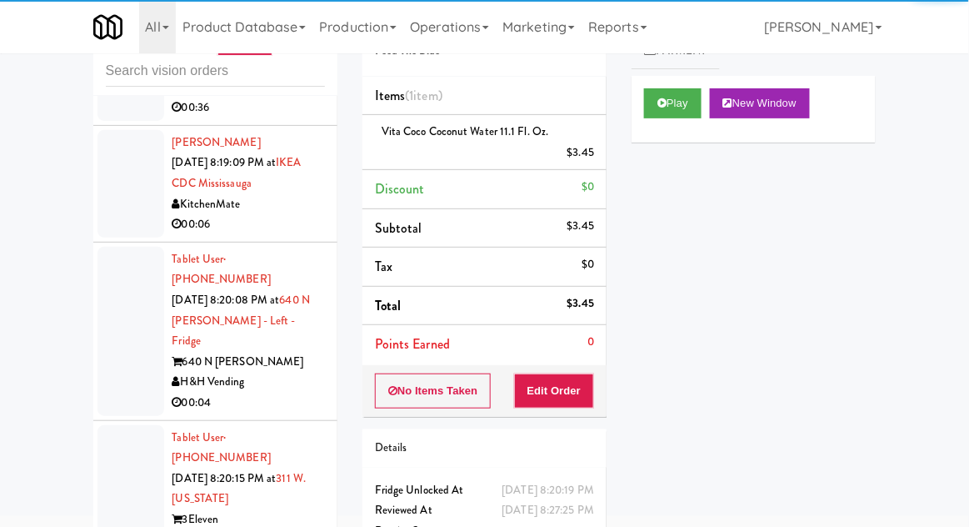
click at [119, 425] on div at bounding box center [130, 499] width 67 height 148
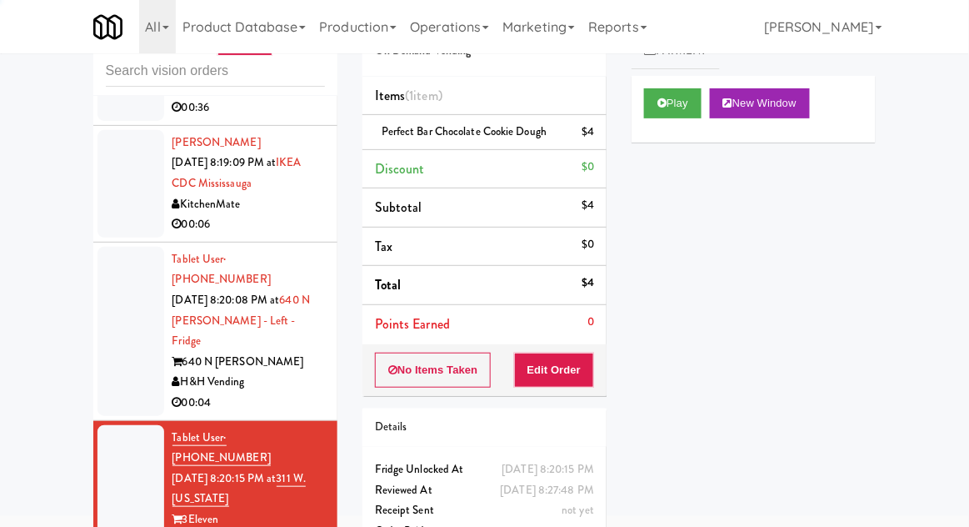
click at [122, 252] on div at bounding box center [130, 331] width 67 height 169
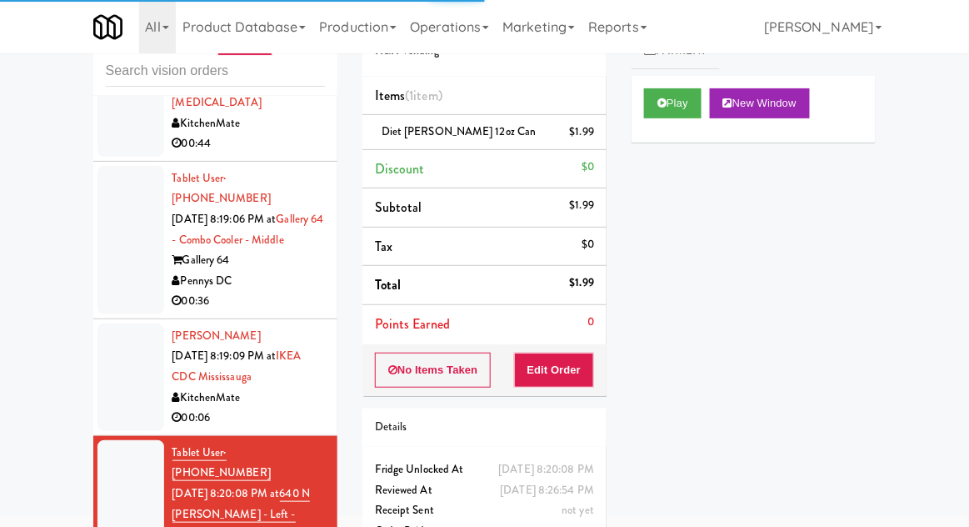
click at [112, 323] on div at bounding box center [130, 376] width 67 height 107
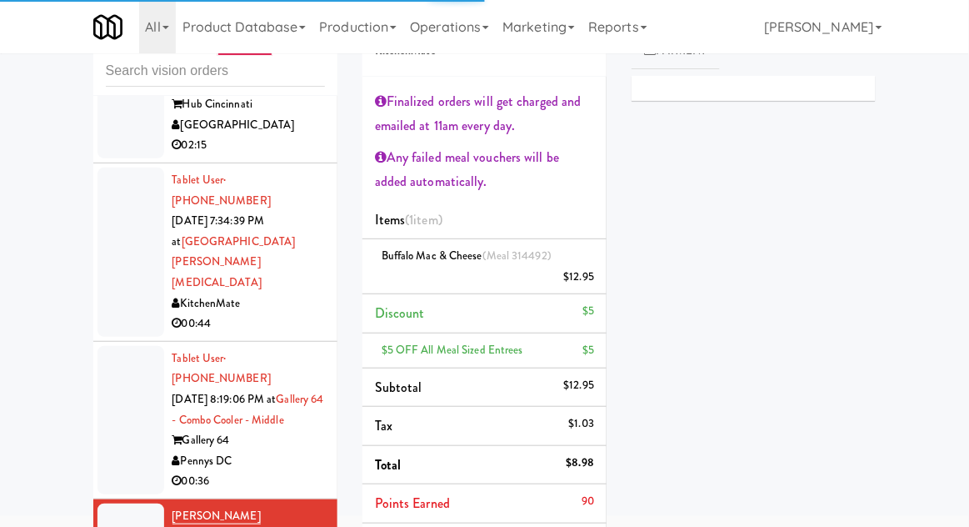
click at [112, 346] on div at bounding box center [130, 420] width 67 height 148
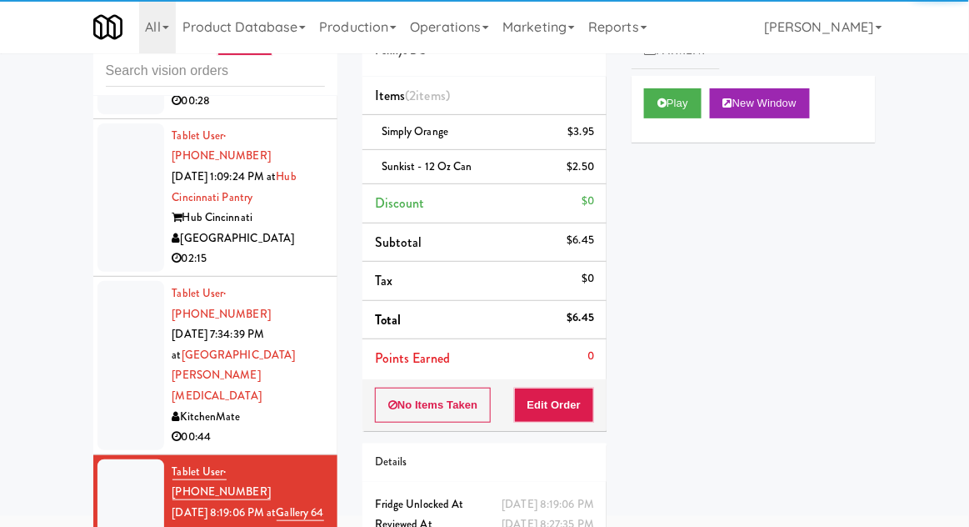
scroll to position [285, 0]
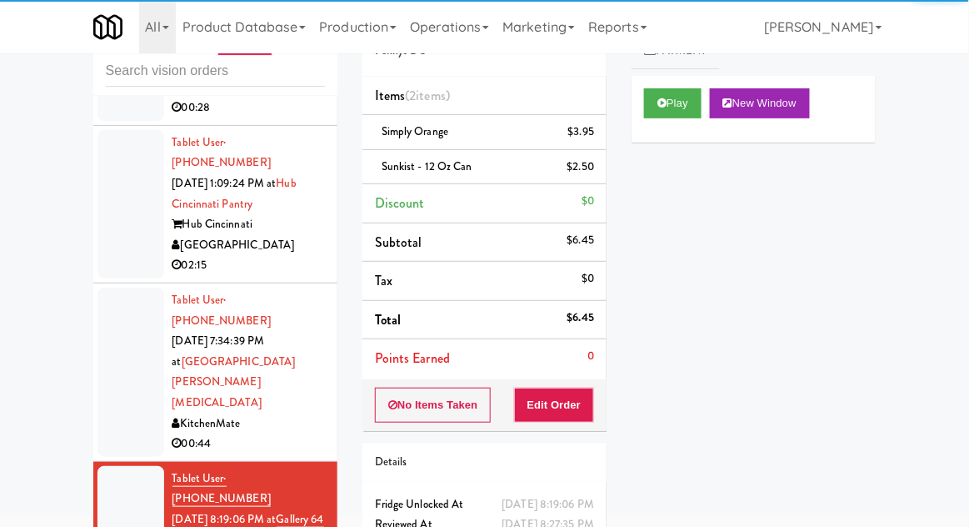
click at [115, 316] on div at bounding box center [130, 371] width 67 height 169
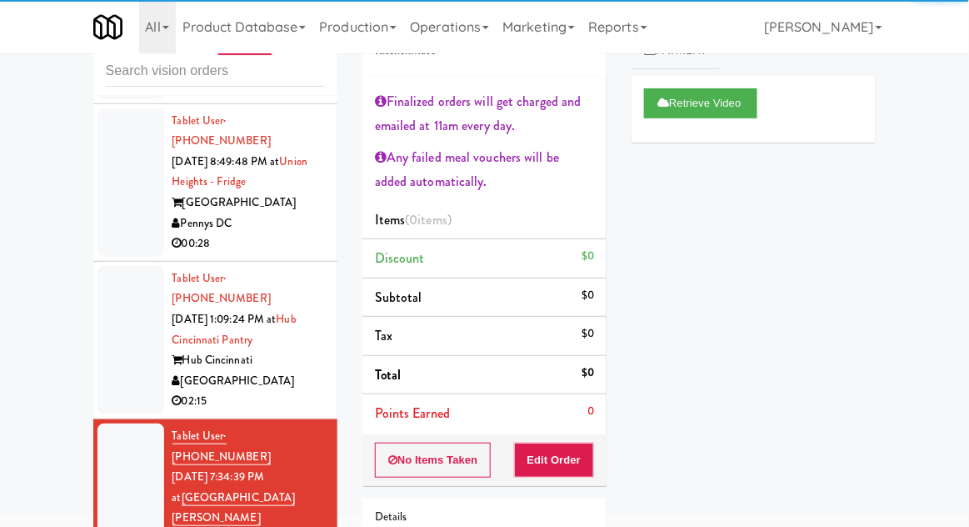
scroll to position [131, 0]
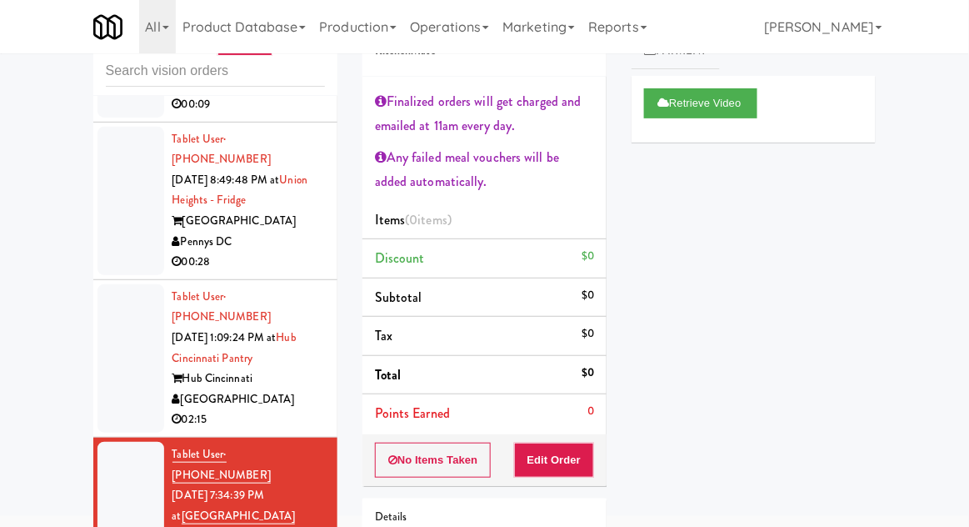
click at [113, 312] on div at bounding box center [130, 358] width 67 height 148
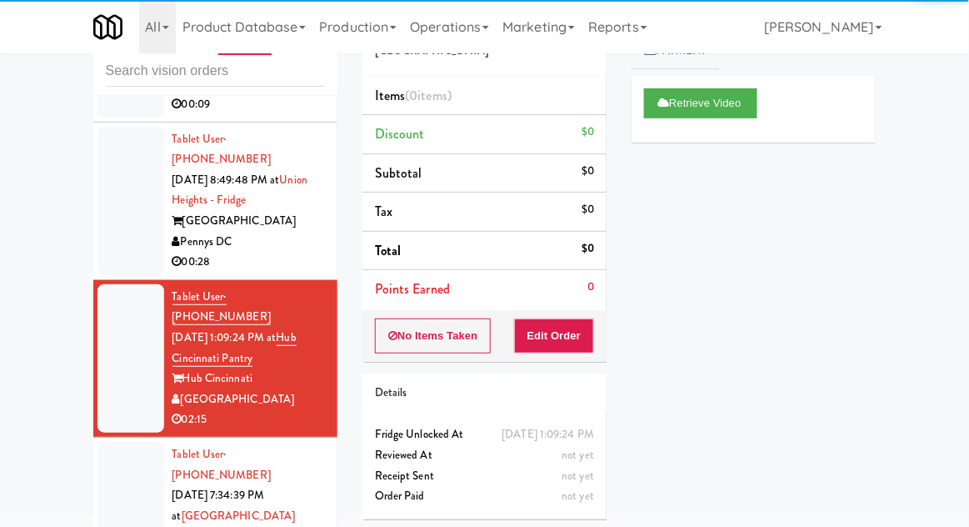
click at [123, 225] on div at bounding box center [130, 201] width 67 height 148
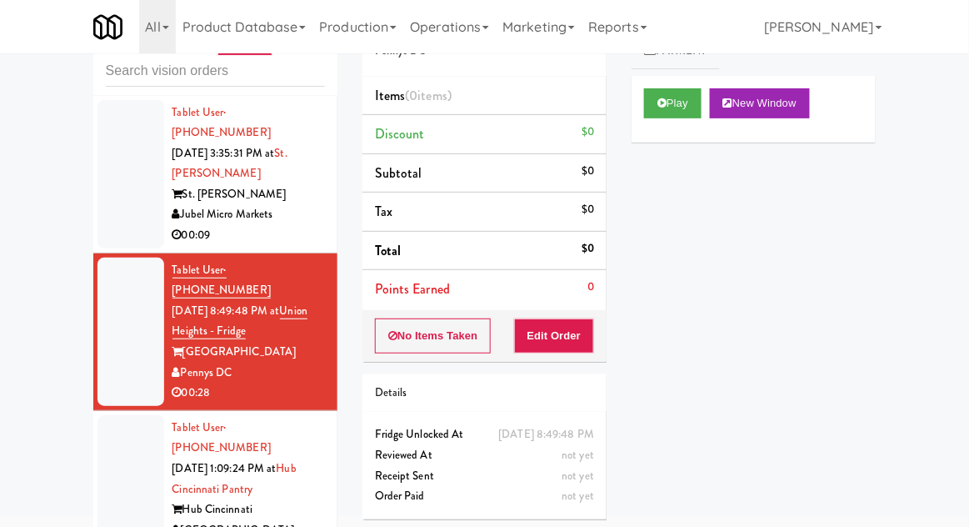
scroll to position [79, 0]
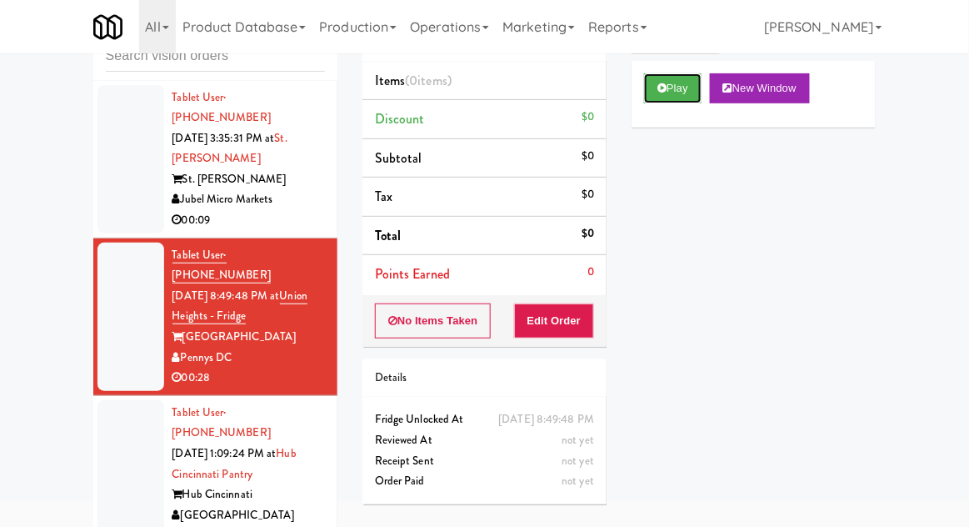
click at [681, 94] on button "Play" at bounding box center [672, 88] width 57 height 30
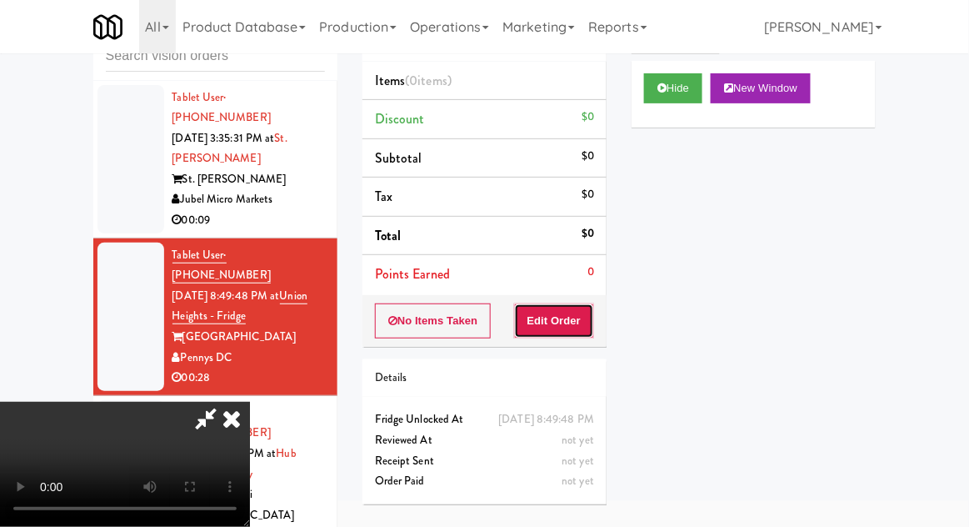
click at [572, 304] on button "Edit Order" at bounding box center [554, 320] width 81 height 35
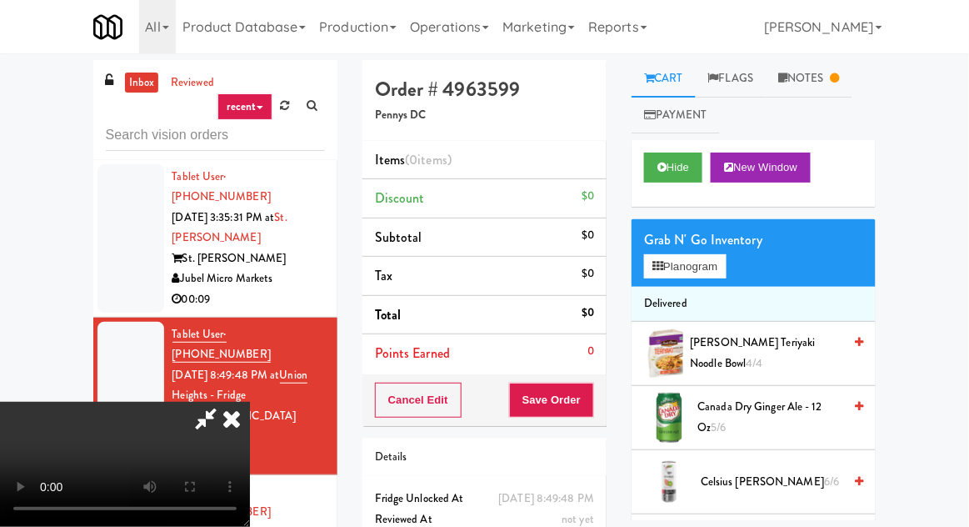
scroll to position [64, 0]
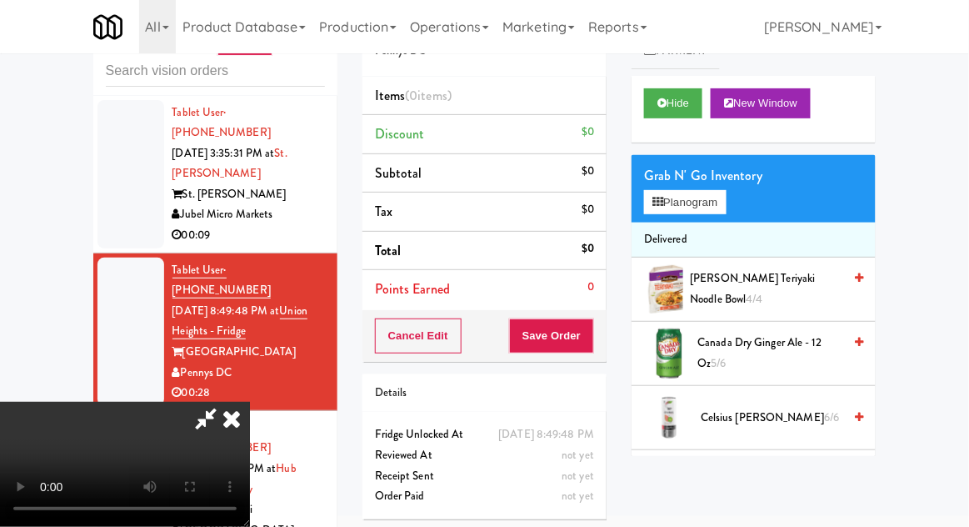
click at [250, 402] on icon at bounding box center [231, 418] width 37 height 33
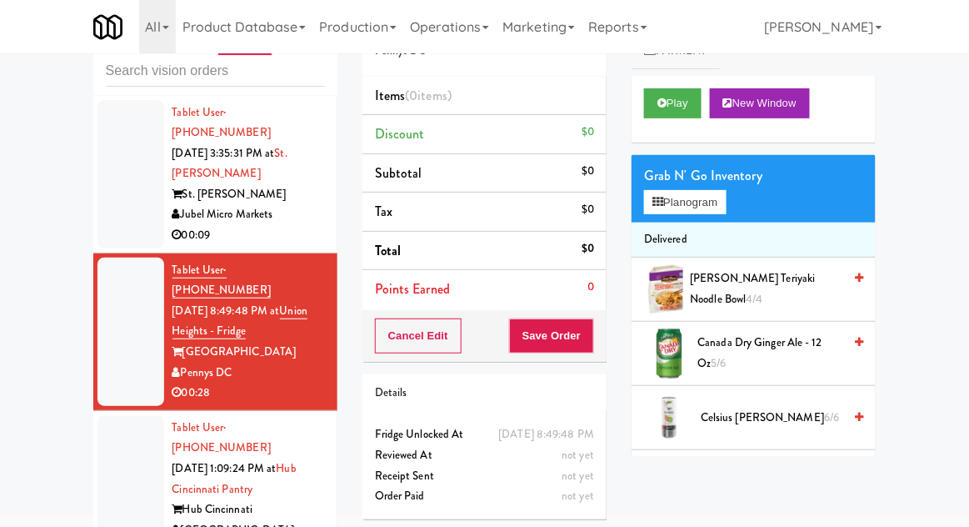
scroll to position [0, 0]
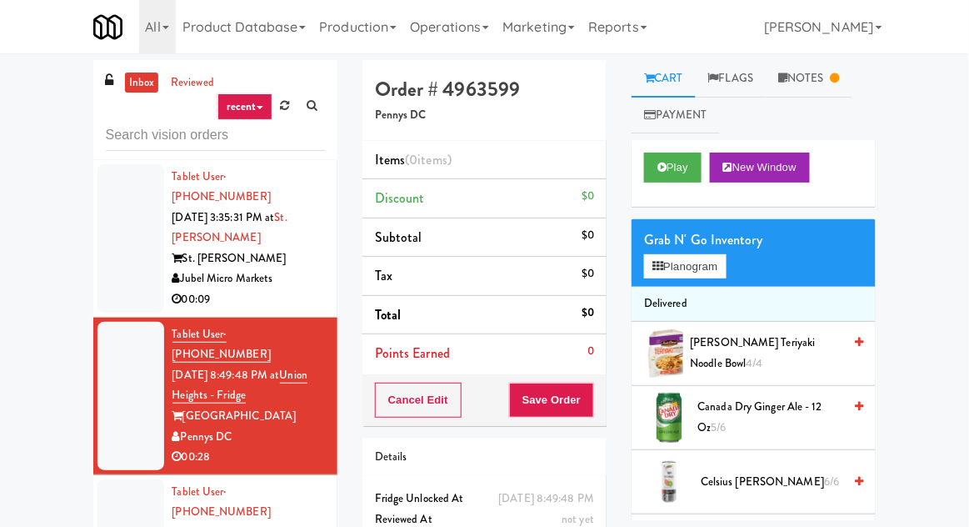
click at [831, 83] on link "Notes" at bounding box center [809, 78] width 87 height 37
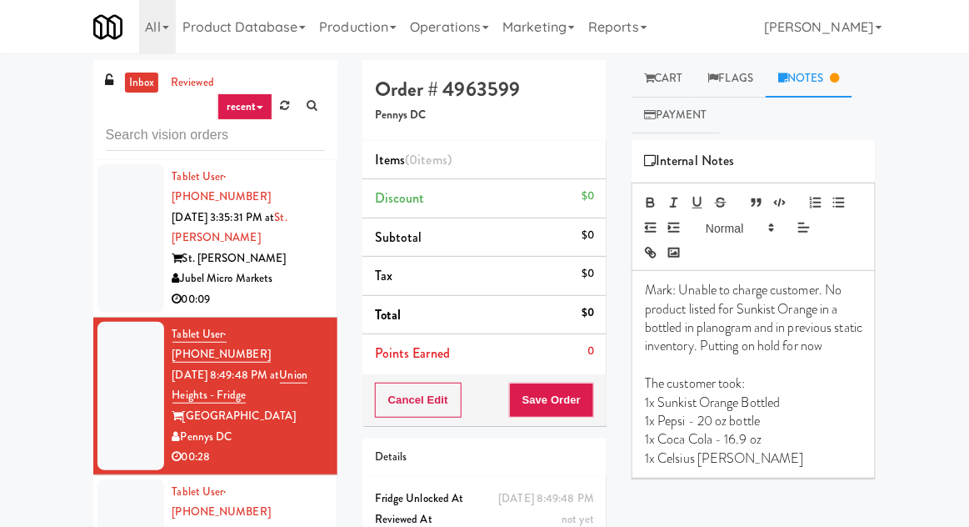
click at [678, 80] on link "Cart" at bounding box center [663, 78] width 64 height 37
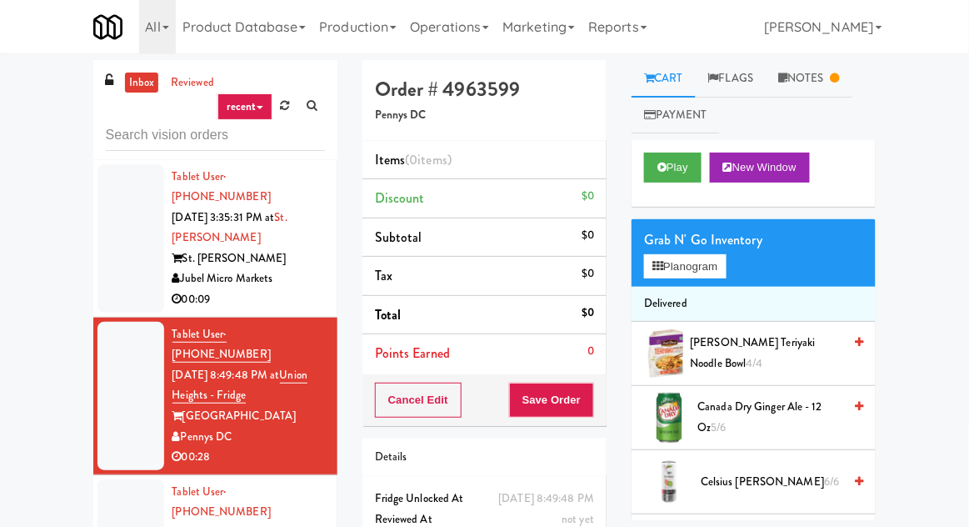
click at [685, 79] on link "Cart" at bounding box center [663, 78] width 64 height 37
click at [140, 85] on link "inbox" at bounding box center [142, 82] width 34 height 21
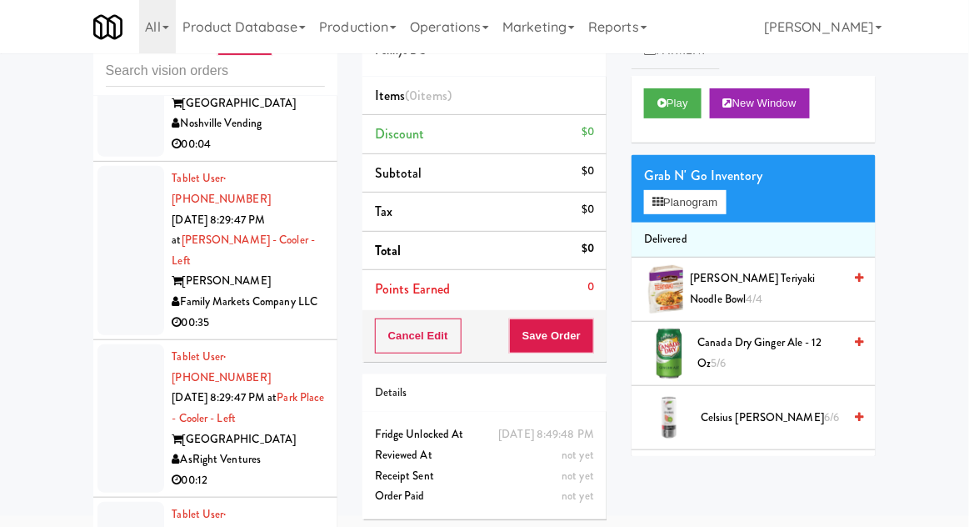
scroll to position [2238, 0]
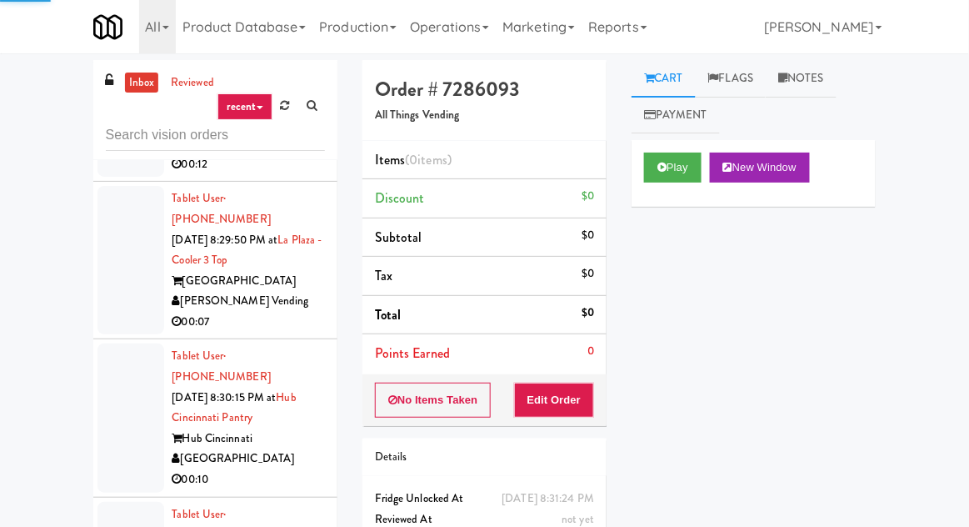
scroll to position [2084, 0]
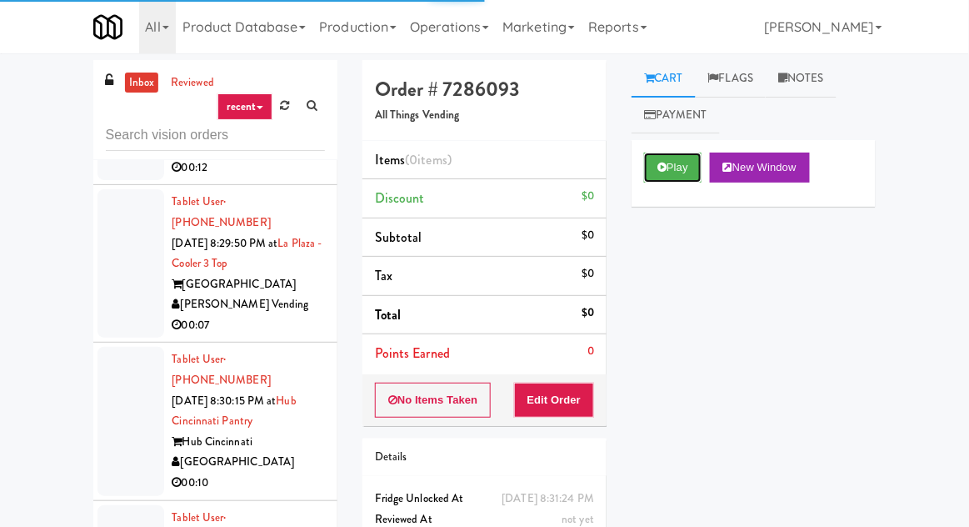
click at [677, 167] on button "Play" at bounding box center [672, 167] width 57 height 30
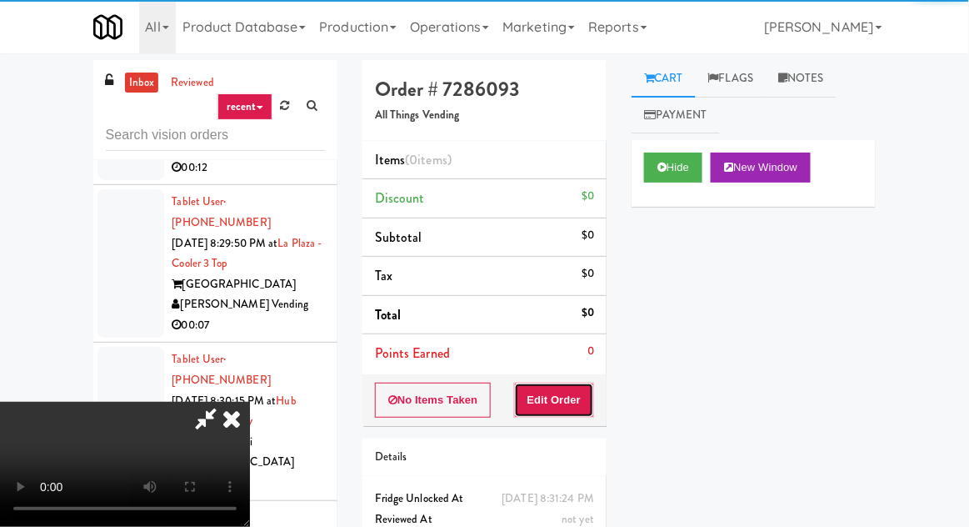
click at [569, 392] on button "Edit Order" at bounding box center [554, 399] width 81 height 35
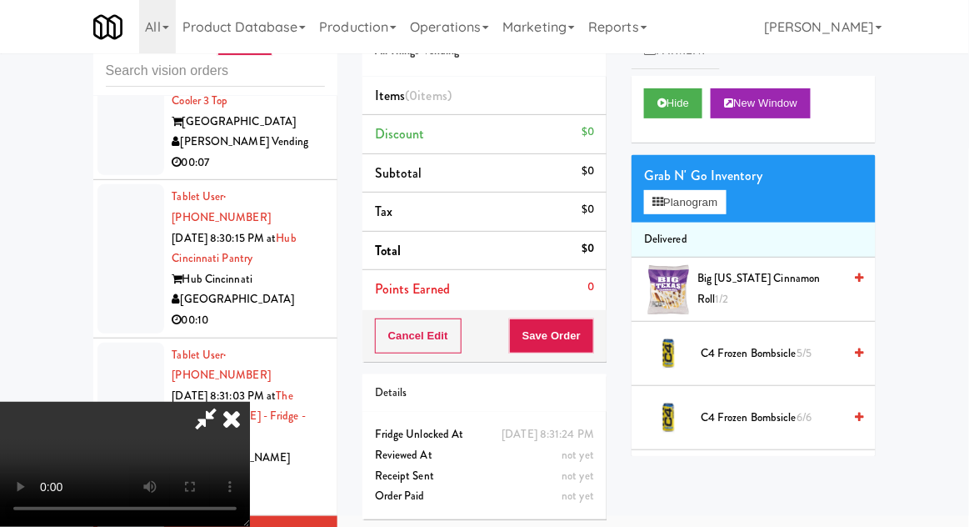
scroll to position [0, 0]
click at [713, 212] on button "Planogram" at bounding box center [685, 202] width 82 height 25
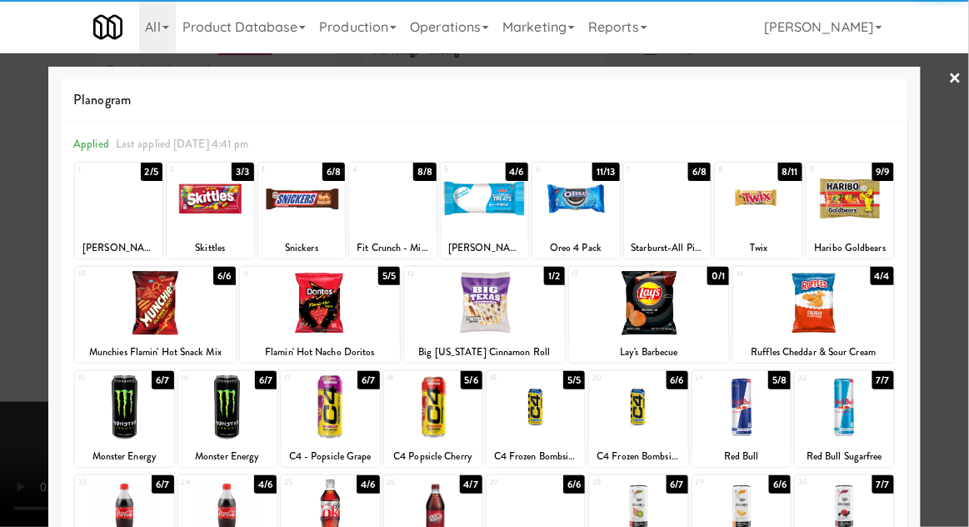
click at [855, 312] on div at bounding box center [813, 303] width 161 height 64
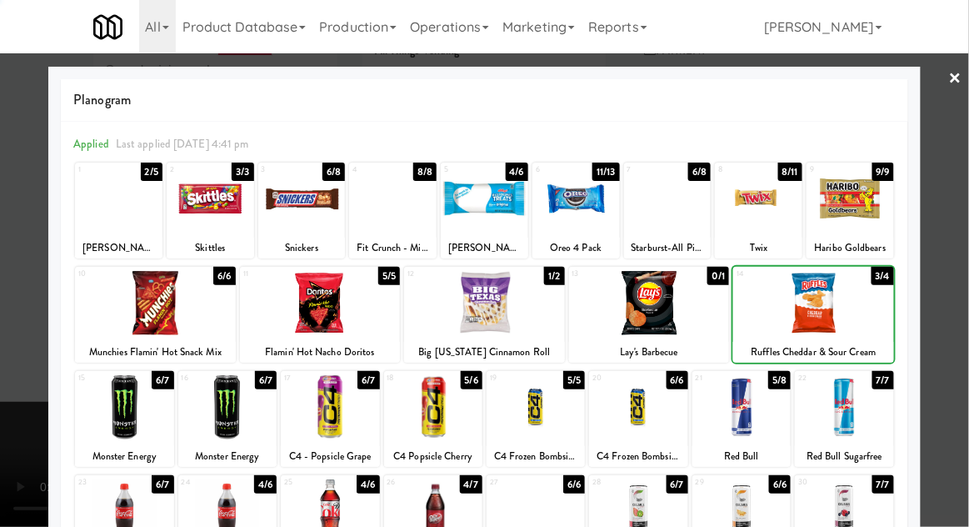
click at [941, 291] on div at bounding box center [484, 263] width 969 height 527
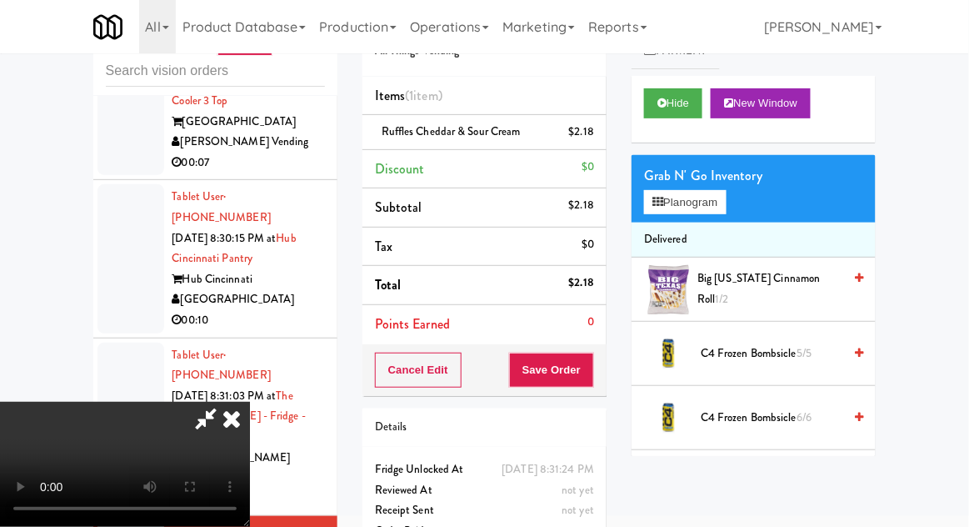
scroll to position [61, 0]
click at [591, 380] on button "Save Order" at bounding box center [551, 369] width 85 height 35
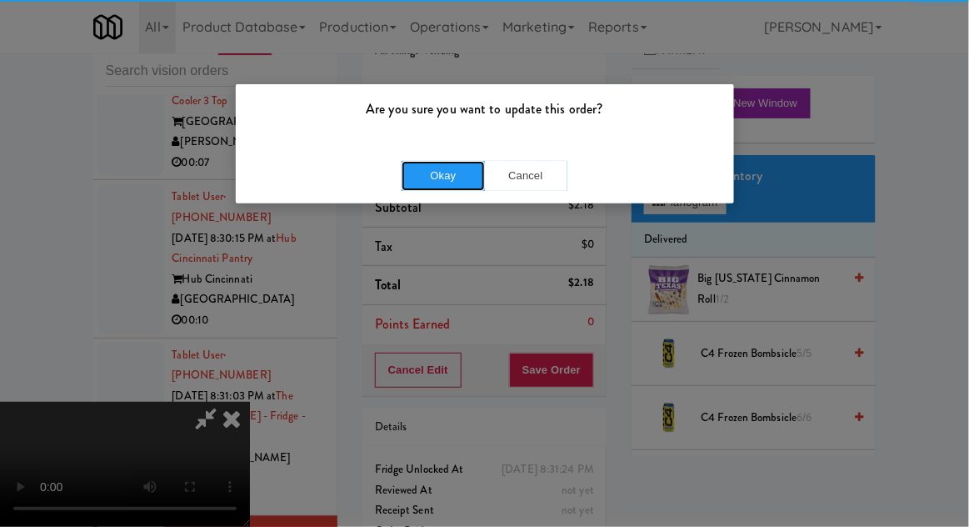
click at [416, 169] on button "Okay" at bounding box center [443, 176] width 83 height 30
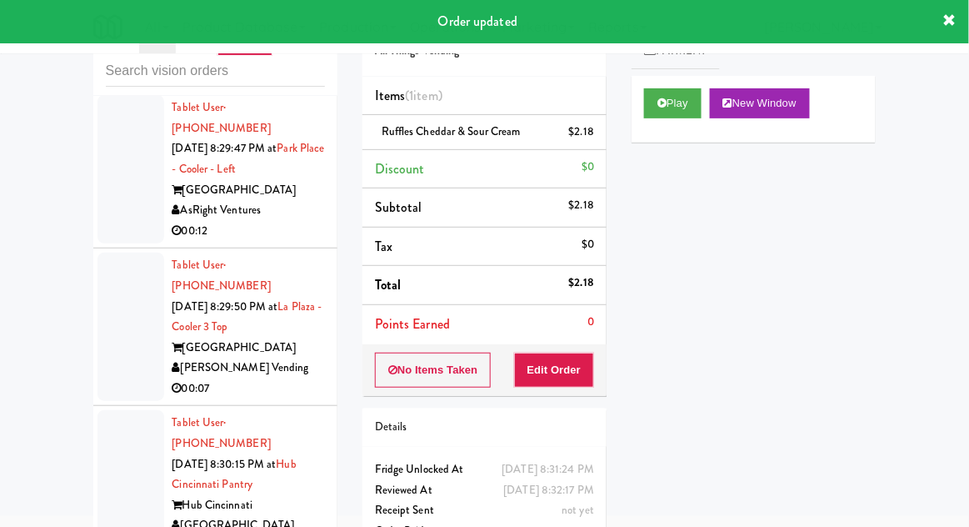
scroll to position [1919, 0]
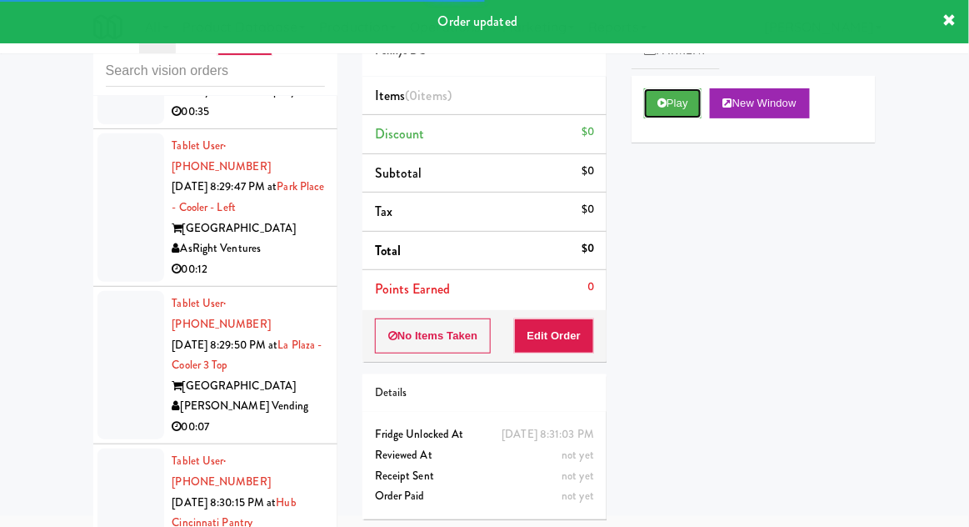
click at [685, 111] on button "Play" at bounding box center [672, 103] width 57 height 30
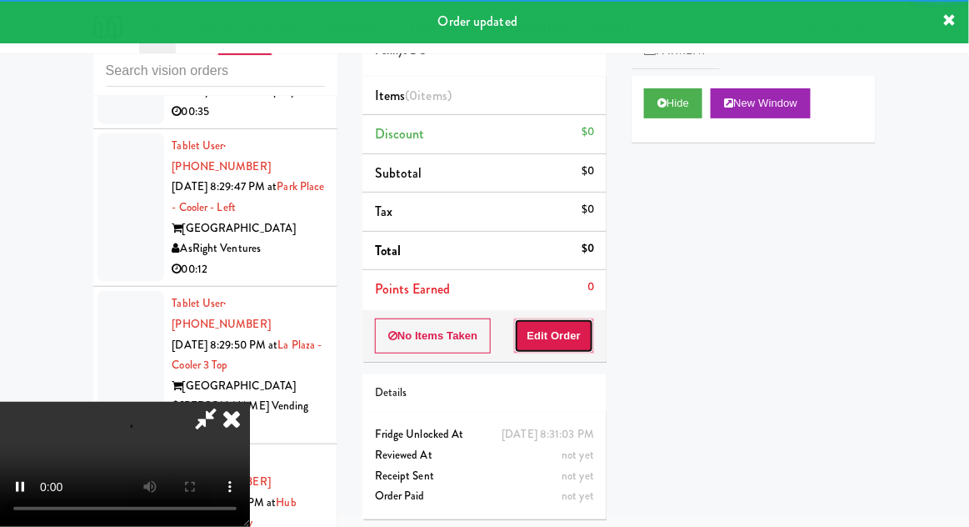
click at [581, 327] on button "Edit Order" at bounding box center [554, 335] width 81 height 35
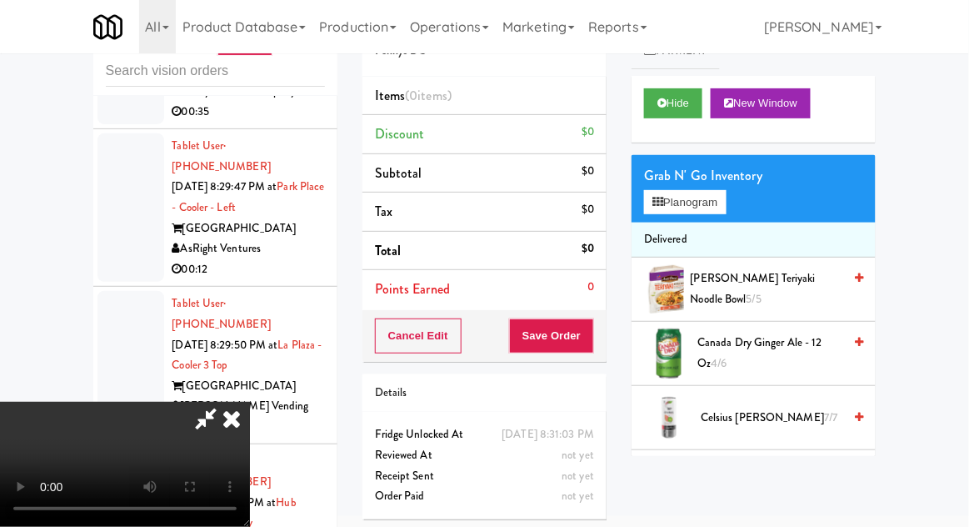
click at [743, 272] on span "[PERSON_NAME] Teriyaki Noodle Bowl 5/5" at bounding box center [767, 288] width 152 height 41
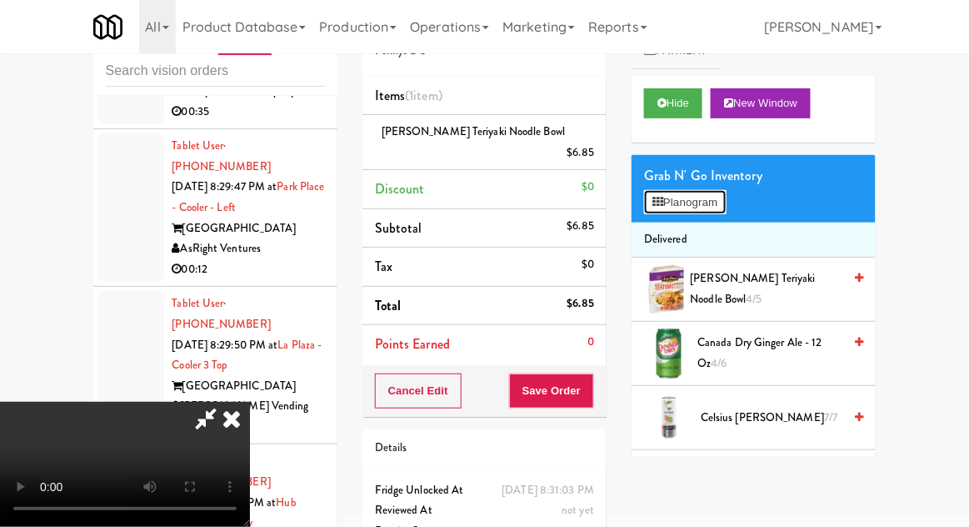
click at [716, 208] on button "Planogram" at bounding box center [685, 202] width 82 height 25
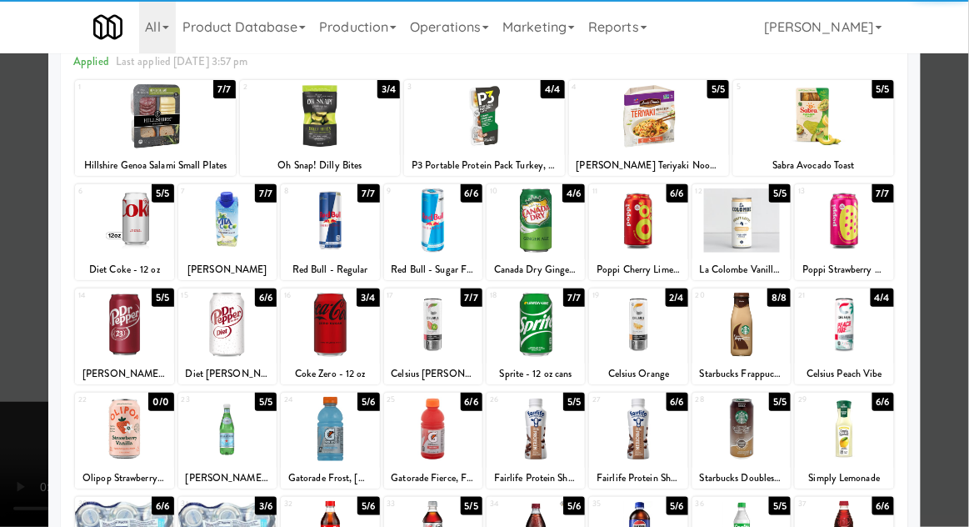
scroll to position [82, 0]
click at [567, 338] on div at bounding box center [536, 324] width 98 height 64
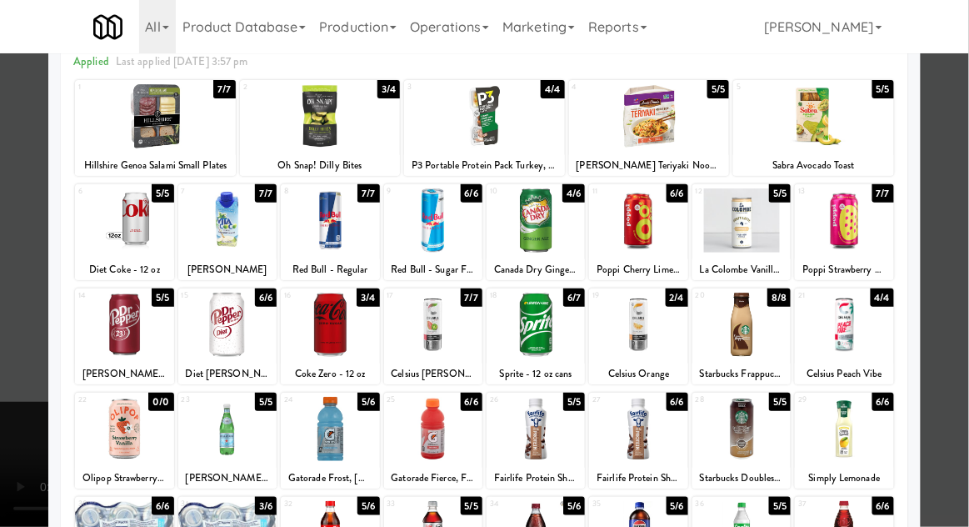
click at [7, 440] on div at bounding box center [484, 263] width 969 height 527
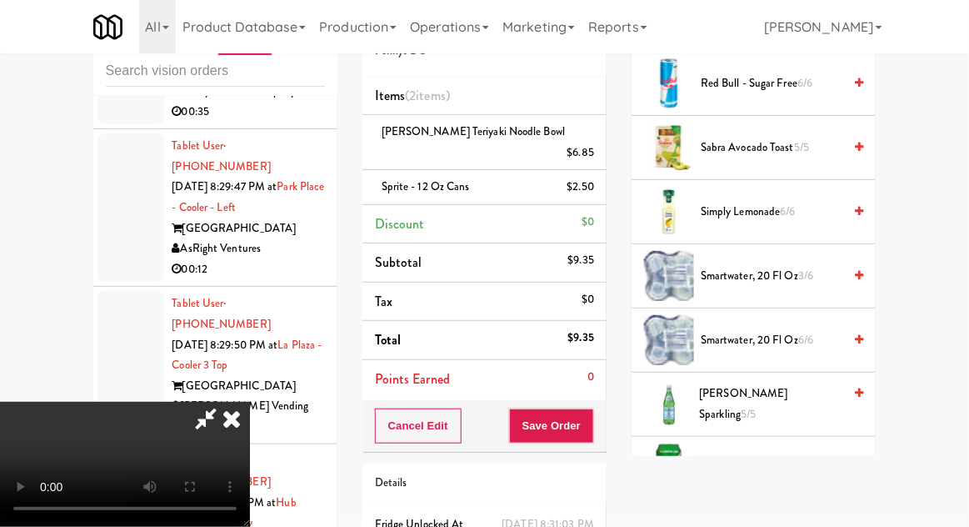
scroll to position [1841, 0]
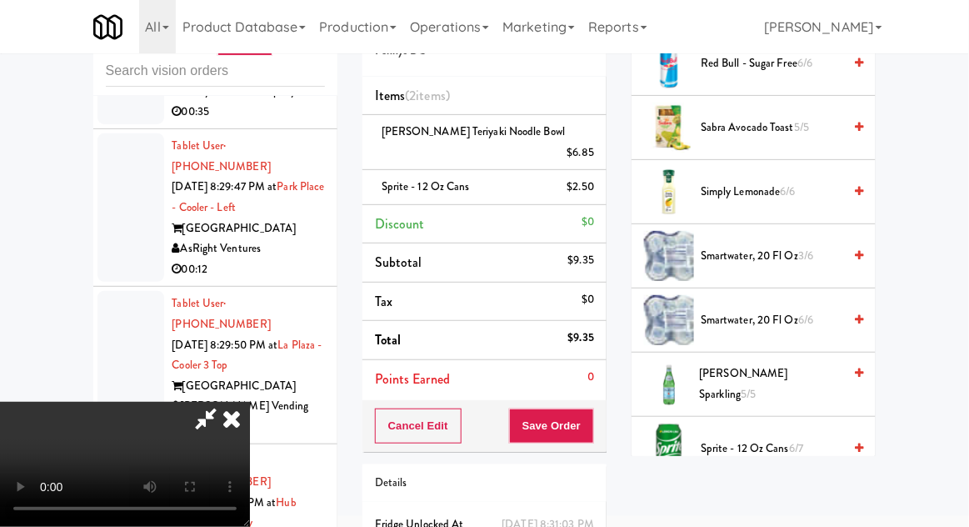
click at [786, 438] on span "Sprite - 12 oz cans 6/7" at bounding box center [772, 448] width 142 height 21
click at [585, 416] on button "Save Order" at bounding box center [551, 425] width 85 height 35
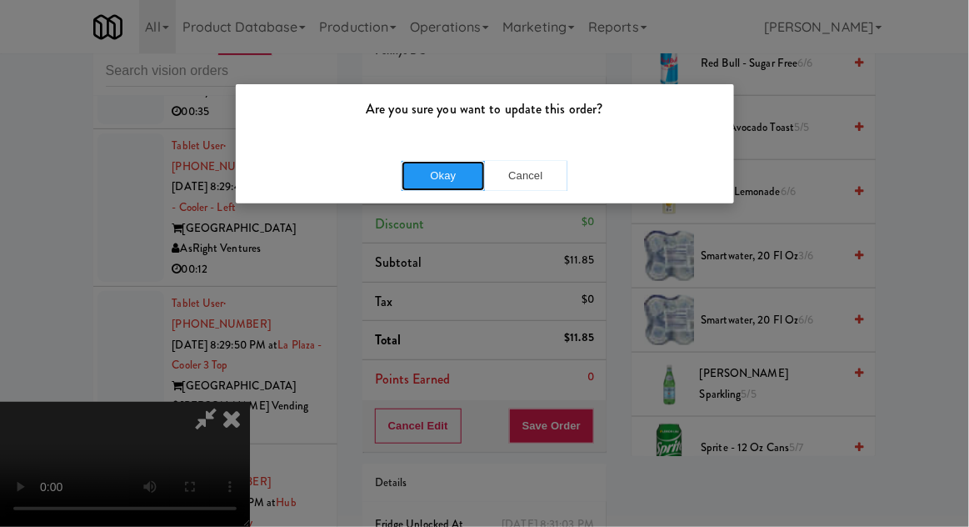
click at [447, 163] on button "Okay" at bounding box center [443, 176] width 83 height 30
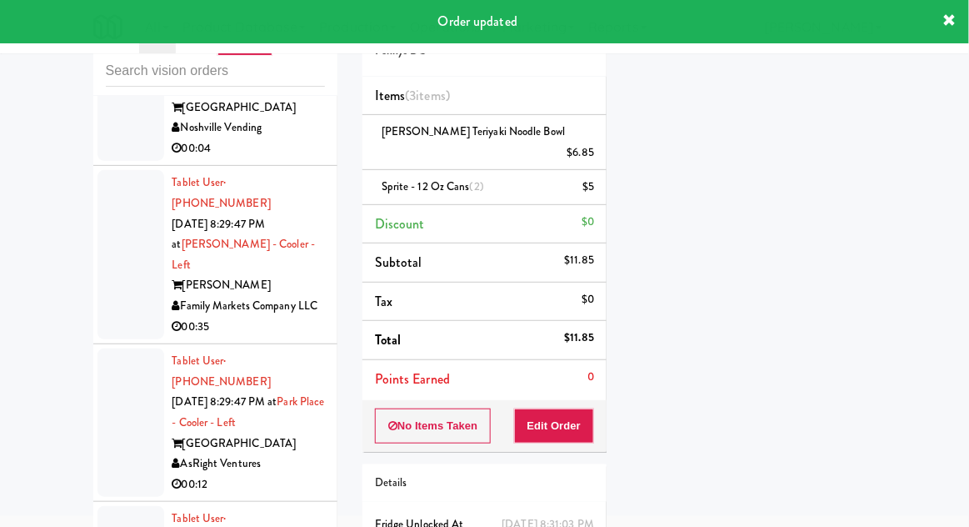
scroll to position [1689, 0]
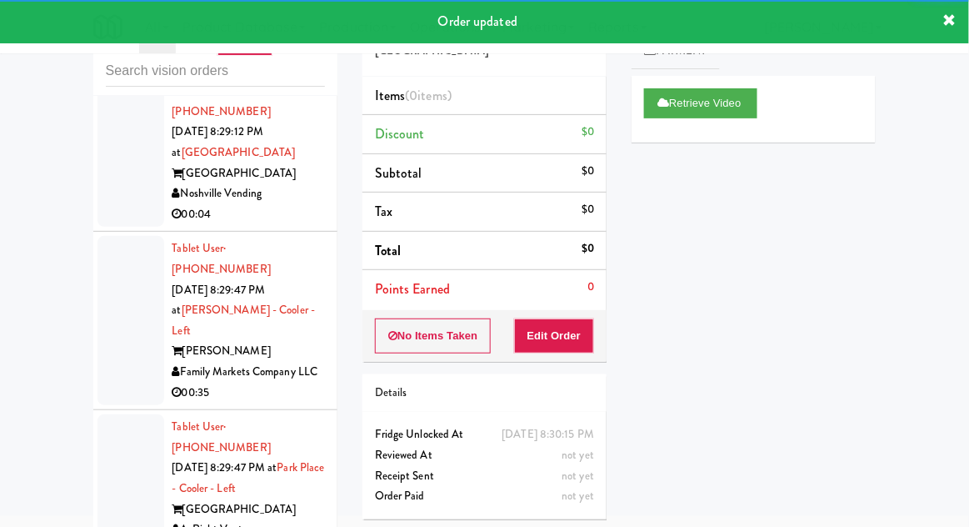
scroll to position [1622, 0]
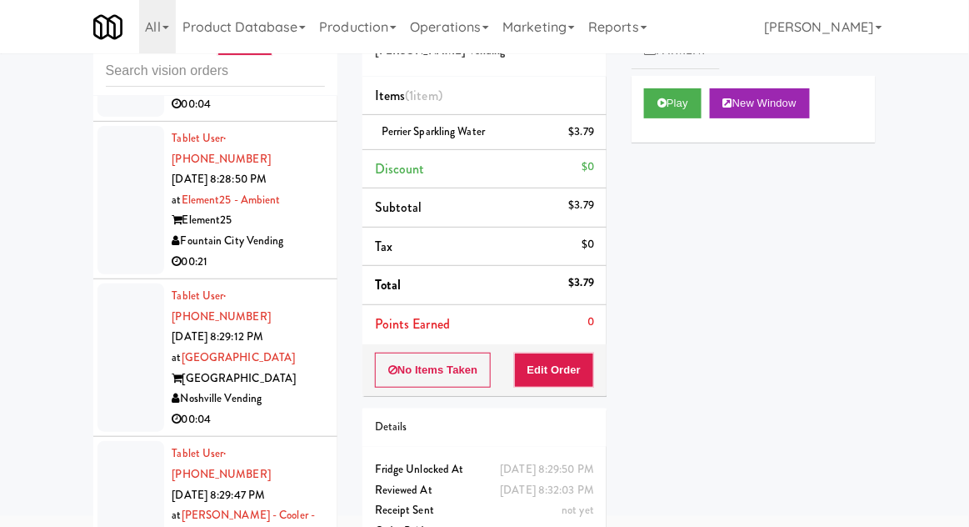
scroll to position [1433, 0]
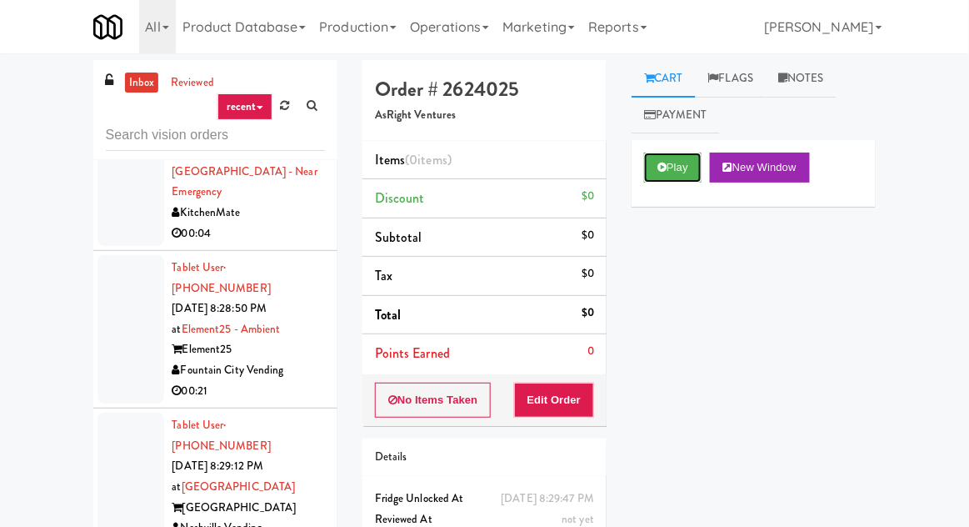
click at [680, 154] on button "Play" at bounding box center [672, 167] width 57 height 30
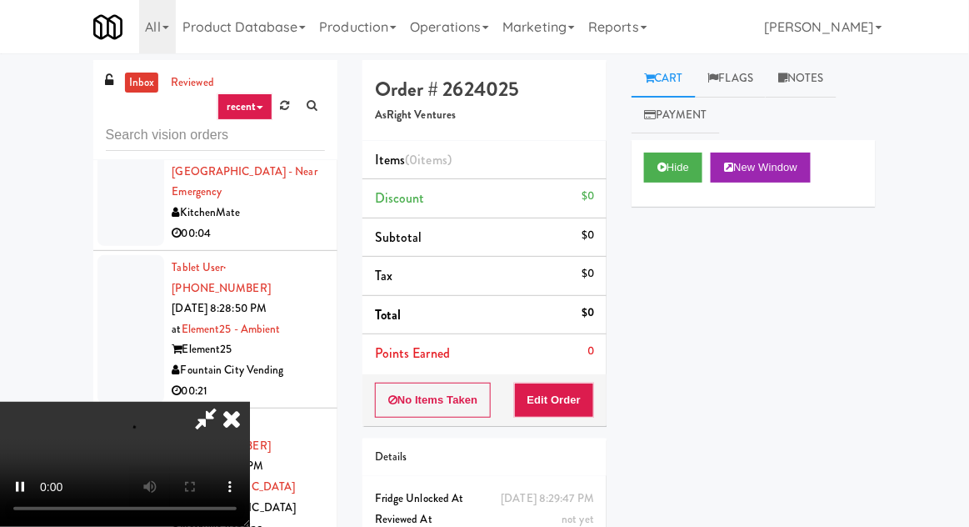
click at [577, 368] on li "Points Earned 0" at bounding box center [484, 353] width 244 height 38
click at [586, 384] on button "Edit Order" at bounding box center [554, 399] width 81 height 35
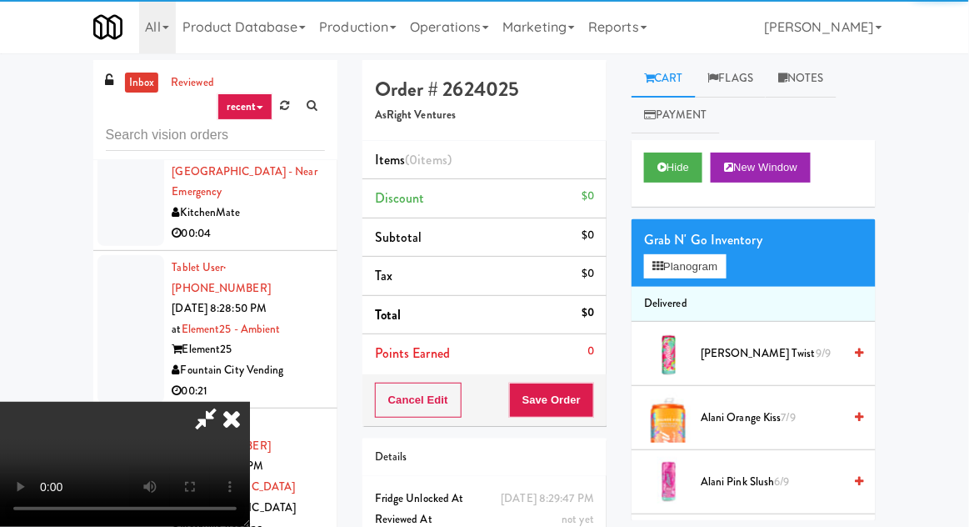
scroll to position [64, 0]
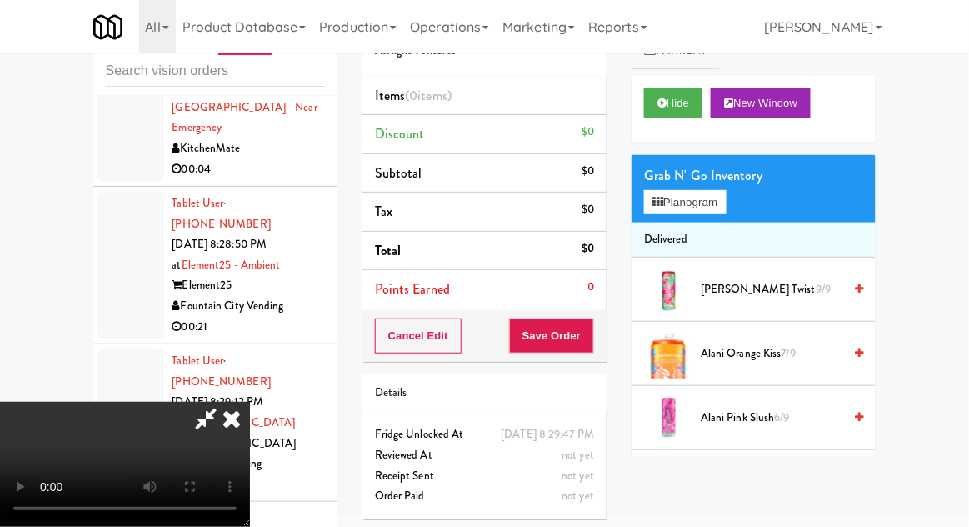
click at [719, 230] on li "Delivered" at bounding box center [753, 239] width 244 height 35
click at [721, 212] on button "Planogram" at bounding box center [685, 202] width 82 height 25
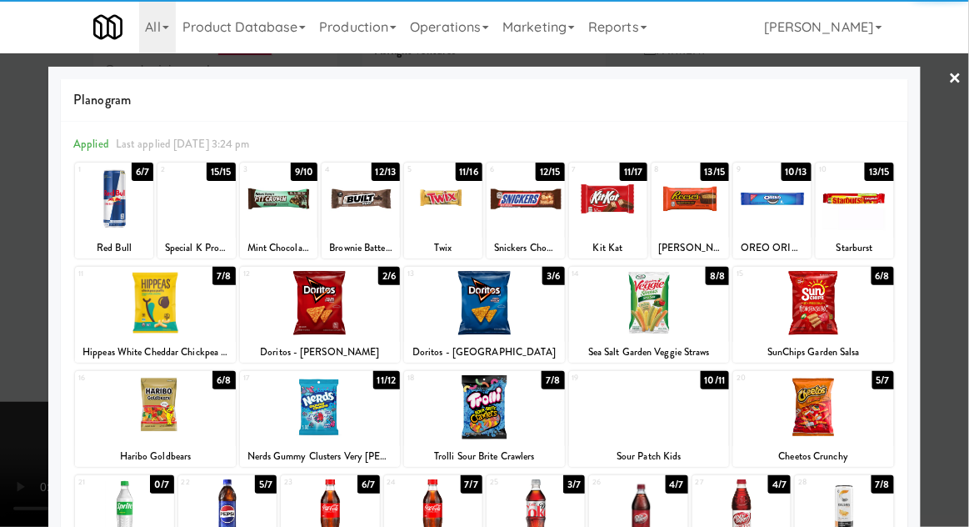
click at [104, 224] on div at bounding box center [114, 199] width 78 height 64
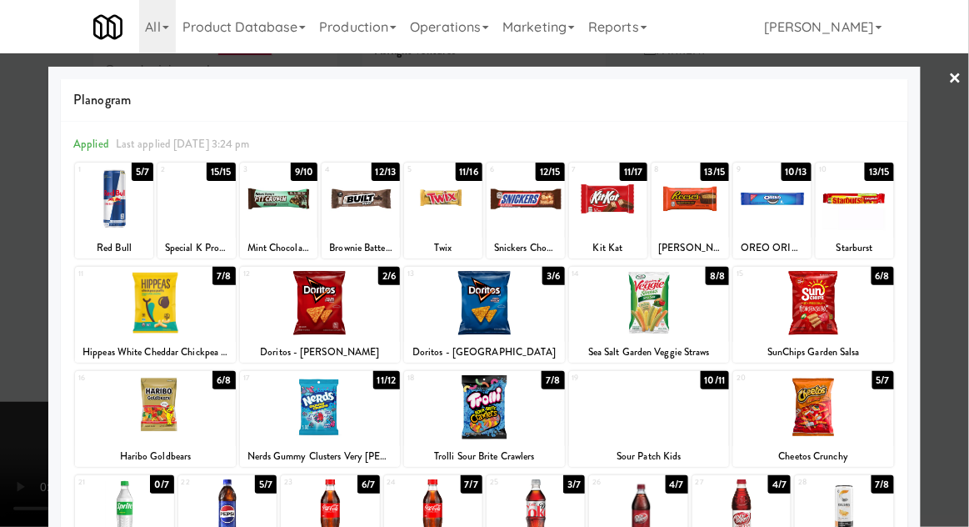
click at [965, 318] on div at bounding box center [484, 263] width 969 height 527
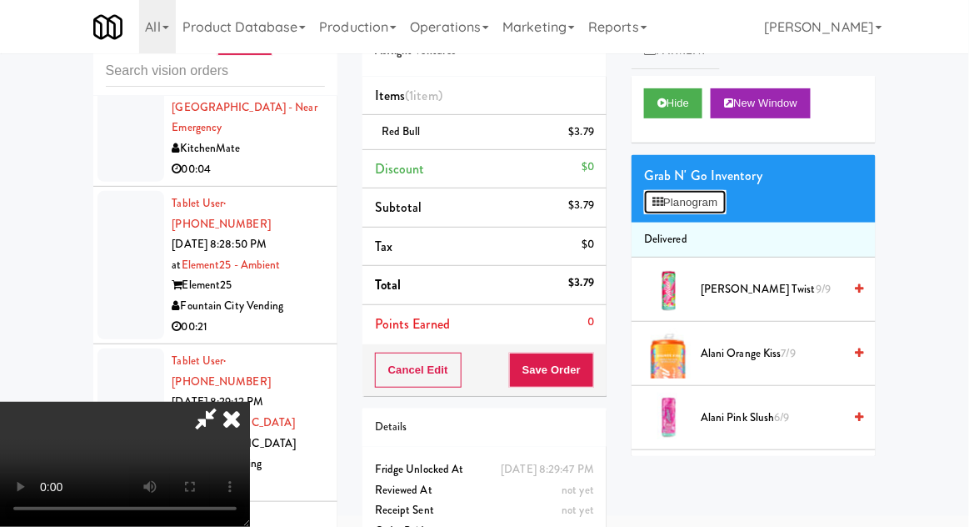
click at [721, 195] on button "Planogram" at bounding box center [685, 202] width 82 height 25
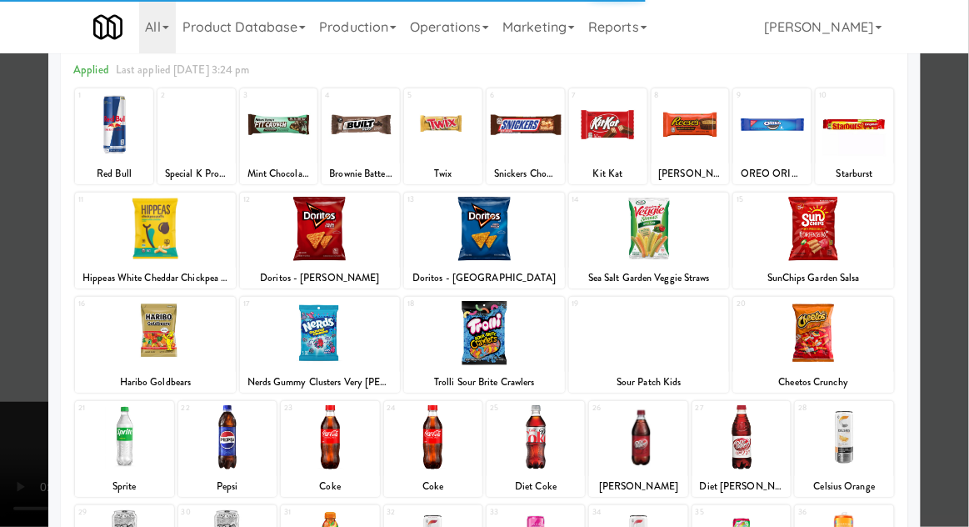
scroll to position [72, 0]
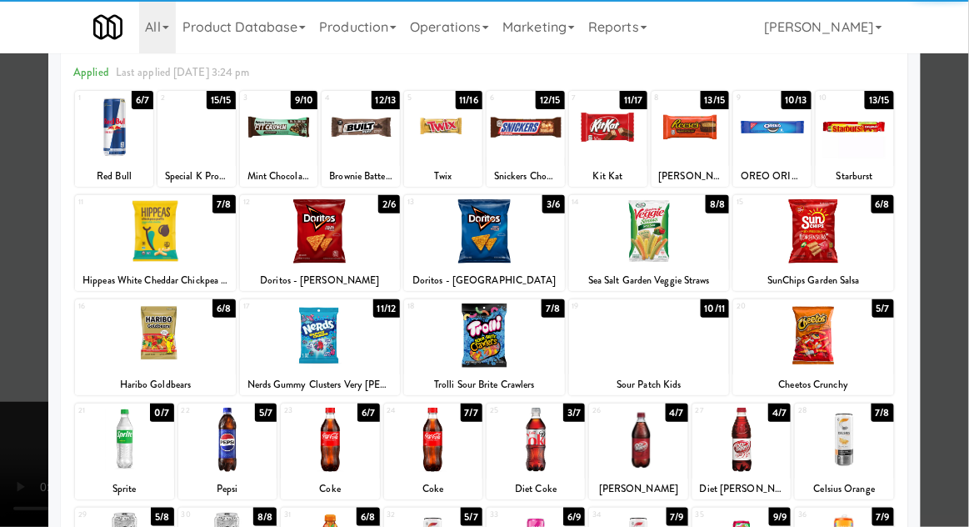
click at [325, 434] on div at bounding box center [330, 439] width 98 height 64
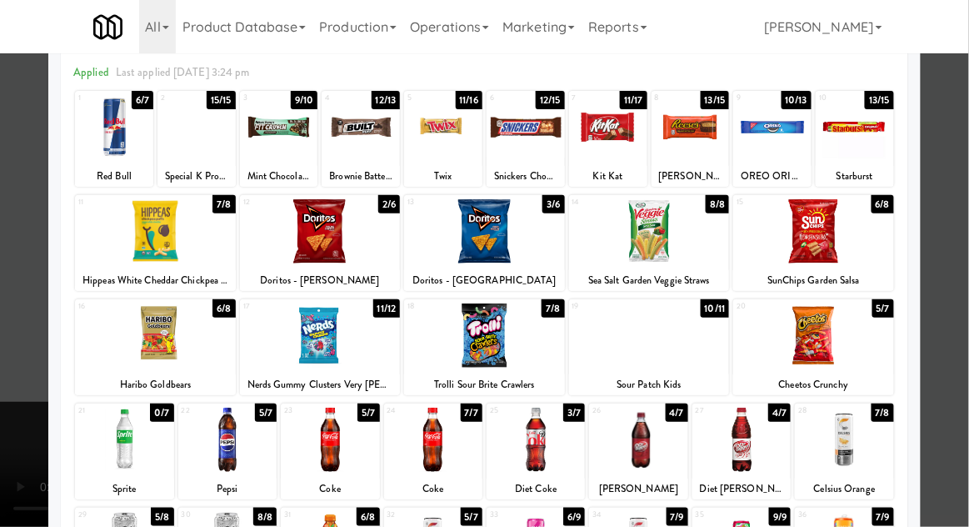
click at [13, 390] on div at bounding box center [484, 263] width 969 height 527
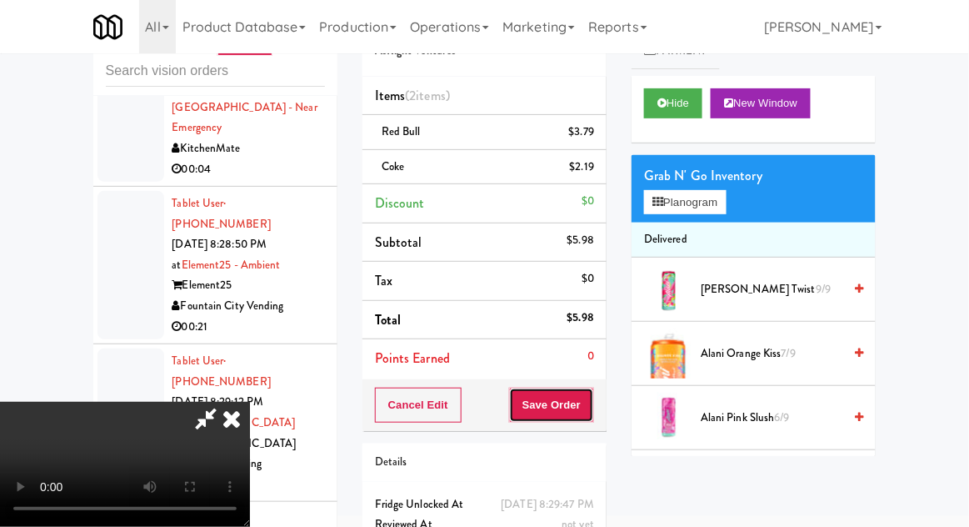
click at [594, 394] on button "Save Order" at bounding box center [551, 404] width 85 height 35
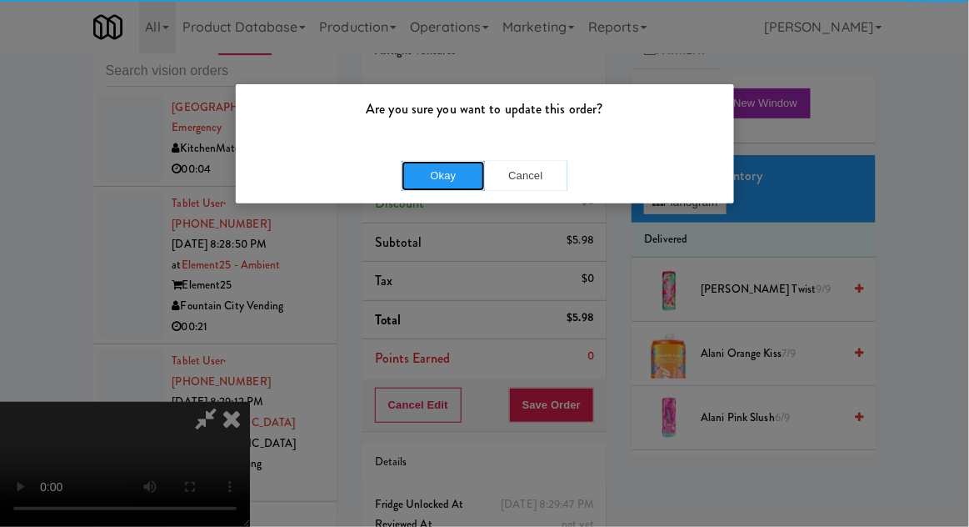
click at [423, 186] on button "Okay" at bounding box center [443, 176] width 83 height 30
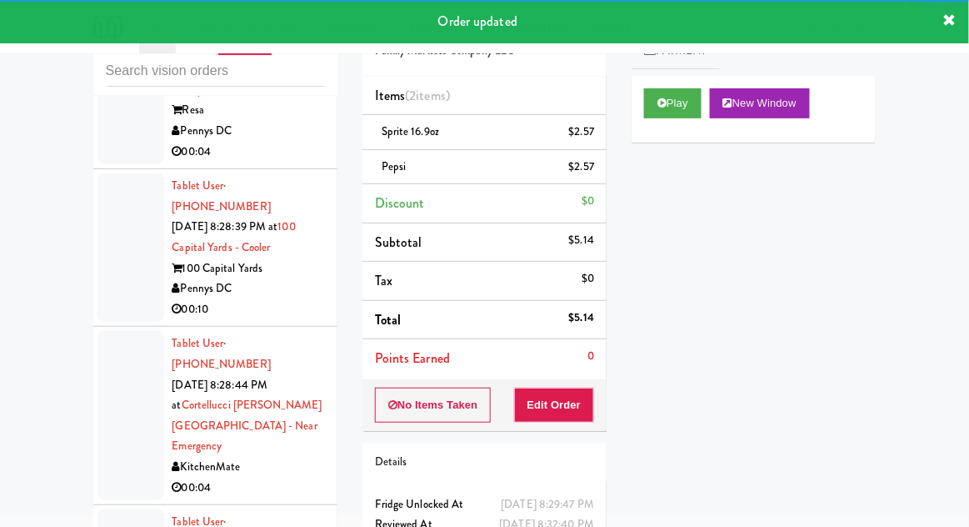
scroll to position [1051, 0]
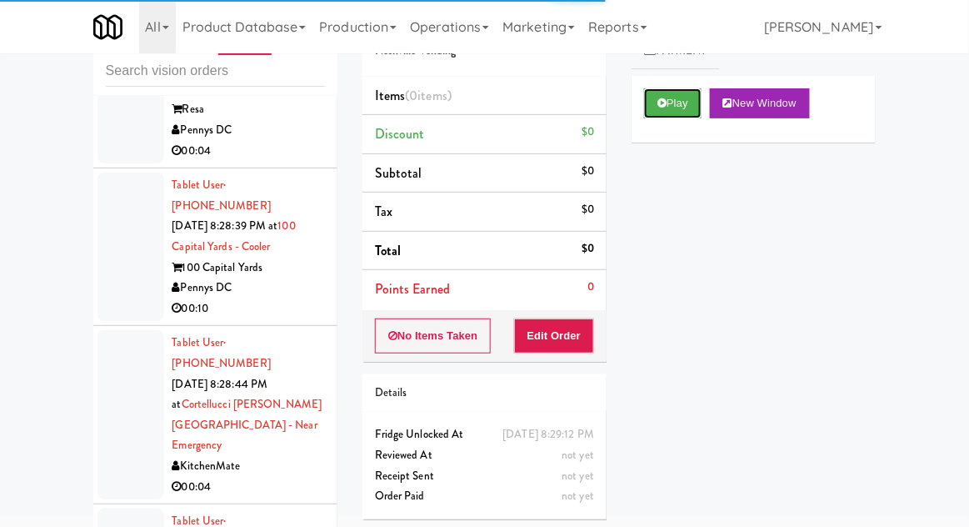
click at [696, 102] on button "Play" at bounding box center [672, 103] width 57 height 30
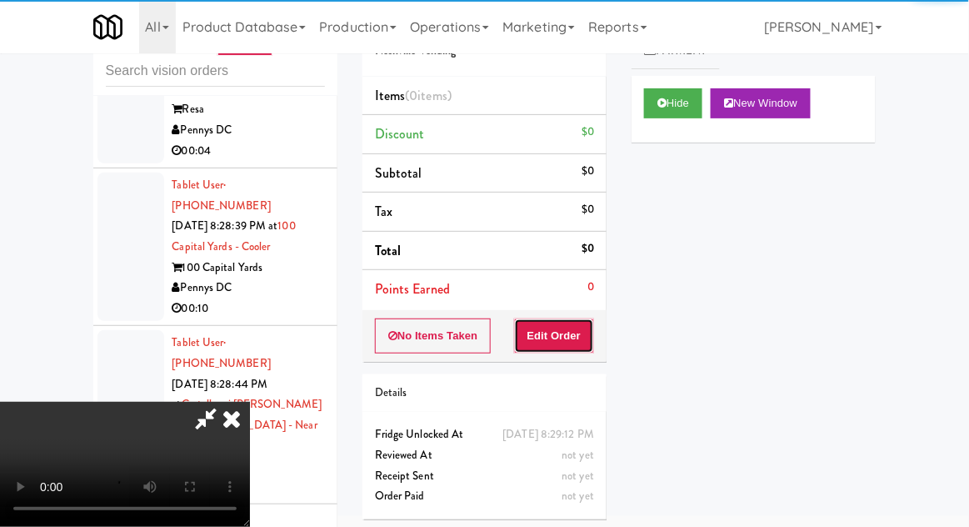
click at [564, 348] on button "Edit Order" at bounding box center [554, 335] width 81 height 35
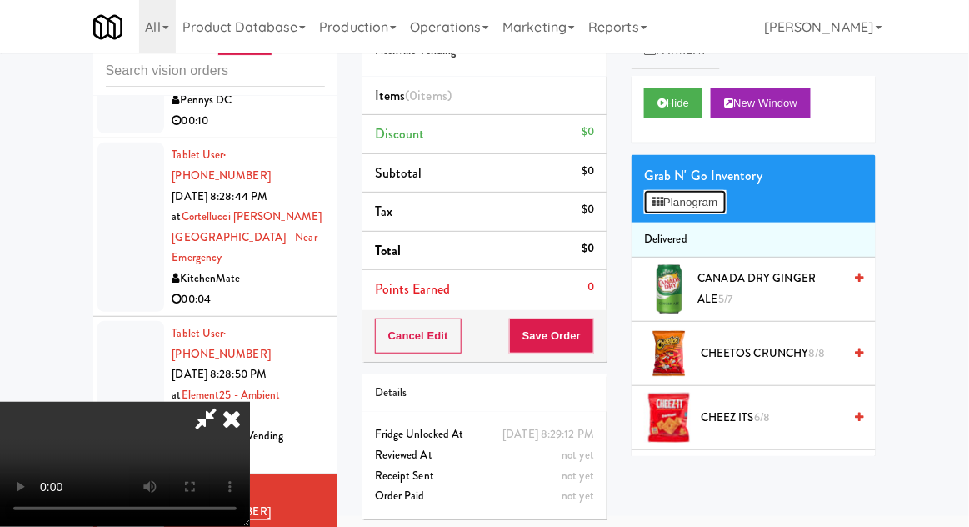
click at [691, 209] on button "Planogram" at bounding box center [685, 202] width 82 height 25
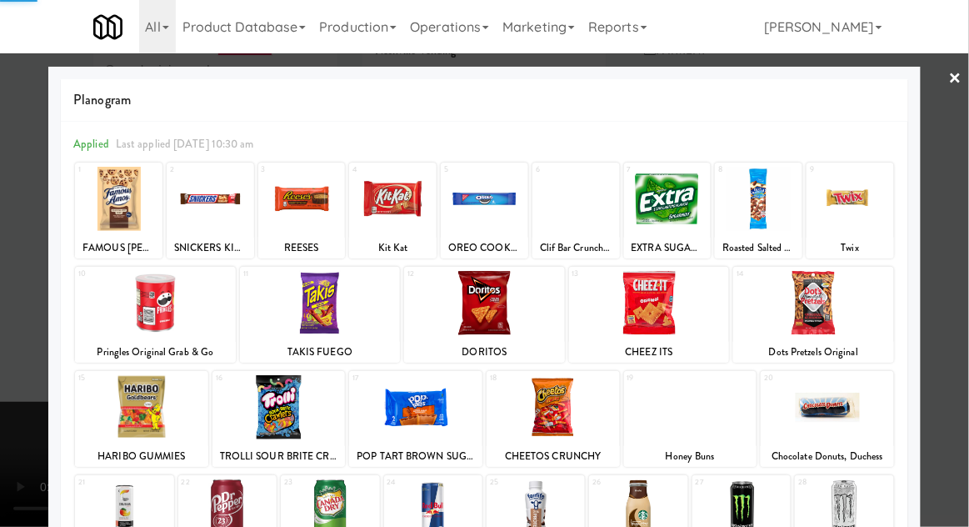
scroll to position [211, 0]
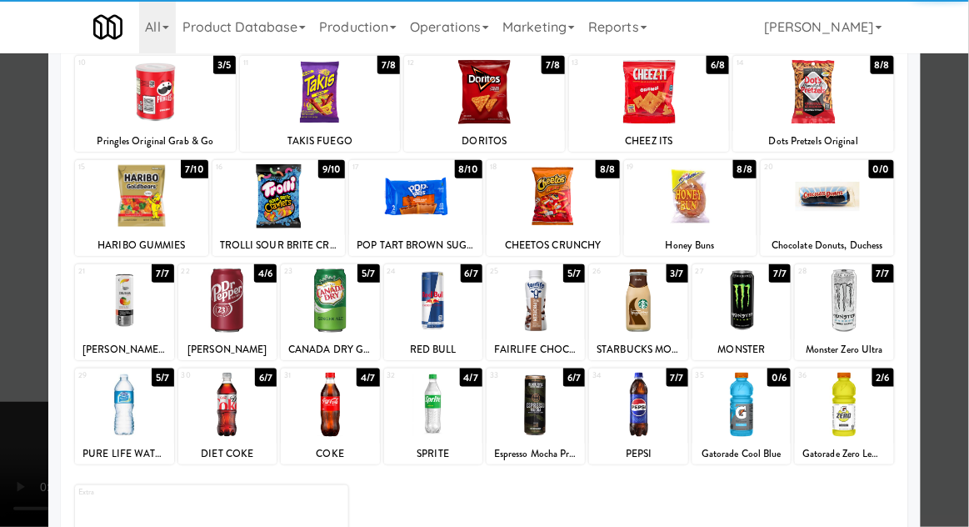
click at [318, 397] on div at bounding box center [330, 404] width 98 height 64
click at [957, 367] on div at bounding box center [484, 263] width 969 height 527
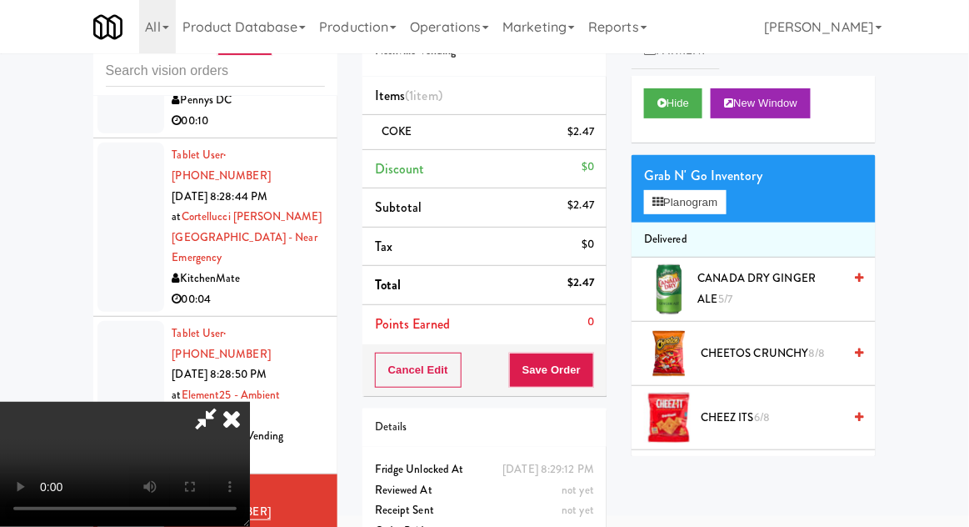
click at [606, 368] on div "Cancel Edit Save Order" at bounding box center [484, 370] width 244 height 52
click at [591, 377] on button "Save Order" at bounding box center [551, 369] width 85 height 35
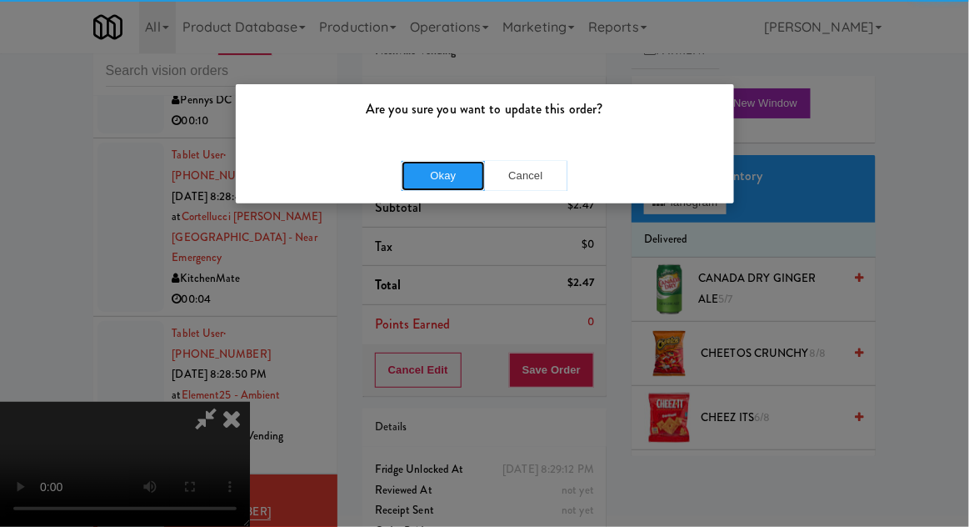
click at [420, 173] on button "Okay" at bounding box center [443, 176] width 83 height 30
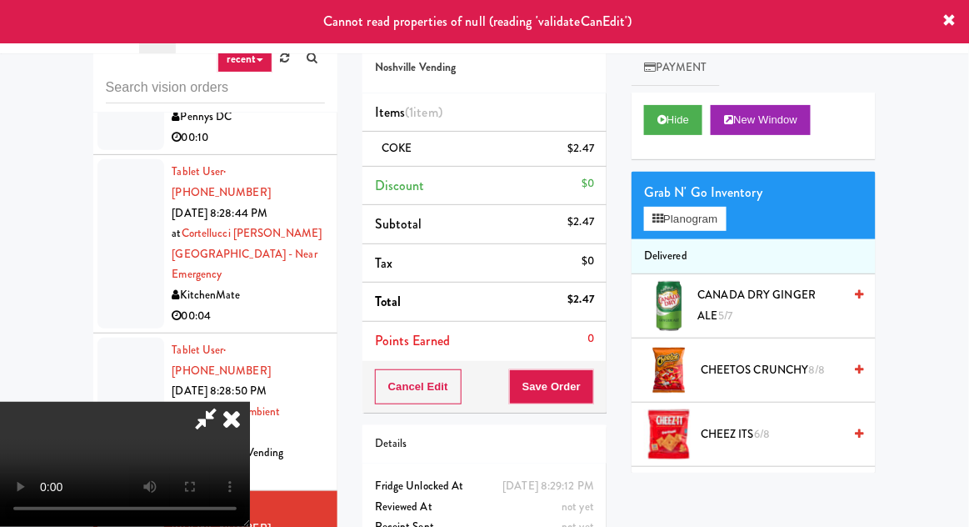
scroll to position [64, 0]
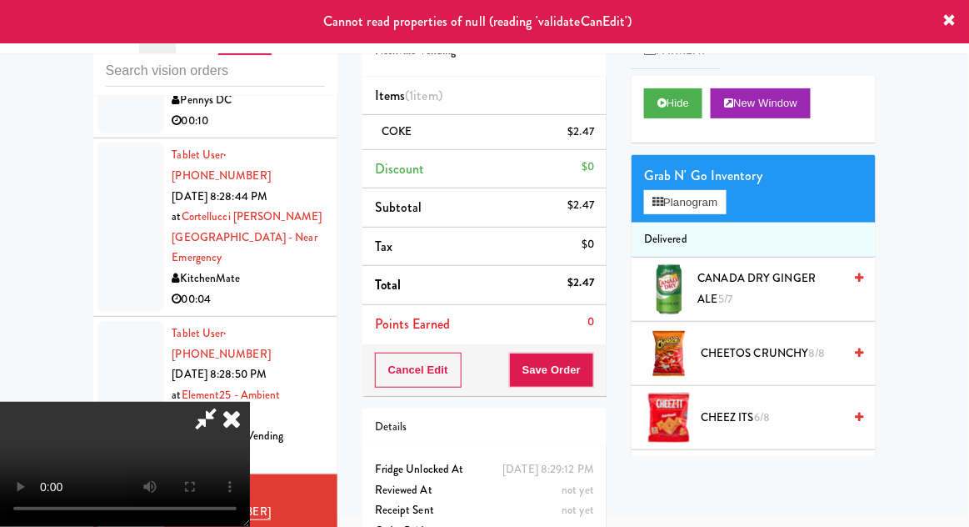
click at [250, 402] on icon at bounding box center [231, 418] width 37 height 33
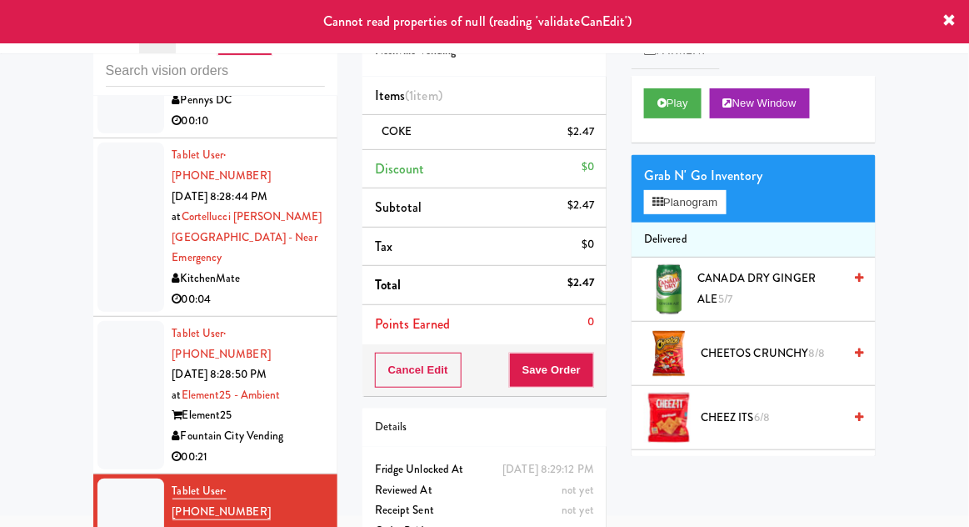
click at [115, 321] on div at bounding box center [130, 395] width 67 height 148
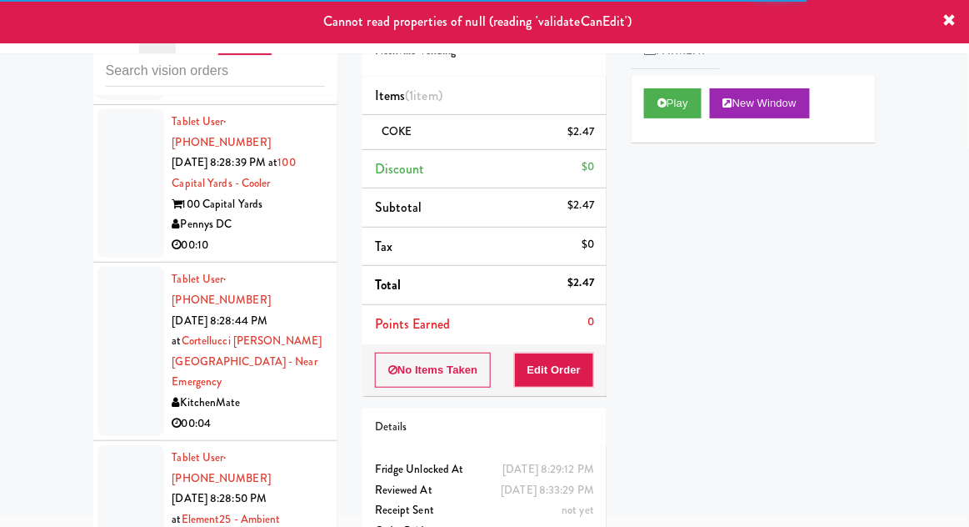
scroll to position [1115, 0]
click at [108, 444] on div at bounding box center [130, 518] width 67 height 148
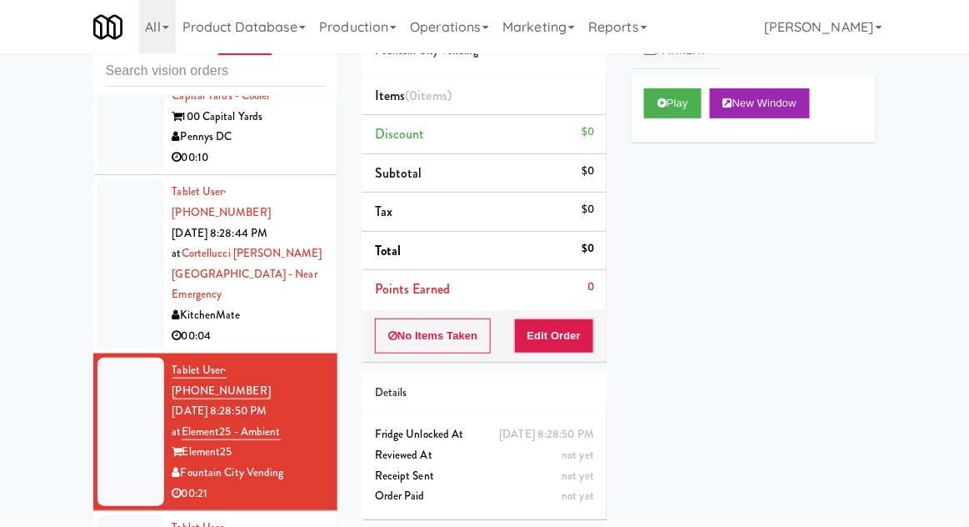
scroll to position [1203, 0]
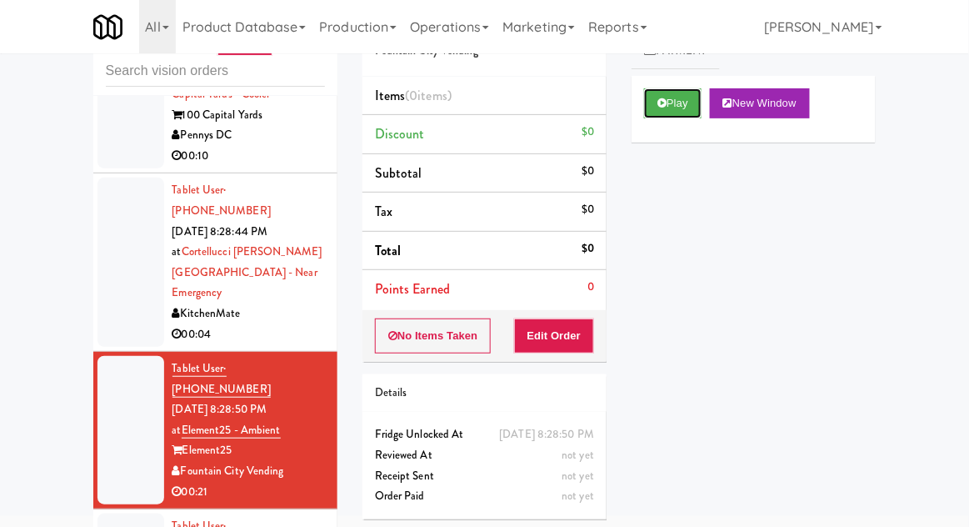
click at [687, 109] on button "Play" at bounding box center [672, 103] width 57 height 30
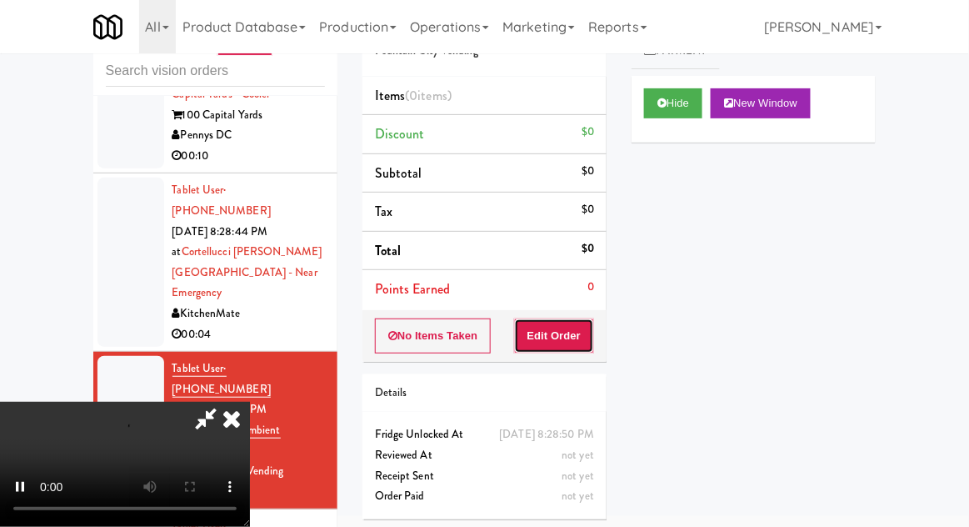
click at [556, 338] on button "Edit Order" at bounding box center [554, 335] width 81 height 35
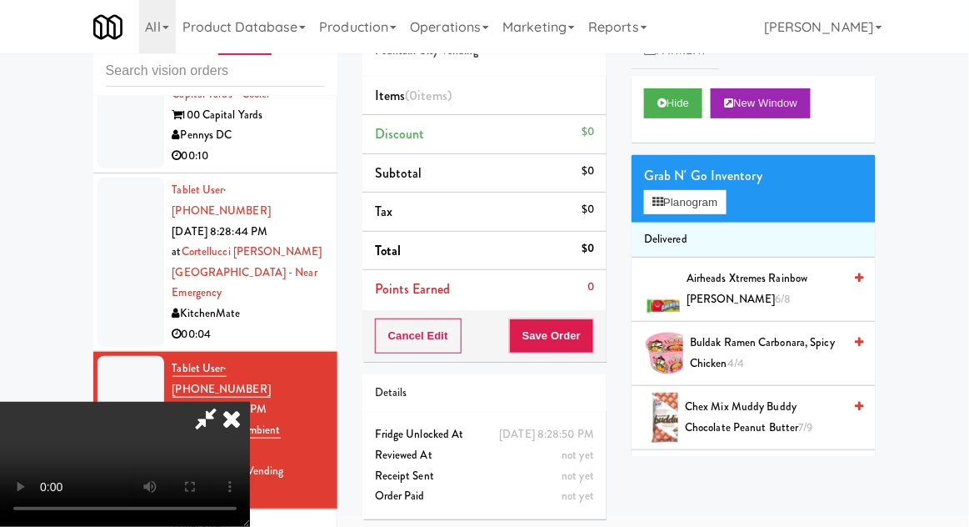
scroll to position [0, 0]
click at [712, 197] on button "Planogram" at bounding box center [685, 202] width 82 height 25
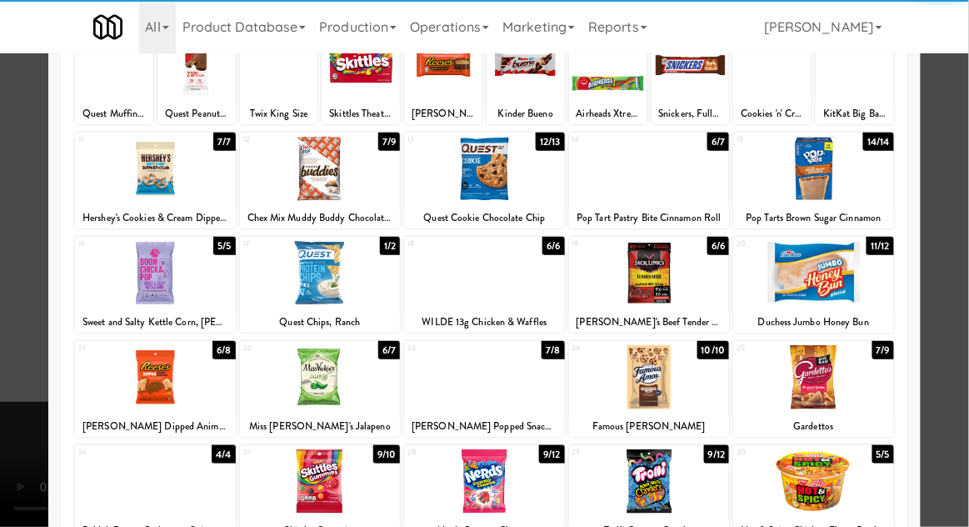
scroll to position [136, 0]
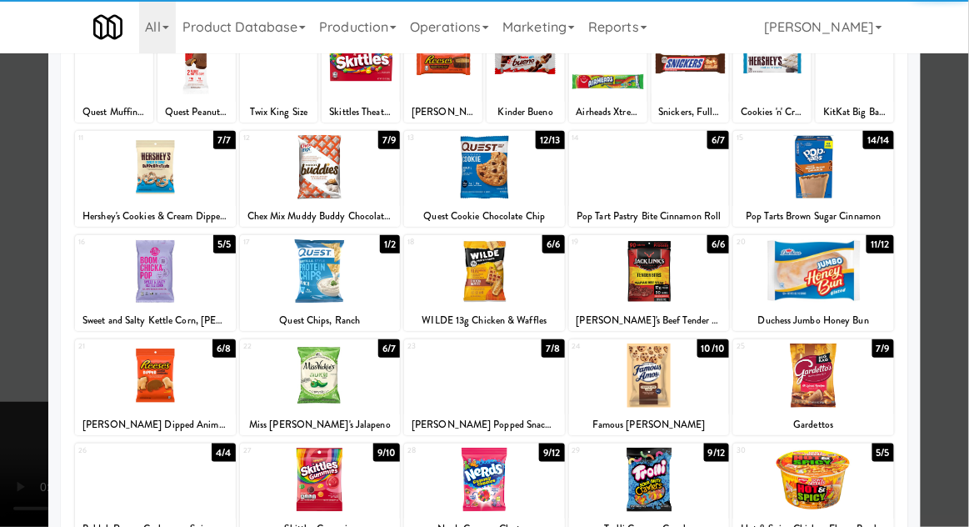
click at [685, 381] on div at bounding box center [649, 375] width 161 height 64
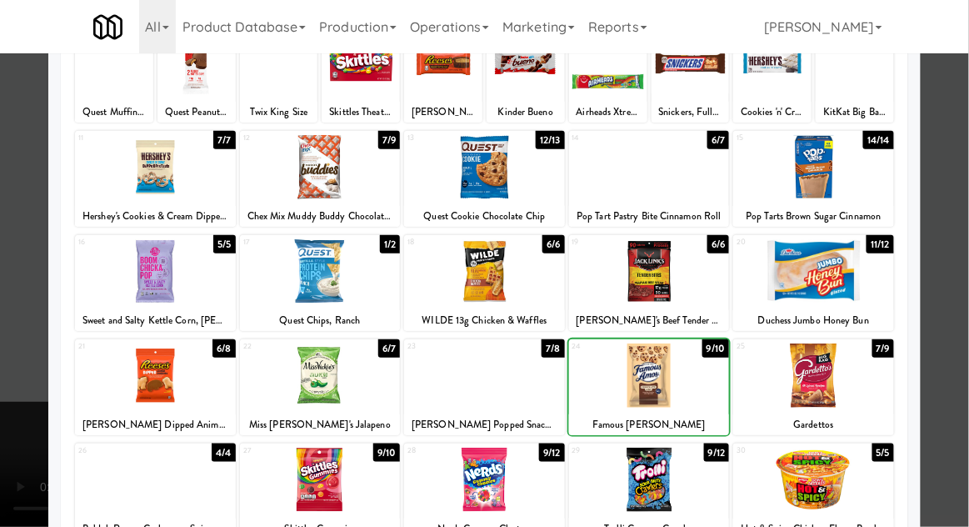
click at [681, 382] on div at bounding box center [649, 375] width 161 height 64
click at [967, 337] on div at bounding box center [484, 263] width 969 height 527
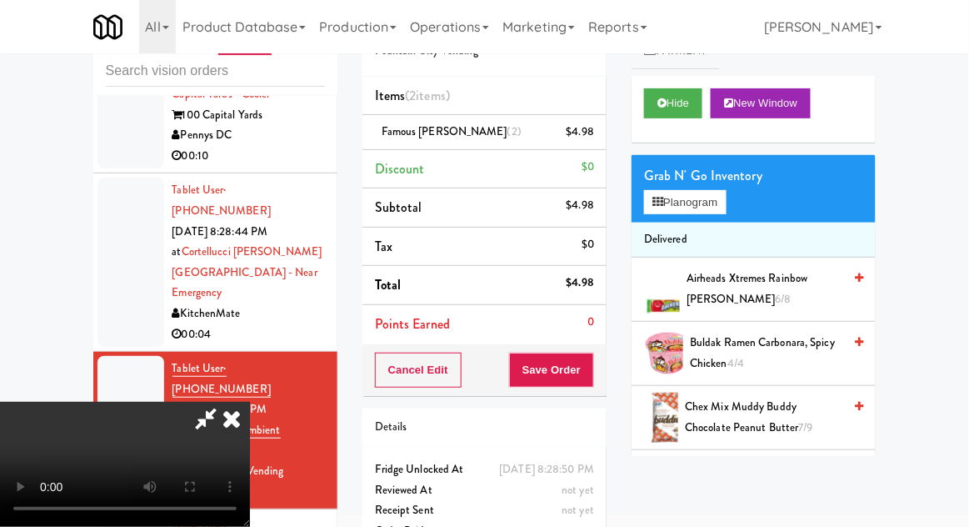
click at [587, 144] on link at bounding box center [592, 138] width 15 height 21
click at [596, 140] on icon at bounding box center [595, 137] width 8 height 11
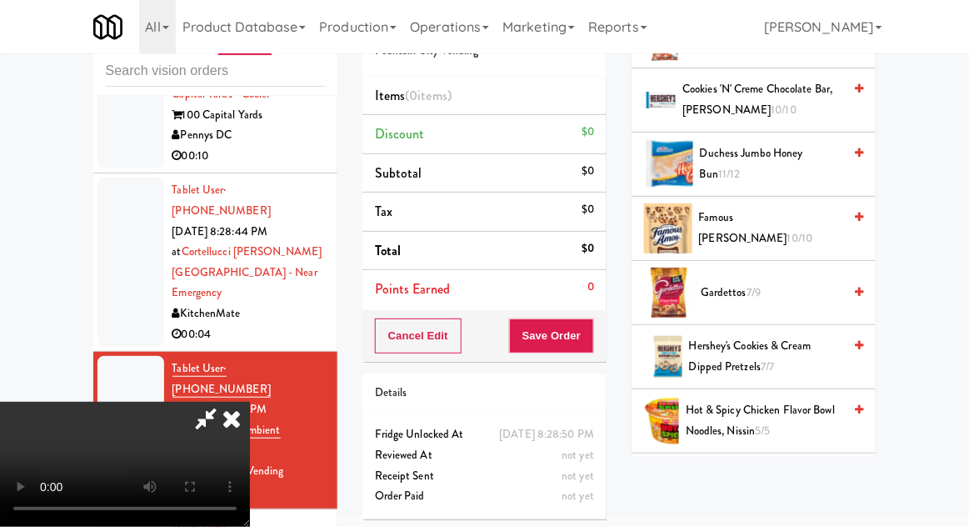
scroll to position [382, 0]
click at [766, 204] on li "Famous [PERSON_NAME] 10/10" at bounding box center [753, 229] width 244 height 64
click at [779, 224] on span "Famous [PERSON_NAME] 10/10" at bounding box center [771, 227] width 144 height 41
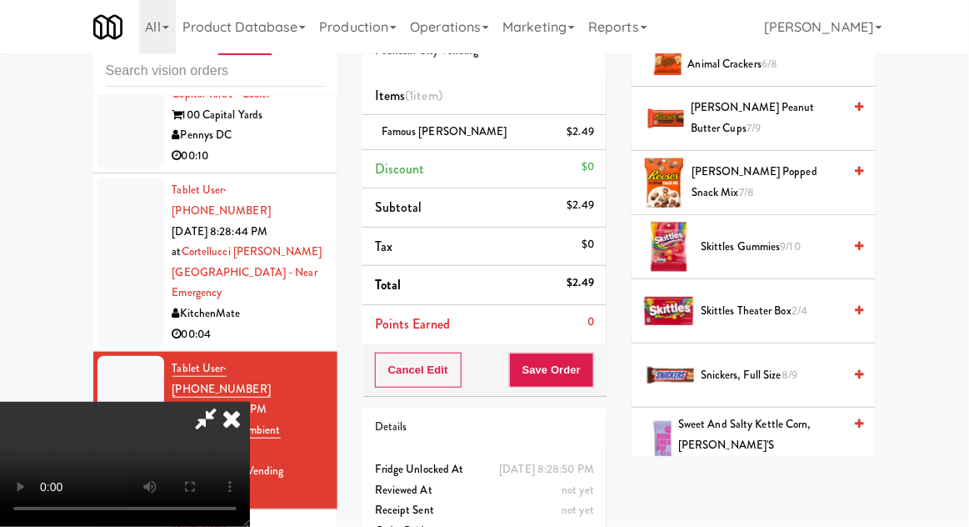
scroll to position [1832, 0]
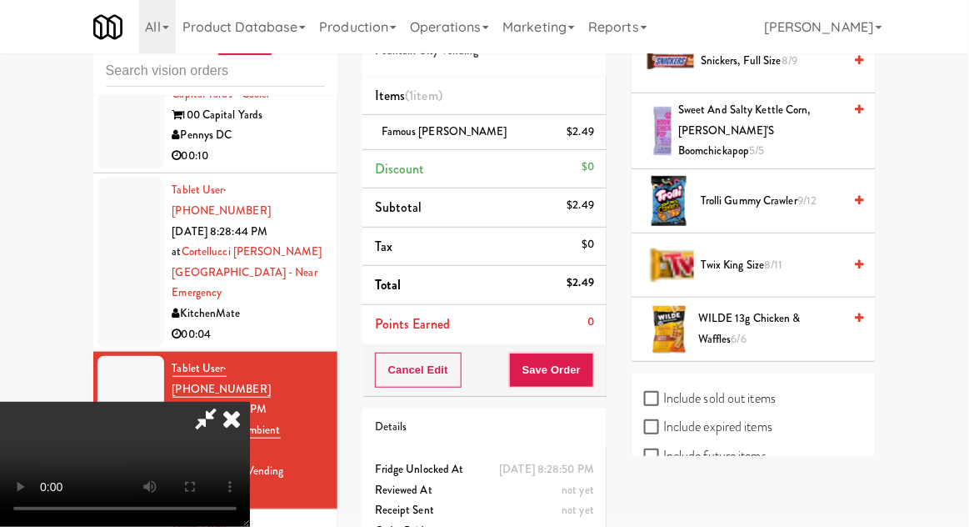
click at [761, 255] on span "Twix King Size 8/11" at bounding box center [772, 265] width 142 height 21
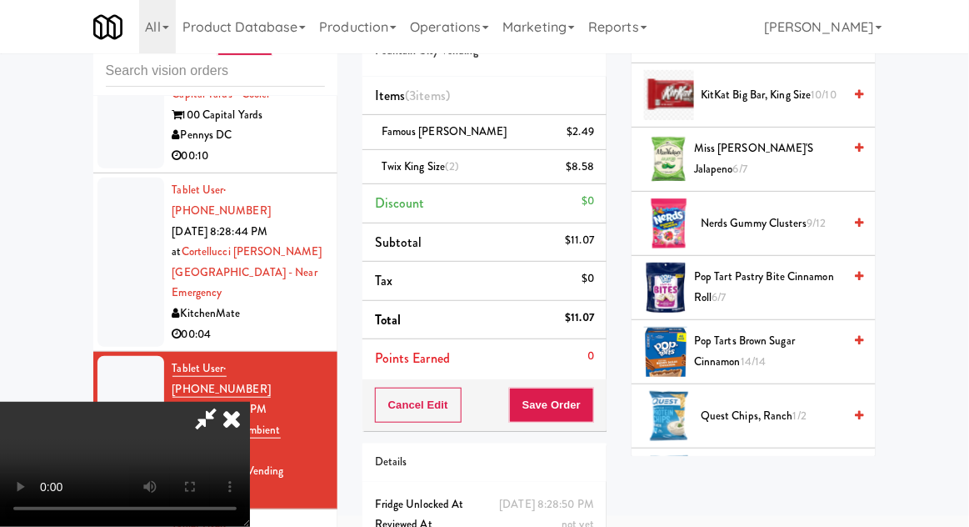
scroll to position [897, 0]
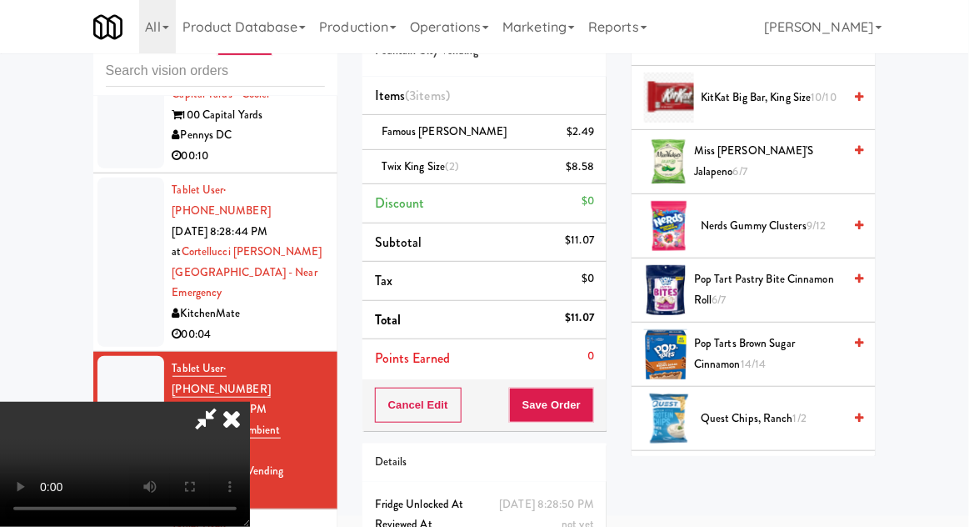
click at [766, 357] on span "14/14" at bounding box center [754, 364] width 26 height 16
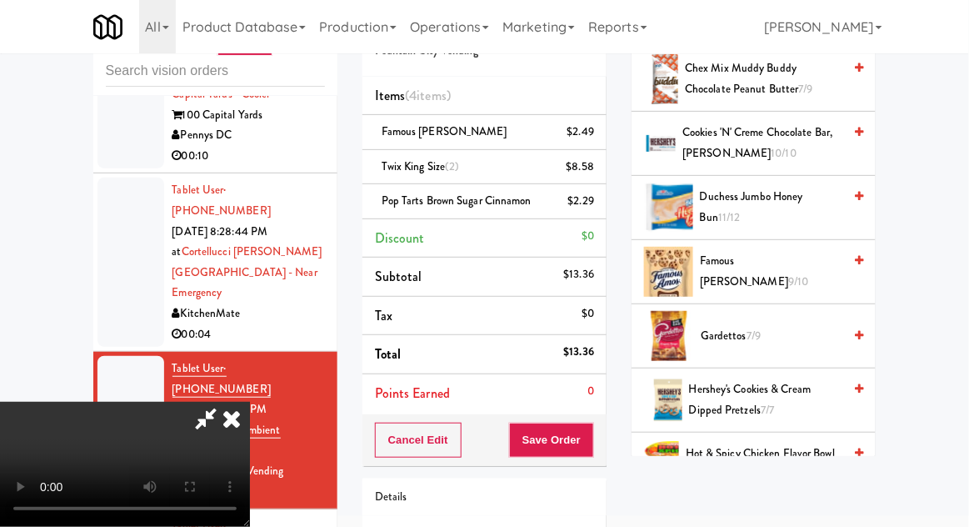
scroll to position [0, 0]
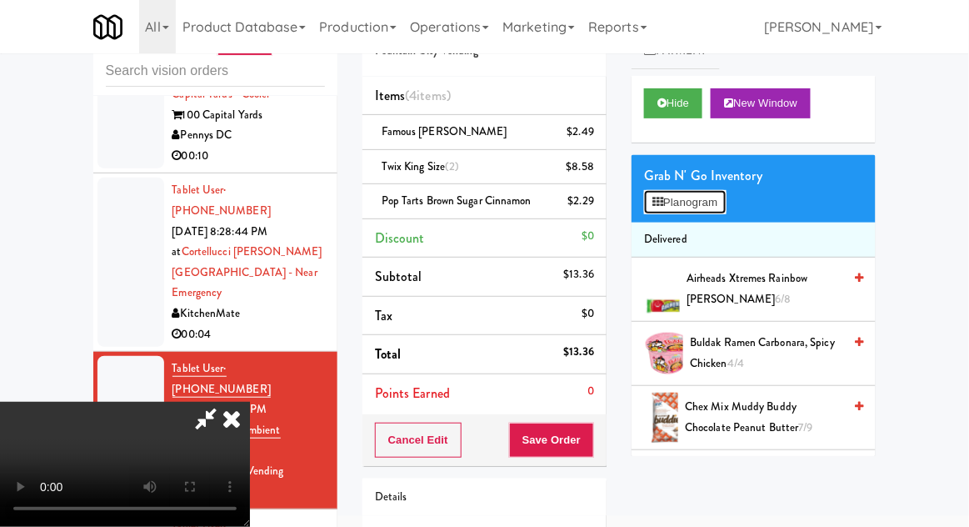
click at [703, 204] on button "Planogram" at bounding box center [685, 202] width 82 height 25
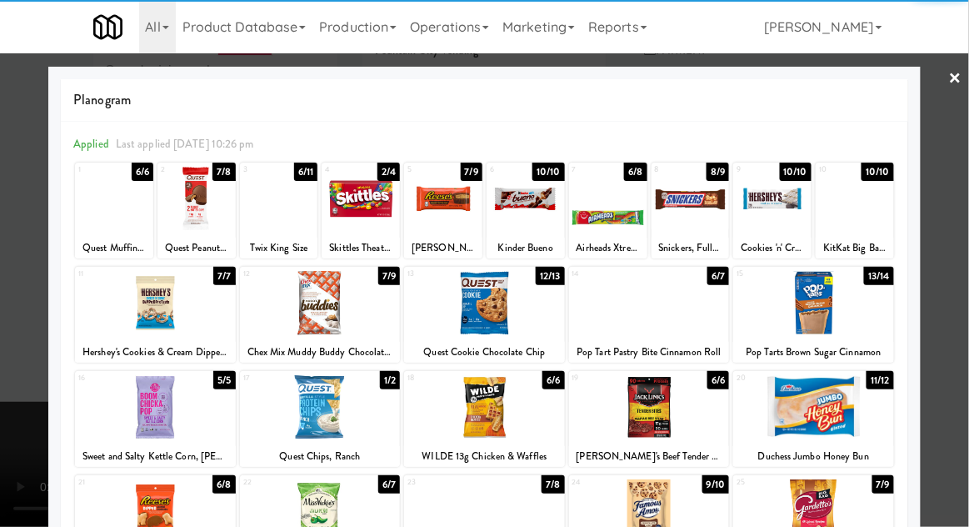
click at [4, 292] on div at bounding box center [484, 263] width 969 height 527
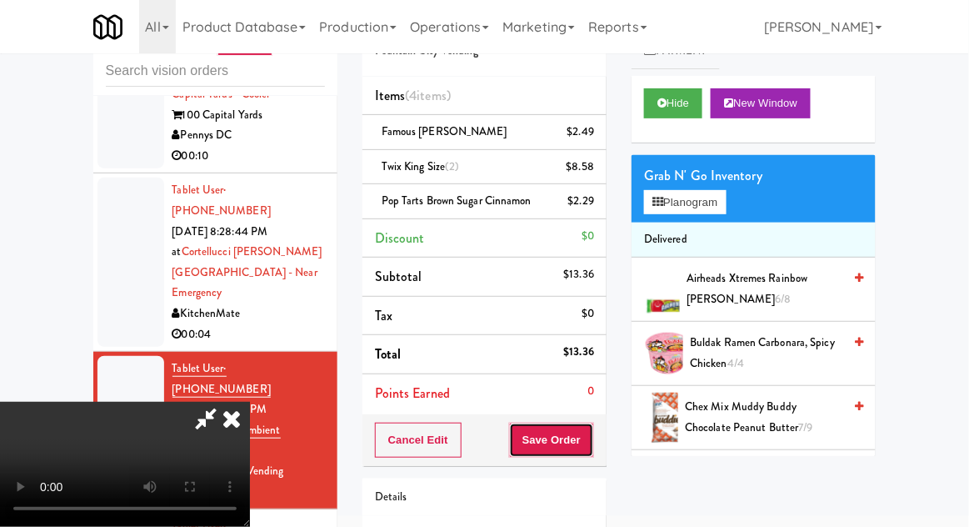
click at [588, 444] on button "Save Order" at bounding box center [551, 439] width 85 height 35
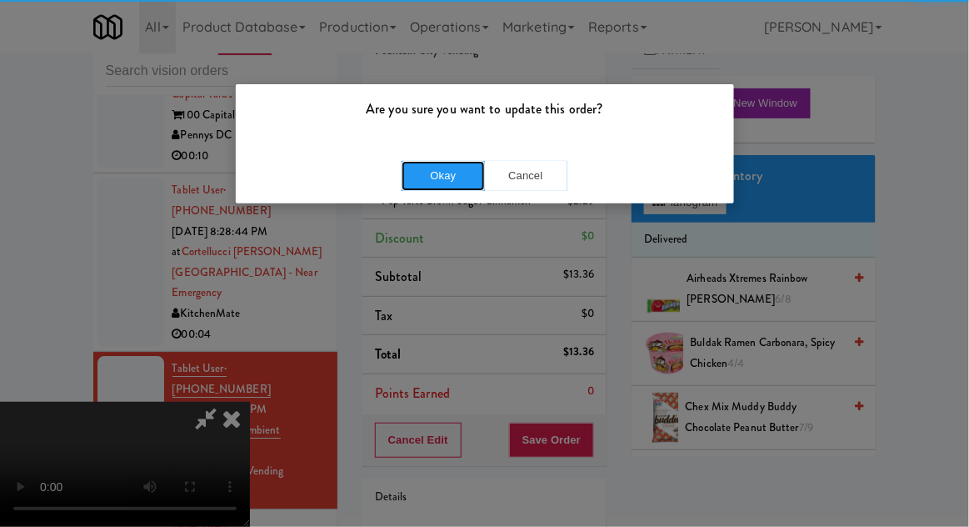
click at [428, 170] on button "Okay" at bounding box center [443, 176] width 83 height 30
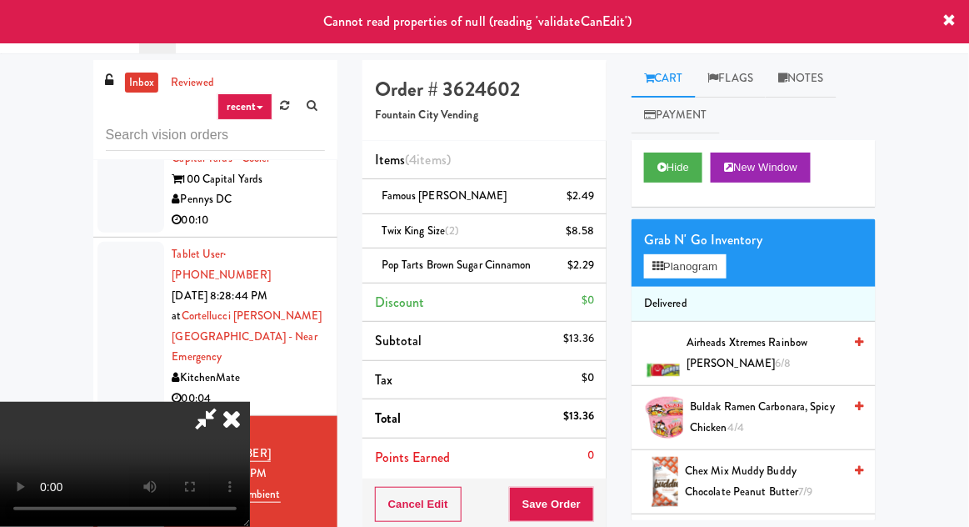
scroll to position [111, 0]
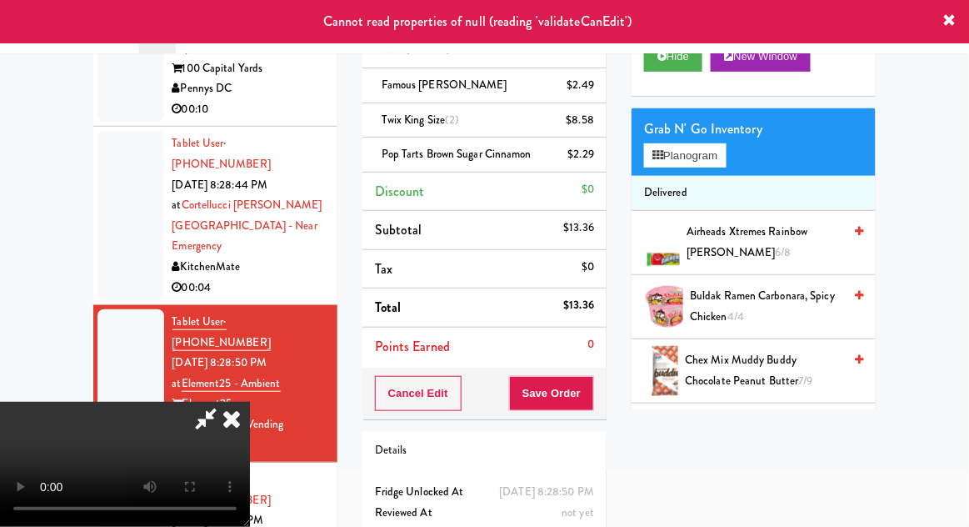
click at [250, 402] on icon at bounding box center [231, 418] width 37 height 33
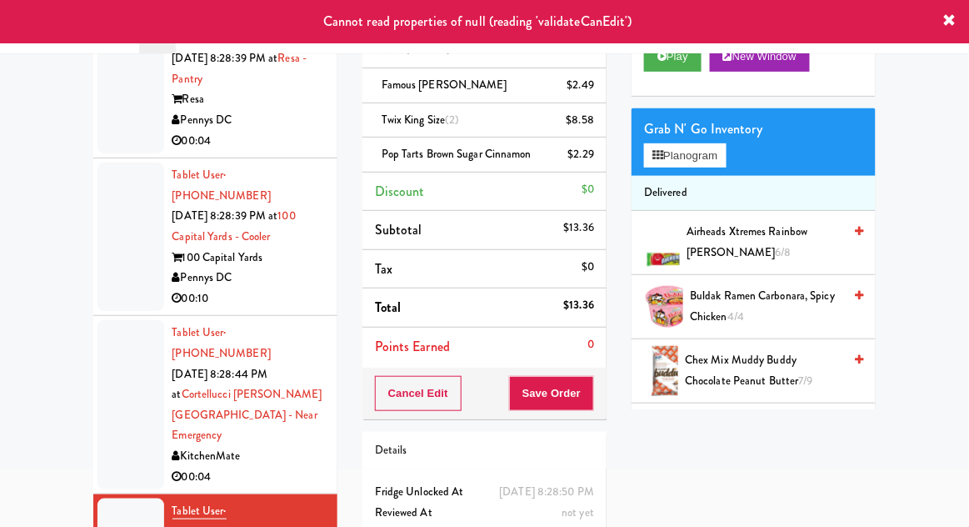
scroll to position [960, 0]
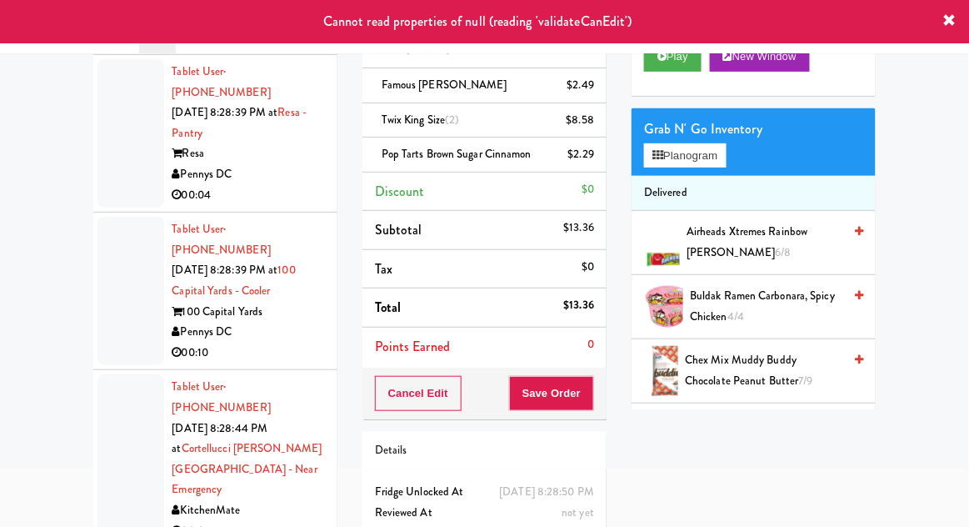
click at [125, 374] on div at bounding box center [130, 458] width 67 height 169
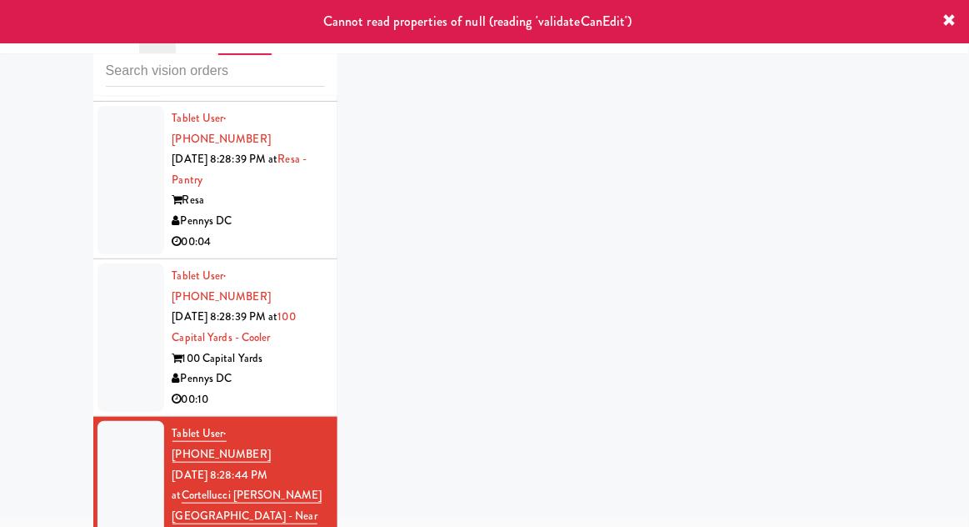
click at [111, 421] on div at bounding box center [130, 505] width 67 height 169
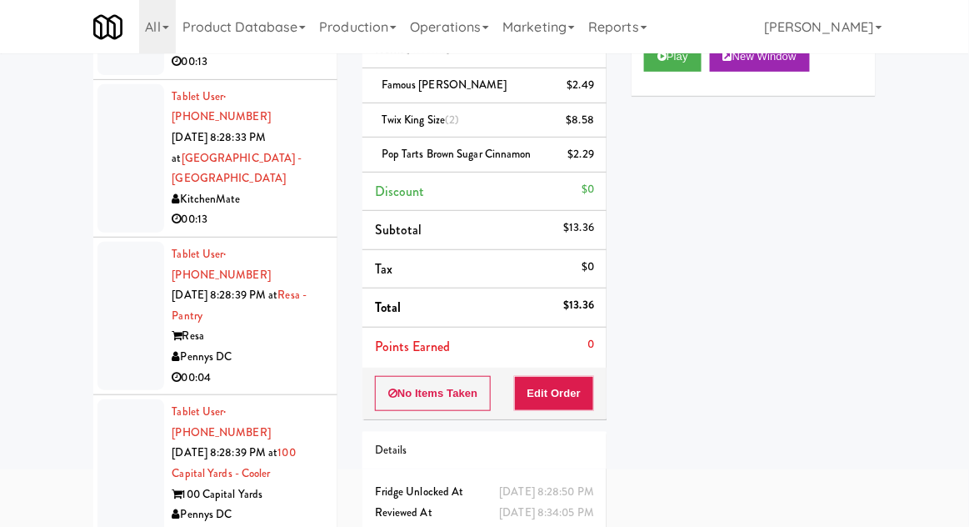
scroll to position [936, 0]
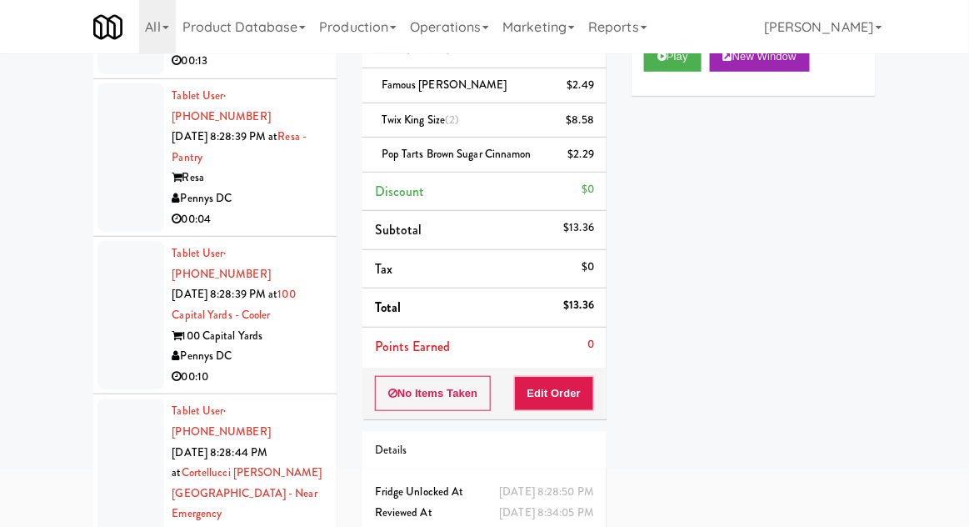
click at [115, 241] on div at bounding box center [130, 315] width 67 height 148
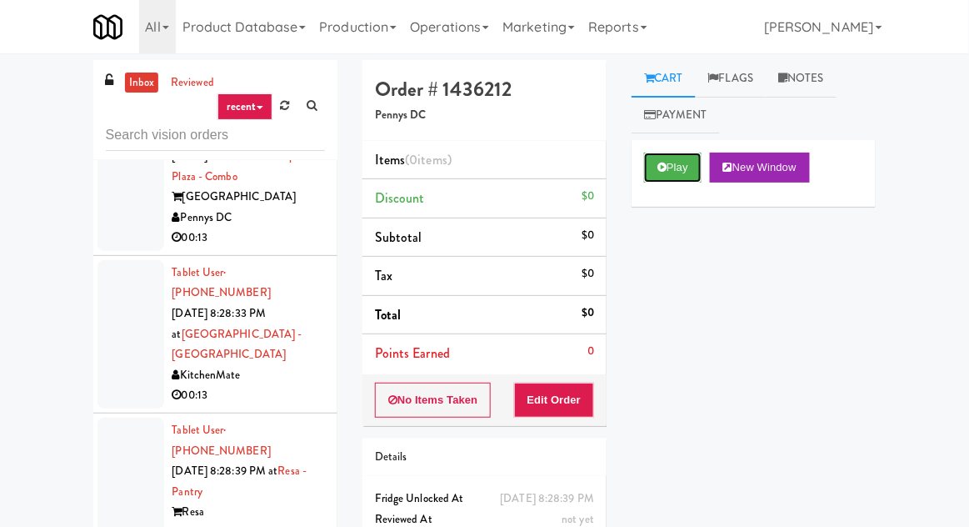
click at [686, 165] on button "Play" at bounding box center [672, 167] width 57 height 30
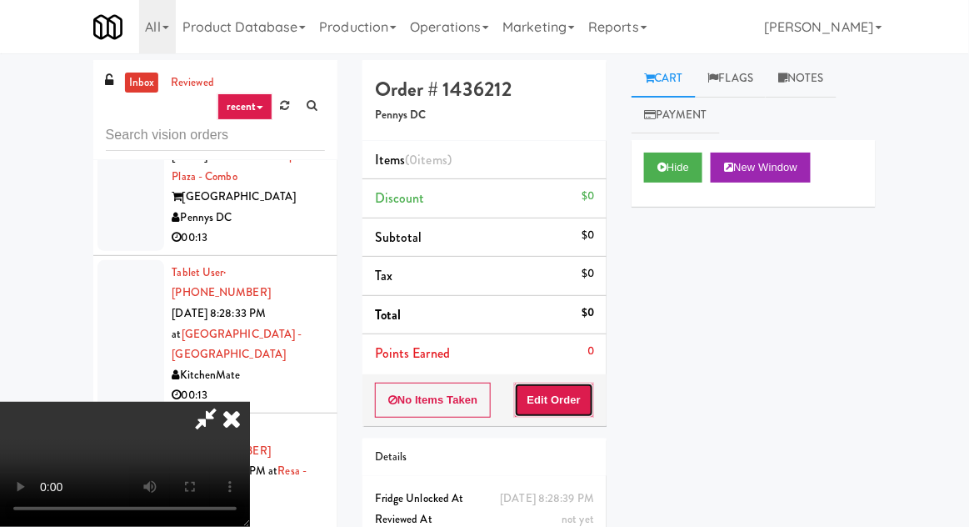
click at [585, 384] on button "Edit Order" at bounding box center [554, 399] width 81 height 35
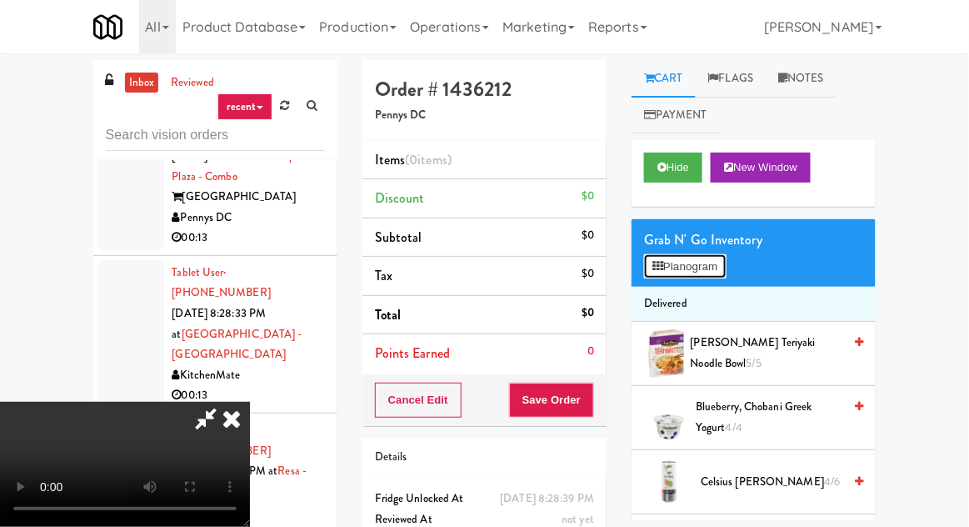
click at [701, 266] on button "Planogram" at bounding box center [685, 266] width 82 height 25
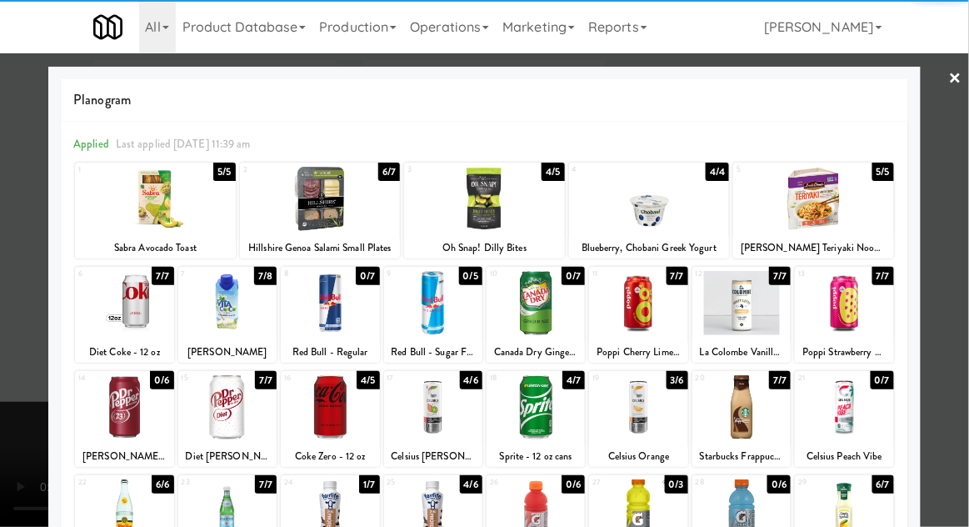
scroll to position [211, 0]
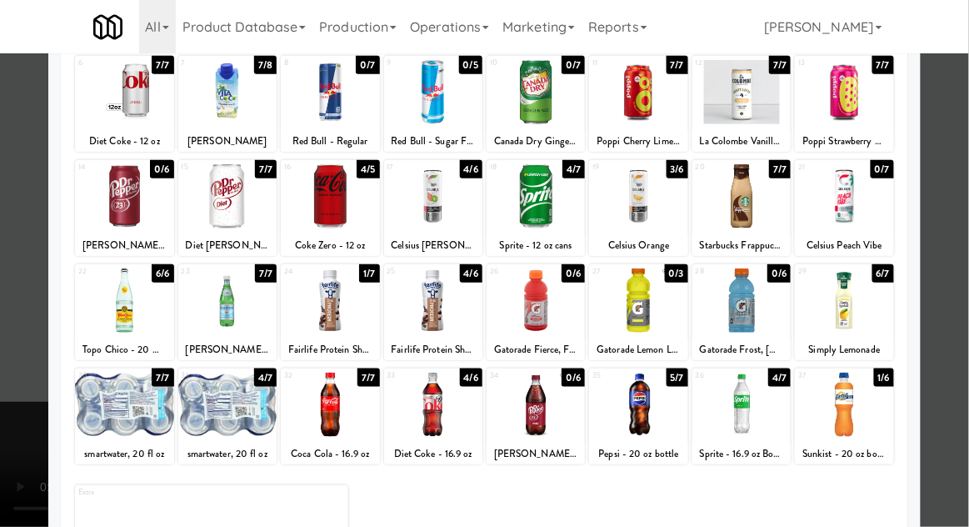
click at [118, 311] on div at bounding box center [124, 300] width 98 height 64
click at [961, 326] on div at bounding box center [484, 263] width 969 height 527
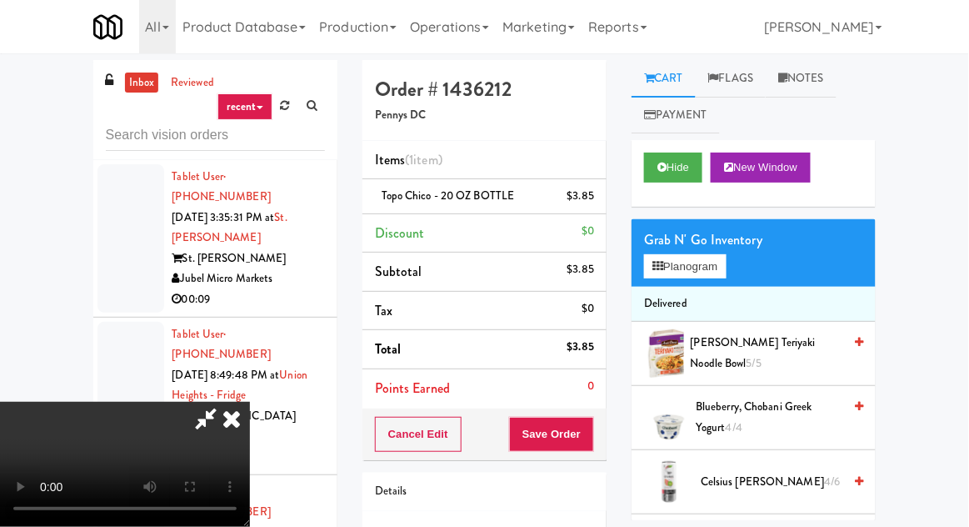
scroll to position [712, 0]
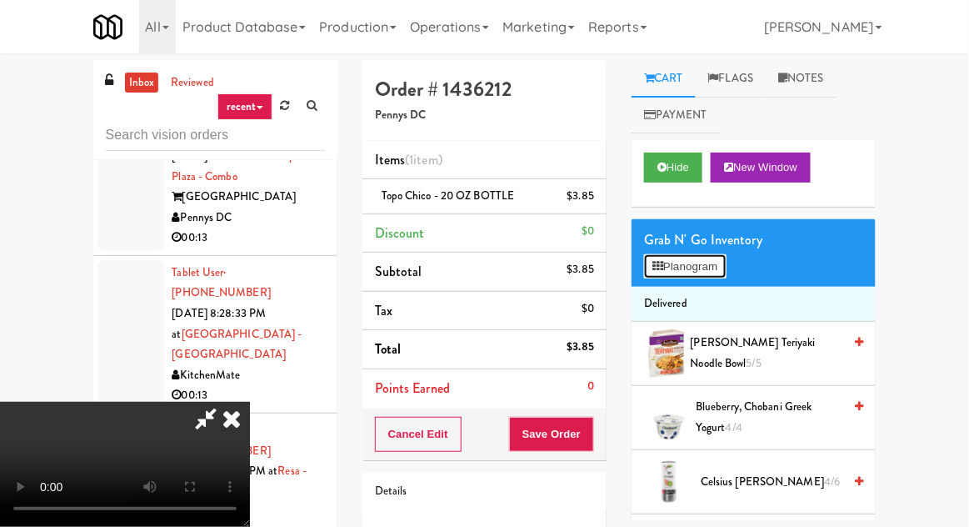
click at [694, 267] on button "Planogram" at bounding box center [685, 266] width 82 height 25
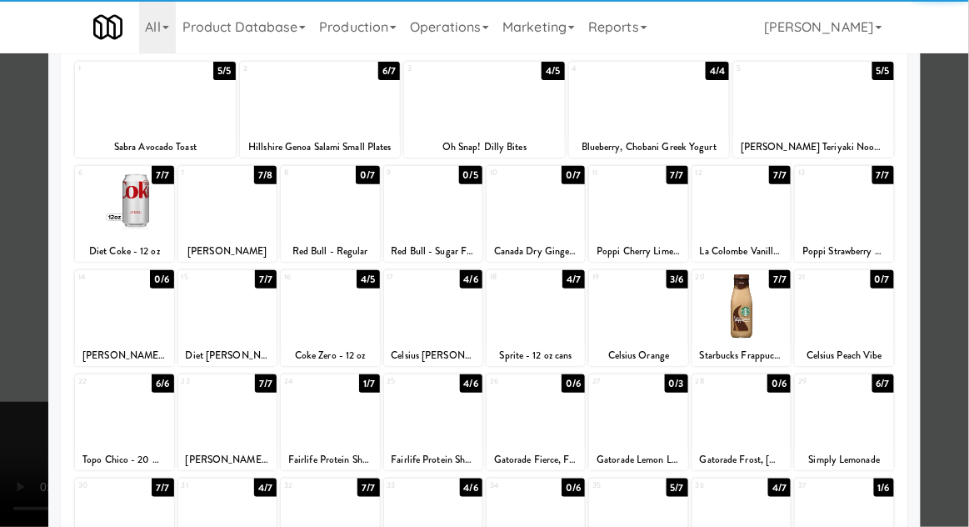
scroll to position [211, 0]
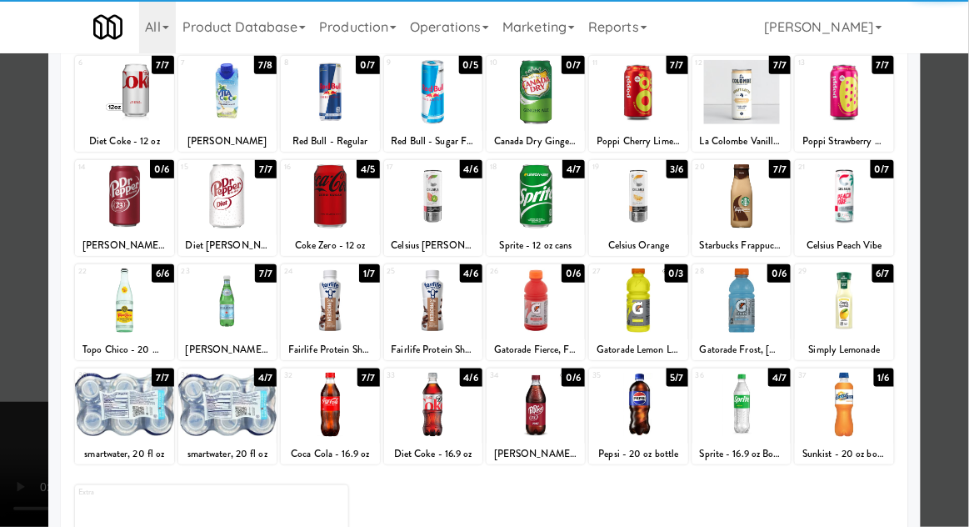
click at [754, 411] on div at bounding box center [741, 404] width 98 height 64
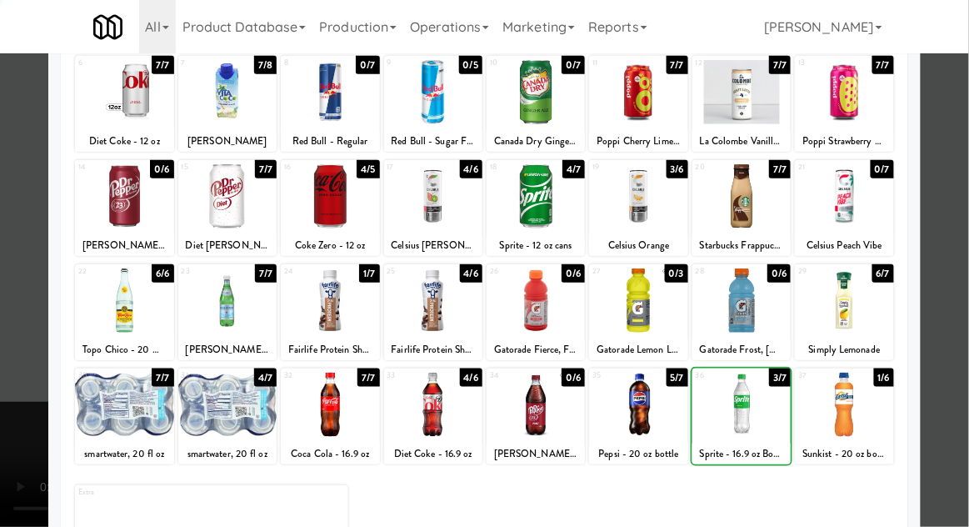
click at [956, 367] on div at bounding box center [484, 263] width 969 height 527
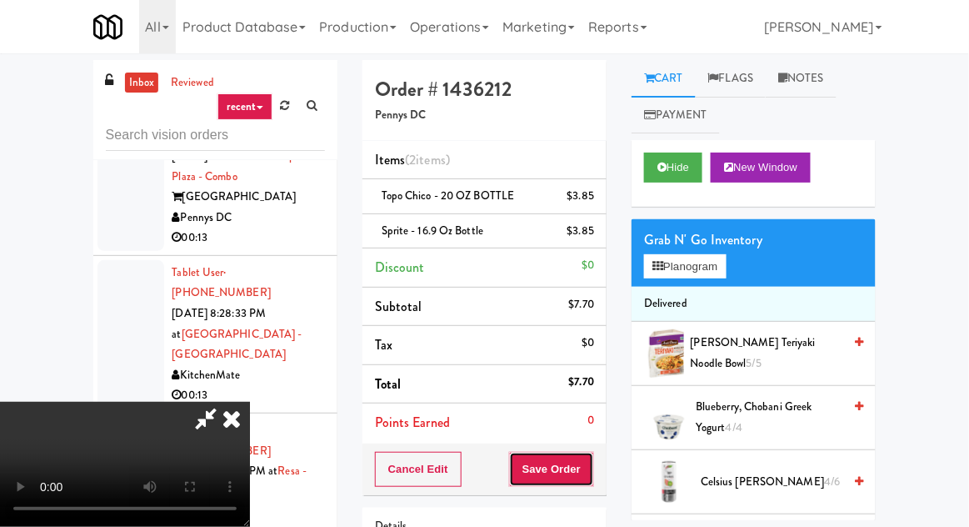
click at [591, 462] on button "Save Order" at bounding box center [551, 469] width 85 height 35
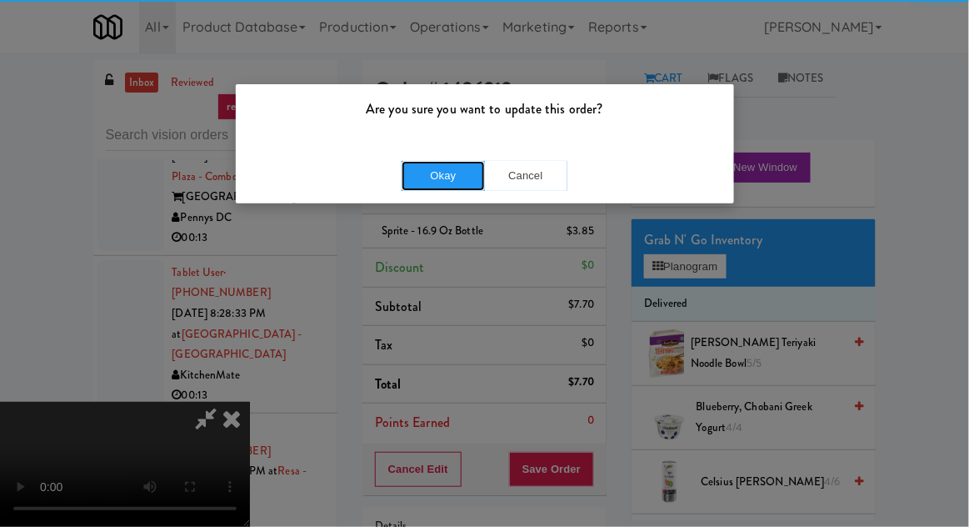
click at [422, 165] on button "Okay" at bounding box center [443, 176] width 83 height 30
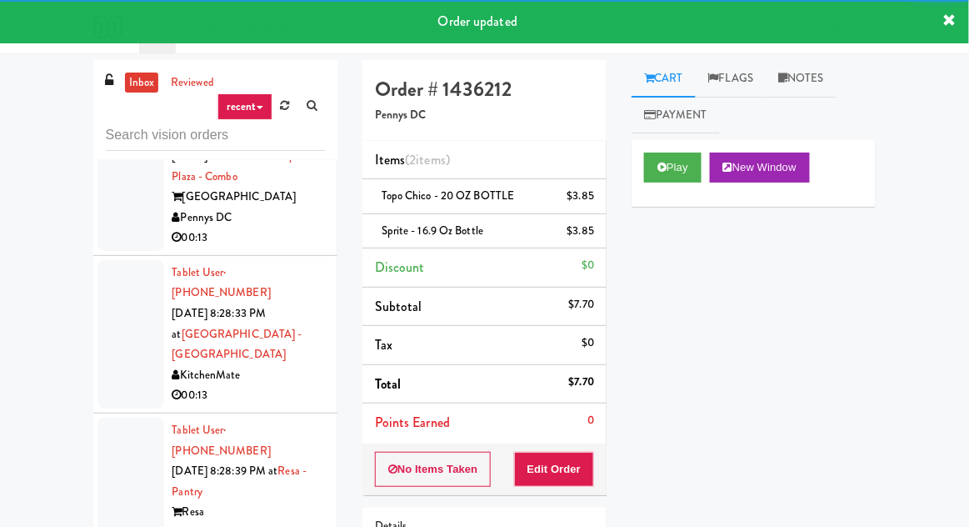
click at [112, 417] on div at bounding box center [130, 491] width 67 height 148
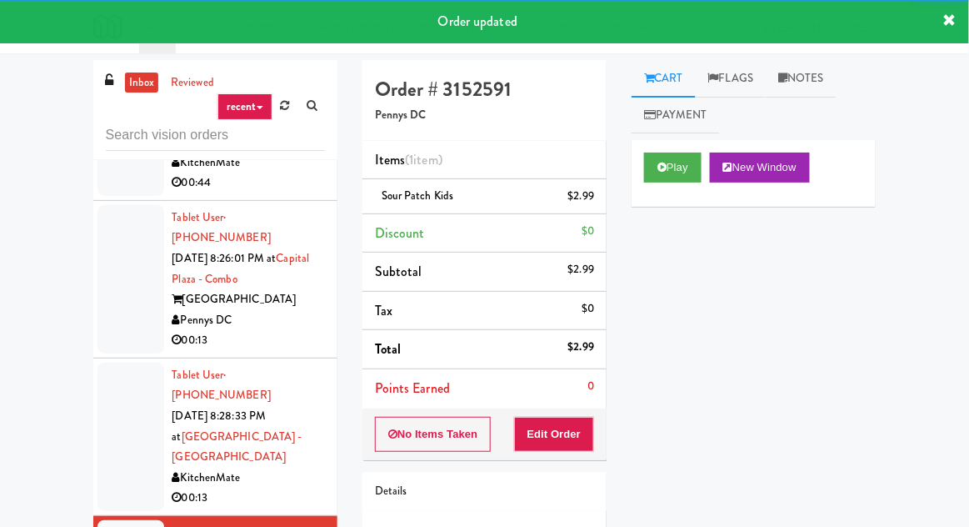
scroll to position [597, 0]
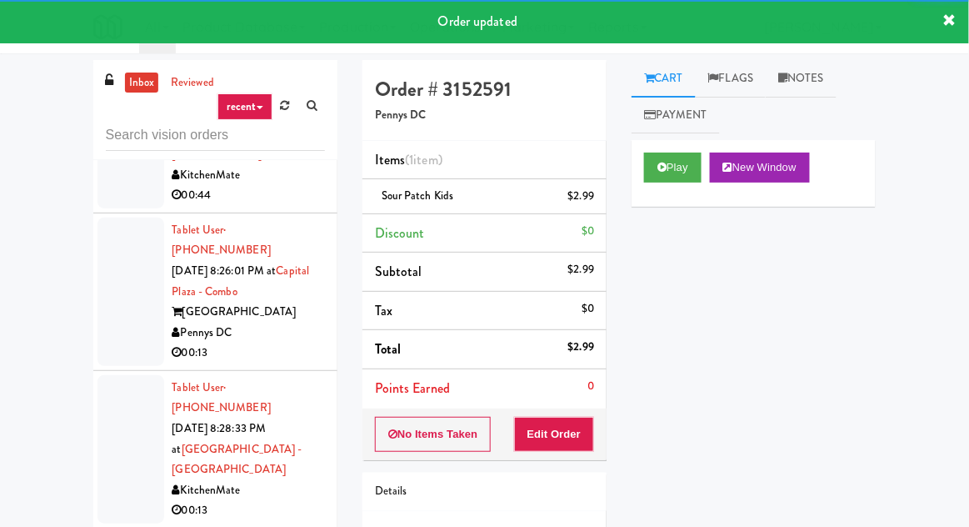
click at [115, 375] on div at bounding box center [130, 449] width 67 height 148
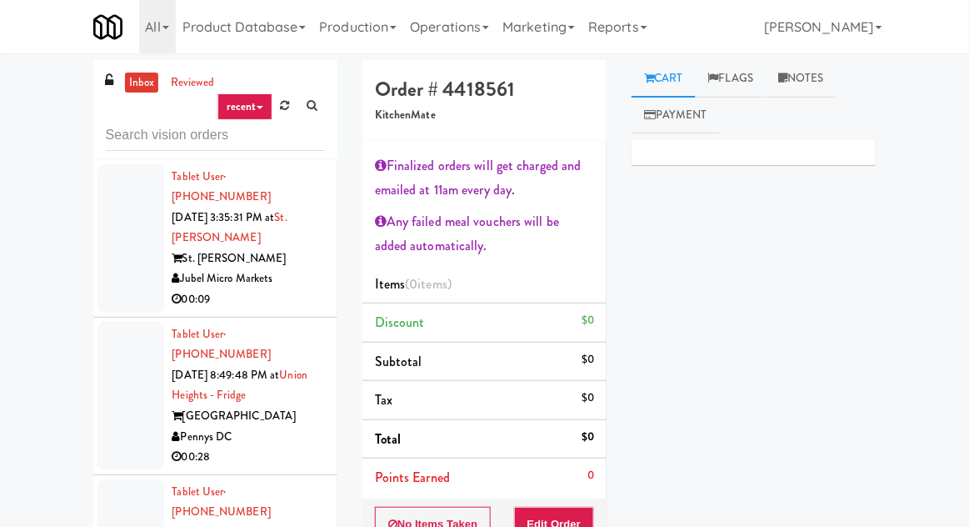
click at [108, 270] on div at bounding box center [130, 238] width 67 height 148
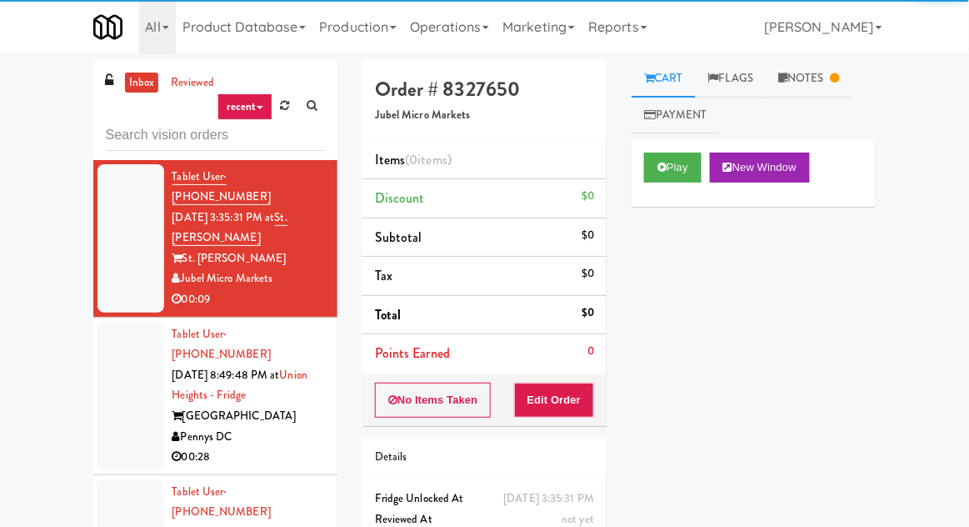
click at [109, 362] on div at bounding box center [130, 396] width 67 height 148
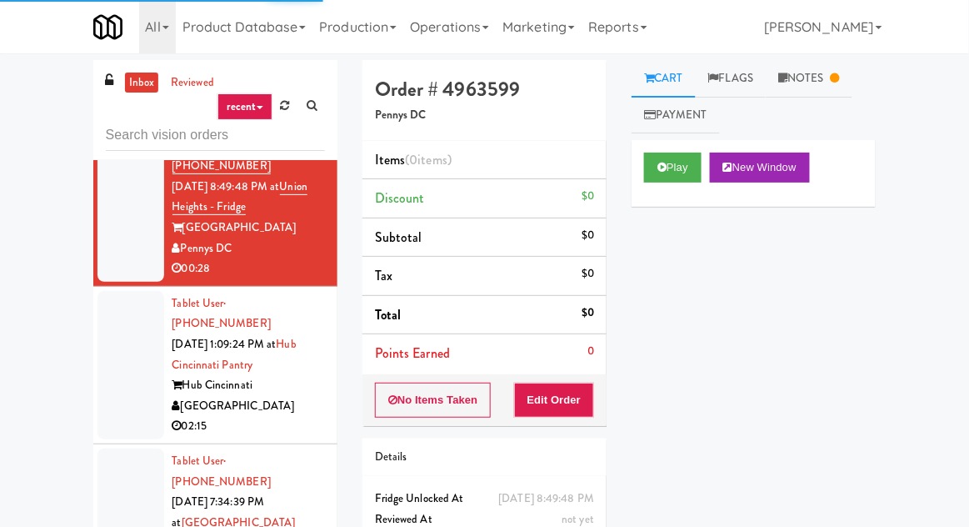
scroll to position [191, 0]
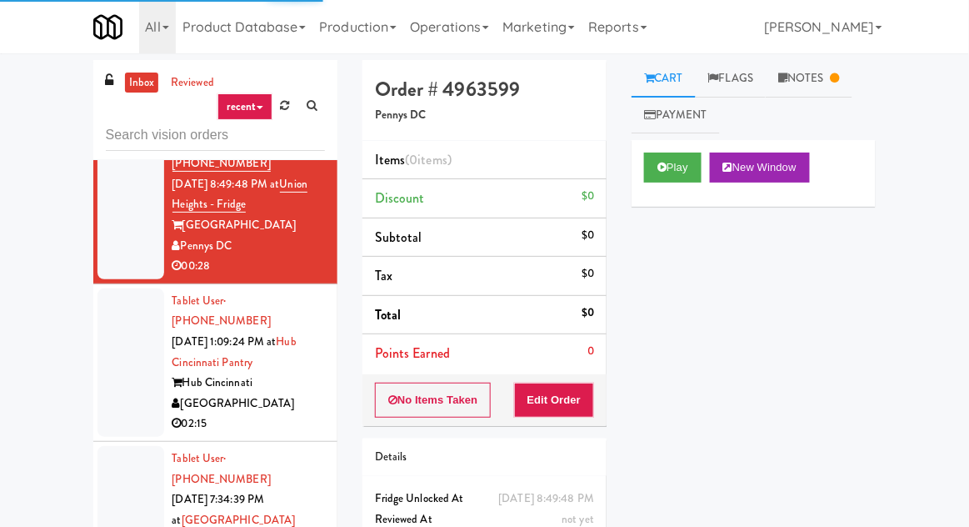
click at [106, 307] on div at bounding box center [130, 362] width 67 height 148
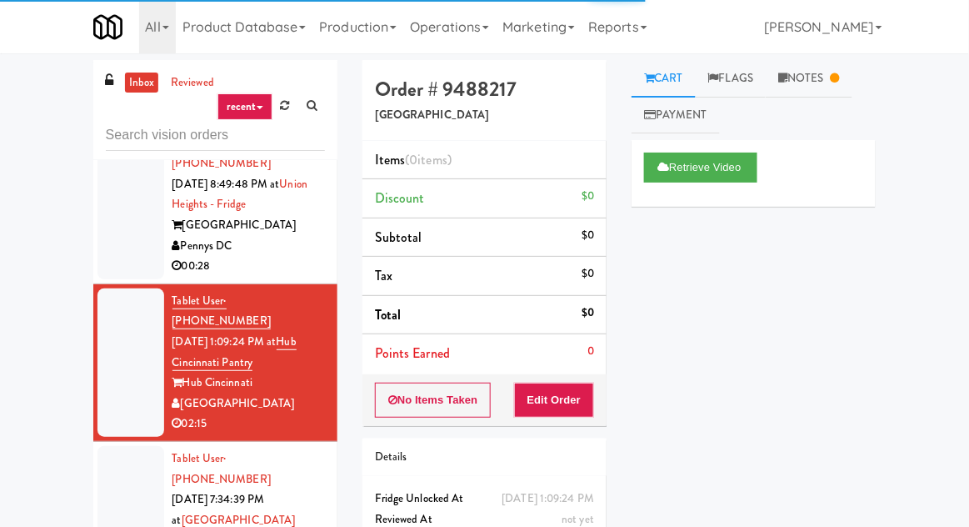
click at [102, 446] on div at bounding box center [130, 530] width 67 height 169
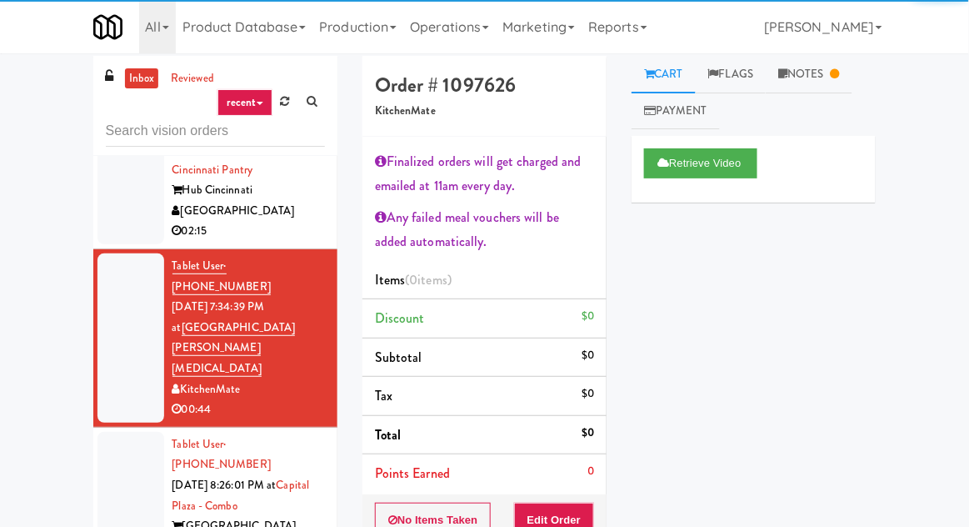
scroll to position [5, 0]
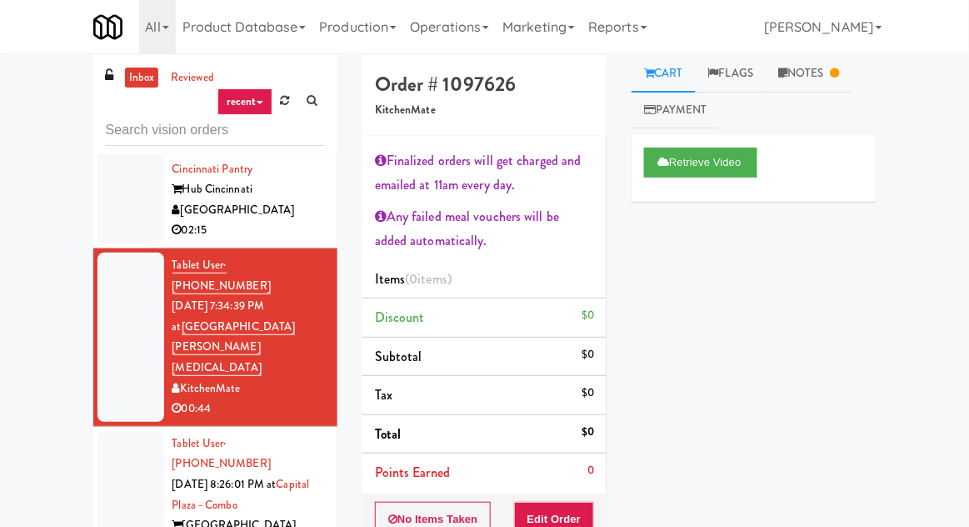
click at [113, 431] on div at bounding box center [130, 505] width 67 height 148
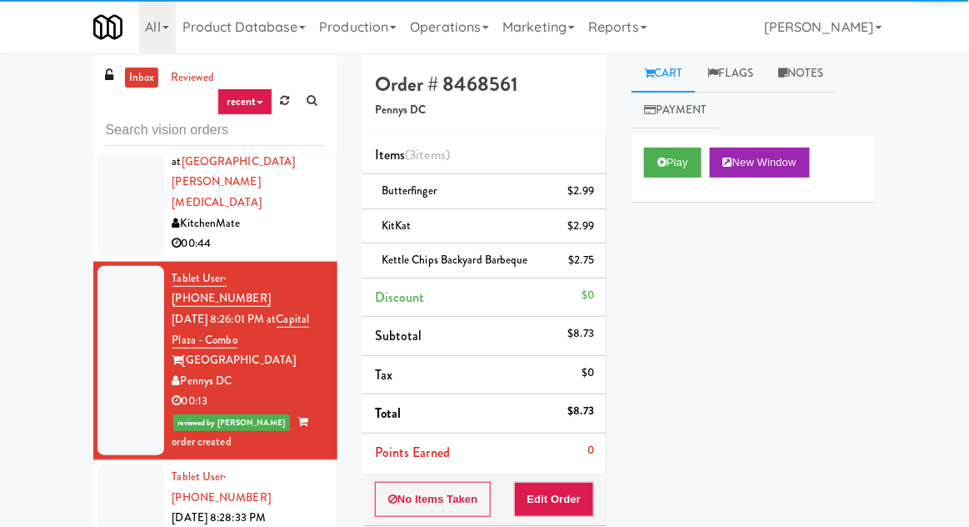
scroll to position [544, 0]
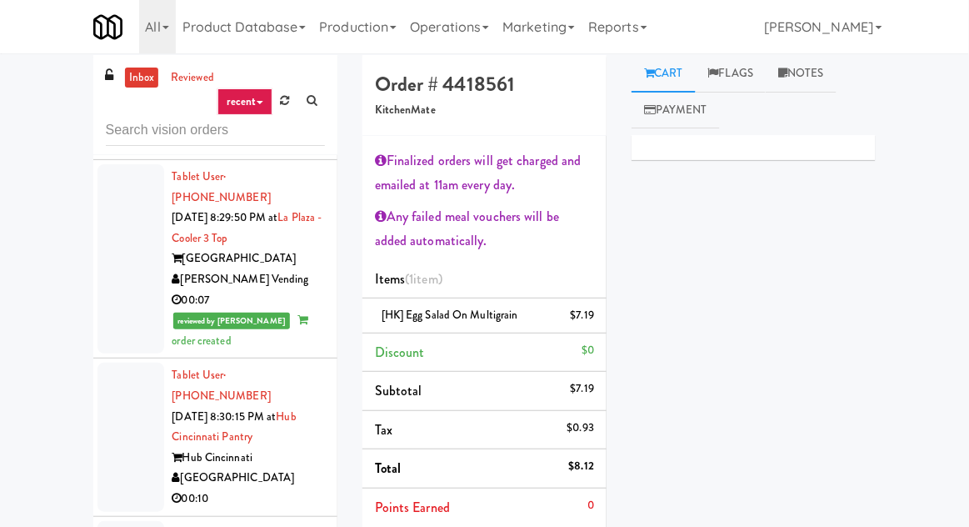
scroll to position [2731, 0]
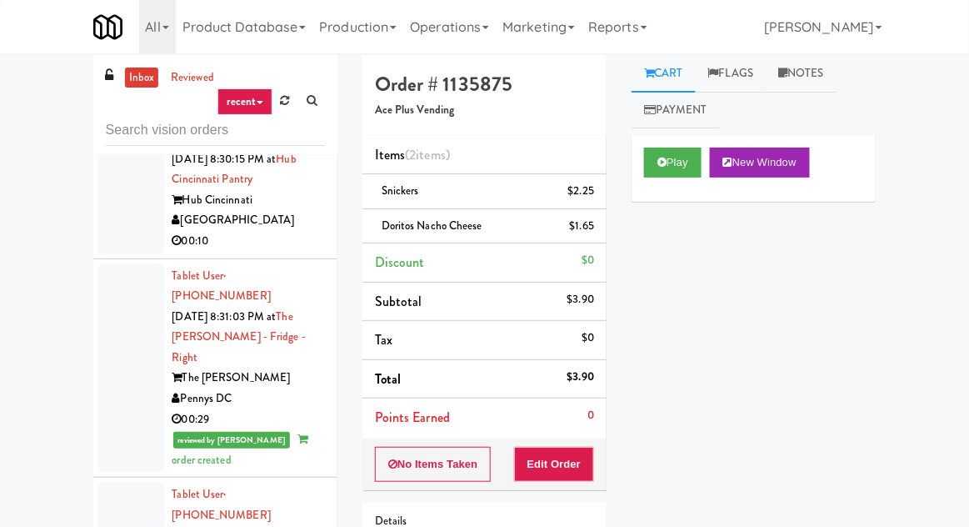
scroll to position [2751, 0]
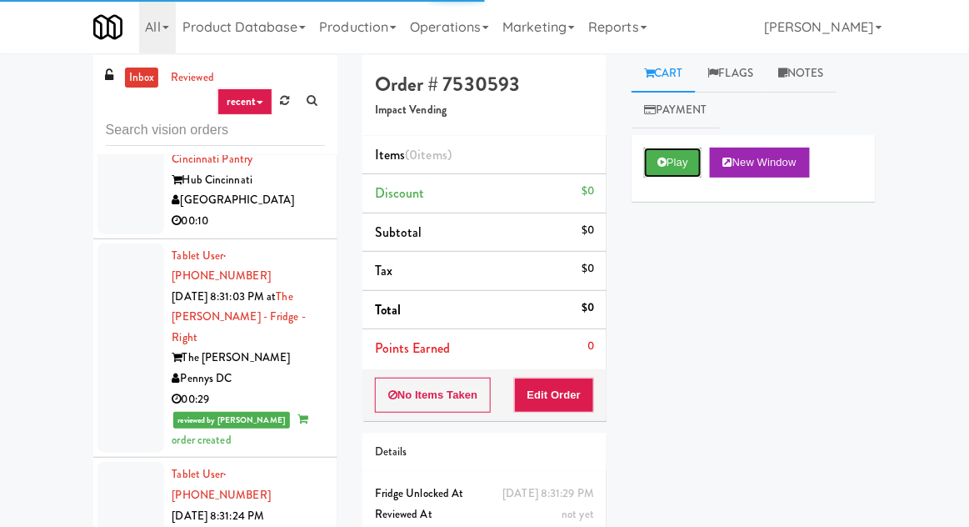
click at [671, 167] on button "Play" at bounding box center [672, 162] width 57 height 30
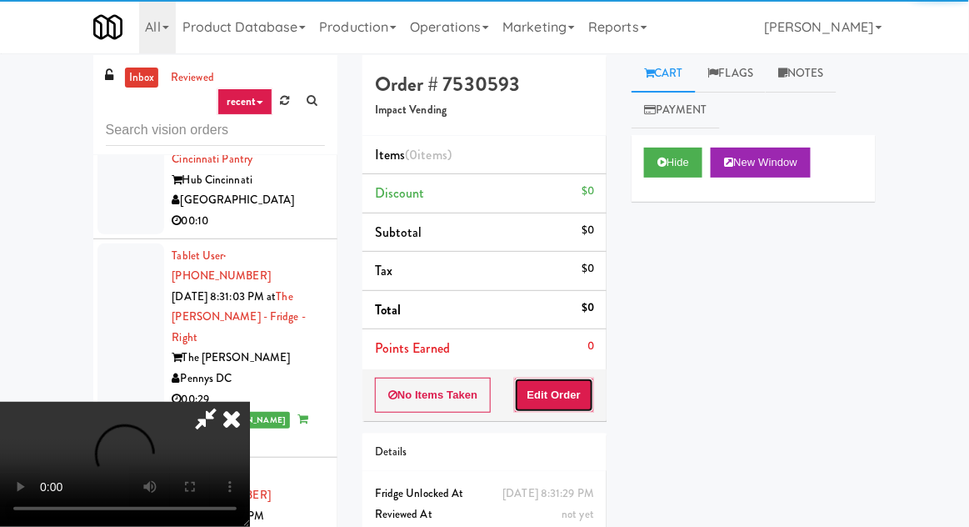
click at [571, 387] on button "Edit Order" at bounding box center [554, 394] width 81 height 35
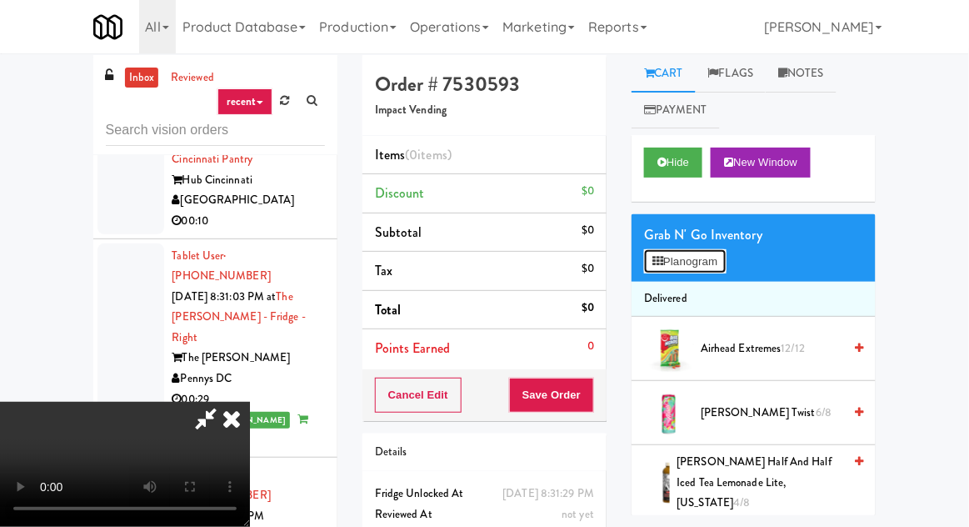
click at [716, 253] on button "Planogram" at bounding box center [685, 261] width 82 height 25
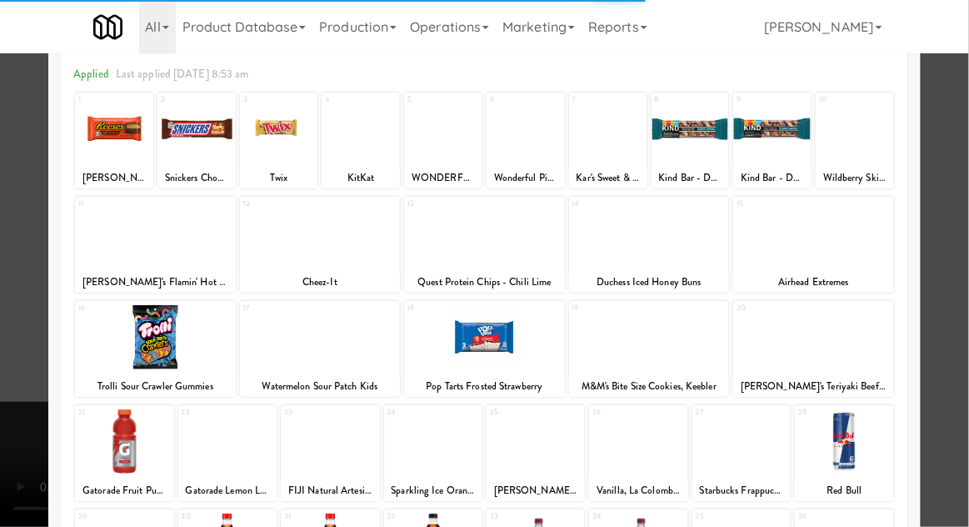
scroll to position [211, 0]
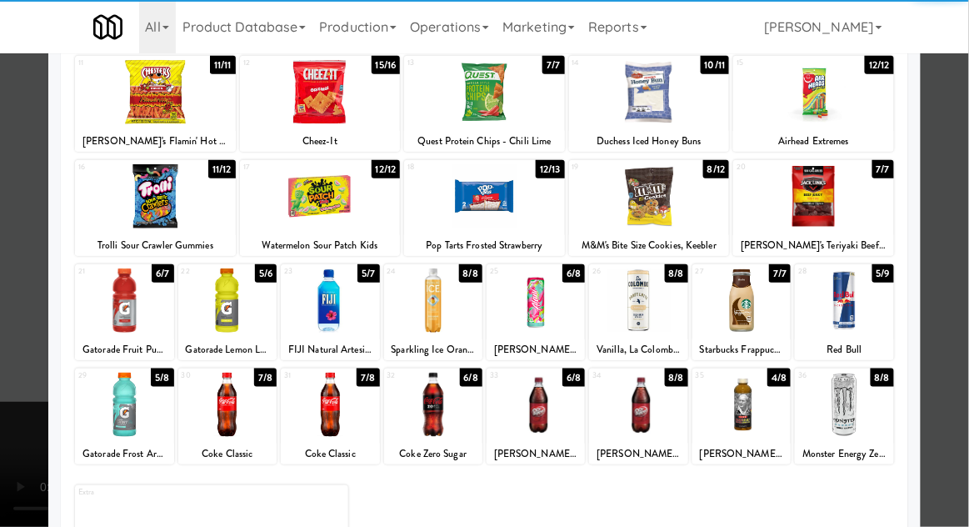
click at [754, 394] on div at bounding box center [741, 404] width 98 height 64
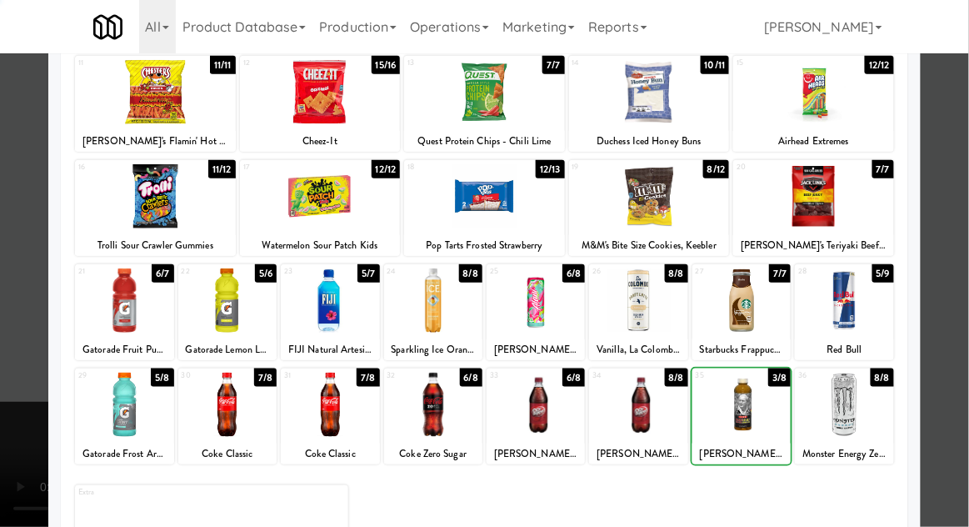
click at [961, 354] on div at bounding box center [484, 263] width 969 height 527
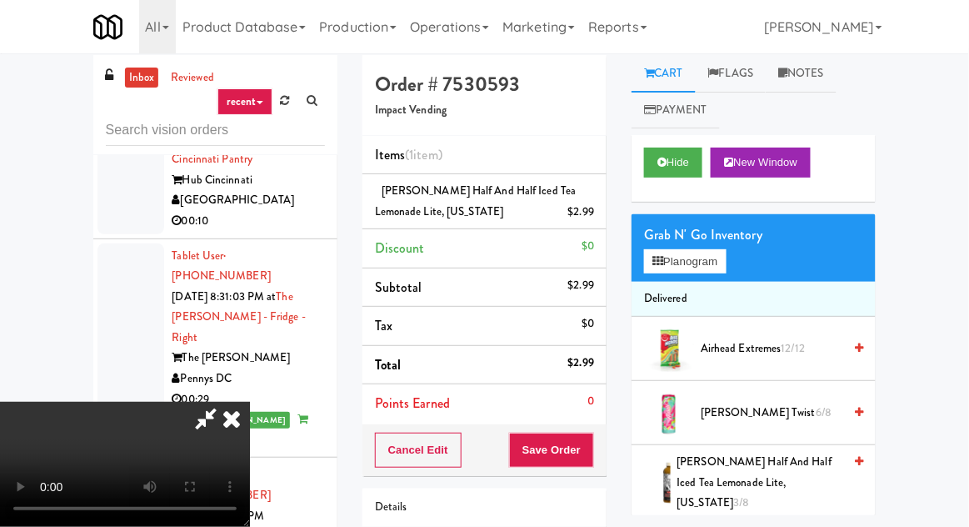
click at [751, 340] on span "Airhead Extremes 12/12" at bounding box center [772, 348] width 142 height 21
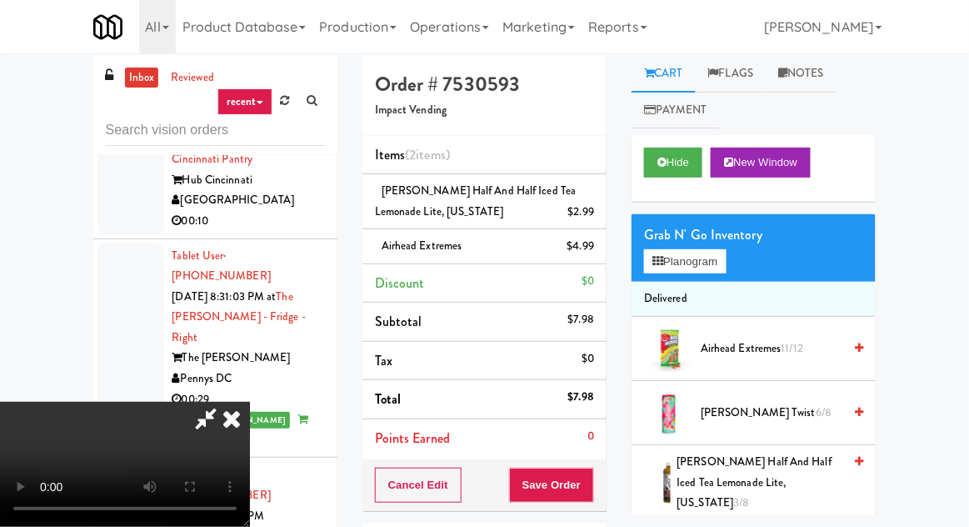
scroll to position [61, 0]
click at [592, 481] on button "Save Order" at bounding box center [551, 484] width 85 height 35
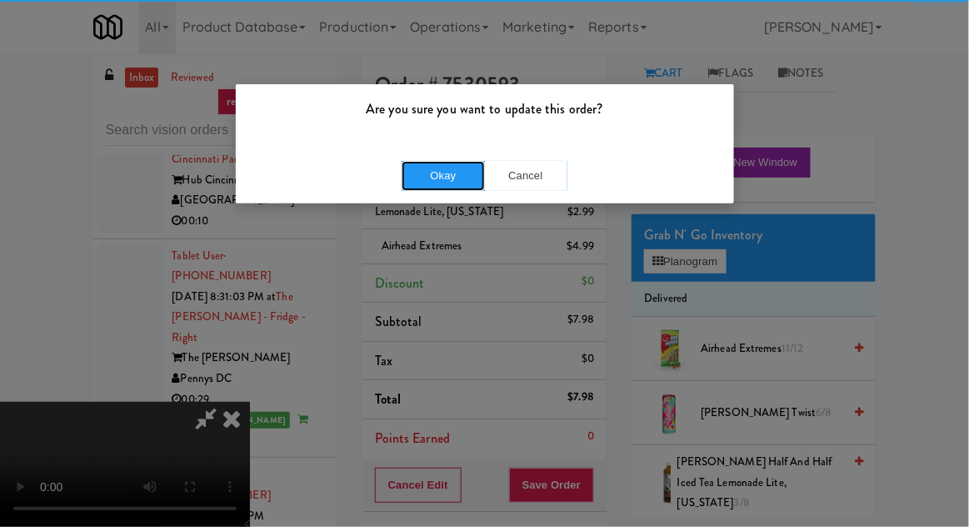
click at [422, 182] on button "Okay" at bounding box center [443, 176] width 83 height 30
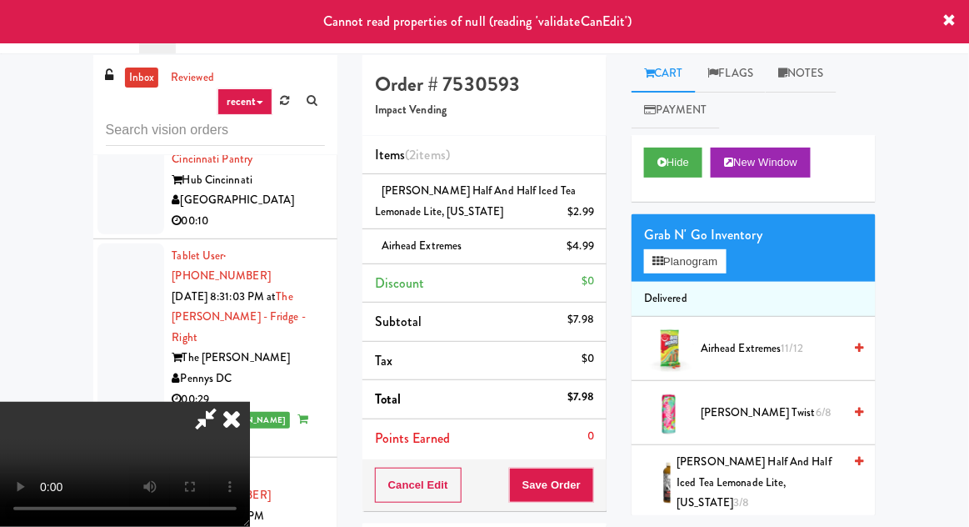
scroll to position [0, 0]
click at [250, 402] on icon at bounding box center [231, 418] width 37 height 33
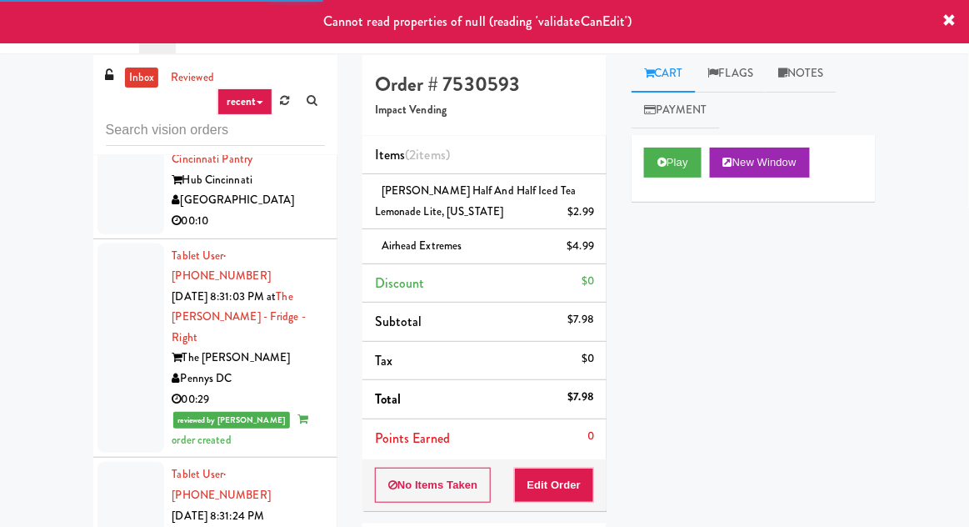
scroll to position [2792, 0]
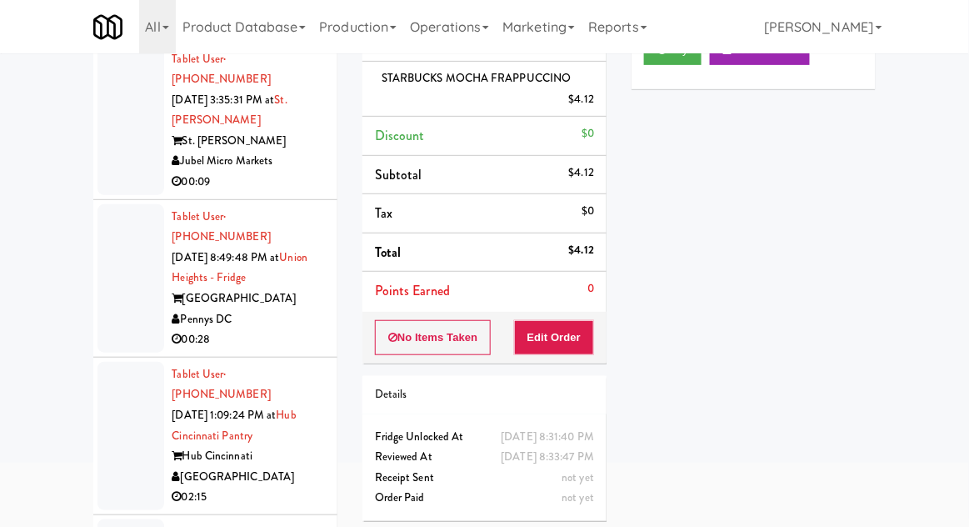
scroll to position [140, 0]
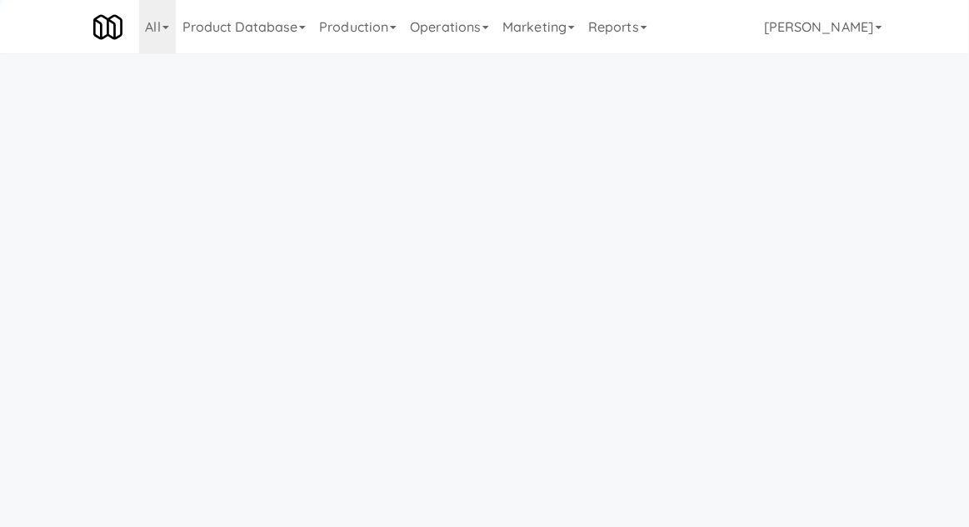
scroll to position [53, 0]
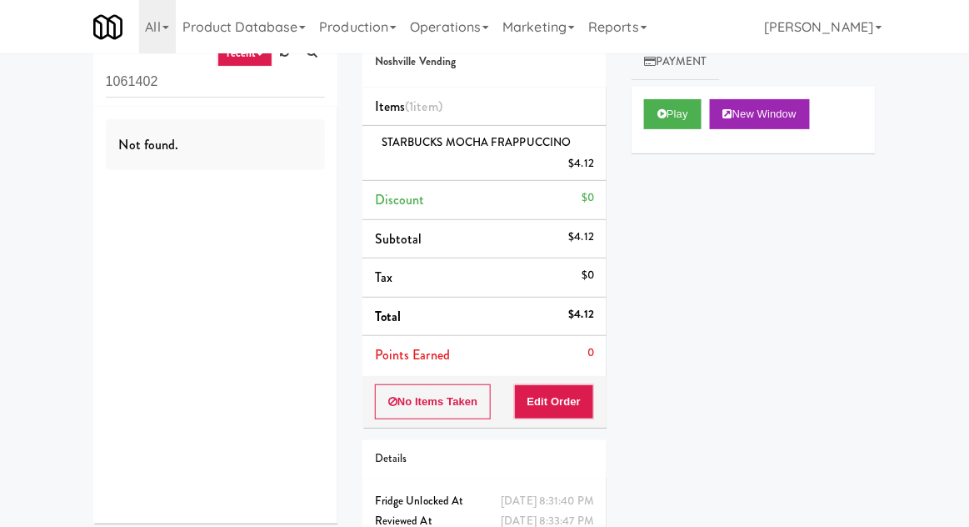
click at [131, 86] on input "1061402" at bounding box center [215, 82] width 219 height 31
click at [125, 87] on input "1061402" at bounding box center [215, 82] width 219 height 31
click at [119, 82] on input "1061402" at bounding box center [215, 82] width 219 height 31
click at [23, 139] on div "inbox reviewed recent all unclear take inventory issue suspicious failed recent…" at bounding box center [484, 302] width 969 height 591
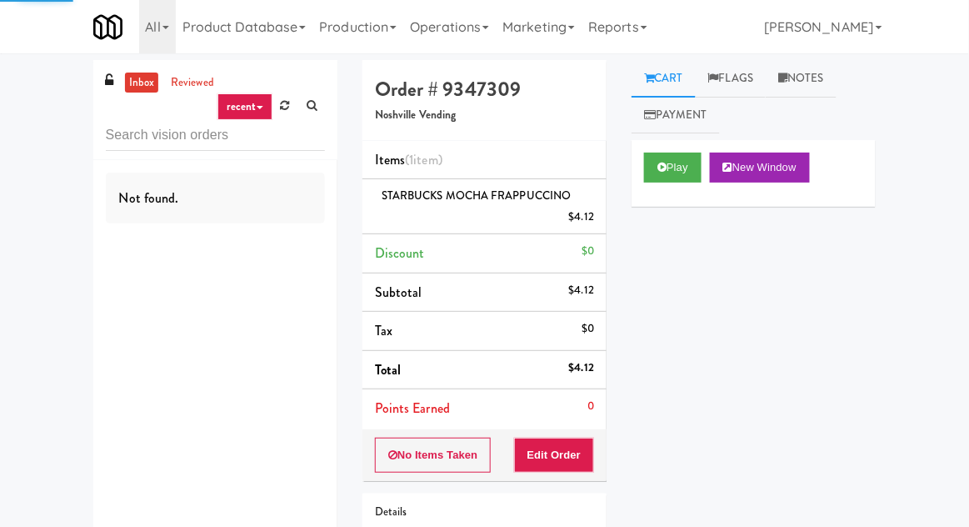
click at [136, 89] on link "inbox" at bounding box center [142, 82] width 34 height 21
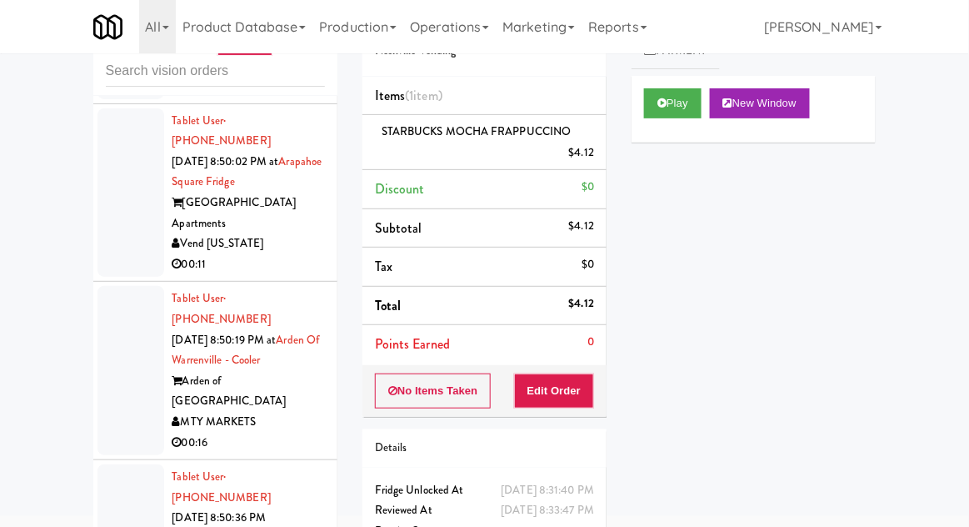
scroll to position [4375, 0]
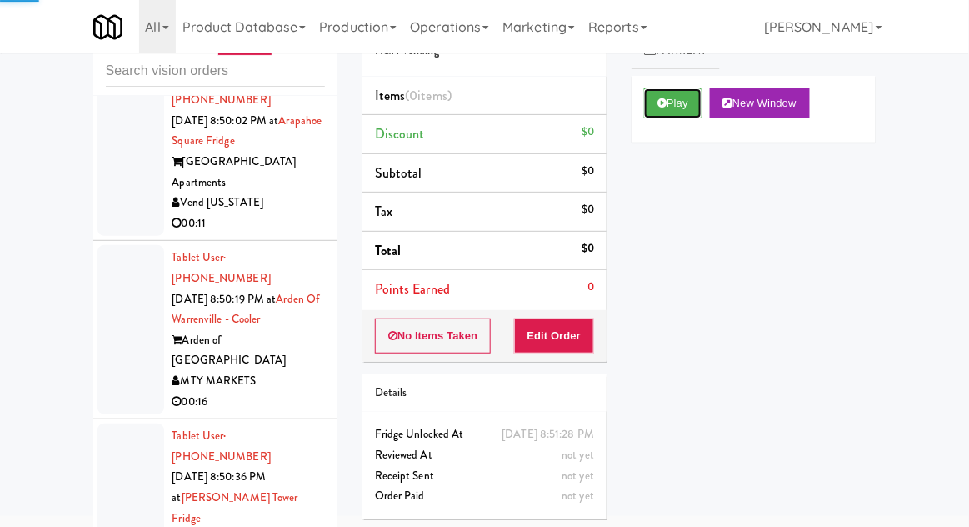
click at [692, 97] on button "Play" at bounding box center [672, 103] width 57 height 30
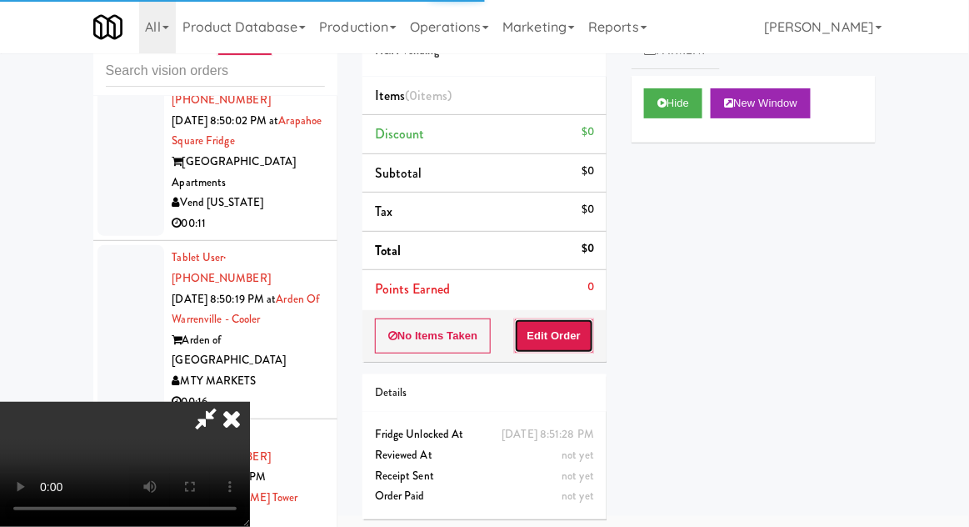
click at [580, 322] on button "Edit Order" at bounding box center [554, 335] width 81 height 35
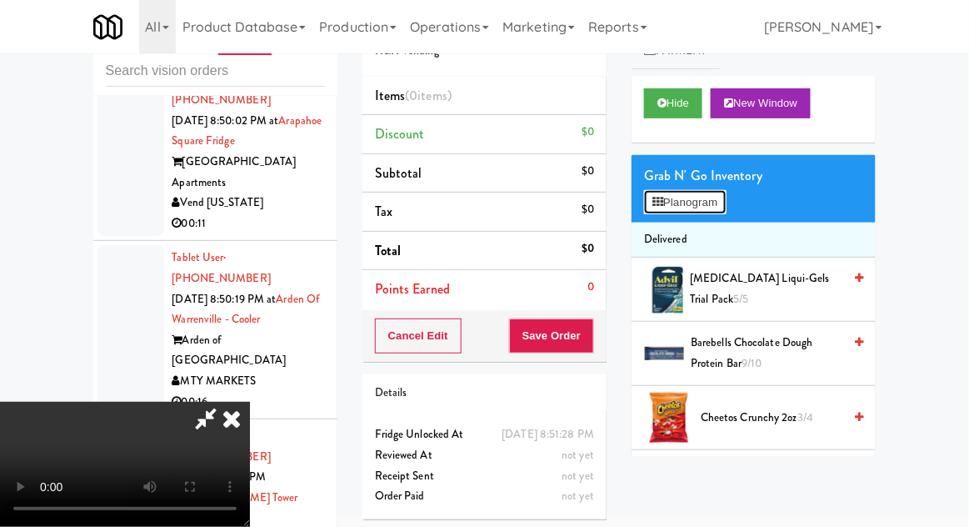
click at [720, 190] on button "Planogram" at bounding box center [685, 202] width 82 height 25
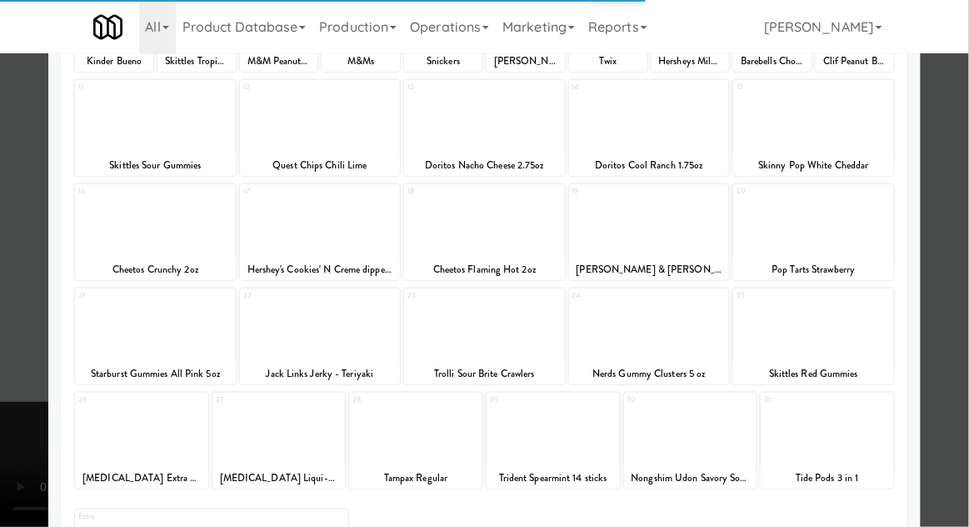
scroll to position [211, 0]
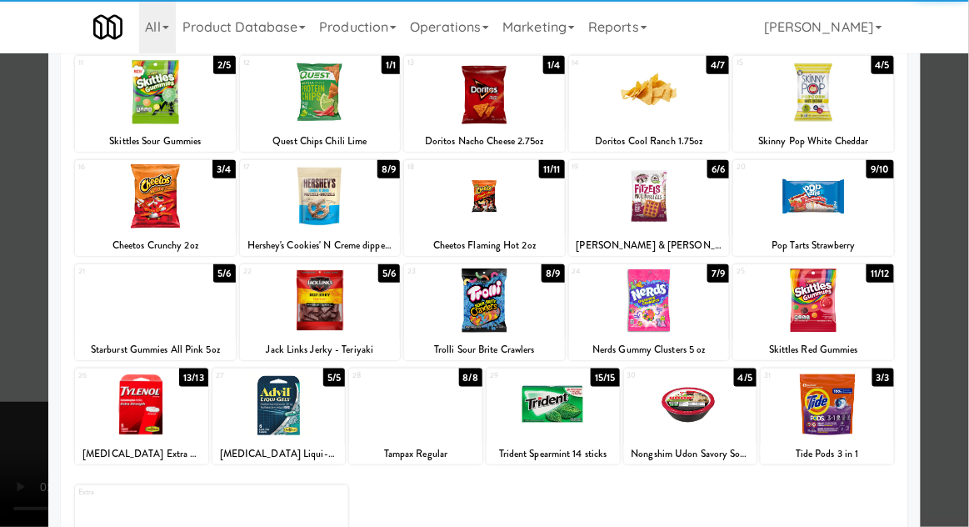
click at [123, 339] on div "Starburst Gummies All Pink 5oz" at bounding box center [155, 349] width 156 height 21
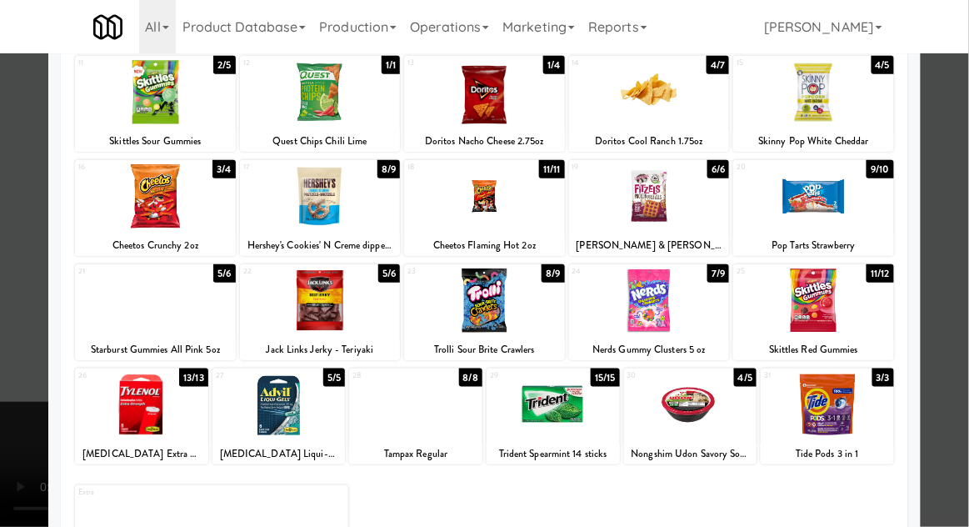
click at [965, 285] on div at bounding box center [484, 263] width 969 height 527
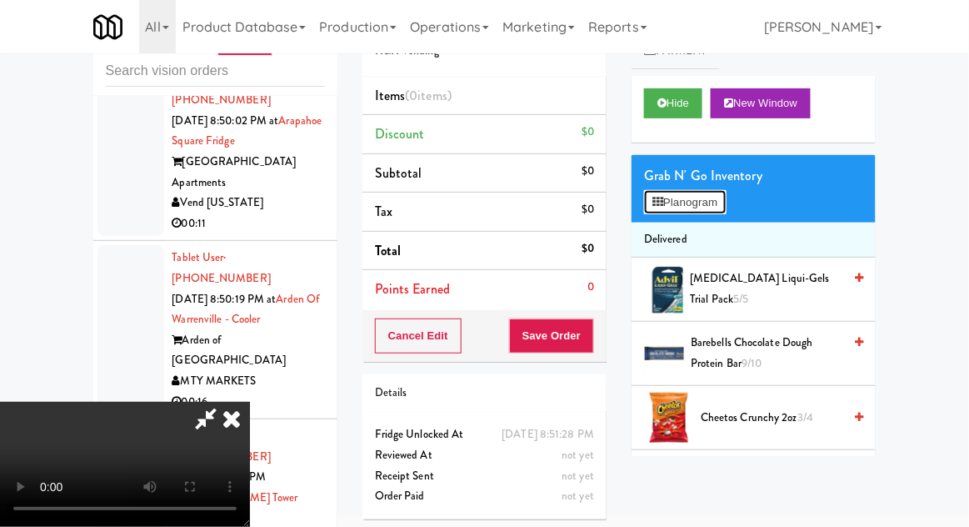
click at [707, 190] on button "Planogram" at bounding box center [685, 202] width 82 height 25
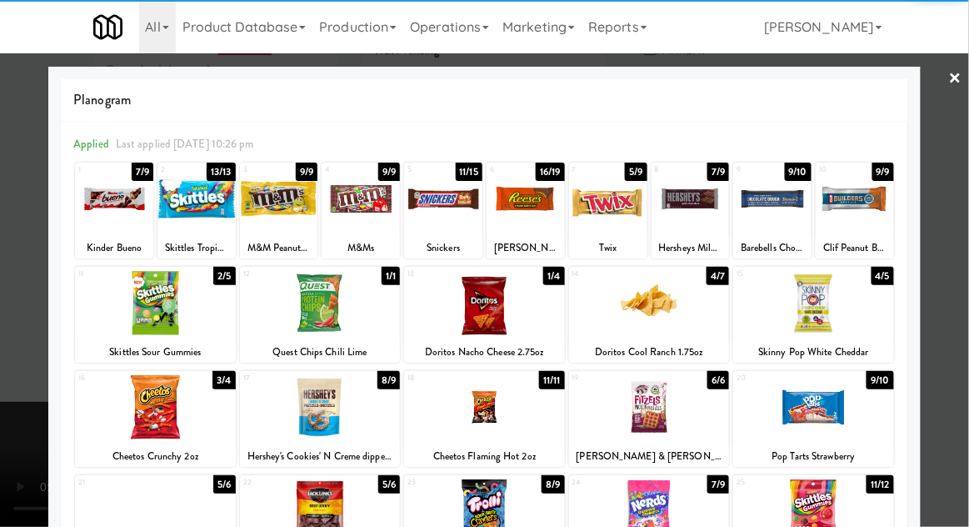
click at [163, 507] on div at bounding box center [155, 511] width 161 height 64
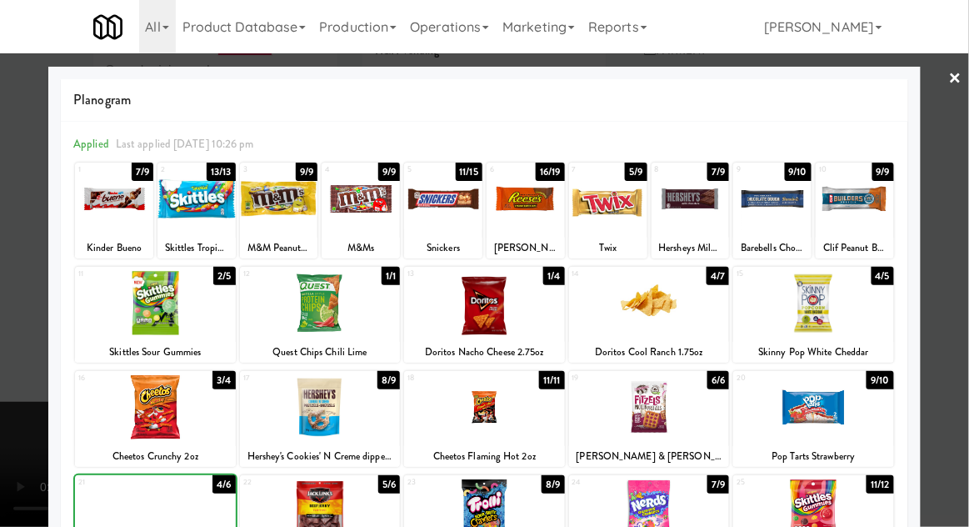
click at [964, 331] on div at bounding box center [484, 263] width 969 height 527
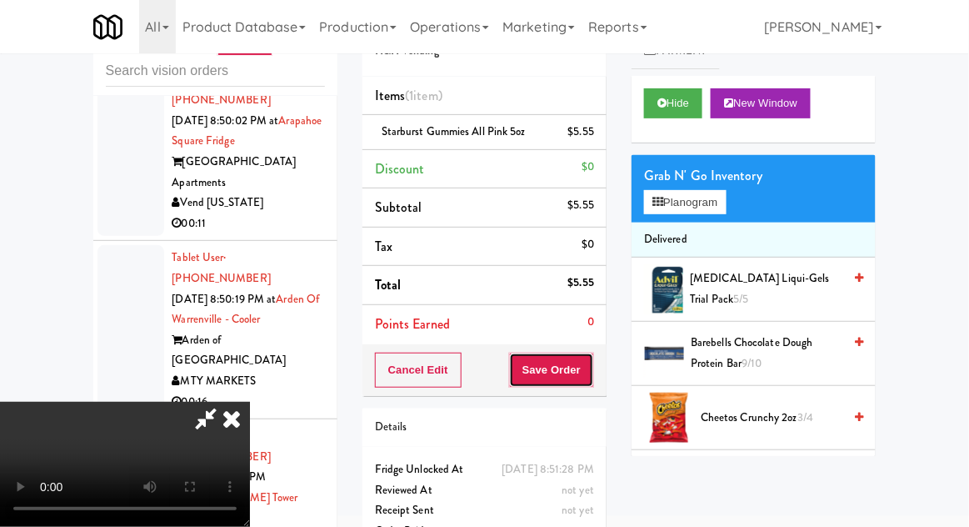
click at [586, 383] on button "Save Order" at bounding box center [551, 369] width 85 height 35
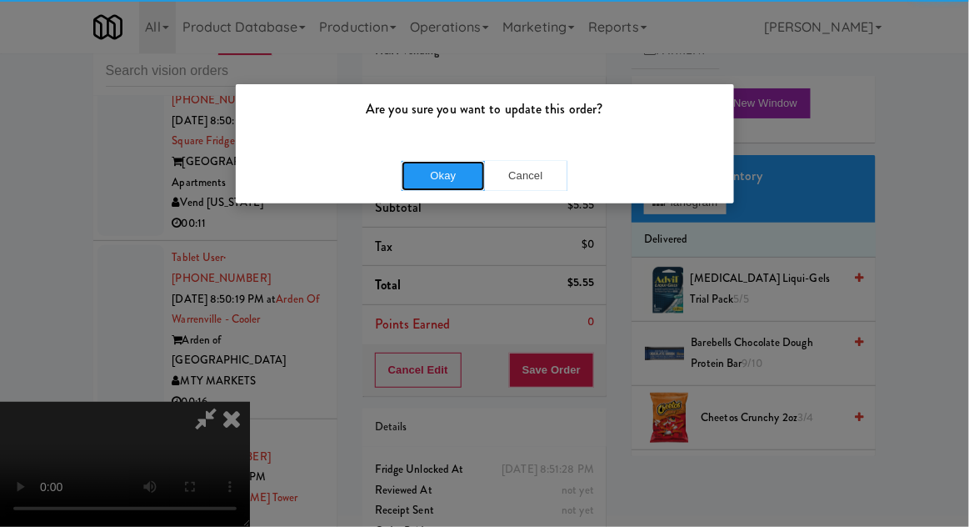
click at [426, 177] on button "Okay" at bounding box center [443, 176] width 83 height 30
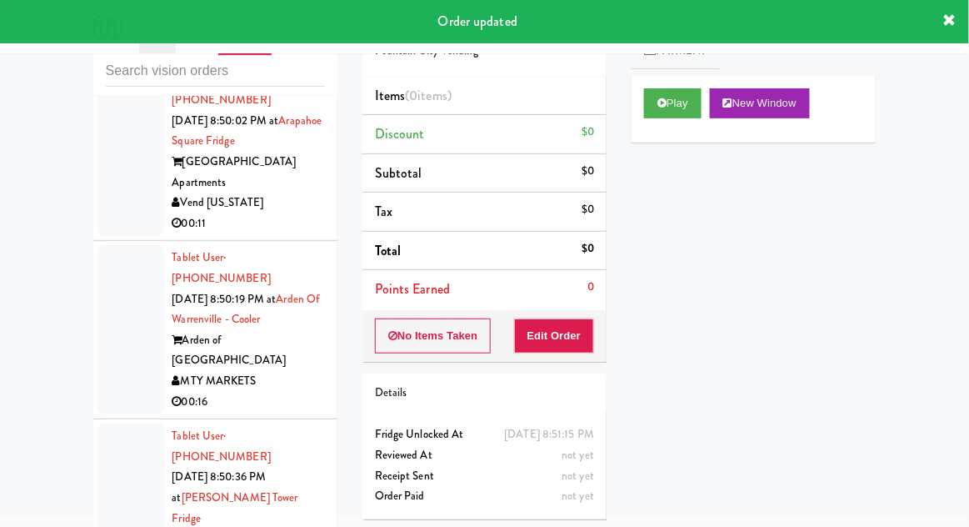
scroll to position [4416, 0]
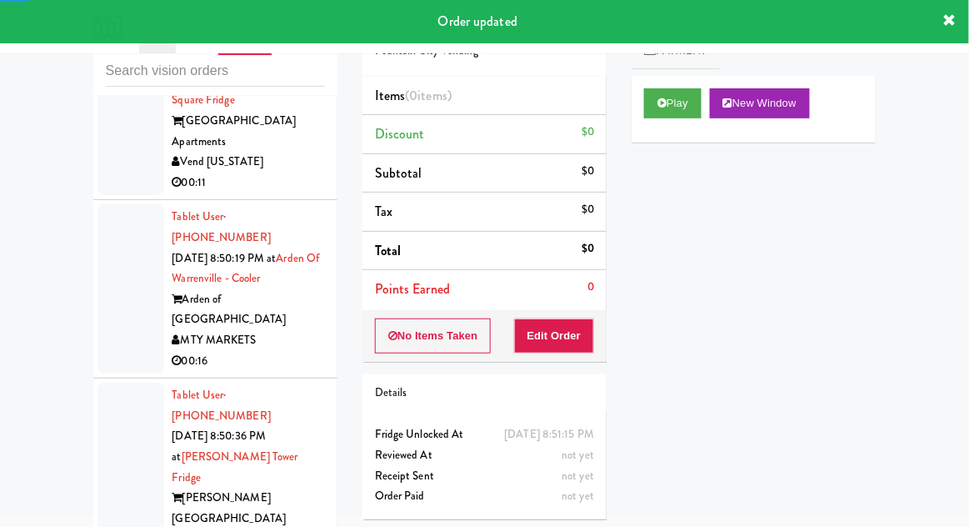
click at [683, 107] on button "Play" at bounding box center [672, 103] width 57 height 30
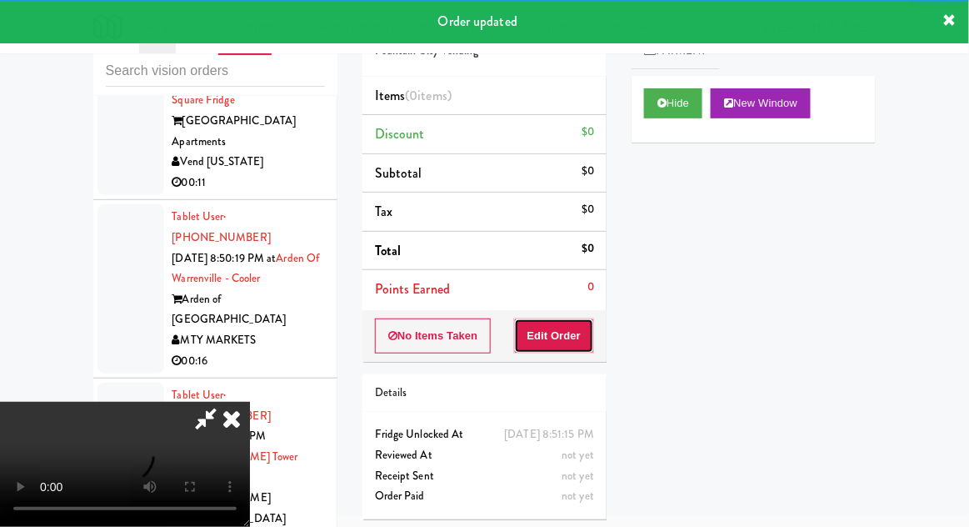
click at [573, 342] on button "Edit Order" at bounding box center [554, 335] width 81 height 35
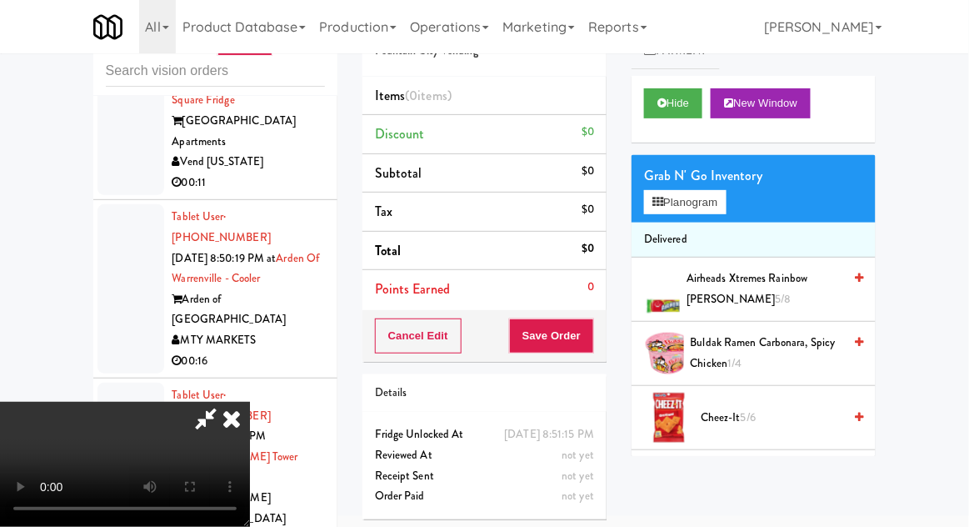
scroll to position [0, 0]
click at [718, 209] on button "Planogram" at bounding box center [685, 202] width 82 height 25
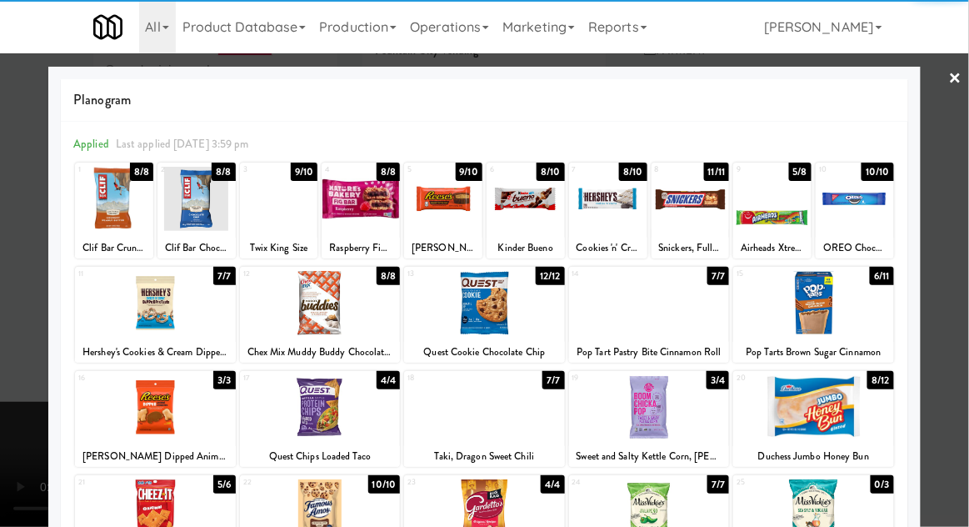
click at [766, 217] on div at bounding box center [772, 199] width 78 height 64
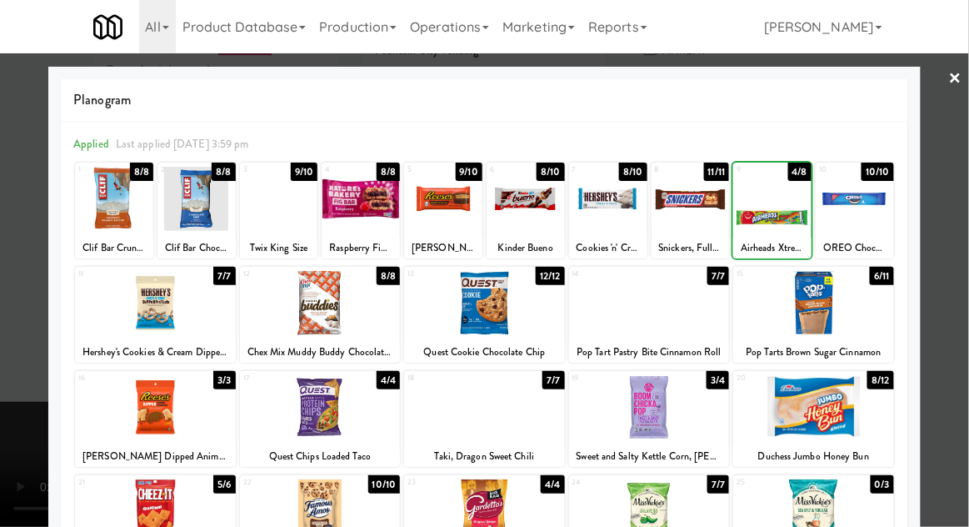
click at [768, 212] on div at bounding box center [772, 199] width 78 height 64
click at [967, 227] on div at bounding box center [484, 263] width 969 height 527
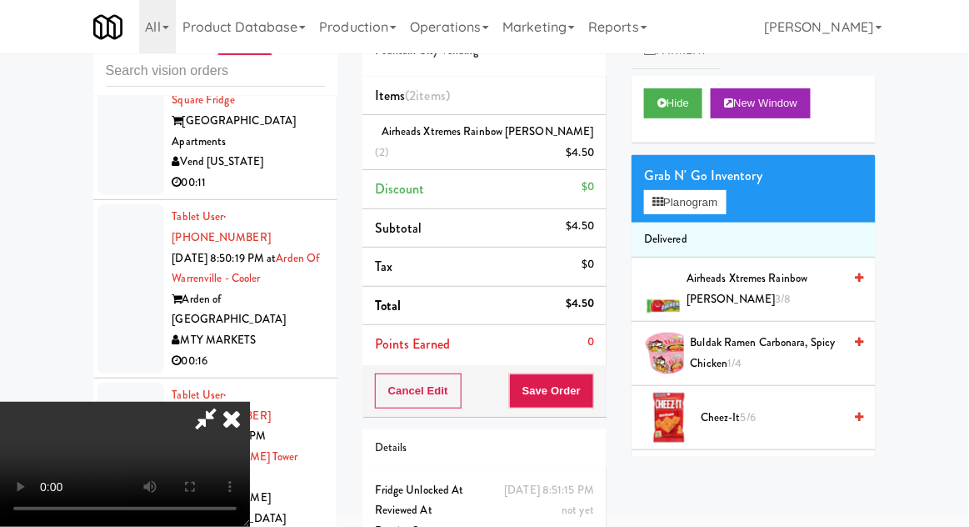
scroll to position [61, 0]
click at [590, 395] on button "Save Order" at bounding box center [551, 390] width 85 height 35
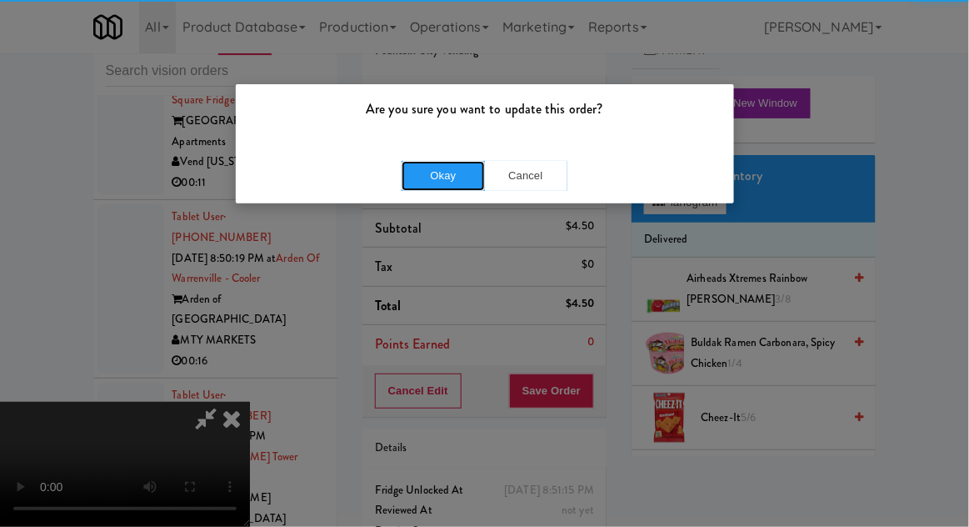
click at [432, 185] on button "Okay" at bounding box center [443, 176] width 83 height 30
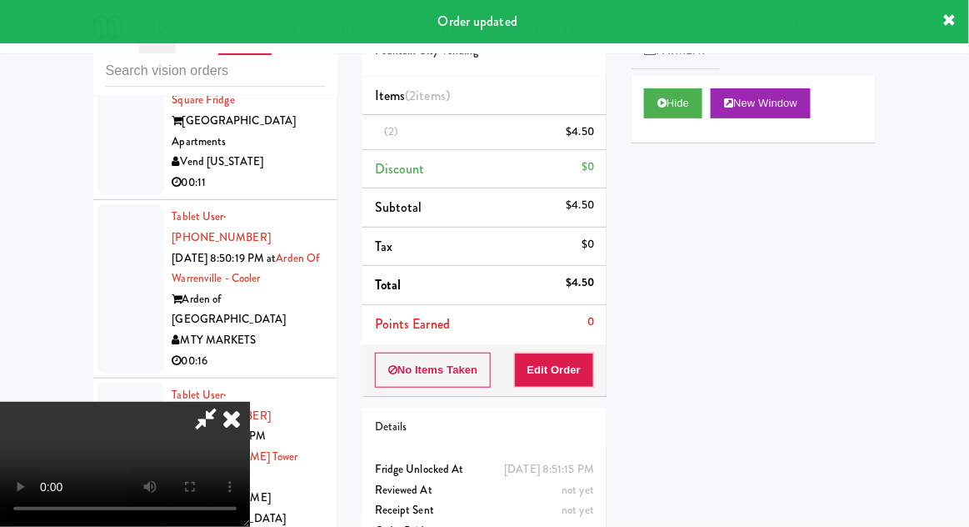
scroll to position [0, 0]
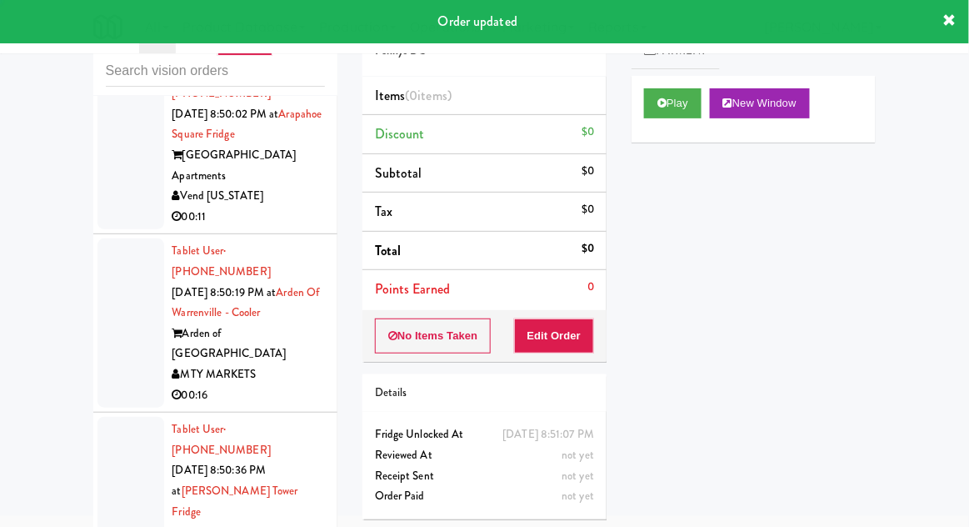
scroll to position [4457, 0]
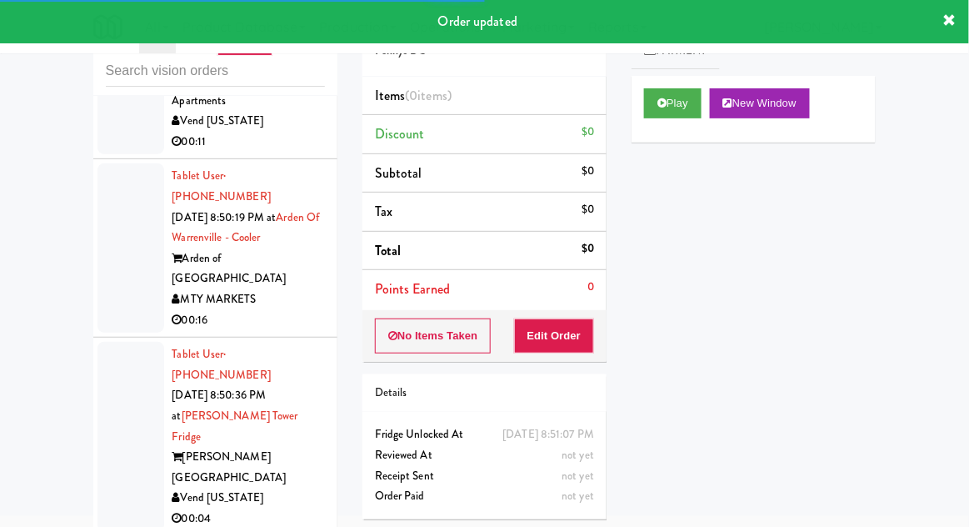
click at [664, 130] on div "Play New Window" at bounding box center [753, 109] width 244 height 67
click at [678, 113] on button "Play" at bounding box center [672, 103] width 57 height 30
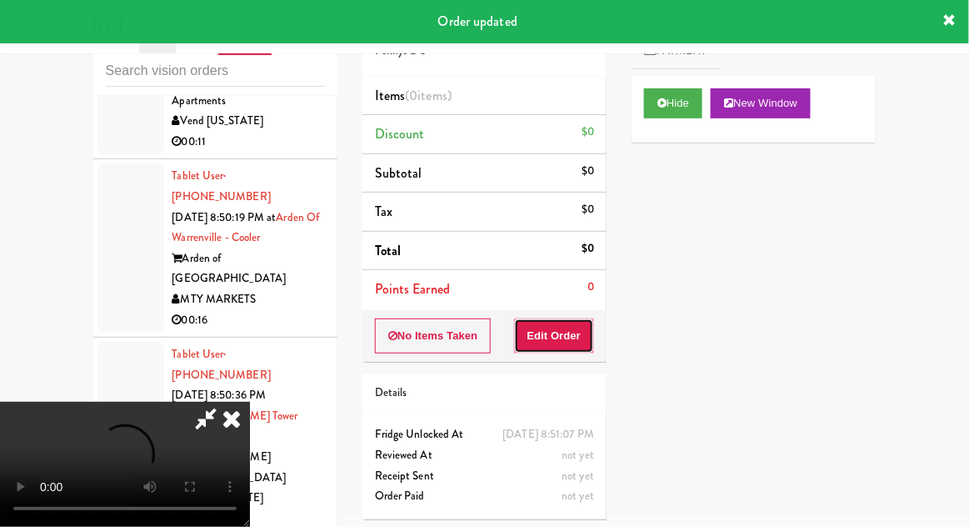
click at [580, 347] on button "Edit Order" at bounding box center [554, 335] width 81 height 35
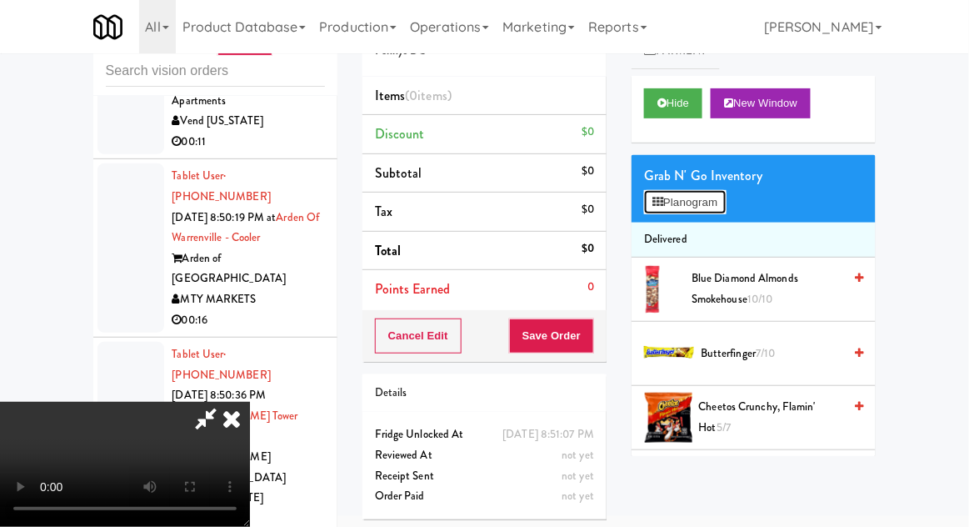
click at [711, 196] on button "Planogram" at bounding box center [685, 202] width 82 height 25
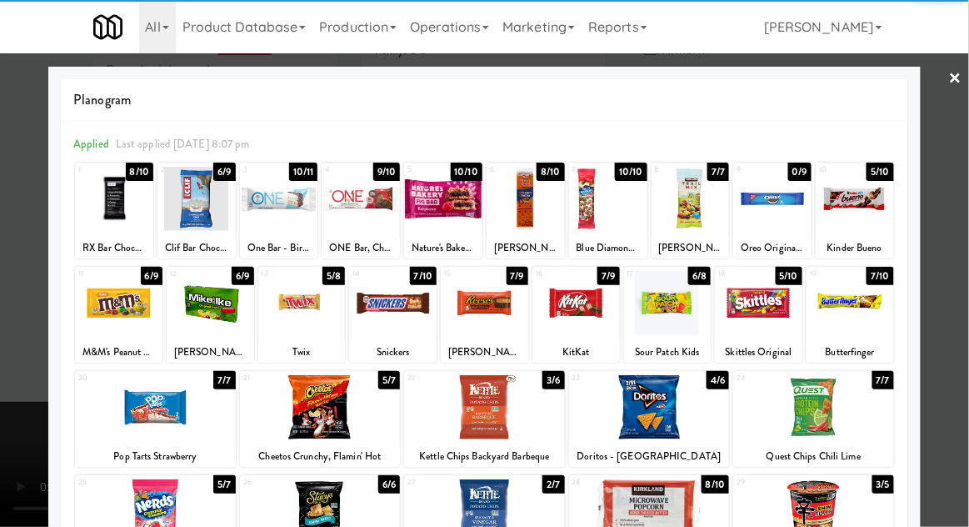
click at [581, 313] on div at bounding box center [575, 303] width 87 height 64
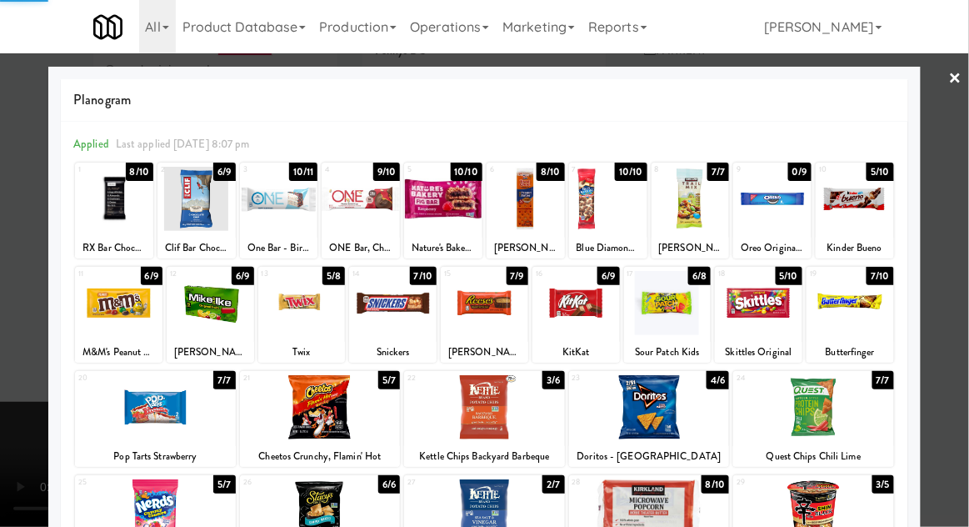
click at [8, 402] on div at bounding box center [484, 263] width 969 height 527
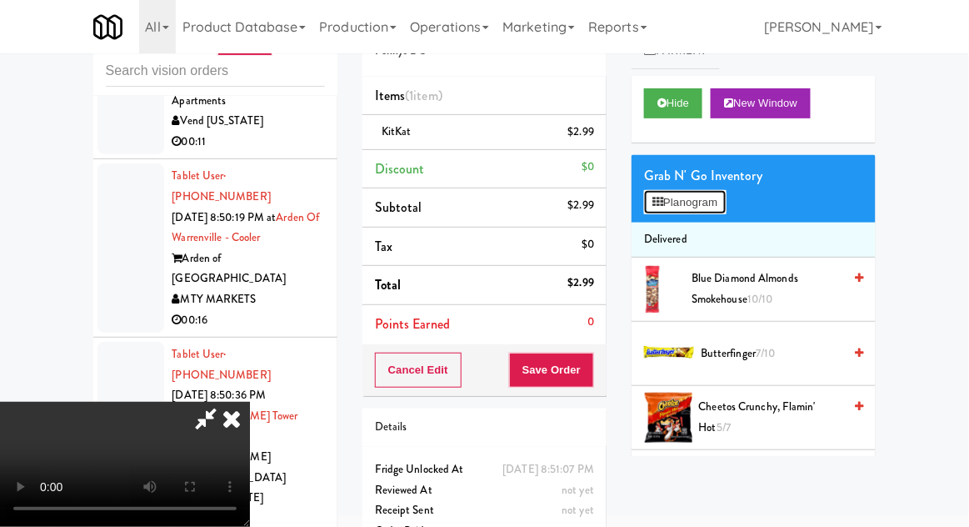
click at [698, 206] on button "Planogram" at bounding box center [685, 202] width 82 height 25
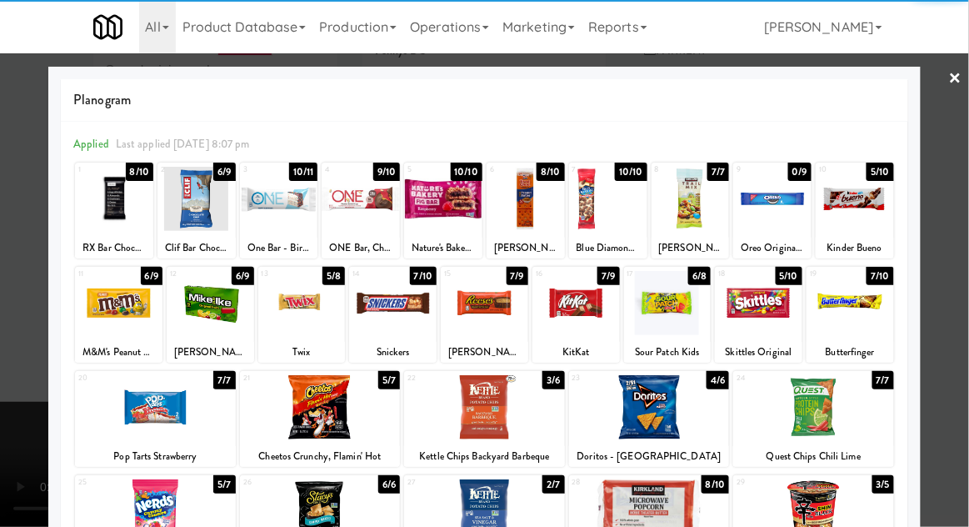
click at [397, 323] on div at bounding box center [392, 303] width 87 height 64
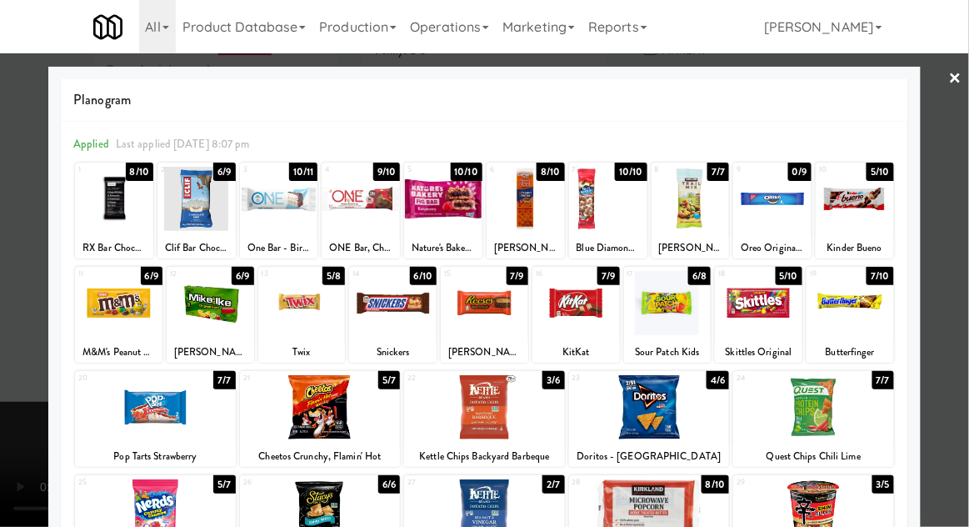
click at [962, 362] on div at bounding box center [484, 263] width 969 height 527
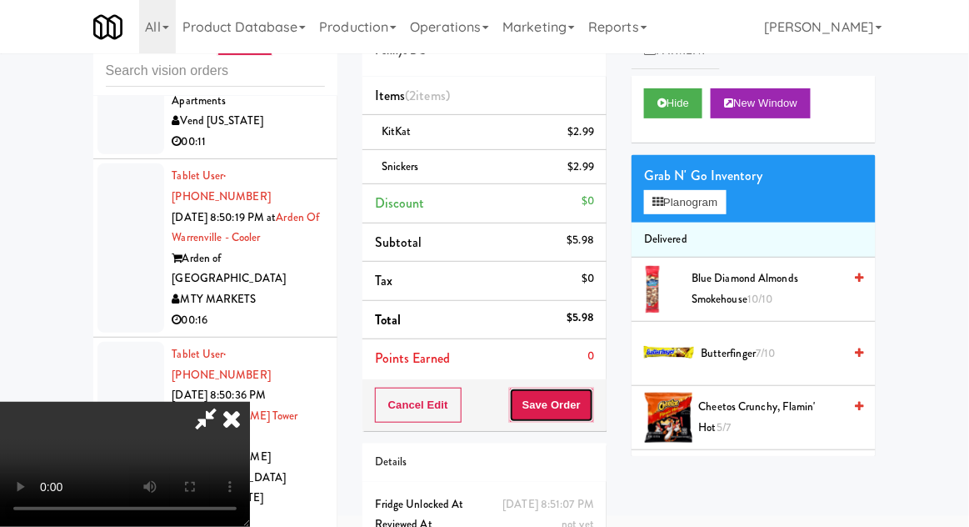
click at [591, 403] on button "Save Order" at bounding box center [551, 404] width 85 height 35
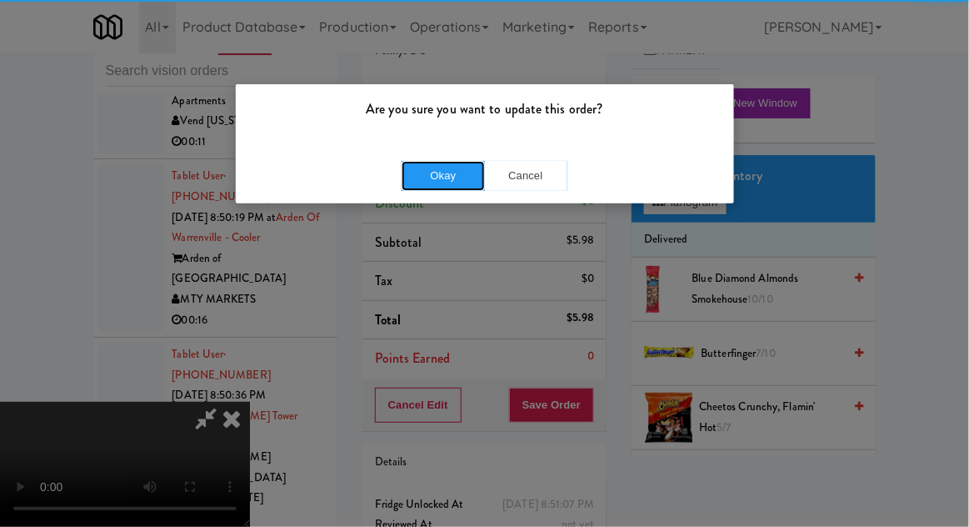
click at [405, 177] on button "Okay" at bounding box center [443, 176] width 83 height 30
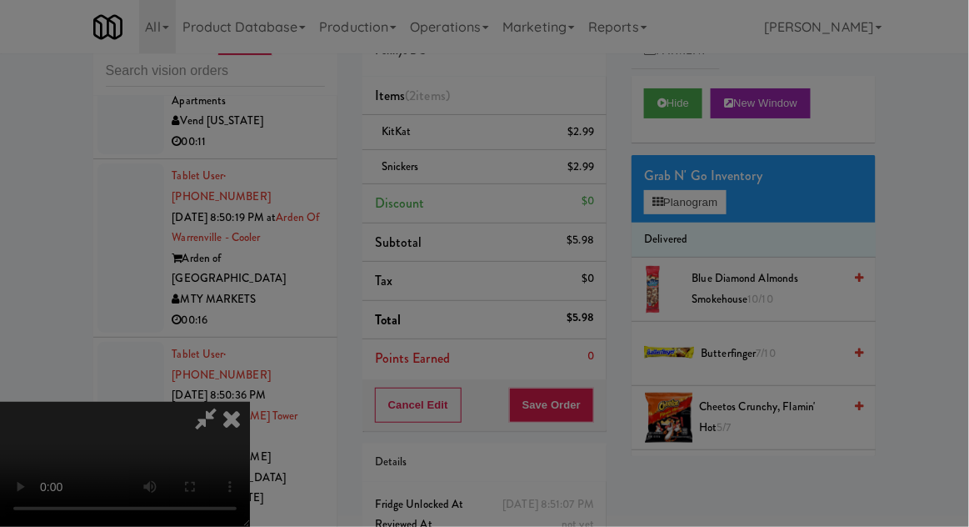
click at [419, 182] on div at bounding box center [484, 263] width 969 height 527
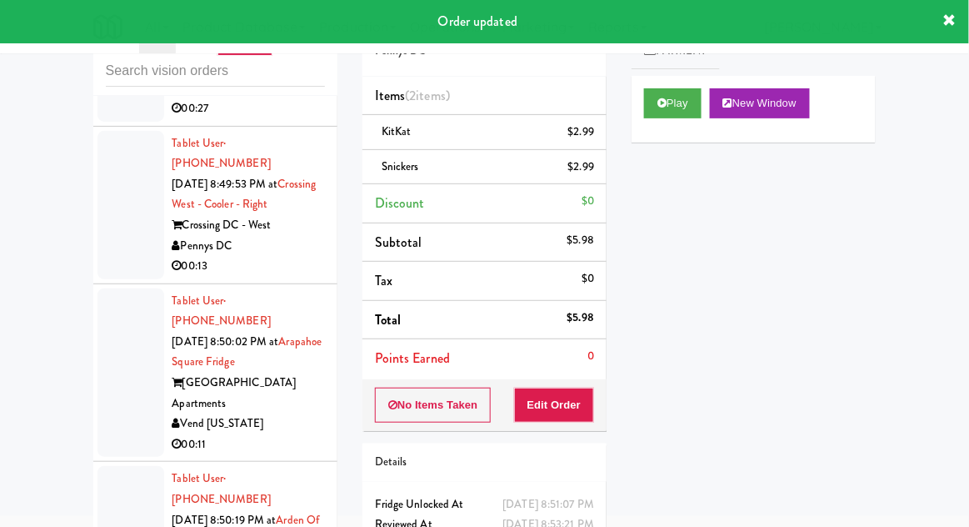
scroll to position [4157, 0]
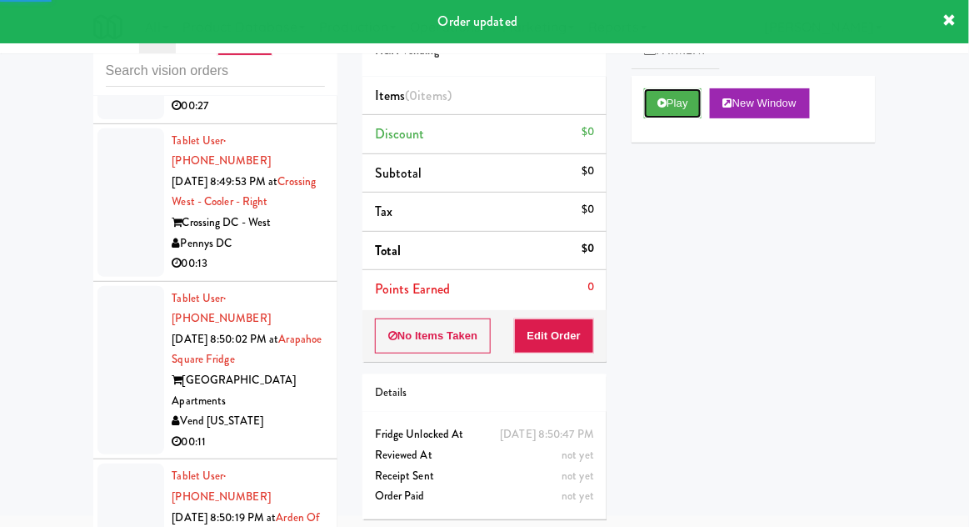
click at [696, 108] on button "Play" at bounding box center [672, 103] width 57 height 30
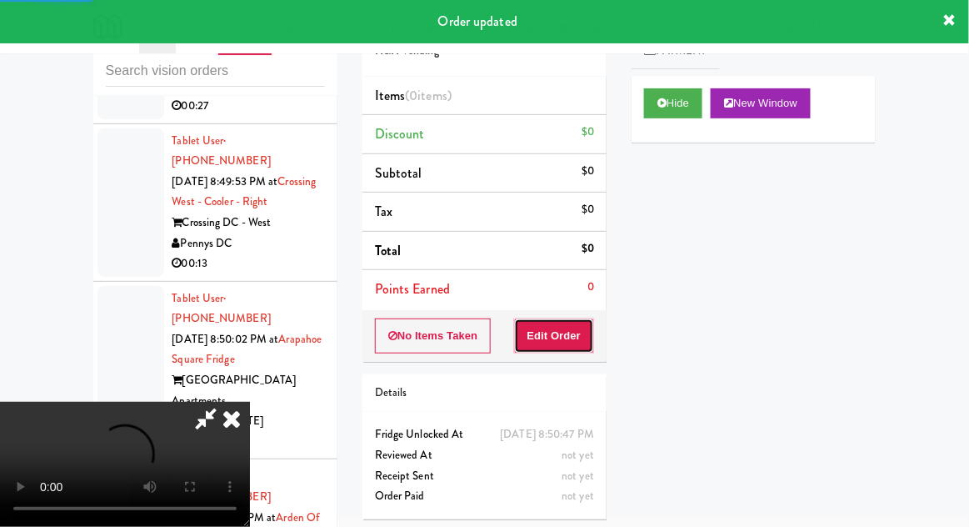
click at [568, 333] on button "Edit Order" at bounding box center [554, 335] width 81 height 35
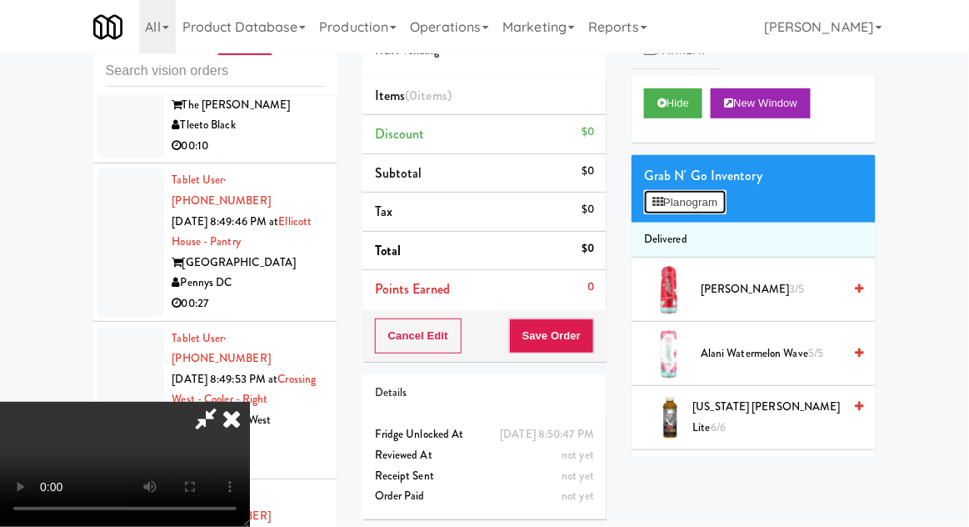
click at [708, 190] on button "Planogram" at bounding box center [685, 202] width 82 height 25
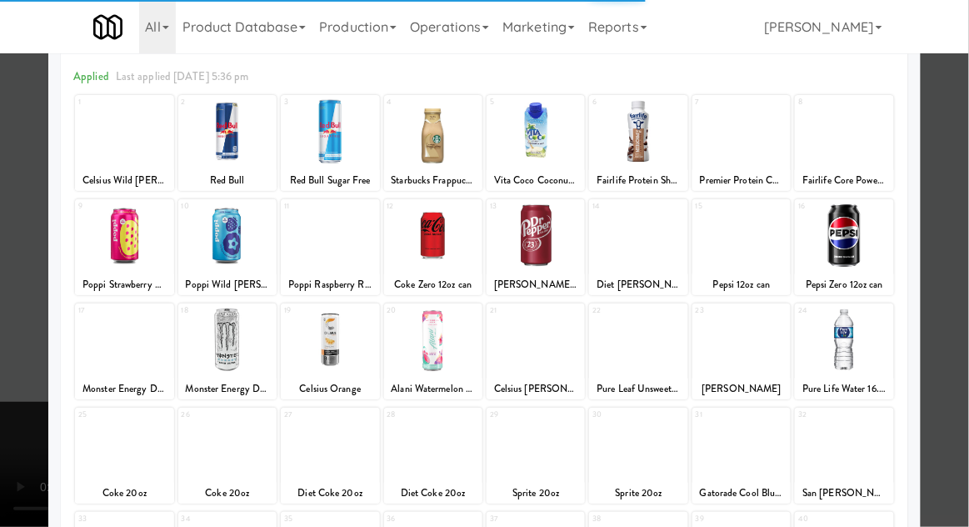
scroll to position [99, 0]
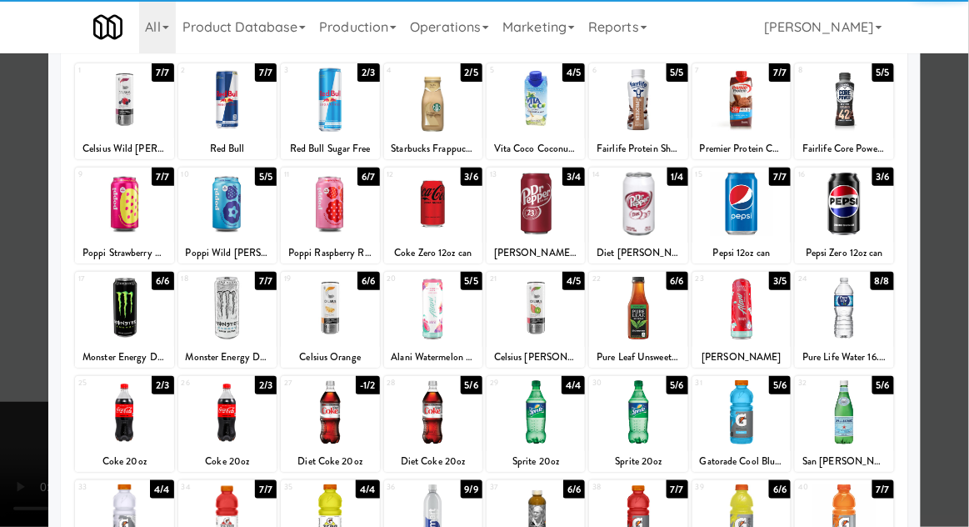
click at [863, 407] on div at bounding box center [844, 412] width 98 height 64
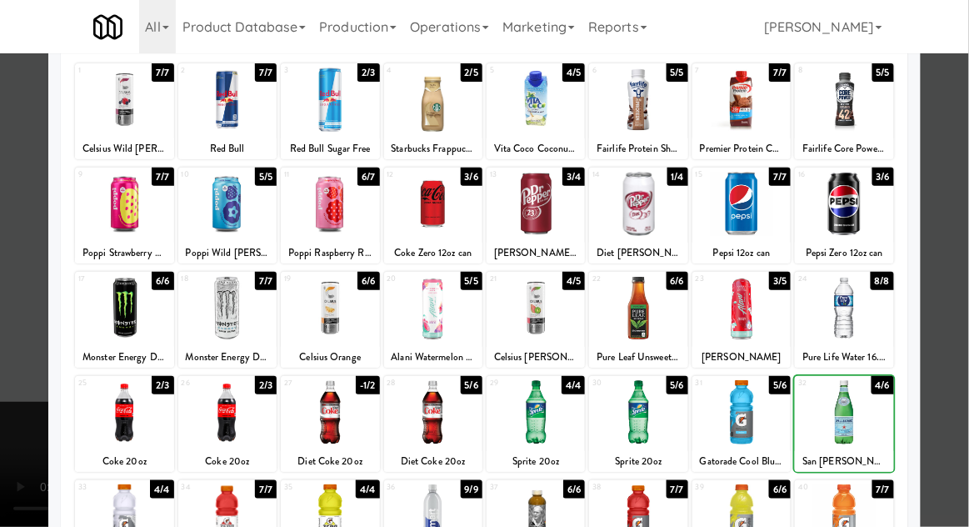
click at [957, 372] on div at bounding box center [484, 263] width 969 height 527
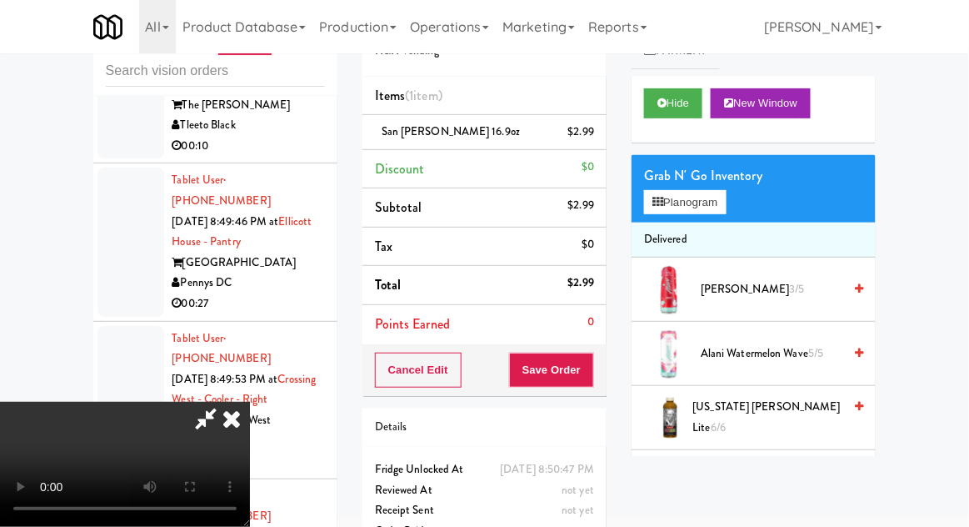
scroll to position [61, 0]
click at [592, 377] on button "Save Order" at bounding box center [551, 369] width 85 height 35
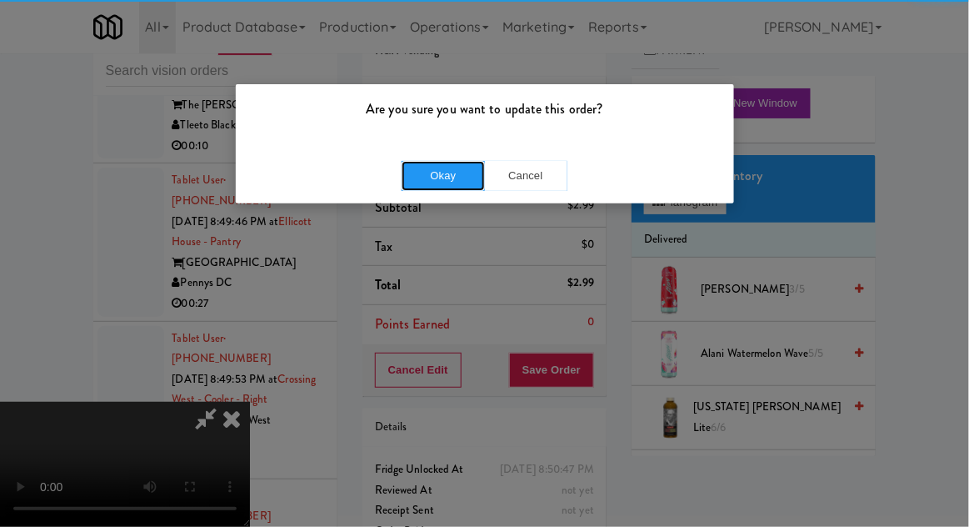
click at [422, 162] on button "Okay" at bounding box center [443, 176] width 83 height 30
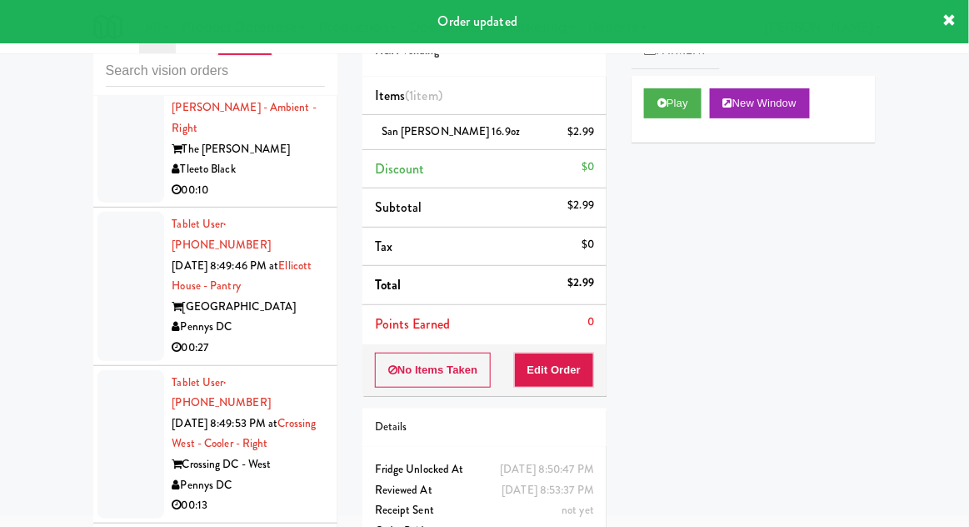
scroll to position [3914, 0]
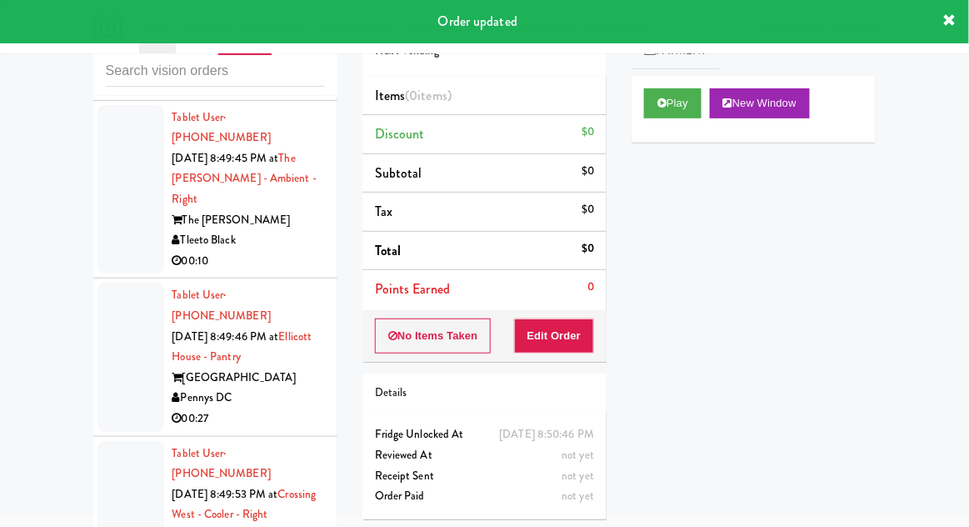
scroll to position [3835, 0]
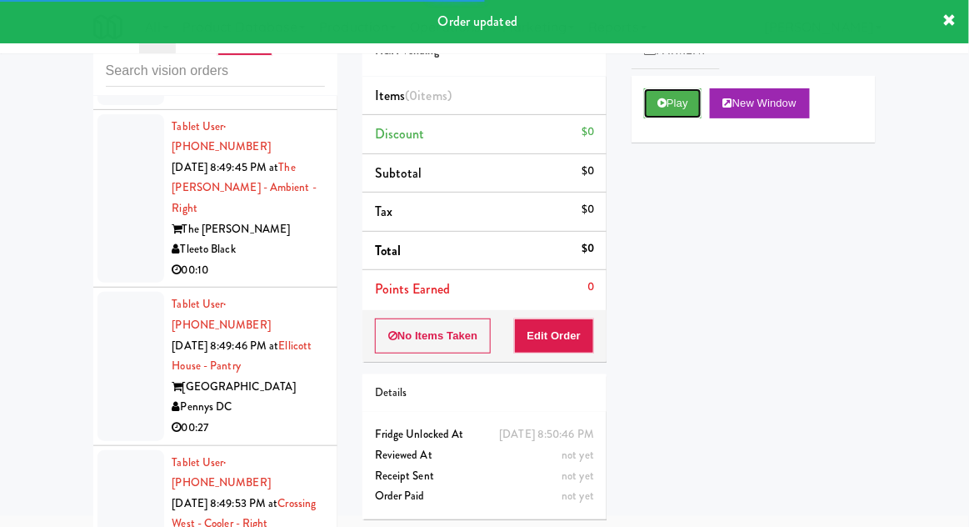
click at [686, 102] on button "Play" at bounding box center [672, 103] width 57 height 30
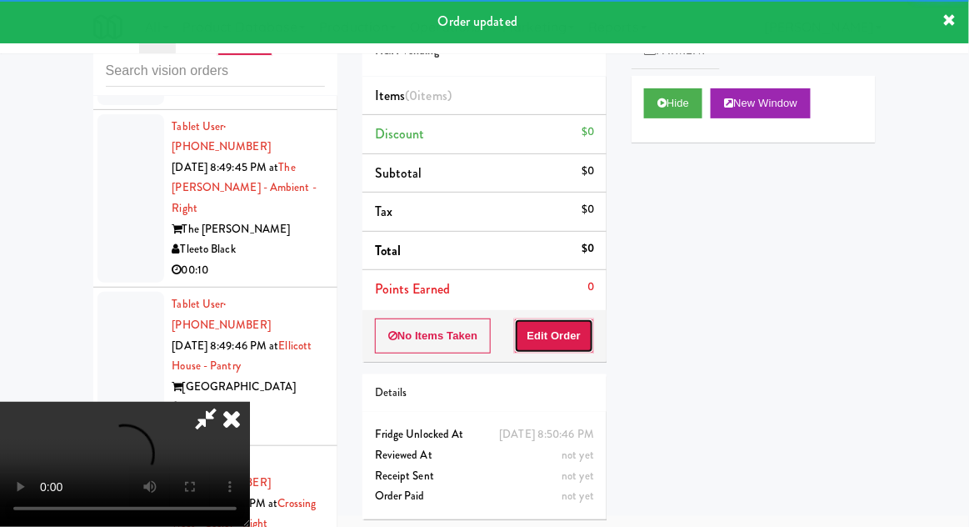
click at [573, 319] on button "Edit Order" at bounding box center [554, 335] width 81 height 35
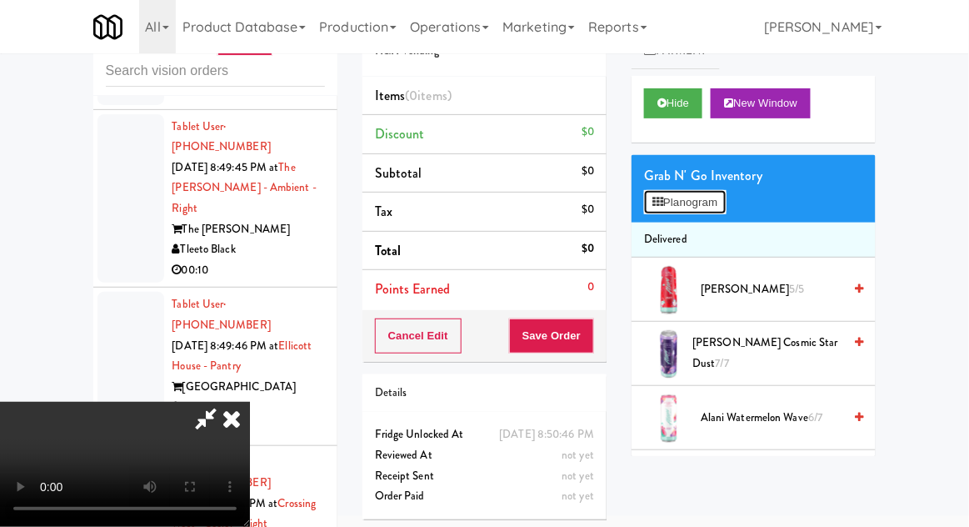
click at [726, 210] on button "Planogram" at bounding box center [685, 202] width 82 height 25
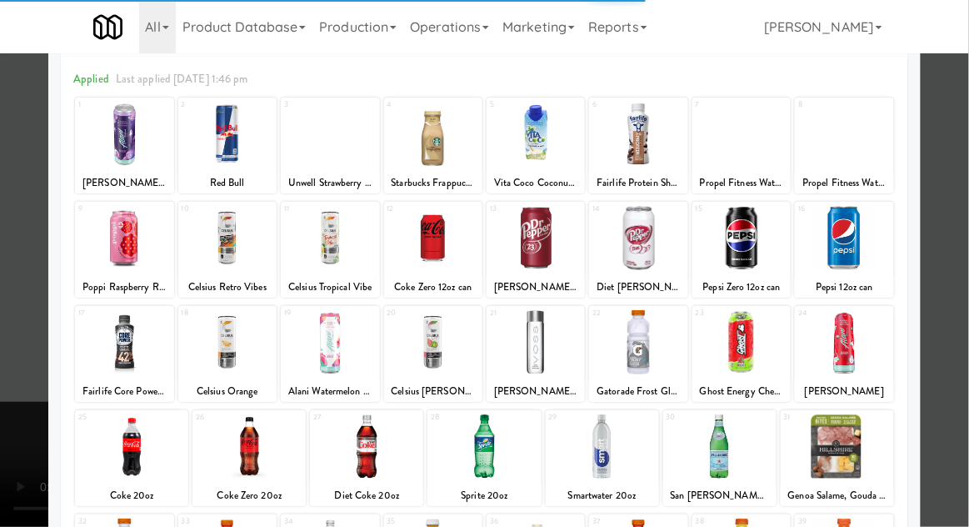
scroll to position [105, 0]
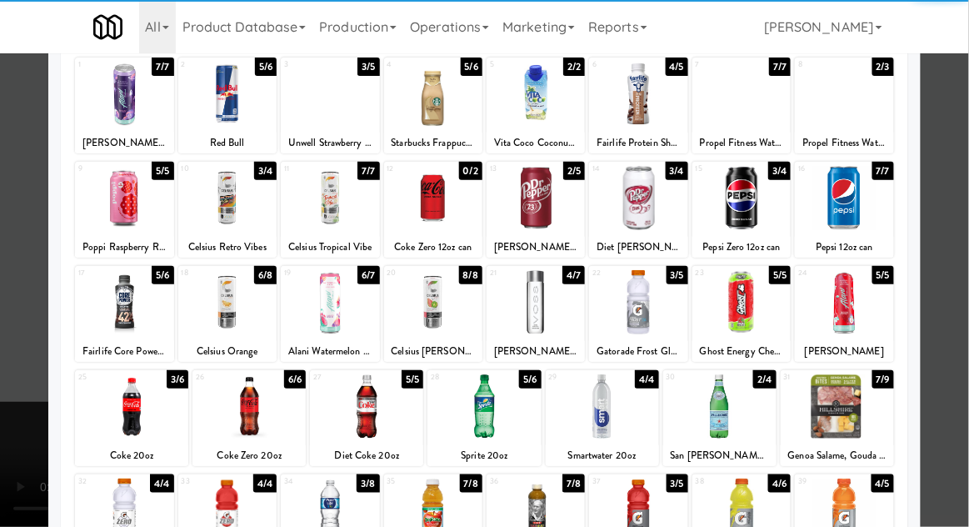
click at [241, 412] on div at bounding box center [248, 406] width 113 height 64
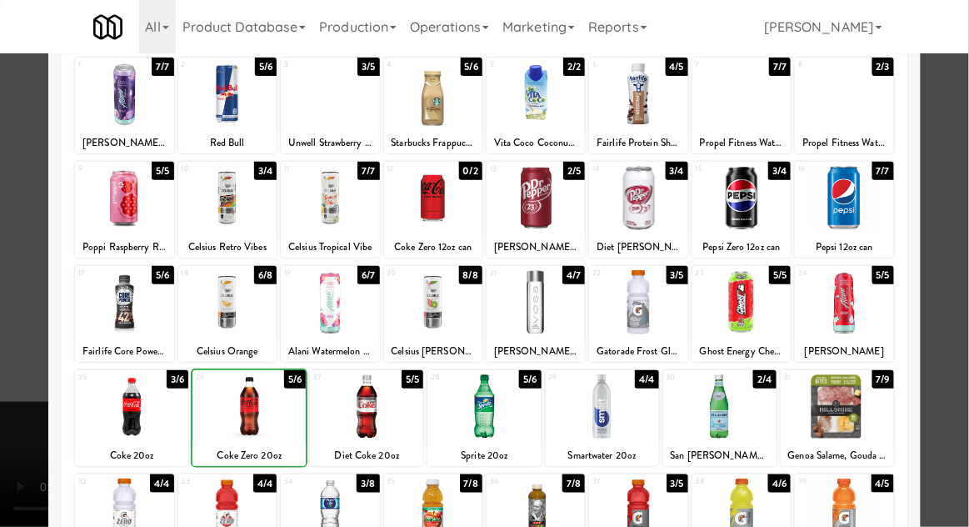
click at [947, 309] on div at bounding box center [484, 263] width 969 height 527
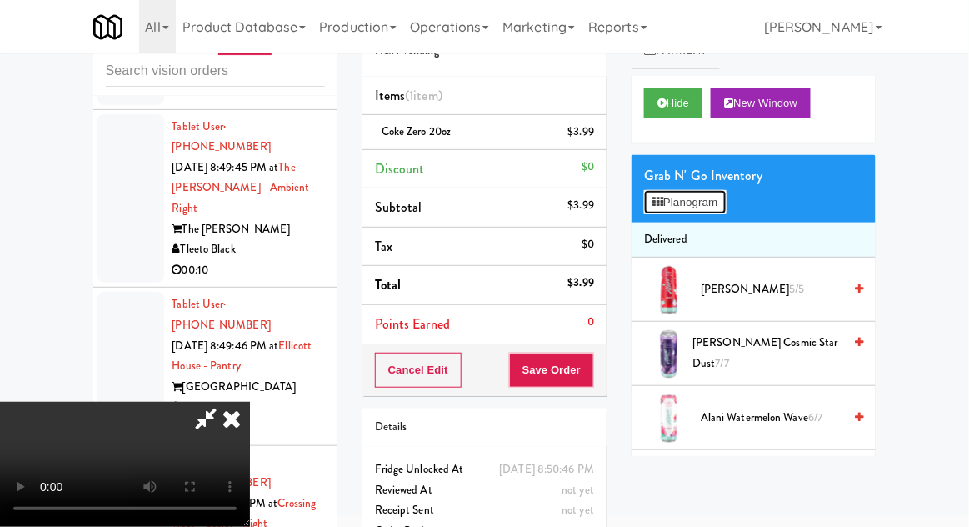
click at [724, 197] on button "Planogram" at bounding box center [685, 202] width 82 height 25
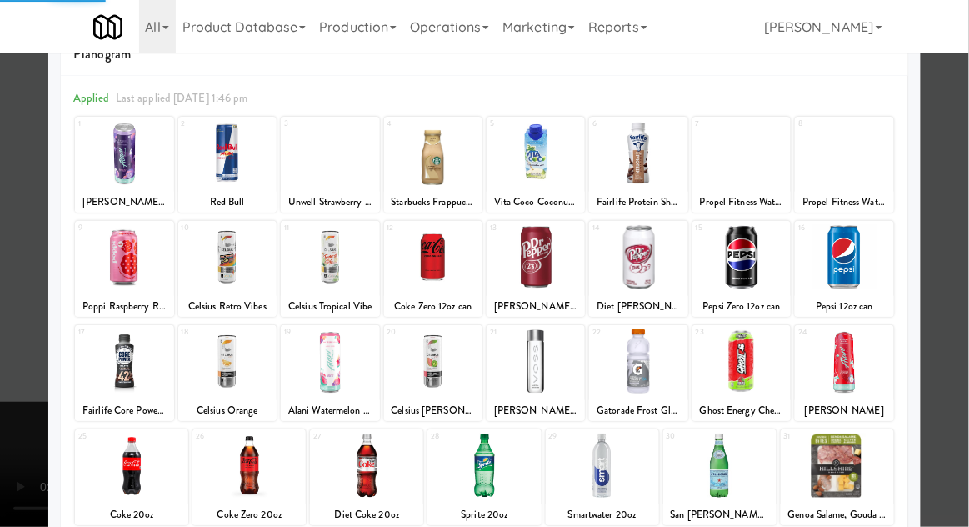
scroll to position [77, 0]
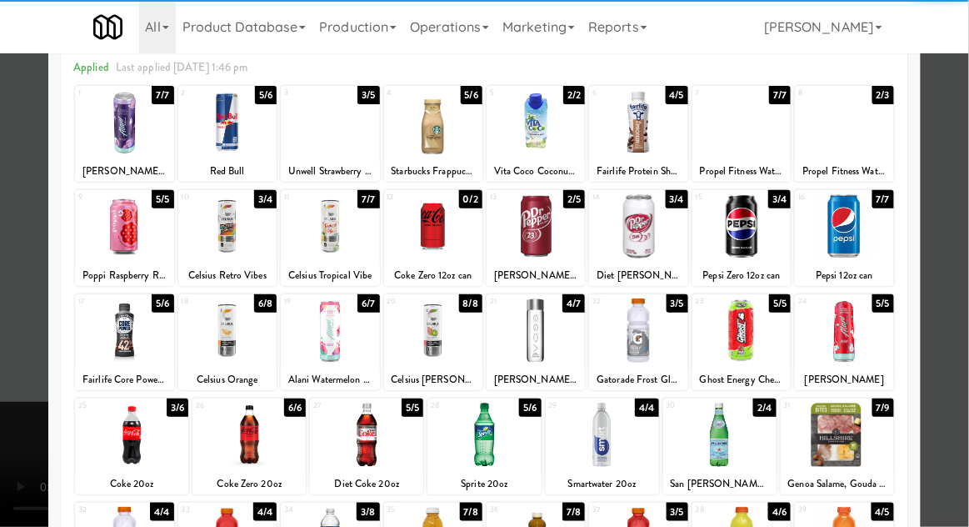
click at [251, 439] on div at bounding box center [248, 434] width 113 height 64
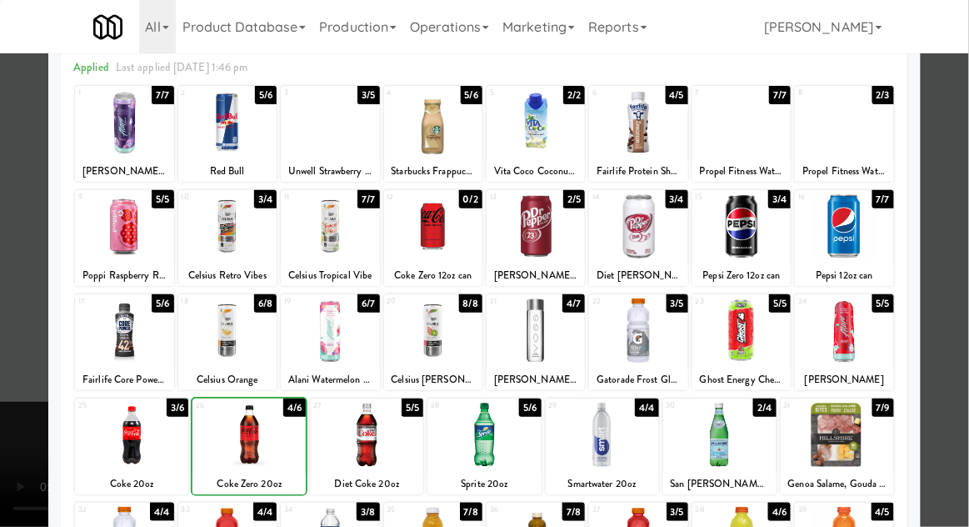
click at [967, 357] on div at bounding box center [484, 263] width 969 height 527
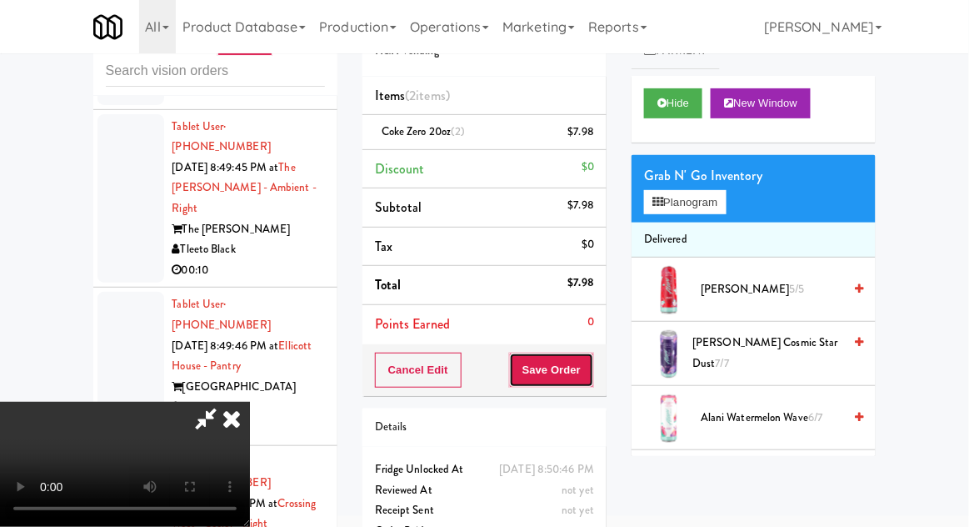
click at [591, 370] on button "Save Order" at bounding box center [551, 369] width 85 height 35
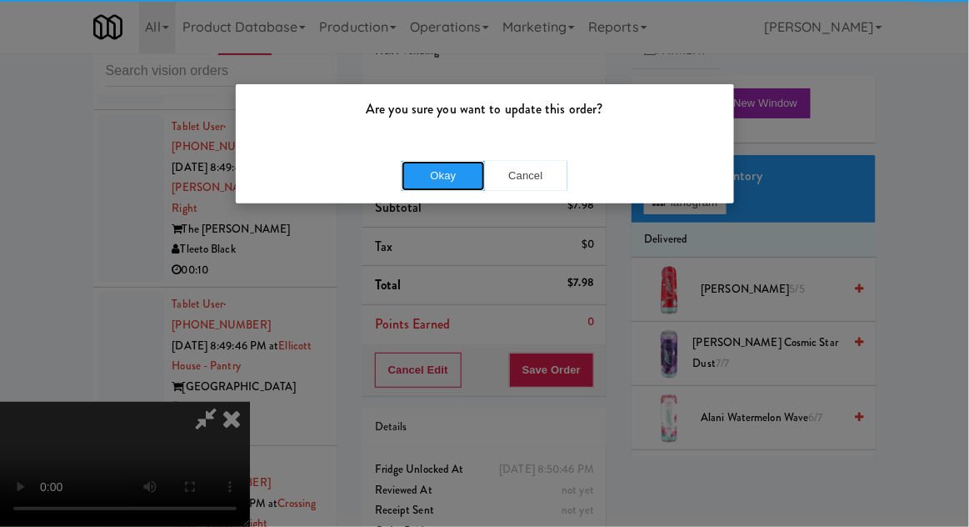
click at [412, 185] on button "Okay" at bounding box center [443, 176] width 83 height 30
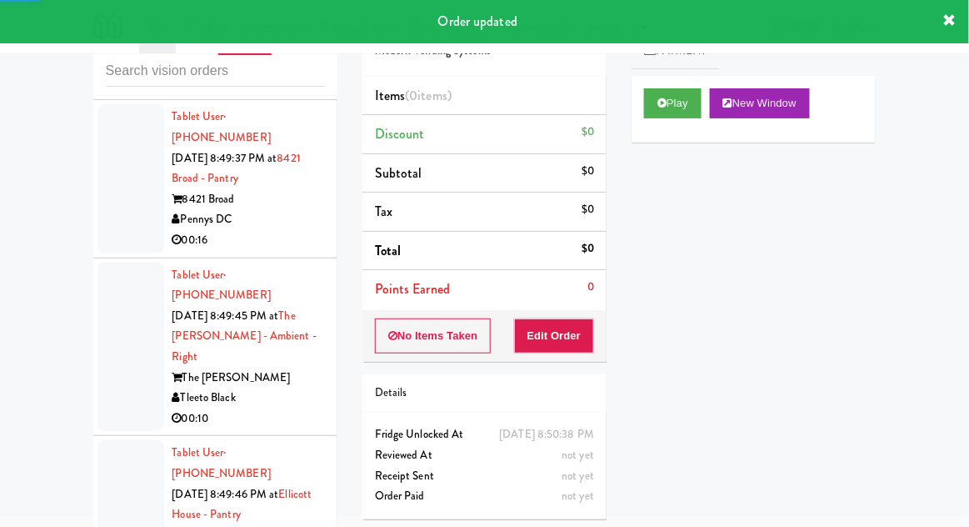
scroll to position [3683, 0]
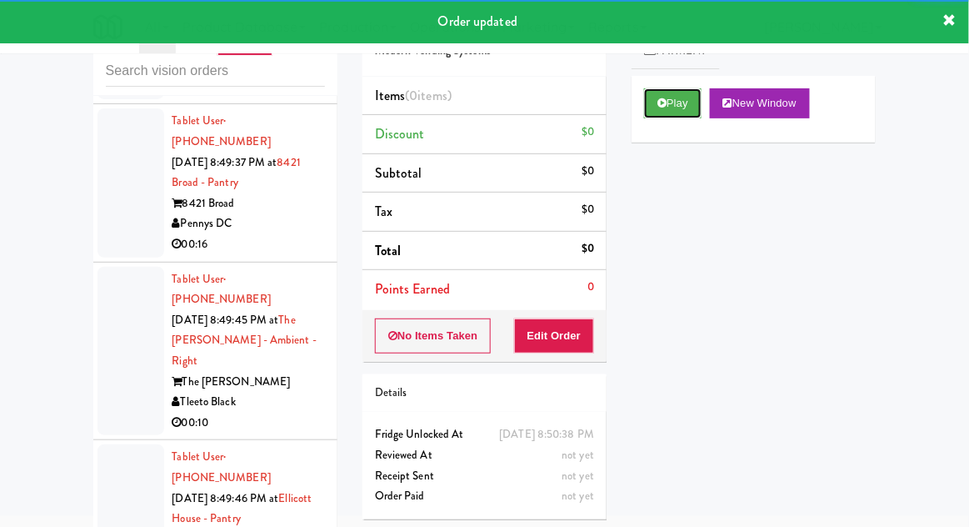
click at [680, 117] on button "Play" at bounding box center [672, 103] width 57 height 30
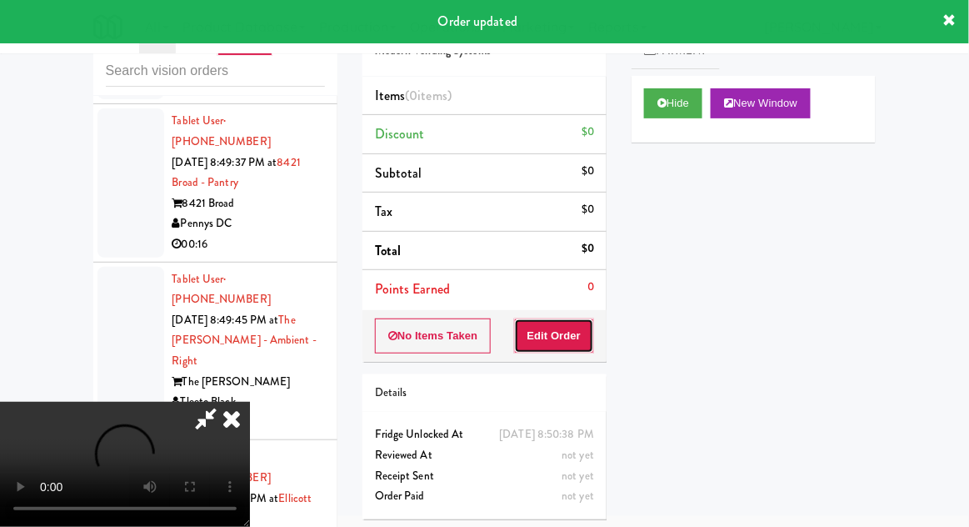
click at [574, 347] on button "Edit Order" at bounding box center [554, 335] width 81 height 35
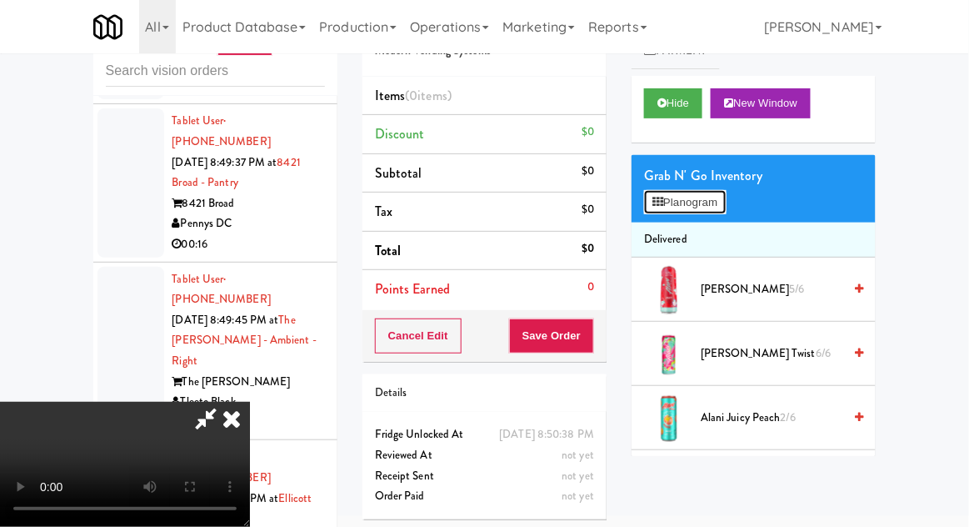
click at [708, 202] on button "Planogram" at bounding box center [685, 202] width 82 height 25
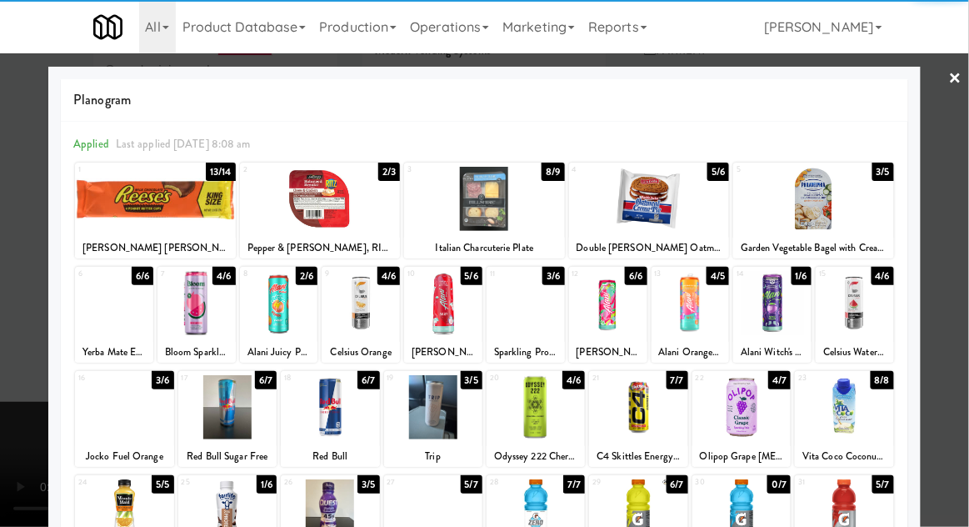
click at [240, 511] on div at bounding box center [227, 511] width 98 height 64
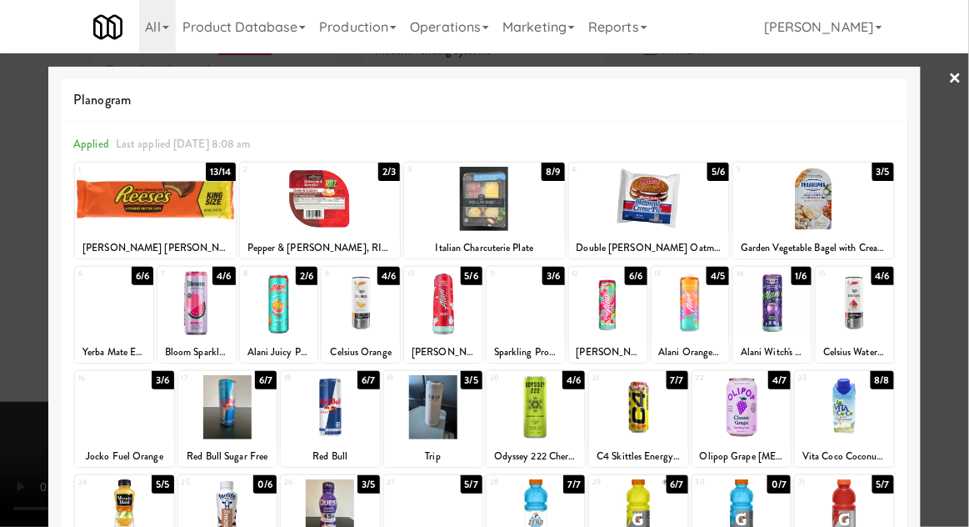
click at [961, 294] on div at bounding box center [484, 263] width 969 height 527
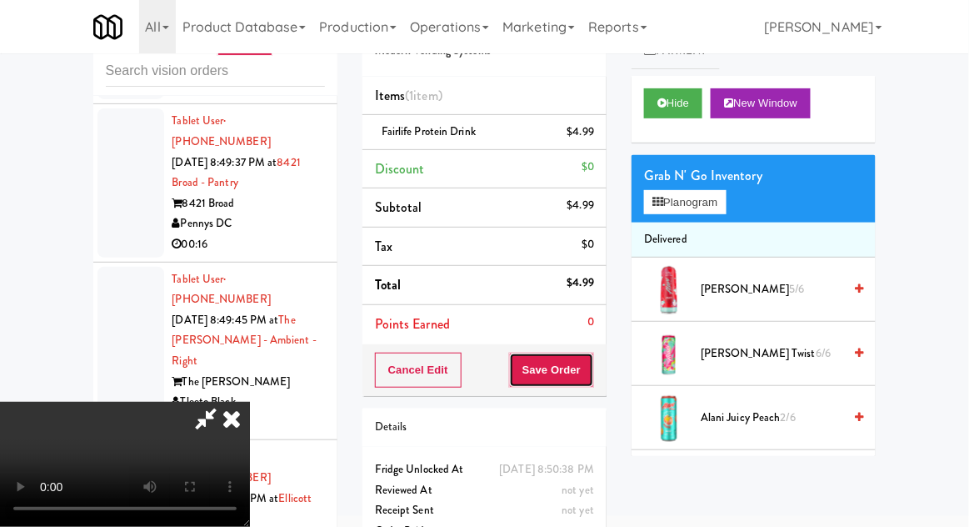
click at [589, 382] on button "Save Order" at bounding box center [551, 369] width 85 height 35
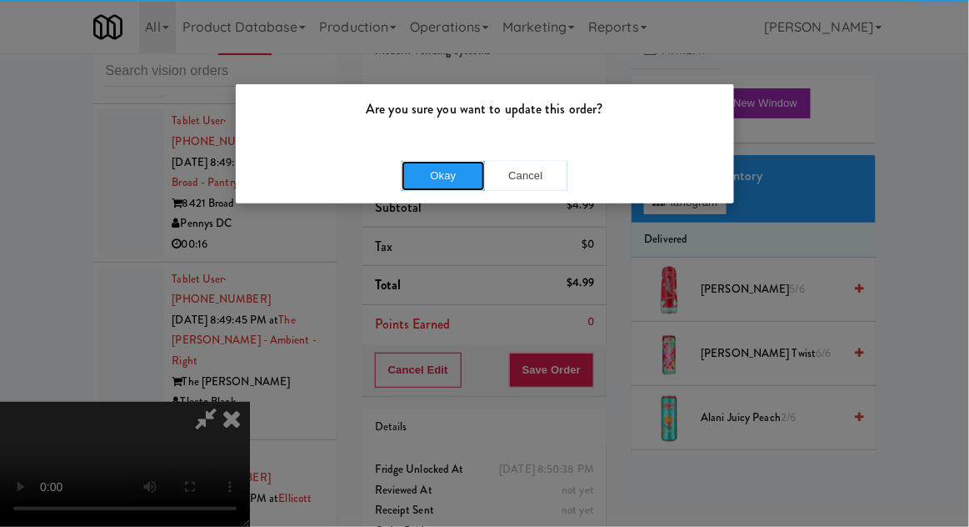
click at [421, 167] on button "Okay" at bounding box center [443, 176] width 83 height 30
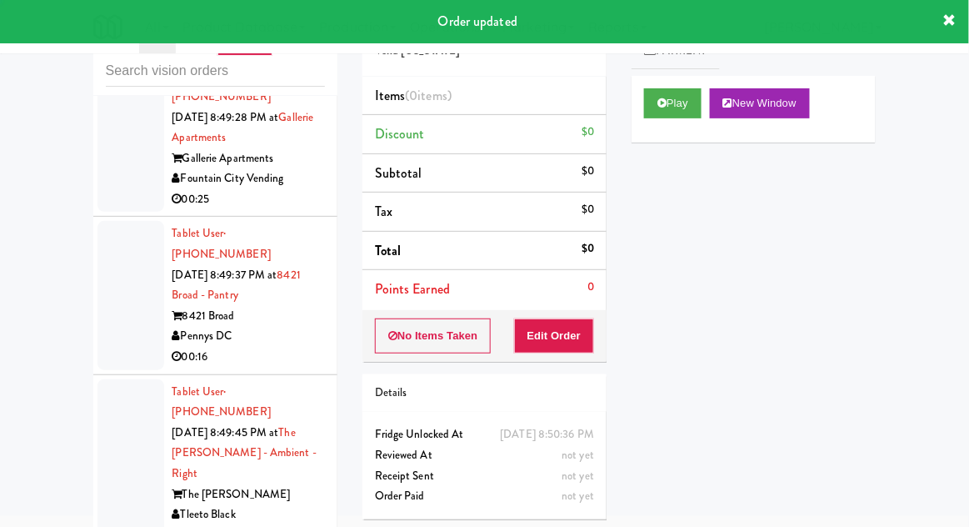
scroll to position [3562, 0]
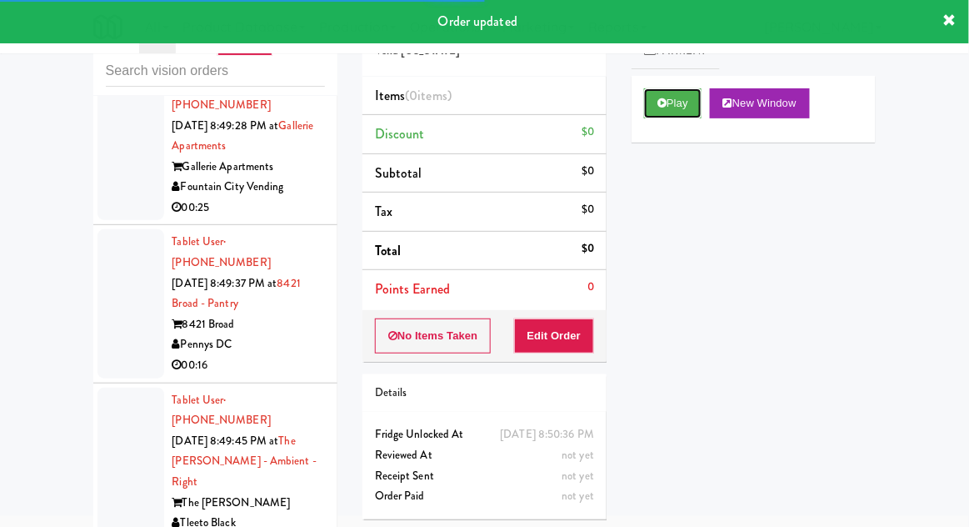
click at [675, 117] on button "Play" at bounding box center [672, 103] width 57 height 30
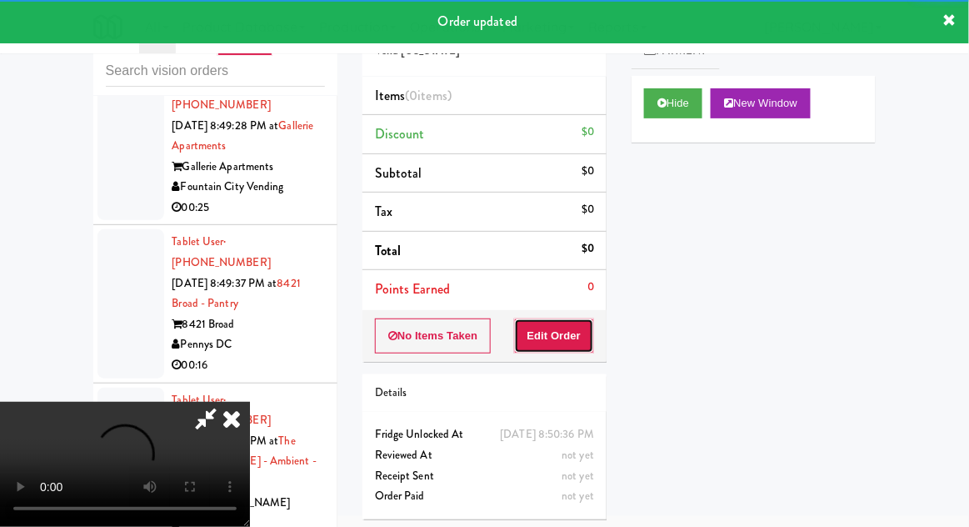
click at [564, 327] on button "Edit Order" at bounding box center [554, 335] width 81 height 35
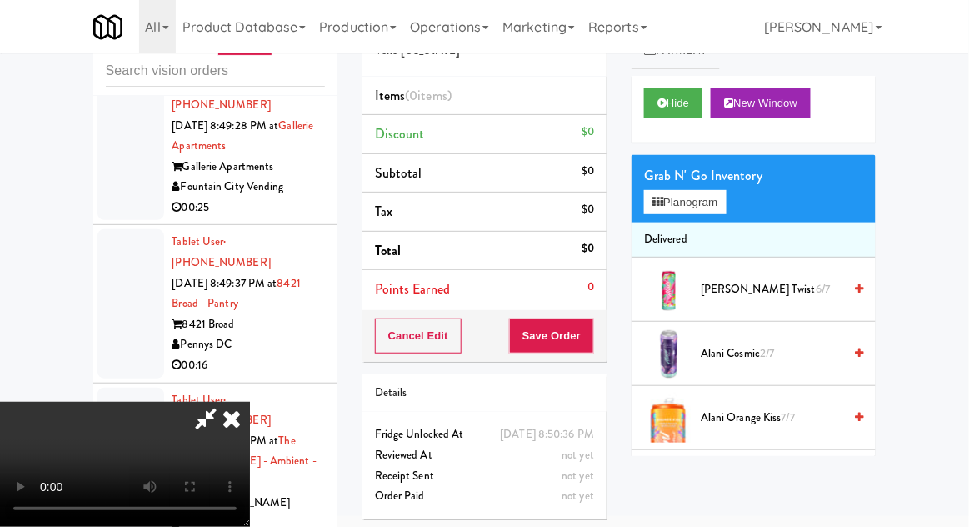
scroll to position [0, 0]
click at [721, 205] on button "Planogram" at bounding box center [685, 202] width 82 height 25
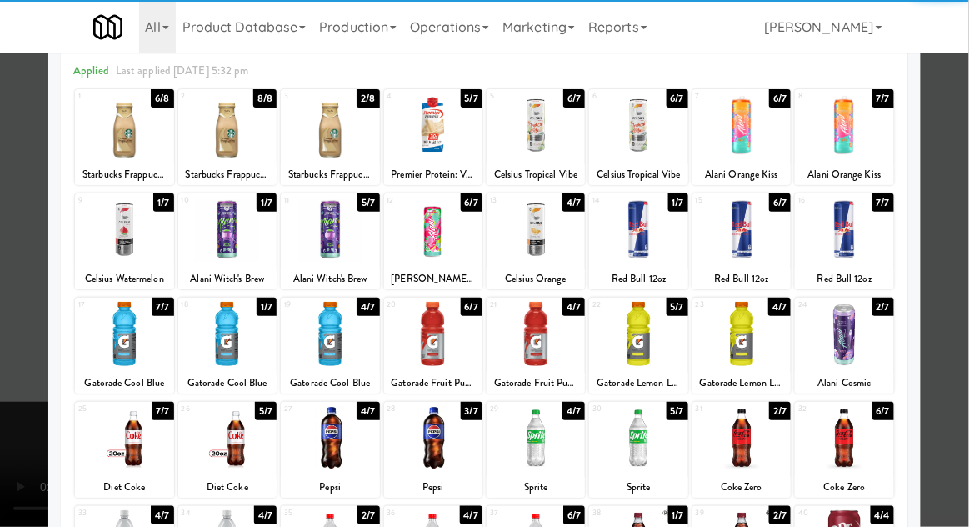
scroll to position [211, 0]
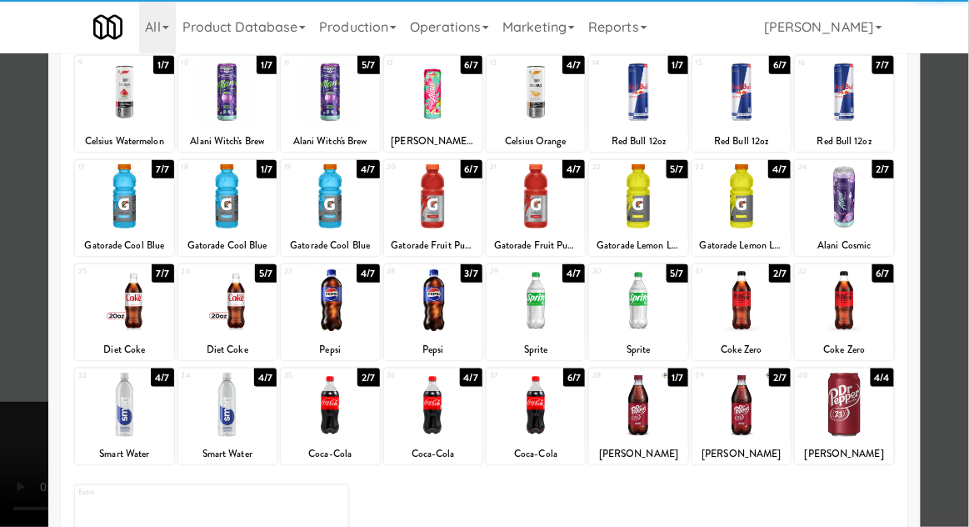
click at [757, 415] on div at bounding box center [741, 404] width 98 height 64
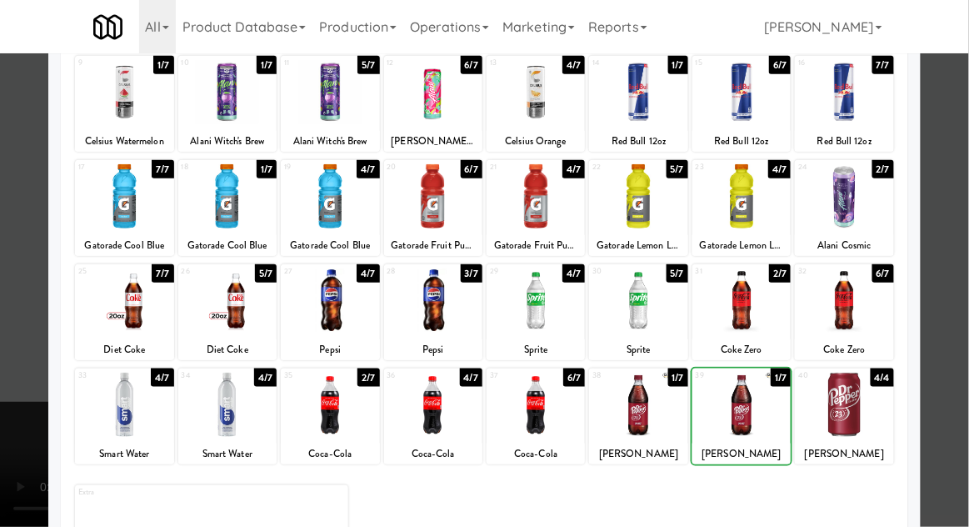
click at [963, 360] on div at bounding box center [484, 263] width 969 height 527
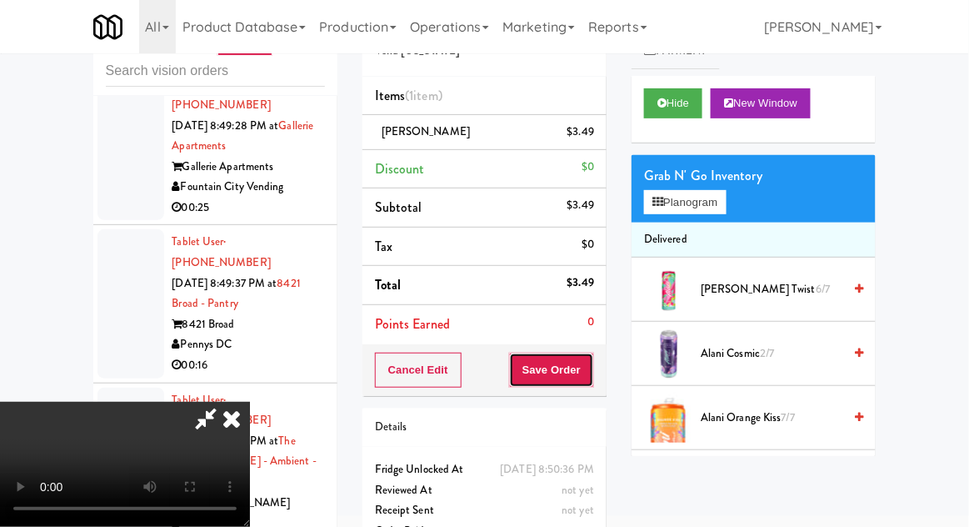
click at [591, 375] on button "Save Order" at bounding box center [551, 369] width 85 height 35
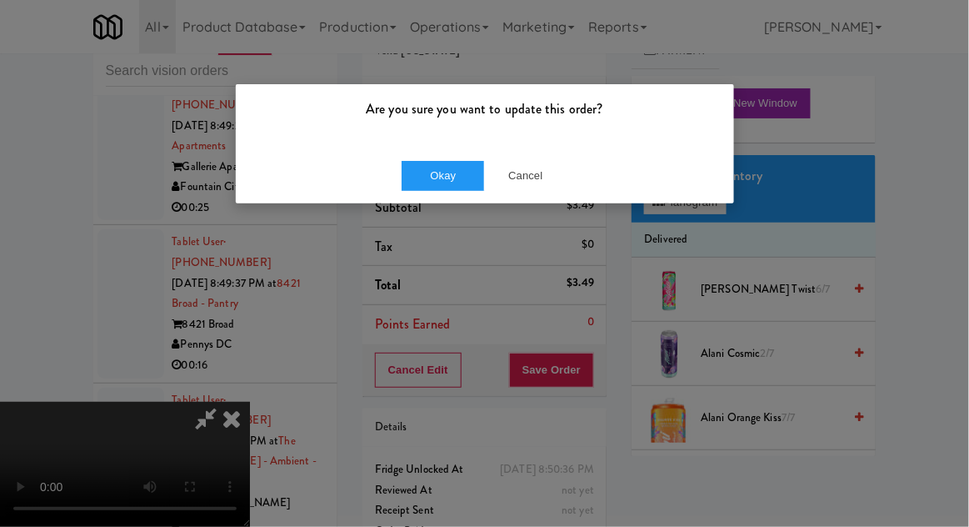
click at [418, 201] on div "Okay Cancel" at bounding box center [485, 175] width 498 height 56
click at [414, 168] on button "Okay" at bounding box center [443, 176] width 83 height 30
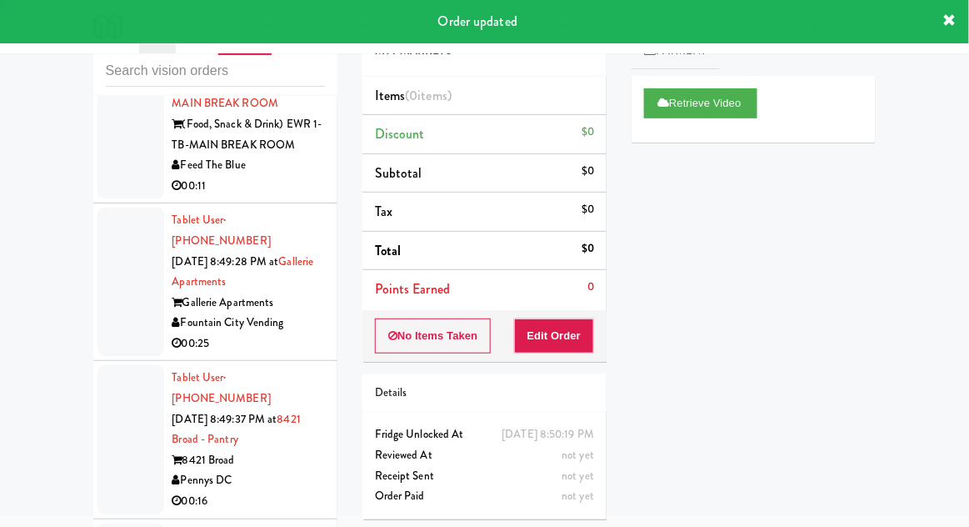
scroll to position [3416, 0]
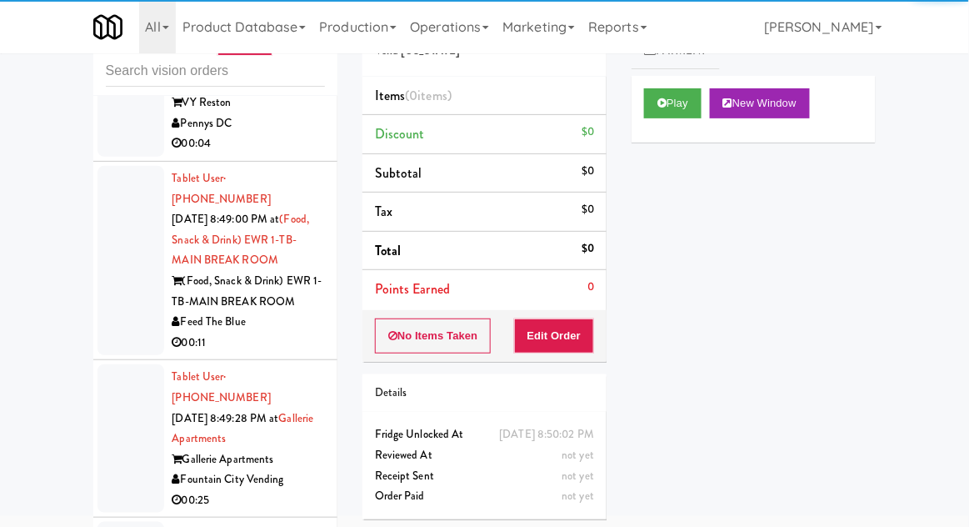
scroll to position [3272, 0]
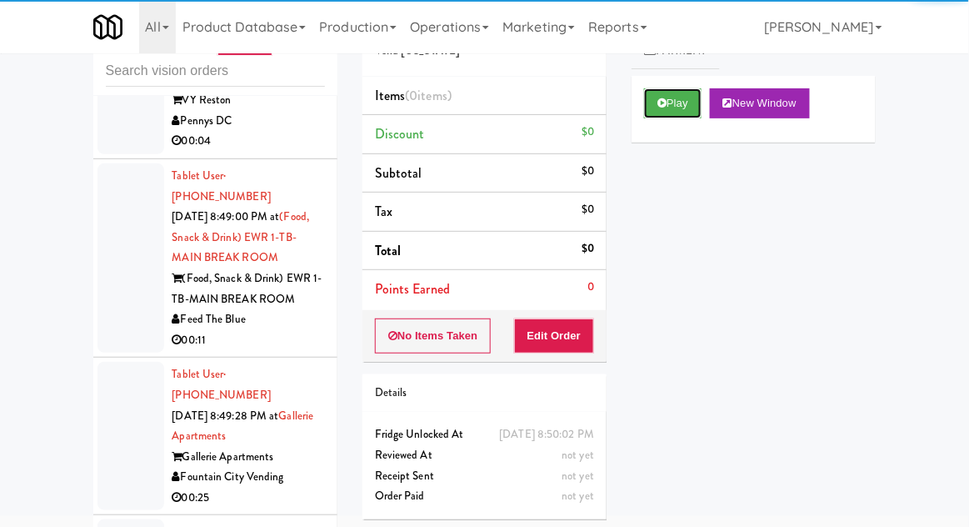
click at [677, 102] on button "Play" at bounding box center [672, 103] width 57 height 30
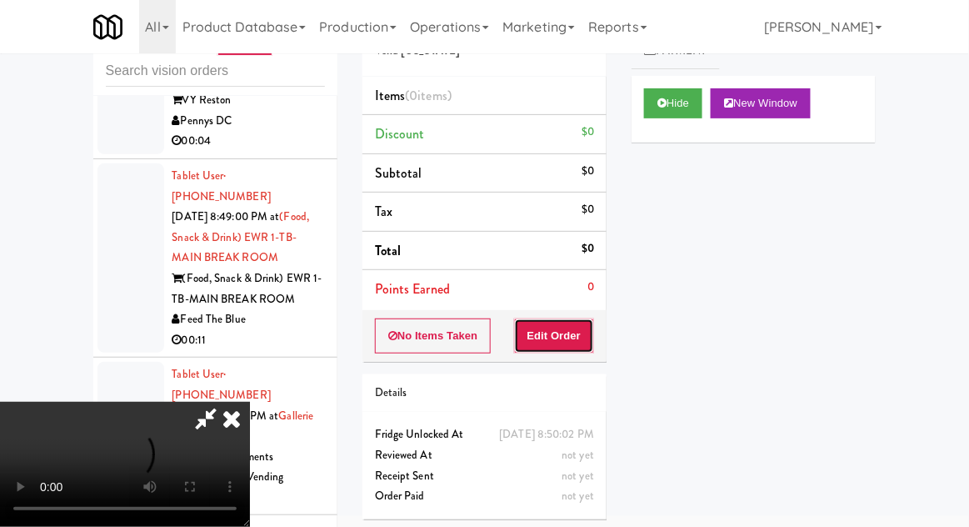
click at [559, 322] on button "Edit Order" at bounding box center [554, 335] width 81 height 35
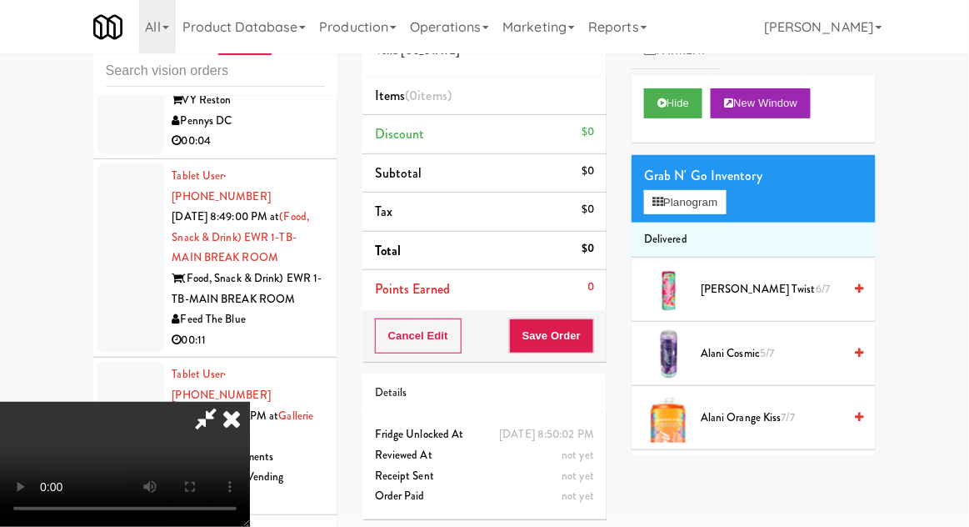
scroll to position [0, 0]
click at [708, 205] on button "Planogram" at bounding box center [685, 202] width 82 height 25
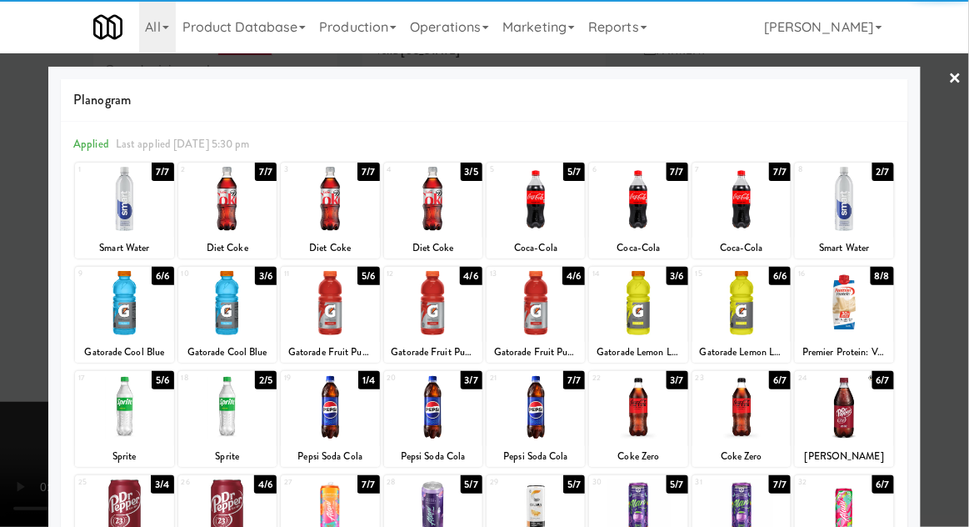
click at [317, 307] on div at bounding box center [330, 303] width 98 height 64
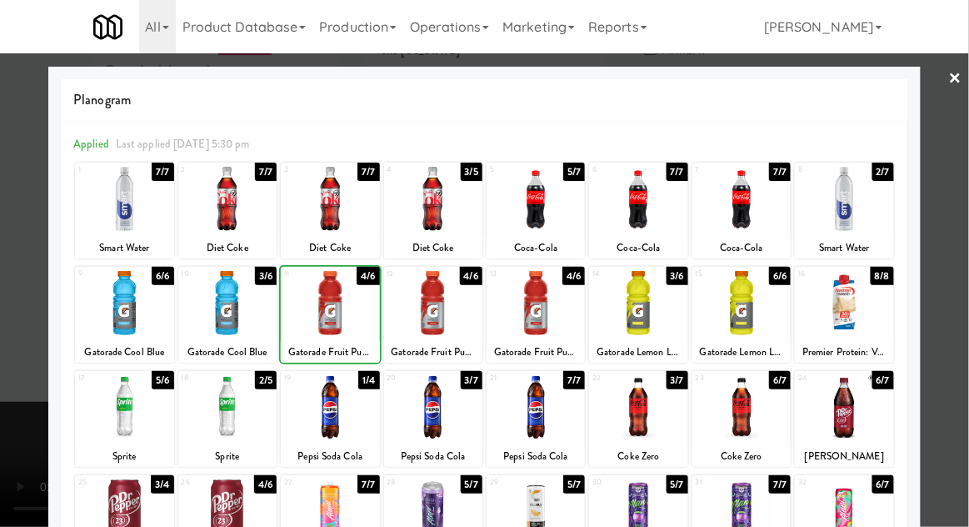
click at [964, 332] on div at bounding box center [484, 263] width 969 height 527
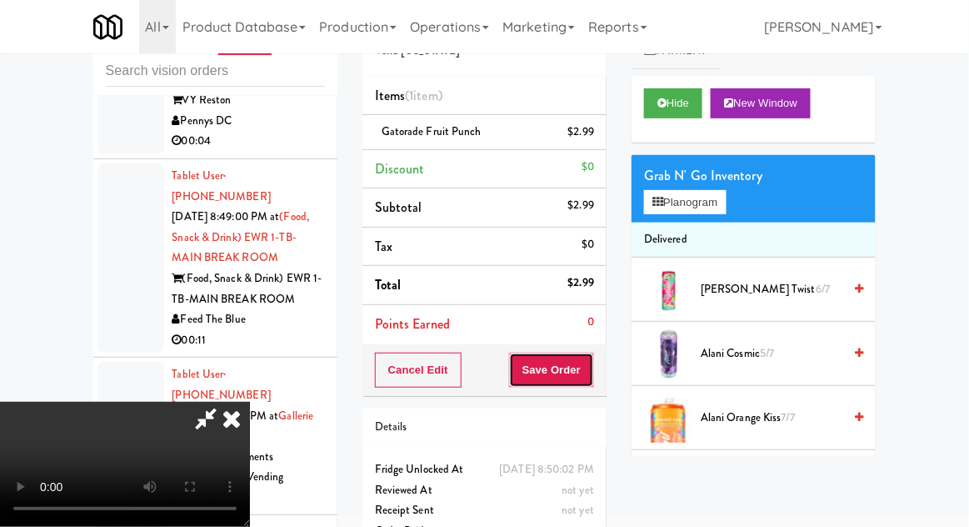
click at [591, 371] on button "Save Order" at bounding box center [551, 369] width 85 height 35
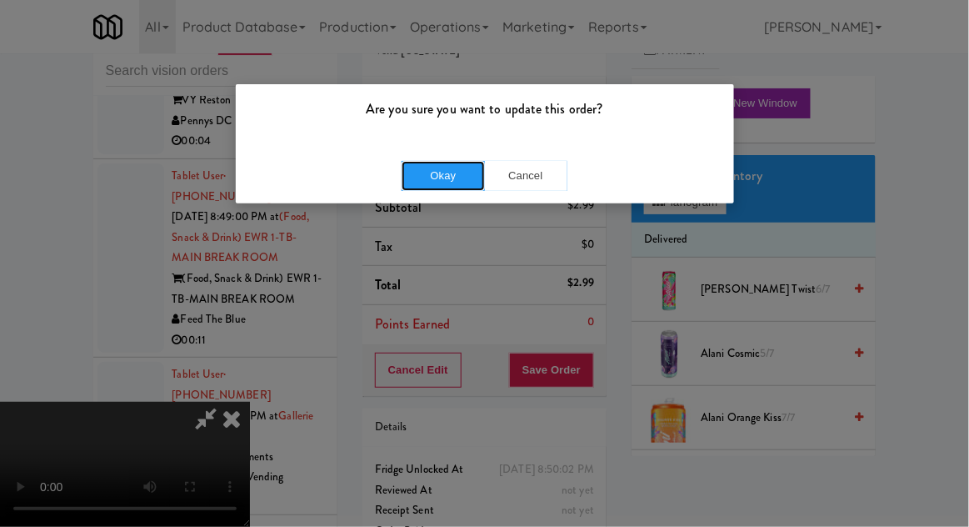
click at [425, 179] on button "Okay" at bounding box center [443, 176] width 83 height 30
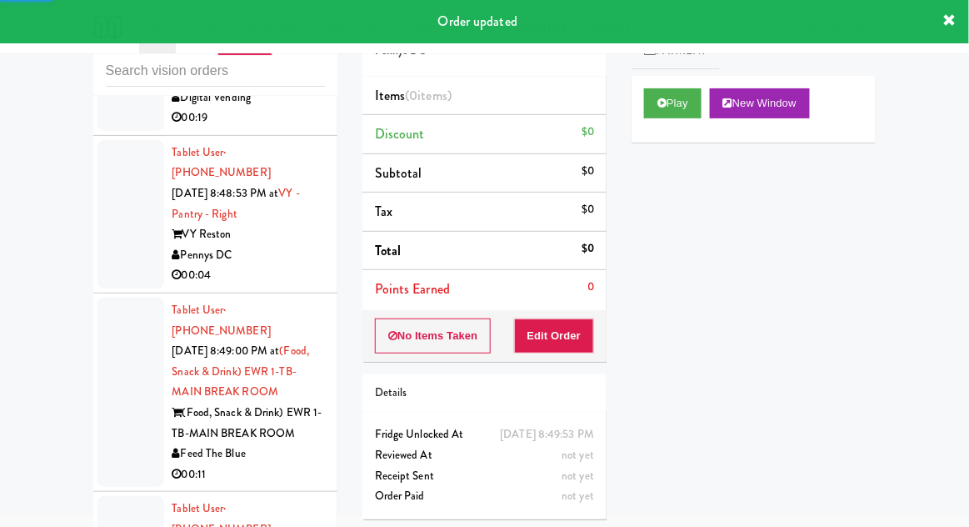
scroll to position [3133, 0]
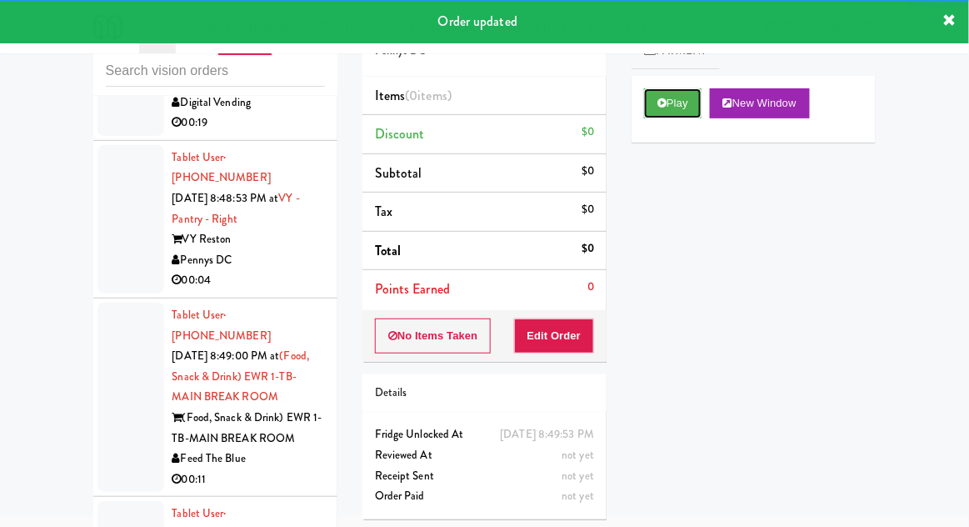
click at [681, 107] on button "Play" at bounding box center [672, 103] width 57 height 30
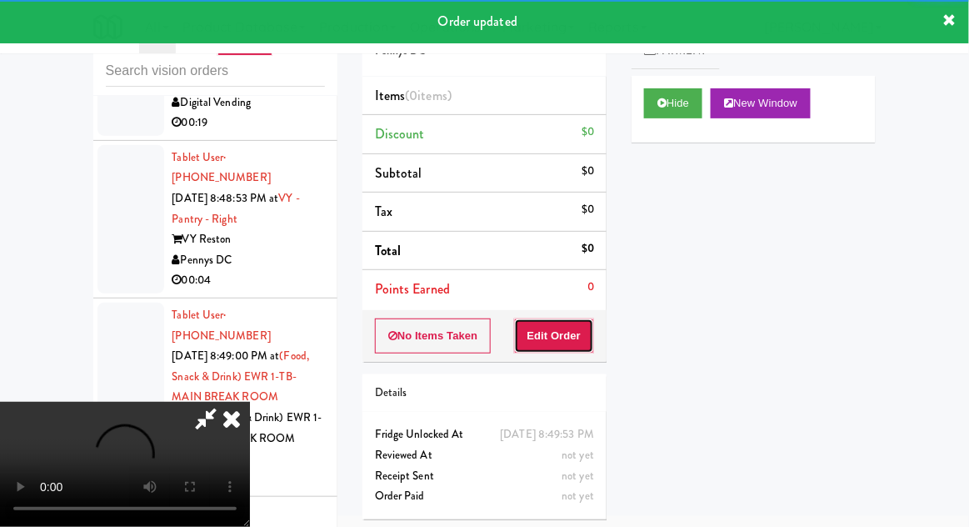
click at [577, 322] on button "Edit Order" at bounding box center [554, 335] width 81 height 35
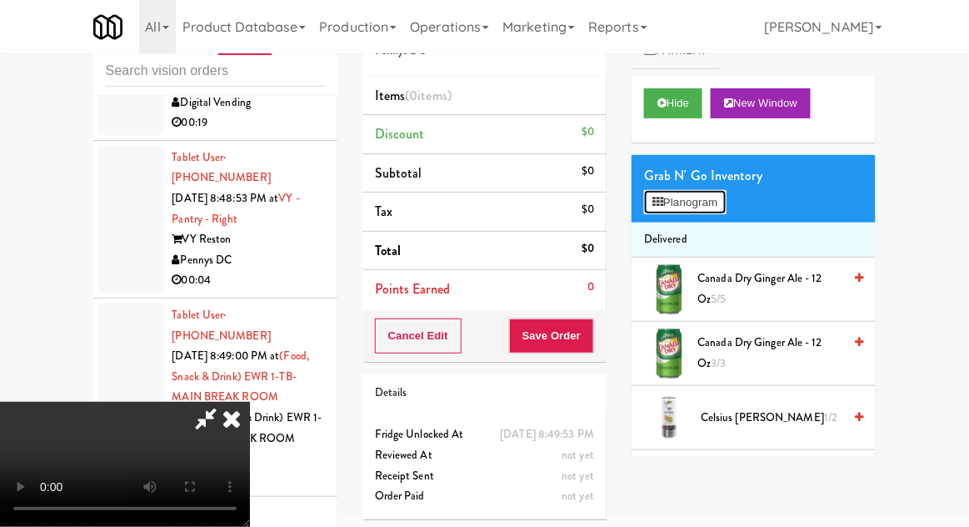
click at [701, 207] on button "Planogram" at bounding box center [685, 202] width 82 height 25
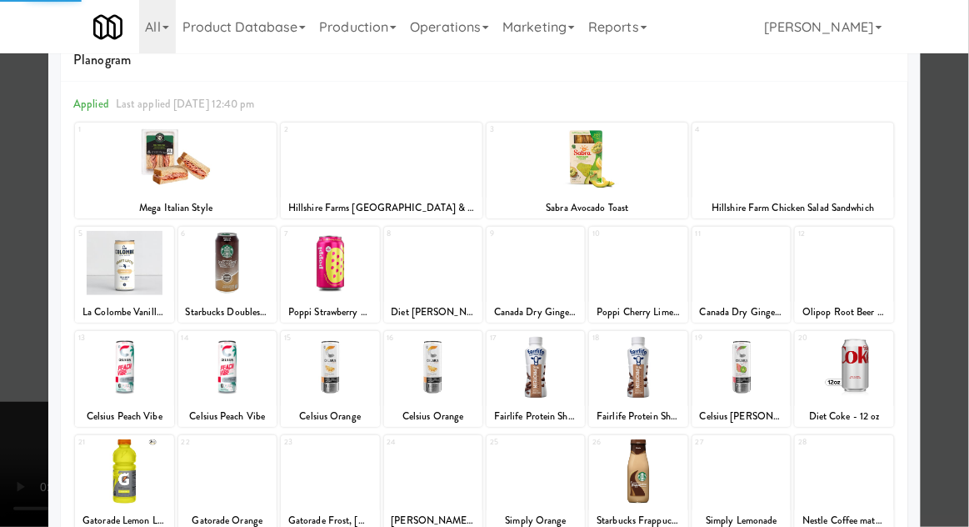
scroll to position [211, 0]
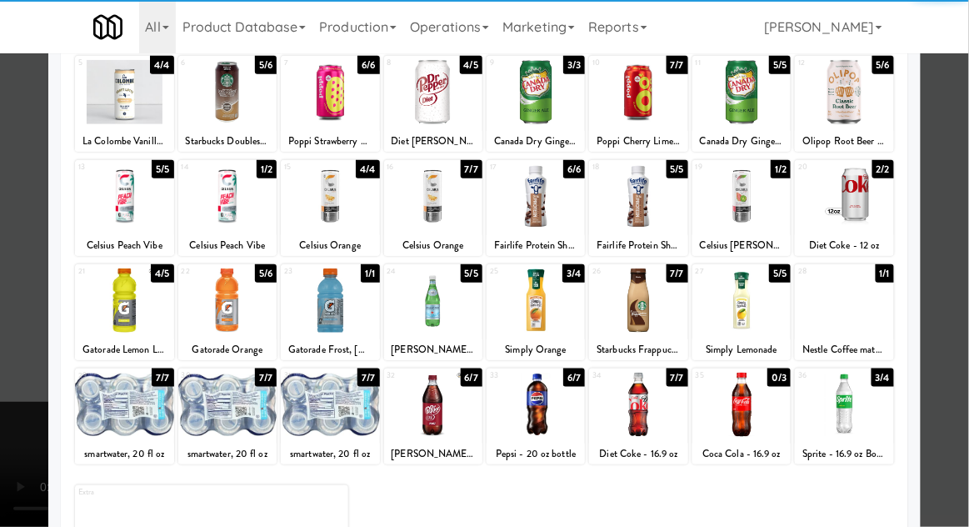
click at [560, 411] on div at bounding box center [536, 404] width 98 height 64
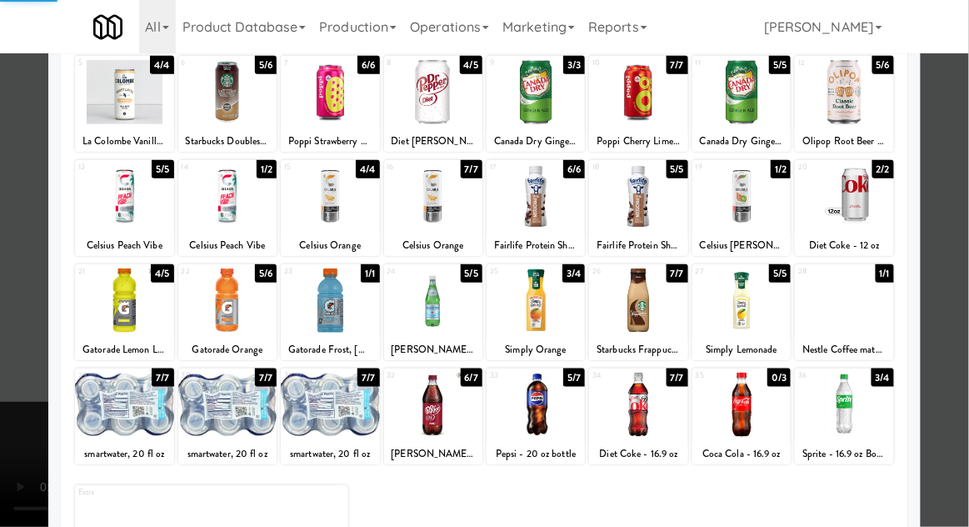
click at [12, 390] on div at bounding box center [484, 263] width 969 height 527
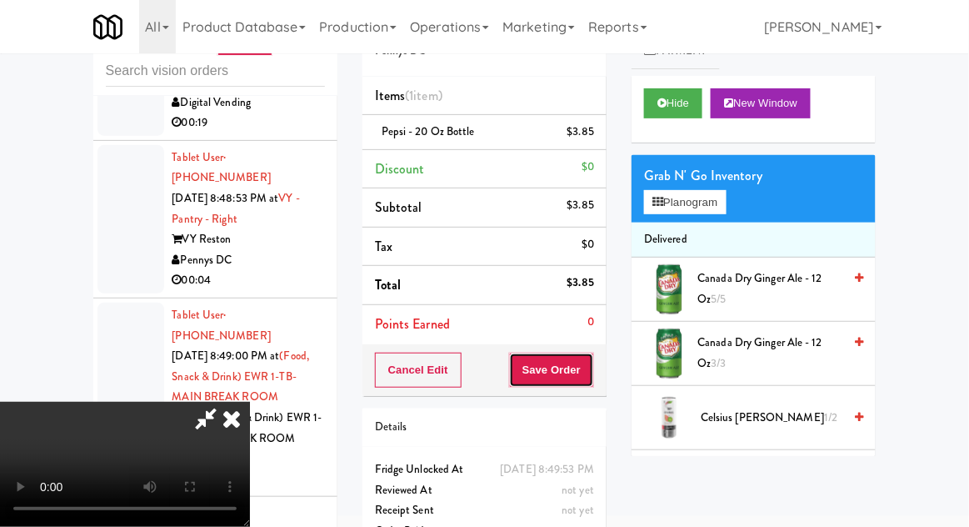
click at [593, 380] on button "Save Order" at bounding box center [551, 369] width 85 height 35
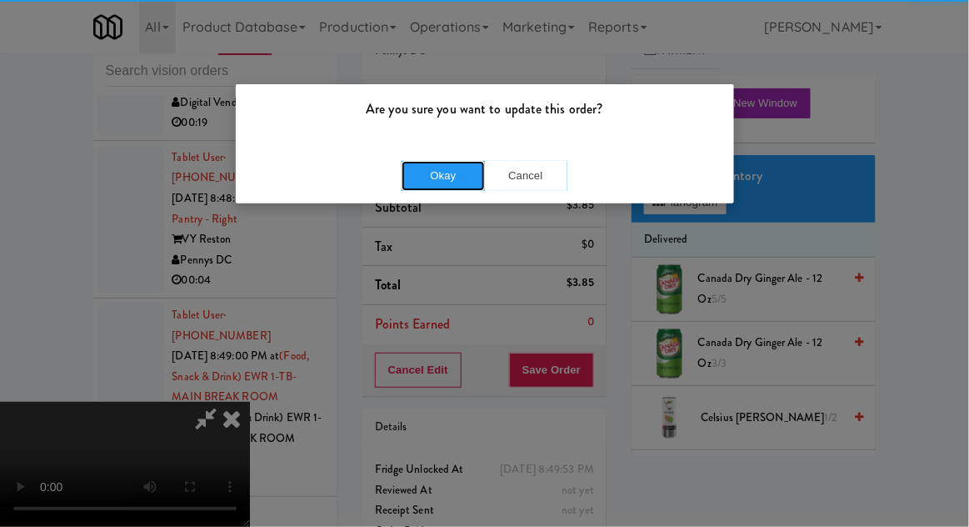
click at [437, 167] on button "Okay" at bounding box center [443, 176] width 83 height 30
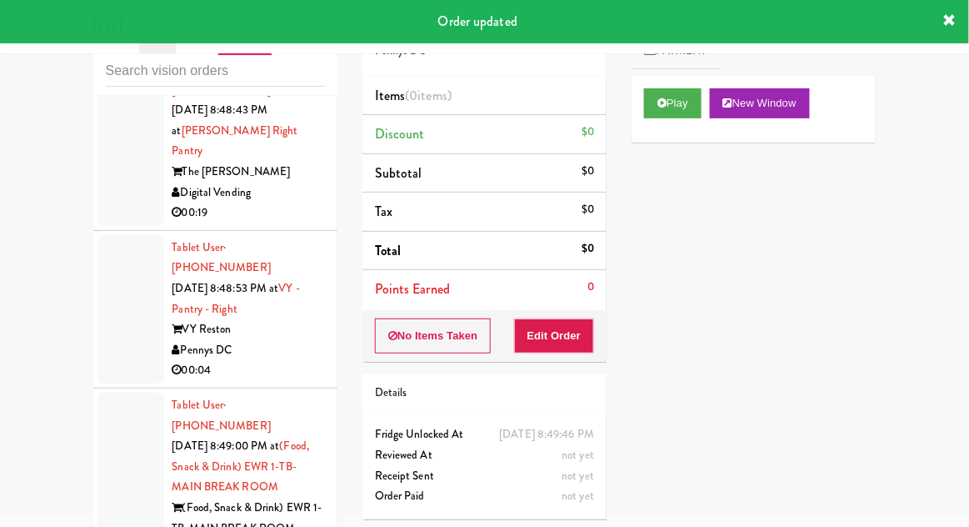
scroll to position [3034, 0]
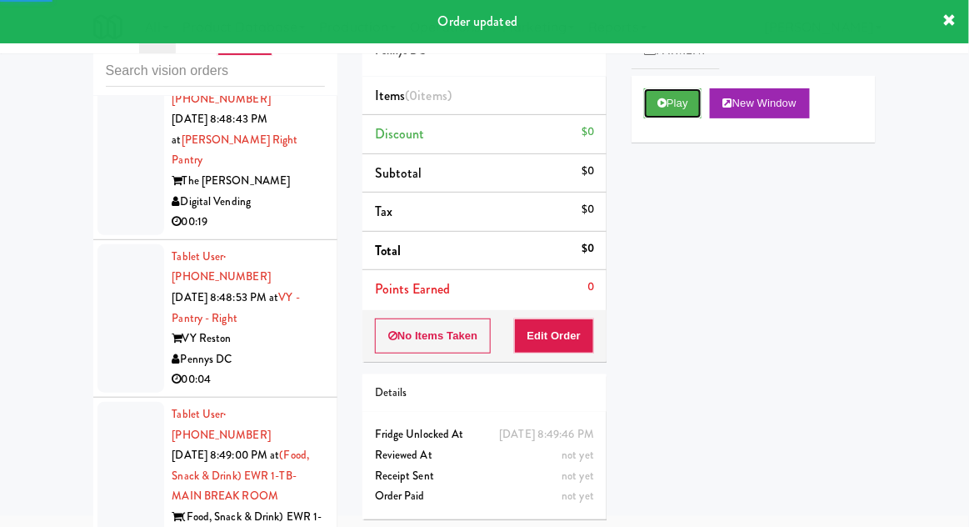
click at [684, 108] on button "Play" at bounding box center [672, 103] width 57 height 30
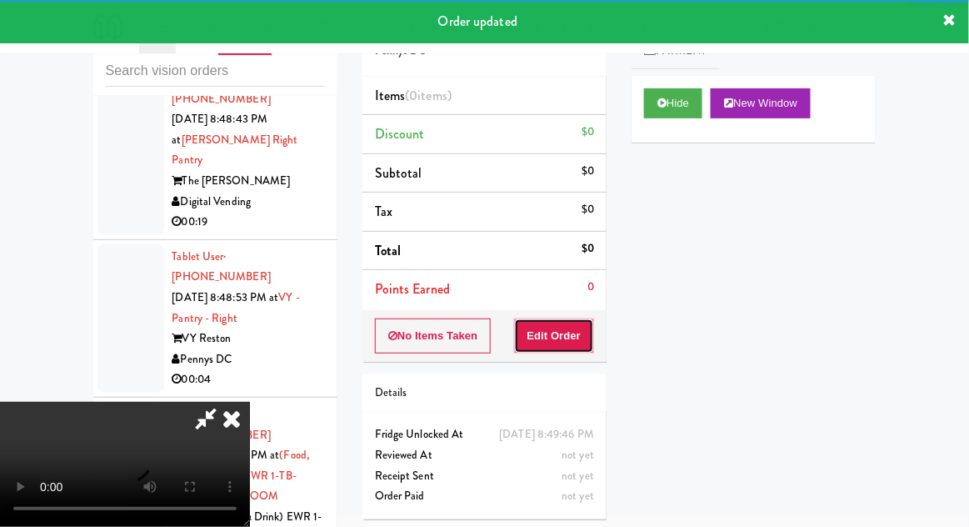
click at [570, 342] on button "Edit Order" at bounding box center [554, 335] width 81 height 35
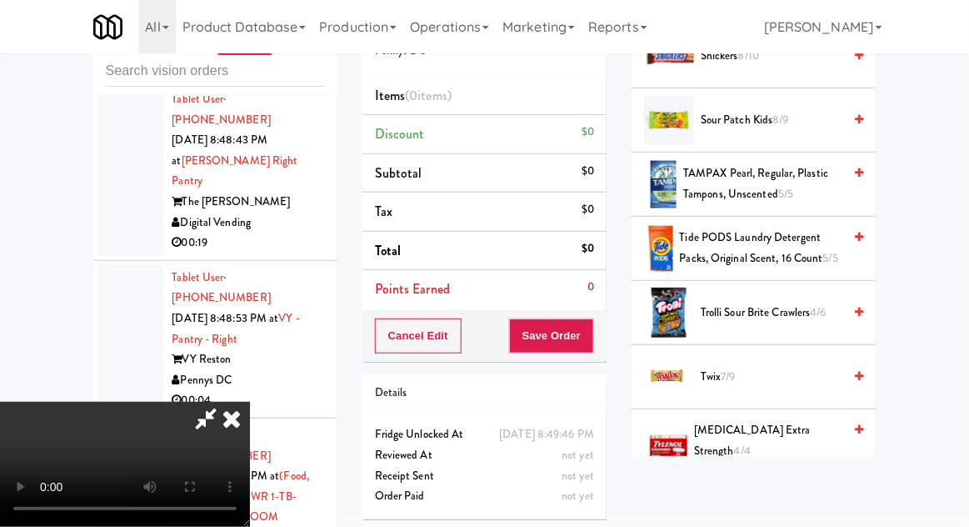
scroll to position [2088, 0]
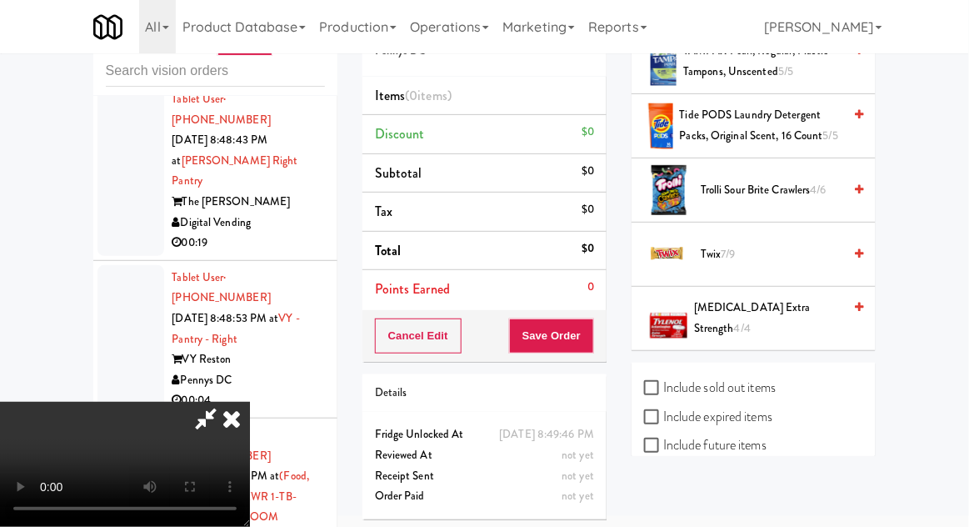
click at [761, 244] on span "Twix 7/9" at bounding box center [772, 254] width 142 height 21
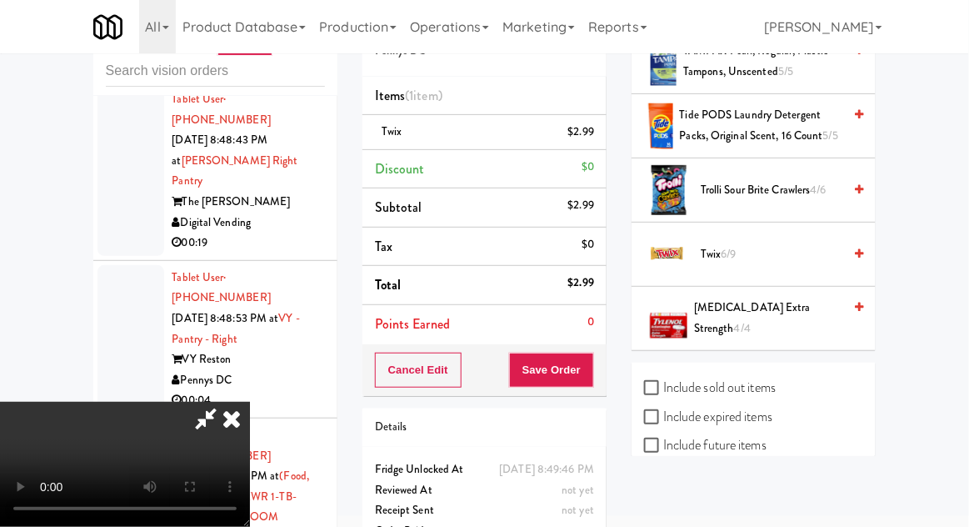
scroll to position [0, 0]
click at [591, 381] on button "Save Order" at bounding box center [551, 369] width 85 height 35
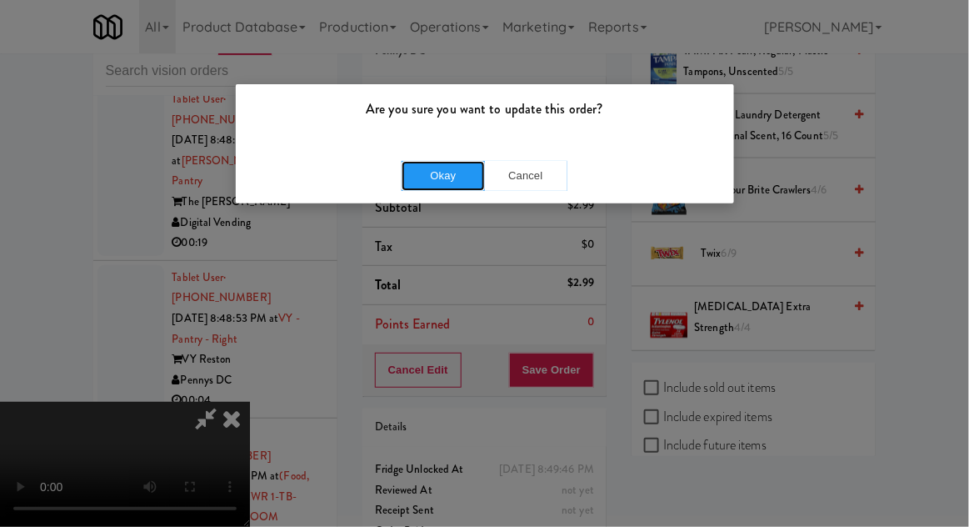
click at [422, 187] on button "Okay" at bounding box center [443, 176] width 83 height 30
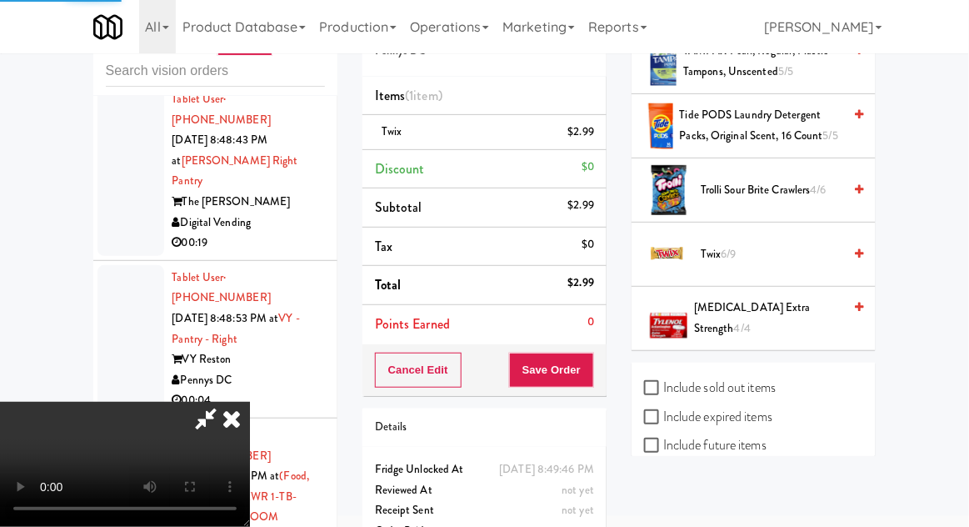
scroll to position [164, 0]
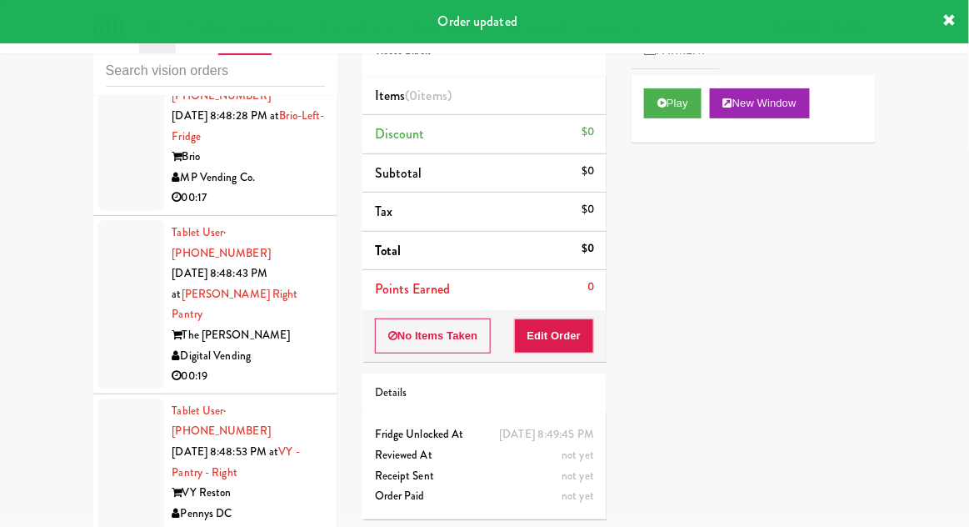
scroll to position [2863, 0]
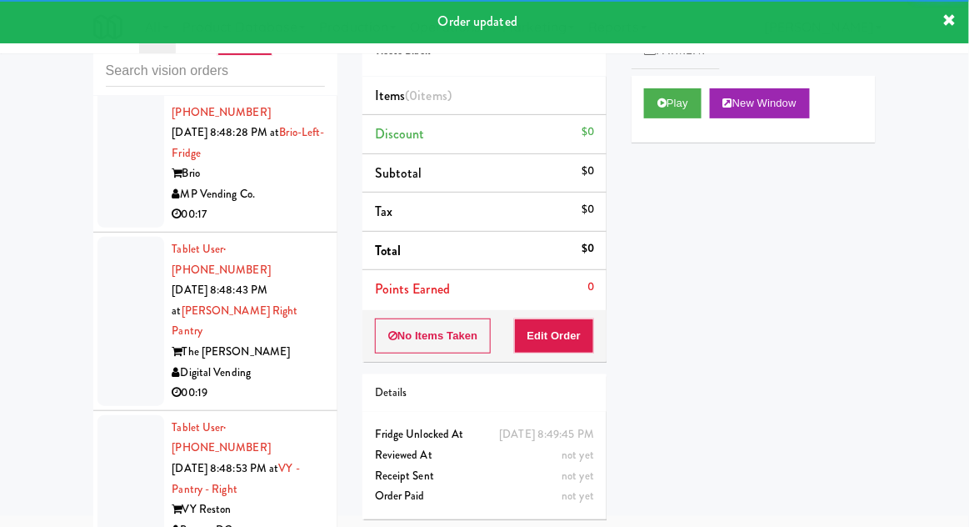
click at [674, 140] on div "Play New Window" at bounding box center [753, 109] width 244 height 67
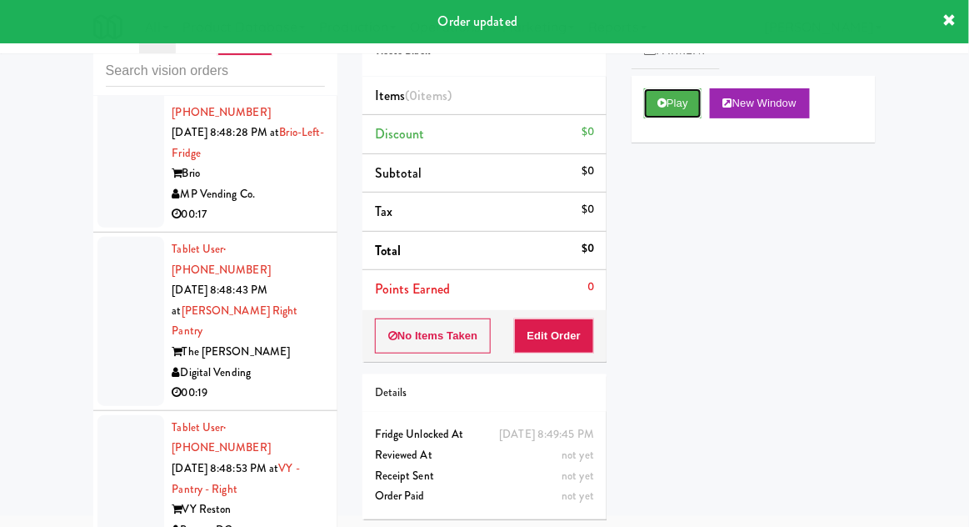
click at [689, 107] on button "Play" at bounding box center [672, 103] width 57 height 30
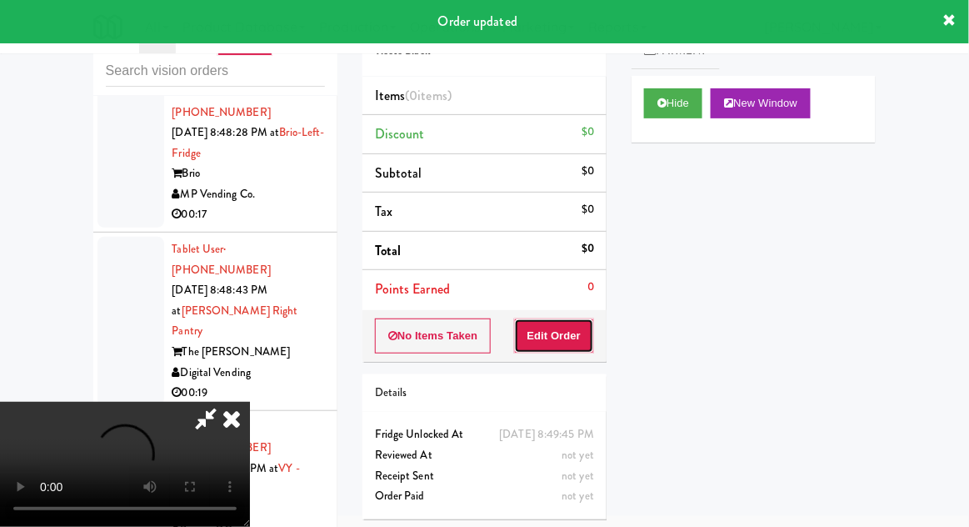
click at [577, 338] on button "Edit Order" at bounding box center [554, 335] width 81 height 35
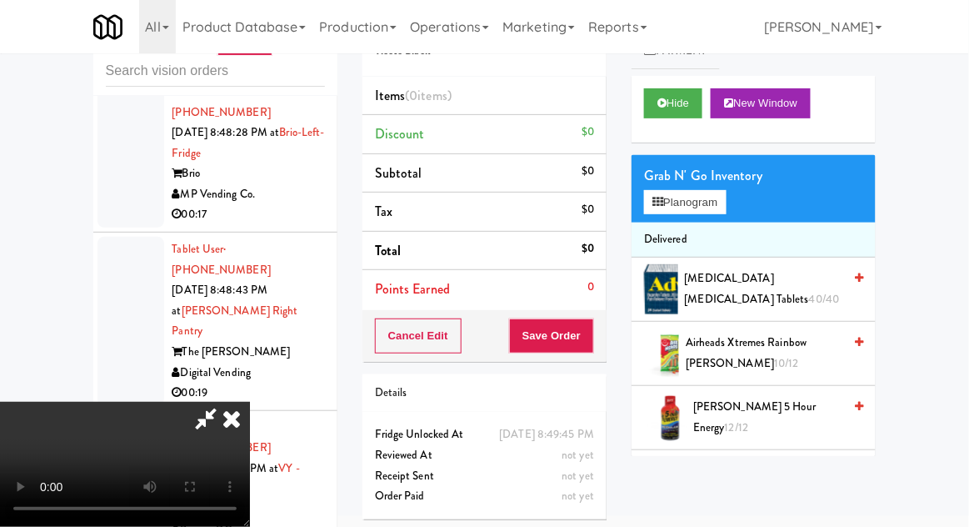
scroll to position [61, 0]
click at [711, 199] on button "Planogram" at bounding box center [685, 202] width 82 height 25
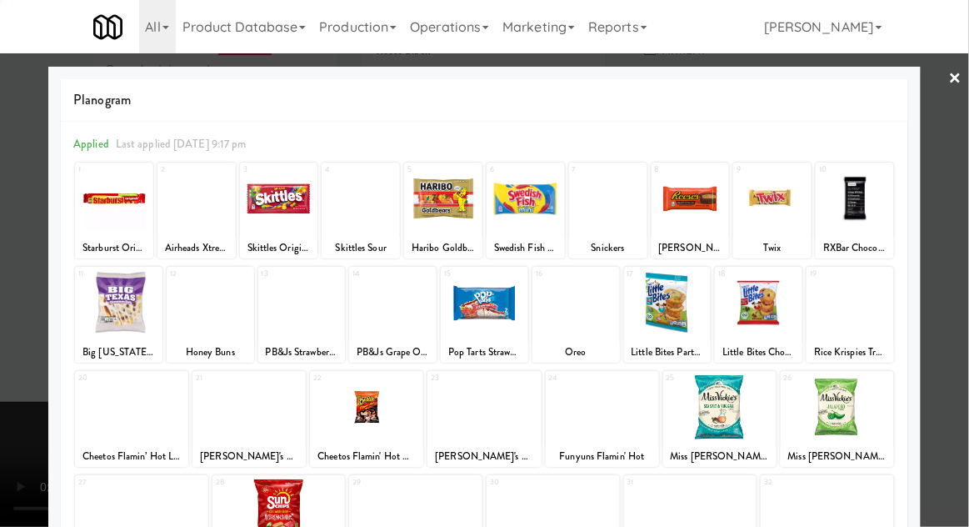
scroll to position [211, 0]
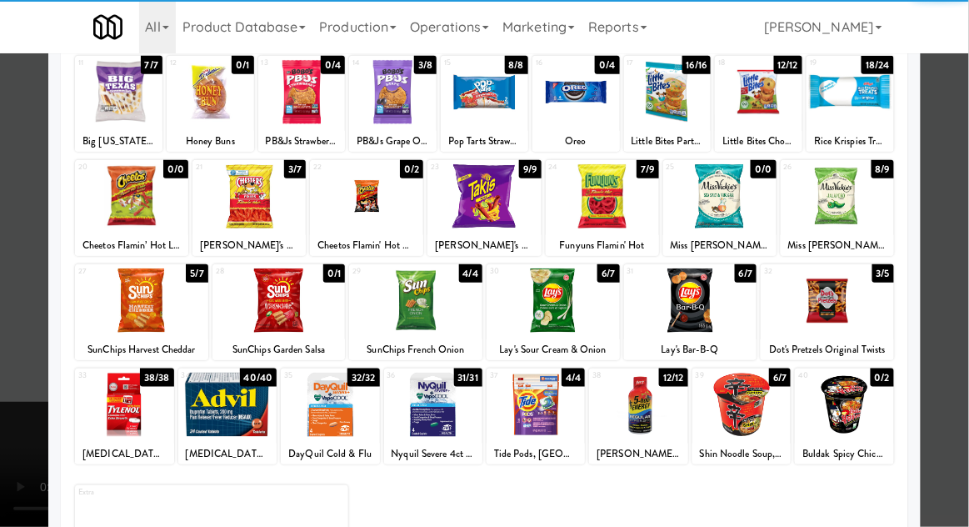
click at [871, 400] on div at bounding box center [844, 404] width 98 height 64
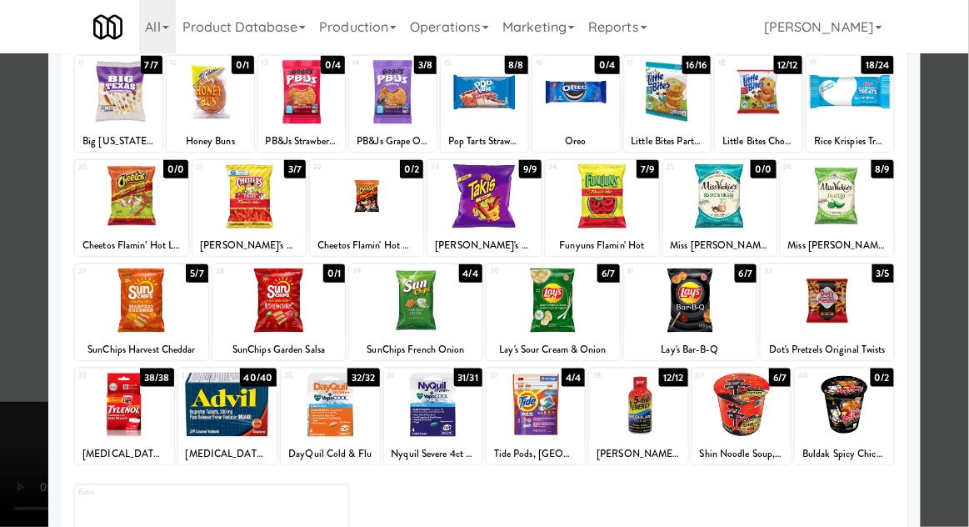
click at [956, 377] on div at bounding box center [484, 263] width 969 height 527
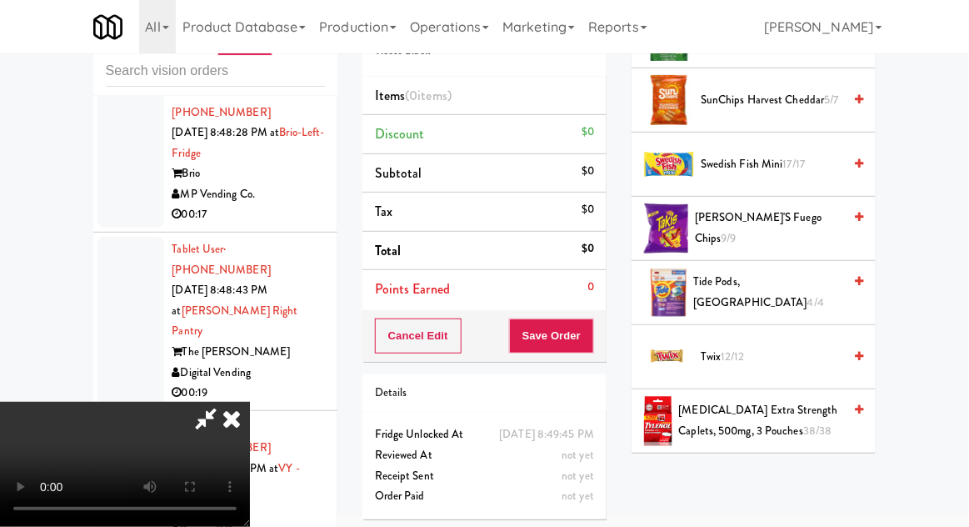
scroll to position [1896, 0]
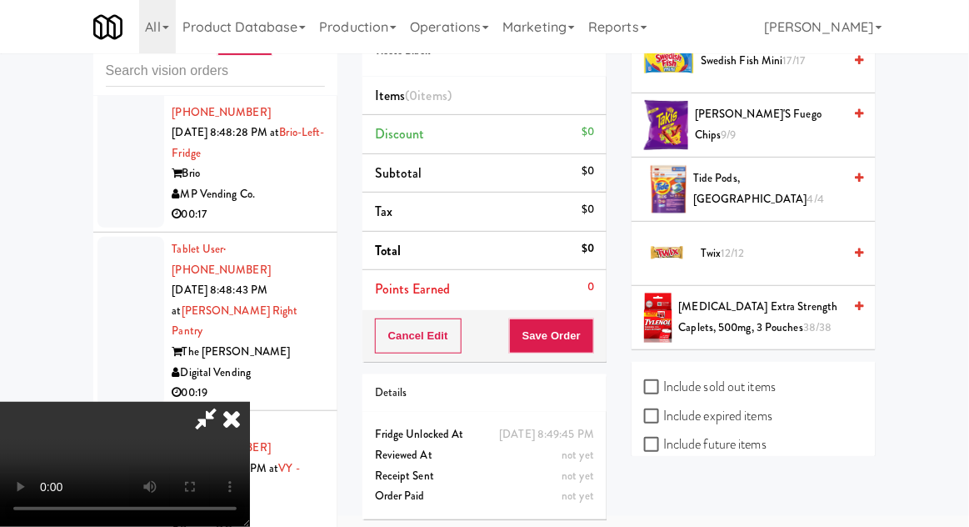
click at [753, 377] on label "Include sold out items" at bounding box center [710, 386] width 132 height 25
click at [663, 381] on input "Include sold out items" at bounding box center [653, 387] width 19 height 13
checkbox input "true"
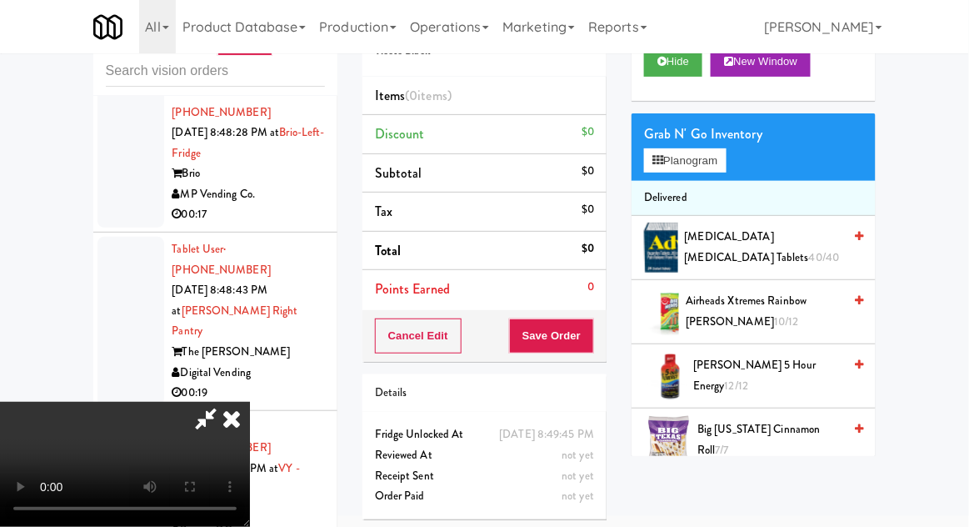
scroll to position [0, 0]
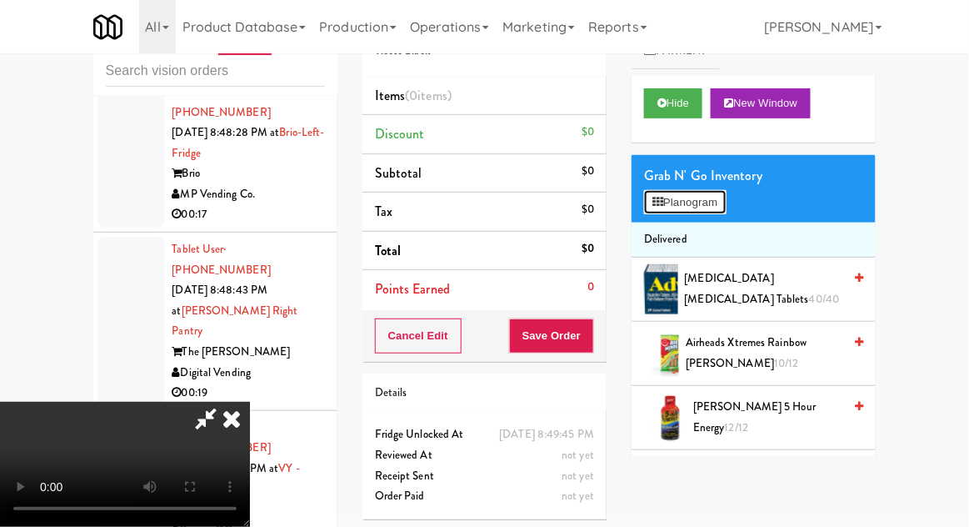
click at [714, 193] on button "Planogram" at bounding box center [685, 202] width 82 height 25
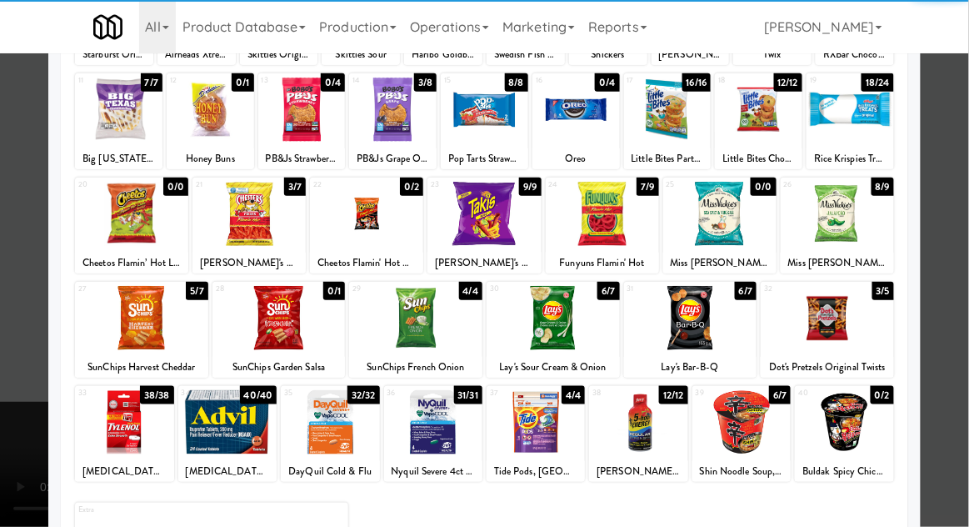
scroll to position [197, 0]
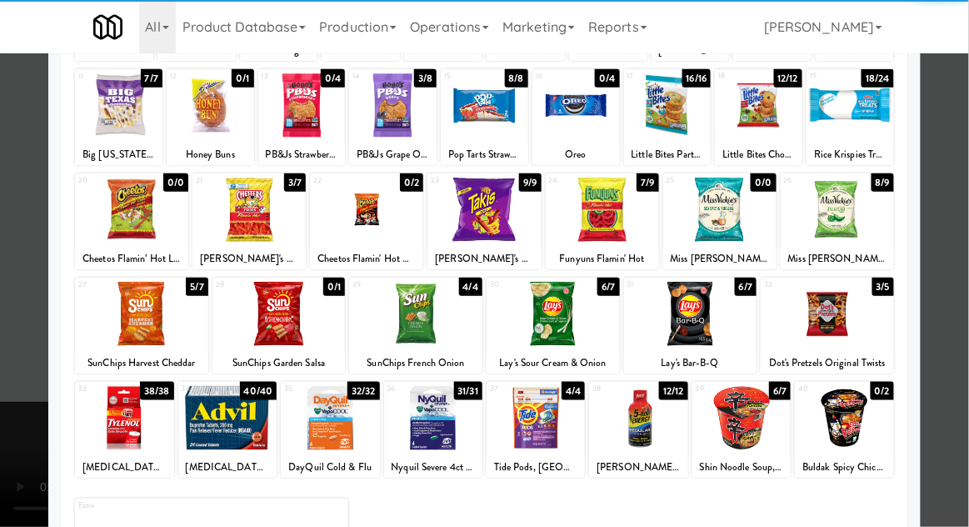
click at [866, 419] on div at bounding box center [844, 418] width 98 height 64
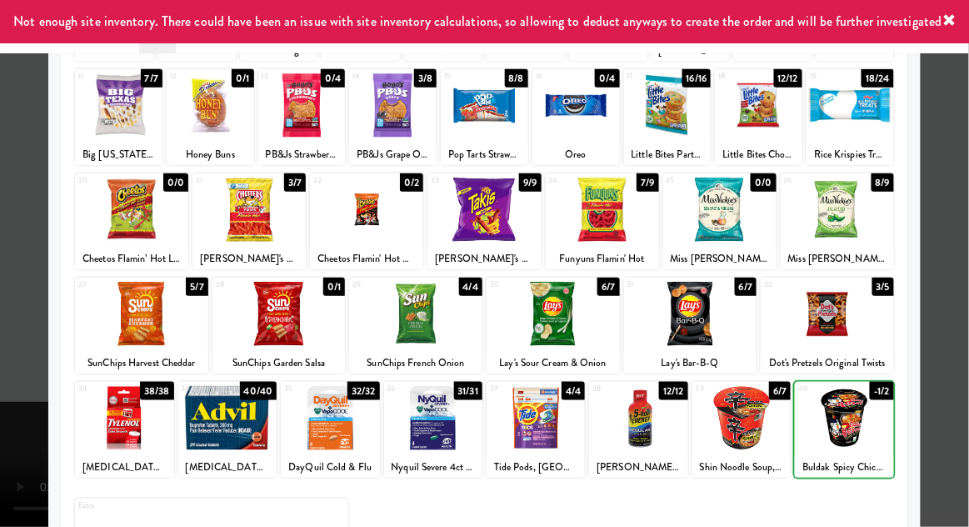
click at [965, 394] on div at bounding box center [484, 263] width 969 height 527
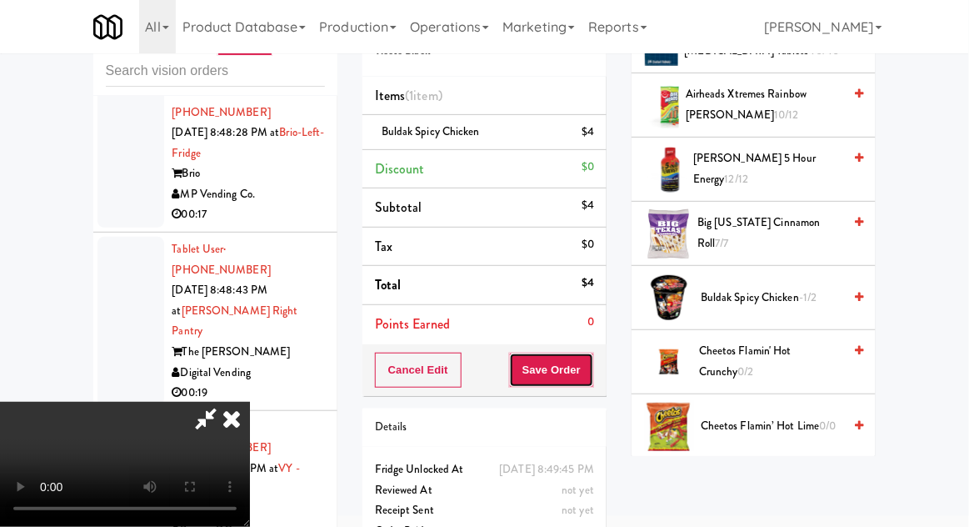
click at [591, 378] on button "Save Order" at bounding box center [551, 369] width 85 height 35
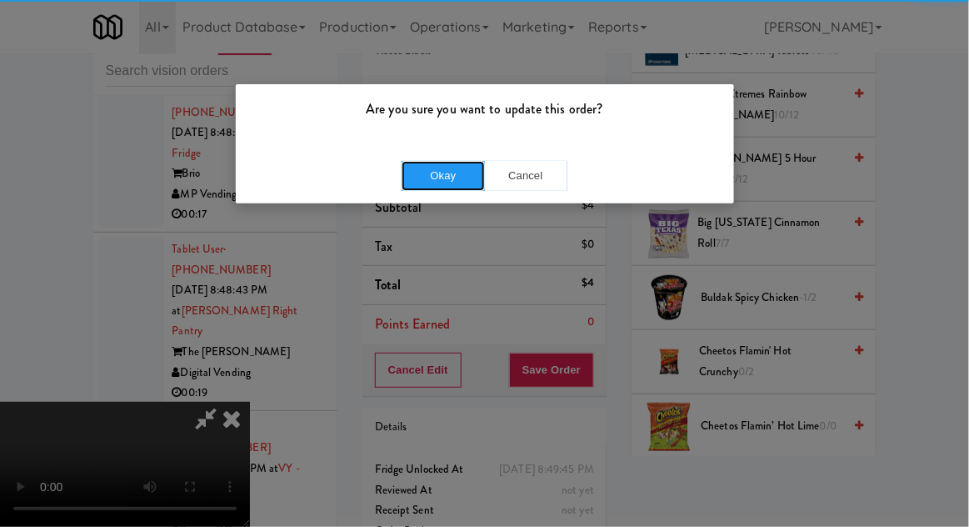
click at [430, 178] on button "Okay" at bounding box center [443, 176] width 83 height 30
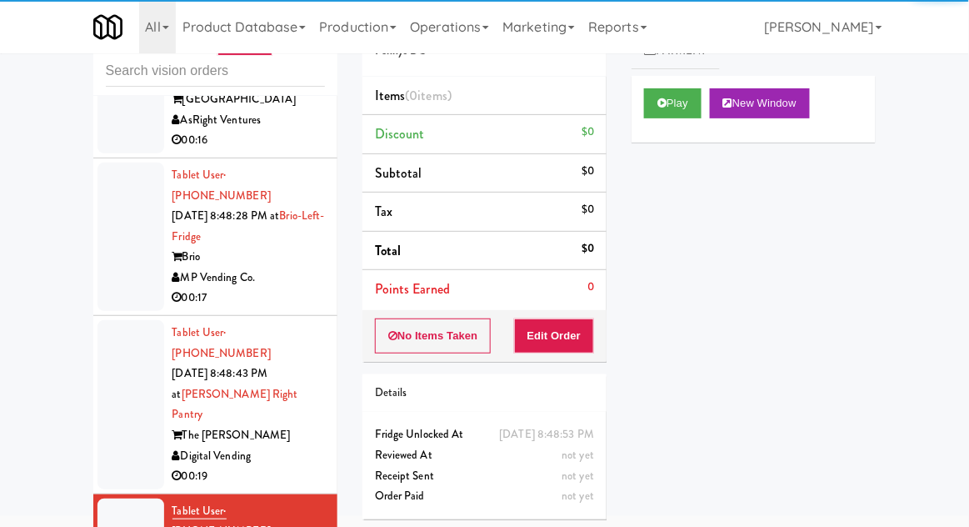
scroll to position [2809, 0]
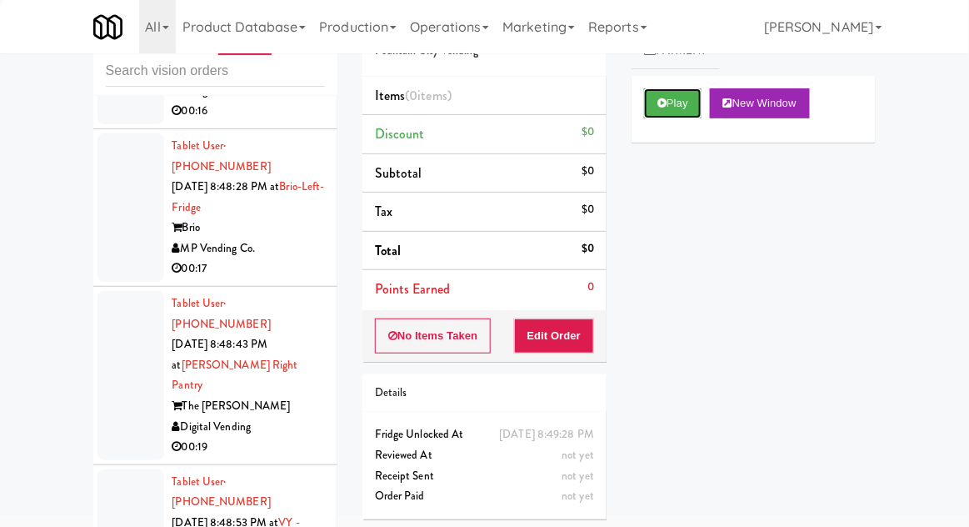
click at [676, 114] on button "Play" at bounding box center [672, 103] width 57 height 30
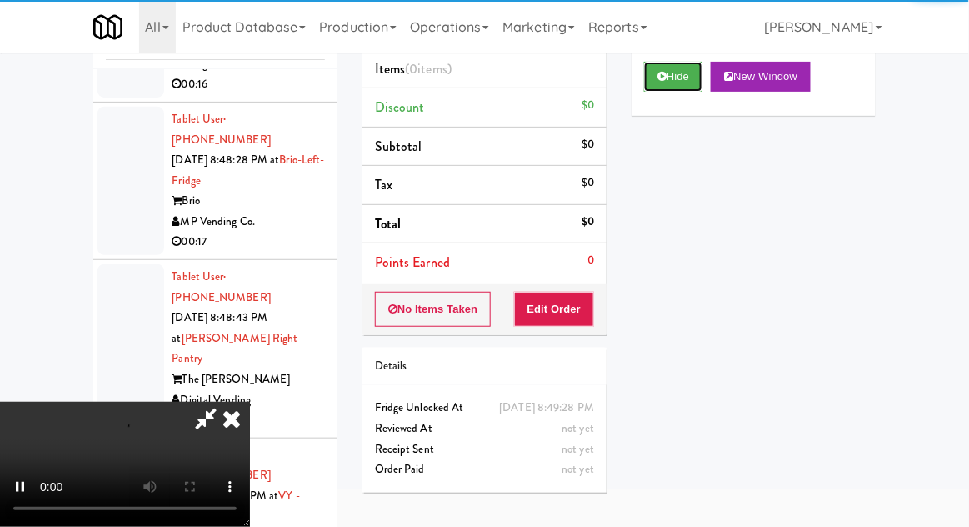
scroll to position [130, 0]
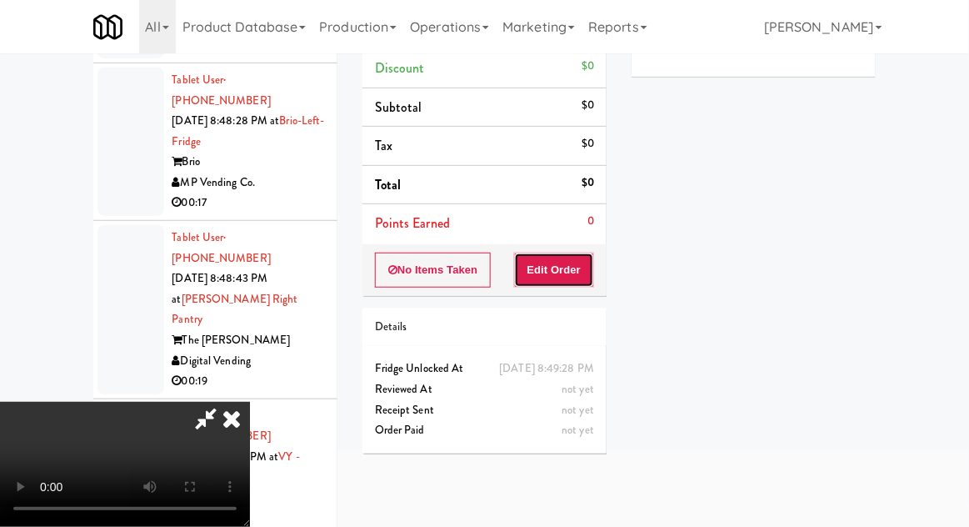
click at [561, 281] on button "Edit Order" at bounding box center [554, 269] width 81 height 35
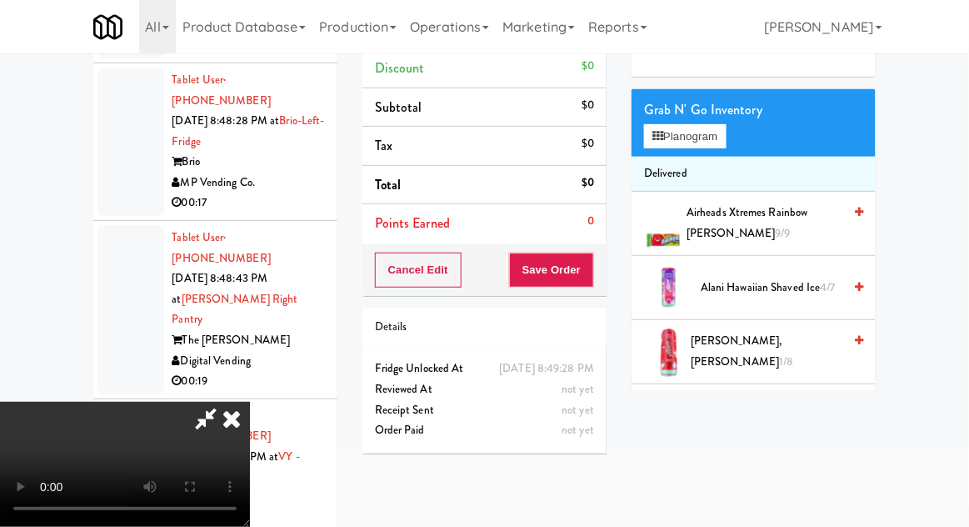
scroll to position [0, 0]
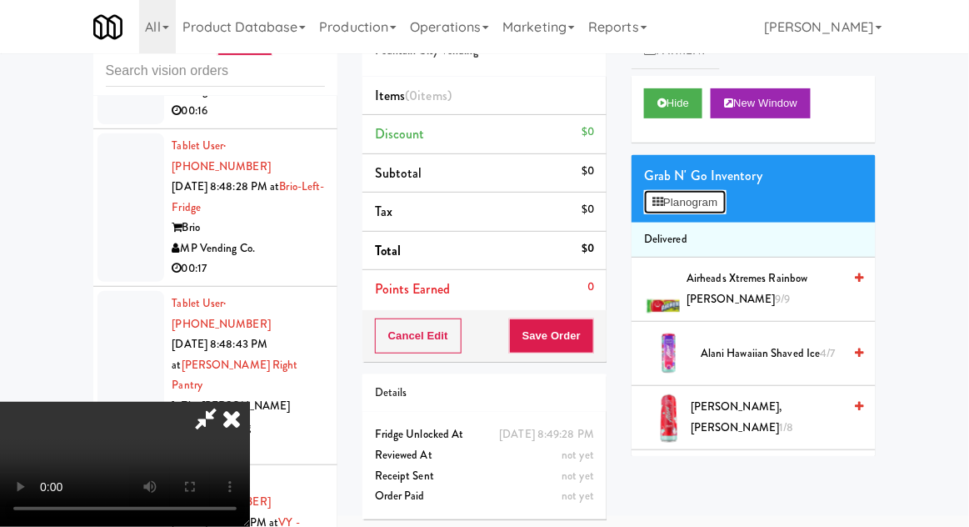
click at [706, 202] on button "Planogram" at bounding box center [685, 202] width 82 height 25
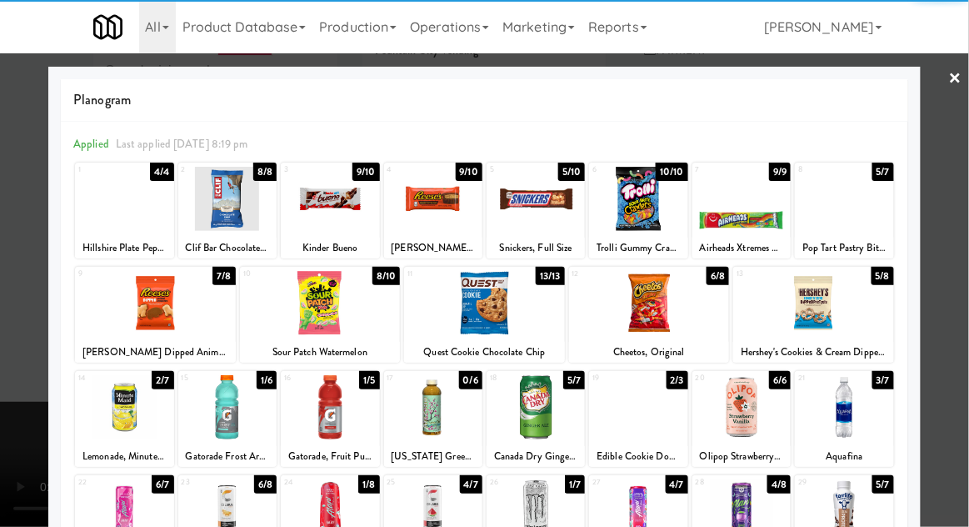
click at [118, 228] on div at bounding box center [124, 199] width 98 height 64
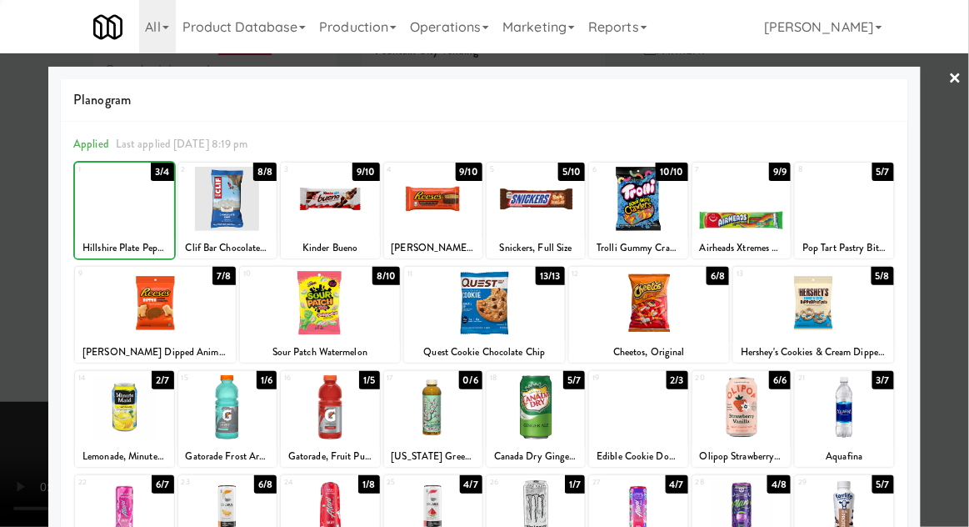
click at [961, 278] on div at bounding box center [484, 263] width 969 height 527
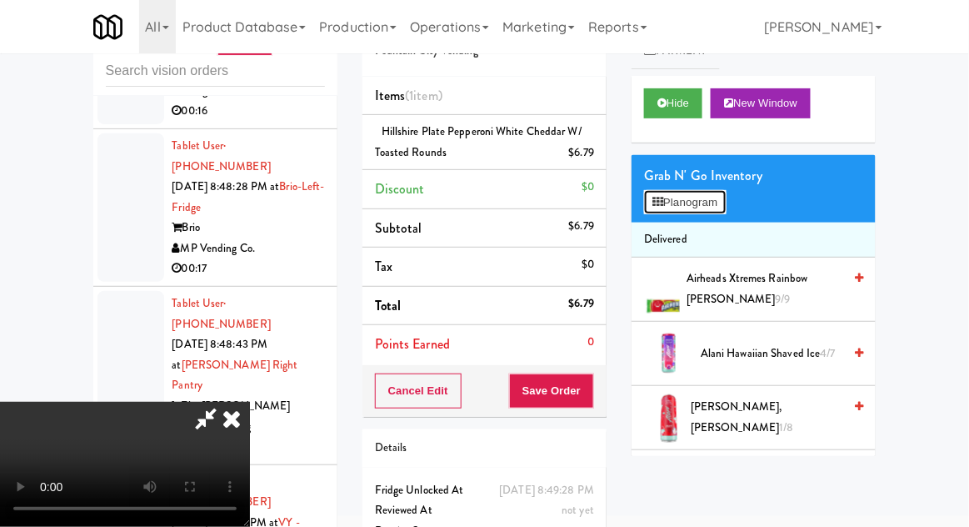
click at [721, 207] on button "Planogram" at bounding box center [685, 202] width 82 height 25
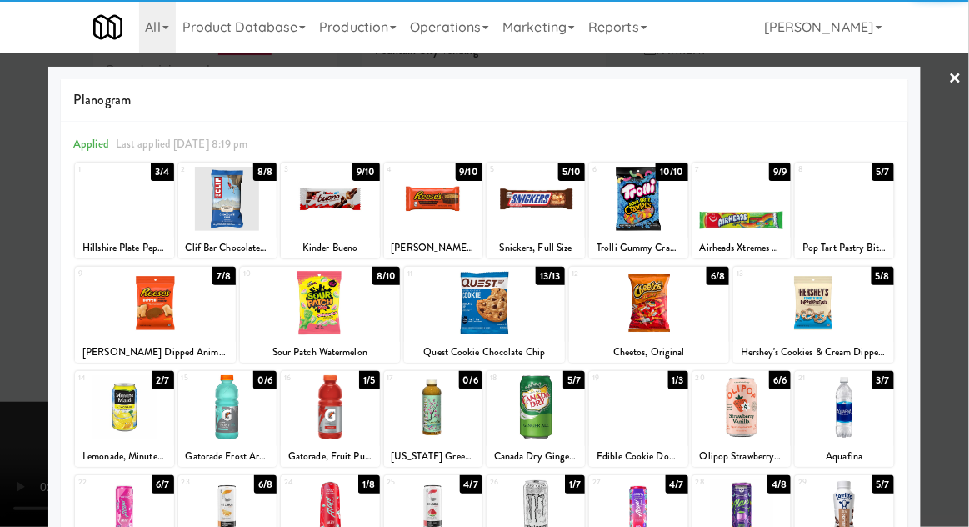
click at [222, 411] on div at bounding box center [227, 407] width 98 height 64
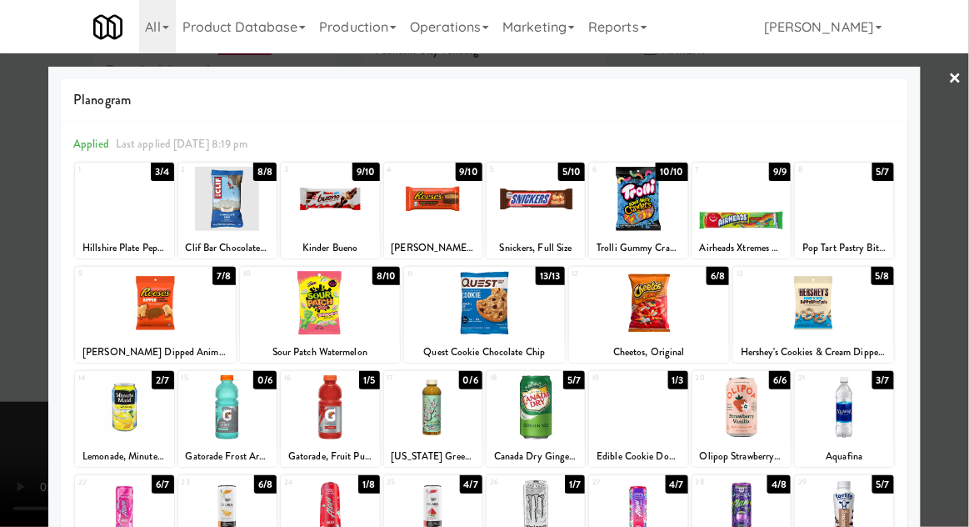
click at [938, 331] on div at bounding box center [484, 263] width 969 height 527
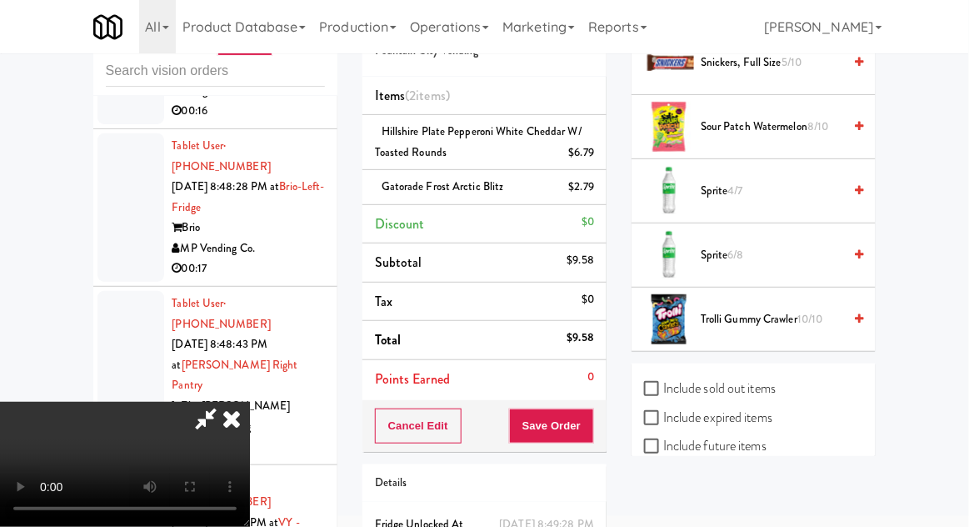
click at [773, 382] on label "Include sold out items" at bounding box center [710, 388] width 132 height 25
click at [663, 382] on input "Include sold out items" at bounding box center [653, 388] width 19 height 13
checkbox input "true"
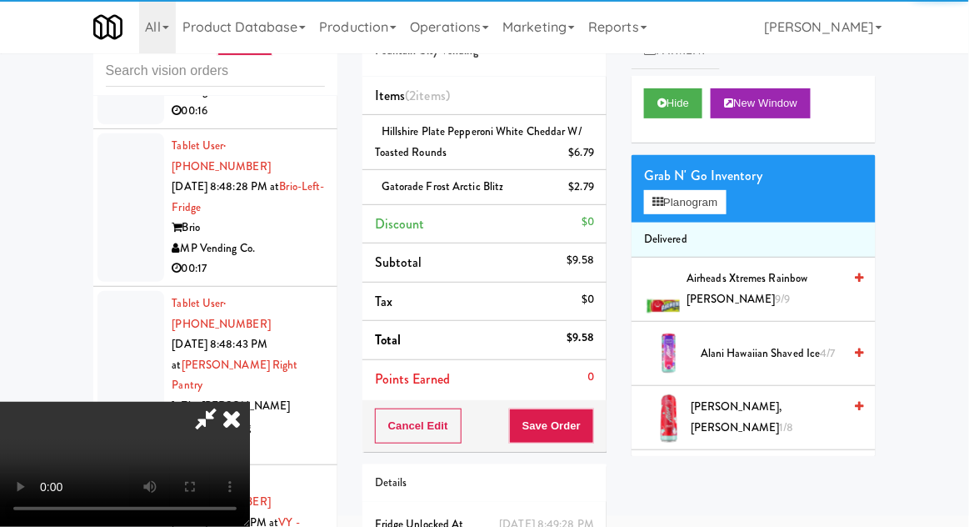
click at [723, 200] on button "Planogram" at bounding box center [685, 202] width 82 height 25
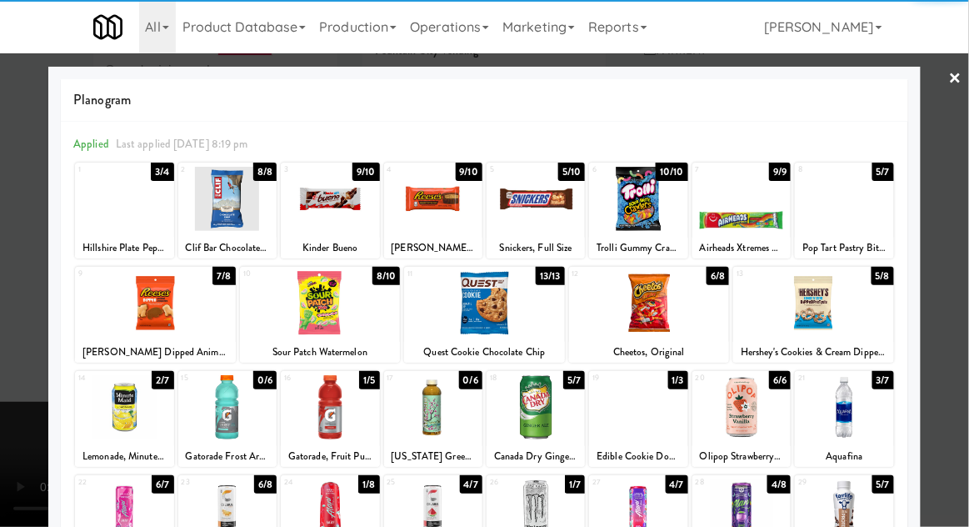
click at [228, 412] on div at bounding box center [227, 407] width 98 height 64
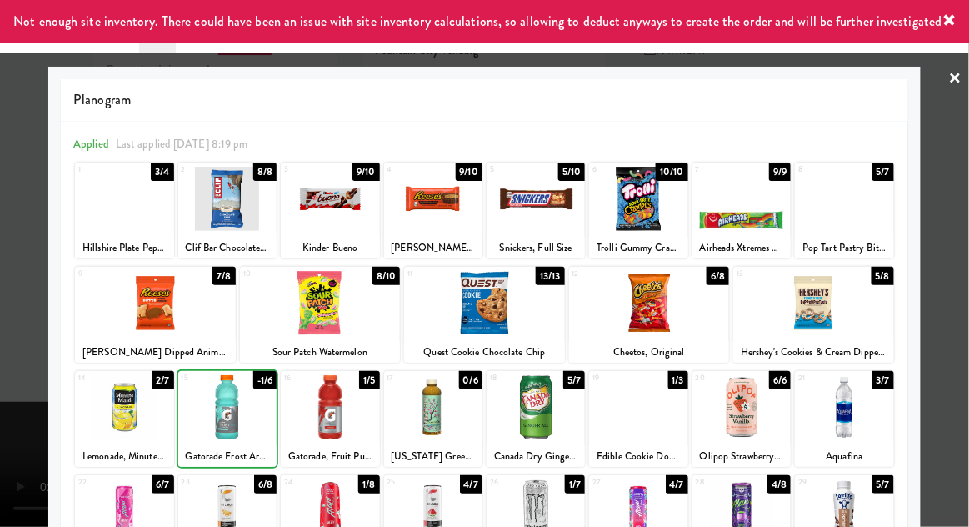
click at [956, 299] on div at bounding box center [484, 263] width 969 height 527
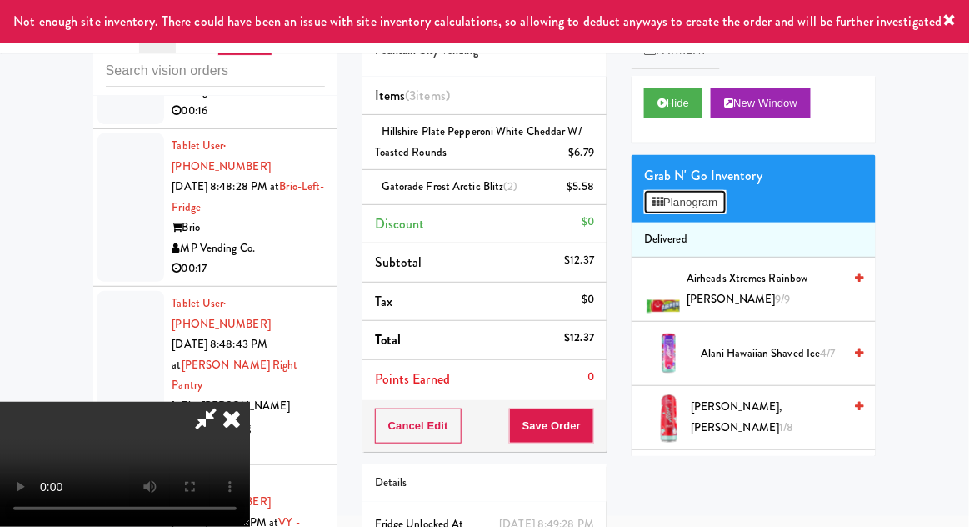
click at [711, 210] on button "Planogram" at bounding box center [685, 202] width 82 height 25
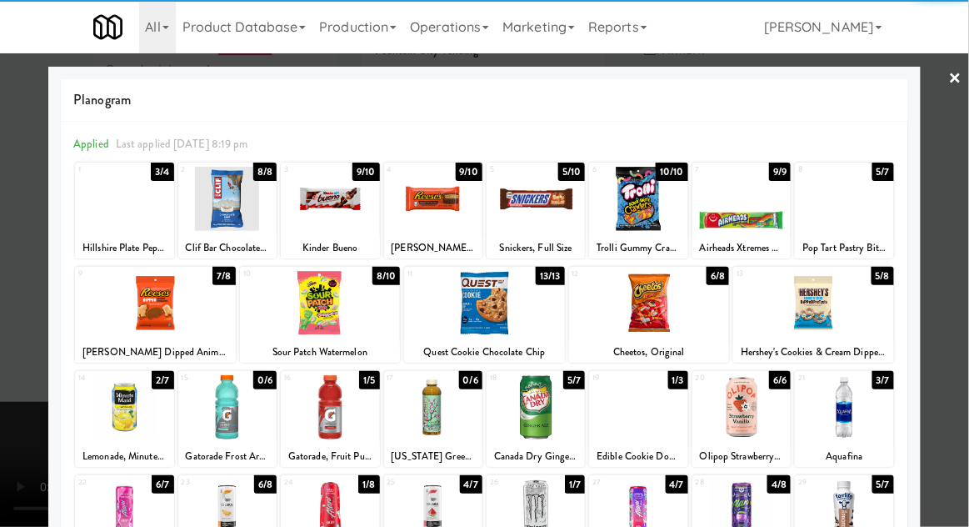
click at [657, 415] on div at bounding box center [638, 407] width 98 height 64
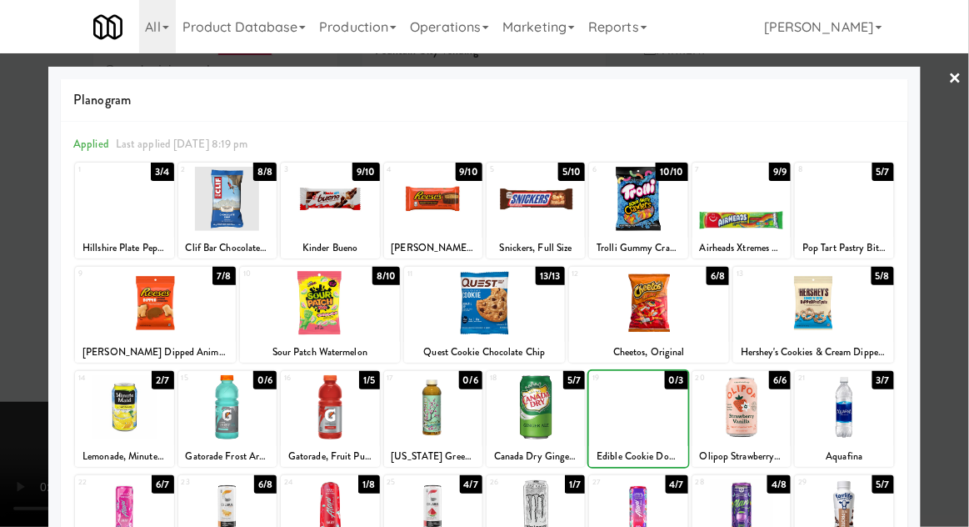
click at [965, 314] on div at bounding box center [484, 263] width 969 height 527
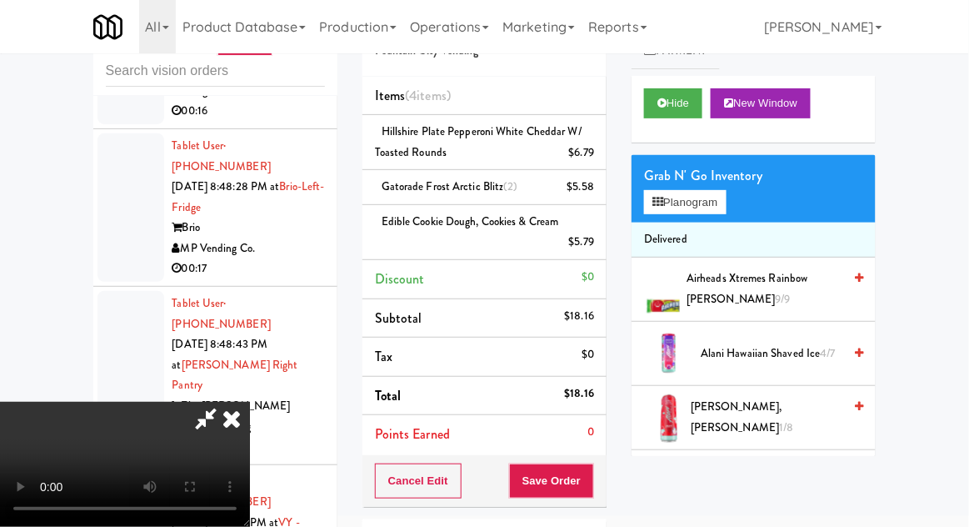
scroll to position [61, 0]
click at [590, 487] on button "Save Order" at bounding box center [551, 480] width 85 height 35
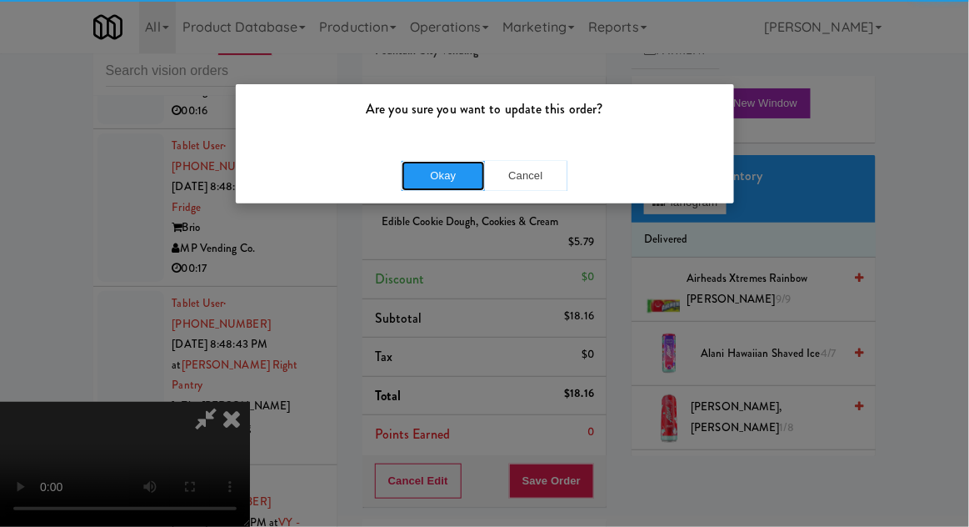
click at [430, 188] on button "Okay" at bounding box center [443, 176] width 83 height 30
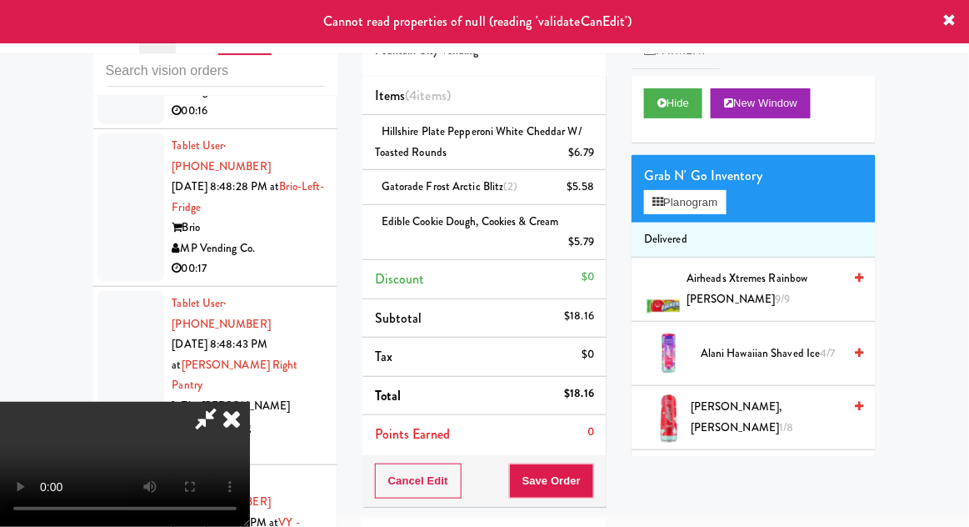
scroll to position [0, 0]
click at [250, 402] on icon at bounding box center [231, 418] width 37 height 33
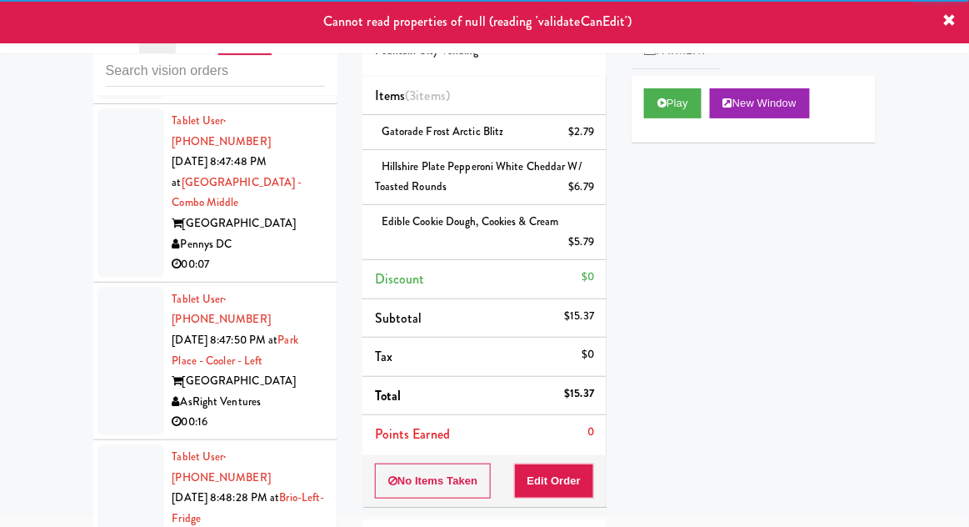
scroll to position [2499, 0]
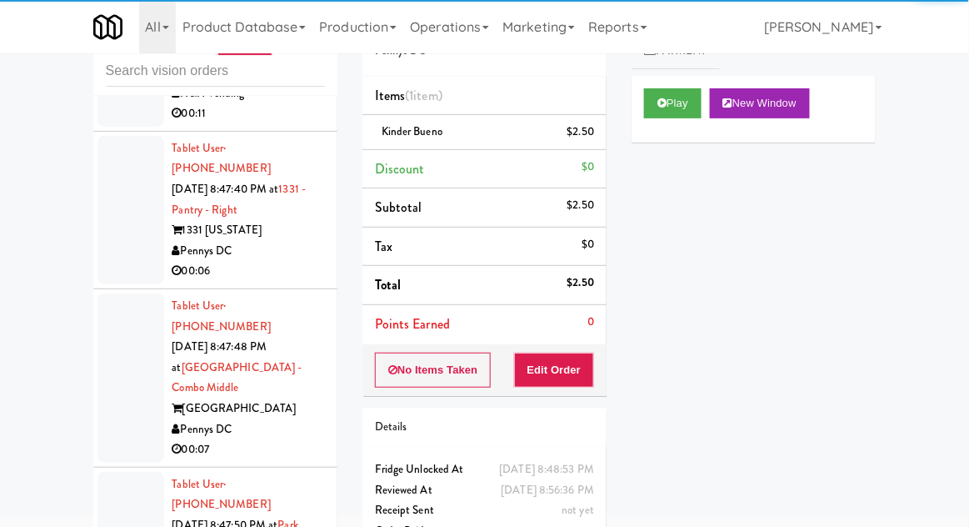
scroll to position [2314, 0]
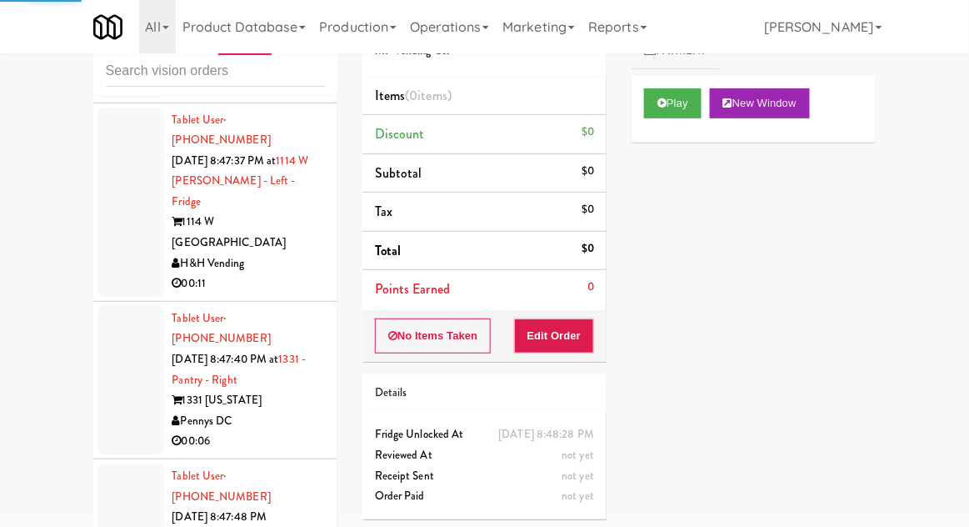
scroll to position [2136, 0]
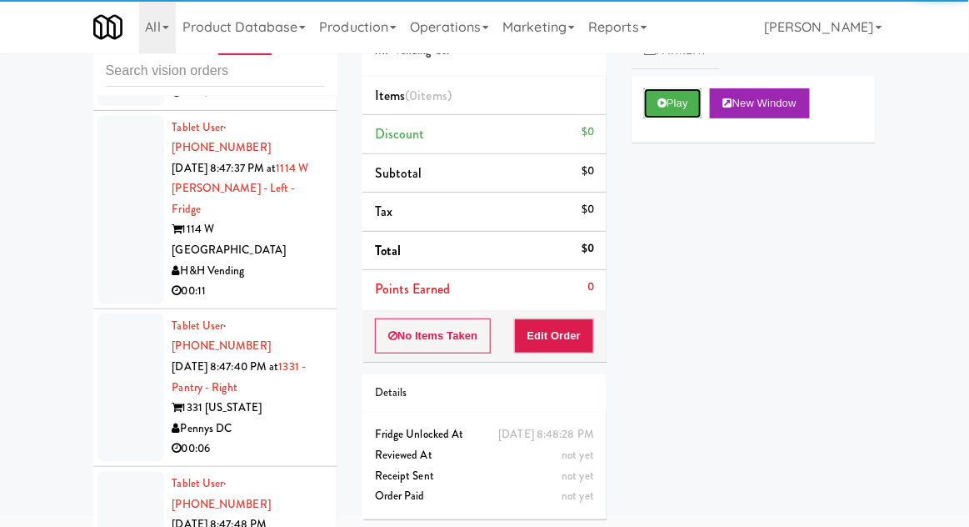
click at [693, 104] on button "Play" at bounding box center [672, 103] width 57 height 30
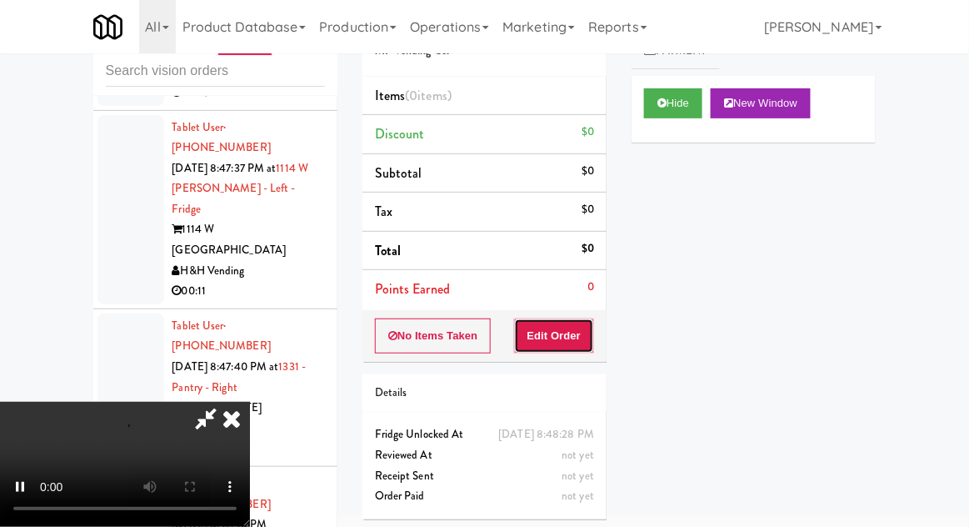
click at [565, 322] on button "Edit Order" at bounding box center [554, 335] width 81 height 35
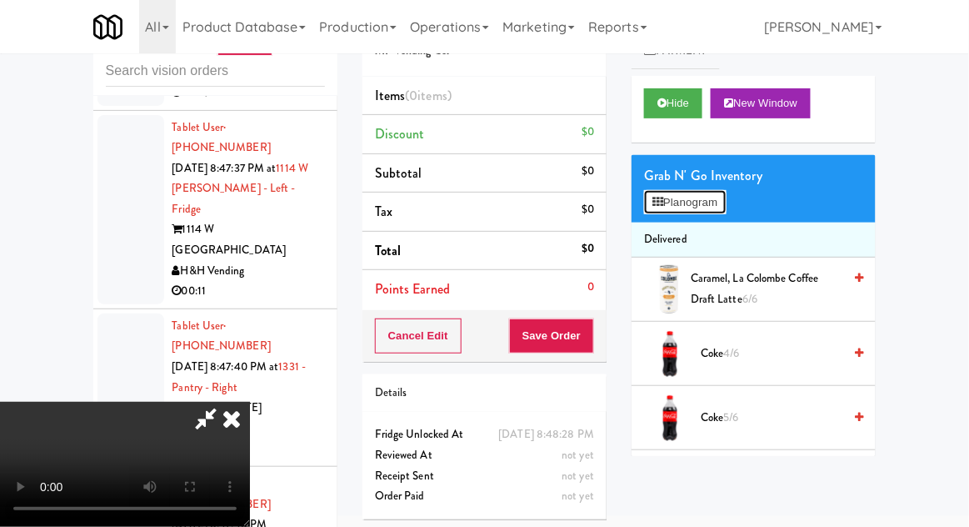
click at [722, 193] on button "Planogram" at bounding box center [685, 202] width 82 height 25
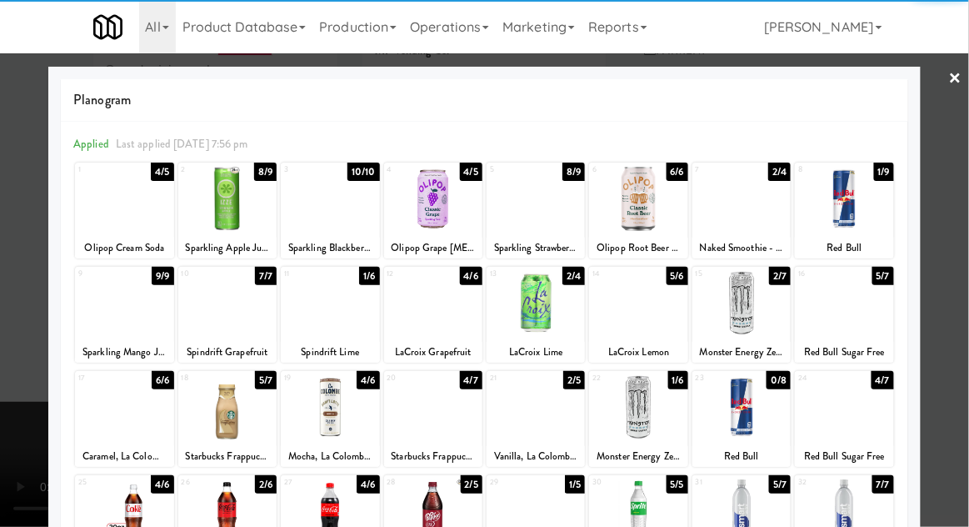
click at [425, 217] on div at bounding box center [433, 199] width 98 height 64
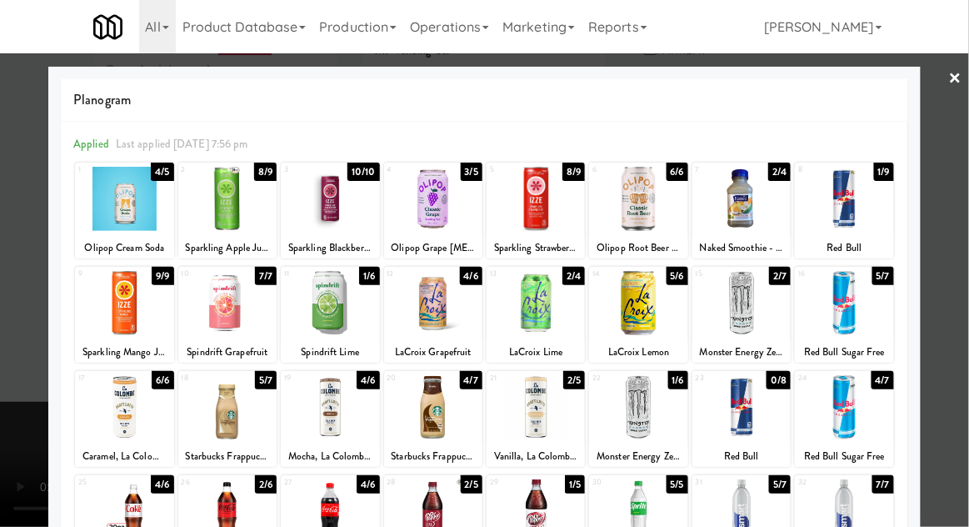
click at [951, 320] on div at bounding box center [484, 263] width 969 height 527
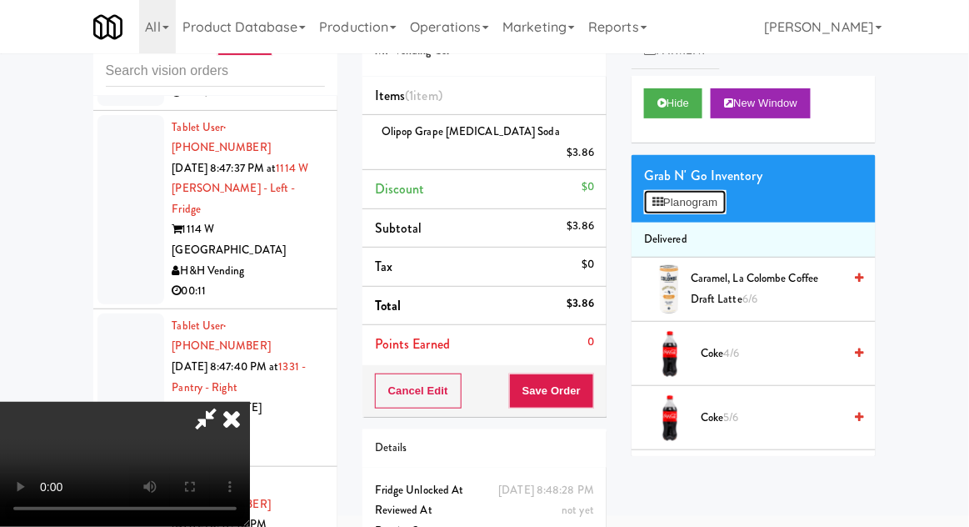
click at [724, 207] on button "Planogram" at bounding box center [685, 202] width 82 height 25
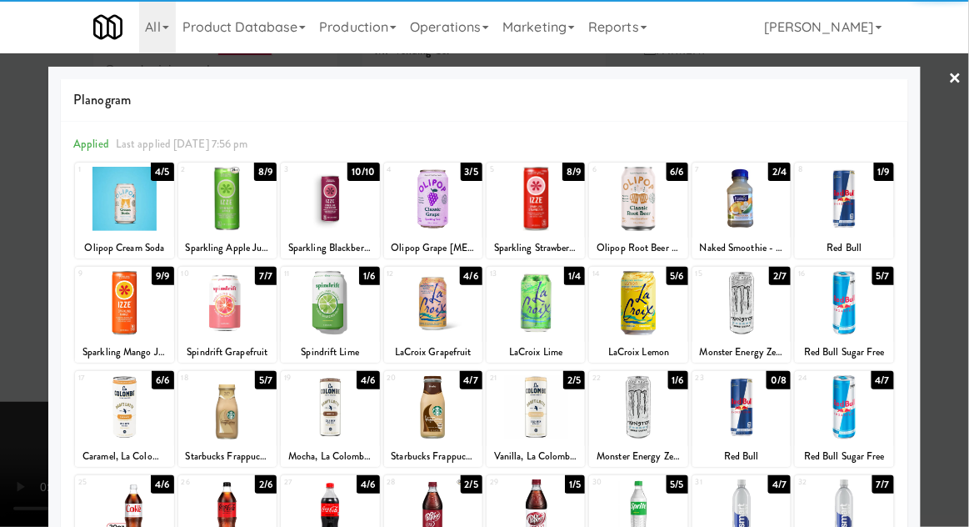
click at [551, 317] on div at bounding box center [536, 303] width 98 height 64
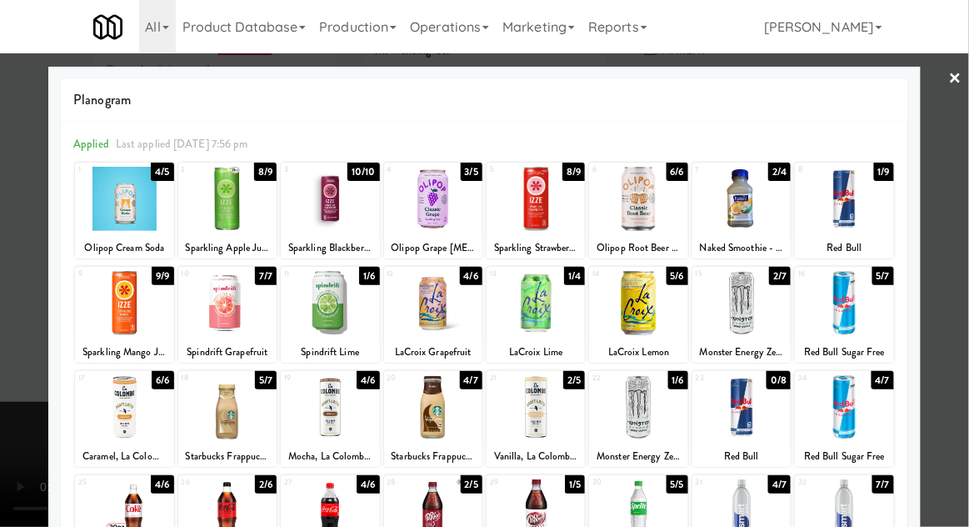
click at [22, 390] on div at bounding box center [484, 263] width 969 height 527
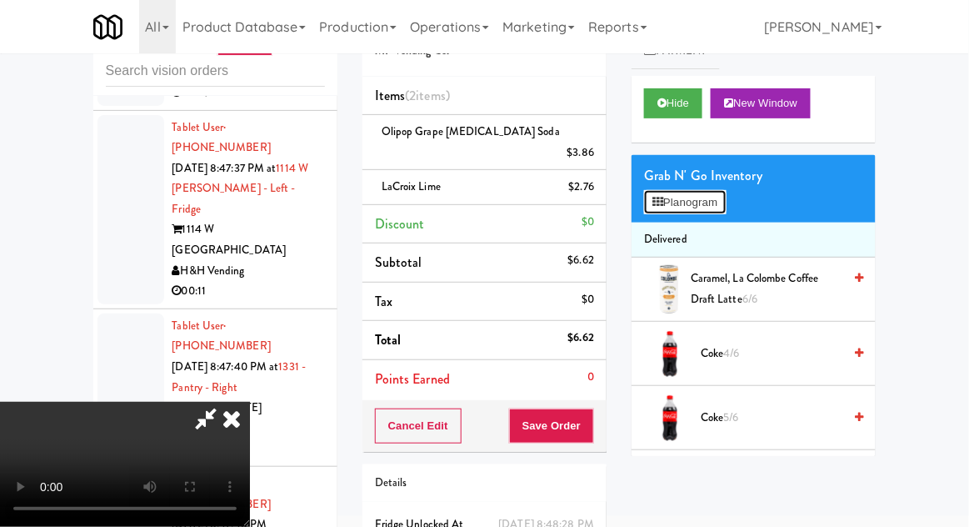
click at [723, 203] on button "Planogram" at bounding box center [685, 202] width 82 height 25
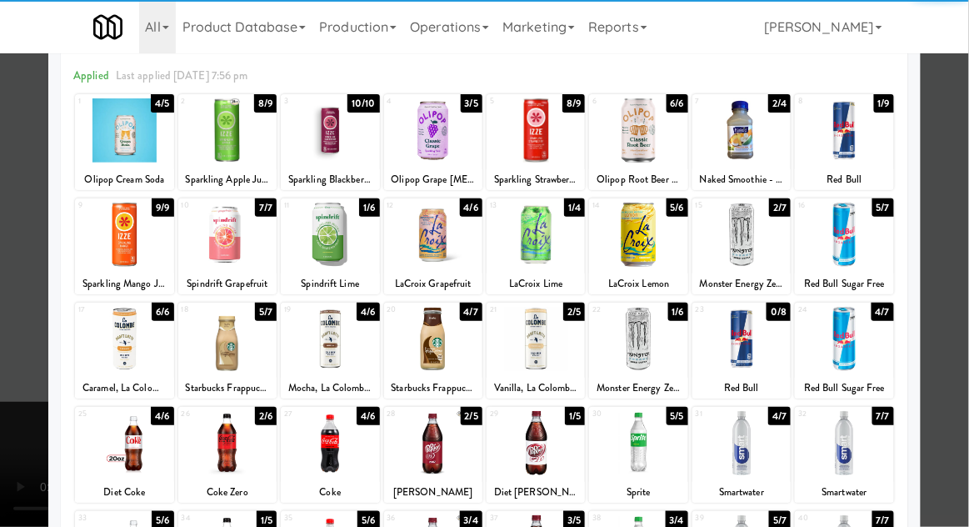
scroll to position [94, 0]
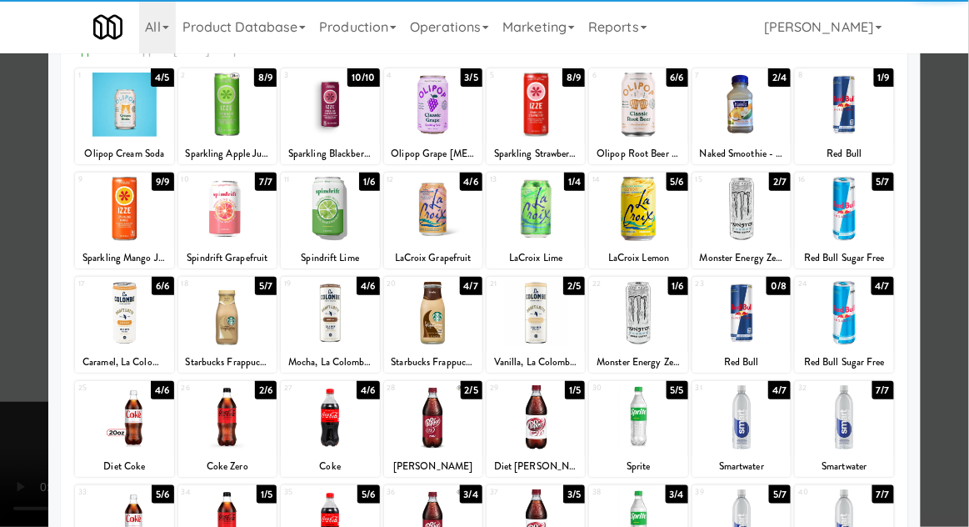
click at [761, 419] on div at bounding box center [741, 417] width 98 height 64
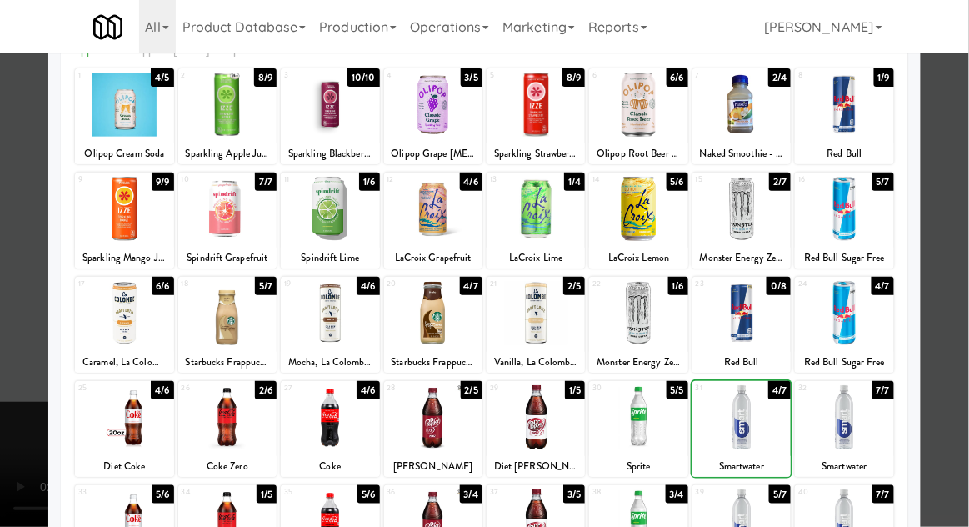
click at [961, 360] on div at bounding box center [484, 263] width 969 height 527
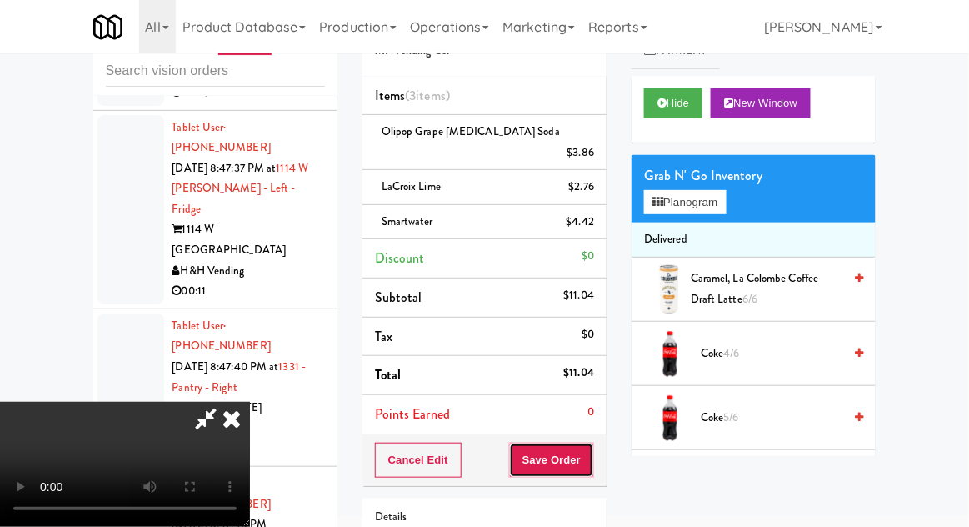
click at [591, 442] on button "Save Order" at bounding box center [551, 459] width 85 height 35
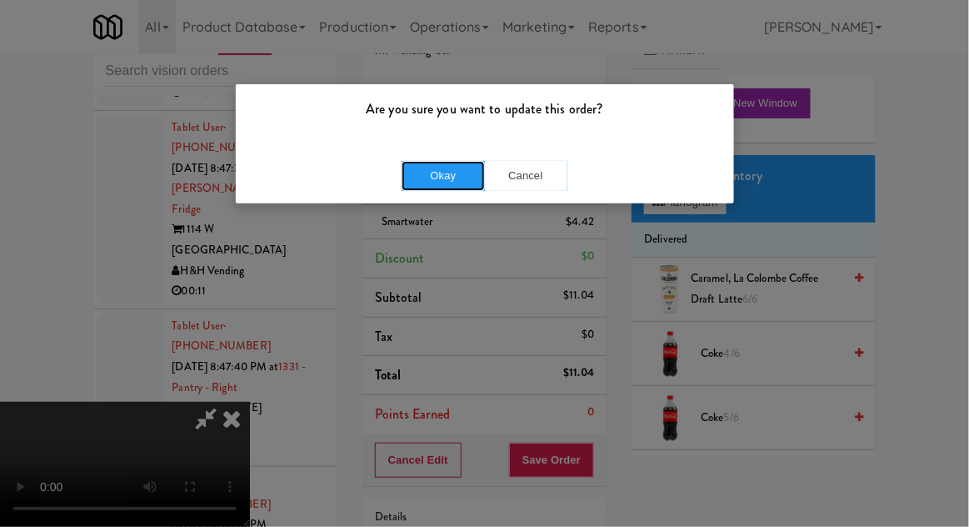
click at [421, 178] on button "Okay" at bounding box center [443, 176] width 83 height 30
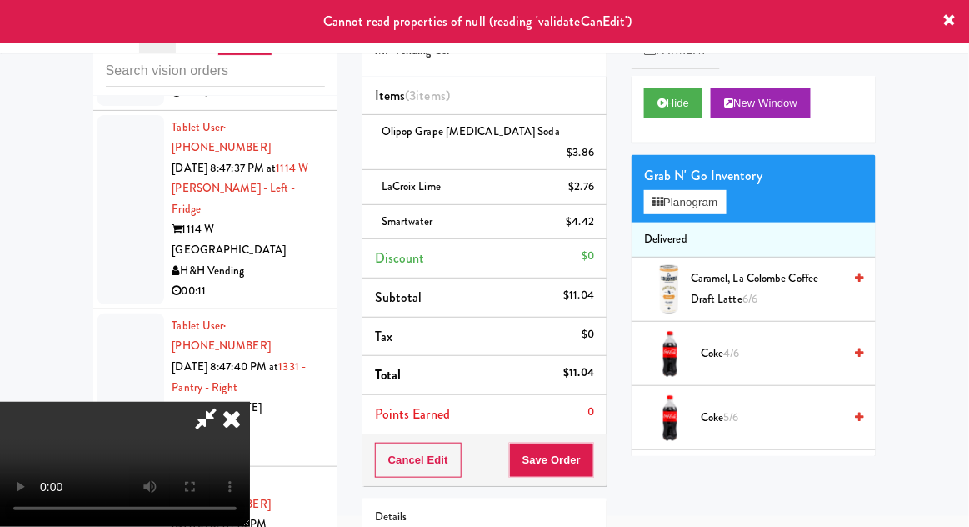
click at [250, 402] on icon at bounding box center [231, 418] width 37 height 33
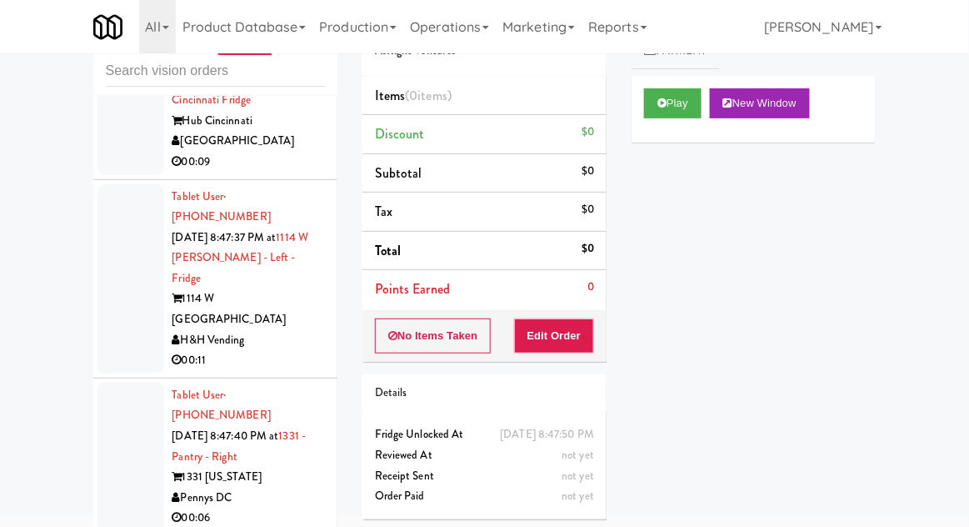
scroll to position [2067, 0]
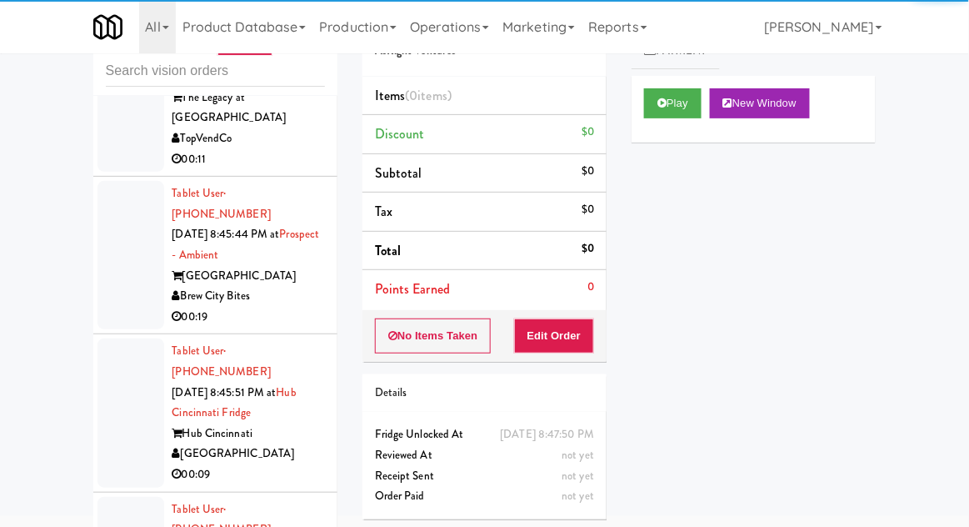
scroll to position [1749, 0]
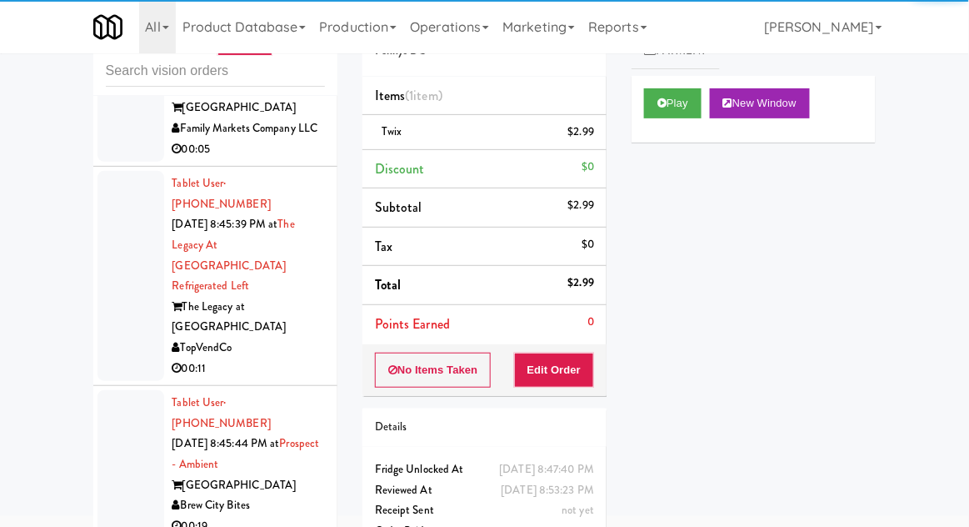
scroll to position [1544, 0]
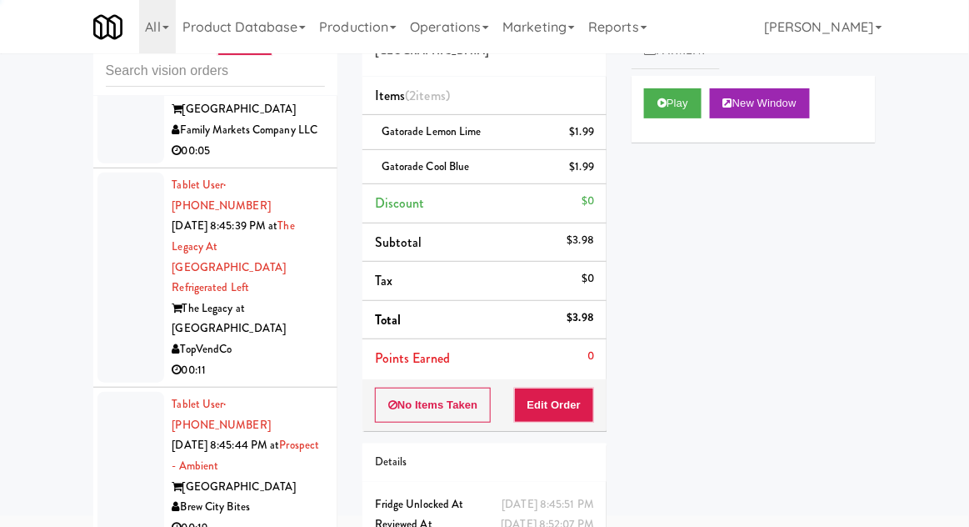
click at [106, 392] on div at bounding box center [130, 466] width 67 height 148
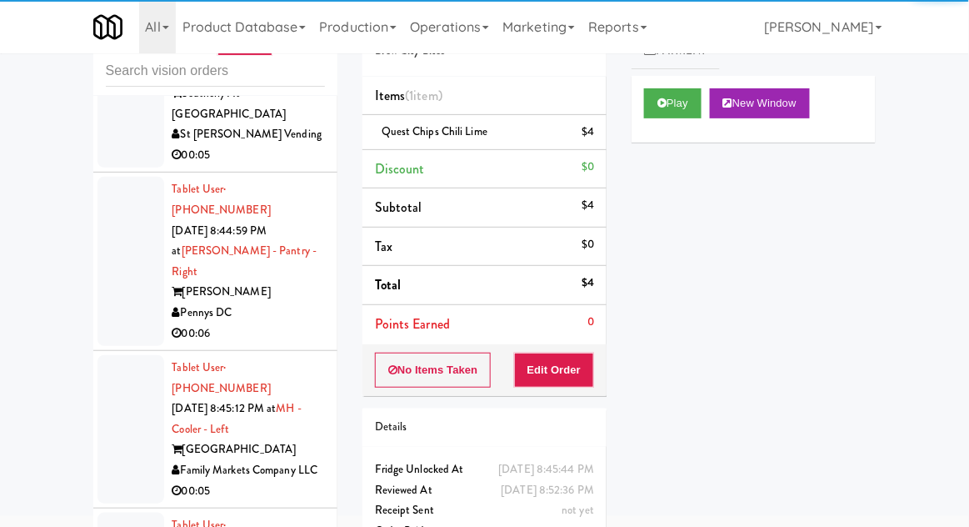
scroll to position [1191, 0]
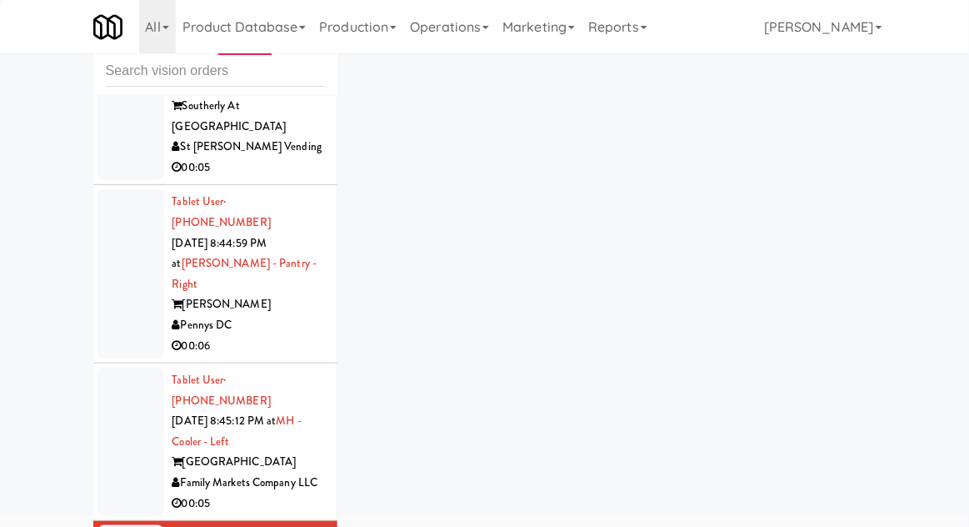
click at [129, 367] on div at bounding box center [130, 441] width 67 height 148
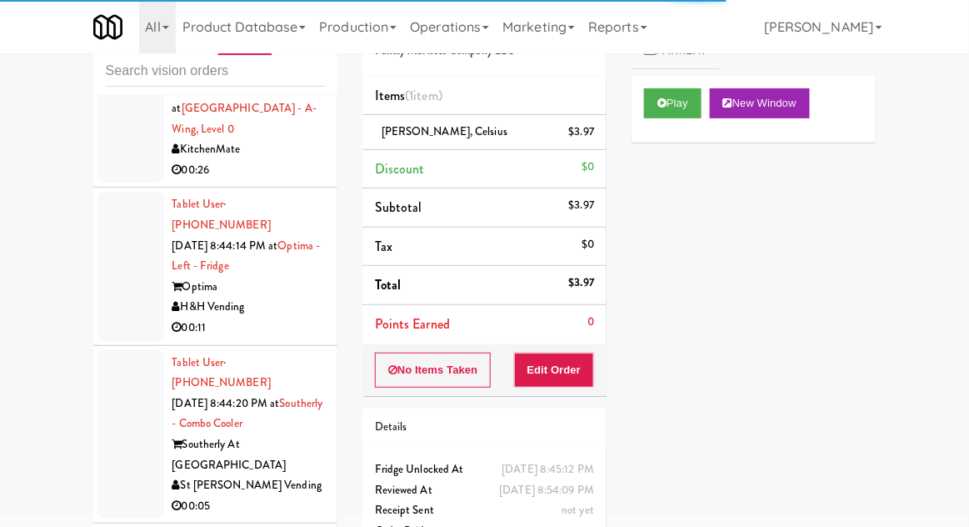
scroll to position [833, 0]
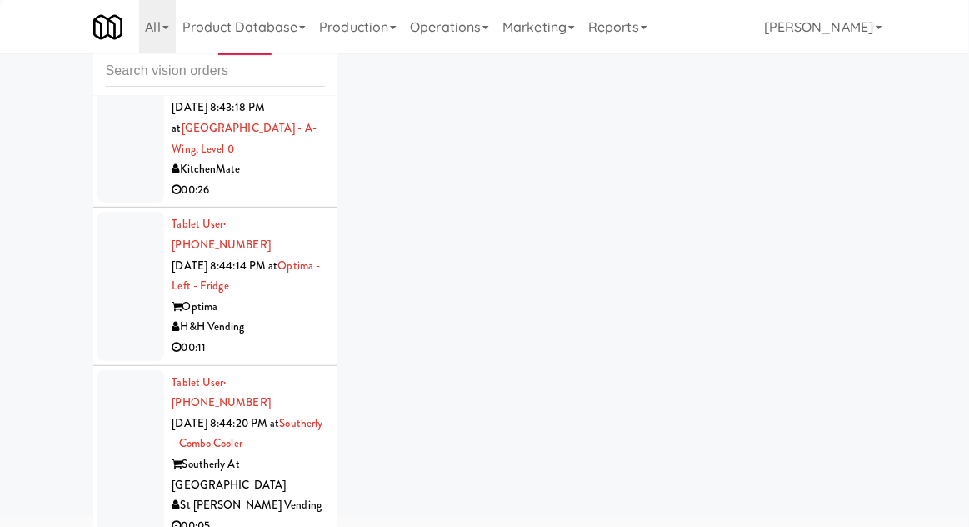
click at [127, 370] on div at bounding box center [130, 454] width 67 height 169
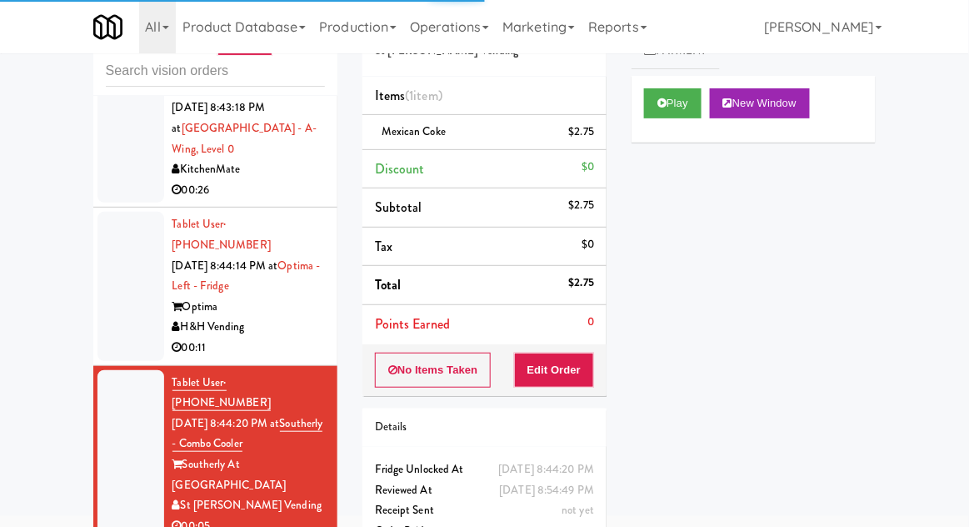
click at [121, 212] on div at bounding box center [130, 286] width 67 height 148
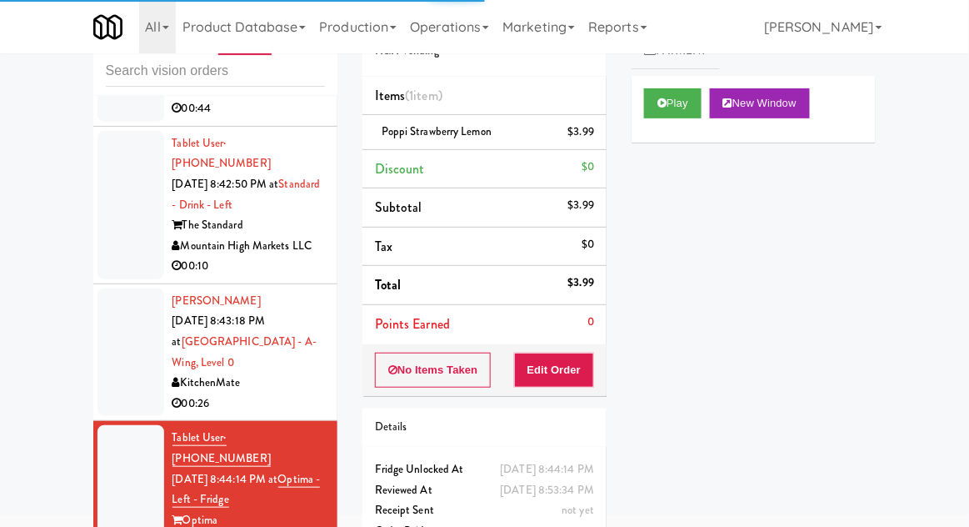
scroll to position [620, 0]
click at [113, 288] on div at bounding box center [130, 352] width 67 height 128
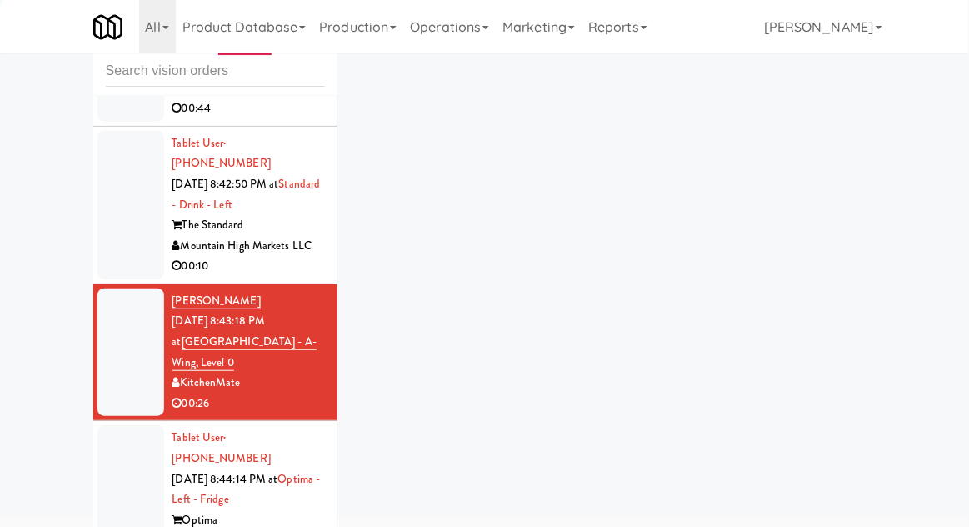
click at [114, 154] on li "Tablet User · (480) 490-5449 Sep 21, 2025 8:42:50 PM at Standard - Drink - Left…" at bounding box center [215, 205] width 244 height 157
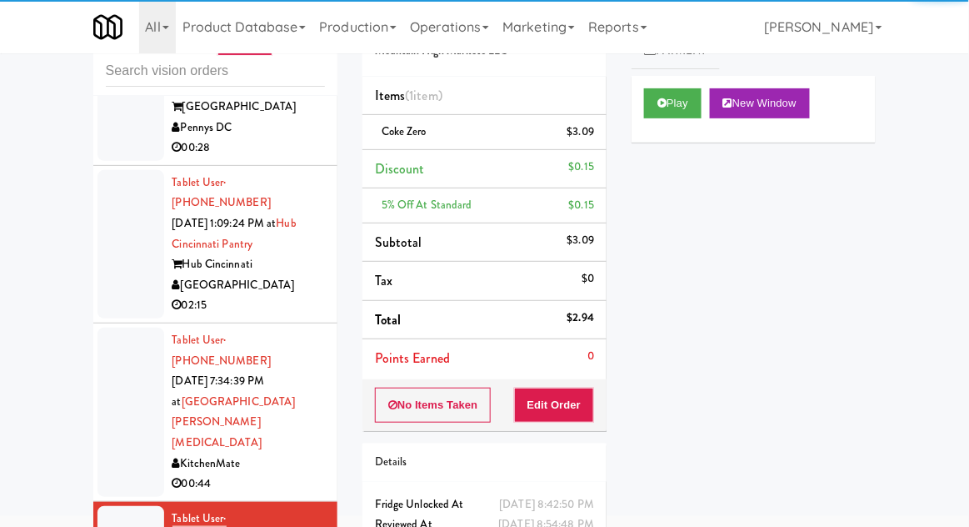
scroll to position [245, 0]
click at [116, 342] on div at bounding box center [130, 411] width 67 height 169
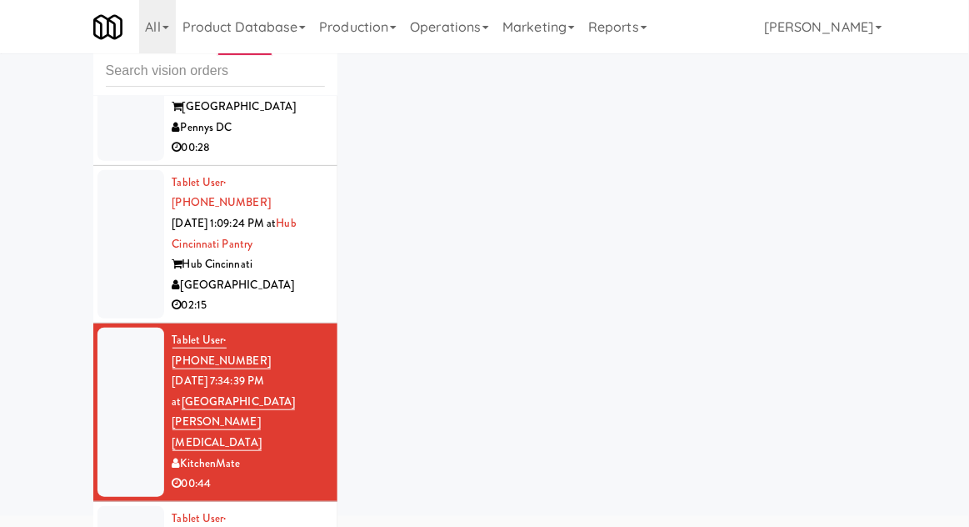
click at [122, 211] on div at bounding box center [130, 244] width 67 height 148
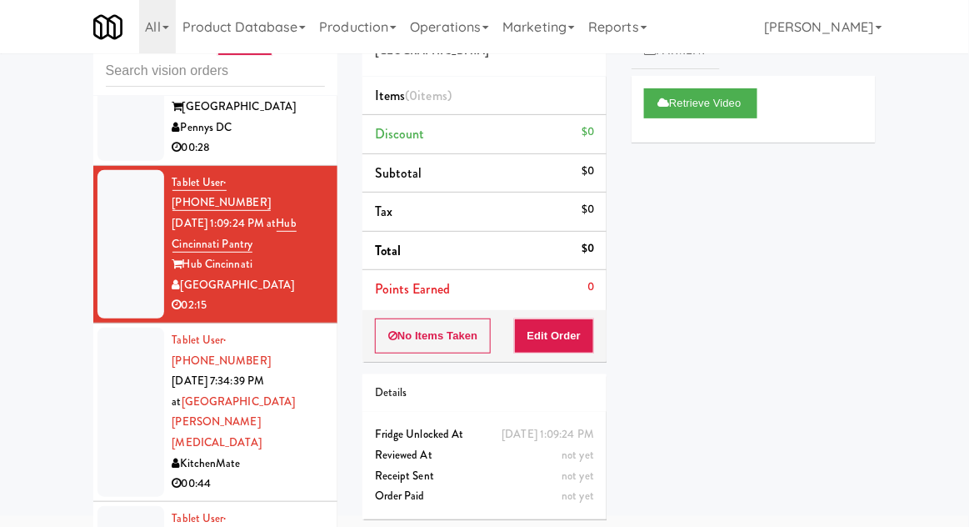
click at [116, 331] on div at bounding box center [130, 411] width 67 height 169
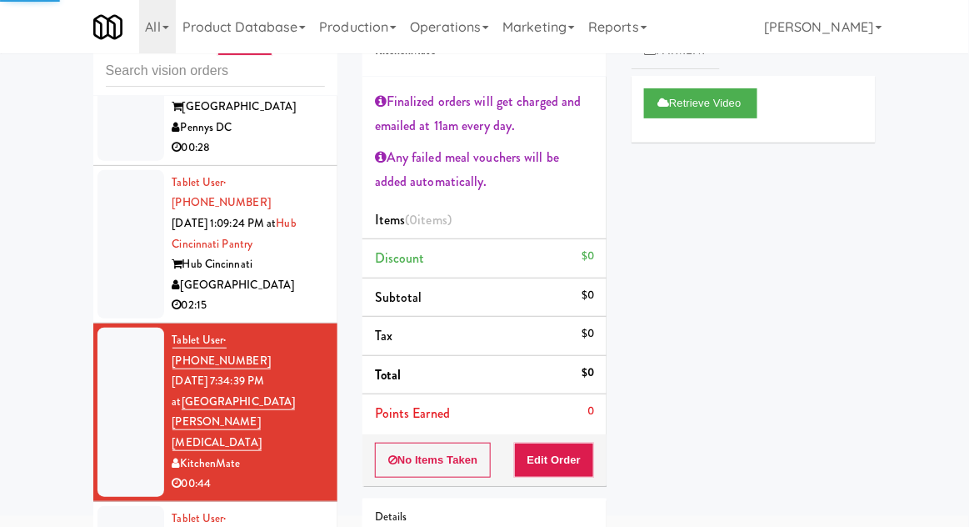
click at [111, 222] on div at bounding box center [130, 244] width 67 height 148
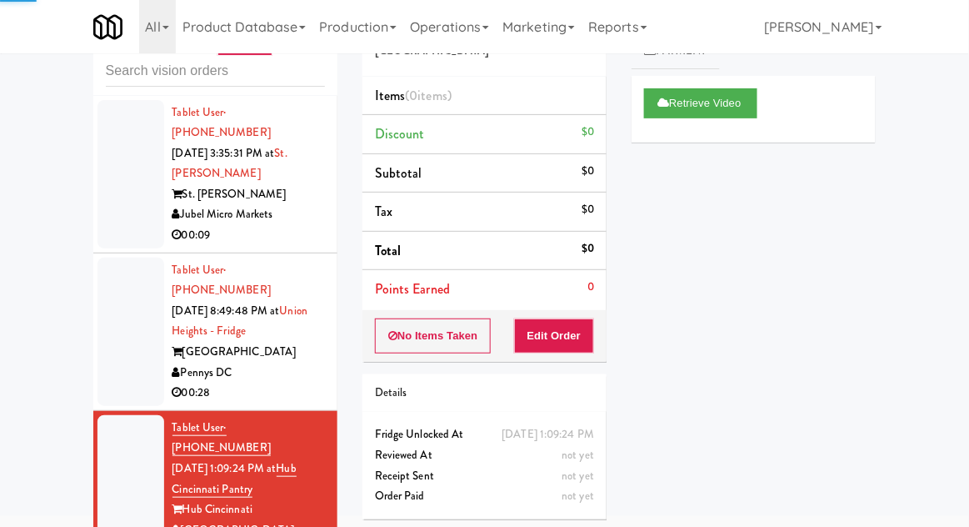
click at [115, 311] on div at bounding box center [130, 331] width 67 height 148
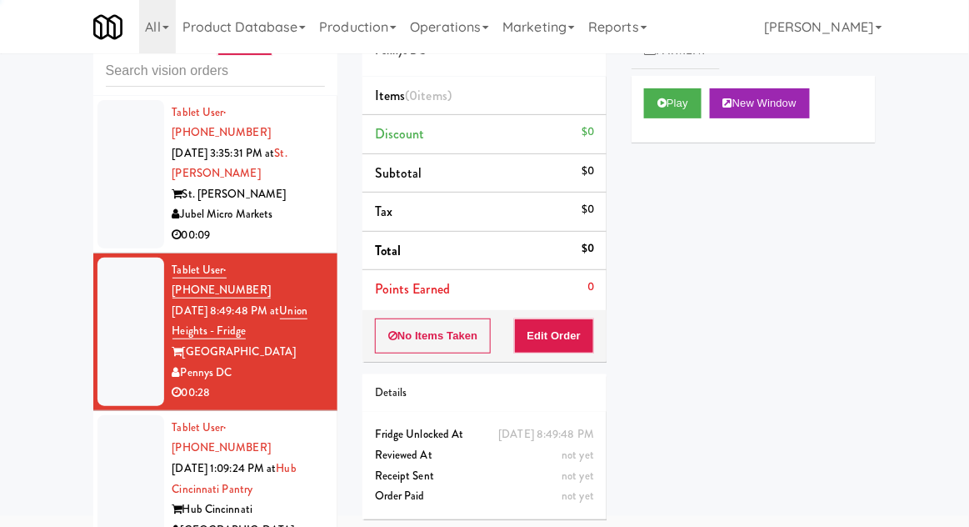
click at [104, 187] on div at bounding box center [130, 174] width 67 height 148
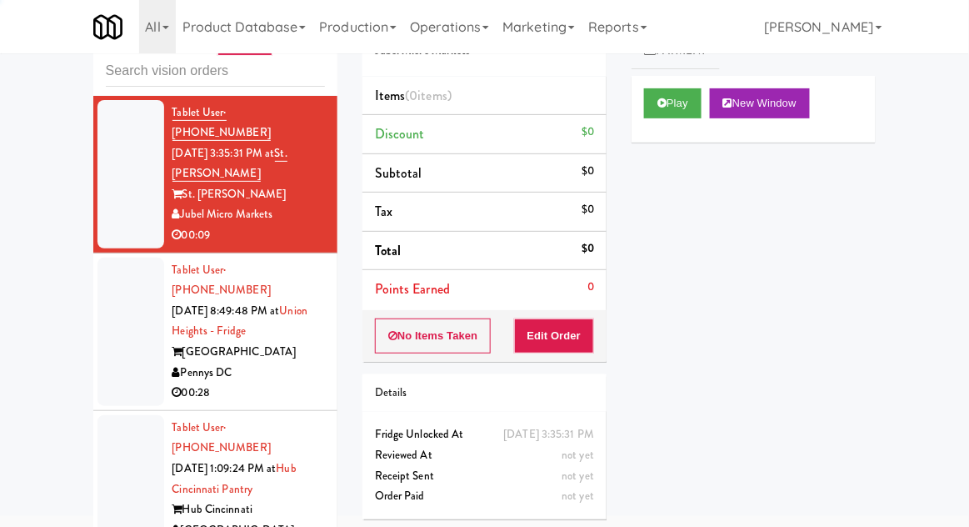
click at [101, 313] on div at bounding box center [130, 331] width 67 height 148
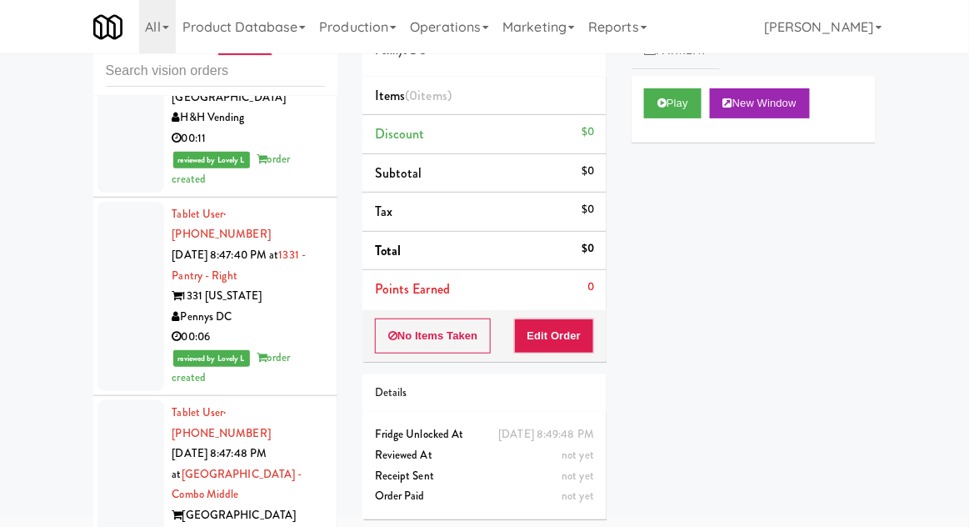
scroll to position [2660, 0]
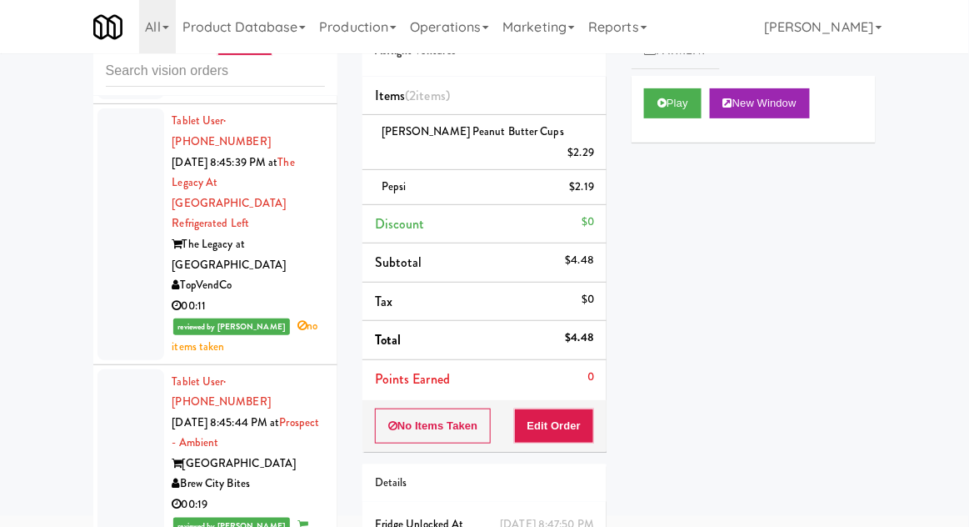
scroll to position [1853, 0]
